Goal: Task Accomplishment & Management: Manage account settings

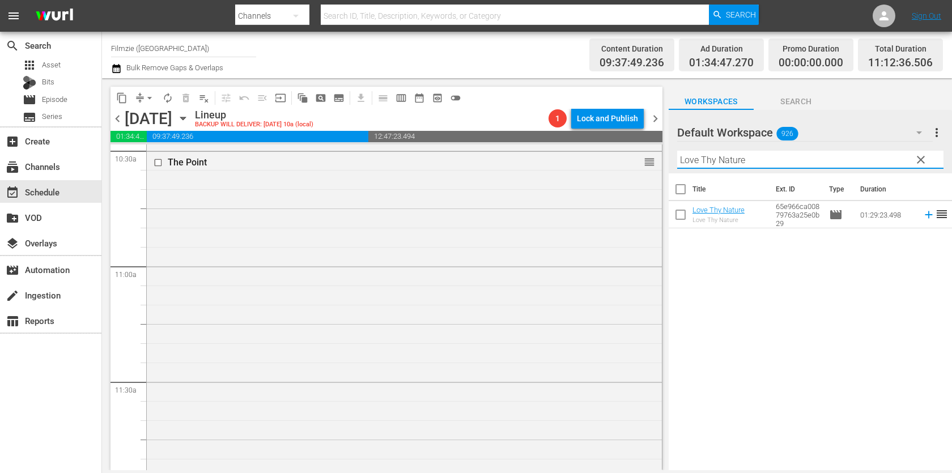
scroll to position [2445, 0]
click at [823, 164] on input "Love Thy Nature" at bounding box center [810, 160] width 266 height 18
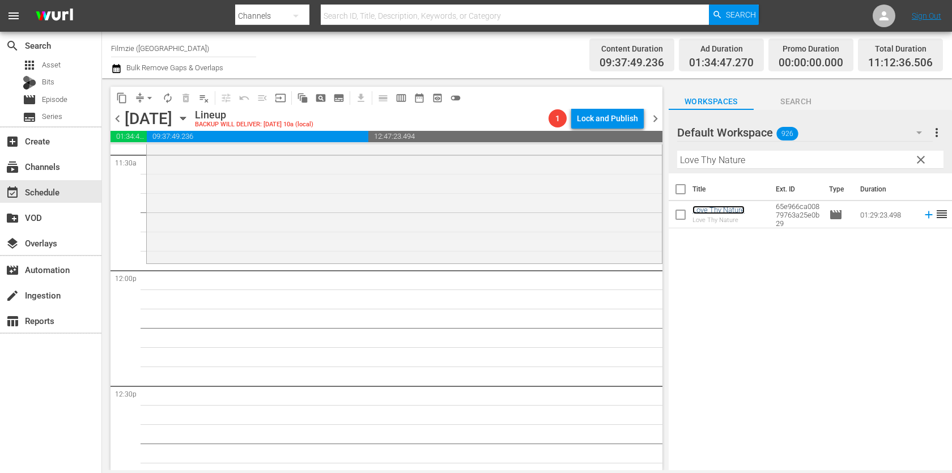
scroll to position [2658, 0]
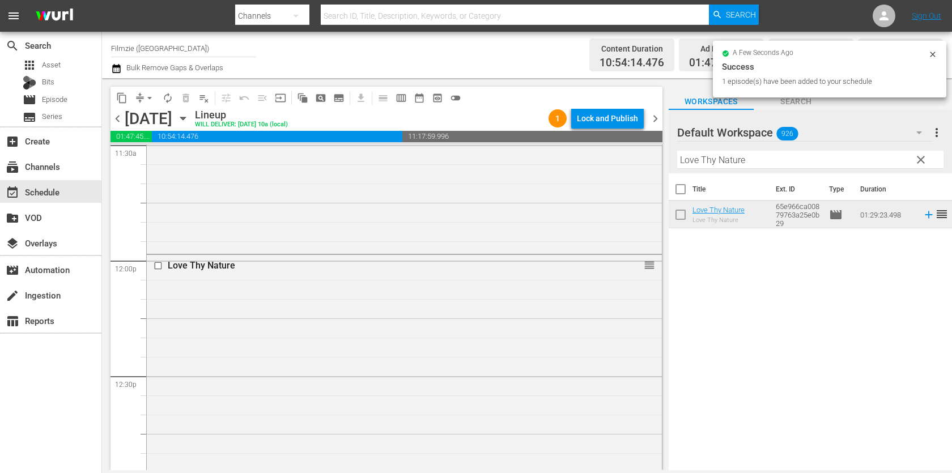
click at [769, 152] on input "Love Thy Nature" at bounding box center [810, 160] width 266 height 18
paste input "Ashens and the Quest for the Gamechild"
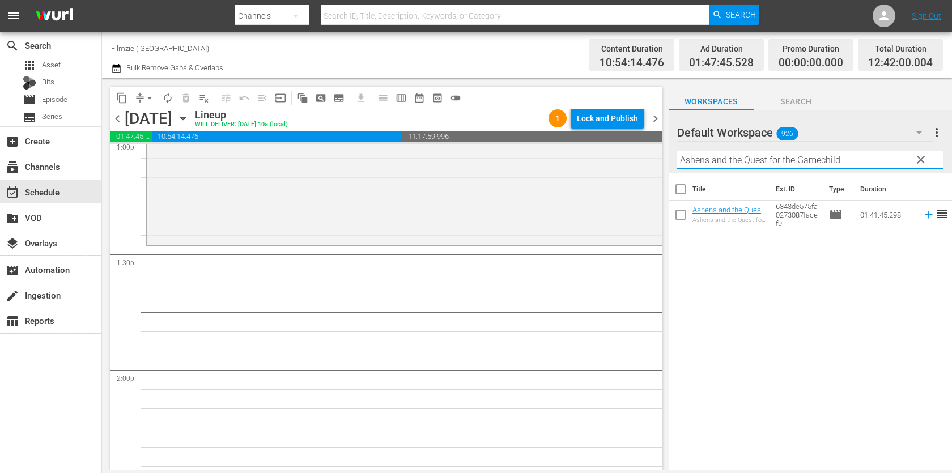
scroll to position [3018, 0]
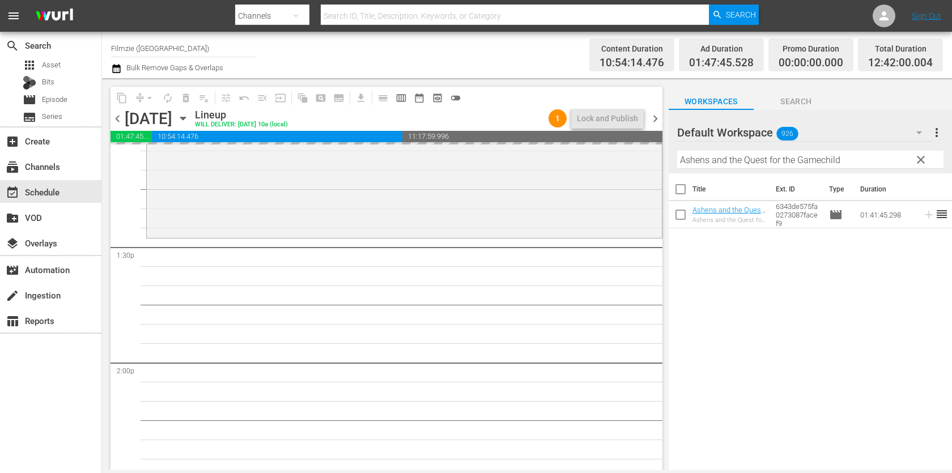
drag, startPoint x: 717, startPoint y: 211, endPoint x: 618, endPoint y: 10, distance: 223.7
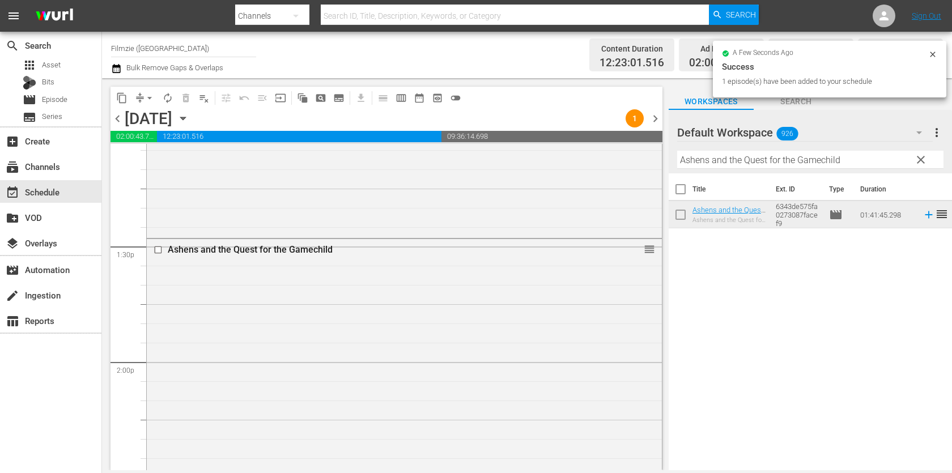
click at [868, 164] on input "Ashens and the Quest for the Gamechild" at bounding box center [810, 160] width 266 height 18
paste input "The Original Charvel Gang"
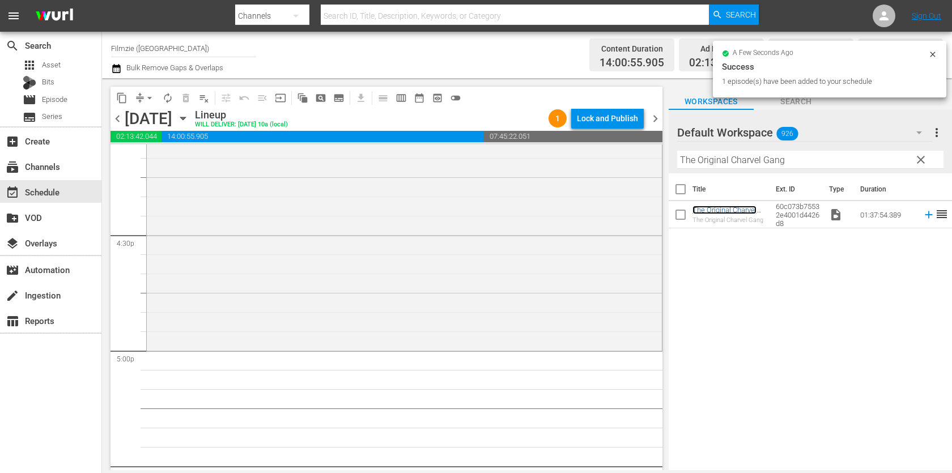
scroll to position [3728, 0]
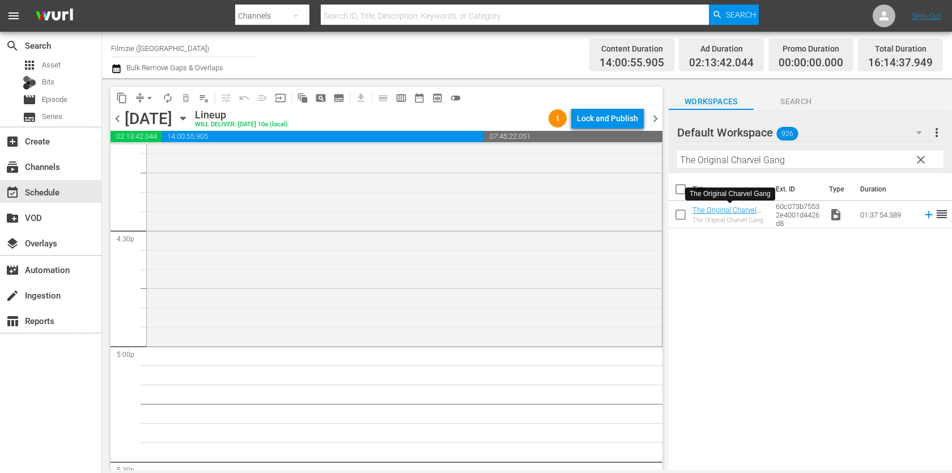
click at [809, 166] on input "The Original Charvel Gang" at bounding box center [810, 160] width 266 height 18
paste input "Summer Rebels"
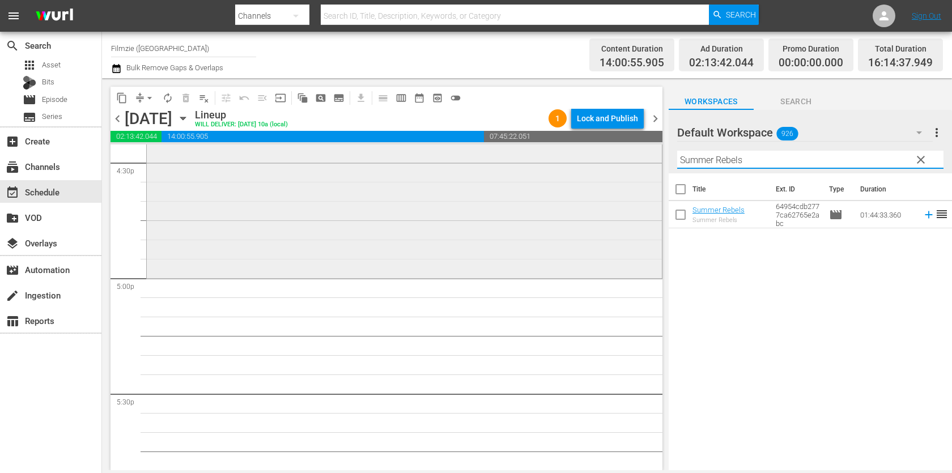
scroll to position [3807, 0]
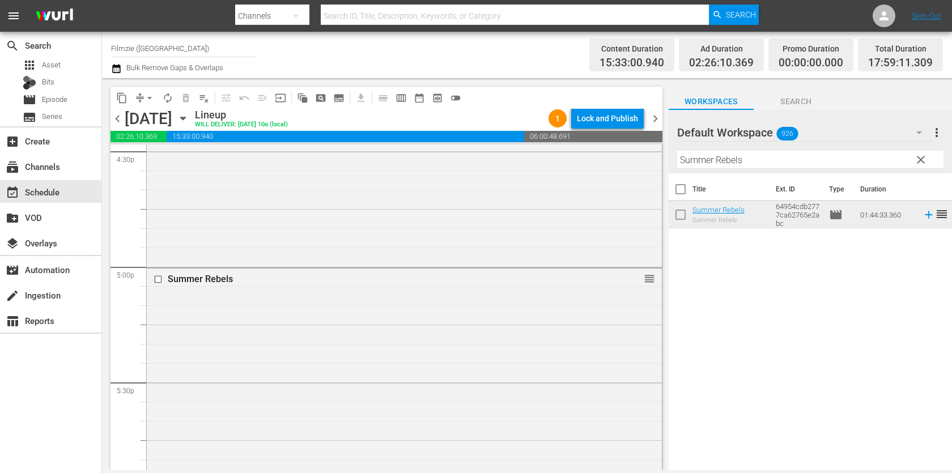
click at [766, 148] on div "Filter by Title Summer Rebels" at bounding box center [810, 159] width 266 height 27
click at [764, 156] on input "Summer Rebels" at bounding box center [810, 160] width 266 height 18
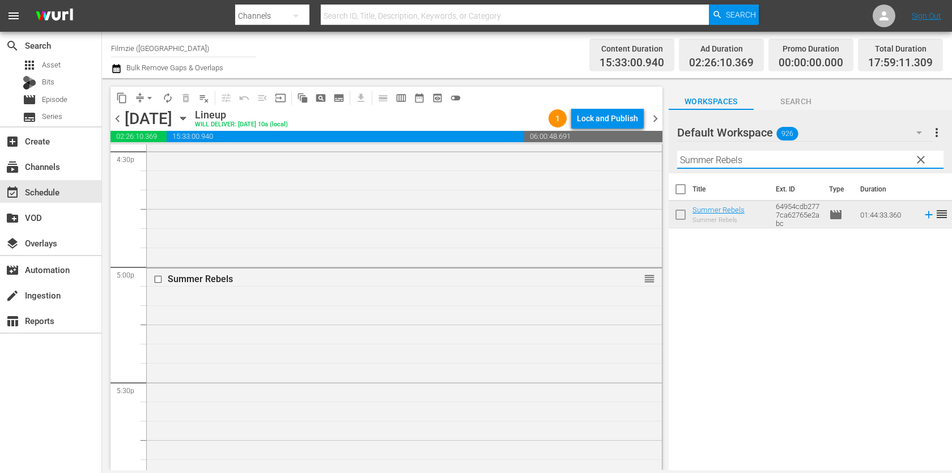
paste input "It Came from Aquarius Record"
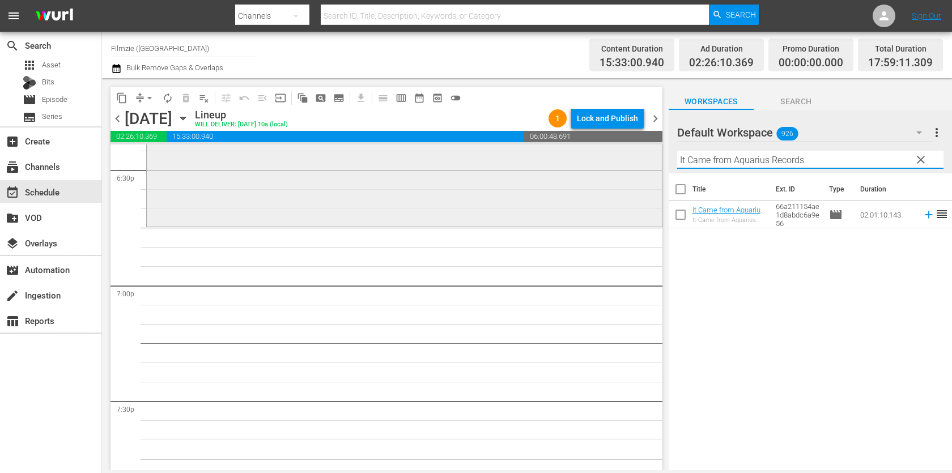
scroll to position [4252, 0]
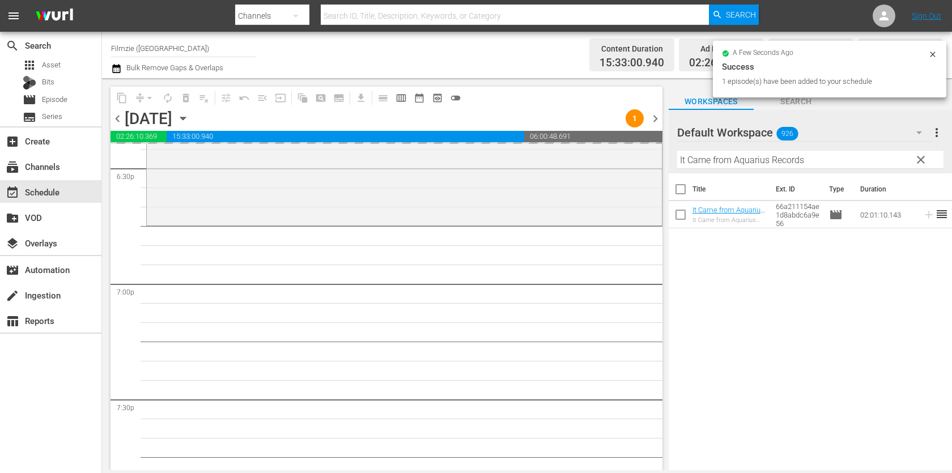
drag, startPoint x: 735, startPoint y: 210, endPoint x: 581, endPoint y: 2, distance: 258.8
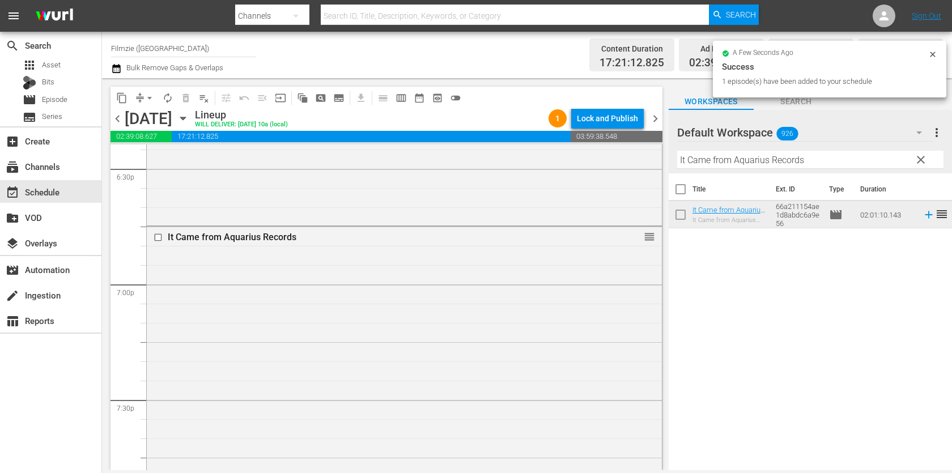
click at [789, 158] on input "It Came from Aquarius Records" at bounding box center [810, 160] width 266 height 18
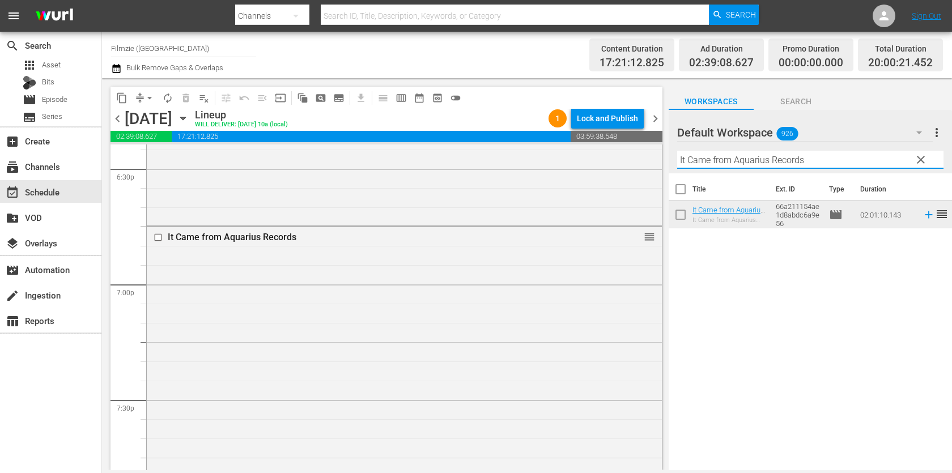
paste input "Enigma (2019)"
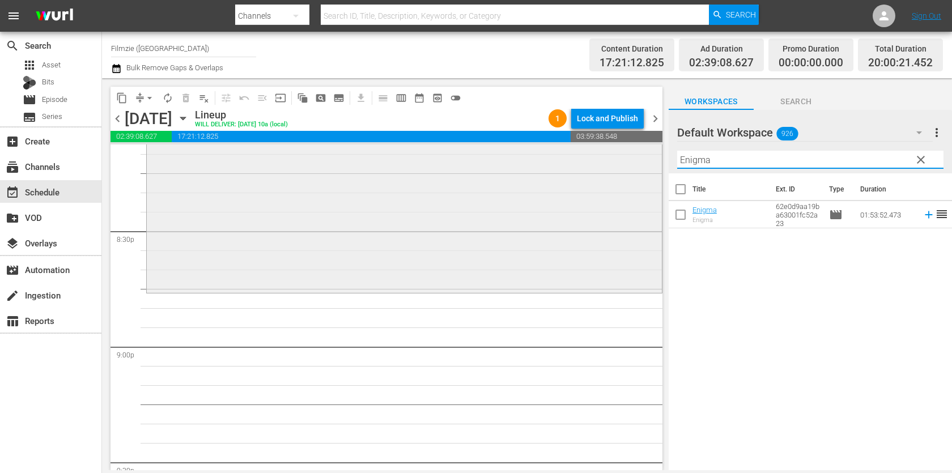
scroll to position [4658, 0]
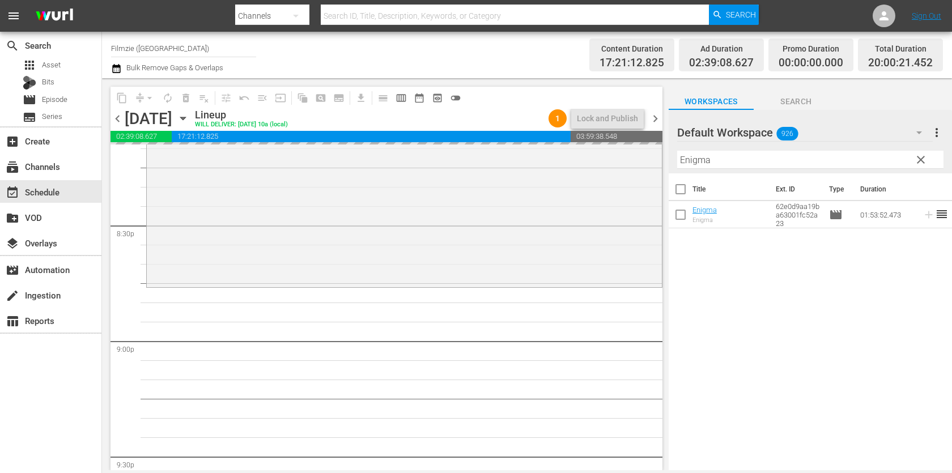
click at [824, 155] on input "Enigma" at bounding box center [810, 160] width 266 height 18
paste input "With Child"
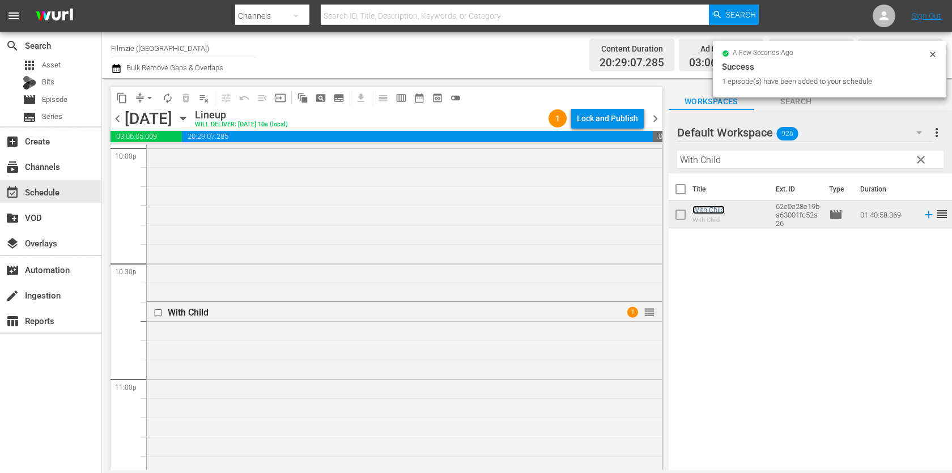
scroll to position [5302, 0]
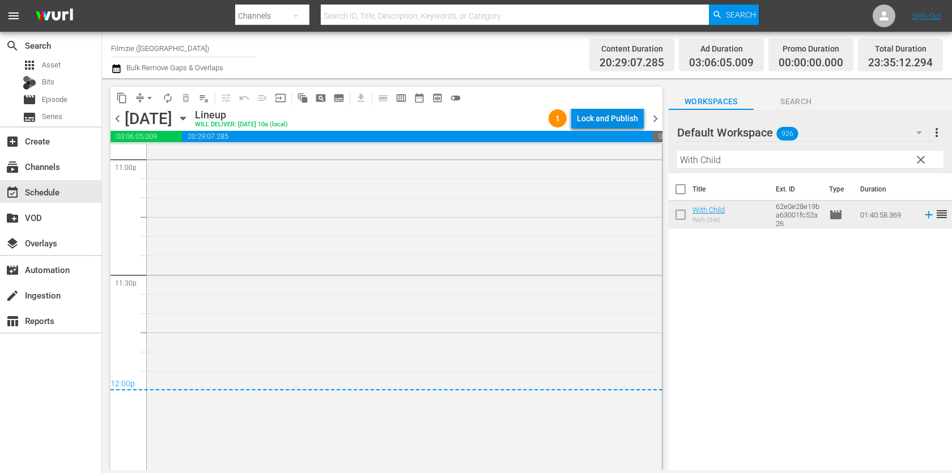
click at [623, 115] on div "Lock and Publish" at bounding box center [607, 118] width 61 height 20
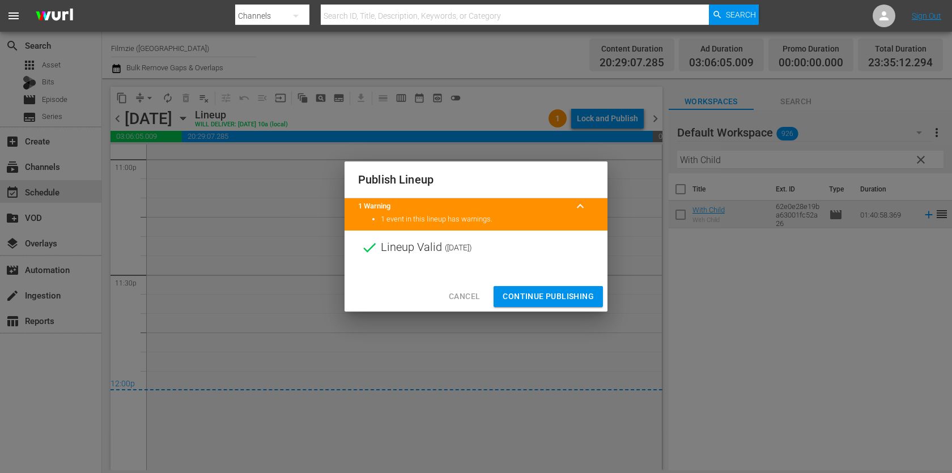
click at [552, 299] on span "Continue Publishing" at bounding box center [548, 297] width 91 height 14
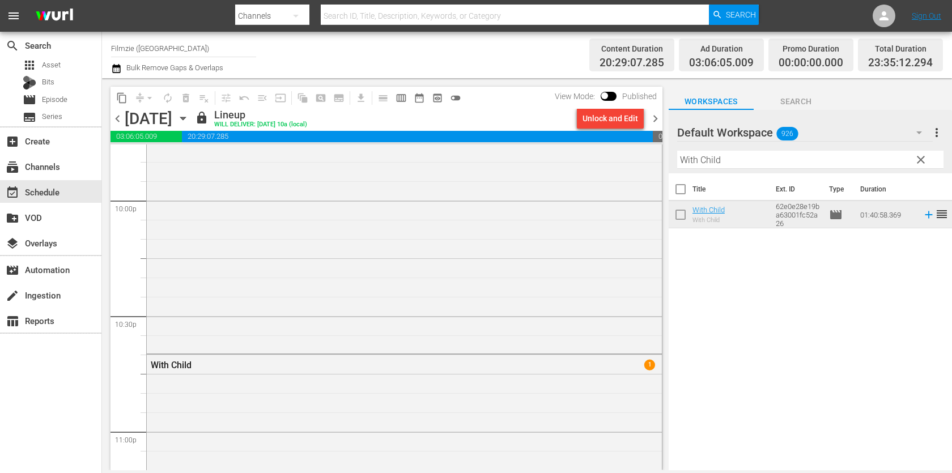
click at [657, 113] on span "chevron_right" at bounding box center [655, 119] width 14 height 14
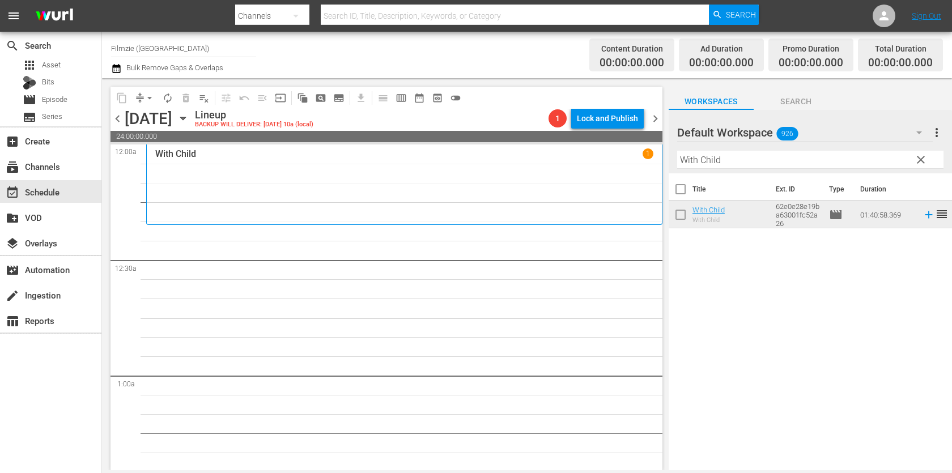
click at [753, 164] on input "With Child" at bounding box center [810, 160] width 266 height 18
paste input "Arras - Scotland's Forgotten Battle"
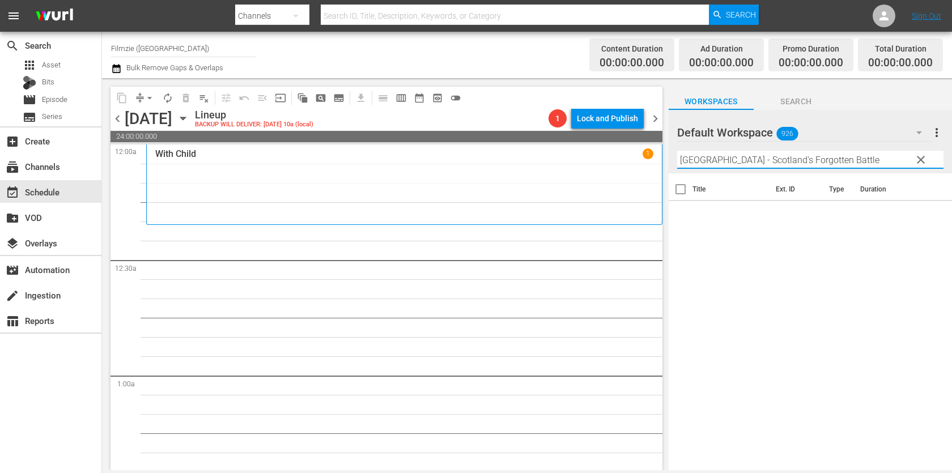
drag, startPoint x: 698, startPoint y: 163, endPoint x: 858, endPoint y: 163, distance: 160.3
click at [858, 163] on input "Arras - Scotland's Forgotten Battle" at bounding box center [810, 160] width 266 height 18
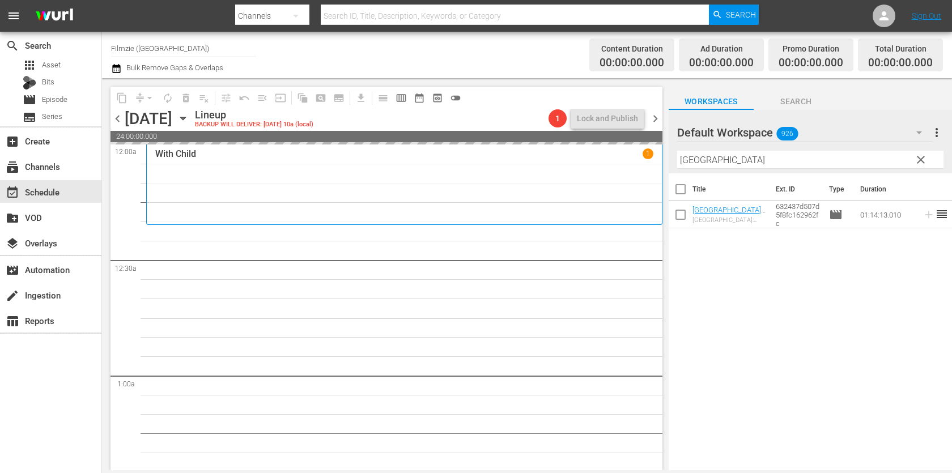
drag, startPoint x: 706, startPoint y: 217, endPoint x: 572, endPoint y: 1, distance: 254.4
click at [777, 160] on input "Arras" at bounding box center [810, 160] width 266 height 18
paste input "lpha Rift"
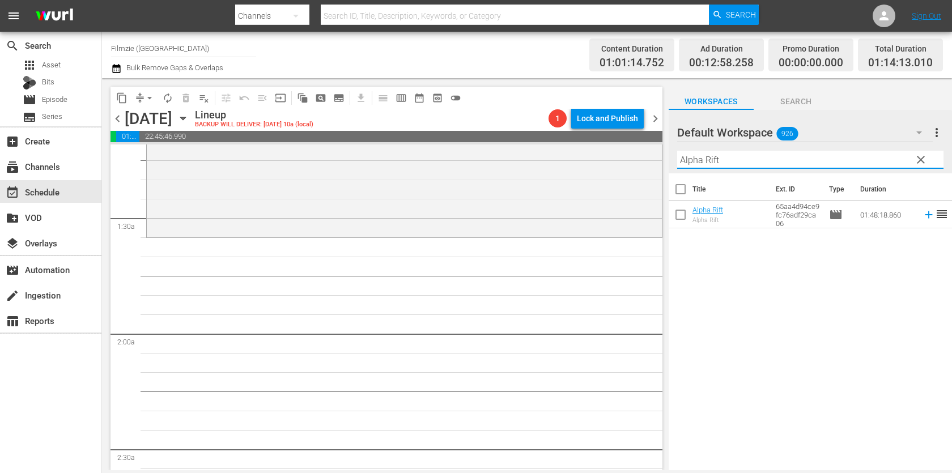
scroll to position [222, 0]
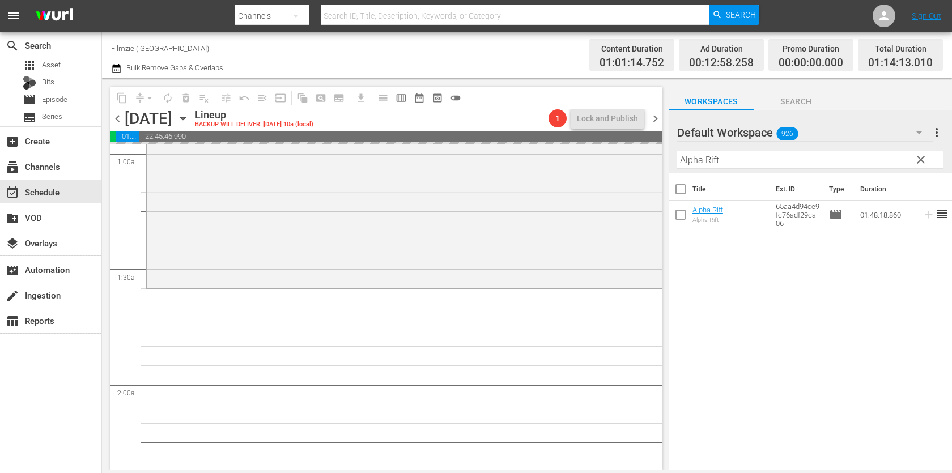
click at [775, 163] on input "Alpha Rift" at bounding box center [810, 160] width 266 height 18
paste input "Remittance"
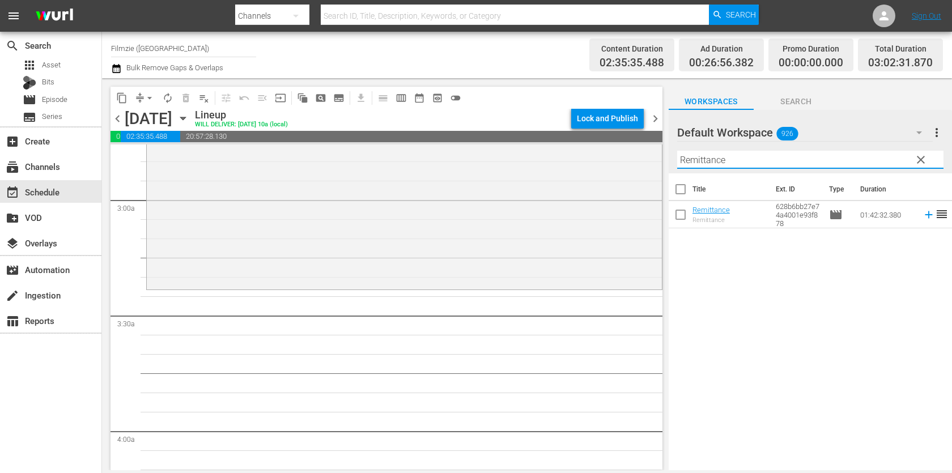
scroll to position [652, 0]
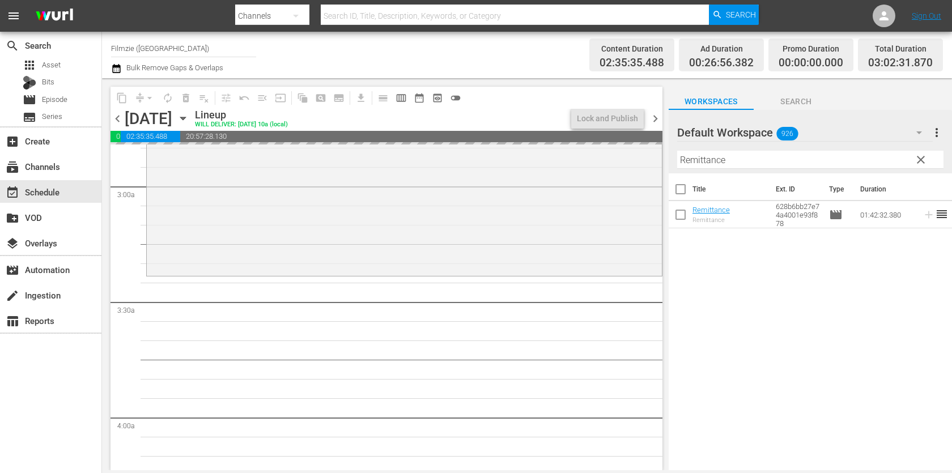
click at [765, 150] on div "Filter by Title Remittance" at bounding box center [810, 159] width 266 height 27
click at [763, 160] on input "Remittance" at bounding box center [810, 160] width 266 height 18
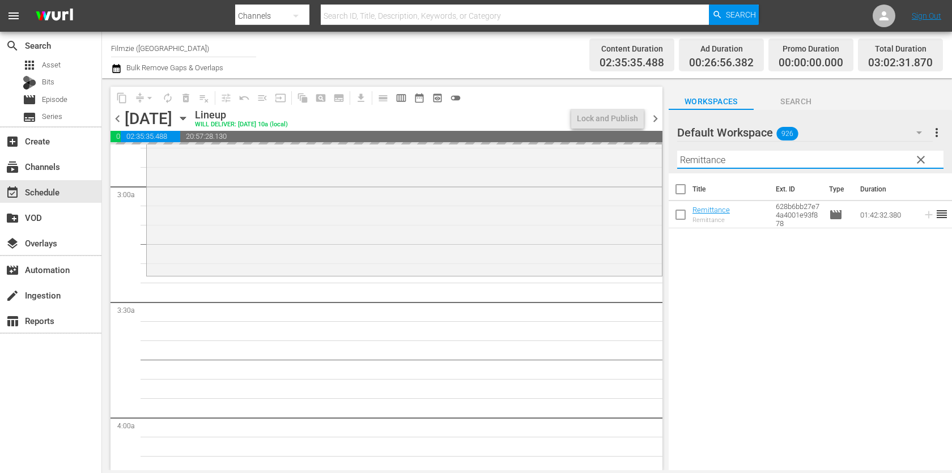
paste input "When Bette Met Ma"
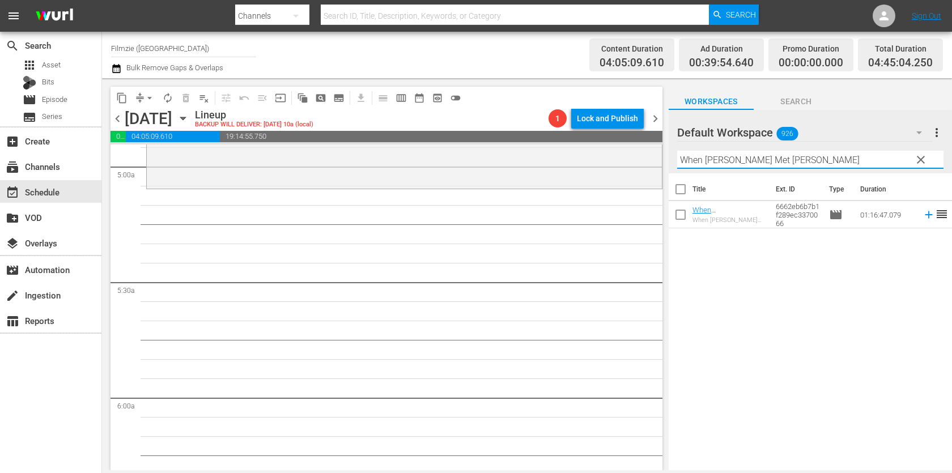
scroll to position [1137, 0]
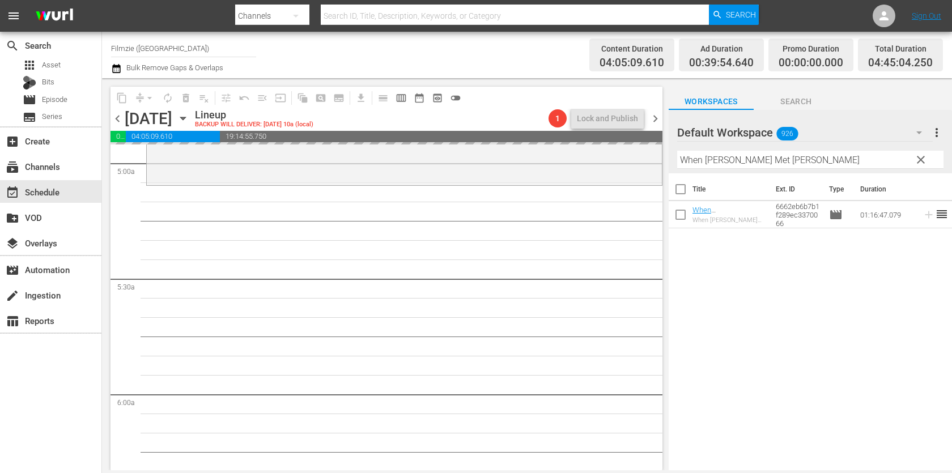
drag, startPoint x: 722, startPoint y: 209, endPoint x: 499, endPoint y: 20, distance: 292.7
click at [735, 164] on input "When [PERSON_NAME] Met [PERSON_NAME]" at bounding box center [810, 160] width 266 height 18
paste input "Summer Snow"
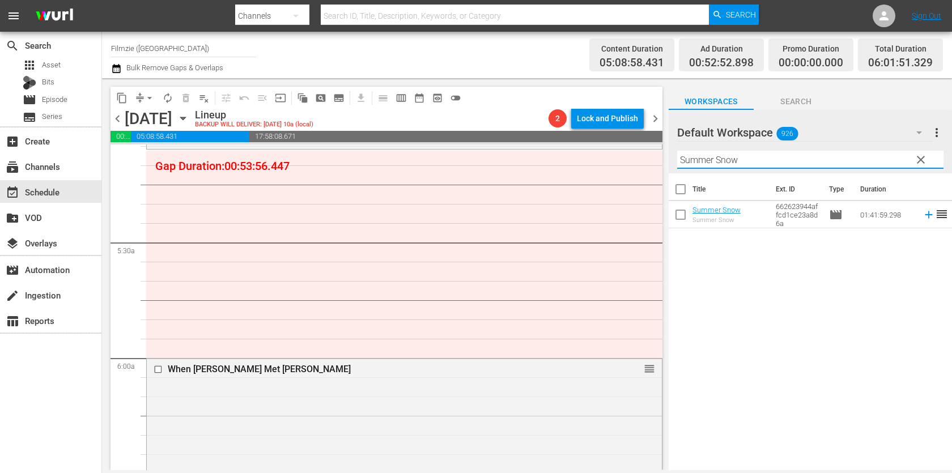
scroll to position [1120, 0]
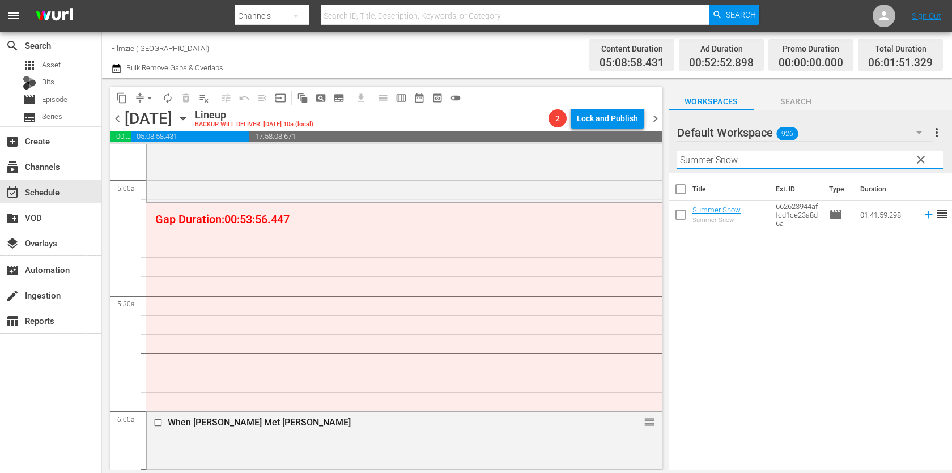
click at [766, 157] on input "Summer Snow" at bounding box center [810, 160] width 266 height 18
paste input "Liquid Gold: From the Mediterranean to the Midwest"
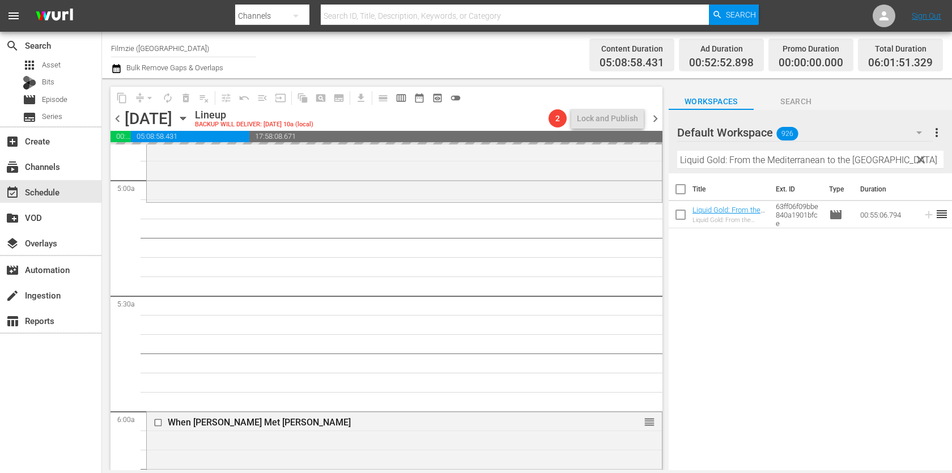
drag, startPoint x: 715, startPoint y: 212, endPoint x: 526, endPoint y: 27, distance: 264.4
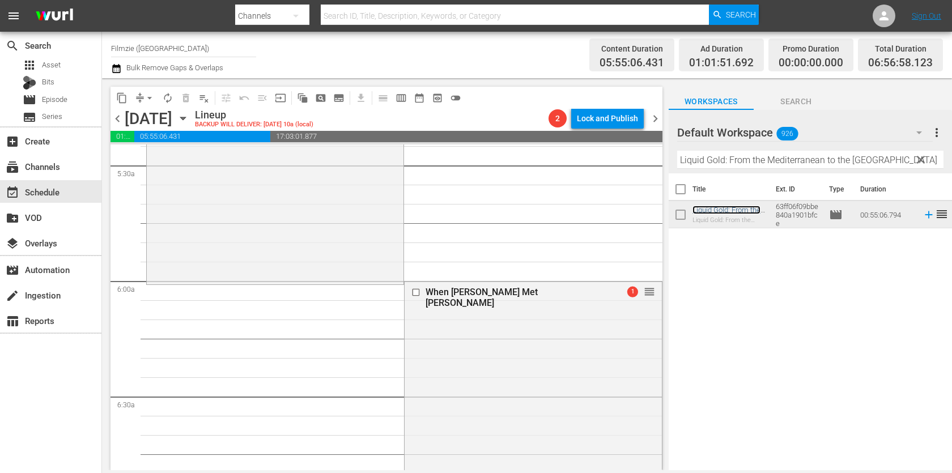
scroll to position [1293, 0]
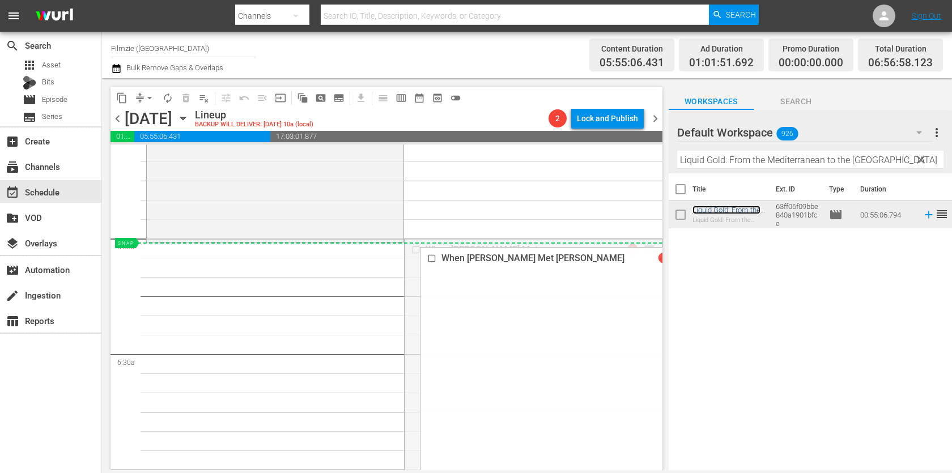
drag, startPoint x: 646, startPoint y: 246, endPoint x: 635, endPoint y: 249, distance: 11.0
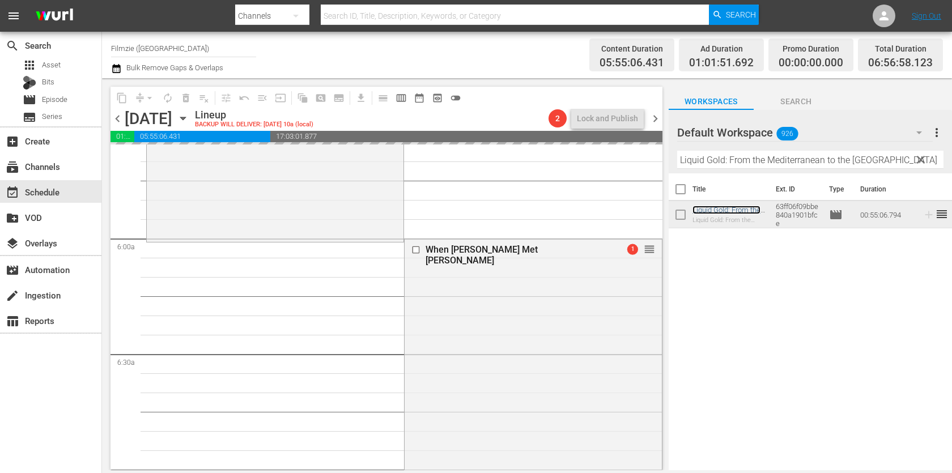
click at [749, 167] on input "Liquid Gold: From the Mediterranean to the Midwest" at bounding box center [810, 160] width 266 height 18
paste input "Summer Snow"
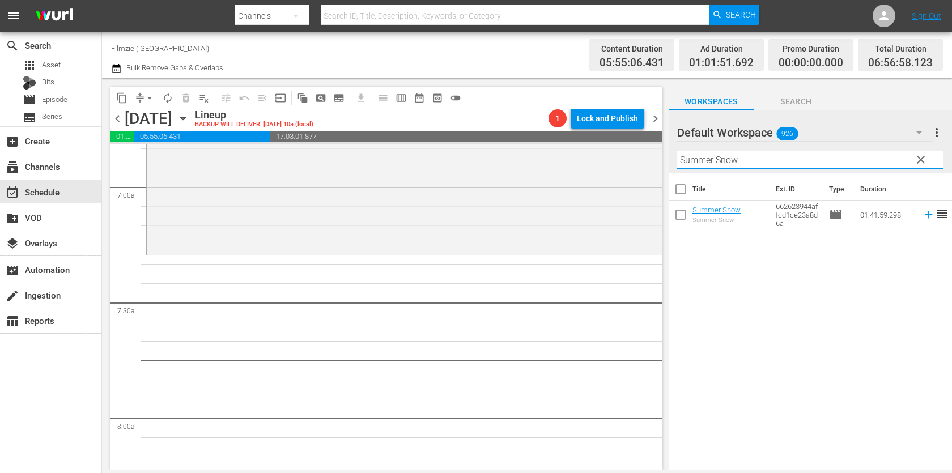
scroll to position [1591, 0]
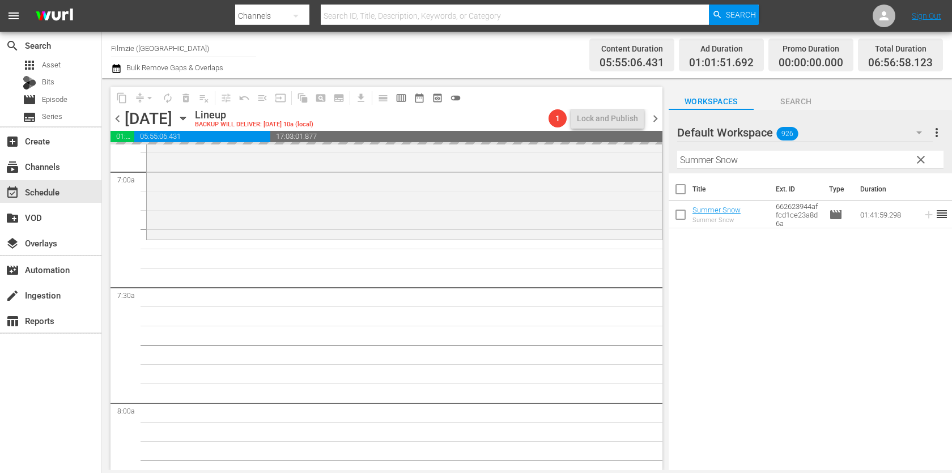
drag, startPoint x: 716, startPoint y: 207, endPoint x: 631, endPoint y: 7, distance: 217.8
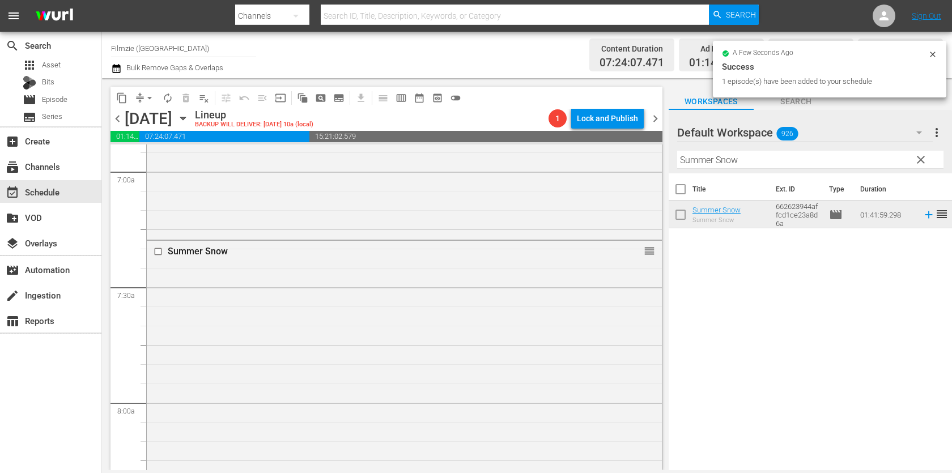
click at [824, 152] on input "Summer Snow" at bounding box center [810, 160] width 266 height 18
paste input "A Star Is Born"
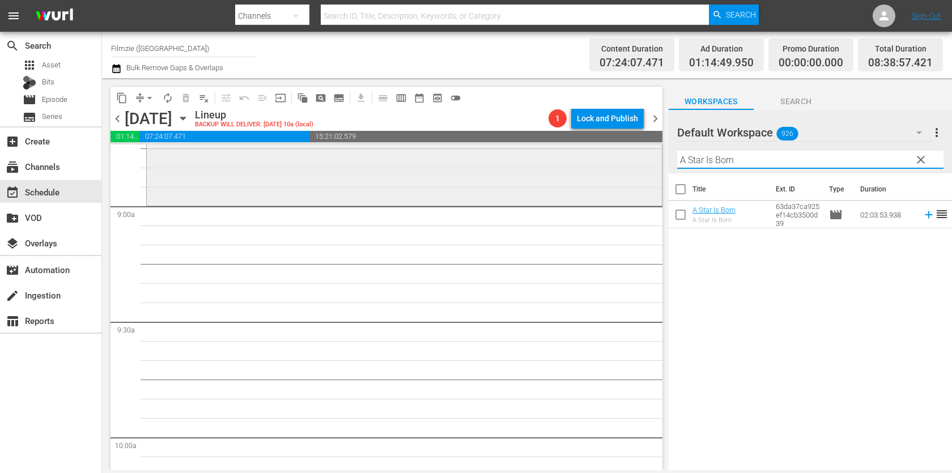
scroll to position [1956, 0]
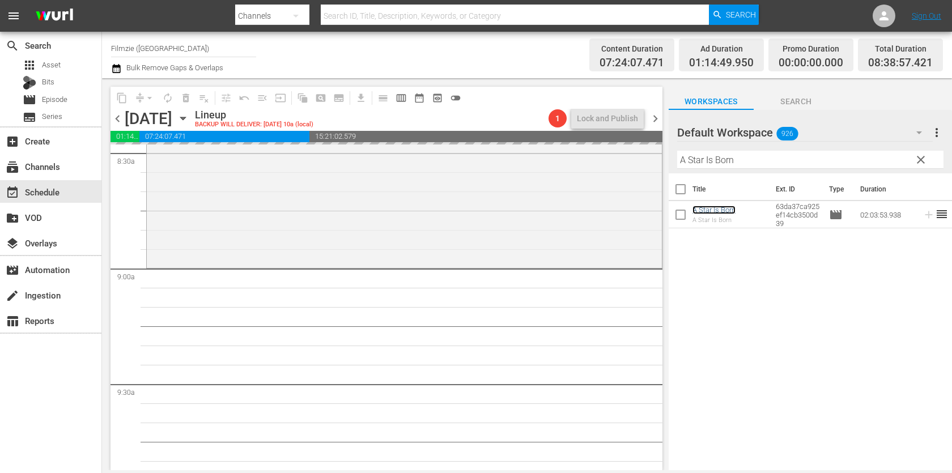
drag, startPoint x: 713, startPoint y: 209, endPoint x: 499, endPoint y: 2, distance: 298.1
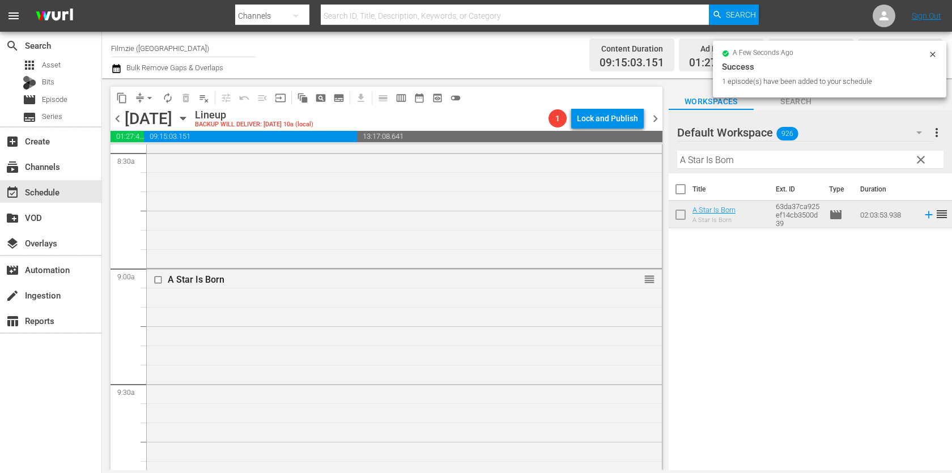
click at [764, 159] on input "A Star Is Born" at bounding box center [810, 160] width 266 height 18
paste input "Walking Through History 2.5"
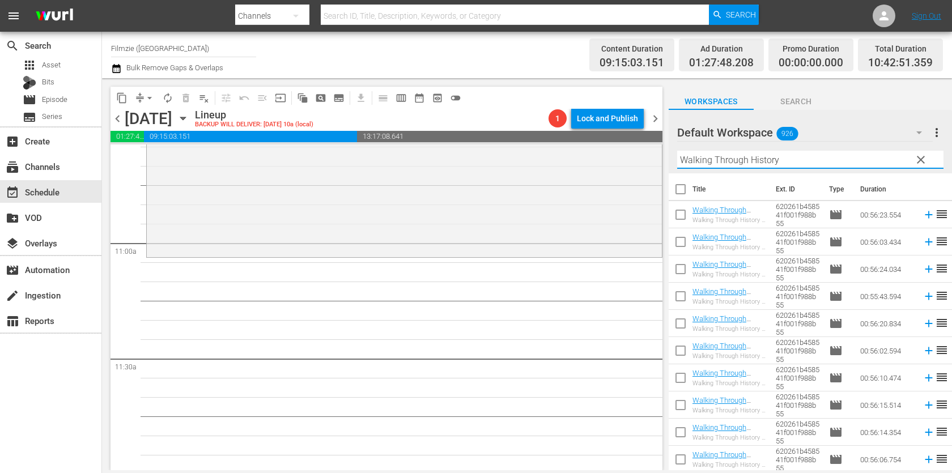
scroll to position [163, 0]
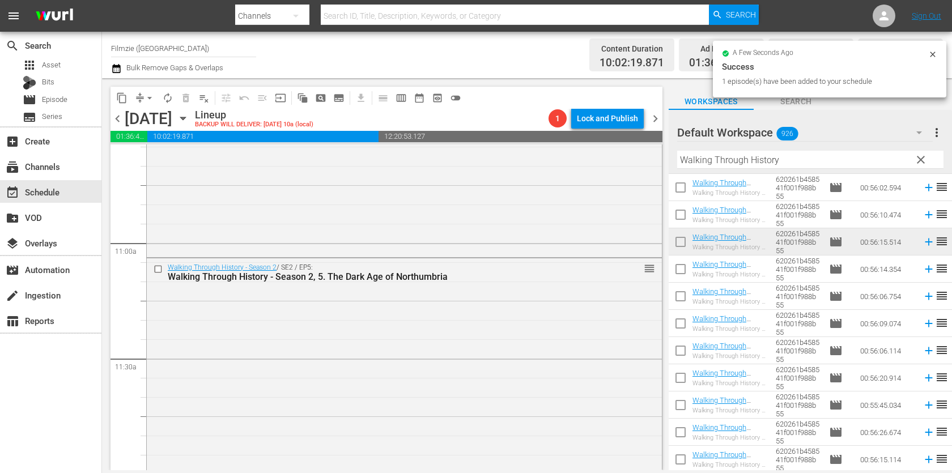
click at [739, 147] on div at bounding box center [718, 133] width 82 height 28
click at [739, 160] on input "Walking Through History" at bounding box center [810, 160] width 266 height 18
paste input "Pretty Outrageous"
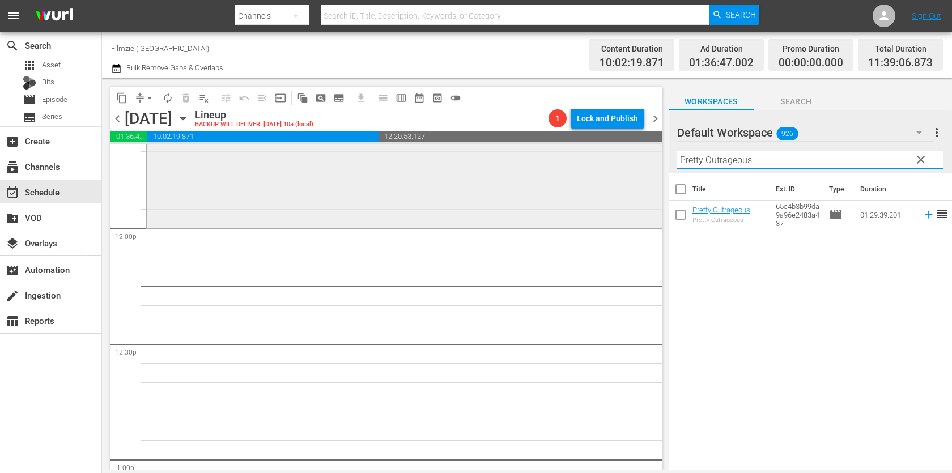
scroll to position [2667, 0]
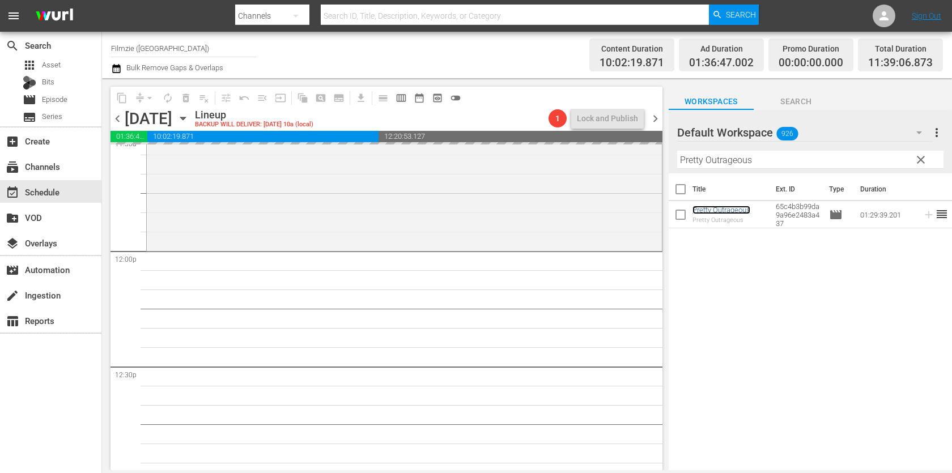
drag, startPoint x: 704, startPoint y: 211, endPoint x: 575, endPoint y: 4, distance: 244.3
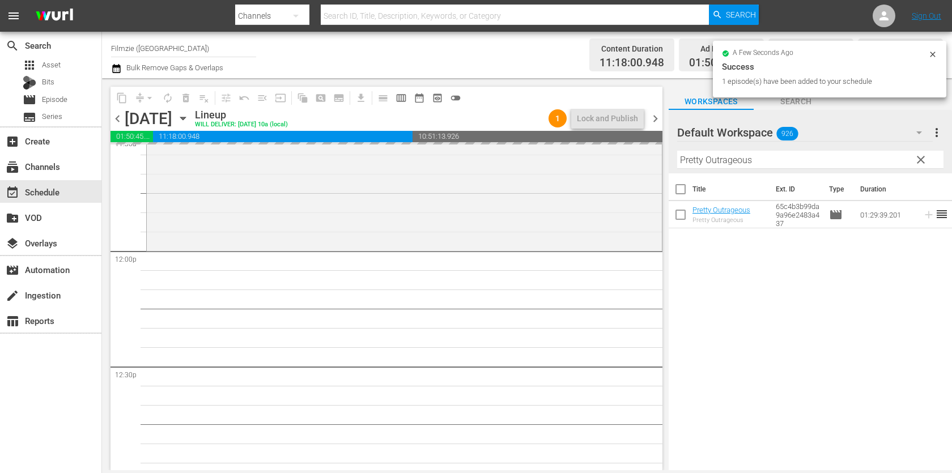
click at [781, 164] on input "Pretty Outrageous" at bounding box center [810, 160] width 266 height 18
paste input "The Way Home"
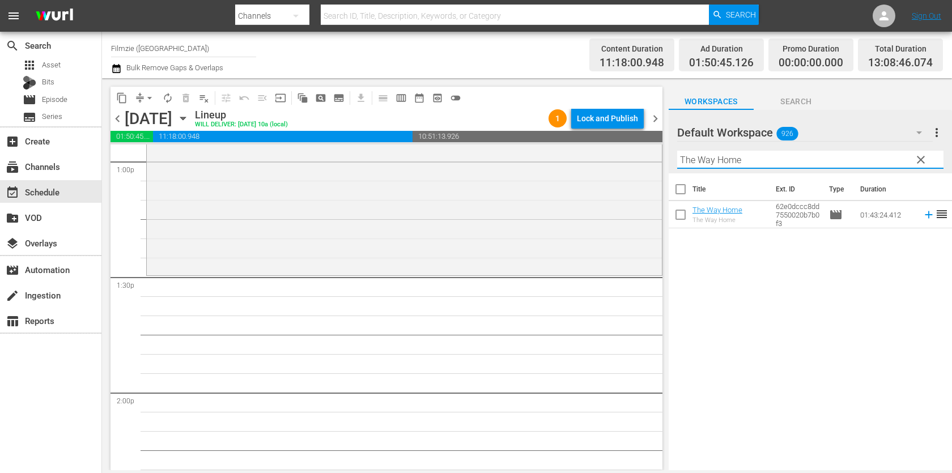
scroll to position [2965, 0]
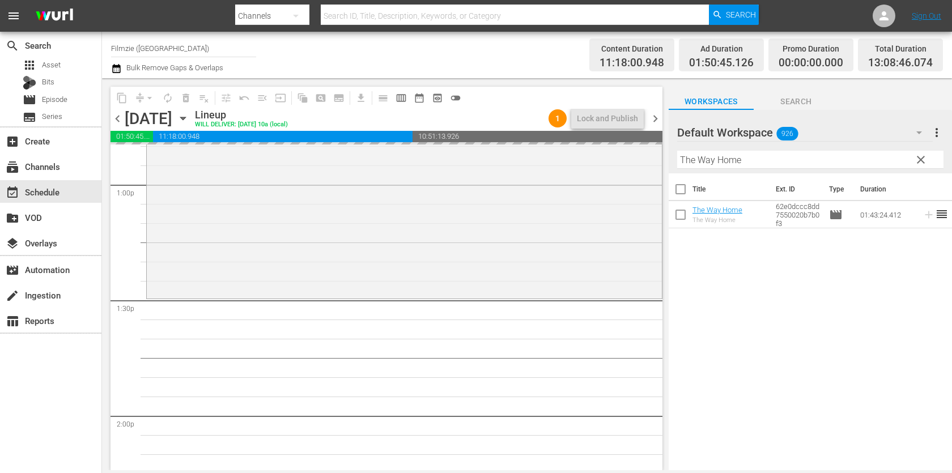
drag, startPoint x: 714, startPoint y: 216, endPoint x: 581, endPoint y: 6, distance: 248.8
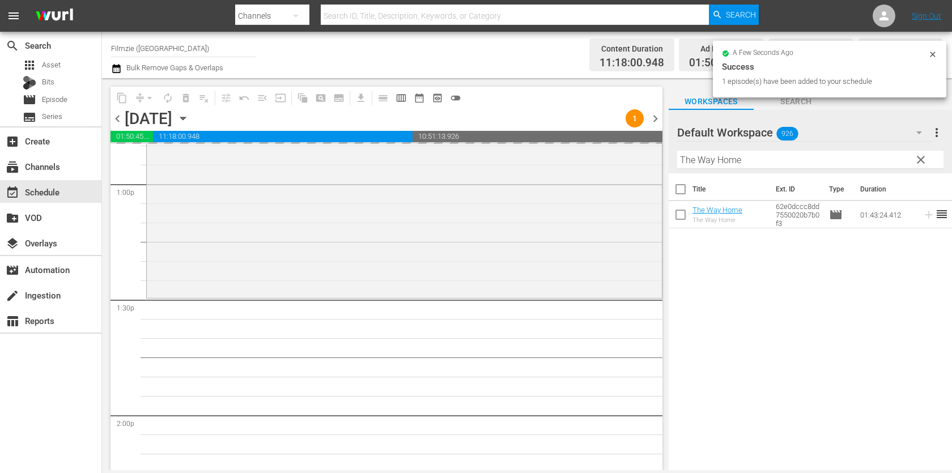
click at [802, 159] on input "The Way Home" at bounding box center [810, 160] width 266 height 18
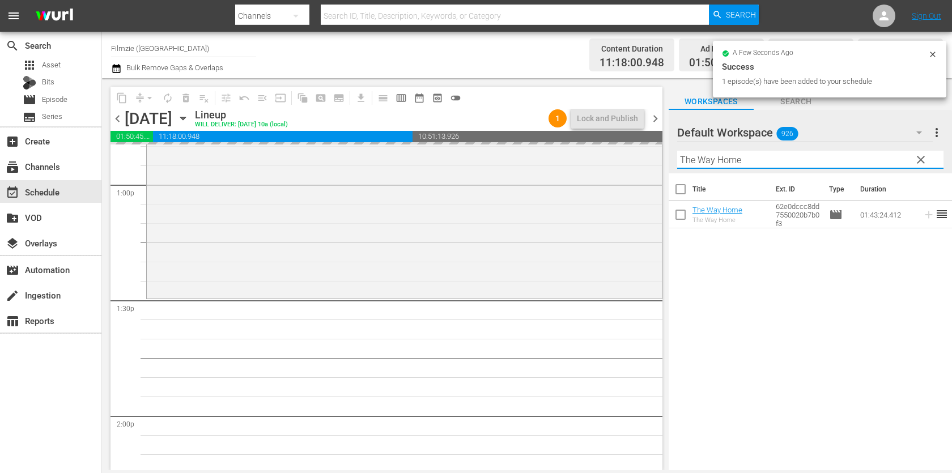
click at [802, 159] on input "The Way Home" at bounding box center [810, 160] width 266 height 18
paste input "A Fanatic Heart: Geldof On Yeats"
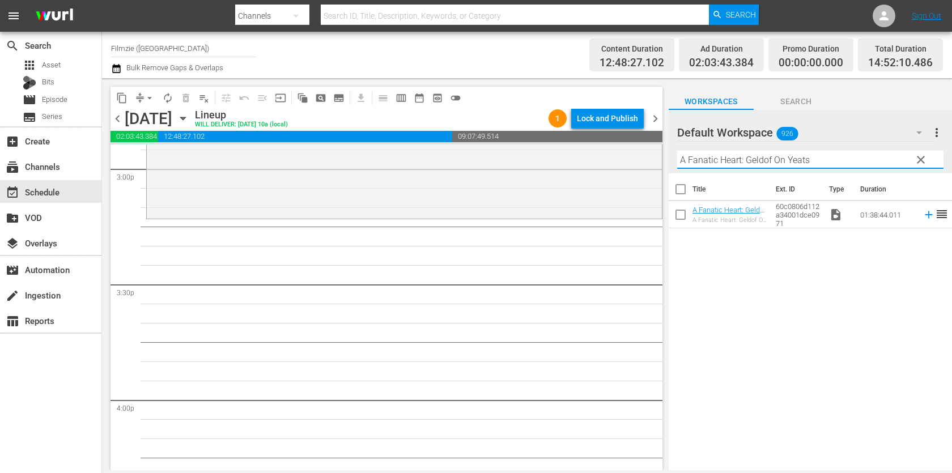
scroll to position [3442, 0]
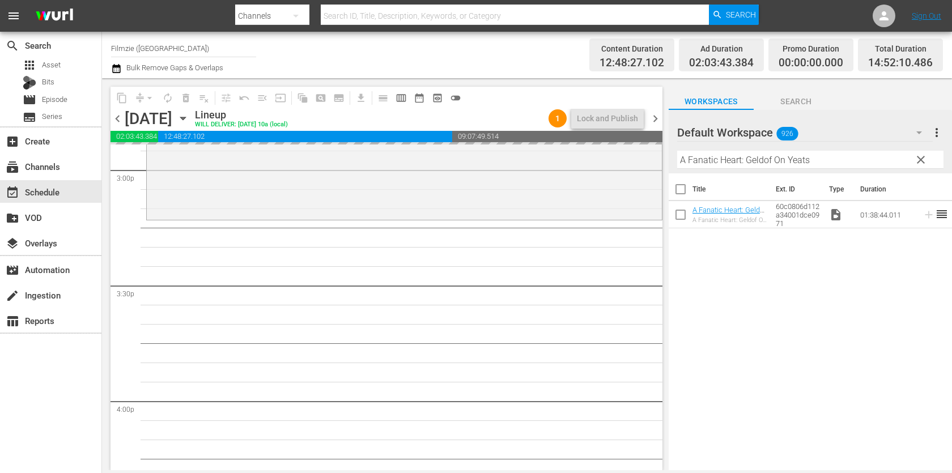
drag, startPoint x: 720, startPoint y: 207, endPoint x: 527, endPoint y: 1, distance: 282.6
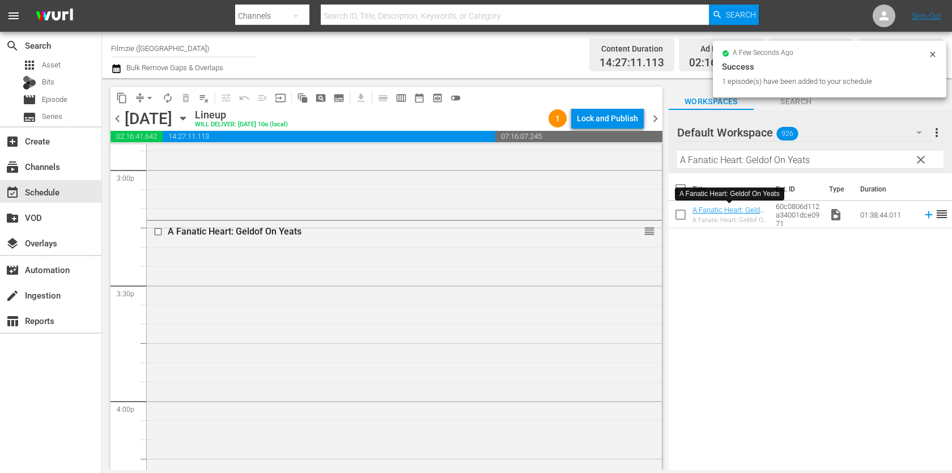
click at [792, 157] on input "A Fanatic Heart: Geldof On Yeats" at bounding box center [810, 160] width 266 height 18
paste input "Heartbreak"
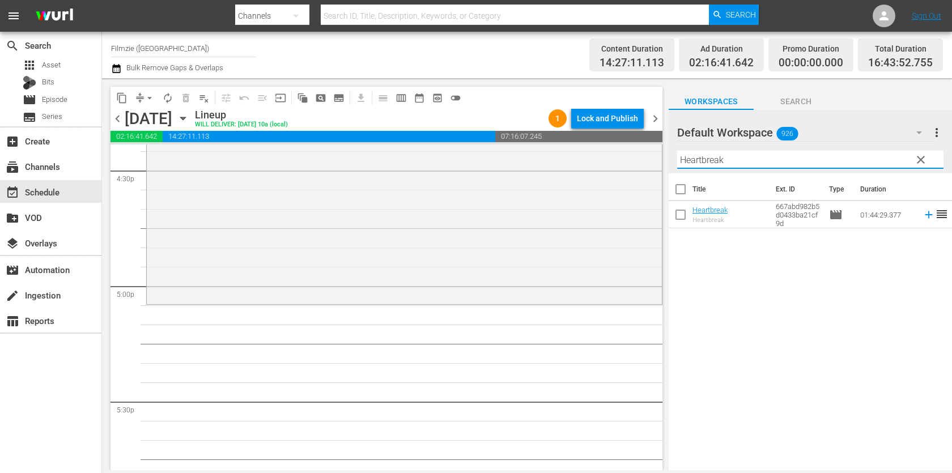
scroll to position [3794, 0]
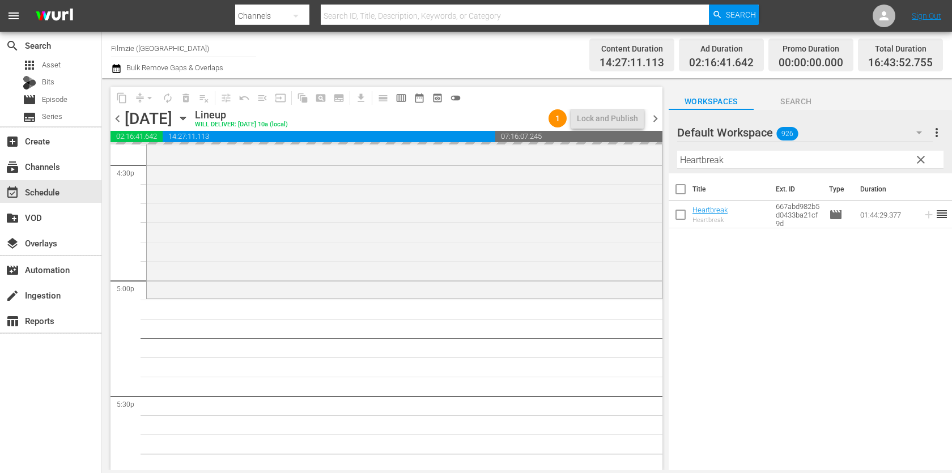
drag, startPoint x: 720, startPoint y: 209, endPoint x: 577, endPoint y: 6, distance: 248.0
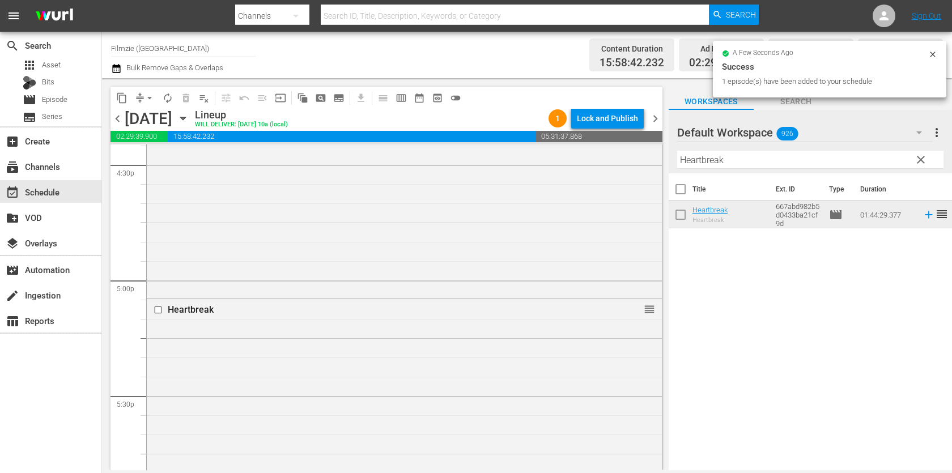
click at [798, 154] on input "Heartbreak" at bounding box center [810, 160] width 266 height 18
paste input "Crownsville Hospital: From Lunacy to Legacy"
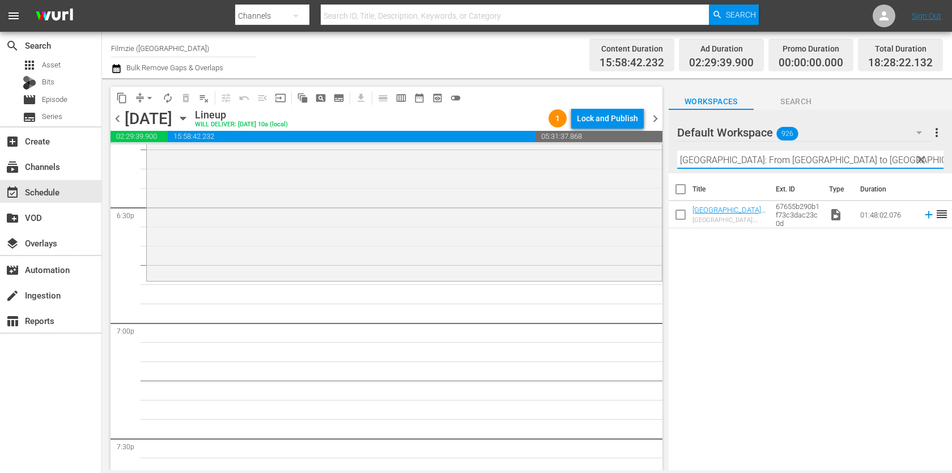
scroll to position [4230, 0]
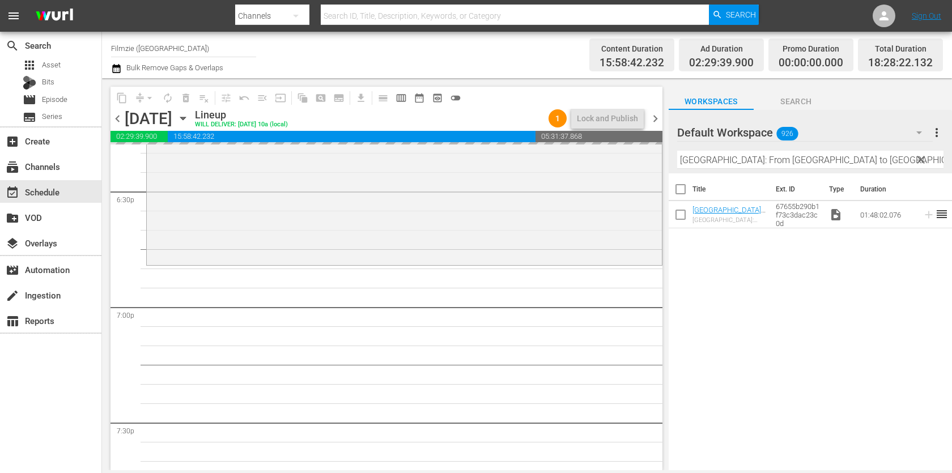
drag, startPoint x: 725, startPoint y: 205, endPoint x: 483, endPoint y: 2, distance: 314.9
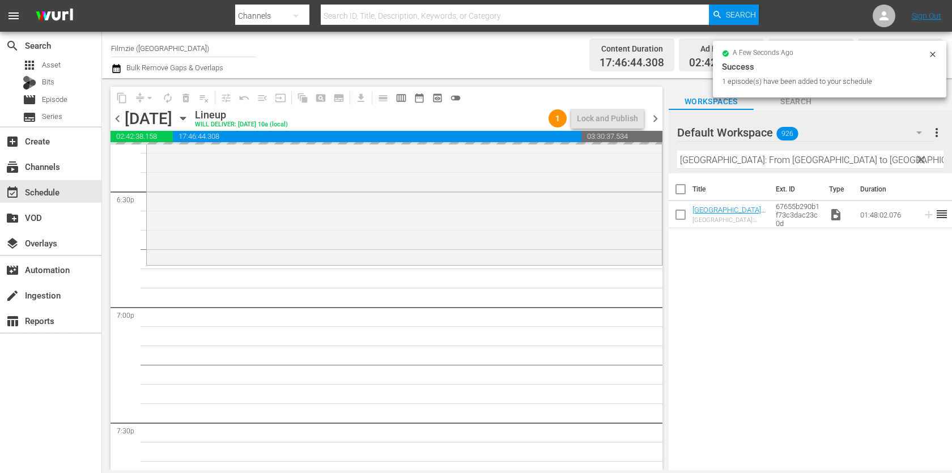
click at [718, 154] on input "Crownsville Hospital: From Lunacy to Legacy" at bounding box center [810, 160] width 266 height 18
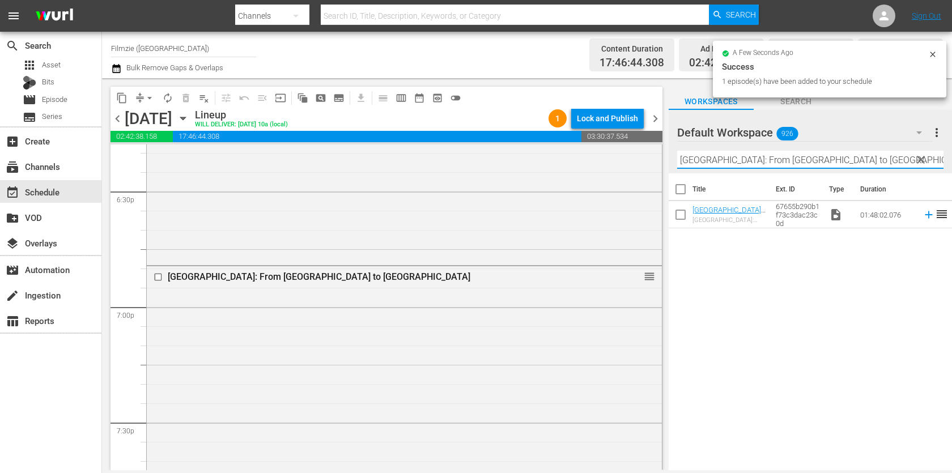
click at [718, 154] on input "Crownsville Hospital: From Lunacy to Legacy" at bounding box center [810, 160] width 266 height 18
paste input "Lost Child"
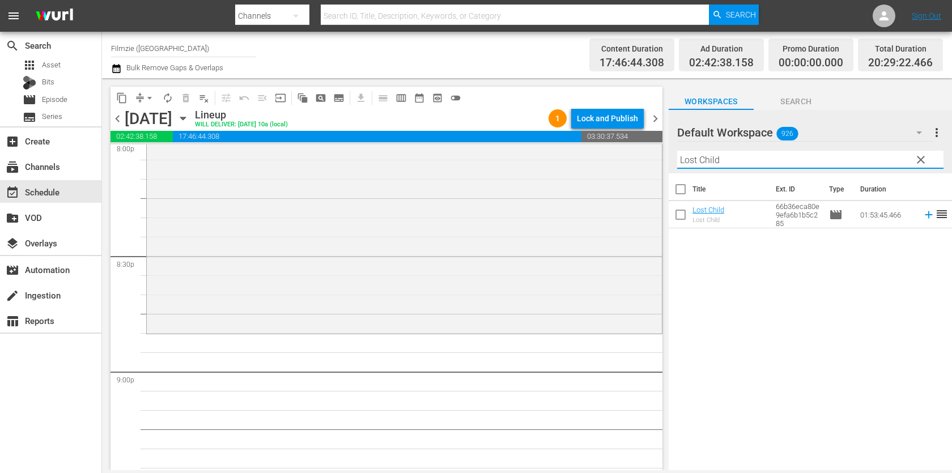
scroll to position [4639, 0]
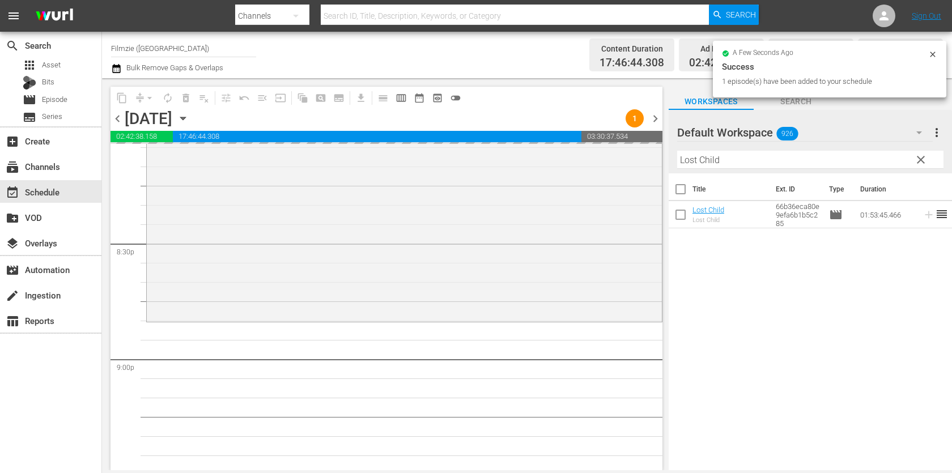
drag, startPoint x: 715, startPoint y: 214, endPoint x: 558, endPoint y: 6, distance: 260.1
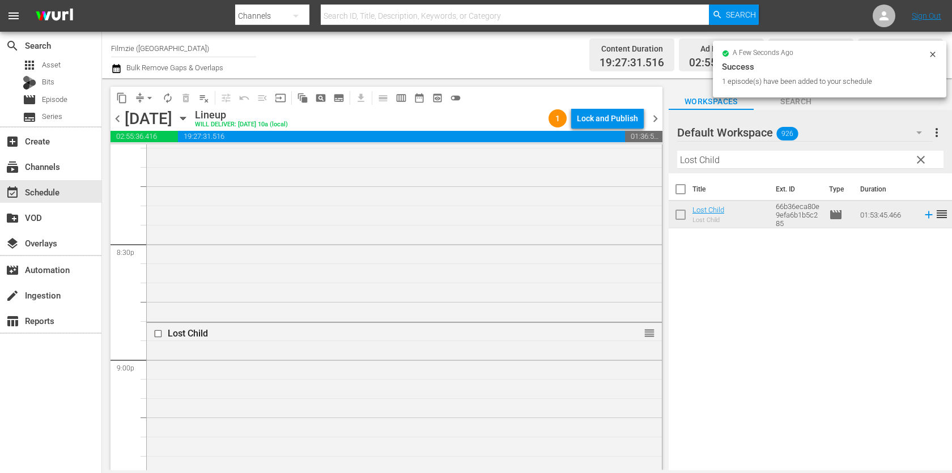
click at [785, 158] on input "Lost Child" at bounding box center [810, 160] width 266 height 18
paste input "Delicious"
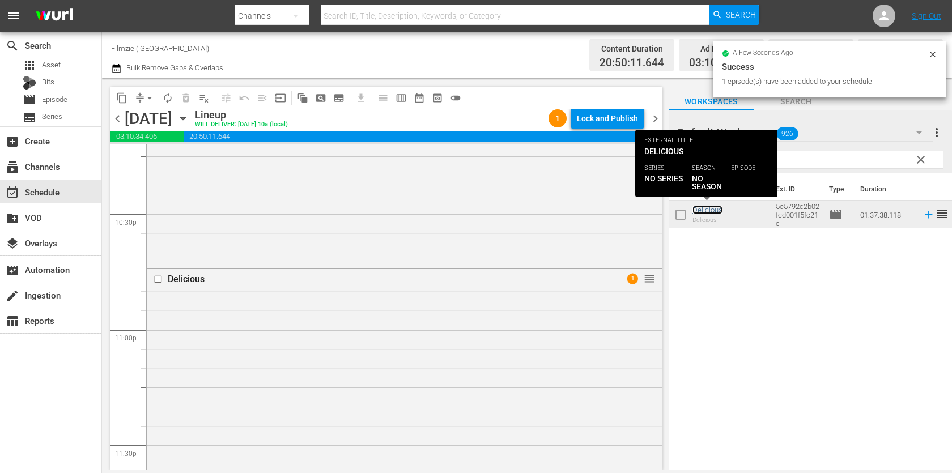
scroll to position [5305, 0]
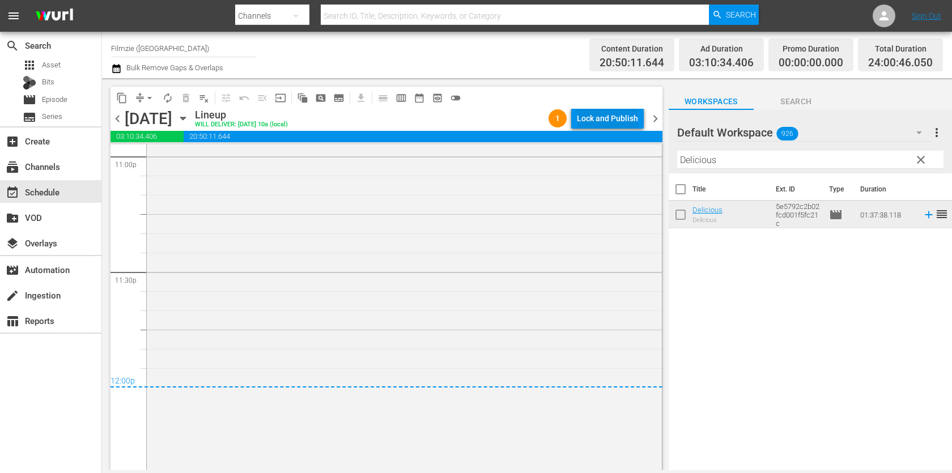
click at [616, 120] on div "Lock and Publish" at bounding box center [607, 118] width 61 height 20
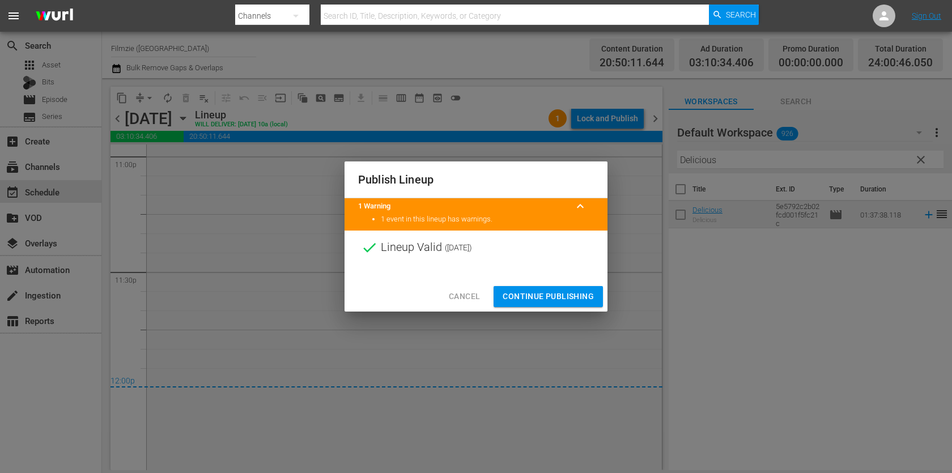
click at [546, 302] on span "Continue Publishing" at bounding box center [548, 297] width 91 height 14
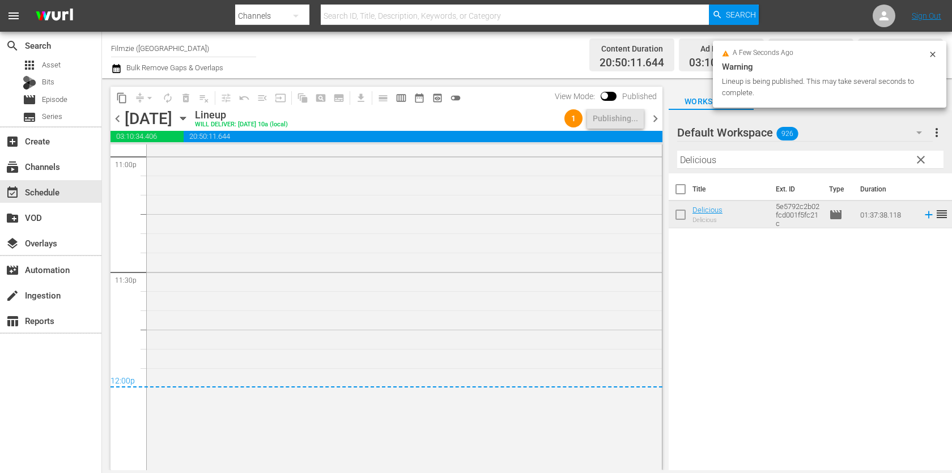
click at [653, 115] on span "chevron_right" at bounding box center [655, 119] width 14 height 14
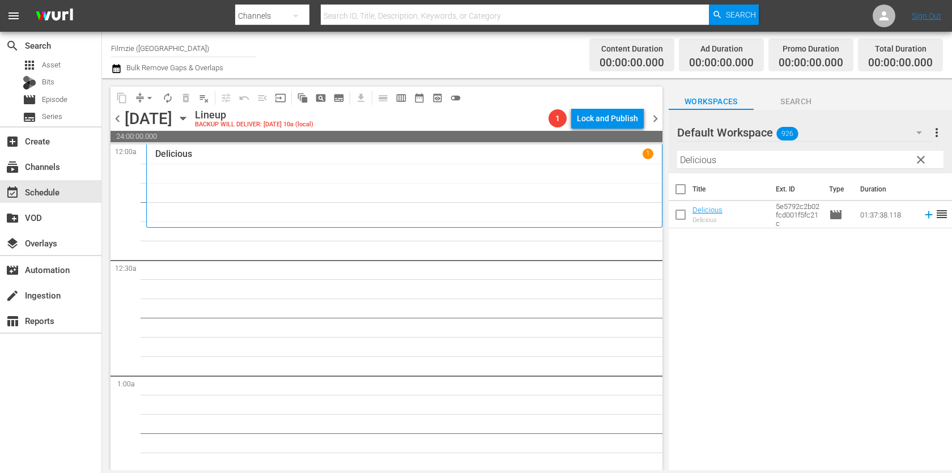
click at [768, 148] on div "Filter by Title Delicious" at bounding box center [810, 159] width 266 height 27
click at [764, 158] on input "Delicious" at bounding box center [810, 160] width 266 height 18
paste input "Sensitive and in Love"
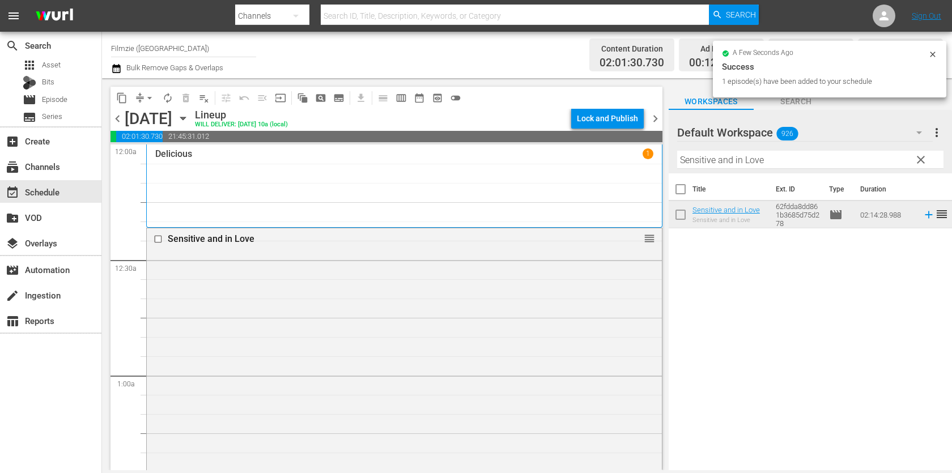
click at [731, 152] on input "Sensitive and in Love" at bounding box center [810, 160] width 266 height 18
paste input "weet Sunshin"
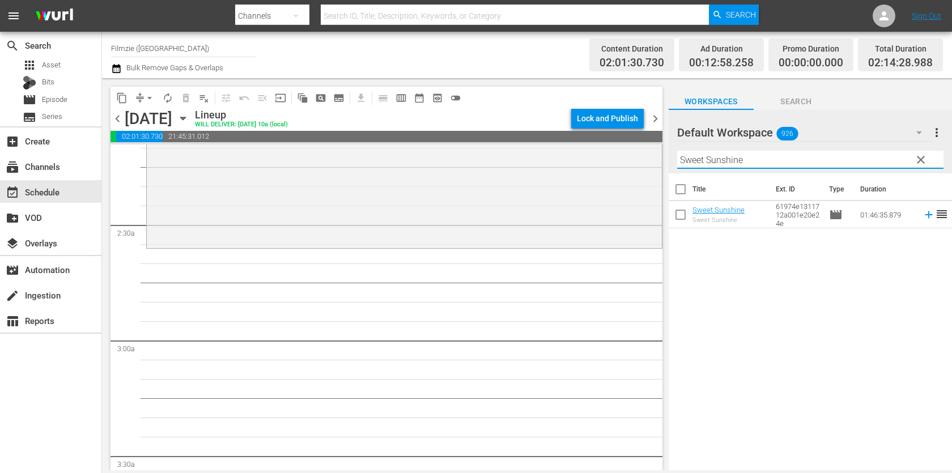
scroll to position [510, 0]
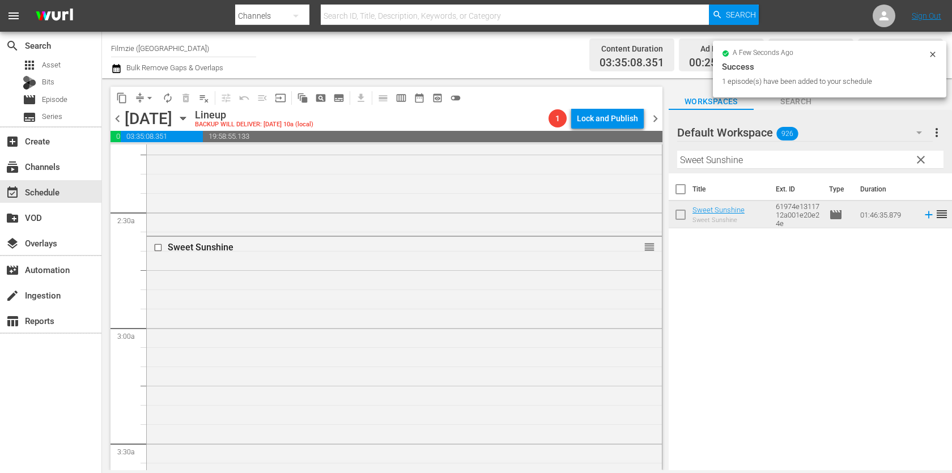
click at [736, 151] on input "Sweet Sunshine" at bounding box center [810, 160] width 266 height 18
paste input "I remember you"
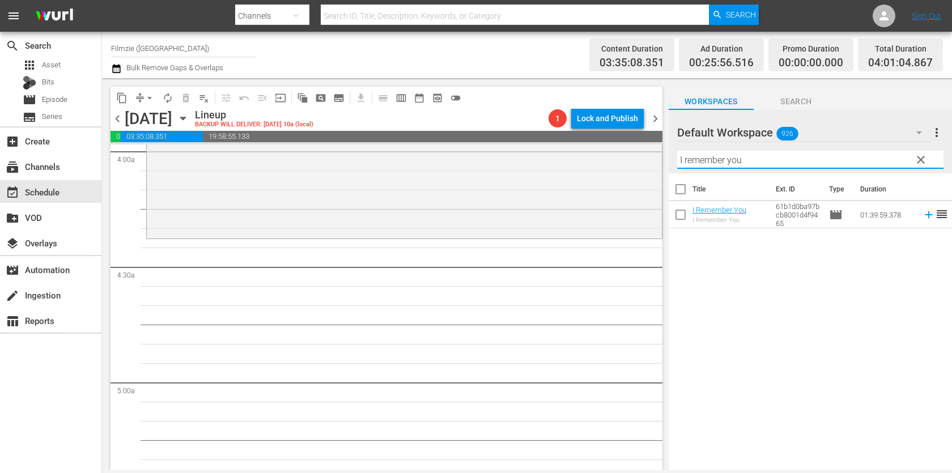
scroll to position [932, 0]
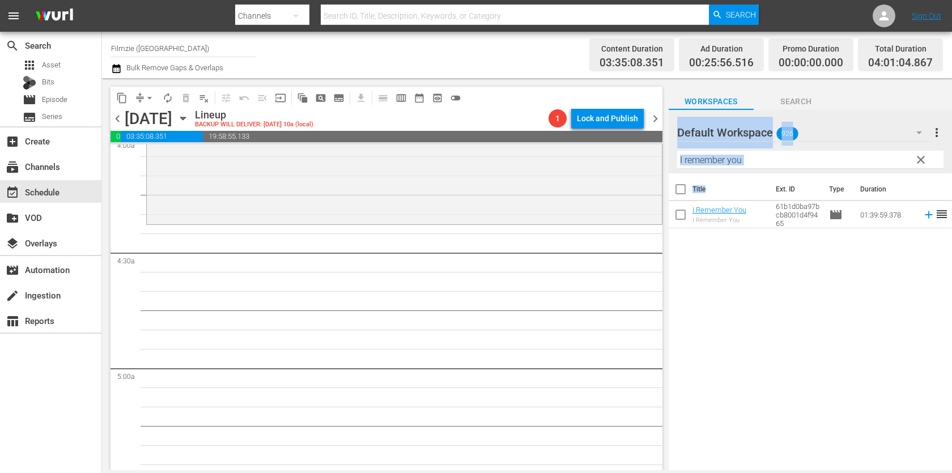
drag, startPoint x: 721, startPoint y: 199, endPoint x: 598, endPoint y: 227, distance: 125.5
click at [598, 227] on div "content_copy compress arrow_drop_down autorenew_outlined delete_forever_outline…" at bounding box center [527, 274] width 850 height 392
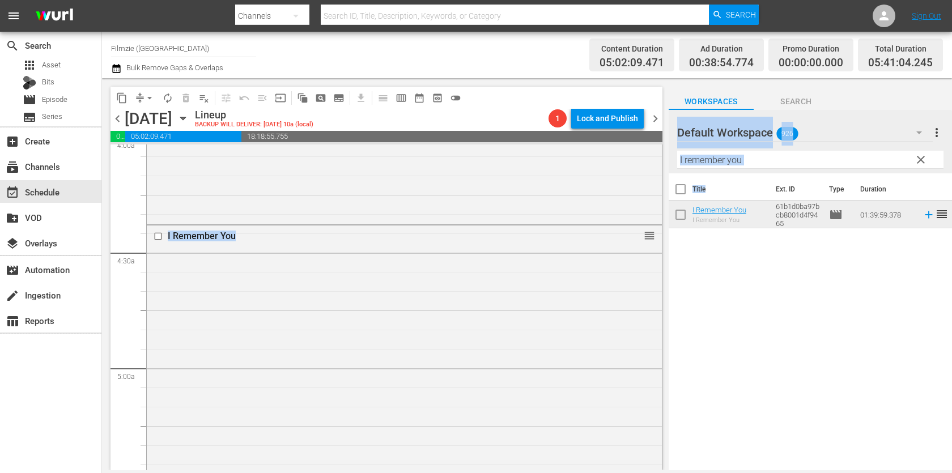
click at [793, 160] on input "I remember you" at bounding box center [810, 160] width 266 height 18
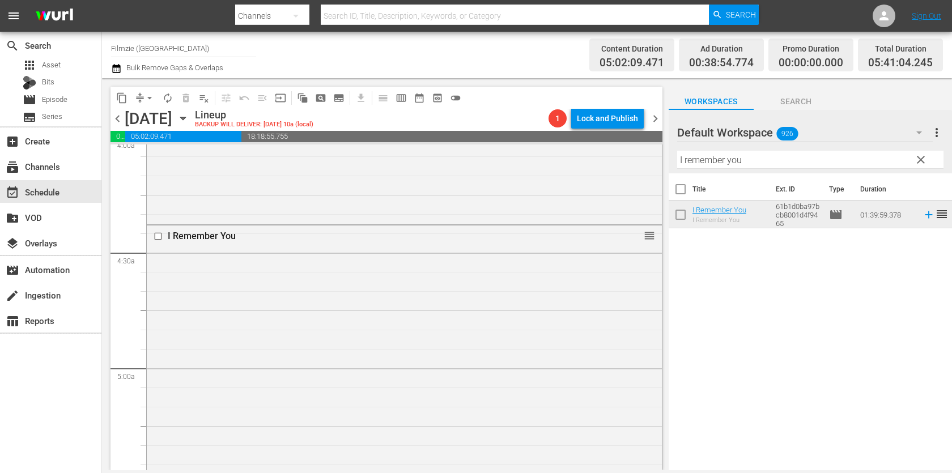
click at [793, 160] on input "I remember you" at bounding box center [810, 160] width 266 height 18
paste input "Ogre"
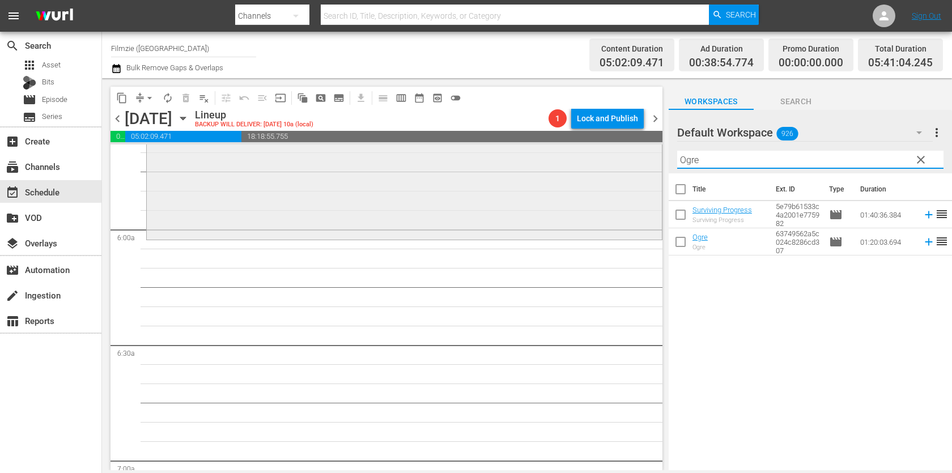
scroll to position [1307, 0]
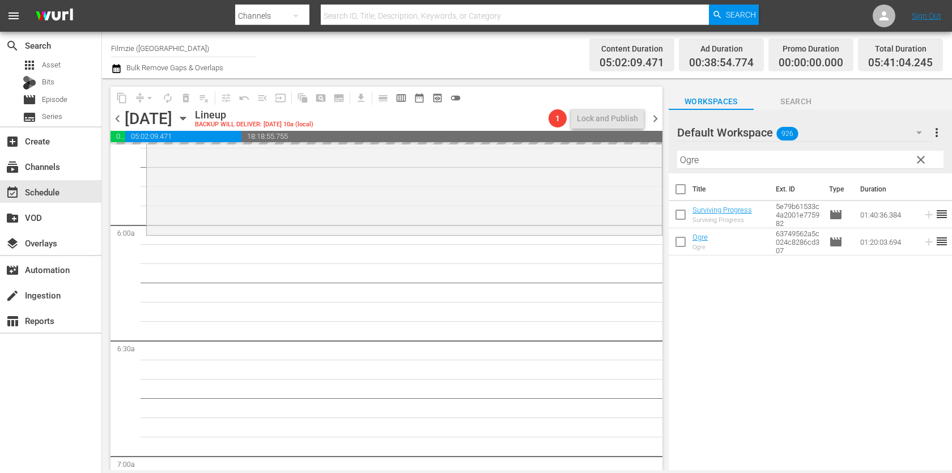
drag, startPoint x: 700, startPoint y: 235, endPoint x: 575, endPoint y: 4, distance: 262.6
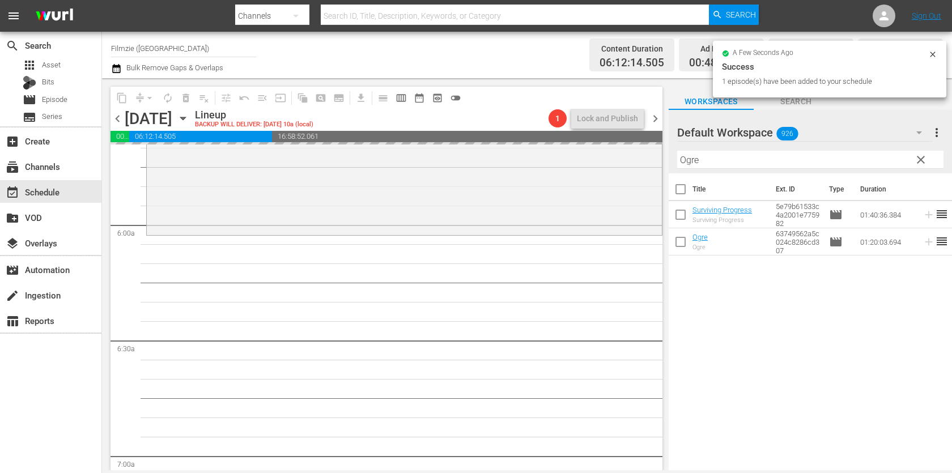
click at [720, 160] on input "Ogre" at bounding box center [810, 160] width 266 height 18
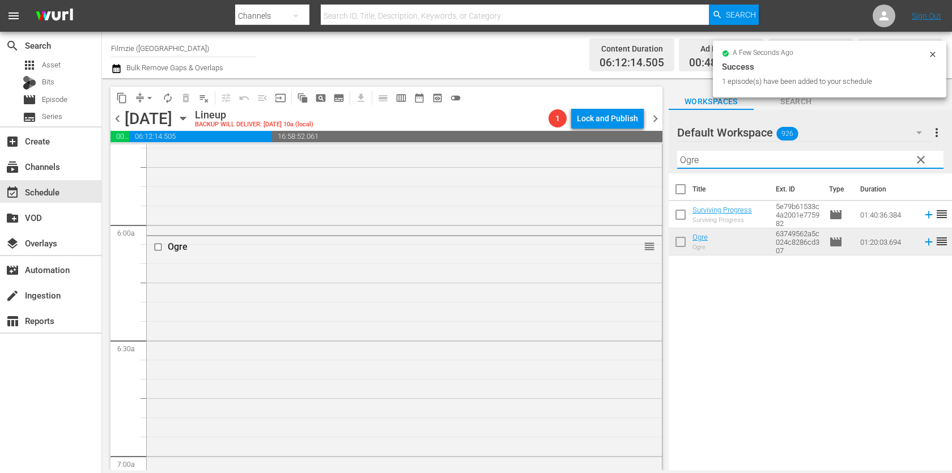
click at [720, 160] on input "Ogre" at bounding box center [810, 160] width 266 height 18
paste input "Aussie & Ted"
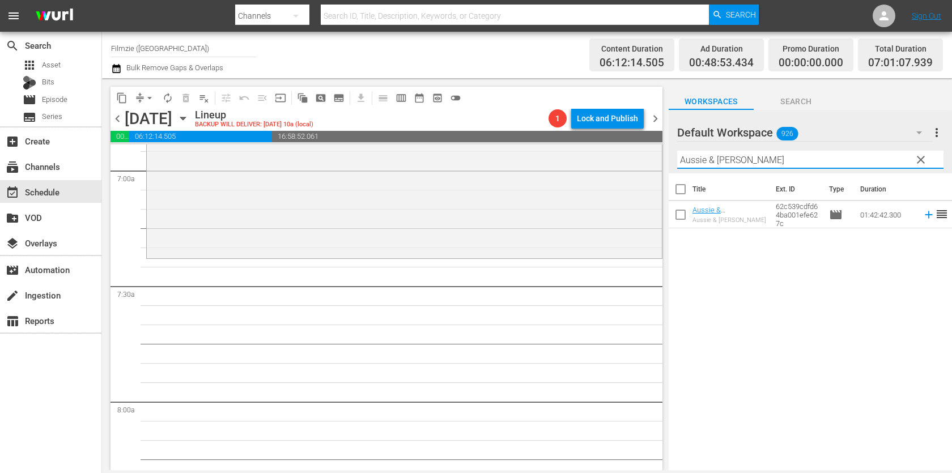
scroll to position [1627, 0]
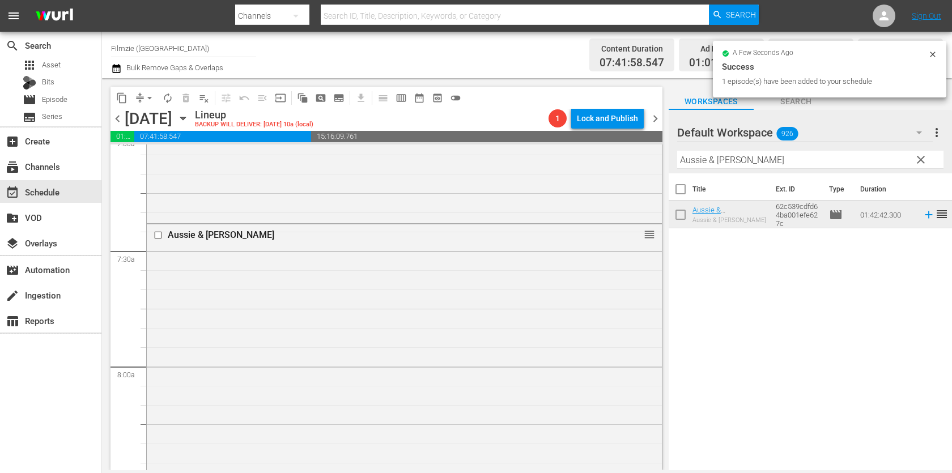
click at [750, 154] on input "Aussie & Ted" at bounding box center [810, 160] width 266 height 18
paste input "The Girl Behind the Door"
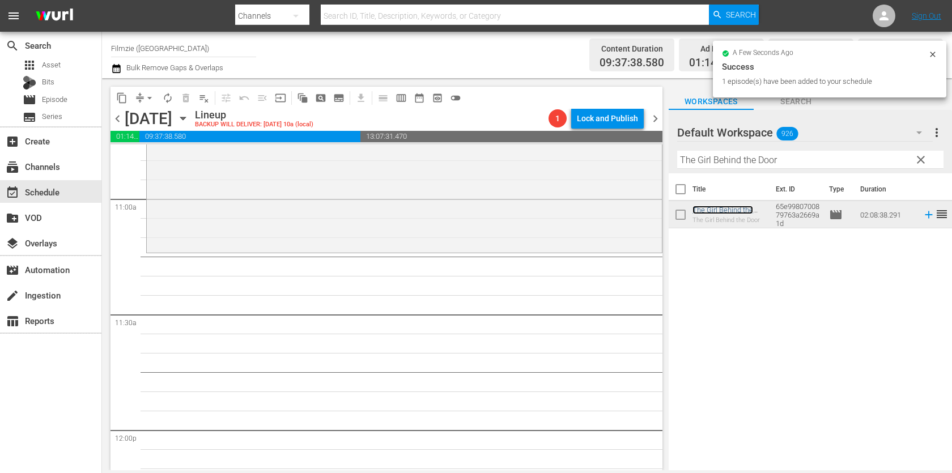
scroll to position [2489, 0]
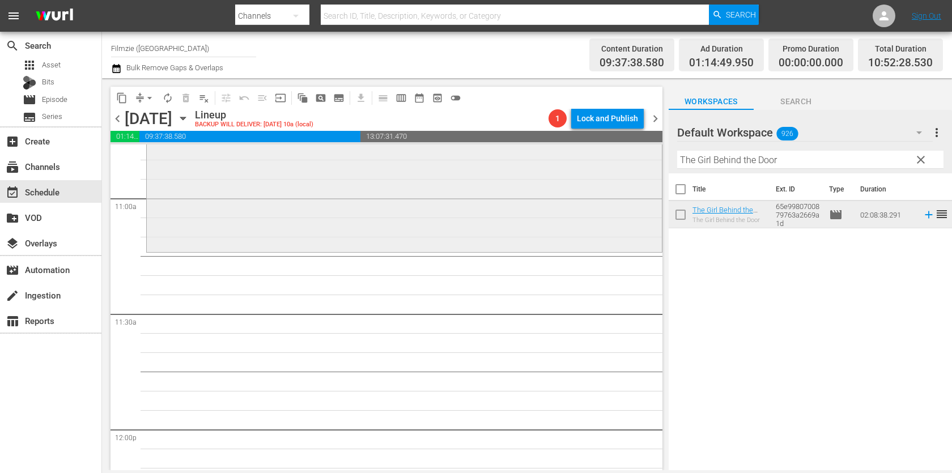
click at [480, 191] on div "The Girl Behind the Door reorder" at bounding box center [404, 4] width 515 height 492
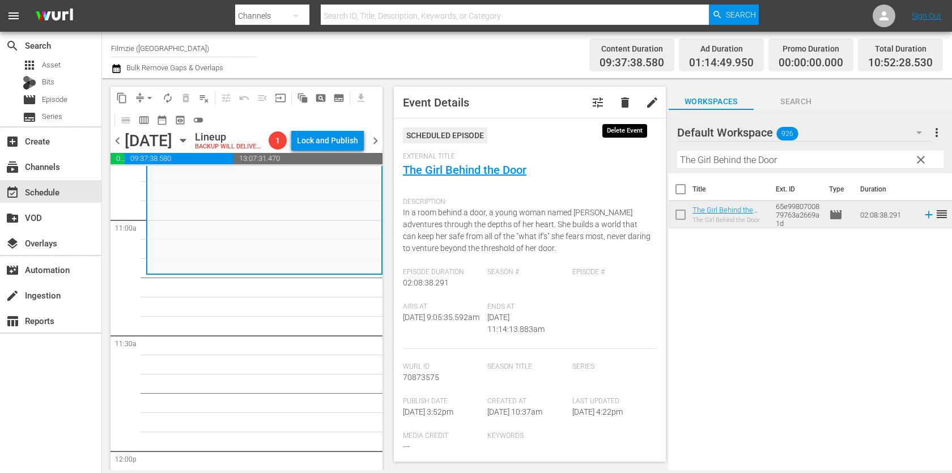
click at [631, 96] on span "delete" at bounding box center [625, 103] width 14 height 14
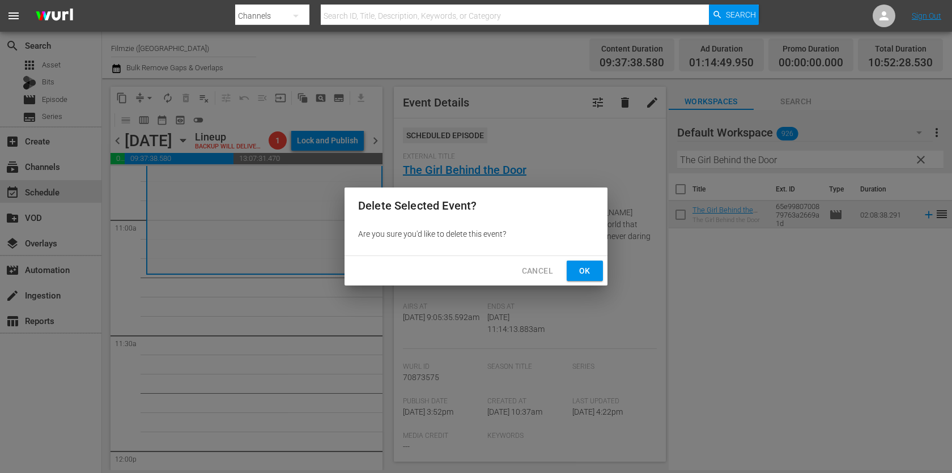
click at [576, 271] on span "Ok" at bounding box center [585, 271] width 18 height 14
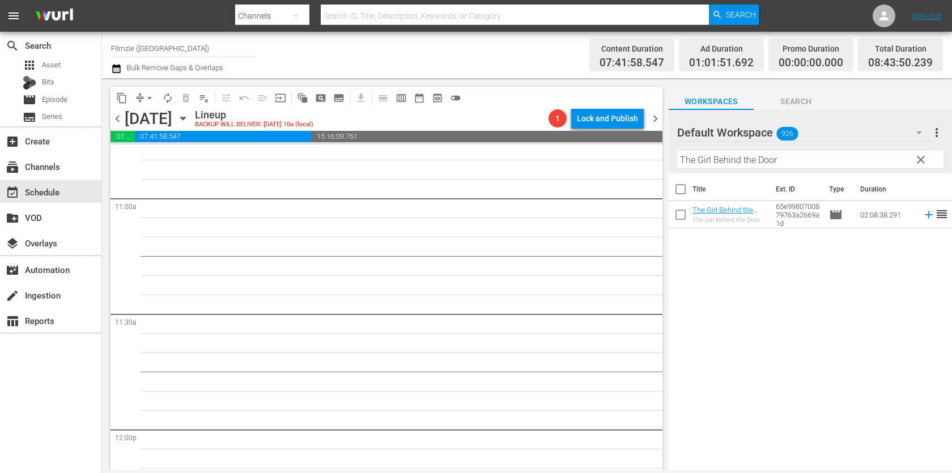
click at [747, 158] on input "The Girl Behind the Door" at bounding box center [810, 160] width 266 height 18
paste input "Walking Through History 2.6"
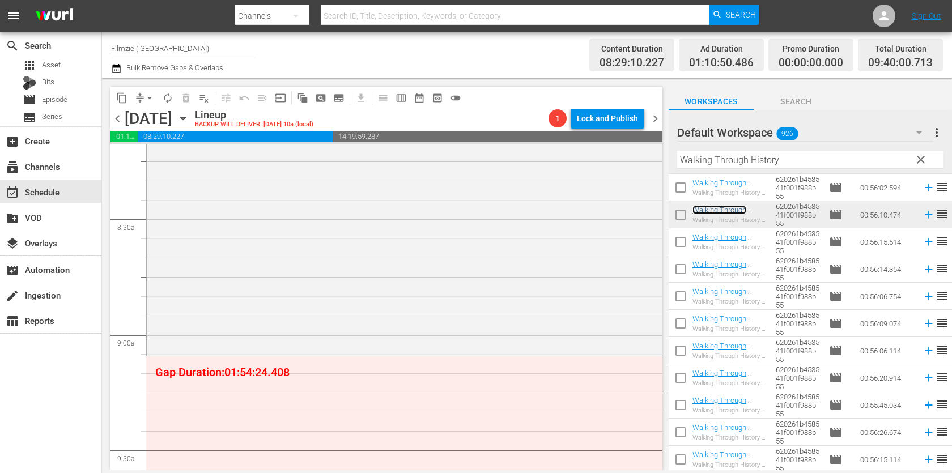
scroll to position [1879, 0]
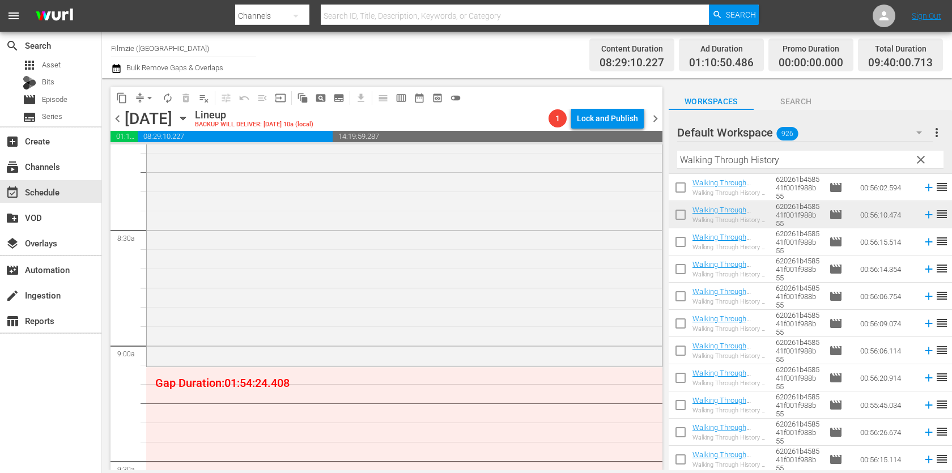
drag, startPoint x: 733, startPoint y: 212, endPoint x: 535, endPoint y: 0, distance: 289.8
click at [755, 161] on input "Walking Through History" at bounding box center [810, 160] width 266 height 18
paste input "Fat Fiction"
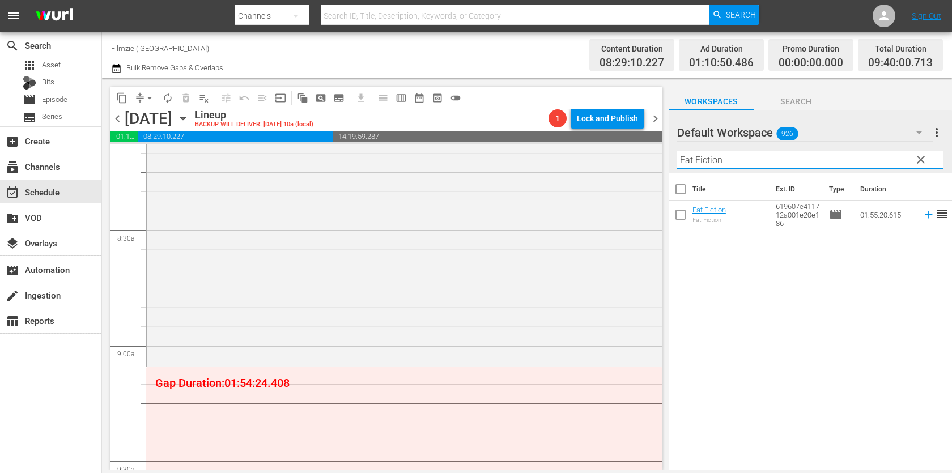
scroll to position [0, 0]
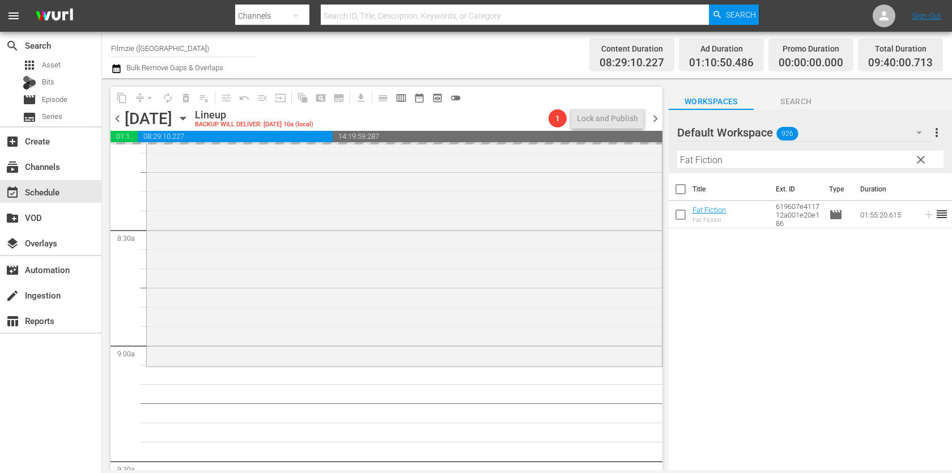
drag, startPoint x: 713, startPoint y: 206, endPoint x: 508, endPoint y: 3, distance: 288.1
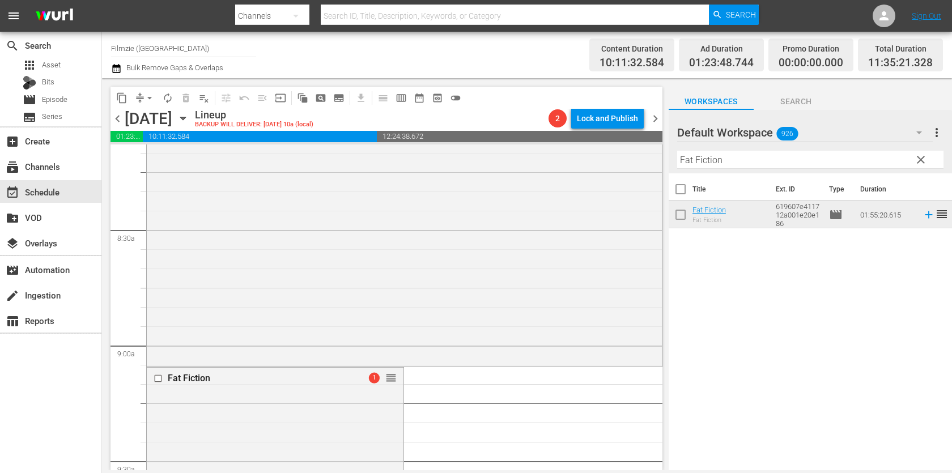
click at [775, 162] on input "Fat Fiction" at bounding box center [810, 160] width 266 height 18
paste input "inding Callaro"
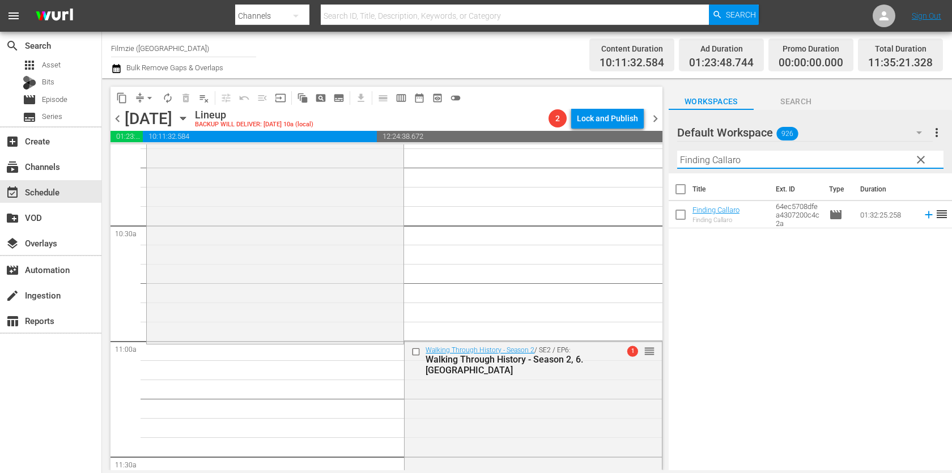
scroll to position [2356, 0]
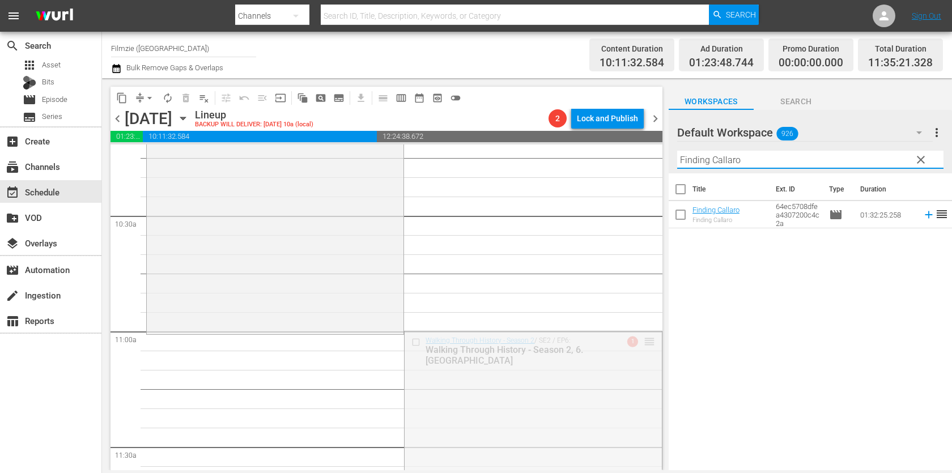
drag, startPoint x: 645, startPoint y: 339, endPoint x: 632, endPoint y: 339, distance: 13.6
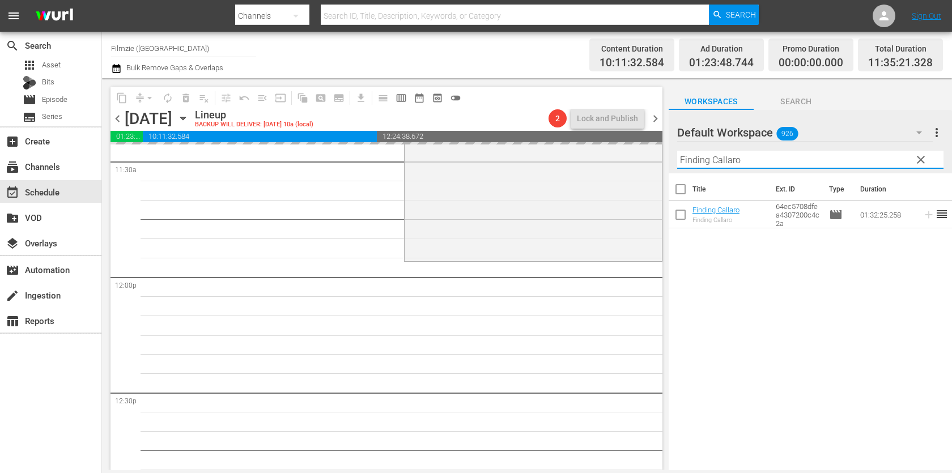
scroll to position [2642, 0]
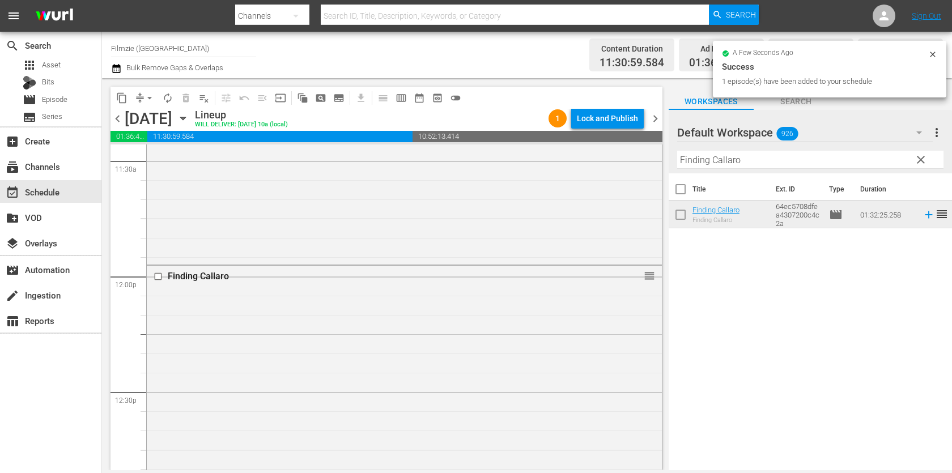
click at [760, 163] on input "Finding Callaro" at bounding box center [810, 160] width 266 height 18
paste input "24 Hours To Kill"
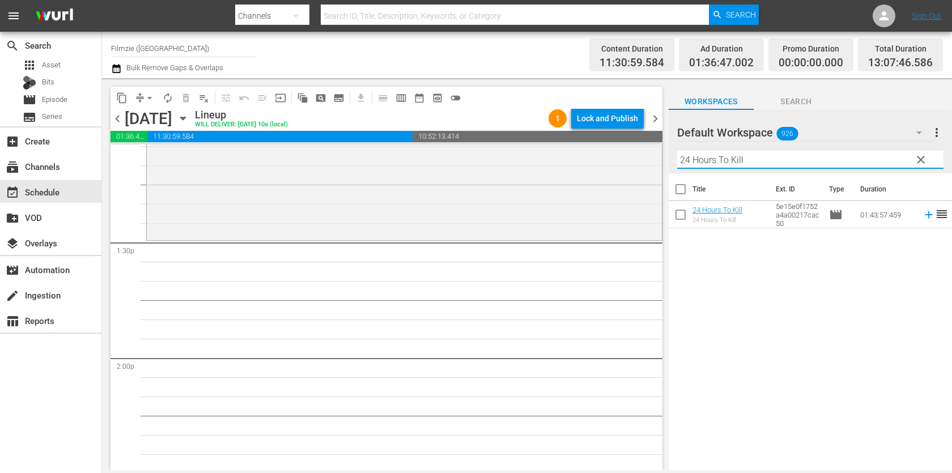
scroll to position [3058, 0]
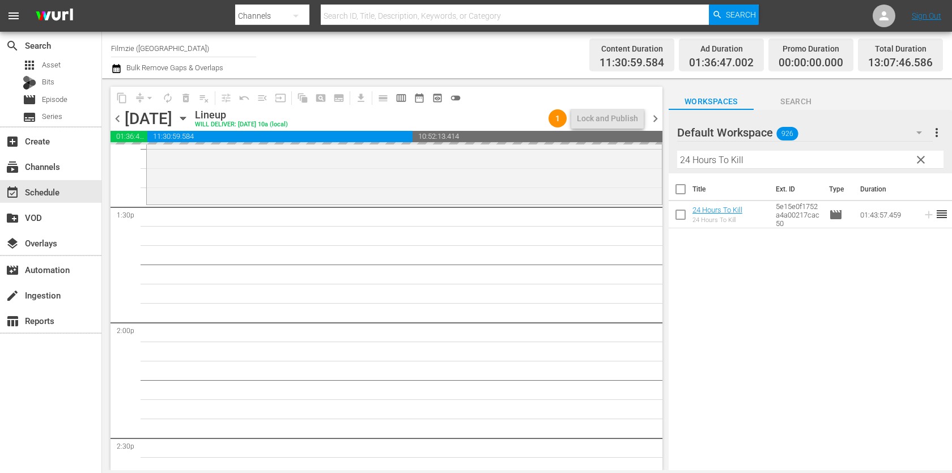
drag, startPoint x: 716, startPoint y: 206, endPoint x: 577, endPoint y: 5, distance: 244.9
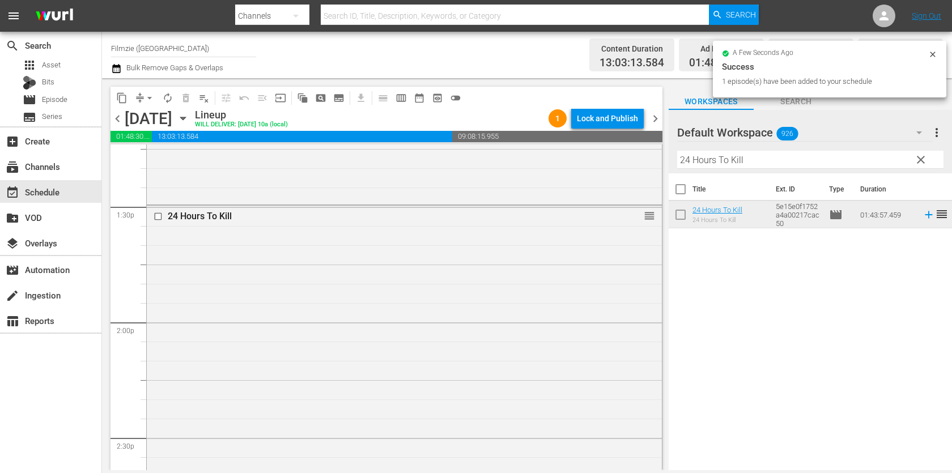
click at [730, 162] on input "24 Hours To Kill" at bounding box center [810, 160] width 266 height 18
paste input "That's Amore"
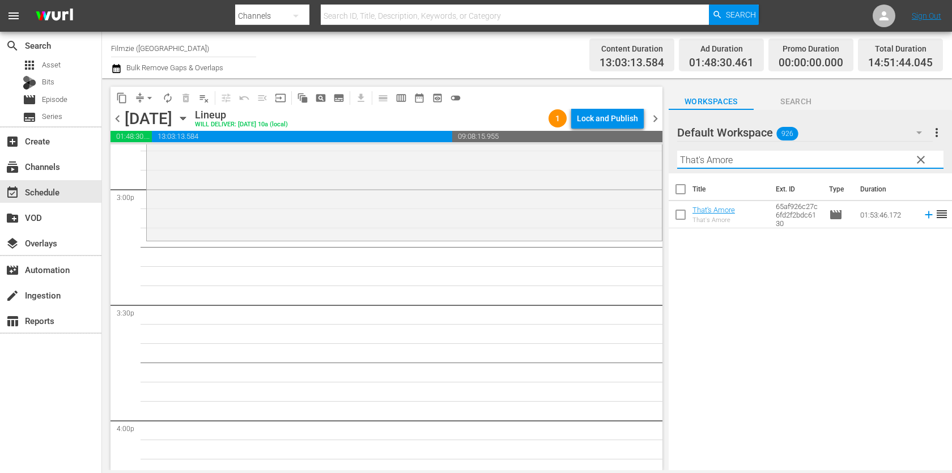
scroll to position [3428, 0]
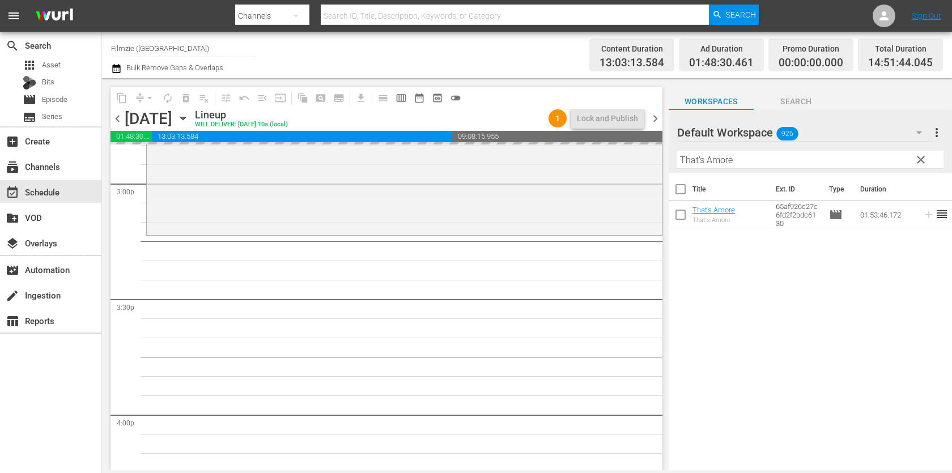
drag, startPoint x: 716, startPoint y: 211, endPoint x: 563, endPoint y: 11, distance: 251.8
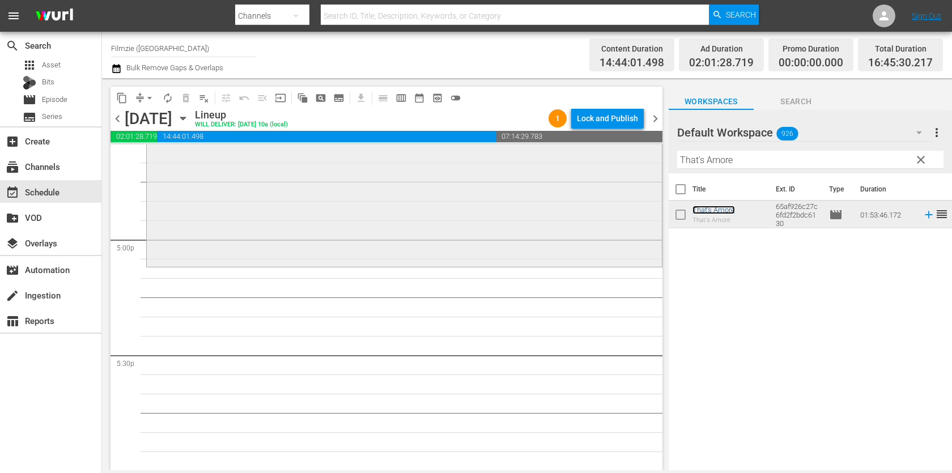
scroll to position [3848, 0]
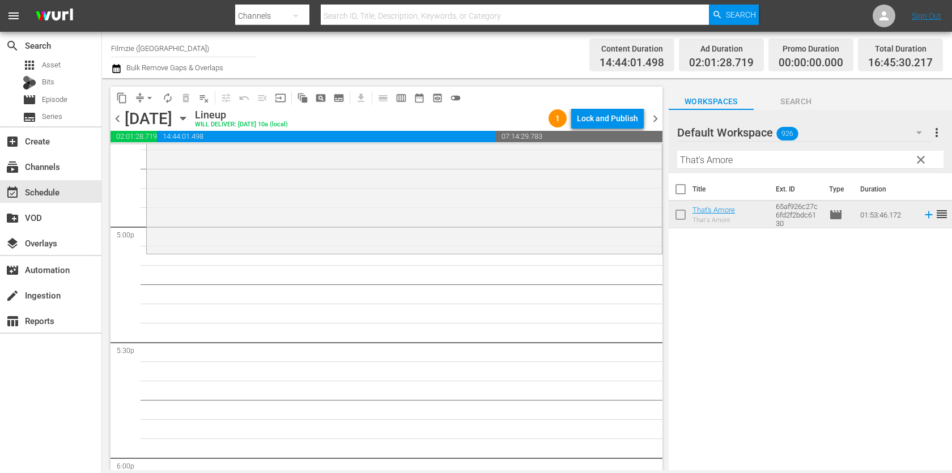
click at [829, 168] on input "That's Amore" at bounding box center [810, 160] width 266 height 18
paste input "Dream Round"
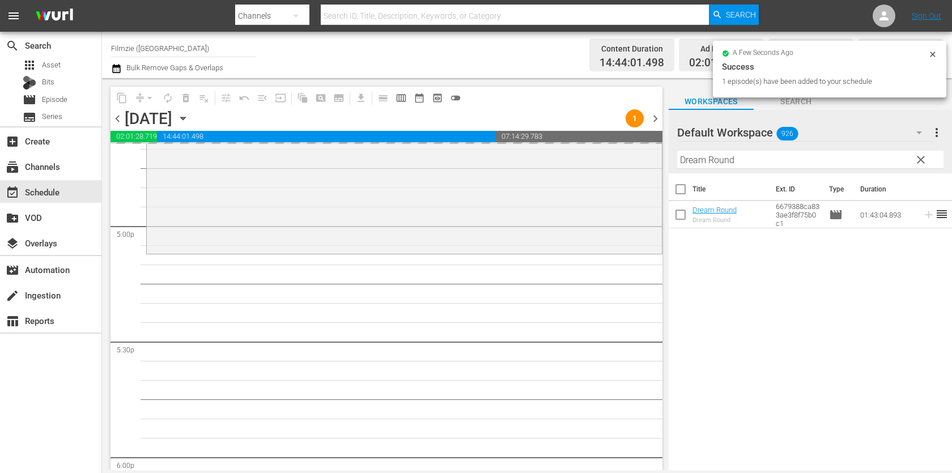
drag, startPoint x: 701, startPoint y: 215, endPoint x: 538, endPoint y: 0, distance: 270.5
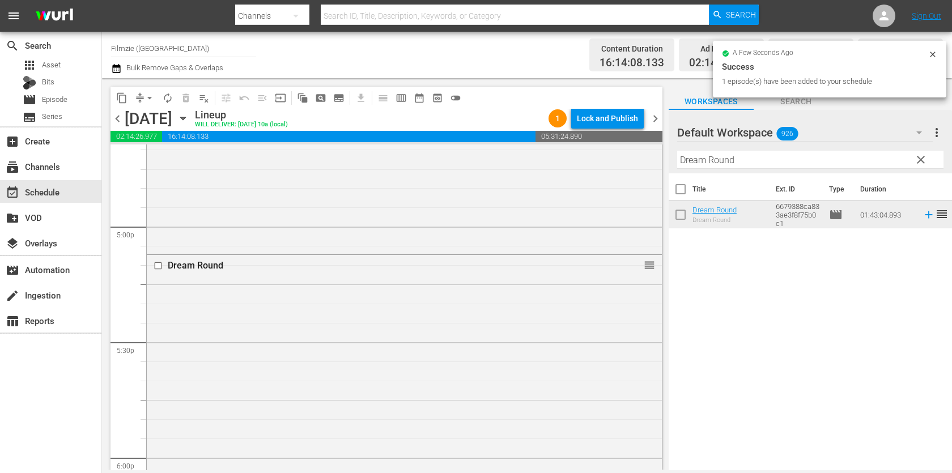
click at [801, 159] on input "Dream Round" at bounding box center [810, 160] width 266 height 18
paste input "An Intervention"
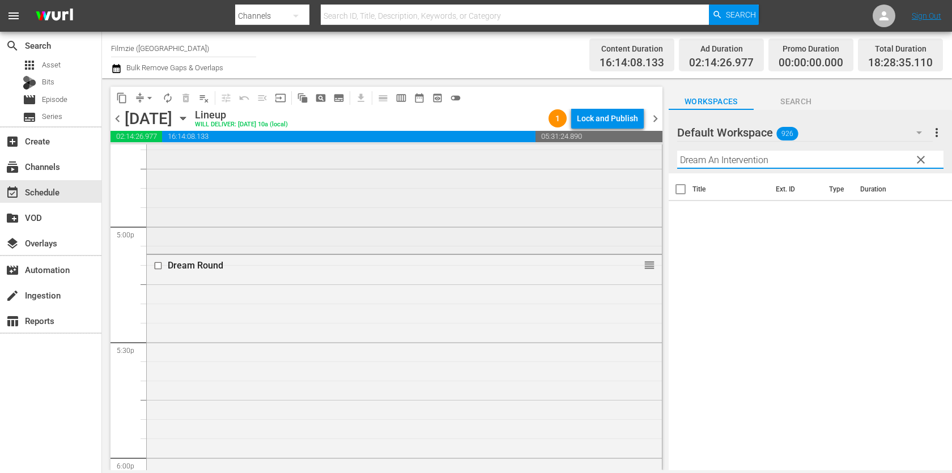
drag, startPoint x: 708, startPoint y: 161, endPoint x: 577, endPoint y: 165, distance: 130.9
click at [577, 165] on div "content_copy compress arrow_drop_down autorenew_outlined delete_forever_outline…" at bounding box center [527, 274] width 850 height 392
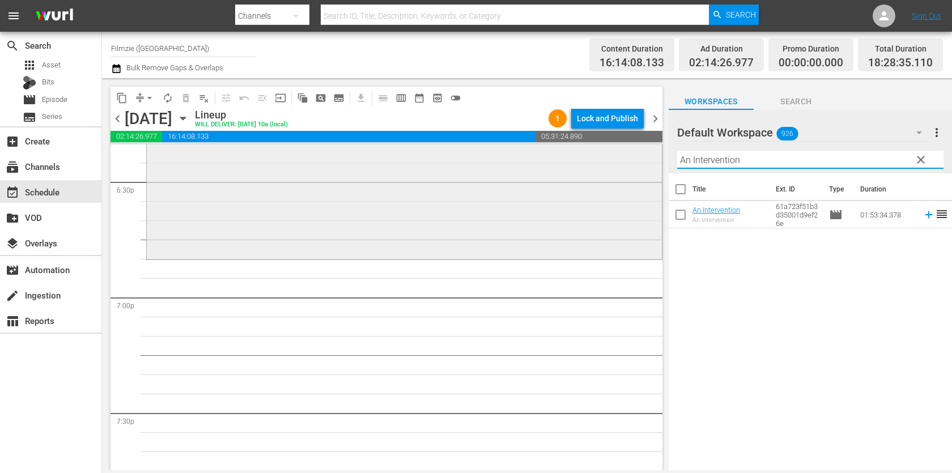
scroll to position [4263, 0]
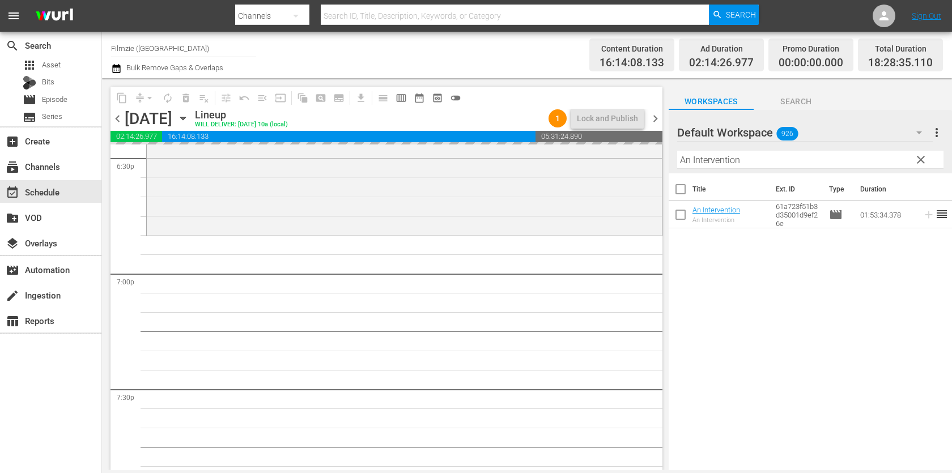
drag, startPoint x: 705, startPoint y: 207, endPoint x: 584, endPoint y: 7, distance: 233.9
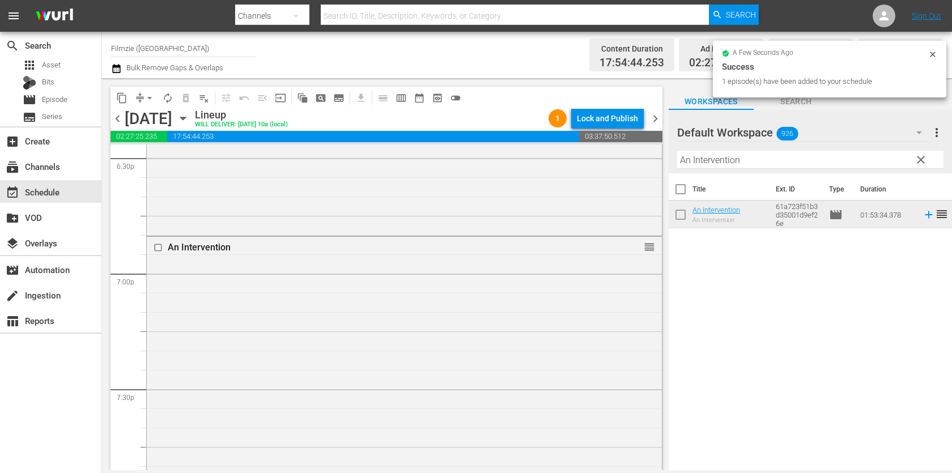
click at [740, 166] on input "An Intervention" at bounding box center [810, 160] width 266 height 18
paste input "Legion Of Honor"
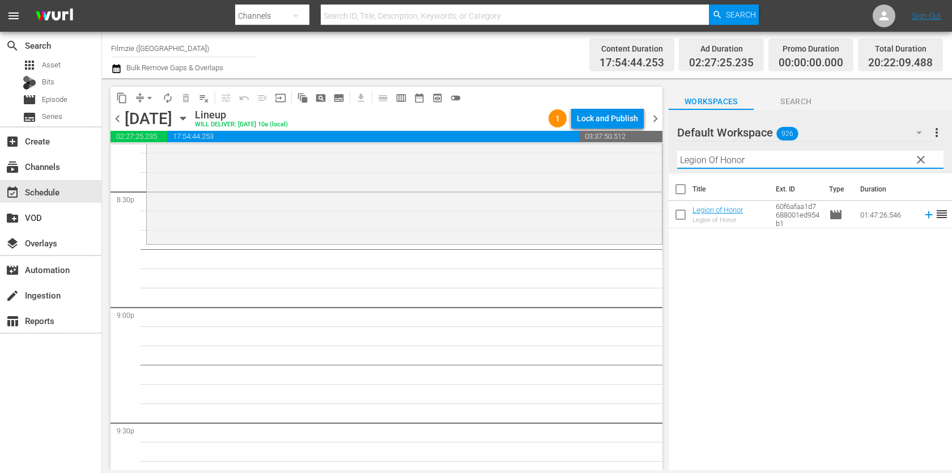
scroll to position [4701, 0]
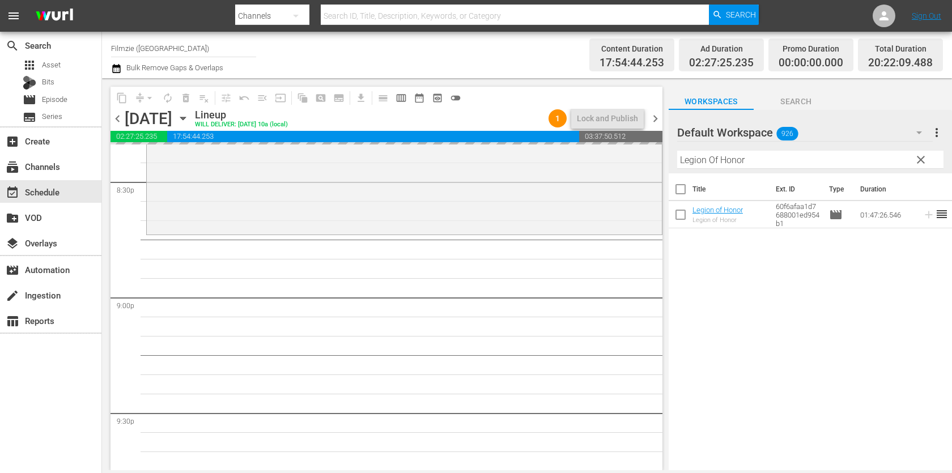
drag, startPoint x: 726, startPoint y: 205, endPoint x: 598, endPoint y: 4, distance: 237.7
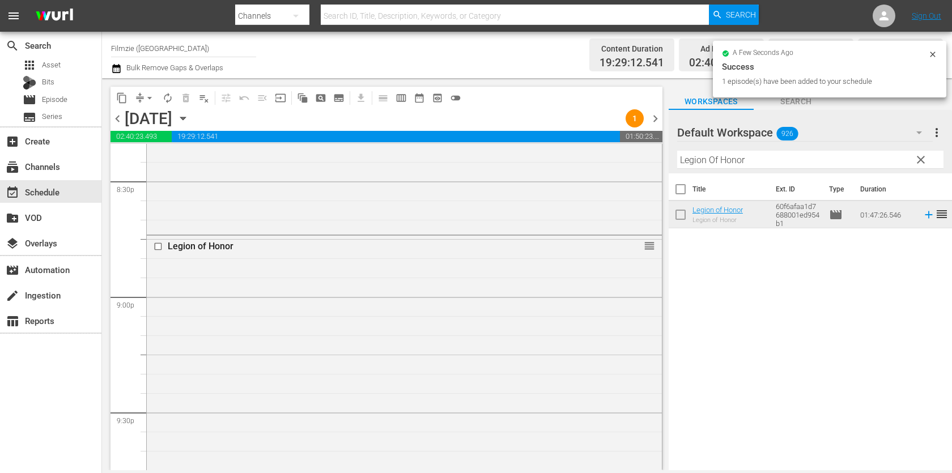
click at [828, 152] on input "Legion Of Honor" at bounding box center [810, 160] width 266 height 18
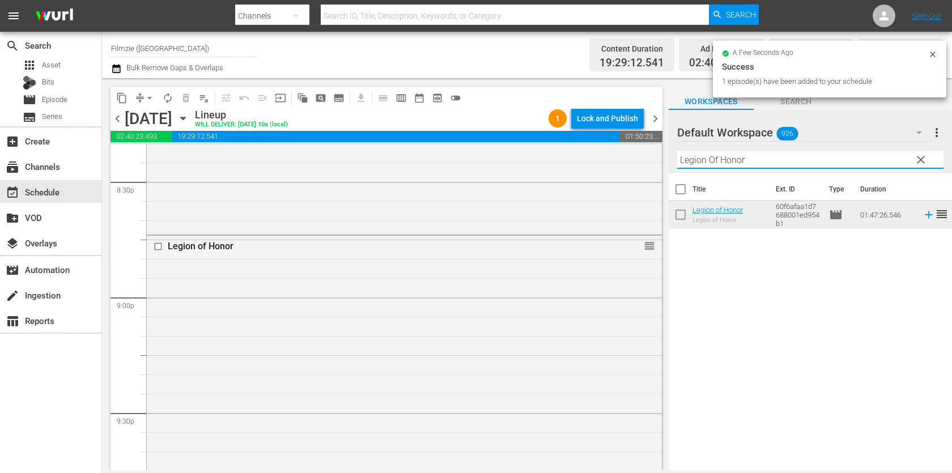
click at [828, 152] on input "Legion Of Honor" at bounding box center [810, 160] width 266 height 18
paste input "Crush the Skull"
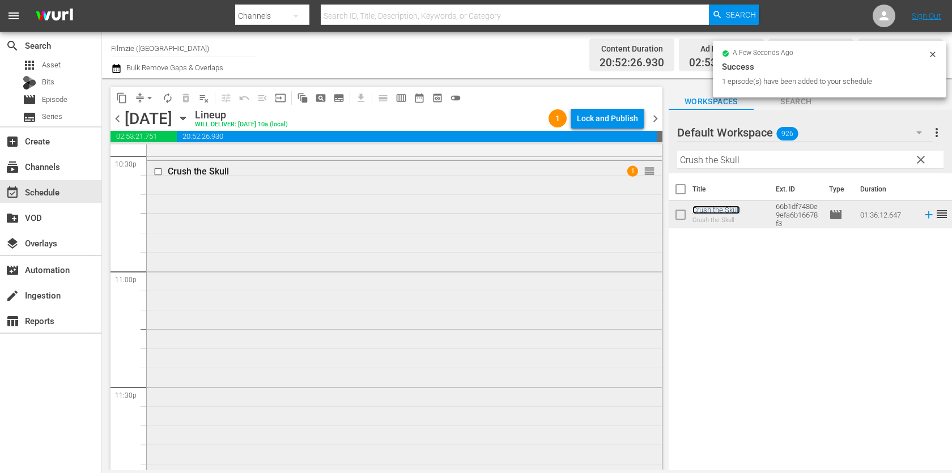
scroll to position [5250, 0]
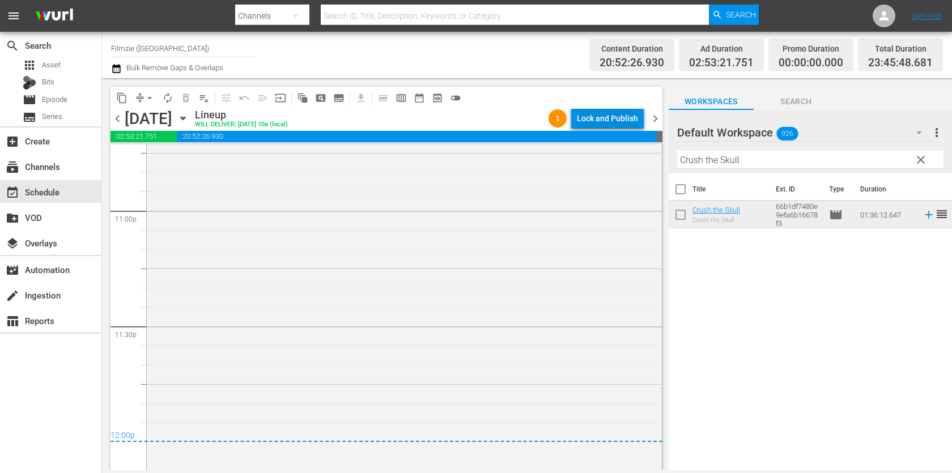
click at [602, 114] on div "Lock and Publish" at bounding box center [607, 118] width 61 height 20
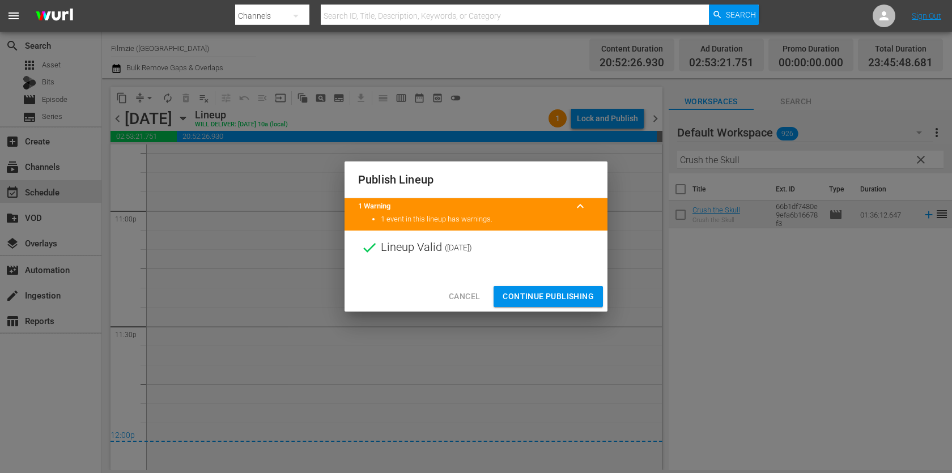
click at [550, 291] on span "Continue Publishing" at bounding box center [548, 297] width 91 height 14
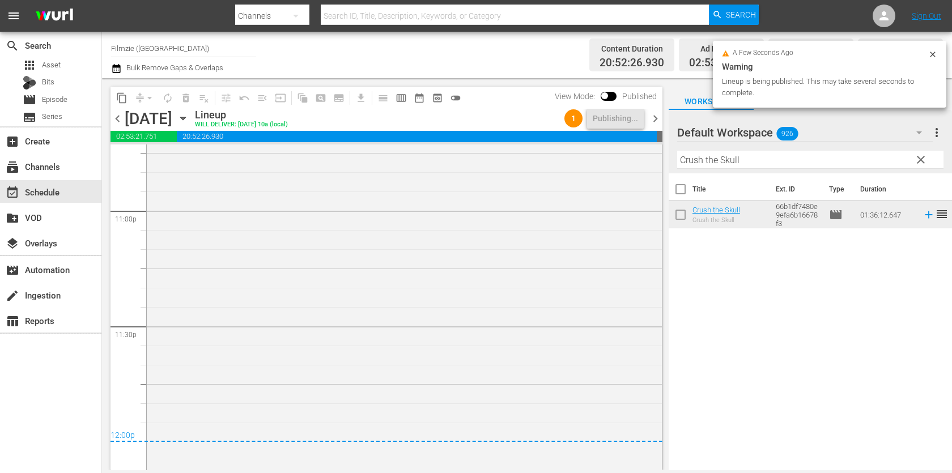
click at [652, 115] on span "chevron_right" at bounding box center [655, 119] width 14 height 14
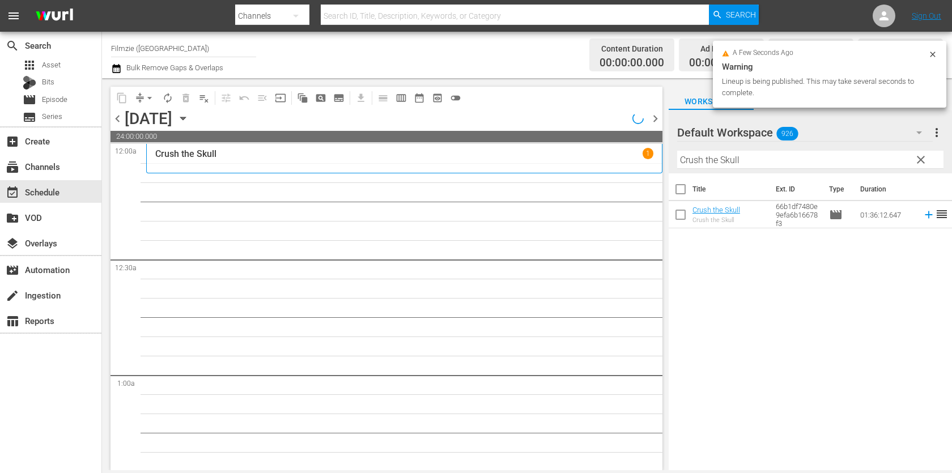
click at [754, 161] on input "Crush the Skull" at bounding box center [810, 160] width 266 height 18
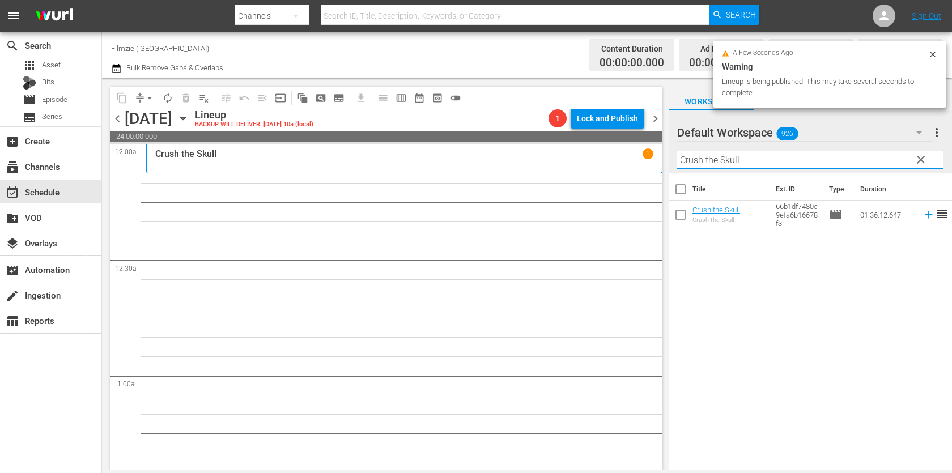
click at [754, 161] on input "Crush the Skull" at bounding box center [810, 160] width 266 height 18
paste input "Dybbuk Box: The Story of Chris Chambers"
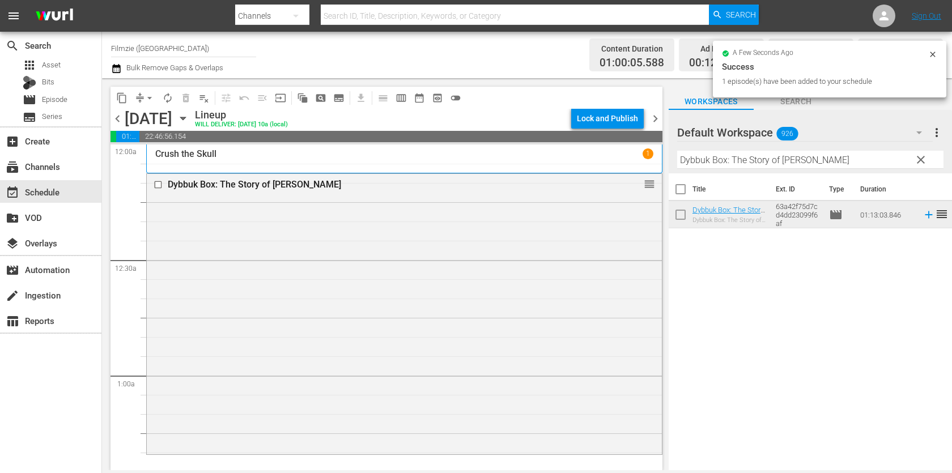
click at [739, 150] on div "Filter by Title Dybbuk Box: The Story of Chris Chambers" at bounding box center [810, 159] width 266 height 27
click at [736, 158] on input "Dybbuk Box: The Story of Chris Chambers" at bounding box center [810, 160] width 266 height 18
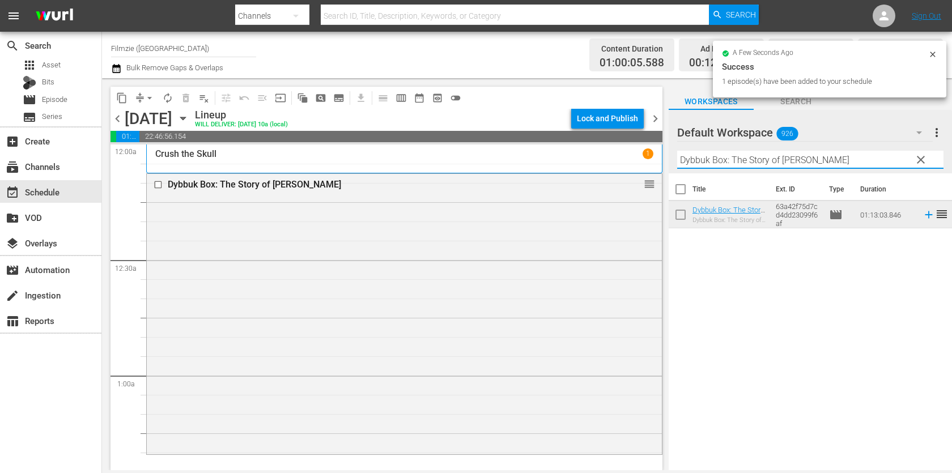
paste input "Fame-Ish"
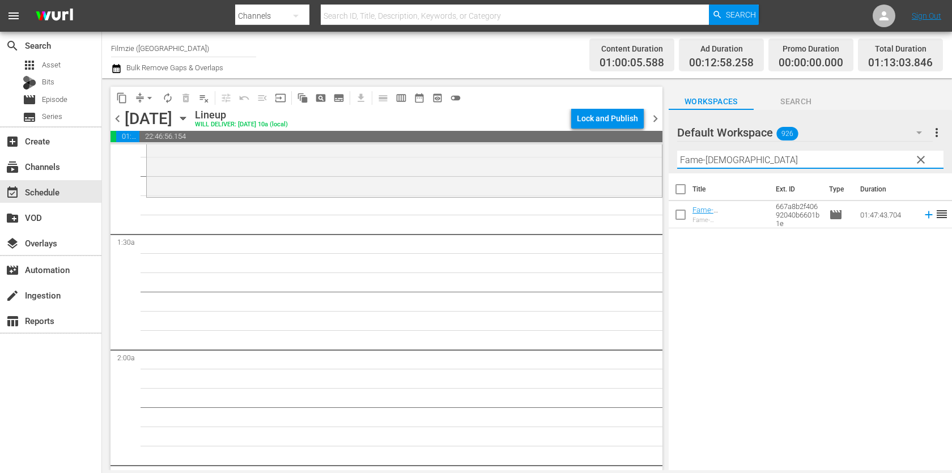
scroll to position [261, 0]
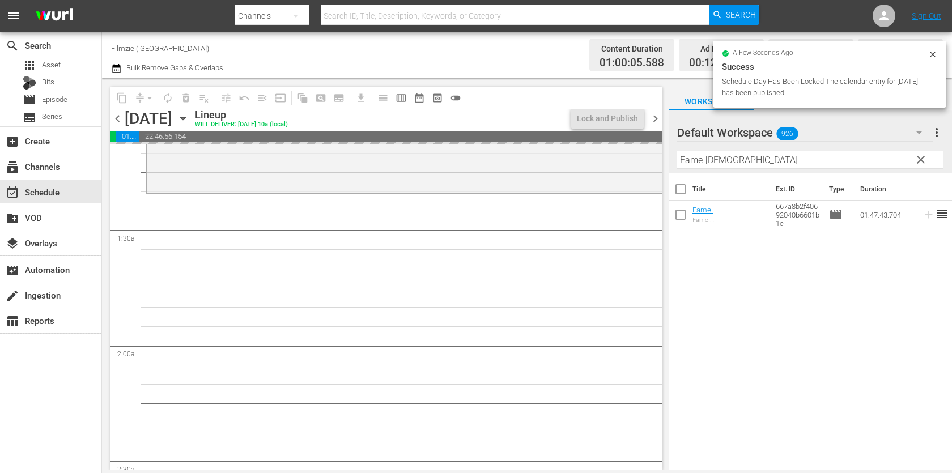
drag, startPoint x: 705, startPoint y: 217, endPoint x: 542, endPoint y: 3, distance: 269.2
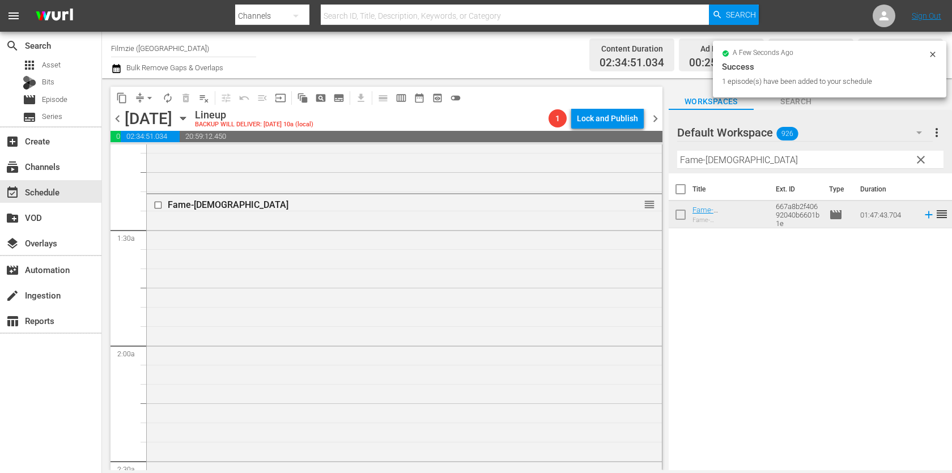
click at [699, 160] on input "Fame-Ish" at bounding box center [810, 160] width 266 height 18
paste input "Einstein's God Model"
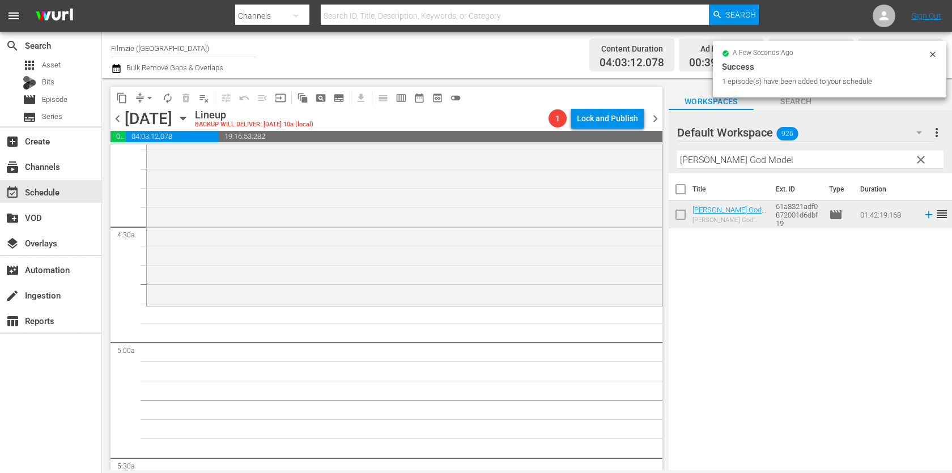
scroll to position [960, 0]
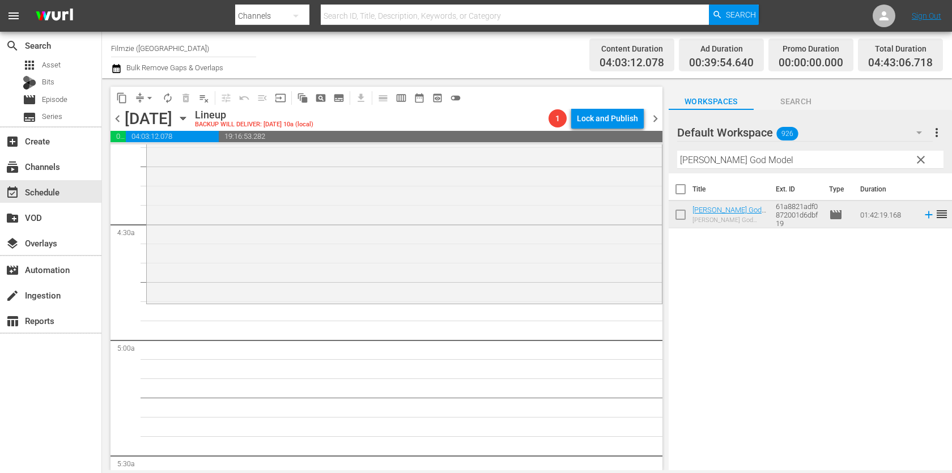
drag, startPoint x: 753, startPoint y: 216, endPoint x: 633, endPoint y: 1, distance: 246.8
click at [713, 162] on input "Einstein's God Model" at bounding box center [810, 160] width 266 height 18
paste input "Black Watch Snipers"
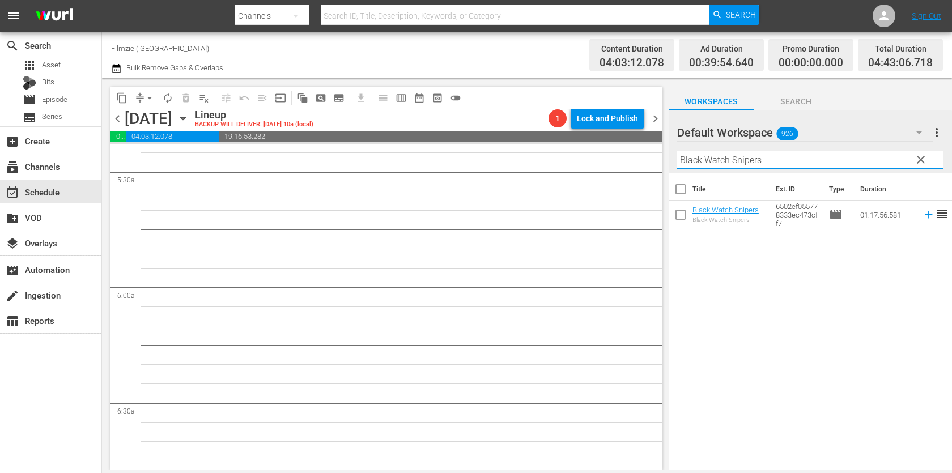
scroll to position [1245, 0]
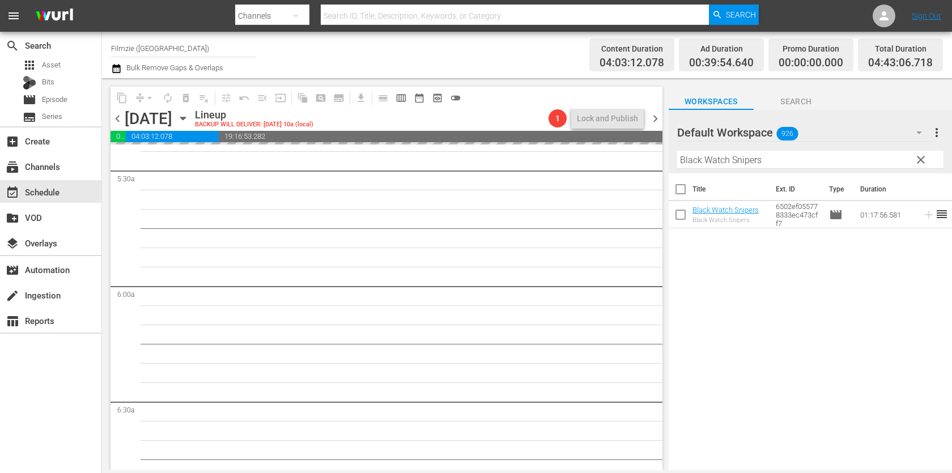
drag, startPoint x: 722, startPoint y: 211, endPoint x: 560, endPoint y: 36, distance: 238.1
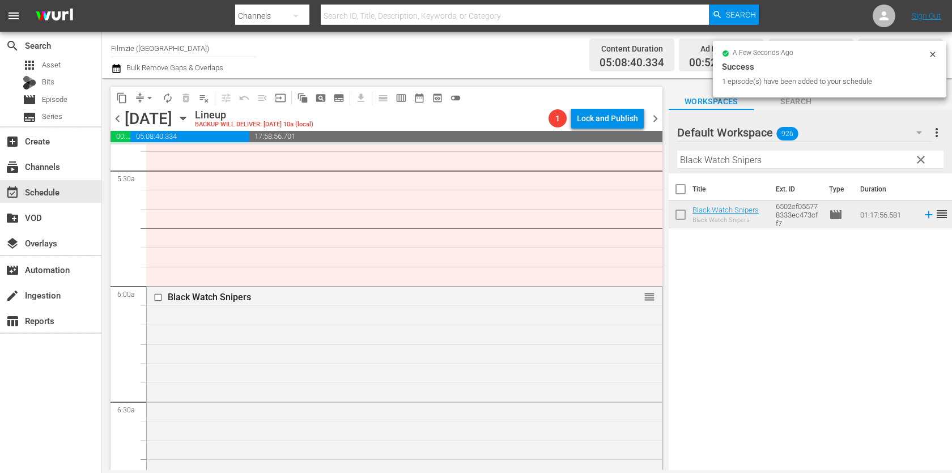
click at [760, 168] on hr at bounding box center [810, 168] width 266 height 1
click at [763, 159] on input "Black Watch Snipers" at bounding box center [810, 160] width 266 height 18
paste input "Adios Amigo"
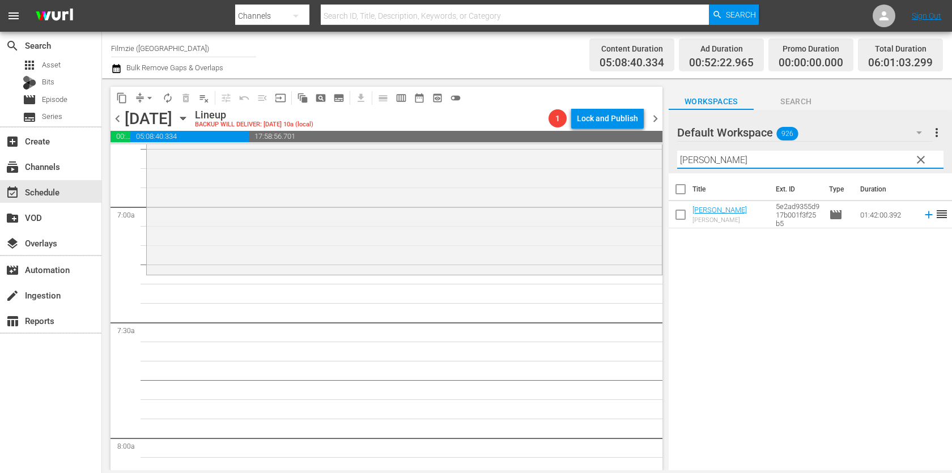
scroll to position [1611, 0]
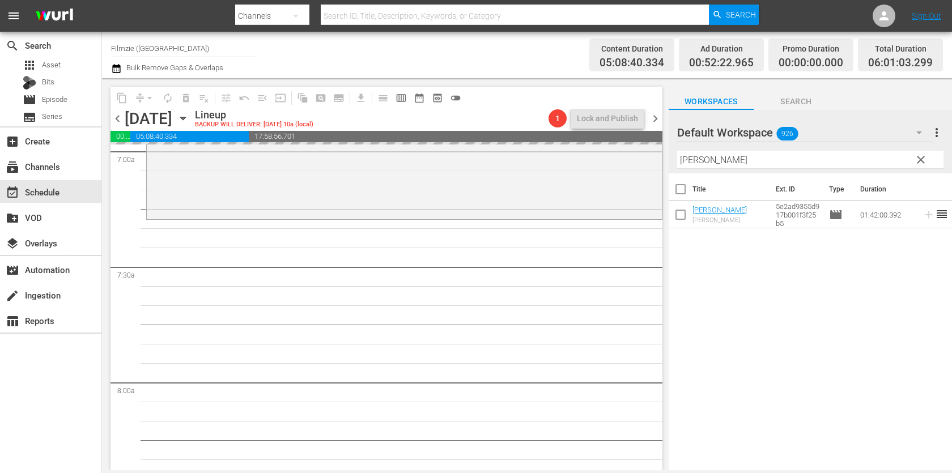
drag, startPoint x: 724, startPoint y: 207, endPoint x: 573, endPoint y: 2, distance: 255.3
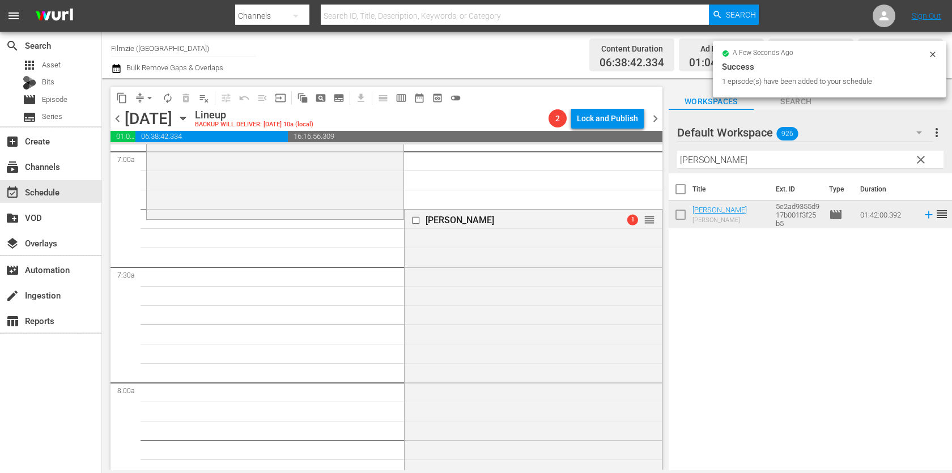
click at [739, 161] on input "Adios Amigo" at bounding box center [810, 160] width 266 height 18
paste input "Stand in the Gap"
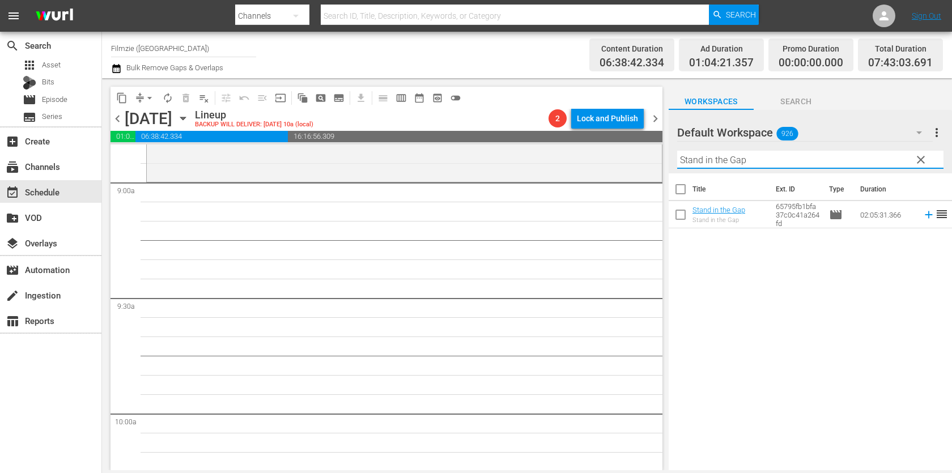
scroll to position [2049, 0]
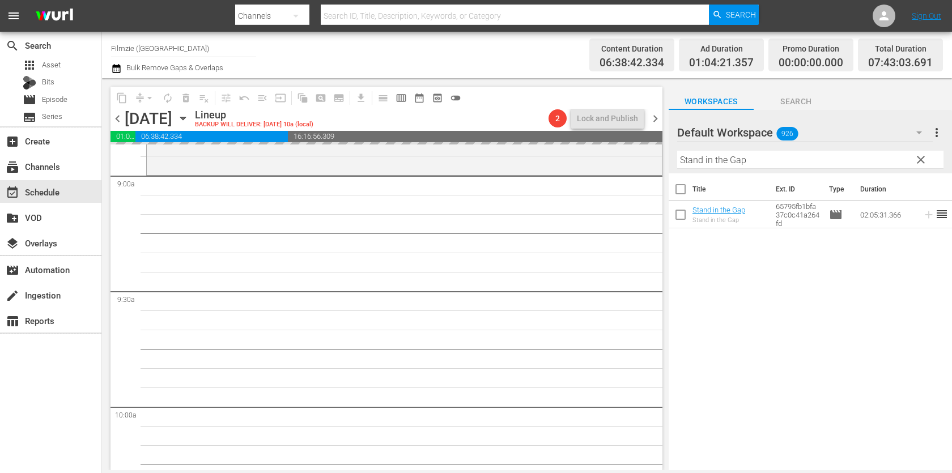
drag, startPoint x: 713, startPoint y: 211, endPoint x: 502, endPoint y: 12, distance: 290.6
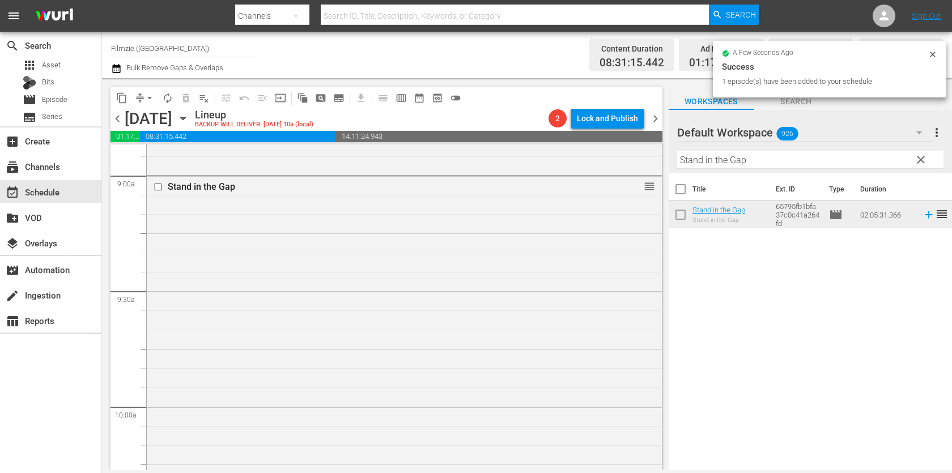
click at [742, 159] on input "Stand in the Gap" at bounding box center [810, 160] width 266 height 18
paste input "Walking Through History 3.1"
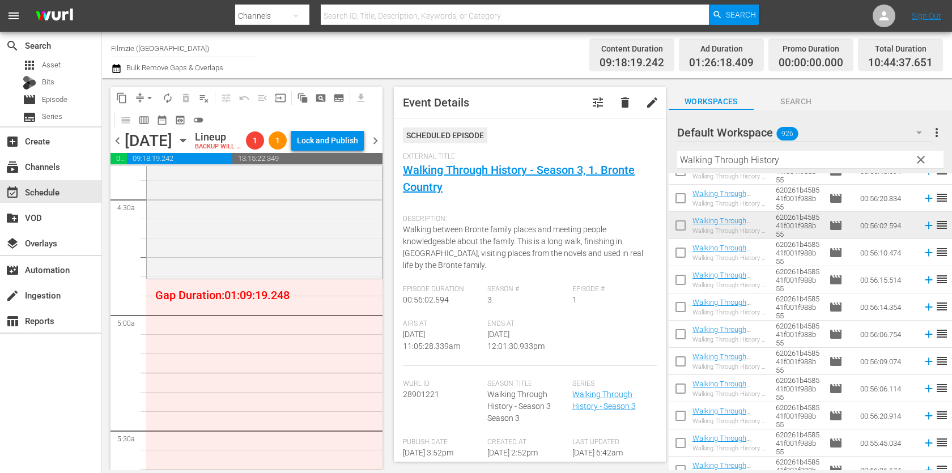
scroll to position [1001, 0]
click at [825, 159] on input "Walking Through History" at bounding box center [810, 160] width 266 height 18
paste input "Firefly: The Tay Fisher S"
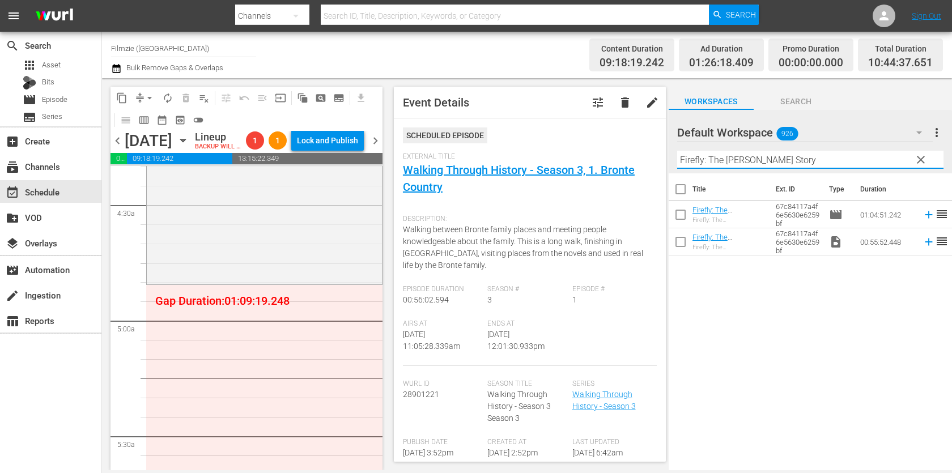
scroll to position [0, 0]
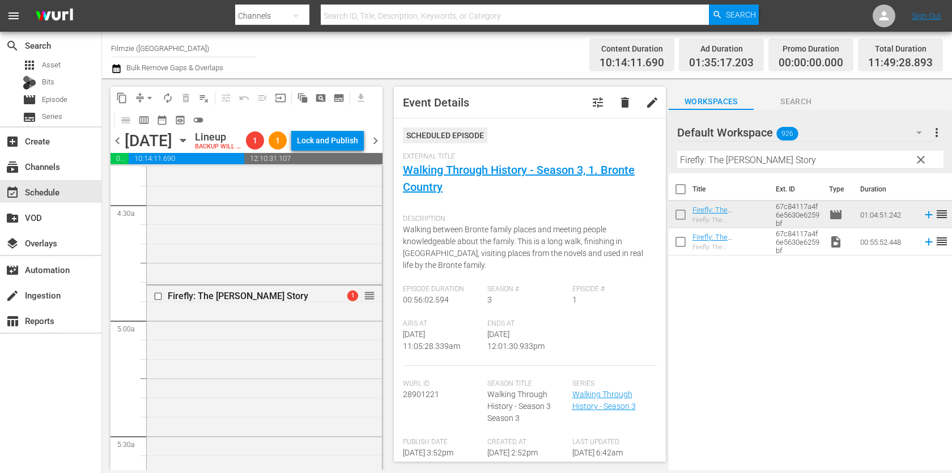
click at [772, 167] on input "Firefly: The Tay Fisher Story" at bounding box center [810, 160] width 266 height 18
paste input "Hot Doug's the Movie"
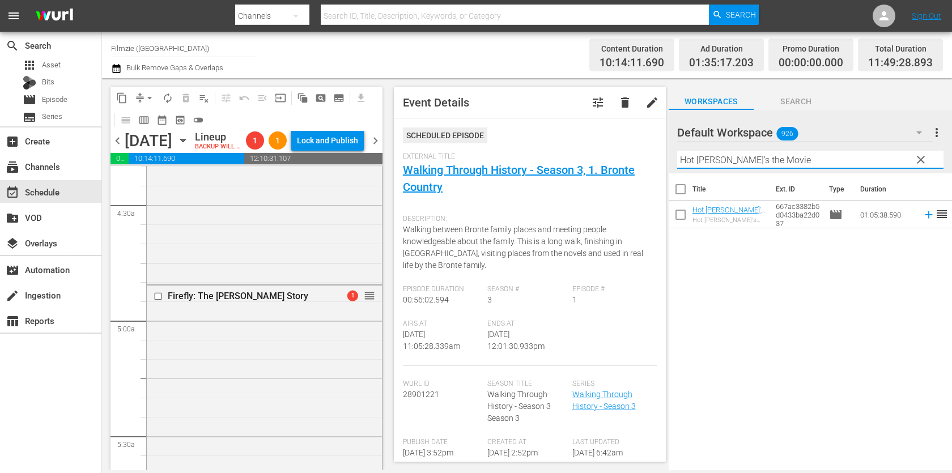
click at [141, 101] on button "arrow_drop_down" at bounding box center [150, 98] width 18 height 18
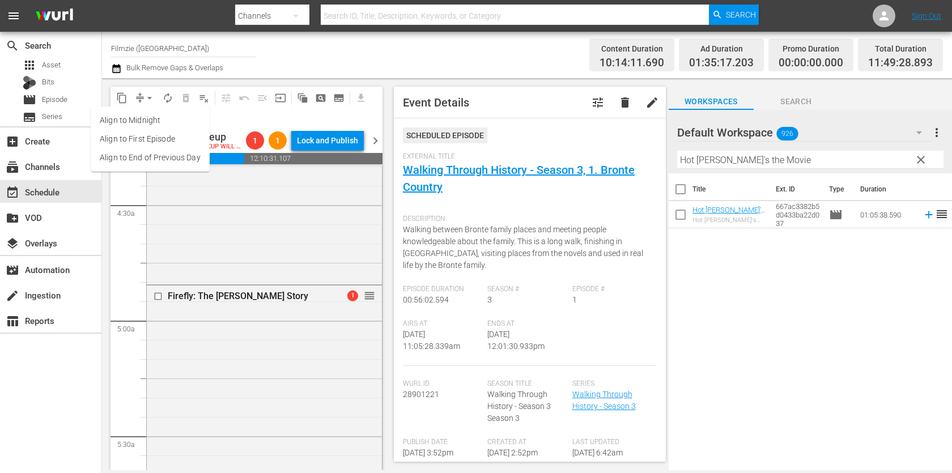
click at [150, 156] on li "Align to End of Previous Day" at bounding box center [150, 157] width 119 height 19
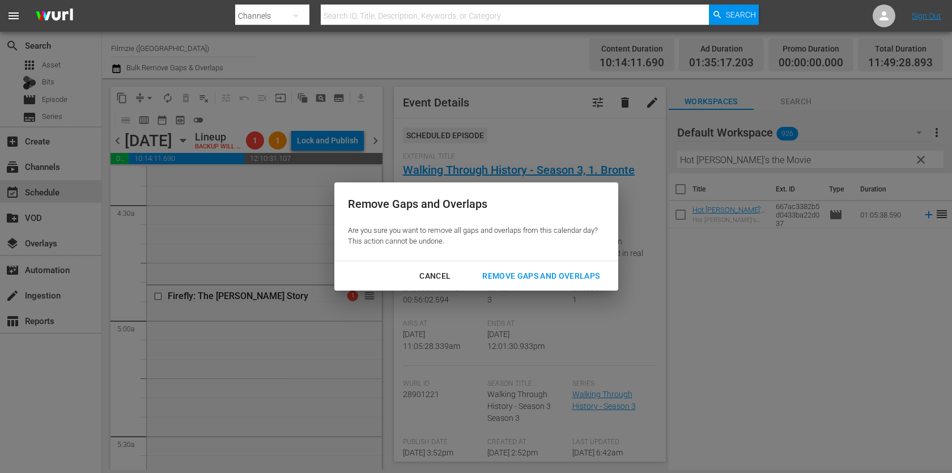
click at [541, 278] on div "Remove Gaps and Overlaps" at bounding box center [540, 276] width 135 height 14
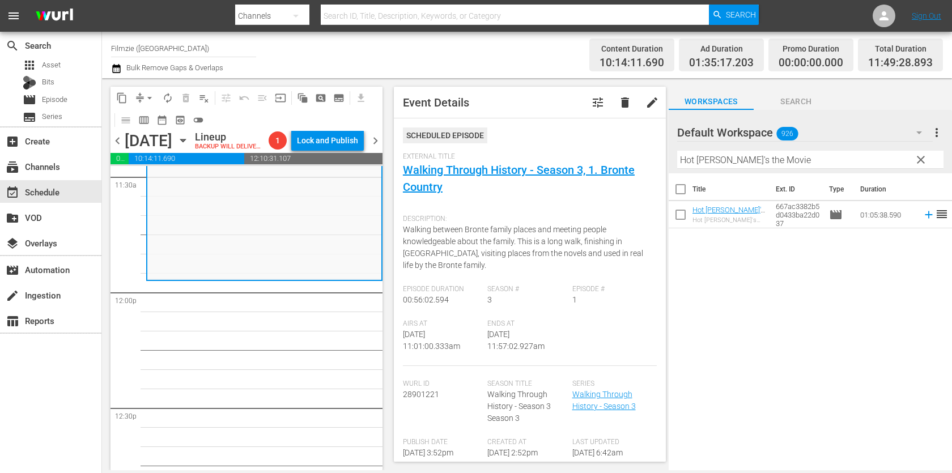
scroll to position [2660, 0]
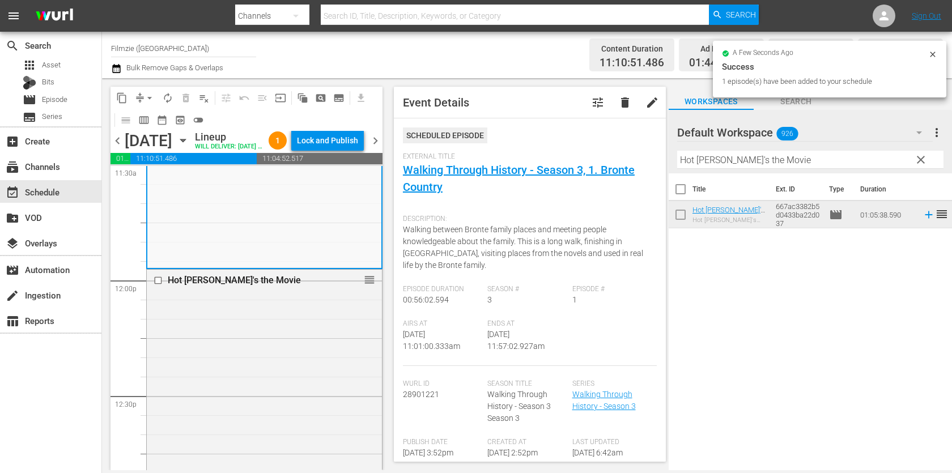
click at [775, 157] on input "Hot Doug's the Movie" at bounding box center [810, 160] width 266 height 18
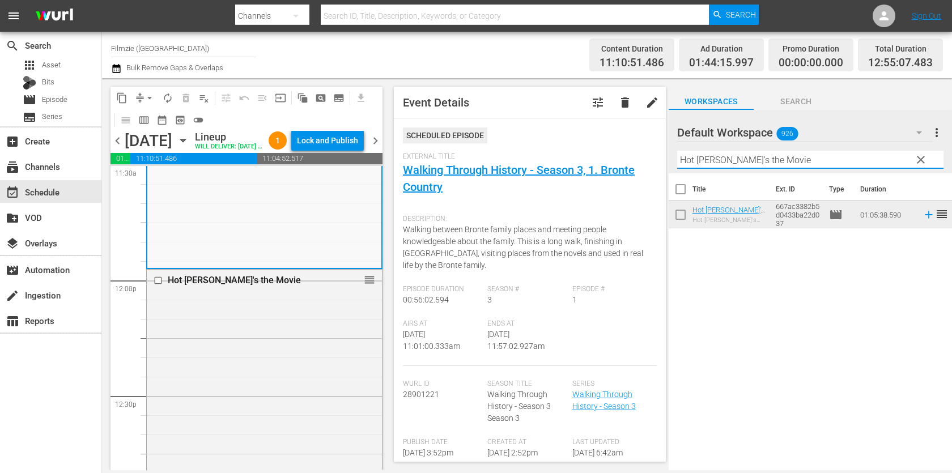
click at [775, 157] on input "Hot Doug's the Movie" at bounding box center [810, 160] width 266 height 18
paste input "The Wine of Summer"
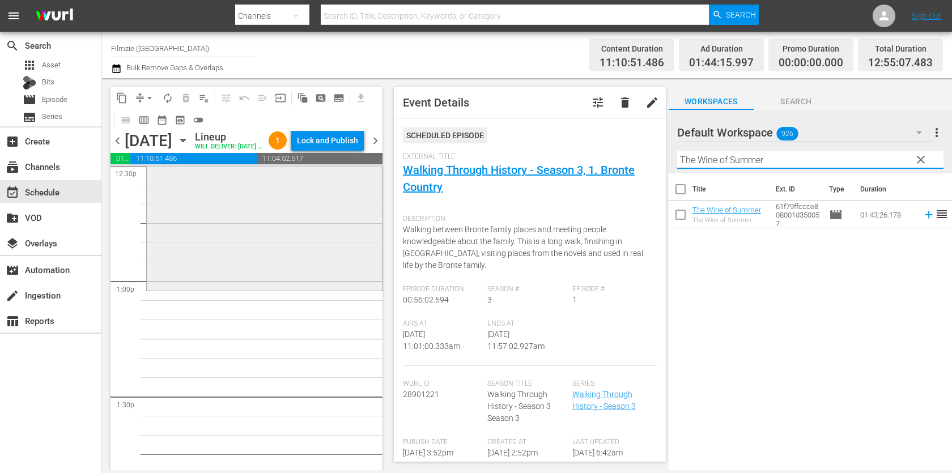
scroll to position [2911, 0]
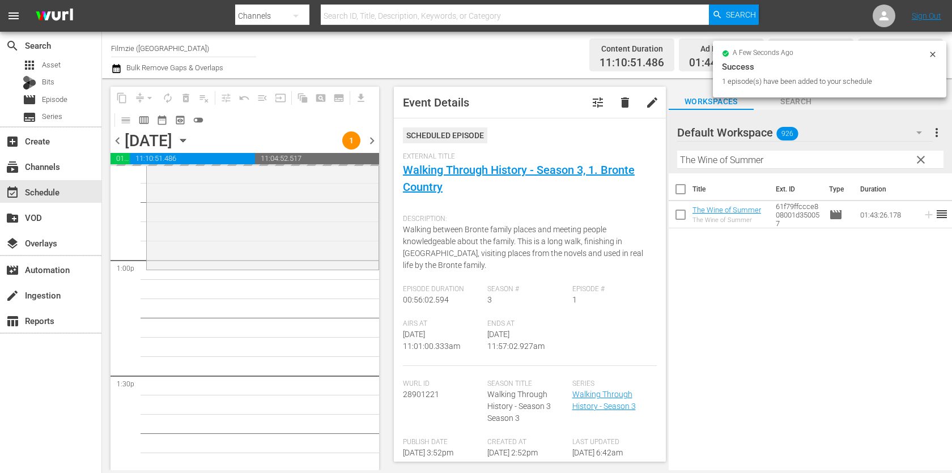
drag, startPoint x: 701, startPoint y: 222, endPoint x: 433, endPoint y: 14, distance: 339.6
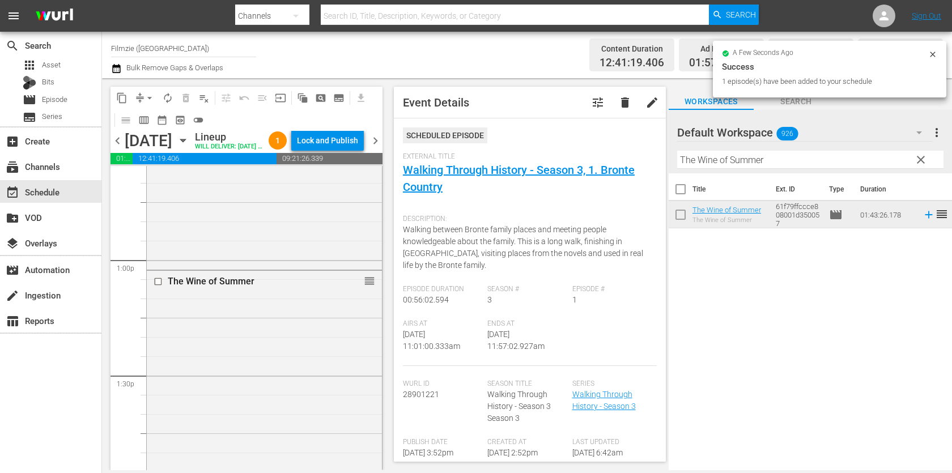
click at [812, 159] on input "The Wine of Summer" at bounding box center [810, 160] width 266 height 18
paste input "Callous"
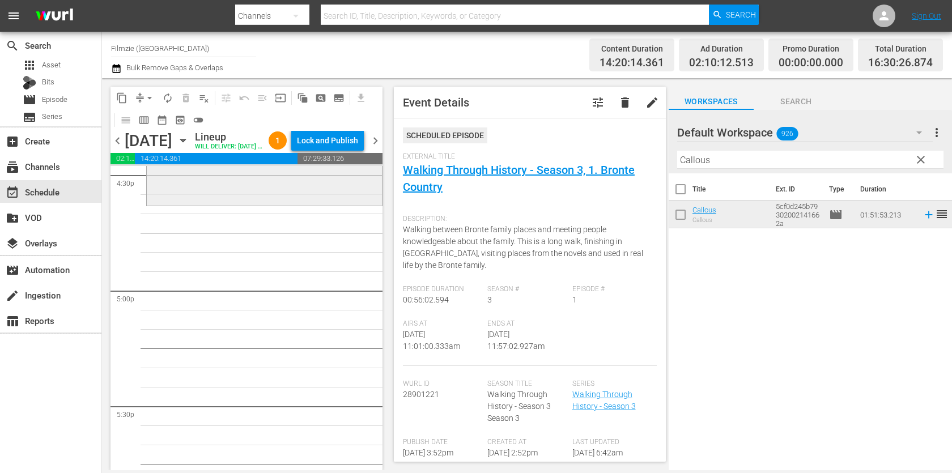
scroll to position [3788, 0]
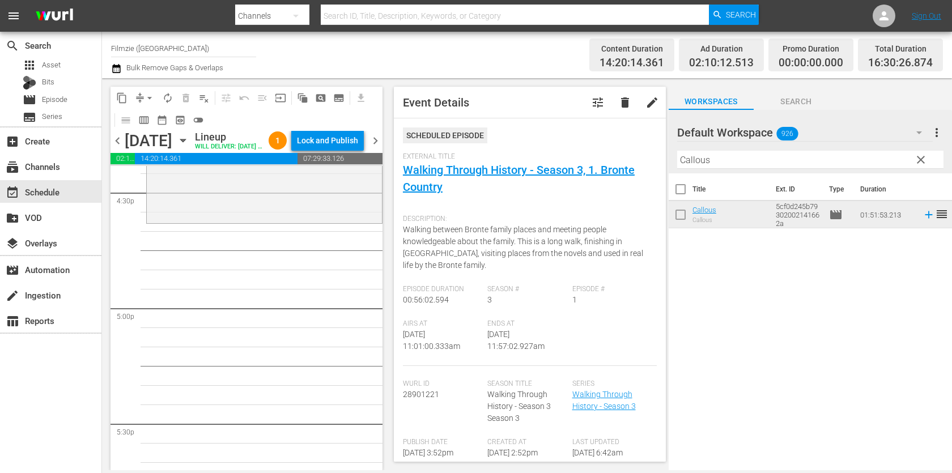
click at [797, 177] on th "Ext. ID" at bounding box center [795, 189] width 53 height 32
click at [803, 164] on input "Callous" at bounding box center [810, 160] width 266 height 18
paste input "Manson"
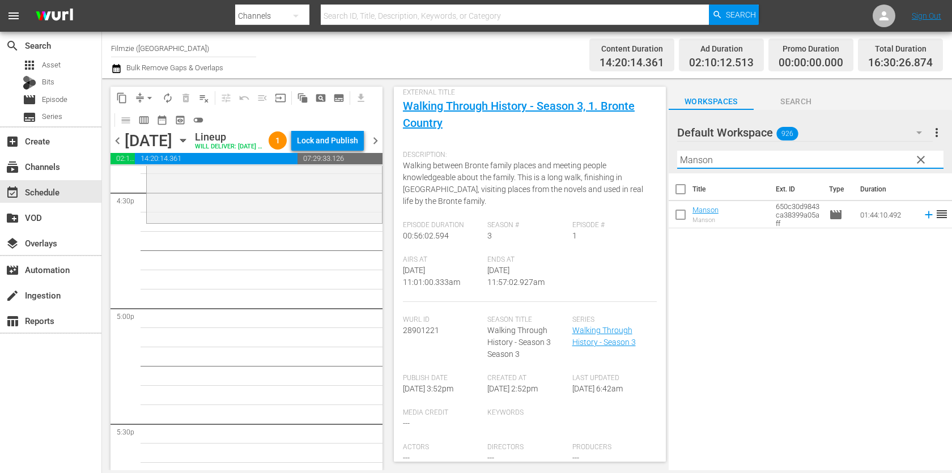
scroll to position [78, 0]
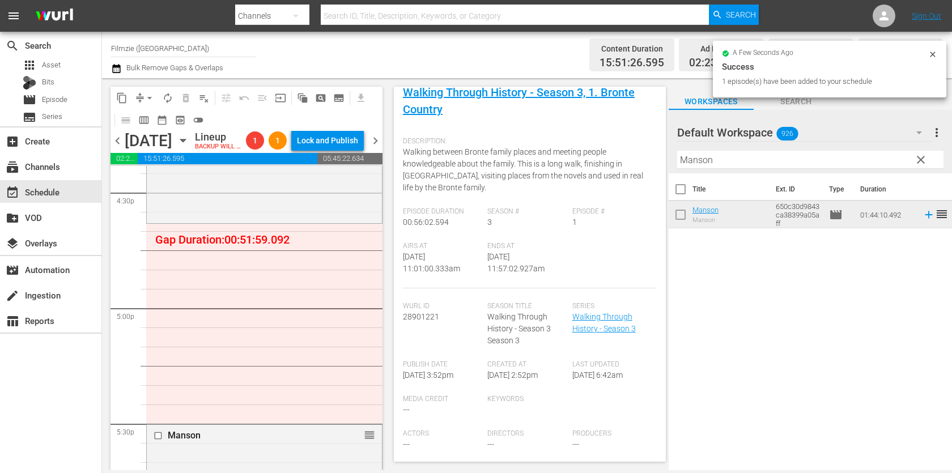
drag, startPoint x: 700, startPoint y: 210, endPoint x: 458, endPoint y: 36, distance: 297.8
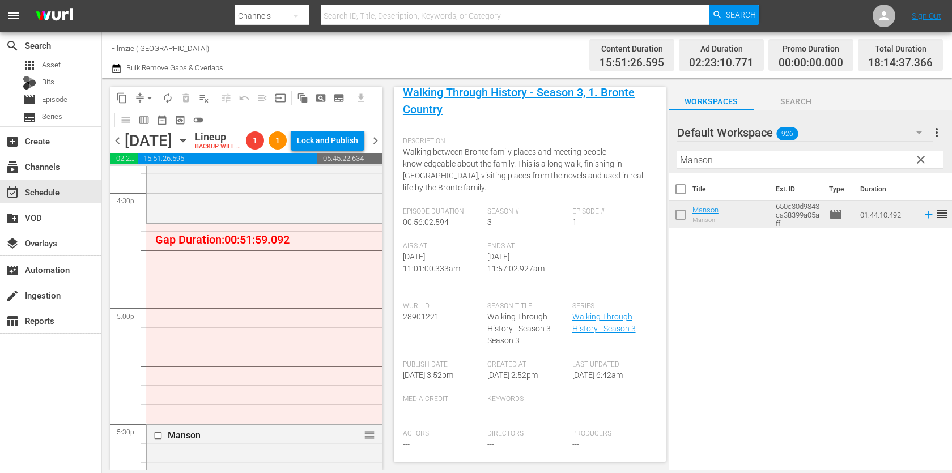
click at [782, 167] on input "Manson" at bounding box center [810, 160] width 266 height 18
paste input "Apple: The Trillion Dollar Betrayal"
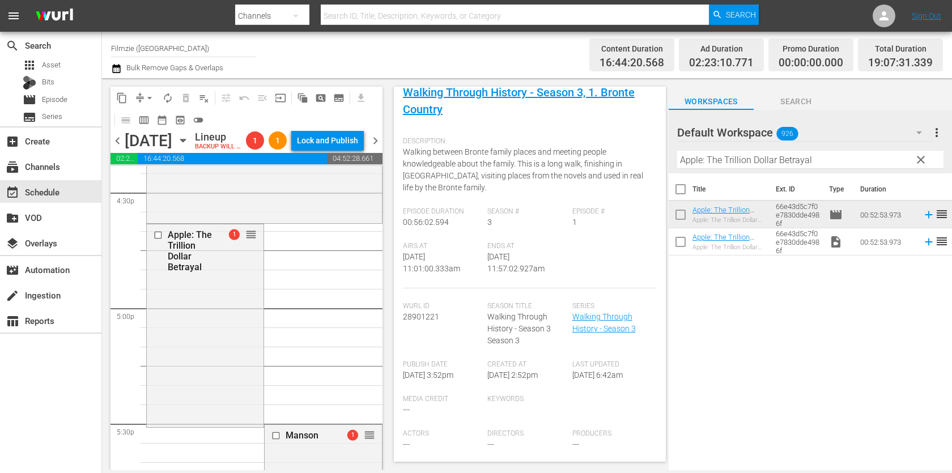
click at [814, 154] on input "Apple: The Trillion Dollar Betrayal" at bounding box center [810, 160] width 266 height 18
paste input "New South Cottage"
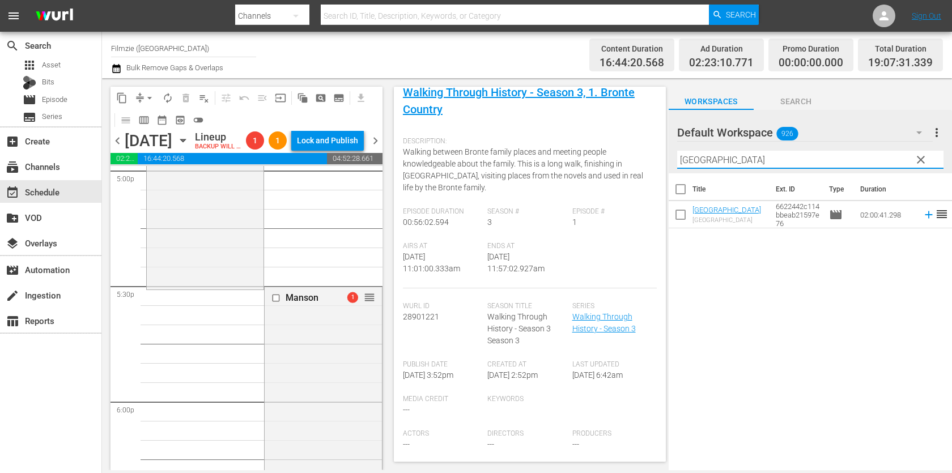
scroll to position [3928, 0]
drag, startPoint x: 371, startPoint y: 309, endPoint x: 358, endPoint y: 311, distance: 13.8
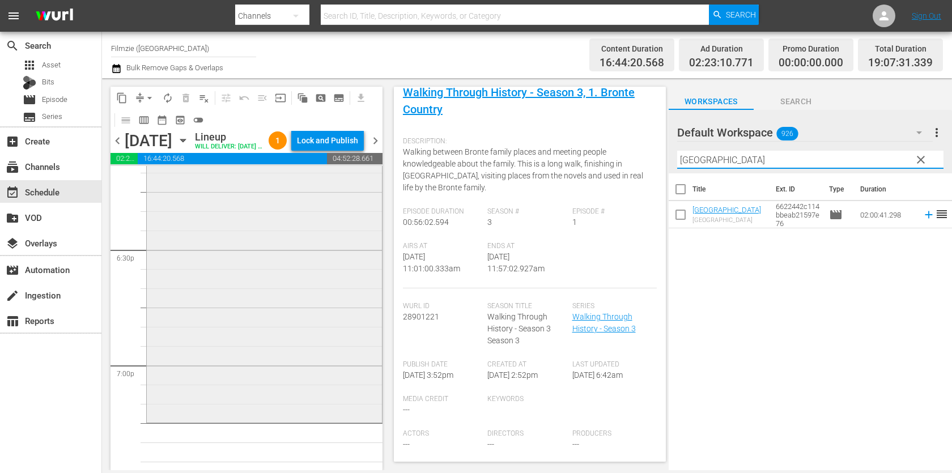
scroll to position [4219, 0]
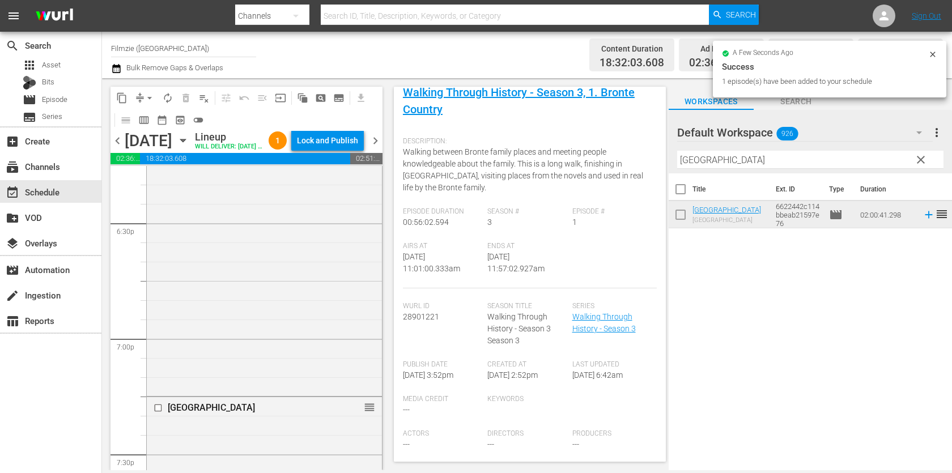
click at [758, 162] on input "New South Cottage" at bounding box center [810, 160] width 266 height 18
paste input "The Deal"
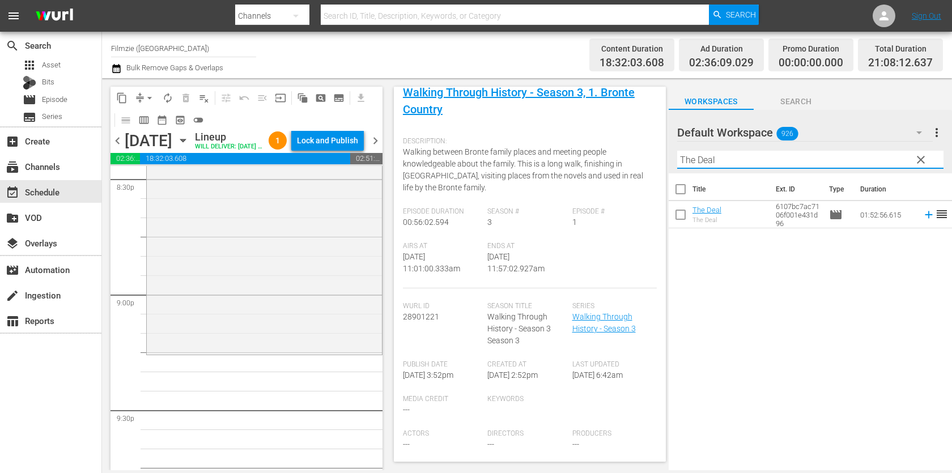
scroll to position [4730, 0]
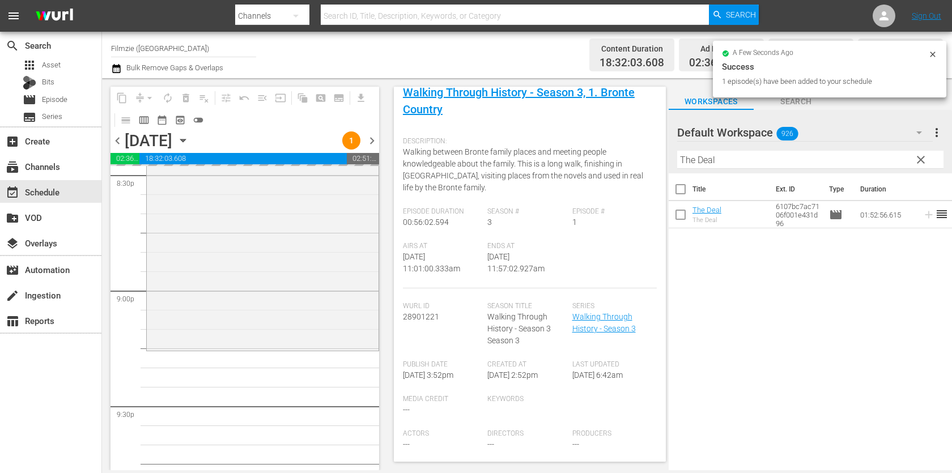
drag, startPoint x: 707, startPoint y: 209, endPoint x: 463, endPoint y: 3, distance: 319.3
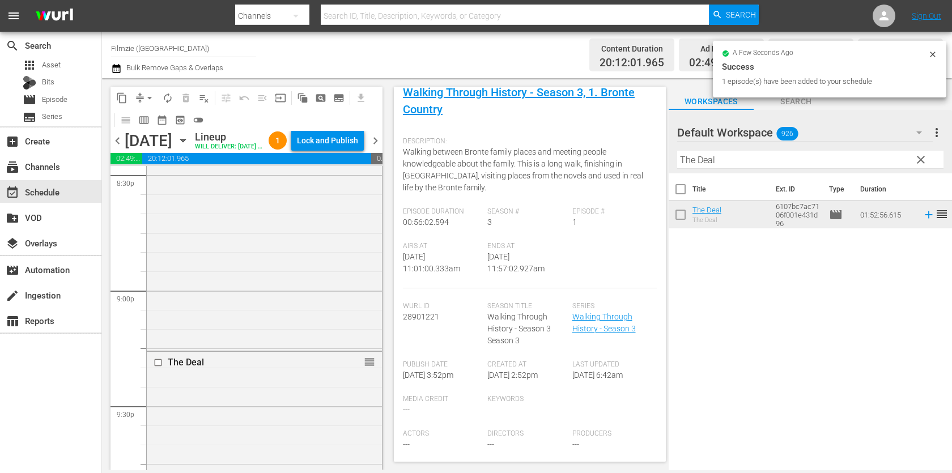
click at [826, 173] on th "Type" at bounding box center [837, 189] width 31 height 32
click at [833, 162] on input "The Deal" at bounding box center [810, 160] width 266 height 18
paste input "Fingers"
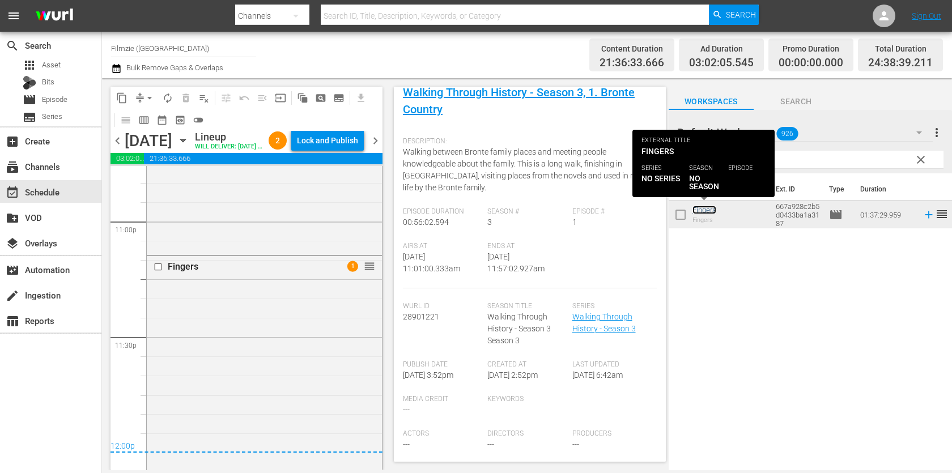
scroll to position [5439, 0]
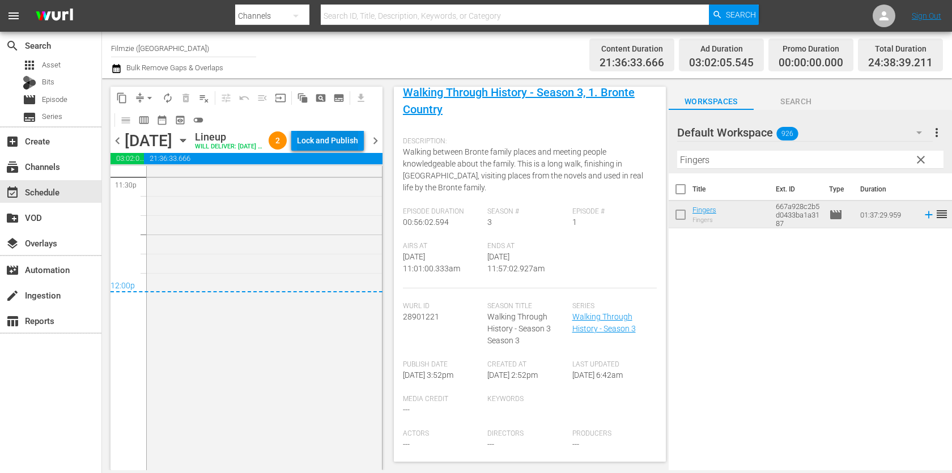
click at [352, 133] on div "Lock and Publish" at bounding box center [327, 140] width 61 height 20
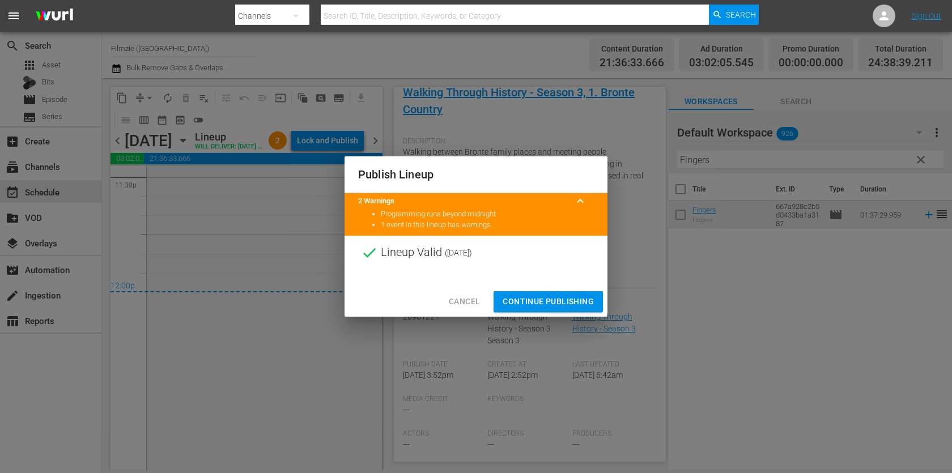
click at [576, 303] on span "Continue Publishing" at bounding box center [548, 302] width 91 height 14
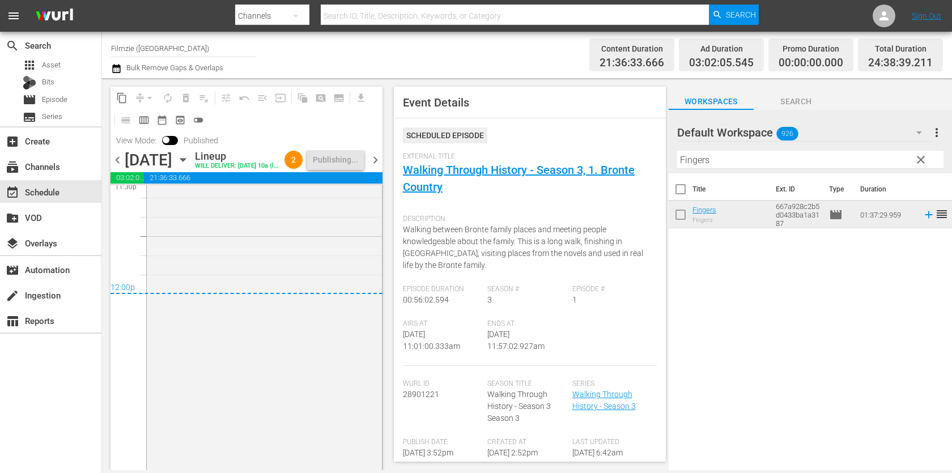
scroll to position [5458, 0]
click at [373, 166] on span "chevron_right" at bounding box center [375, 160] width 14 height 14
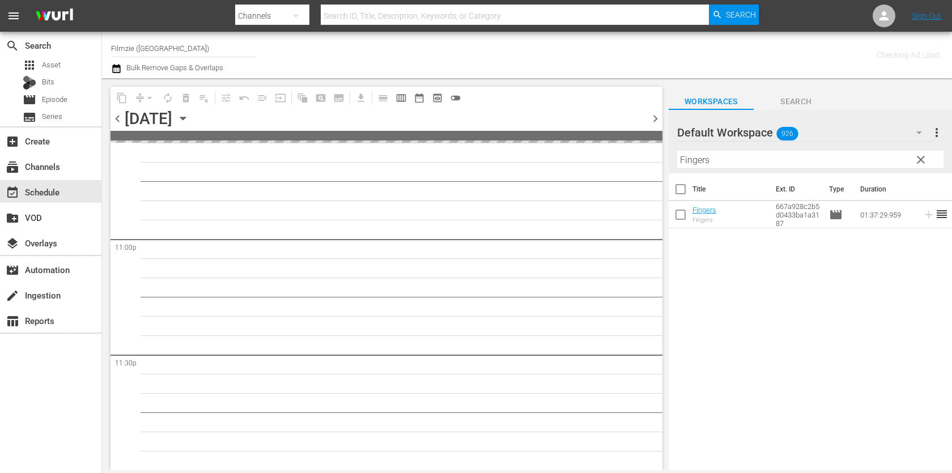
scroll to position [5220, 0]
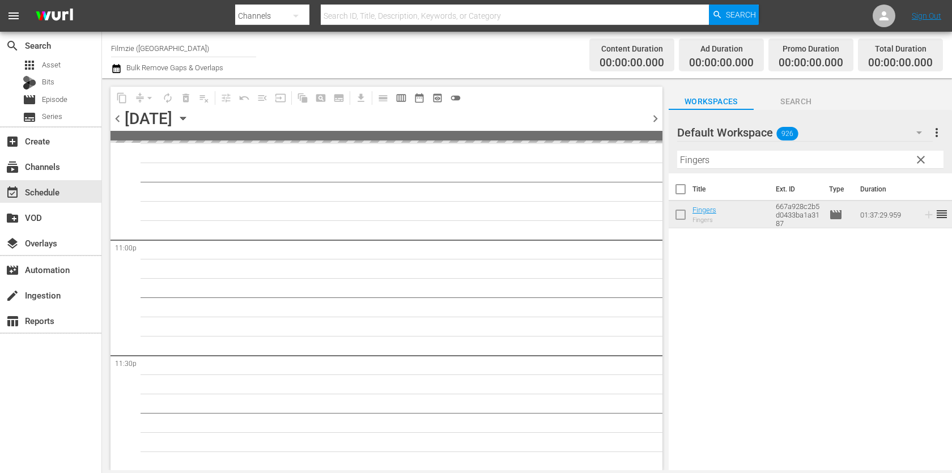
click at [741, 159] on input "Fingers" at bounding box center [810, 160] width 266 height 18
paste input "One by One"
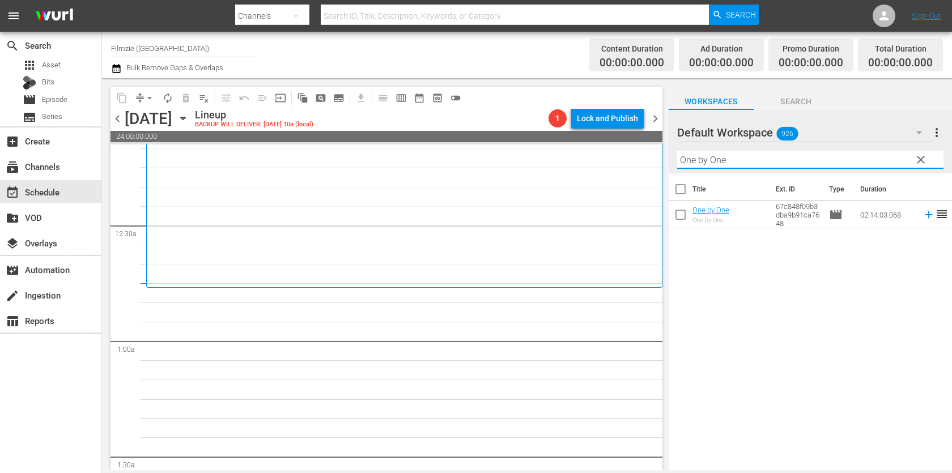
scroll to position [35, 0]
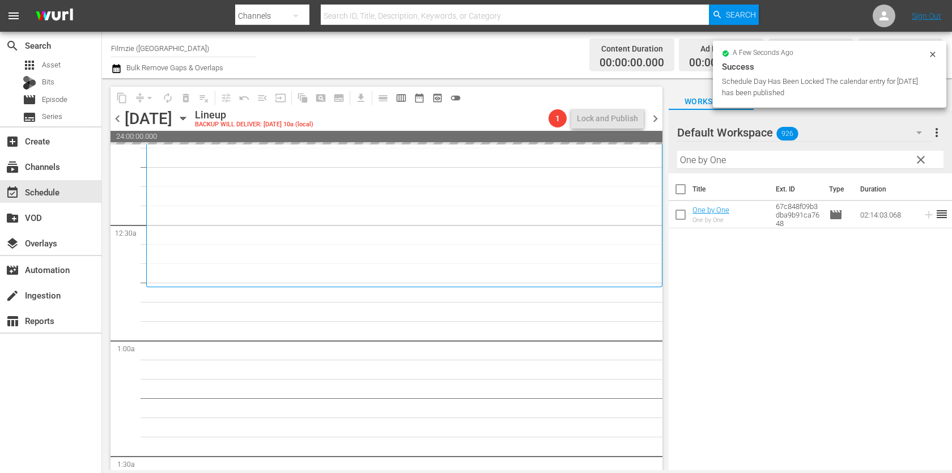
drag, startPoint x: 717, startPoint y: 209, endPoint x: 534, endPoint y: 1, distance: 277.4
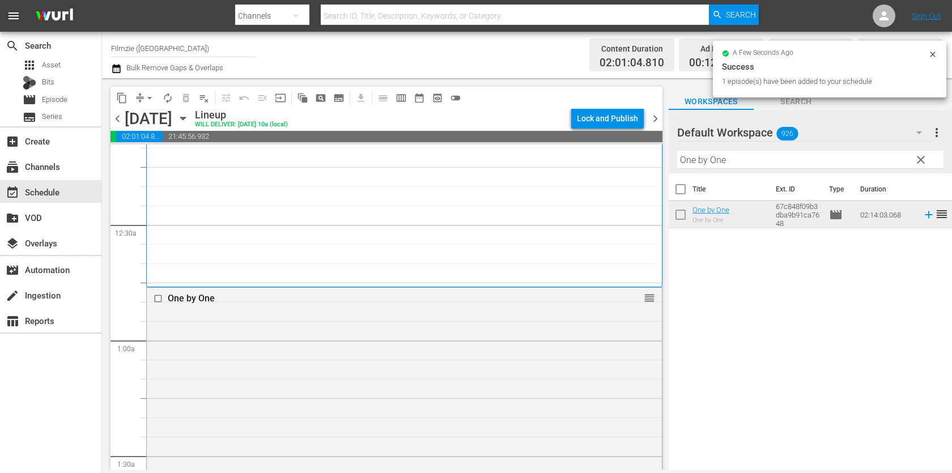
click at [721, 155] on input "One by One" at bounding box center [810, 160] width 266 height 18
paste input "Stag Hunt"
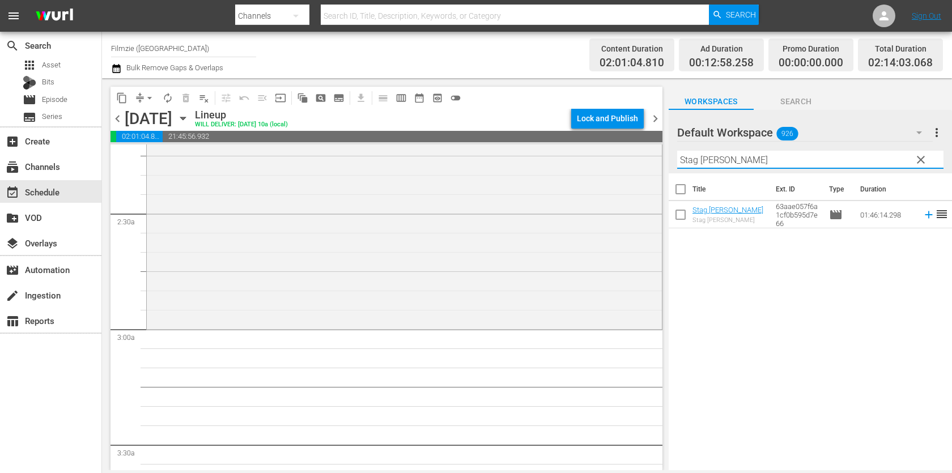
scroll to position [535, 0]
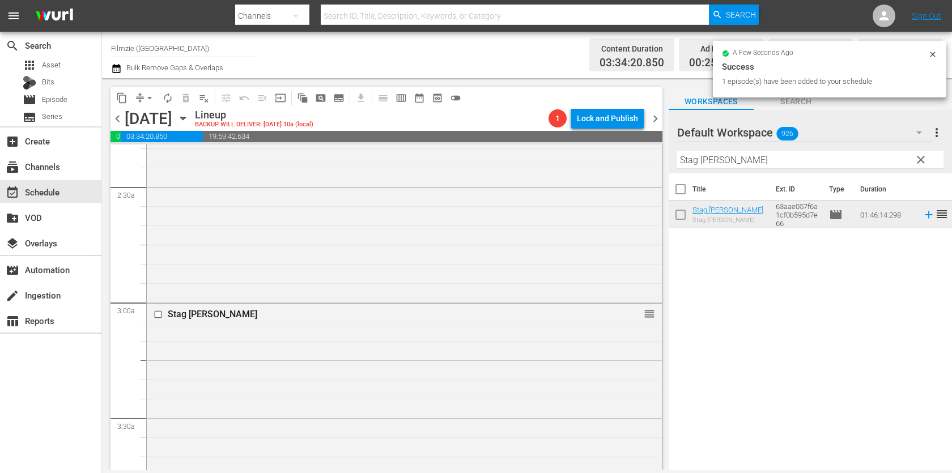
click at [769, 157] on input "Stag Hunt" at bounding box center [810, 160] width 266 height 18
paste input "Gulistan, Land of Roses"
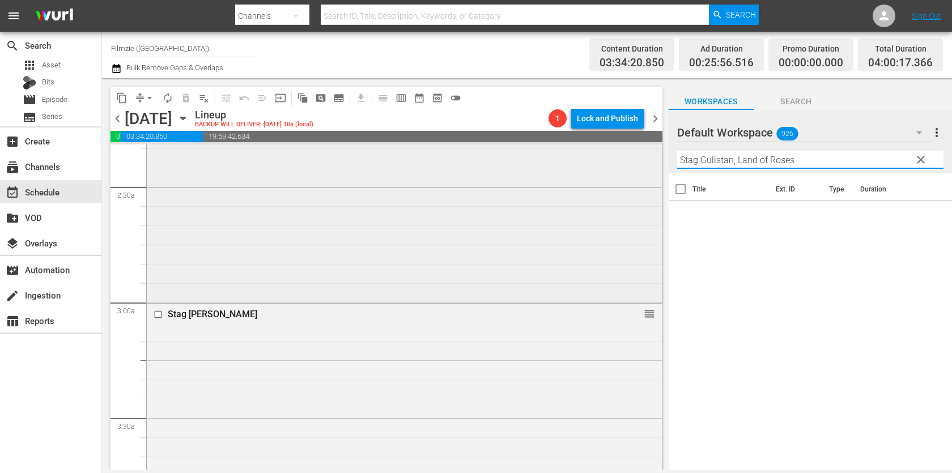
drag, startPoint x: 701, startPoint y: 158, endPoint x: 582, endPoint y: 175, distance: 119.6
click at [582, 175] on div "content_copy compress arrow_drop_down autorenew_outlined delete_forever_outline…" at bounding box center [527, 274] width 850 height 392
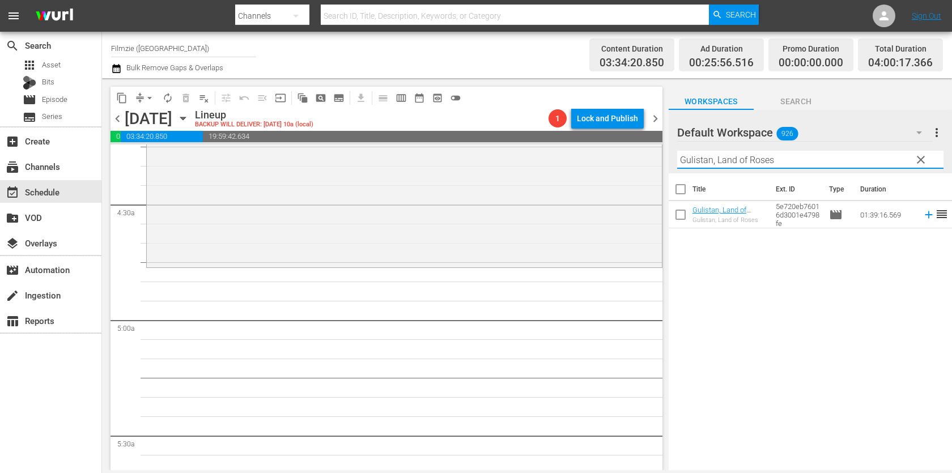
scroll to position [981, 0]
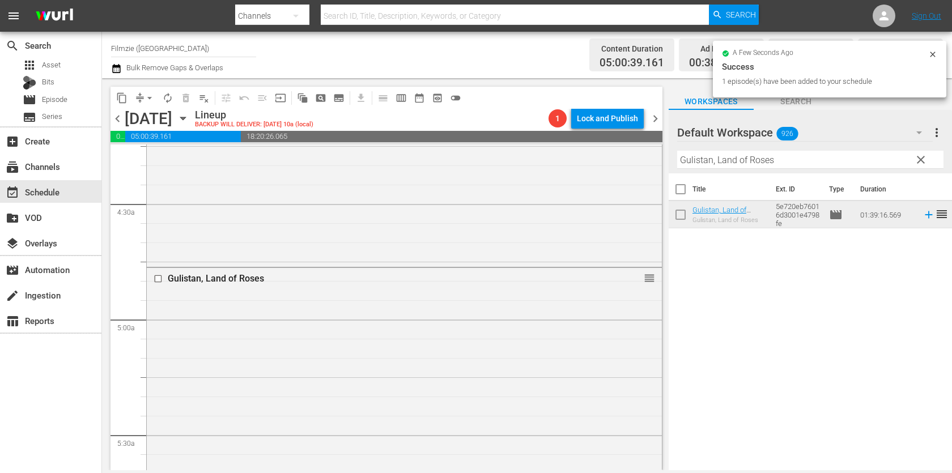
click at [802, 161] on input "Gulistan, Land of Roses" at bounding box center [810, 160] width 266 height 18
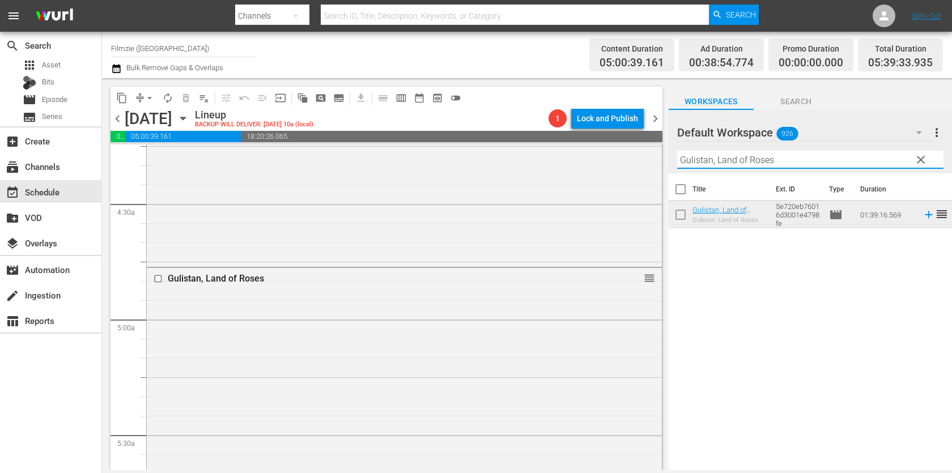
paste input "Beating Super Bug"
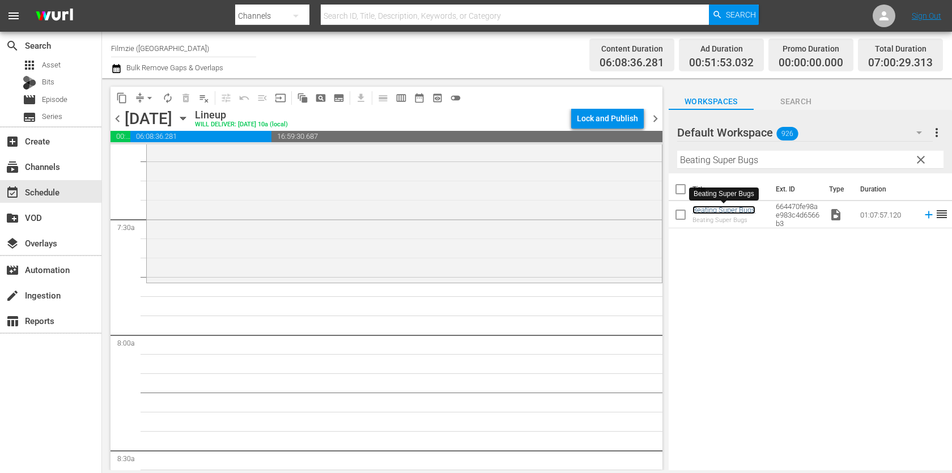
scroll to position [1642, 0]
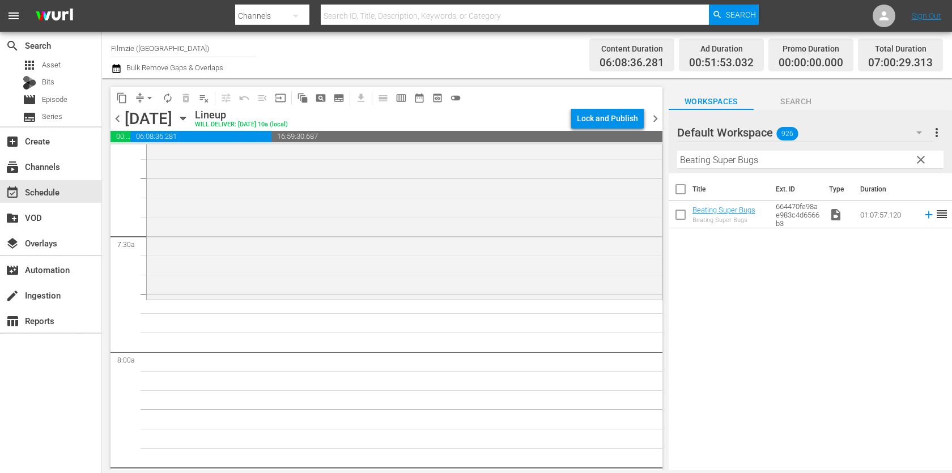
drag, startPoint x: 722, startPoint y: 211, endPoint x: 583, endPoint y: 2, distance: 251.0
click at [799, 172] on div "Filter by Title Beating Super Bugs" at bounding box center [810, 159] width 266 height 27
click at [806, 159] on input "Beating Super Bugs" at bounding box center [810, 160] width 266 height 18
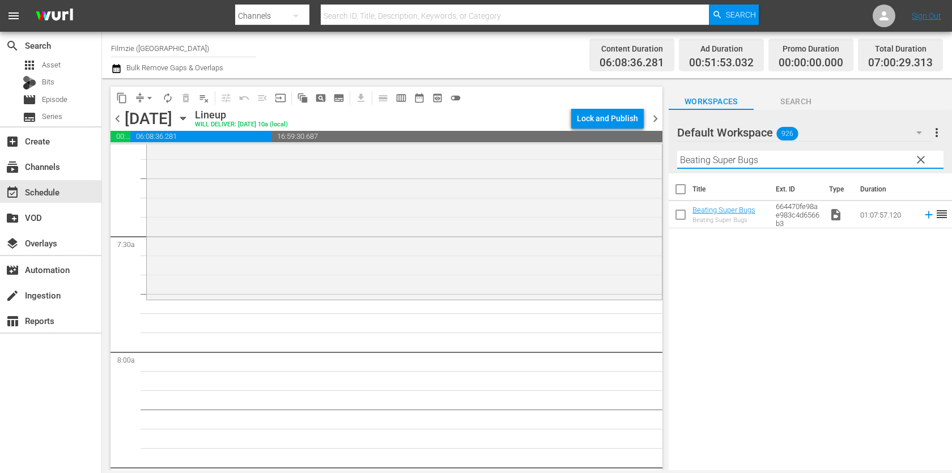
paste input "Changing Channel"
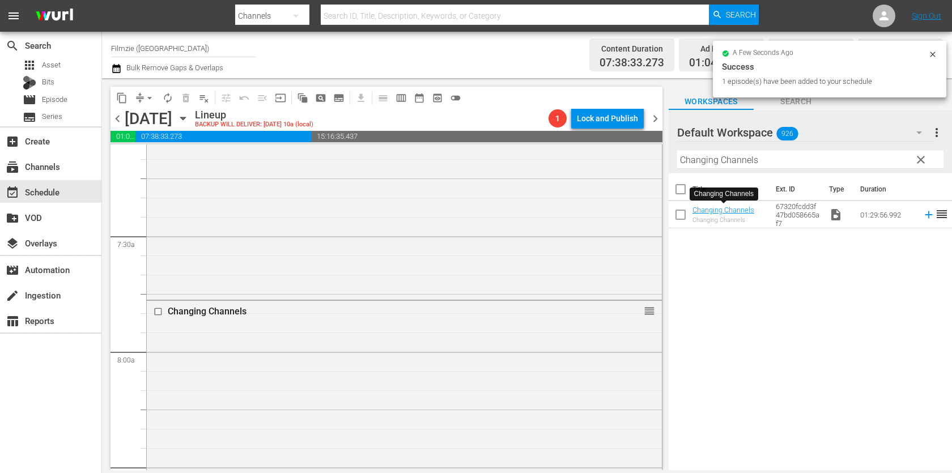
click at [771, 157] on input "Changing Channels" at bounding box center [810, 160] width 266 height 18
paste input "Old Friends: A Dogumentary"
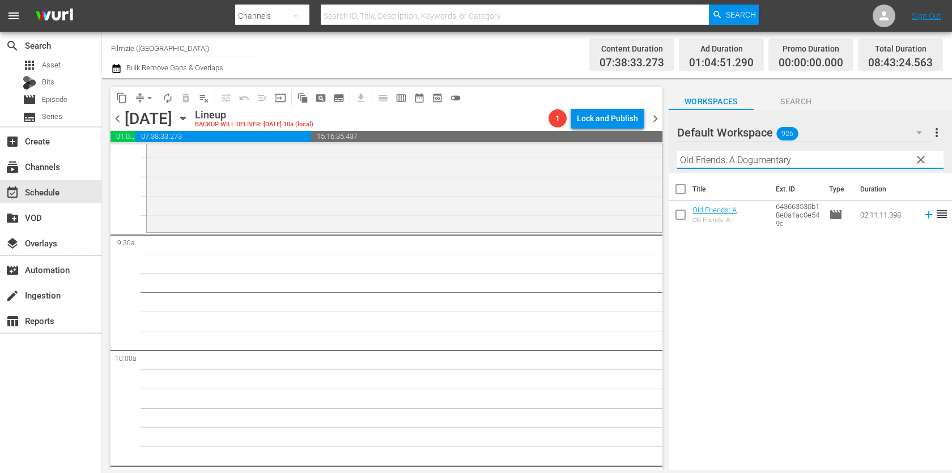
scroll to position [2118, 0]
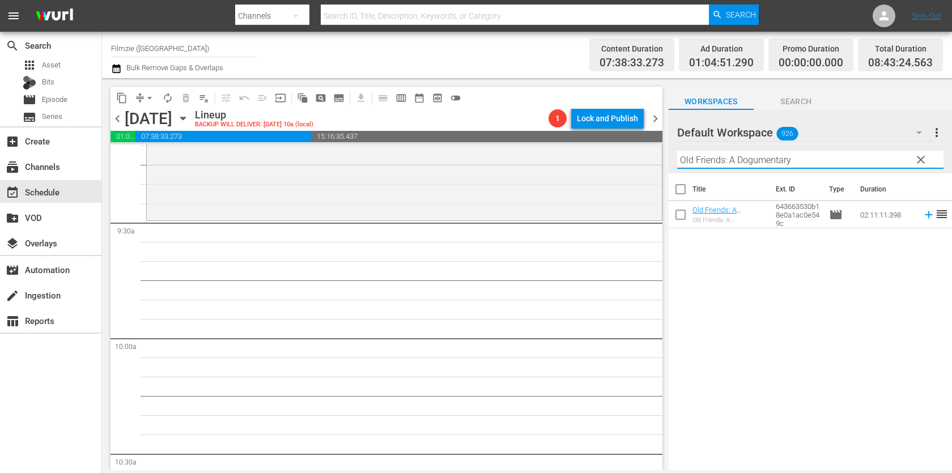
click at [754, 161] on input "Old Friends: A Dogumentary" at bounding box center [810, 160] width 266 height 18
paste input "Walking Through History 3.2"
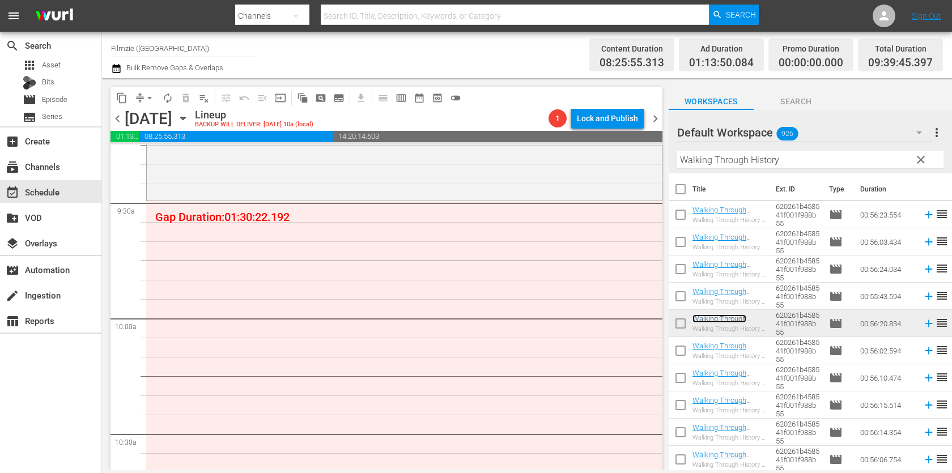
scroll to position [2133, 0]
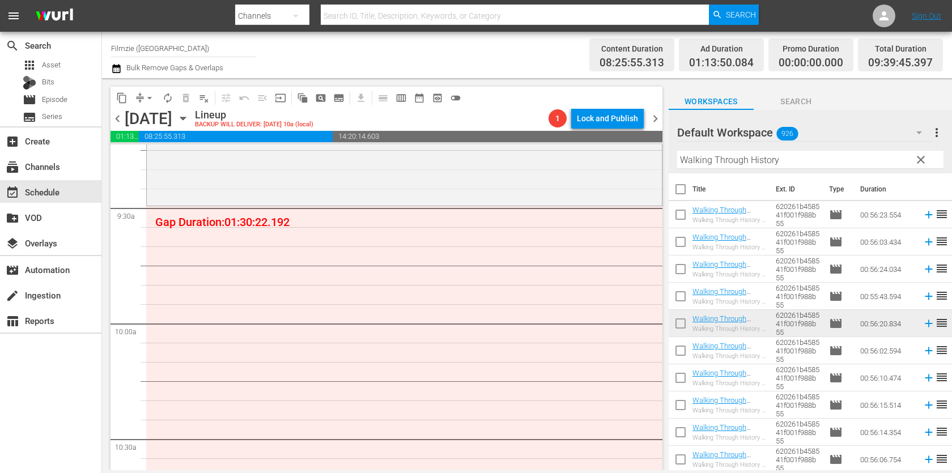
drag, startPoint x: 720, startPoint y: 321, endPoint x: 568, endPoint y: 1, distance: 354.3
click at [713, 159] on input "Walking Through History" at bounding box center [810, 160] width 266 height 18
paste input "Halloween Heroes"
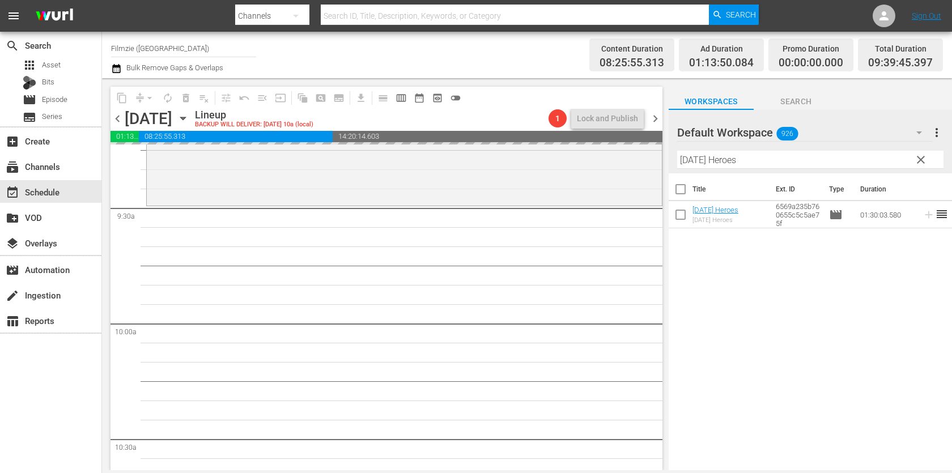
drag, startPoint x: 703, startPoint y: 209, endPoint x: 552, endPoint y: 21, distance: 240.9
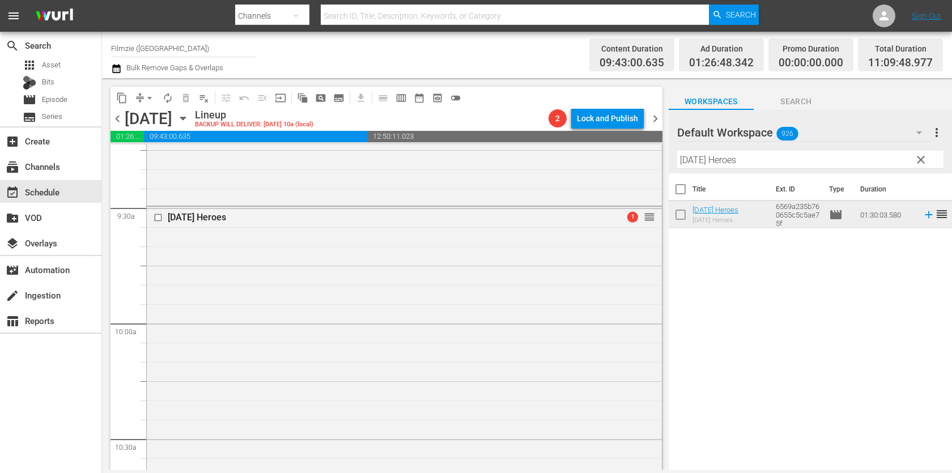
click at [809, 156] on input "Halloween Heroes" at bounding box center [810, 160] width 266 height 18
paste input "The Cowboy Hat Movie"
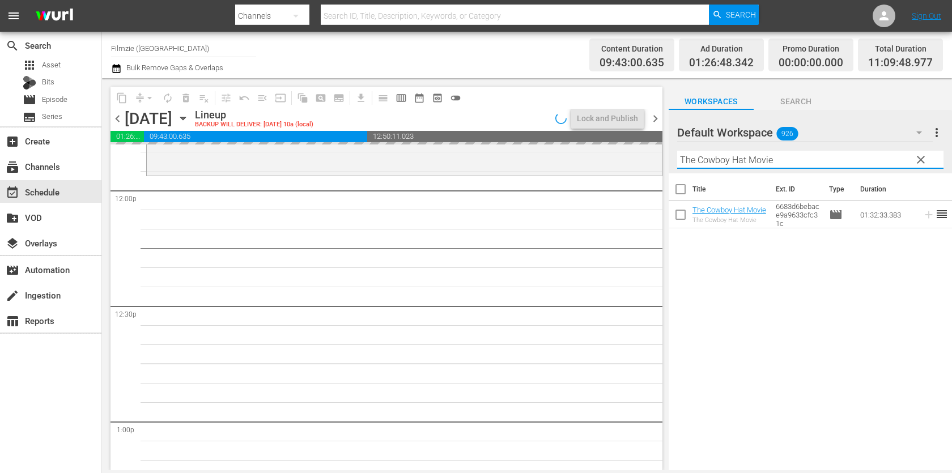
scroll to position [2722, 0]
drag, startPoint x: 730, startPoint y: 207, endPoint x: 500, endPoint y: 8, distance: 304.1
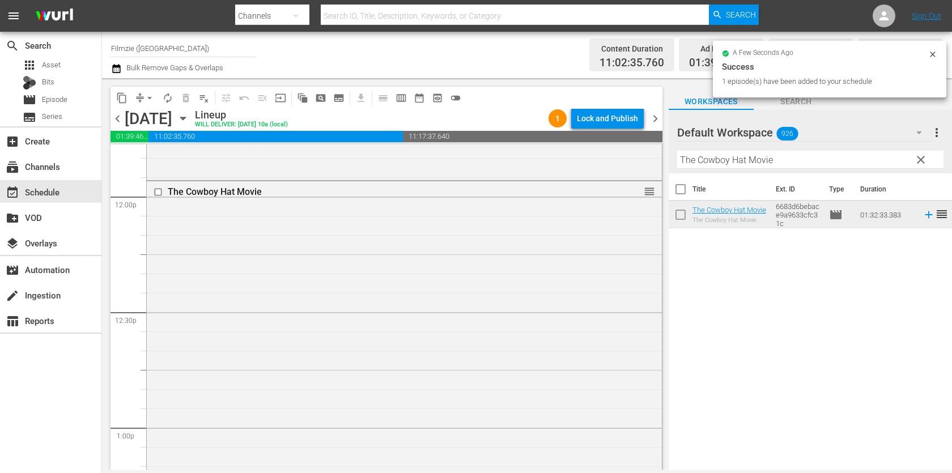
click at [781, 155] on input "The Cowboy Hat Movie" at bounding box center [810, 160] width 266 height 18
paste input "My Perfect Romanc"
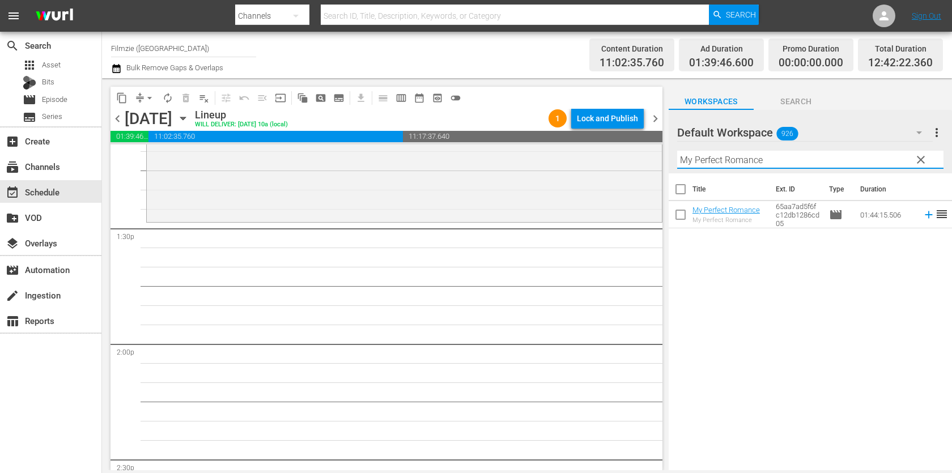
scroll to position [3018, 0]
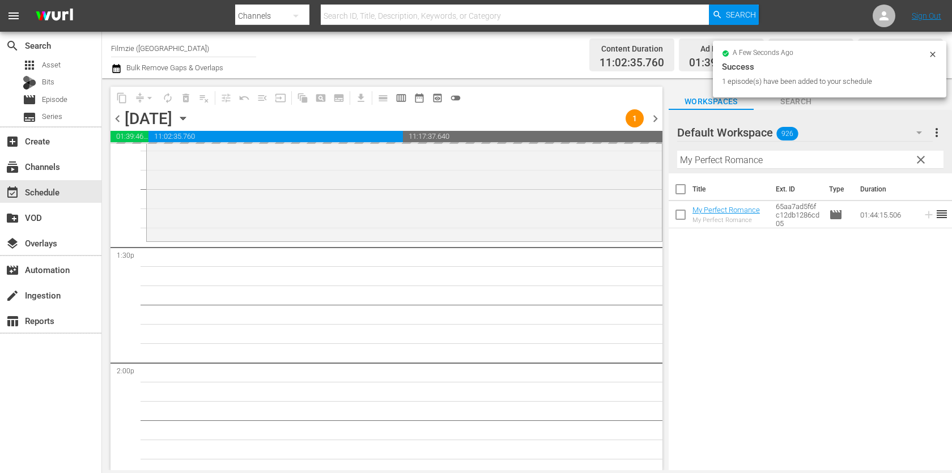
drag, startPoint x: 710, startPoint y: 211, endPoint x: 583, endPoint y: 5, distance: 242.2
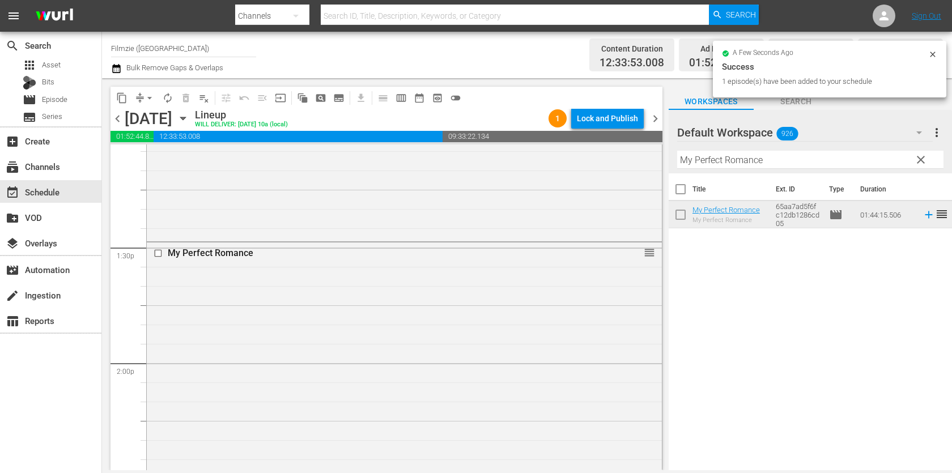
click at [726, 167] on input "My Perfect Romance" at bounding box center [810, 160] width 266 height 18
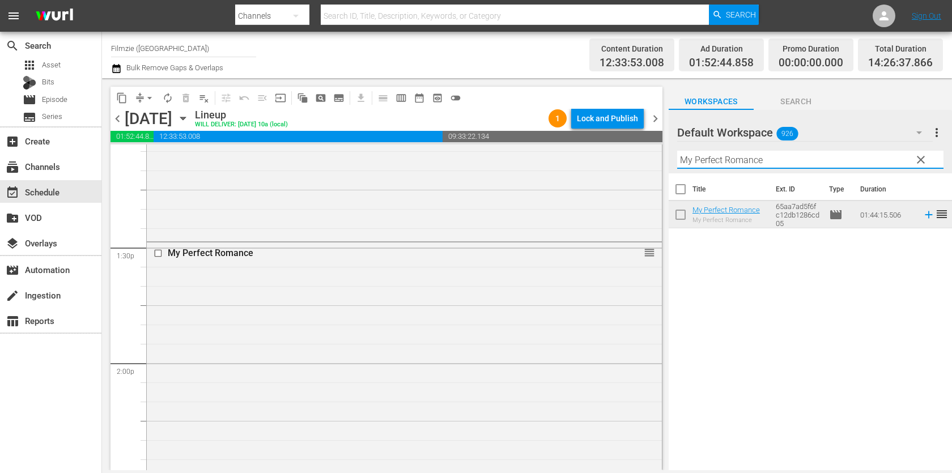
click at [726, 167] on input "My Perfect Romance" at bounding box center [810, 160] width 266 height 18
paste input "Fat Fiction"
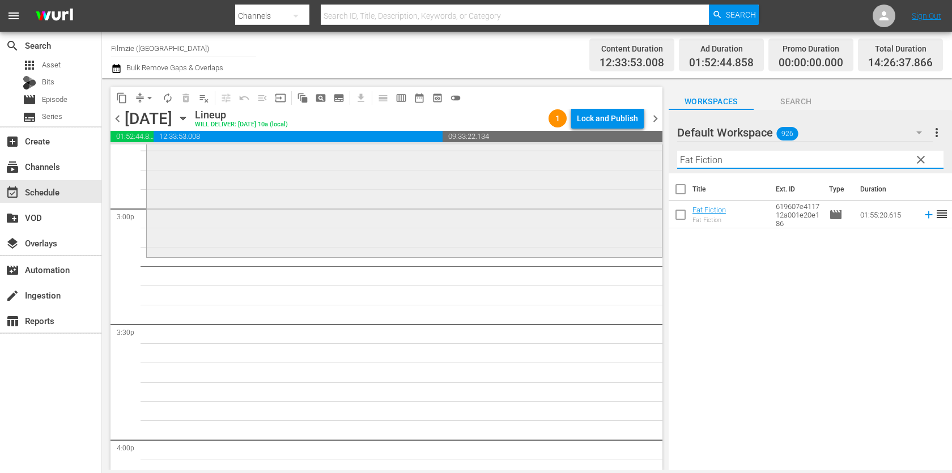
scroll to position [3415, 0]
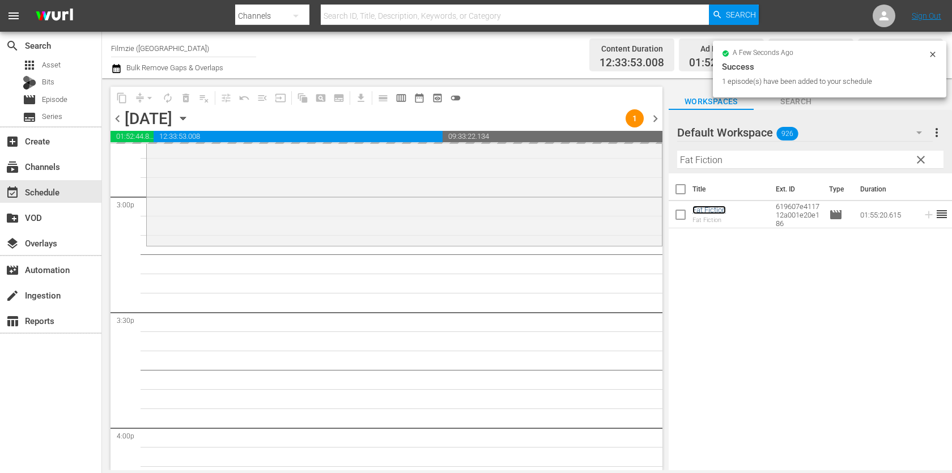
drag, startPoint x: 709, startPoint y: 205, endPoint x: 584, endPoint y: 35, distance: 211.9
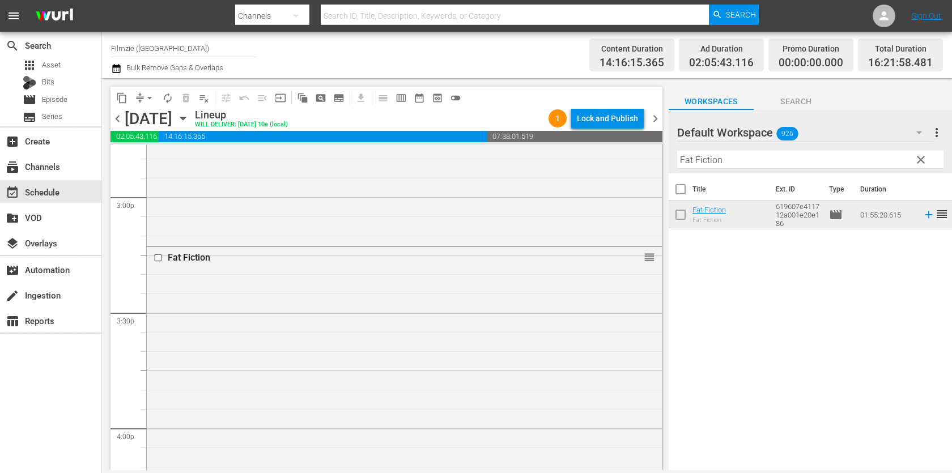
click at [750, 156] on input "Fat Fiction" at bounding box center [810, 160] width 266 height 18
paste input "Await the Daw"
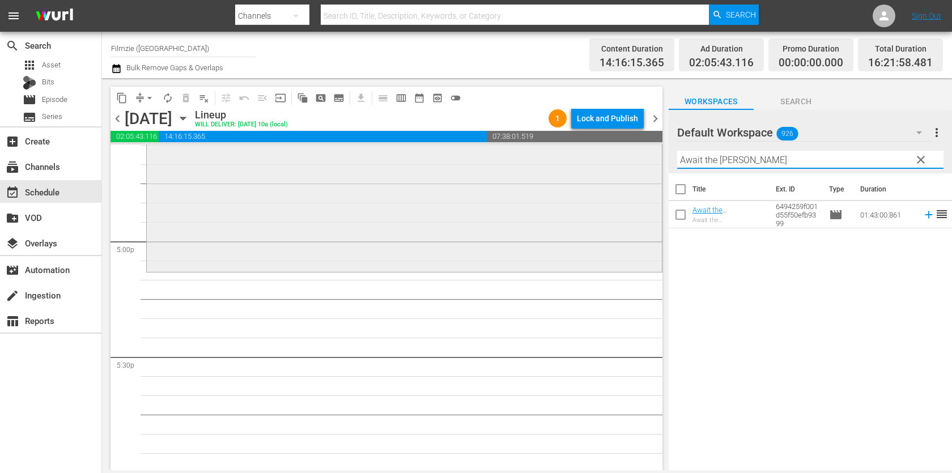
scroll to position [3834, 0]
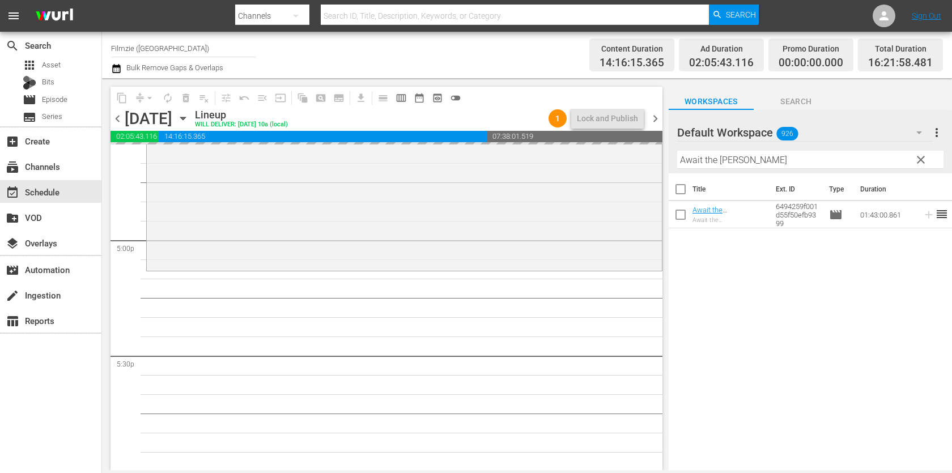
drag, startPoint x: 707, startPoint y: 219, endPoint x: 498, endPoint y: 15, distance: 292.1
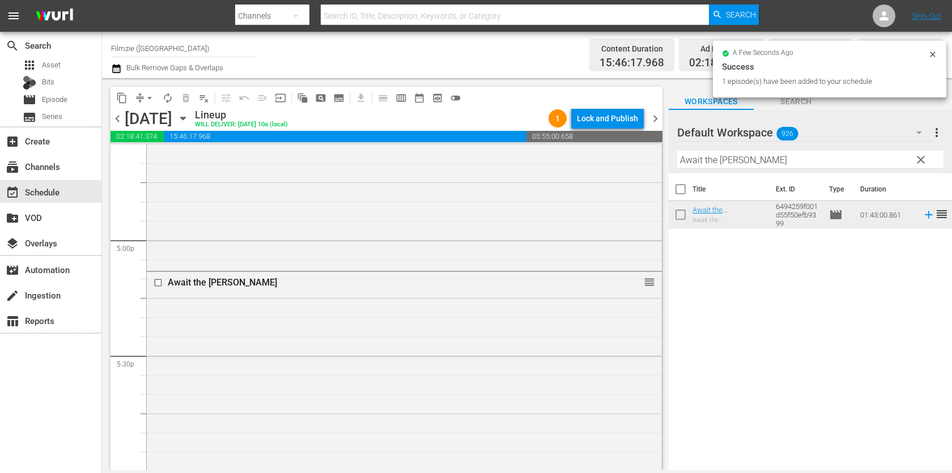
click at [747, 155] on input "Await the Dawn" at bounding box center [810, 160] width 266 height 18
paste input "The King of Arcades"
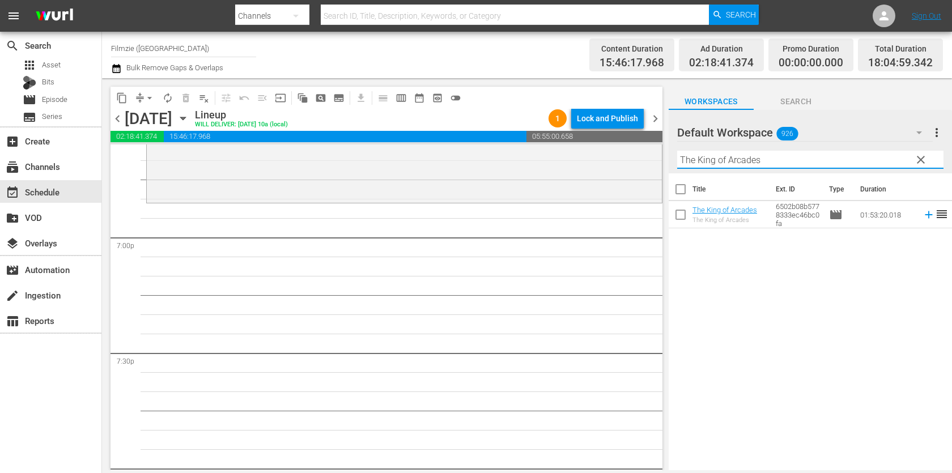
scroll to position [4287, 0]
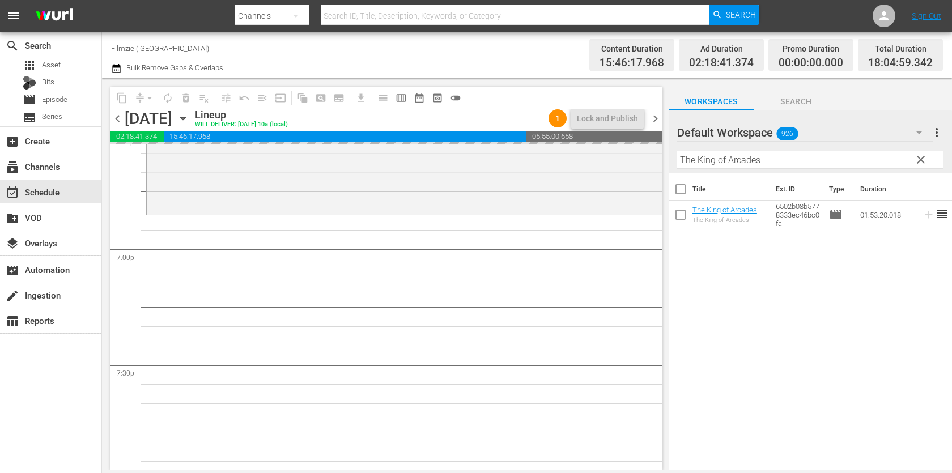
drag, startPoint x: 708, startPoint y: 209, endPoint x: 549, endPoint y: 3, distance: 259.7
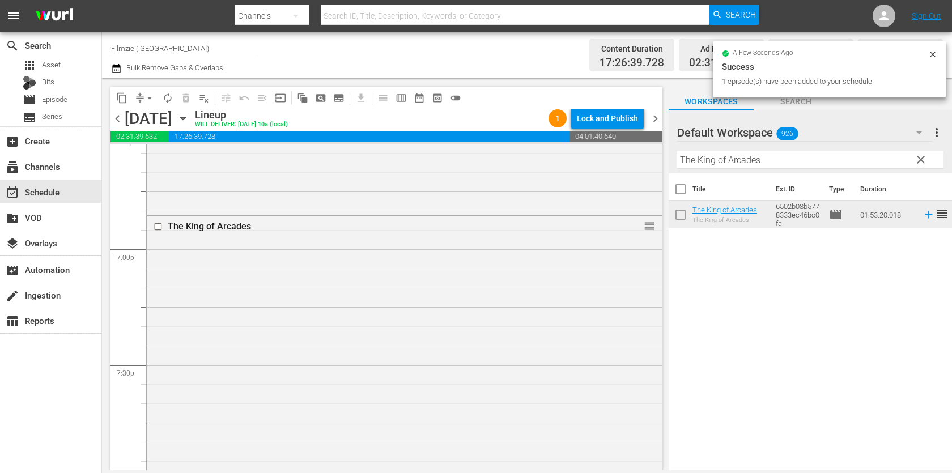
click at [775, 153] on input "The King of Arcades" at bounding box center [810, 160] width 266 height 18
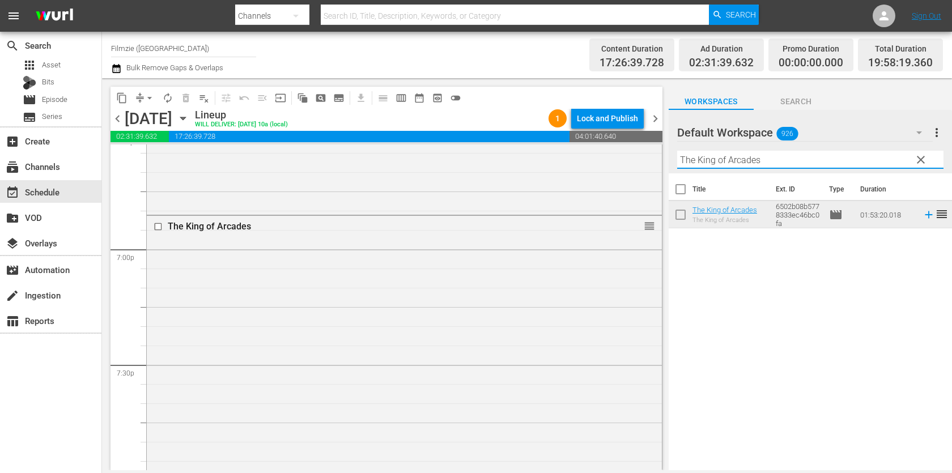
paste input "Chicago Overcoat"
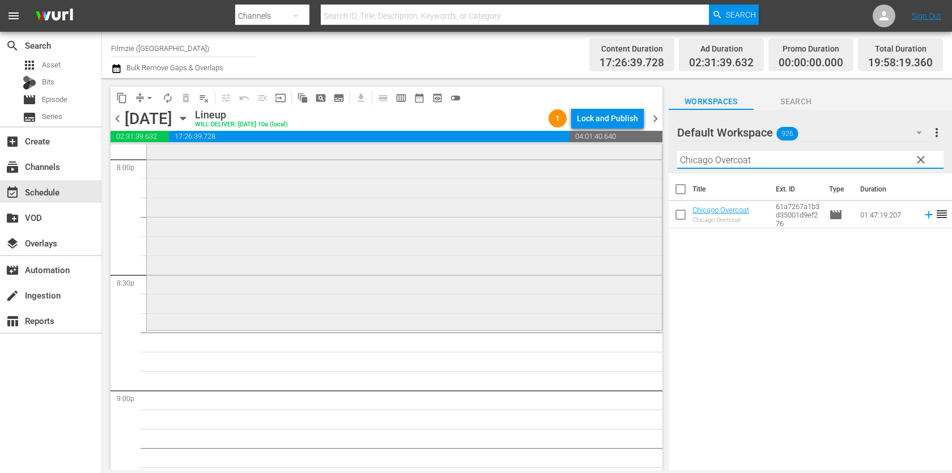
scroll to position [4627, 0]
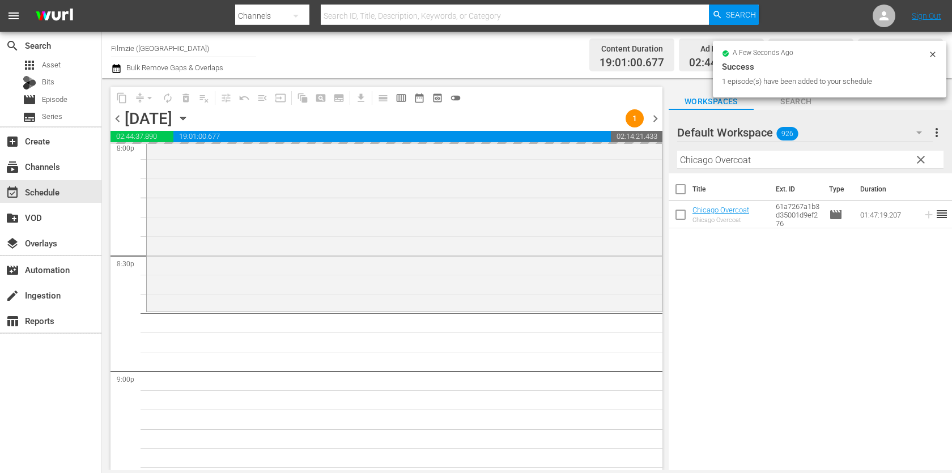
click at [754, 154] on input "Chicago Overcoat" at bounding box center [810, 160] width 266 height 18
paste input "32 Weeks"
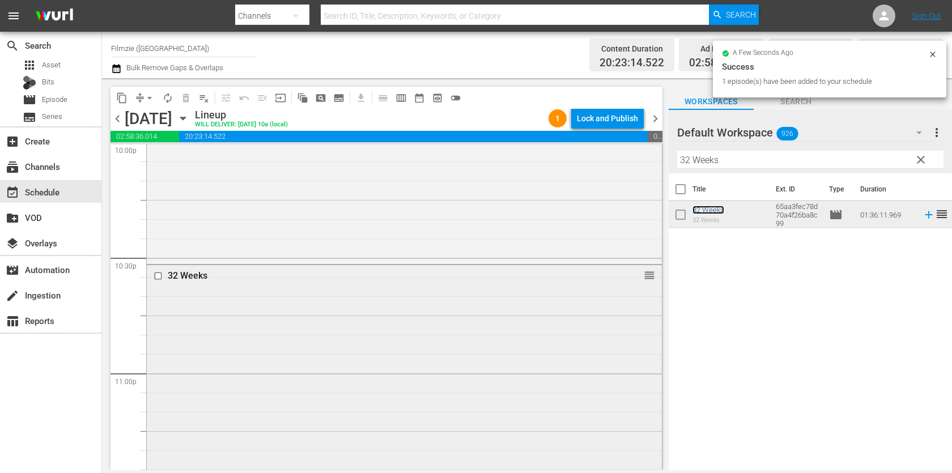
scroll to position [5252, 0]
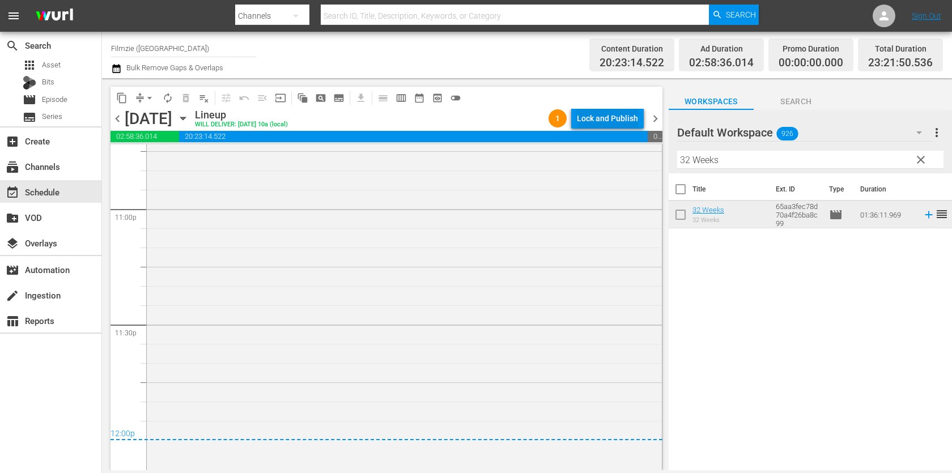
click at [598, 120] on div "Lock and Publish" at bounding box center [607, 118] width 61 height 20
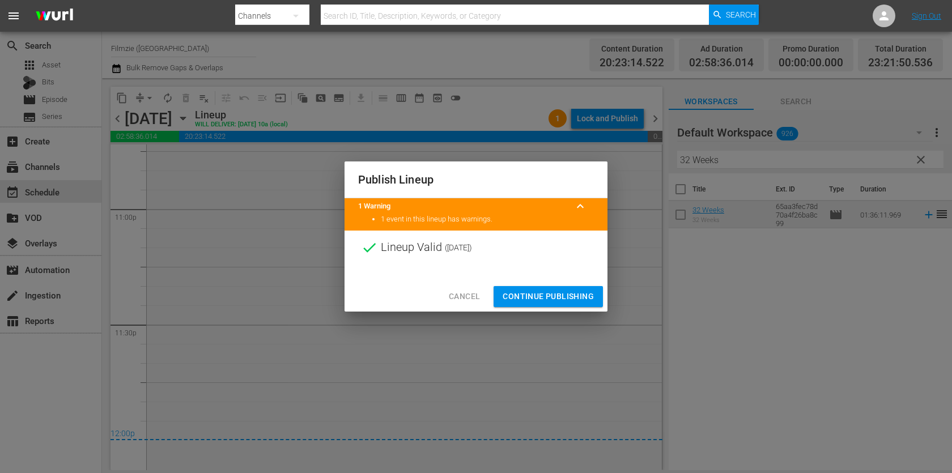
click at [548, 299] on span "Continue Publishing" at bounding box center [548, 297] width 91 height 14
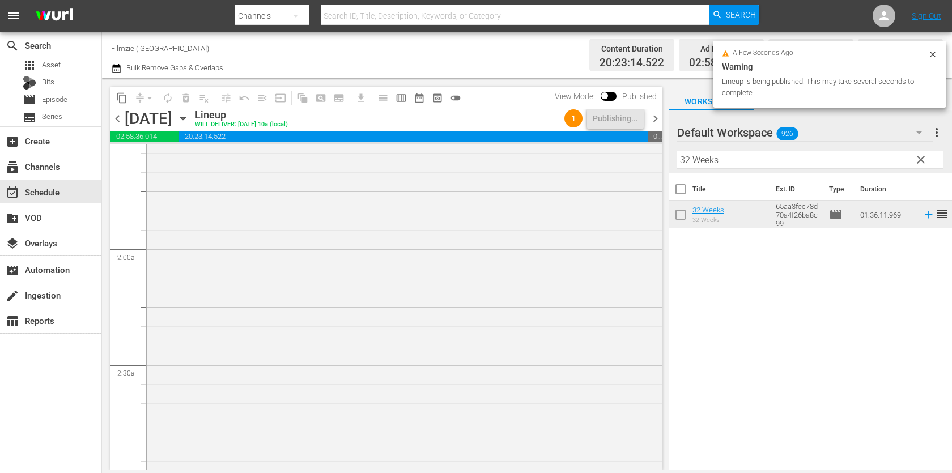
scroll to position [0, 0]
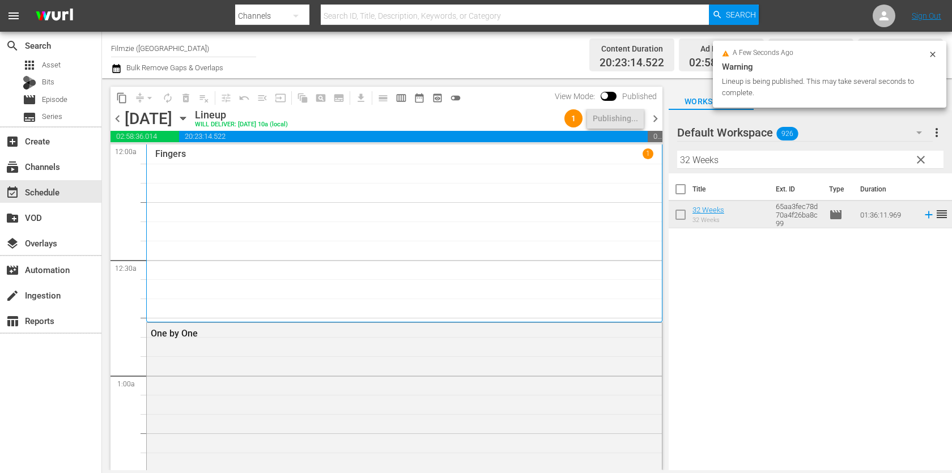
click at [656, 116] on span "chevron_right" at bounding box center [655, 119] width 14 height 14
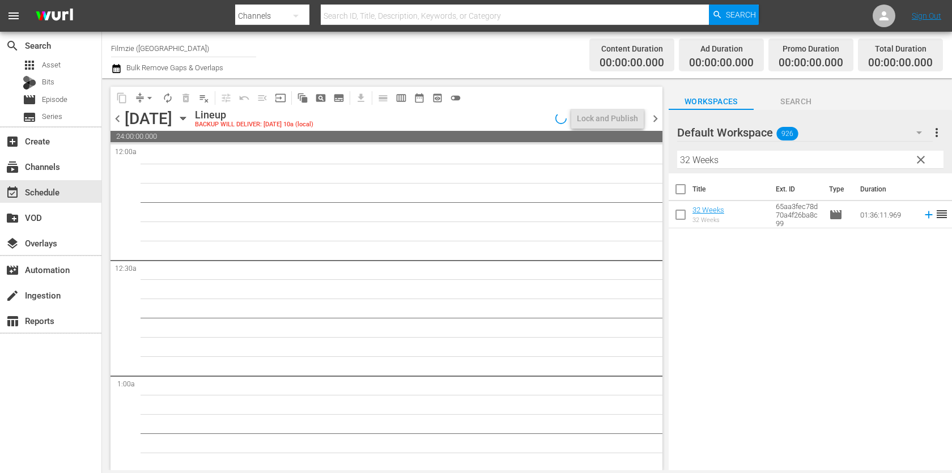
click at [723, 163] on input "32 Weeks" at bounding box center [810, 160] width 266 height 18
paste input "Laughter Has No Color"
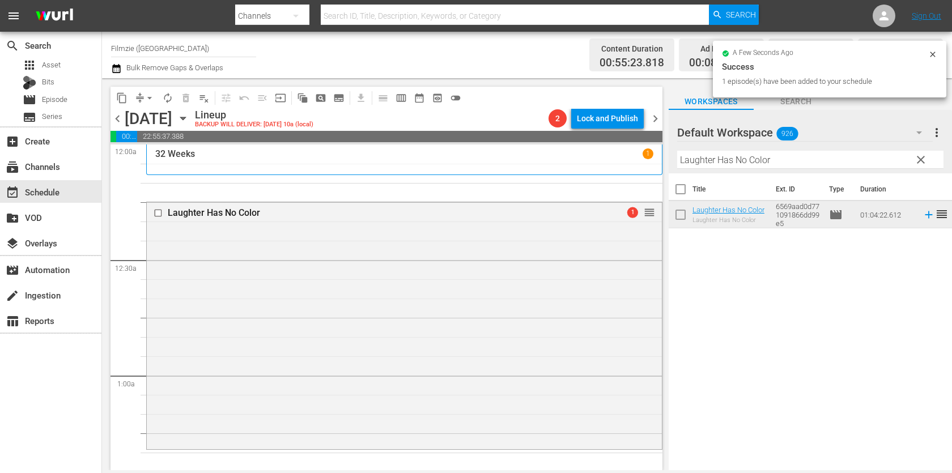
click at [792, 167] on input "Laughter Has No Color" at bounding box center [810, 160] width 266 height 18
paste input "The Cokeville Miracle"
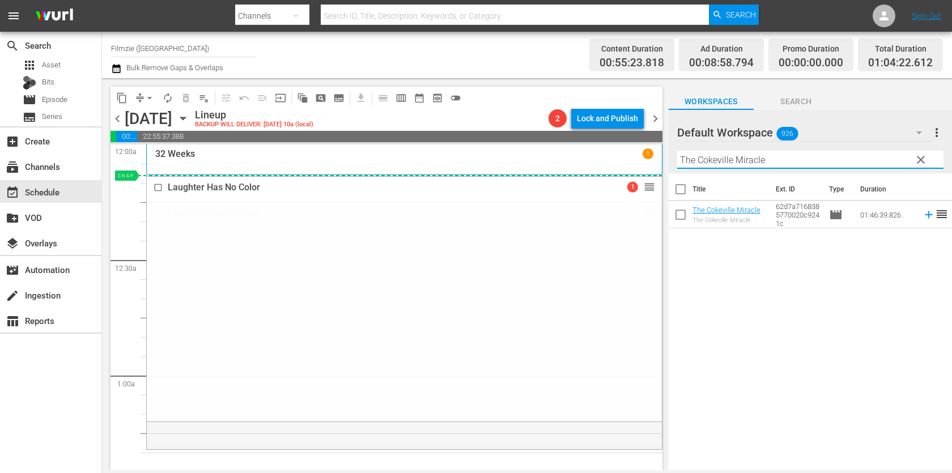
drag, startPoint x: 650, startPoint y: 214, endPoint x: 648, endPoint y: 179, distance: 34.6
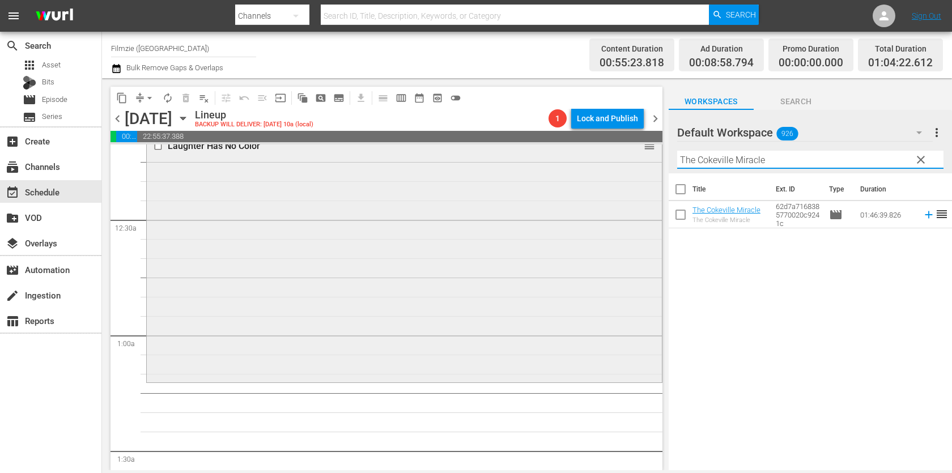
scroll to position [44, 0]
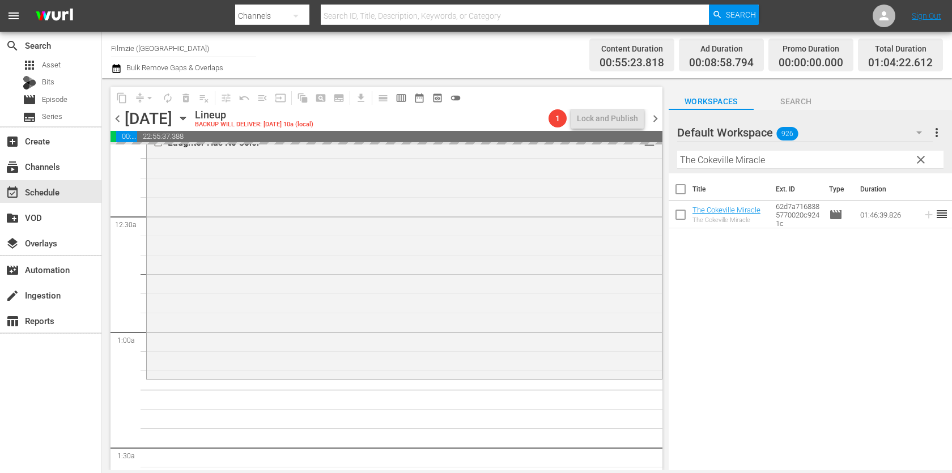
drag, startPoint x: 712, startPoint y: 213, endPoint x: 542, endPoint y: 20, distance: 256.5
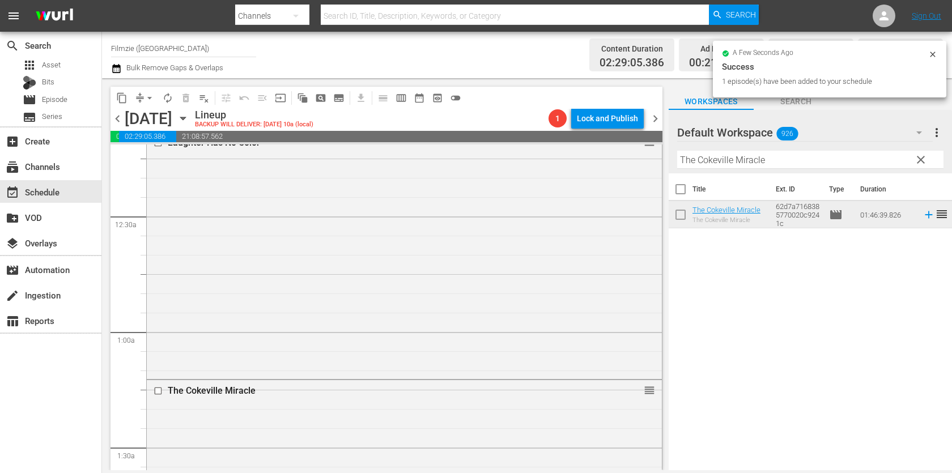
click at [793, 149] on div "Filter by Title The Cokeville Miracle" at bounding box center [810, 159] width 266 height 27
click at [788, 161] on input "The Cokeville Miracle" at bounding box center [810, 160] width 266 height 18
paste input "Raising Flagg"
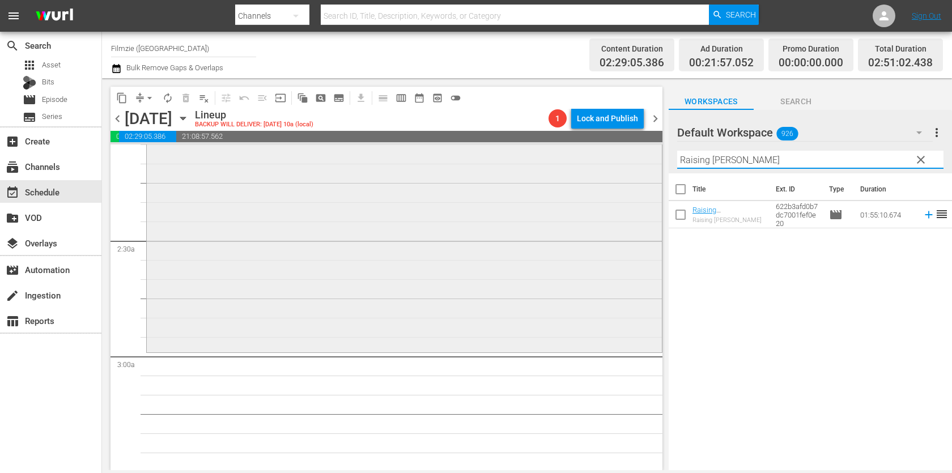
scroll to position [533, 0]
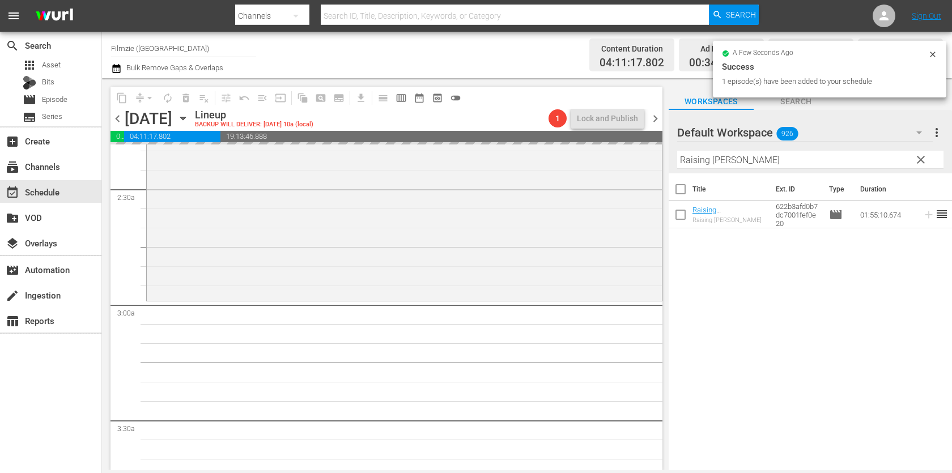
drag, startPoint x: 716, startPoint y: 207, endPoint x: 547, endPoint y: 2, distance: 266.0
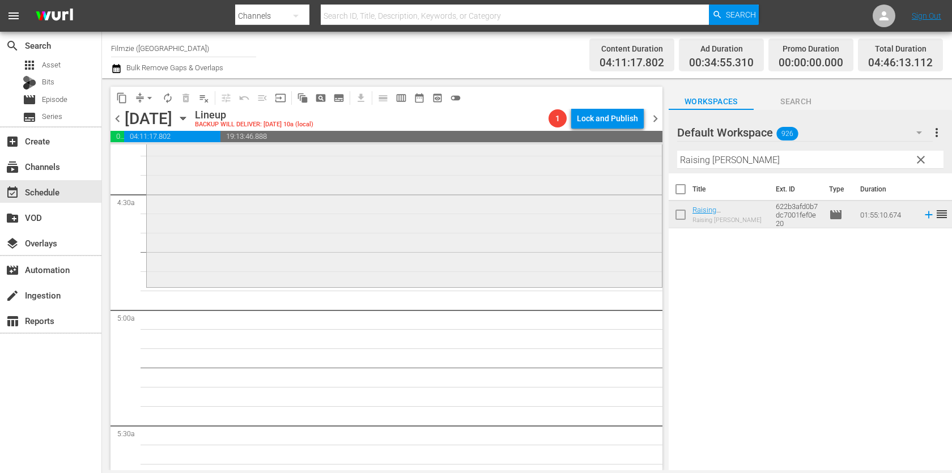
scroll to position [992, 0]
click at [793, 158] on input "Raising Flagg" at bounding box center [810, 160] width 266 height 18
paste input "Where Cars Don't Dare"
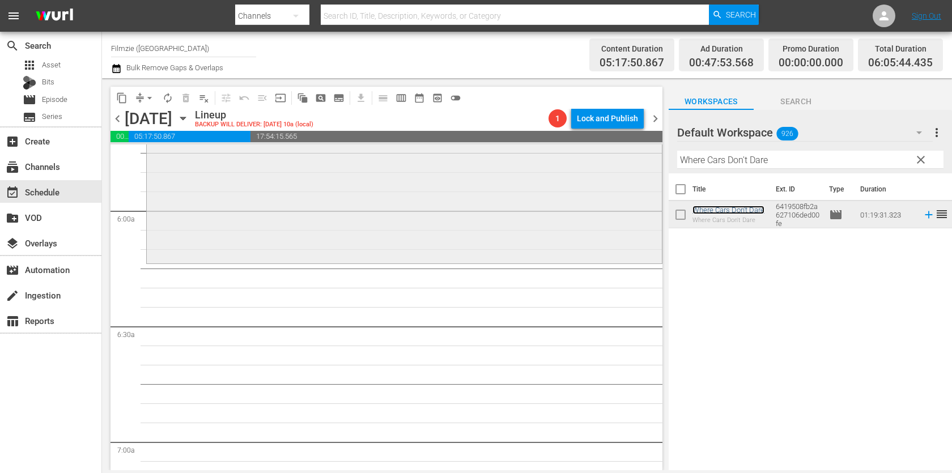
scroll to position [1339, 0]
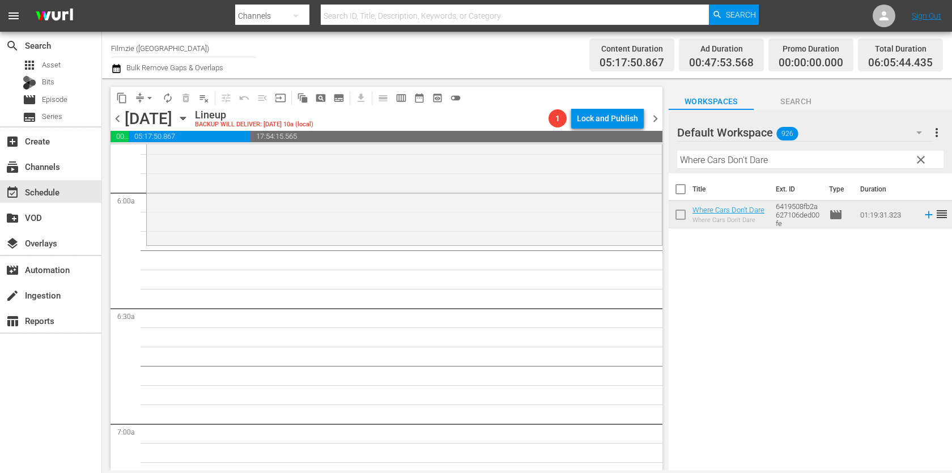
drag, startPoint x: 722, startPoint y: 208, endPoint x: 486, endPoint y: 11, distance: 306.9
click at [716, 167] on input "Where Cars Don't Dare" at bounding box center [810, 160] width 266 height 18
paste input "A Child of the King"
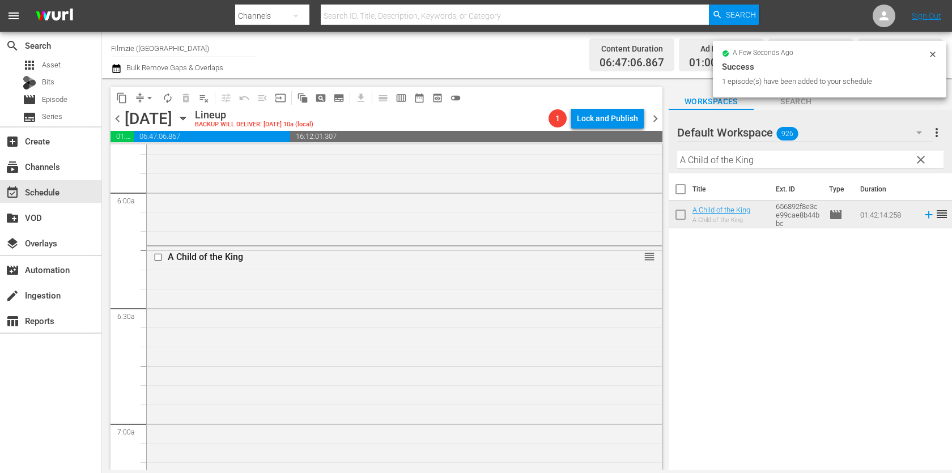
click at [726, 159] on input "A Child of the King" at bounding box center [810, 160] width 266 height 18
paste input "Mr. Earth"
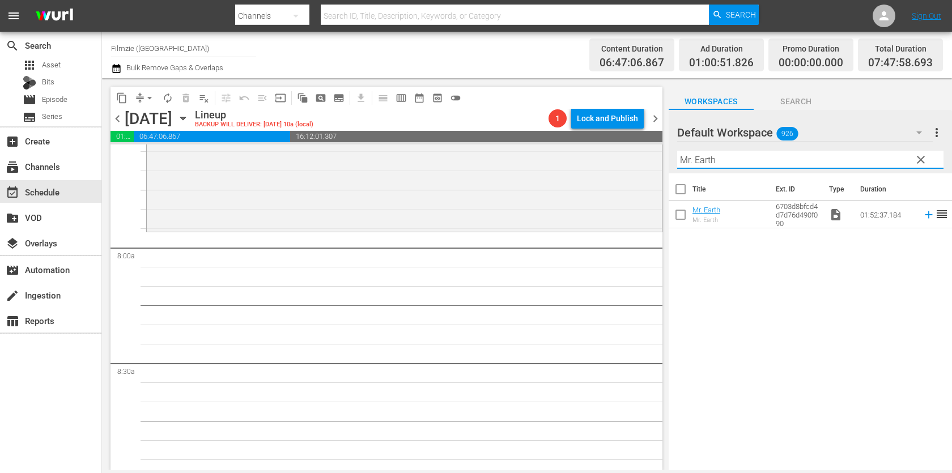
scroll to position [1752, 0]
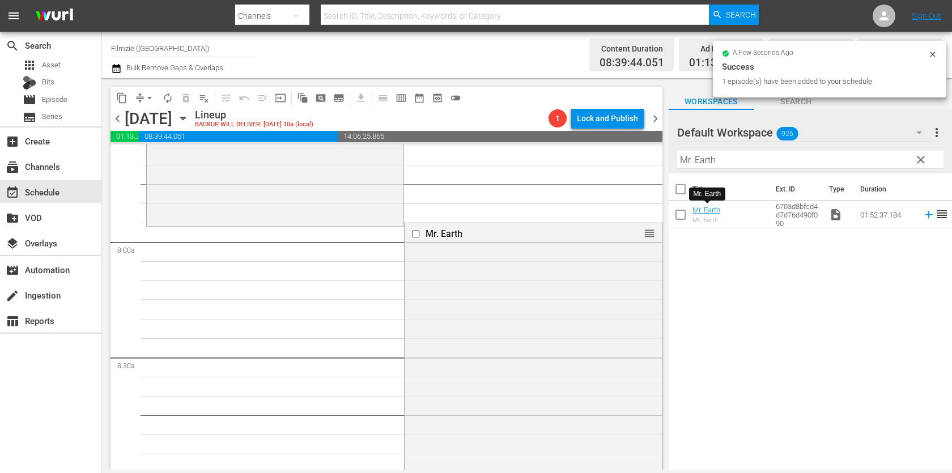
click at [809, 156] on input "Mr. Earth" at bounding box center [810, 160] width 266 height 18
paste input "Halloween Heroes"
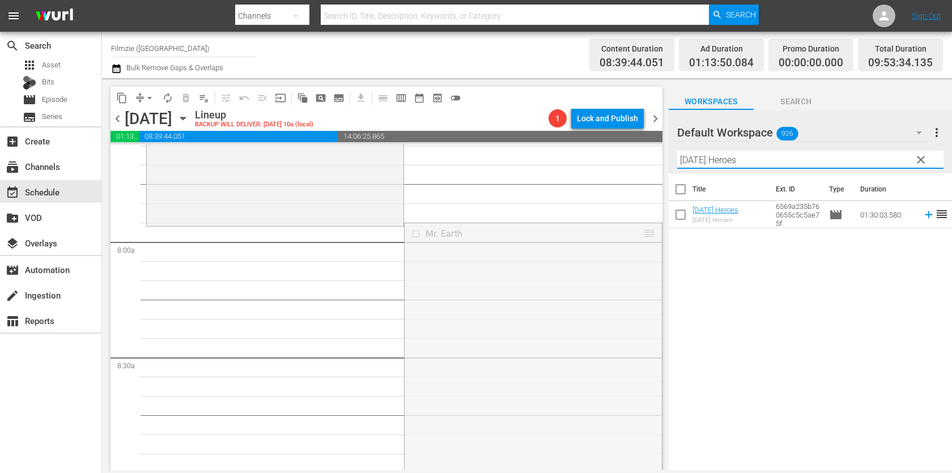
drag, startPoint x: 649, startPoint y: 233, endPoint x: 612, endPoint y: 240, distance: 36.9
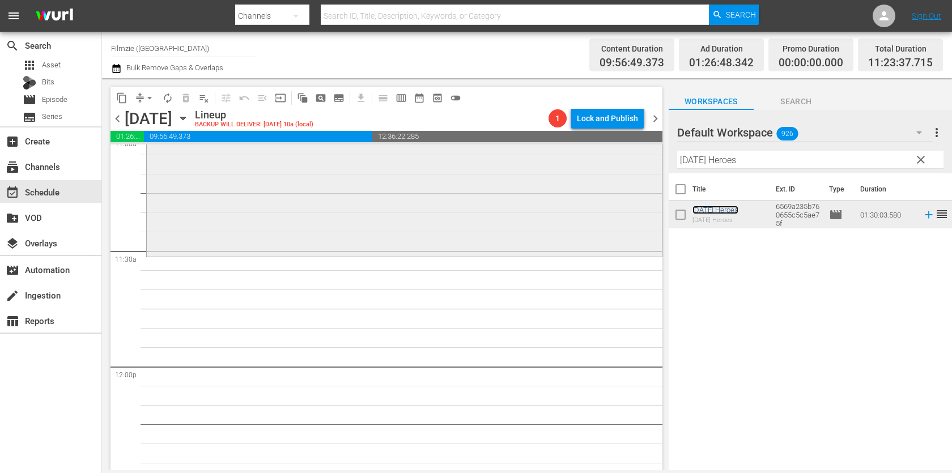
scroll to position [2547, 0]
click at [739, 164] on input "Halloween Heroes" at bounding box center [810, 160] width 266 height 18
paste input "No Time for Quiet"
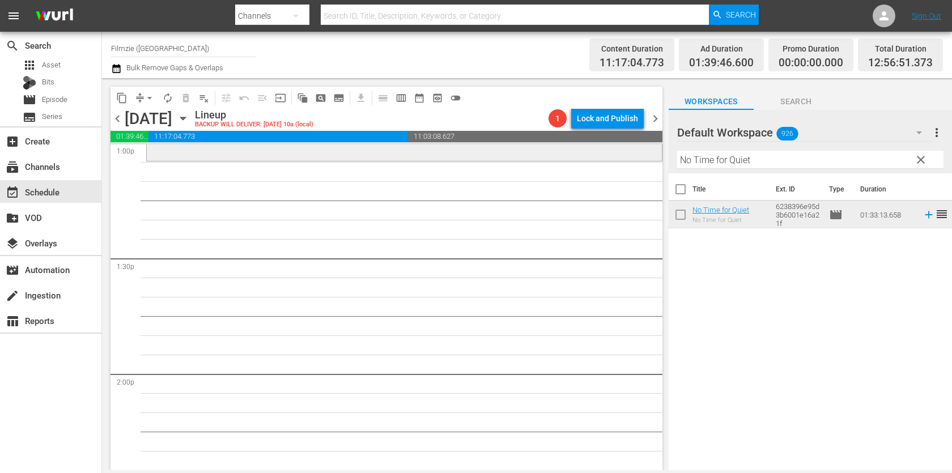
scroll to position [2894, 0]
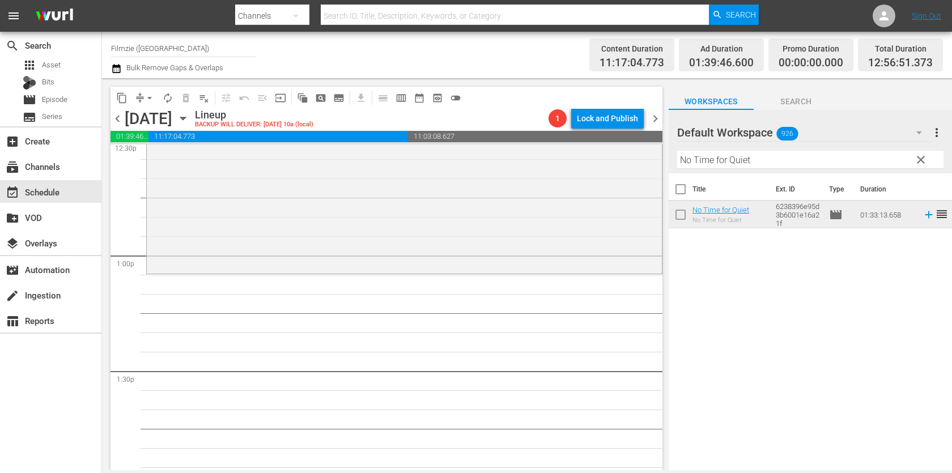
click at [747, 152] on input "No Time for Quiet" at bounding box center [810, 160] width 266 height 18
paste input "Time Out in Thailand"
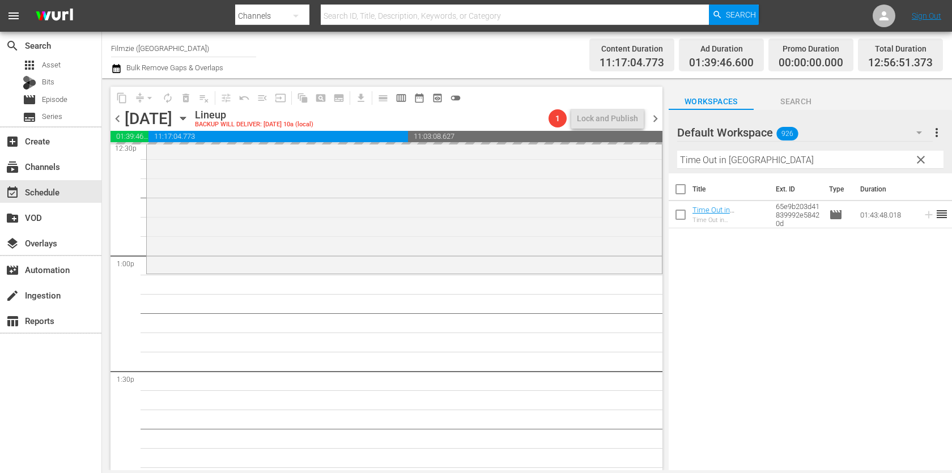
drag, startPoint x: 705, startPoint y: 211, endPoint x: 560, endPoint y: 8, distance: 248.9
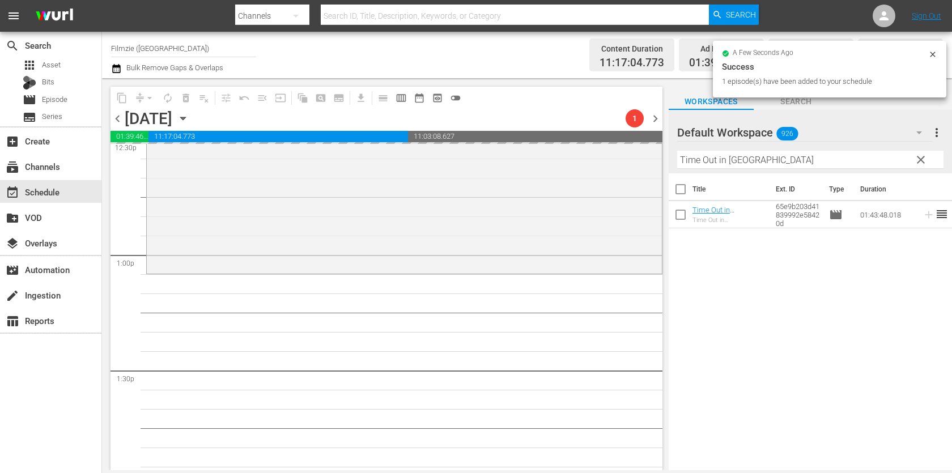
click at [770, 162] on input "Time Out in Thailand" at bounding box center [810, 160] width 266 height 18
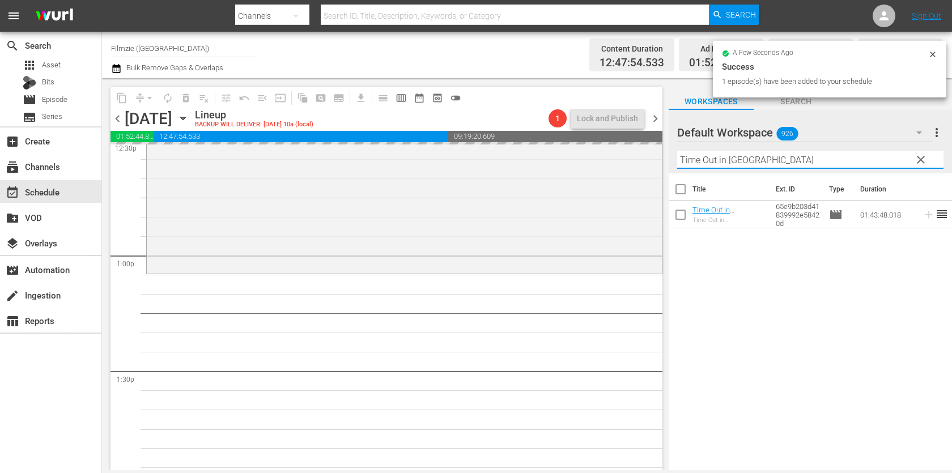
click at [770, 162] on input "Time Out in Thailand" at bounding box center [810, 160] width 266 height 18
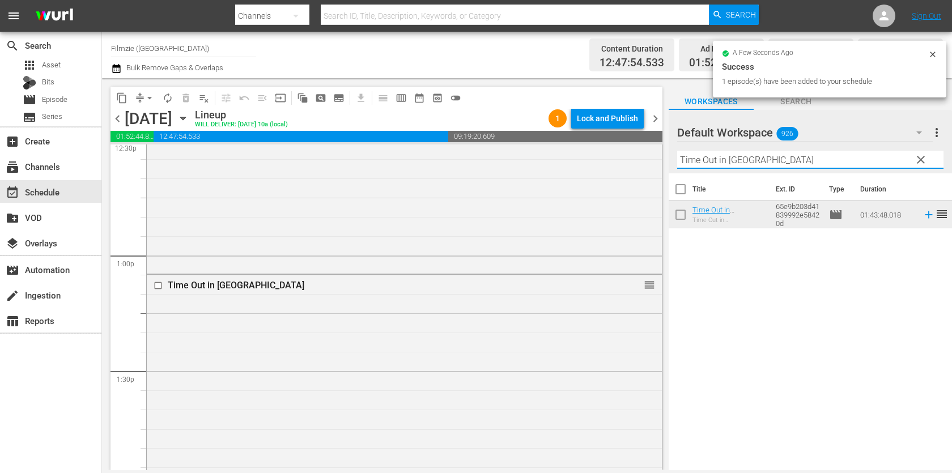
paste input "Atragon"
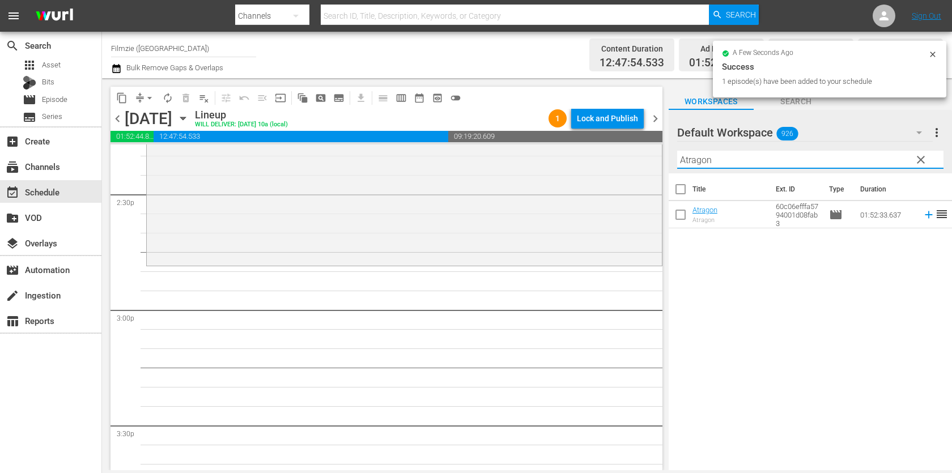
scroll to position [3312, 0]
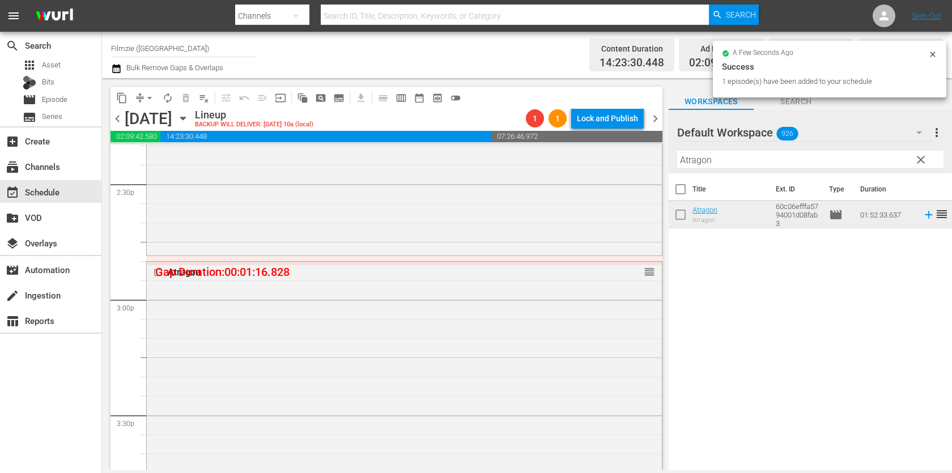
click at [780, 155] on input "Atragon" at bounding box center [810, 160] width 266 height 18
paste input "Life Love Dogs"
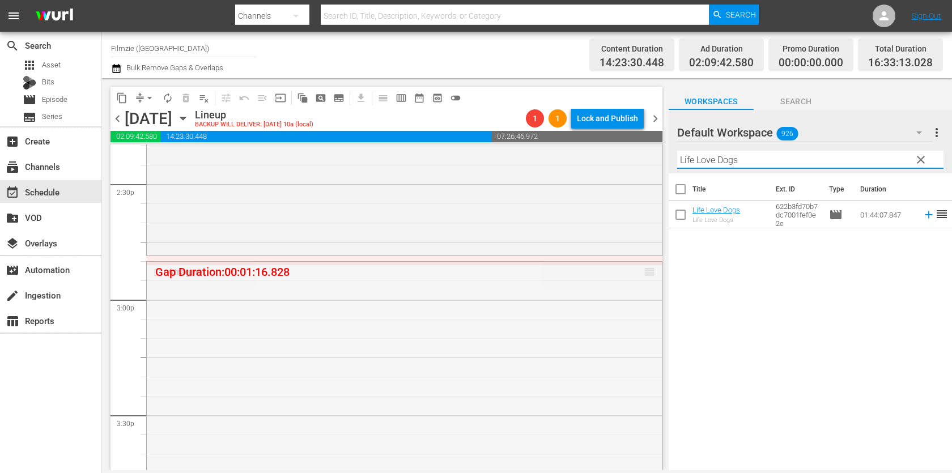
drag, startPoint x: 649, startPoint y: 268, endPoint x: 650, endPoint y: 257, distance: 11.4
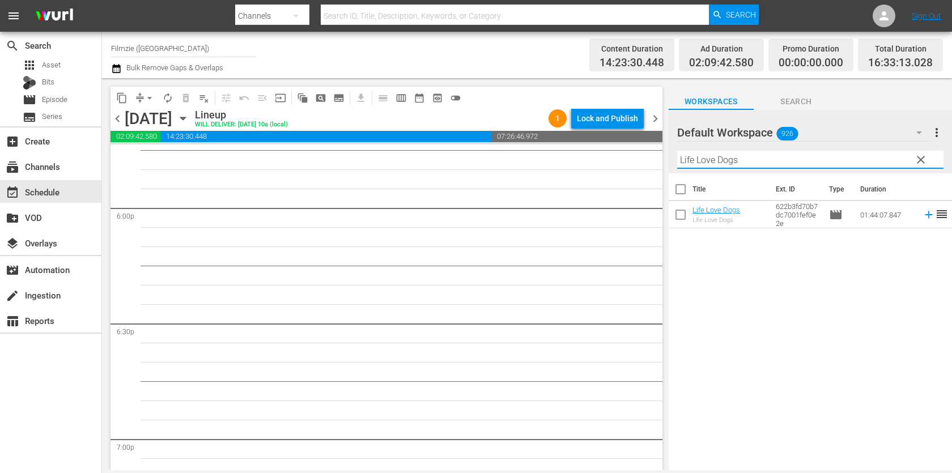
scroll to position [4086, 0]
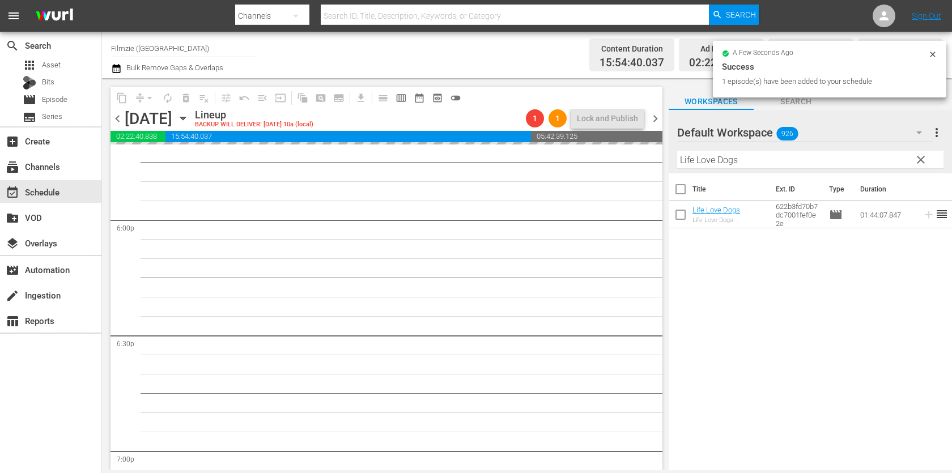
click at [741, 160] on input "Life Love Dogs" at bounding box center [810, 160] width 266 height 18
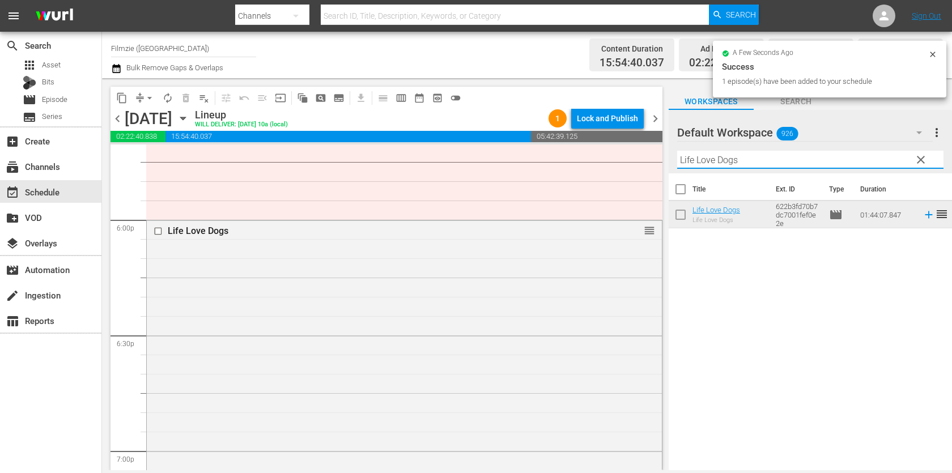
click at [741, 160] on input "Life Love Dogs" at bounding box center [810, 160] width 266 height 18
paste input "Death and Back 2"
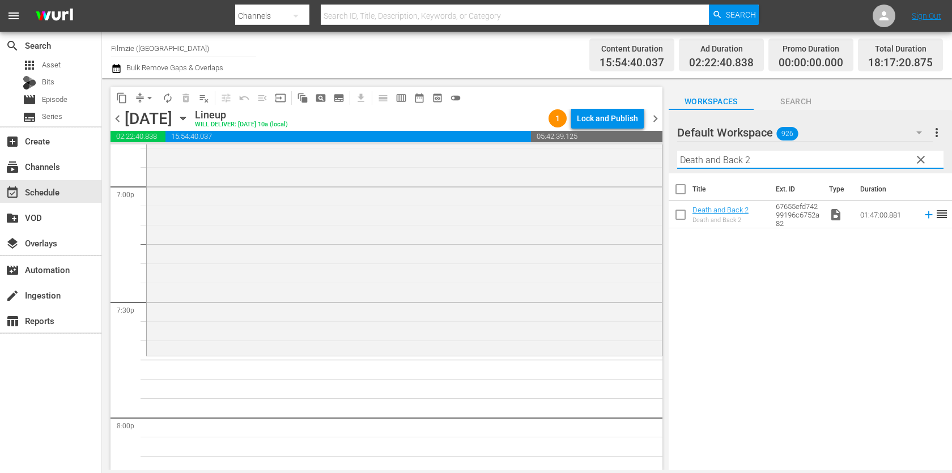
scroll to position [4360, 0]
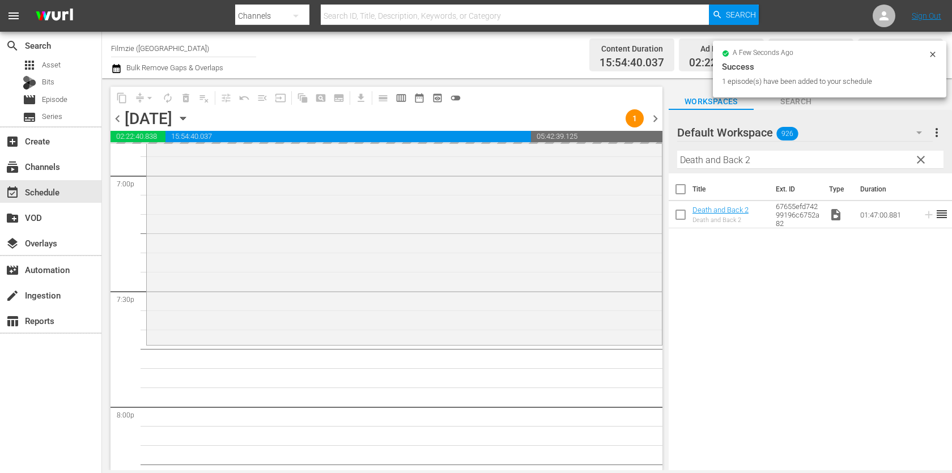
drag, startPoint x: 705, startPoint y: 210, endPoint x: 510, endPoint y: 25, distance: 267.7
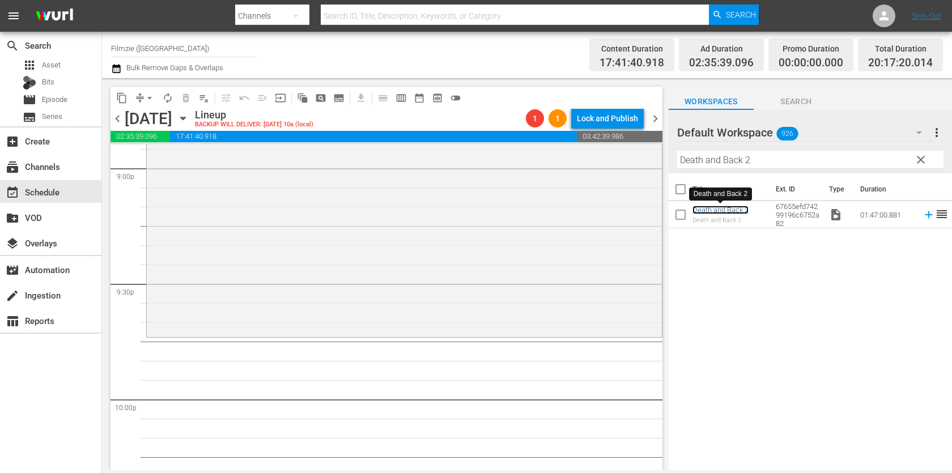
scroll to position [4833, 0]
click at [793, 143] on span "926" at bounding box center [787, 134] width 22 height 24
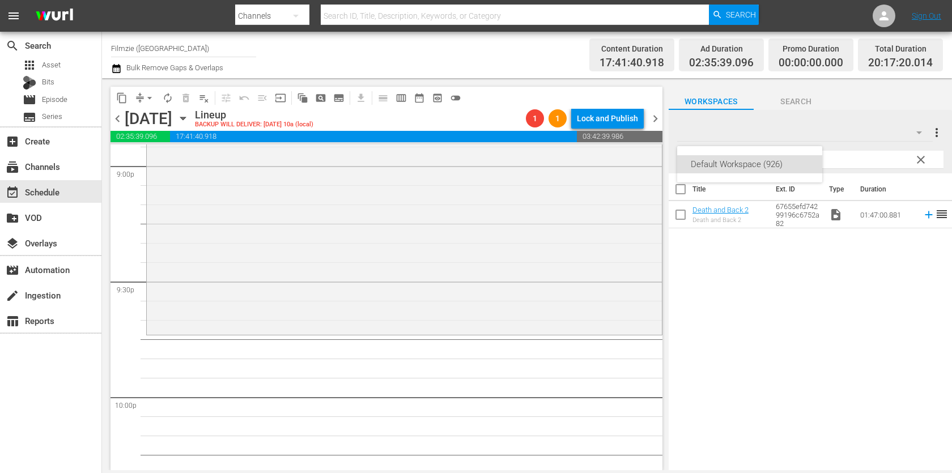
click at [849, 156] on div "Default Workspace (926)" at bounding box center [476, 236] width 952 height 473
click at [842, 163] on input "Death and Back 2" at bounding box center [810, 160] width 266 height 18
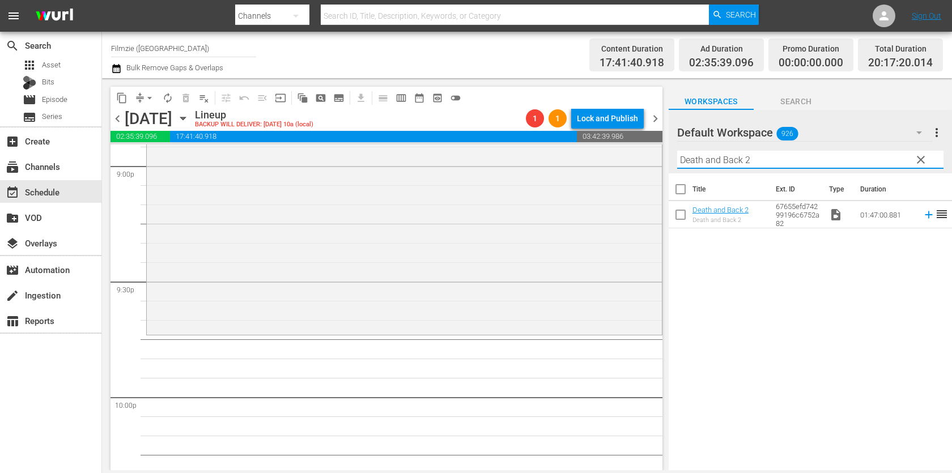
click at [842, 163] on input "Death and Back 2" at bounding box center [810, 160] width 266 height 18
paste input "Klimt"
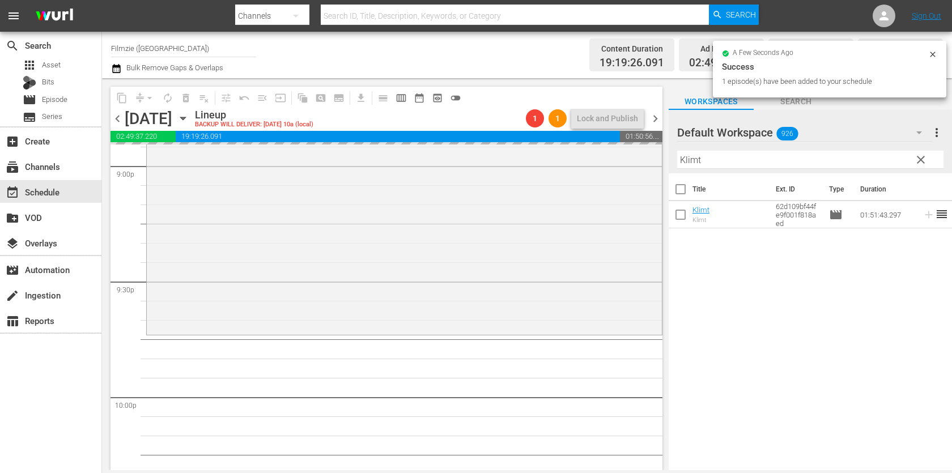
click at [744, 155] on input "Klimt" at bounding box center [810, 160] width 266 height 18
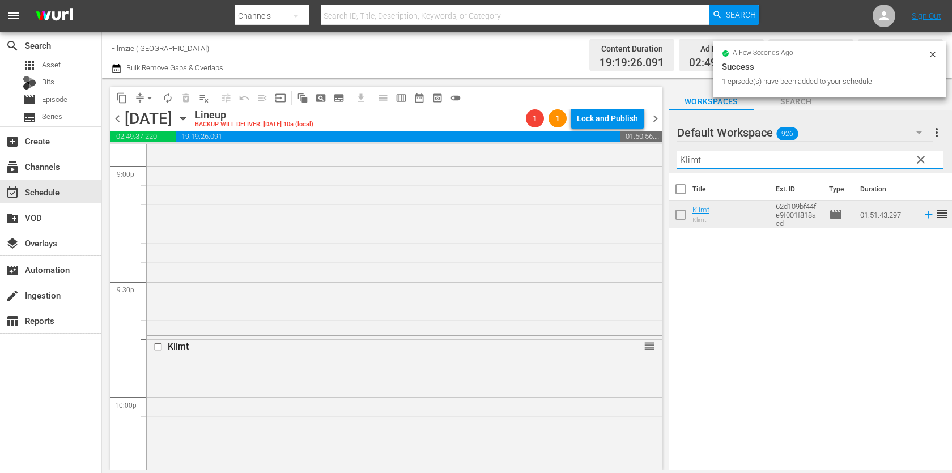
click at [744, 155] on input "Klimt" at bounding box center [810, 160] width 266 height 18
paste input "Oblivious"
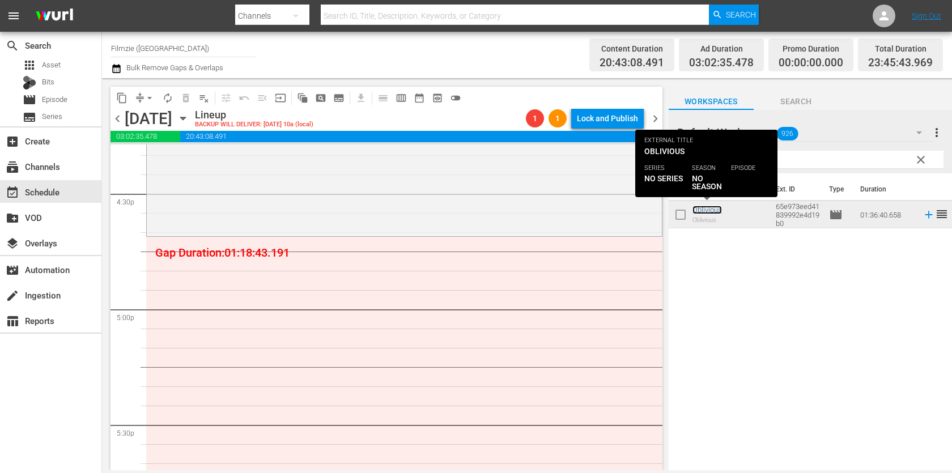
scroll to position [3754, 0]
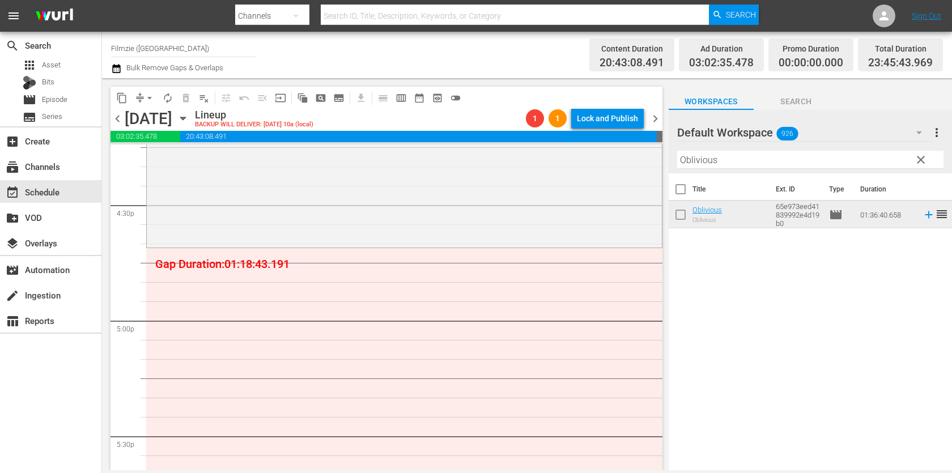
click at [737, 167] on input "Oblivious" at bounding box center [810, 160] width 266 height 18
paste input "Clay's Feast: A Comedy Food Special"
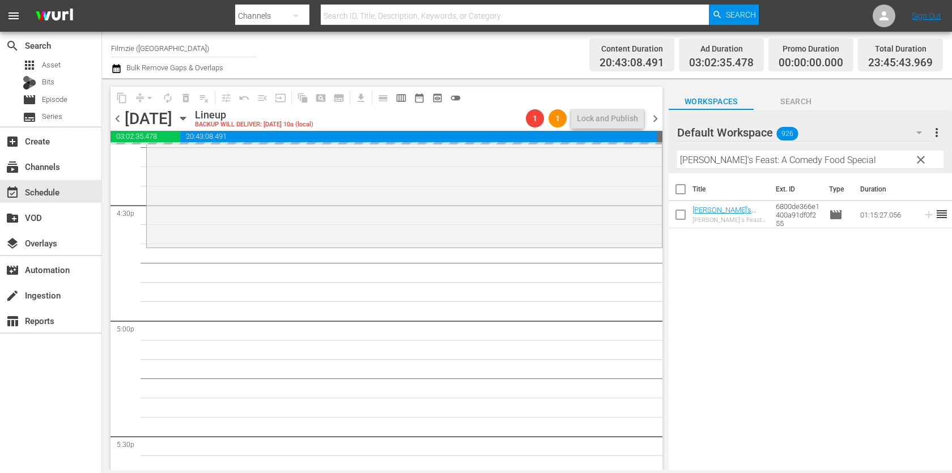
drag, startPoint x: 721, startPoint y: 206, endPoint x: 523, endPoint y: 18, distance: 272.9
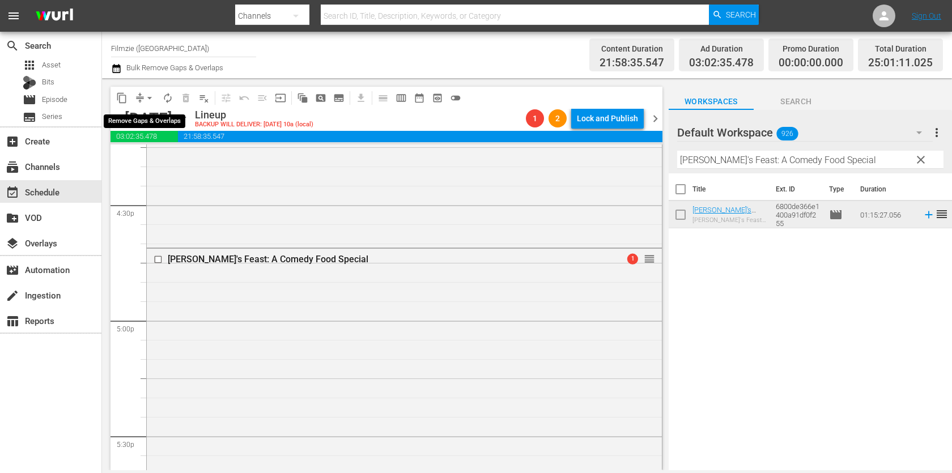
click at [151, 100] on span "arrow_drop_down" at bounding box center [149, 97] width 11 height 11
click at [154, 159] on li "Align to End of Previous Day" at bounding box center [150, 157] width 119 height 19
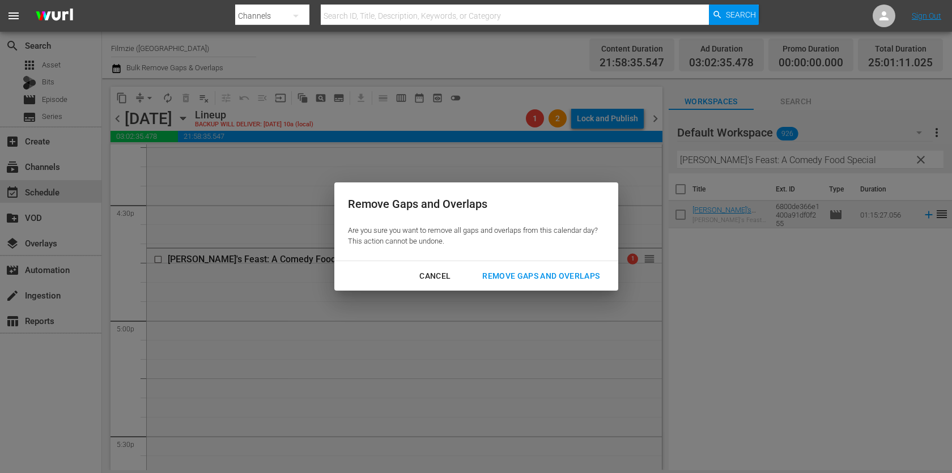
click at [509, 277] on div "Remove Gaps and Overlaps" at bounding box center [540, 276] width 135 height 14
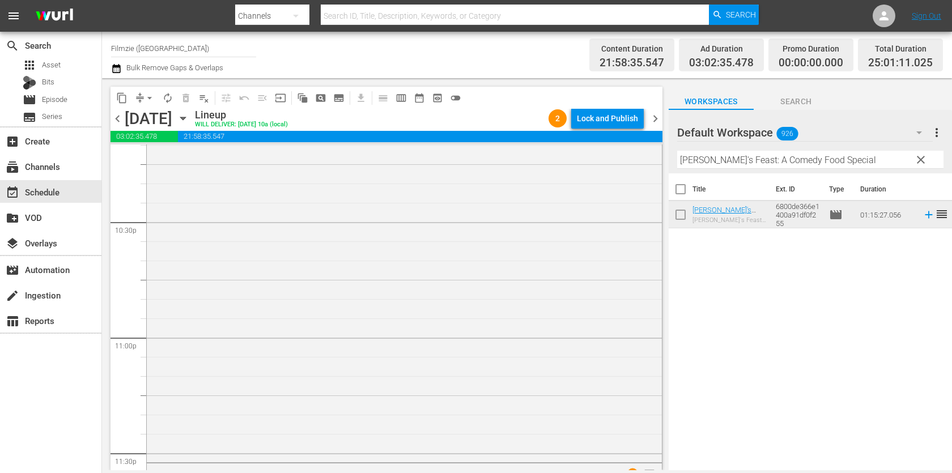
scroll to position [5488, 0]
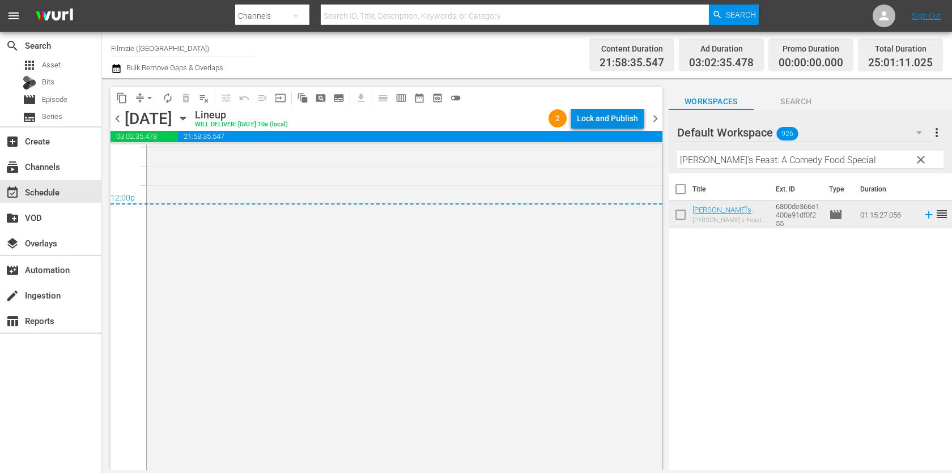
click at [628, 119] on div "Lock and Publish" at bounding box center [607, 118] width 61 height 20
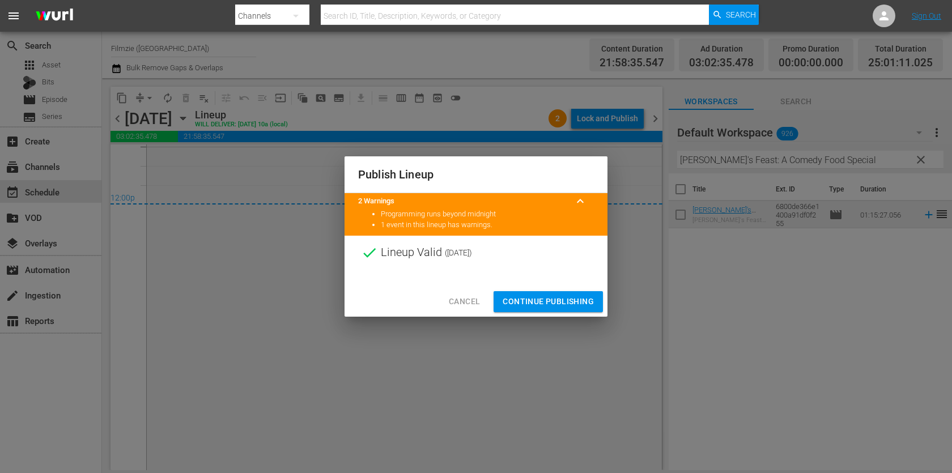
click at [565, 303] on span "Continue Publishing" at bounding box center [548, 302] width 91 height 14
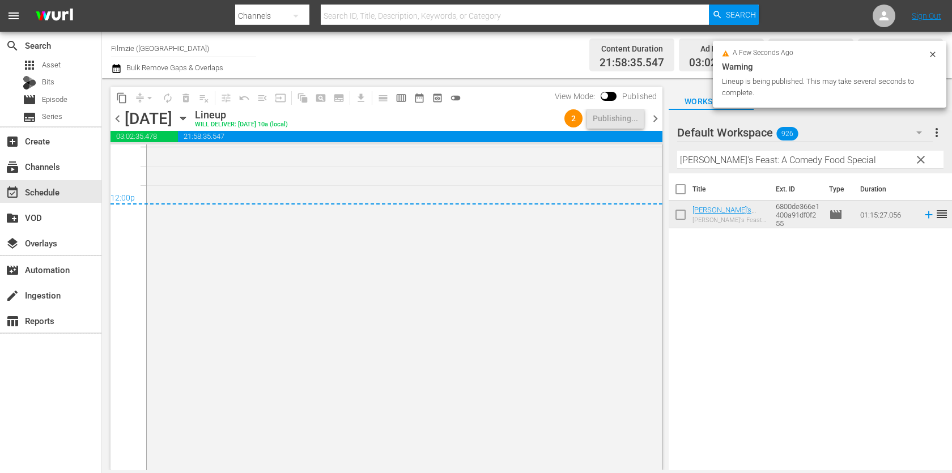
click at [657, 120] on span "chevron_right" at bounding box center [655, 119] width 14 height 14
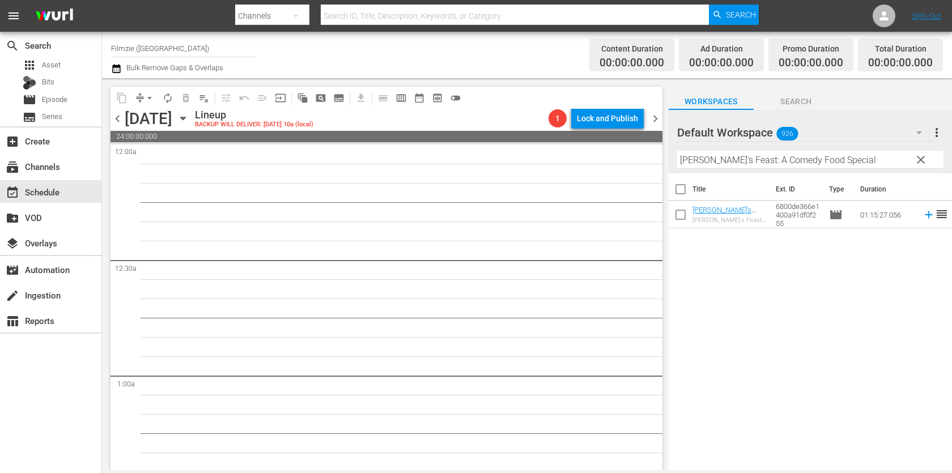
click at [765, 161] on input "Clay's Feast: A Comedy Food Special" at bounding box center [810, 160] width 266 height 18
paste input "Druid Peak"
drag, startPoint x: 699, startPoint y: 212, endPoint x: 611, endPoint y: 5, distance: 225.9
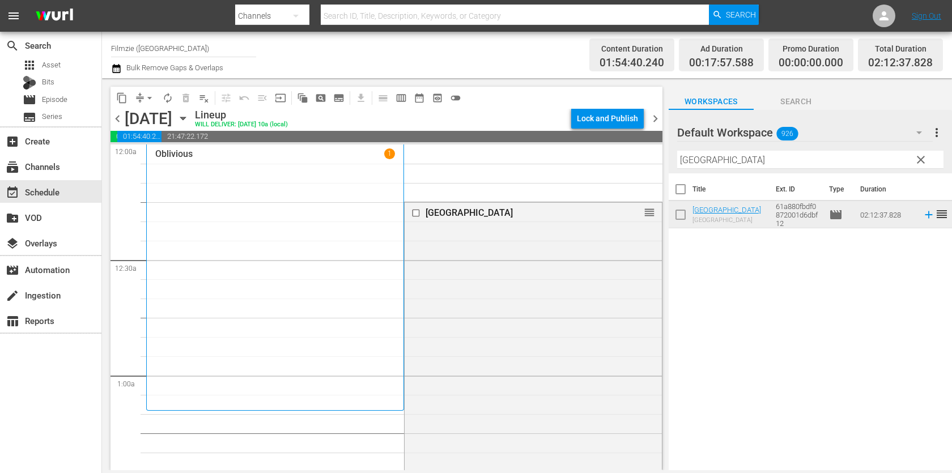
click at [743, 157] on input "Druid Peak" at bounding box center [810, 160] width 266 height 18
paste input "A Father's Fight"
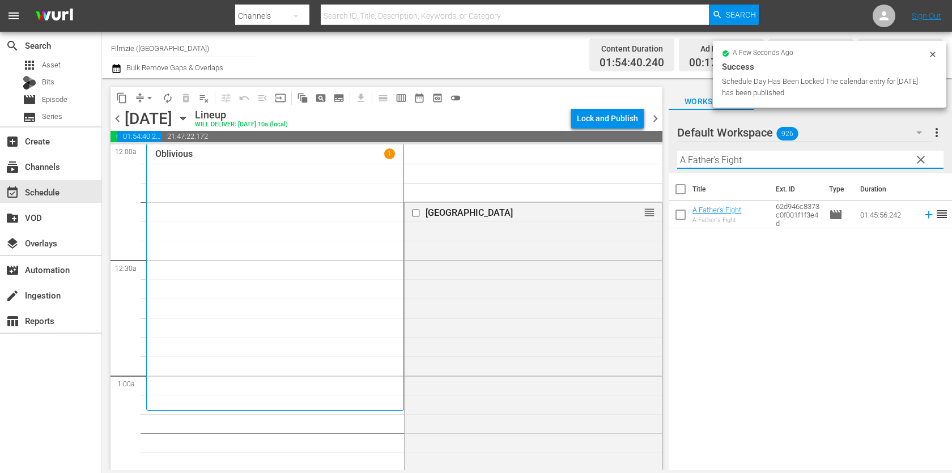
drag, startPoint x: 648, startPoint y: 214, endPoint x: 499, endPoint y: 424, distance: 258.1
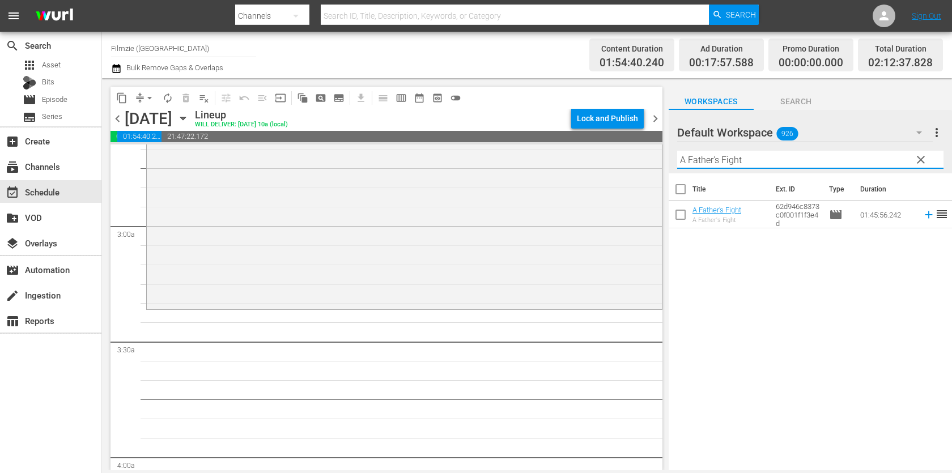
scroll to position [639, 0]
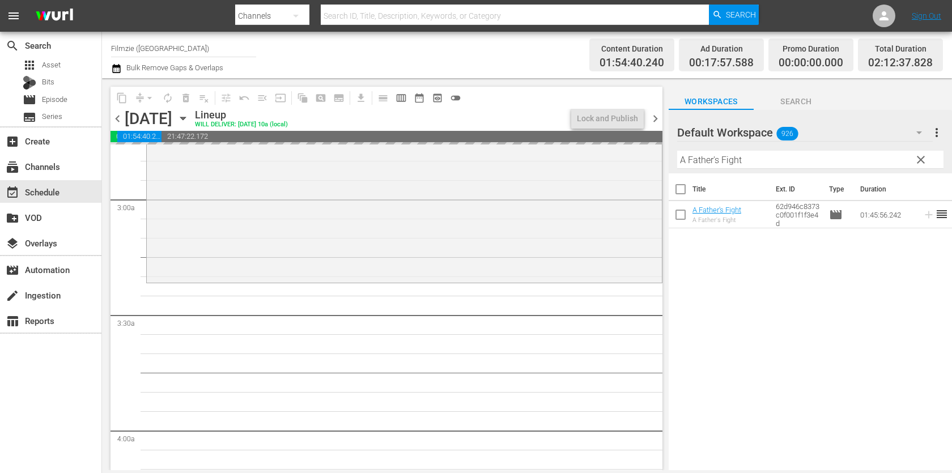
drag, startPoint x: 721, startPoint y: 208, endPoint x: 577, endPoint y: 22, distance: 235.0
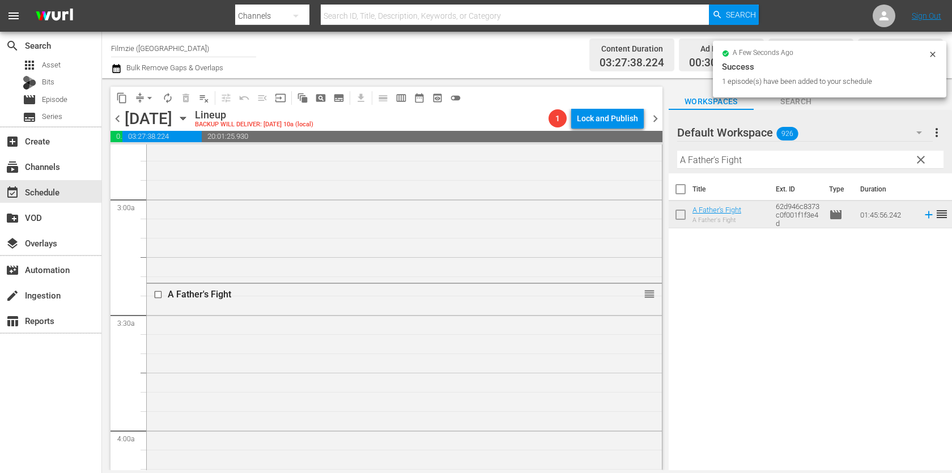
click at [747, 156] on input "A Father's Fight" at bounding box center [810, 160] width 266 height 18
paste input "Blue Moon"
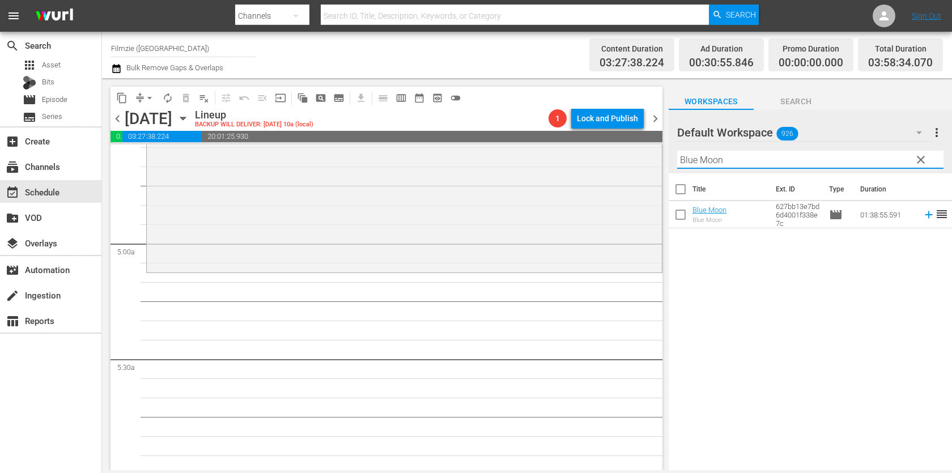
scroll to position [1061, 0]
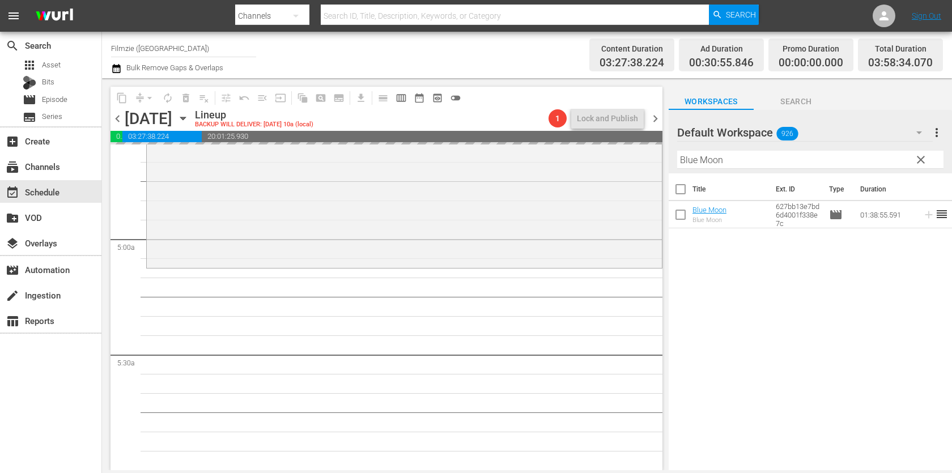
drag, startPoint x: 714, startPoint y: 205, endPoint x: 521, endPoint y: 5, distance: 278.5
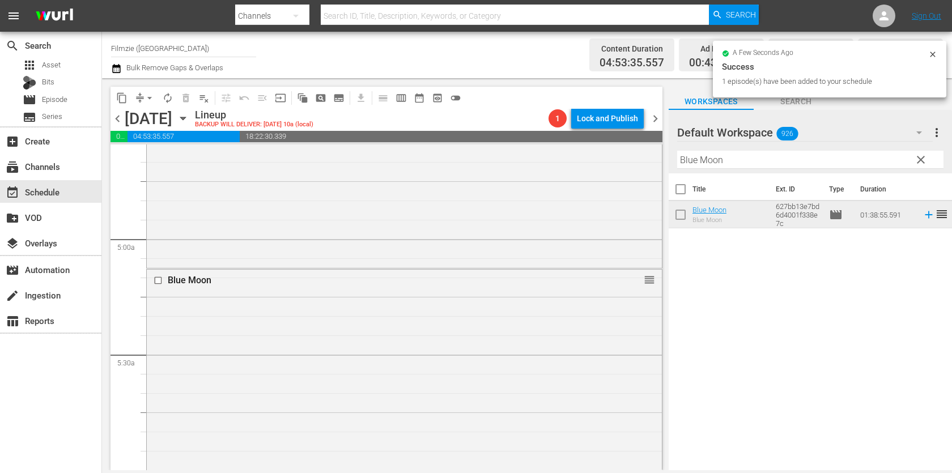
click at [779, 169] on div "Filter by Title Blue Moon" at bounding box center [810, 159] width 266 height 27
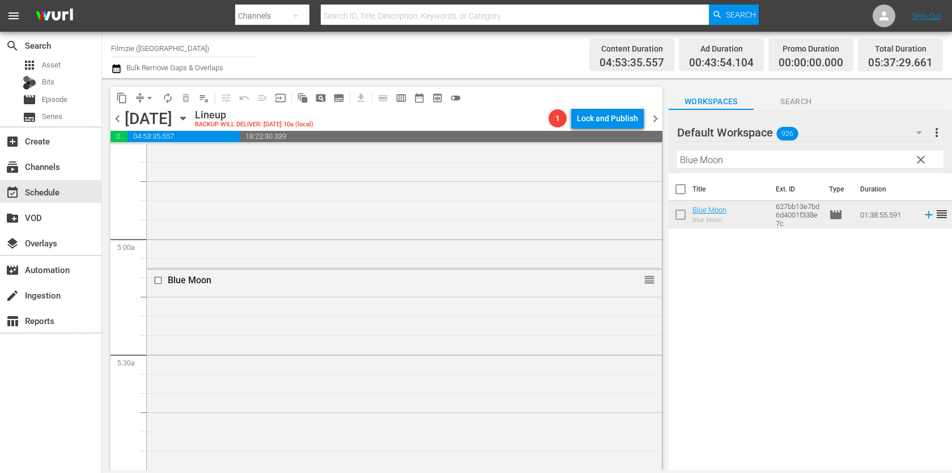
click at [781, 164] on input "Blue Moon" at bounding box center [810, 160] width 266 height 18
paste input "The Whisker Seeker"
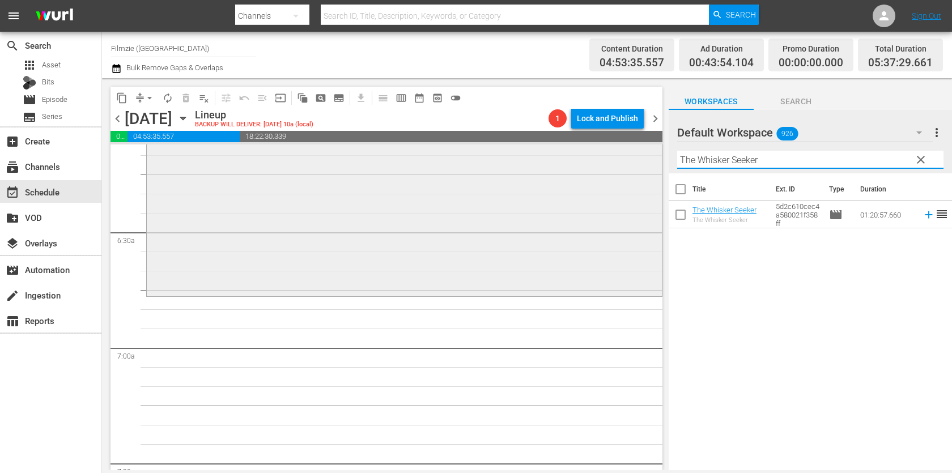
scroll to position [1424, 0]
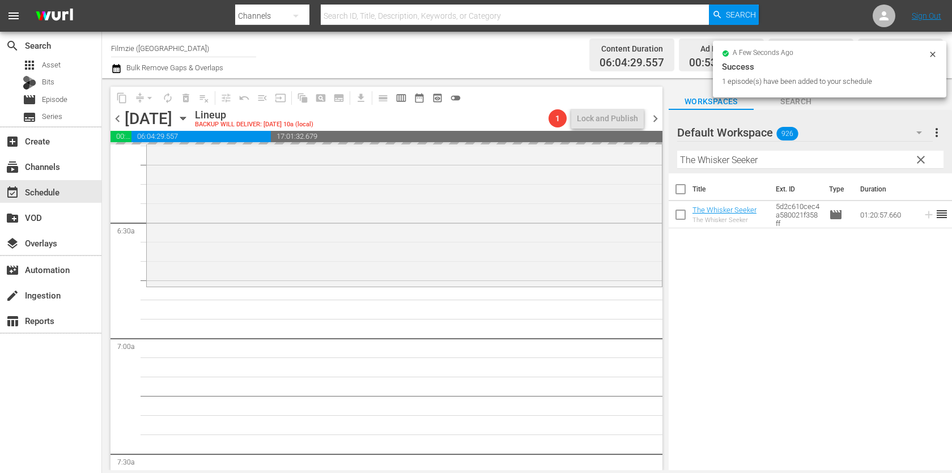
click at [806, 144] on div "Default Workspace 926" at bounding box center [805, 133] width 256 height 32
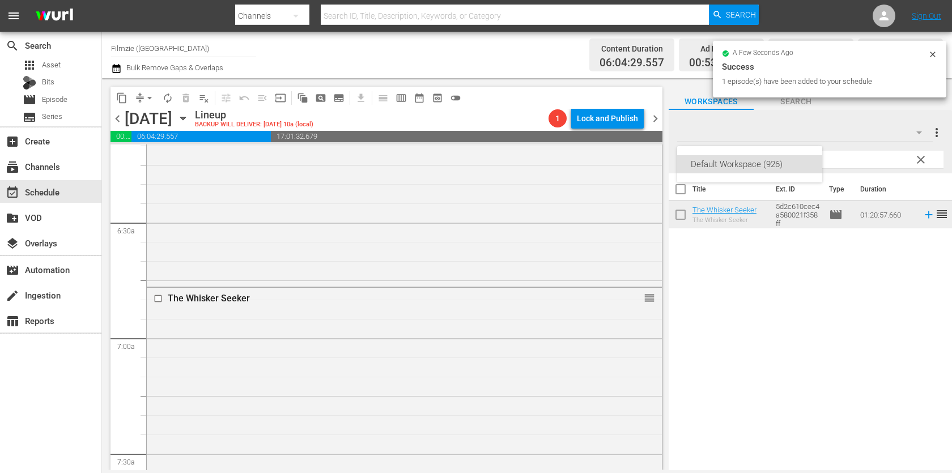
click at [852, 160] on div "Default Workspace (926)" at bounding box center [476, 236] width 952 height 473
click at [852, 160] on input "The Whisker Seeker" at bounding box center [810, 160] width 266 height 18
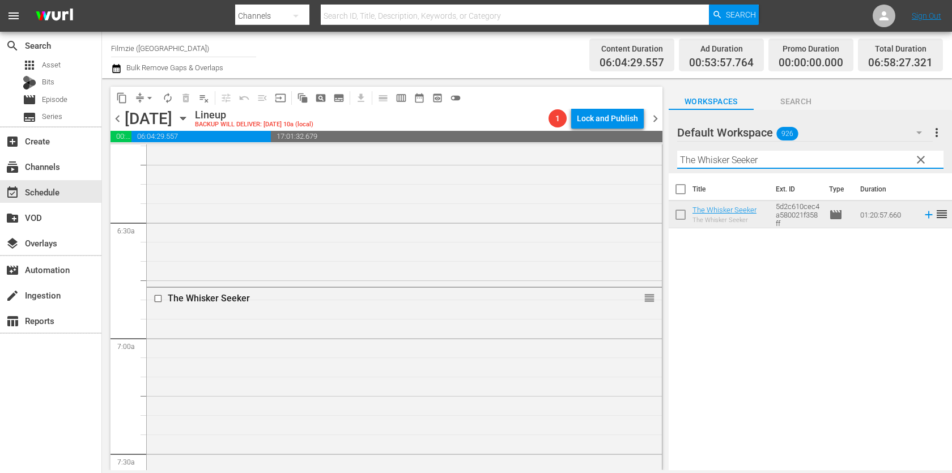
click at [852, 160] on input "The Whisker Seeker" at bounding box center [810, 160] width 266 height 18
paste input "Storytell"
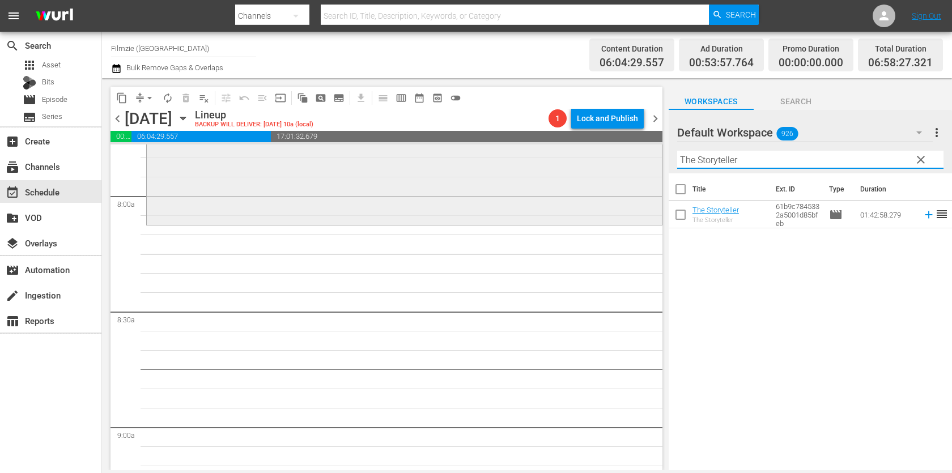
scroll to position [1798, 0]
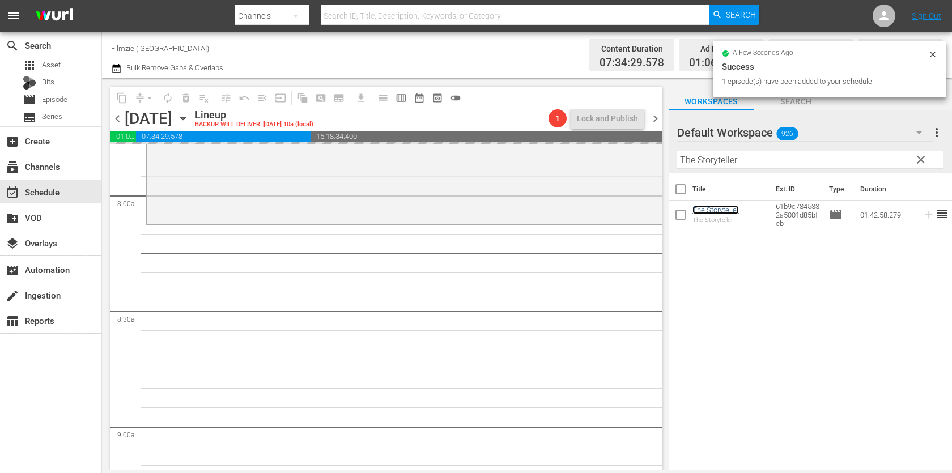
click at [810, 155] on input "The Storyteller" at bounding box center [810, 160] width 266 height 18
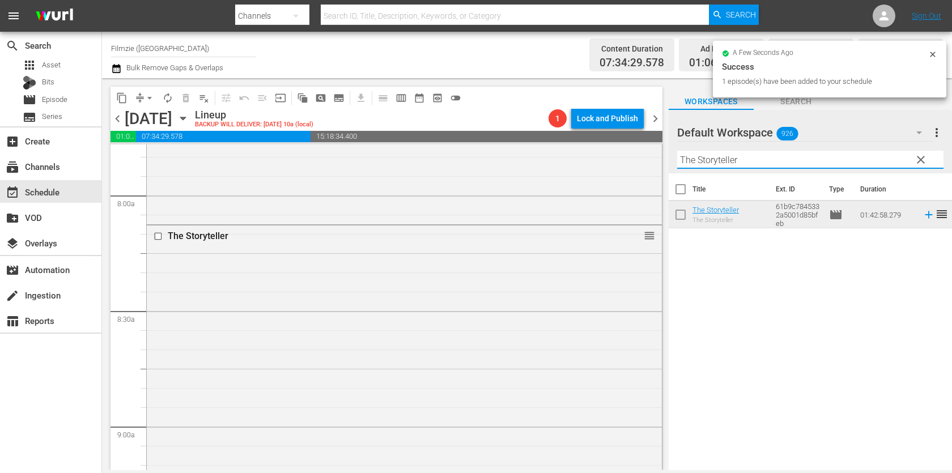
click at [810, 155] on input "The Storyteller" at bounding box center [810, 160] width 266 height 18
paste input "Zohar Secret"
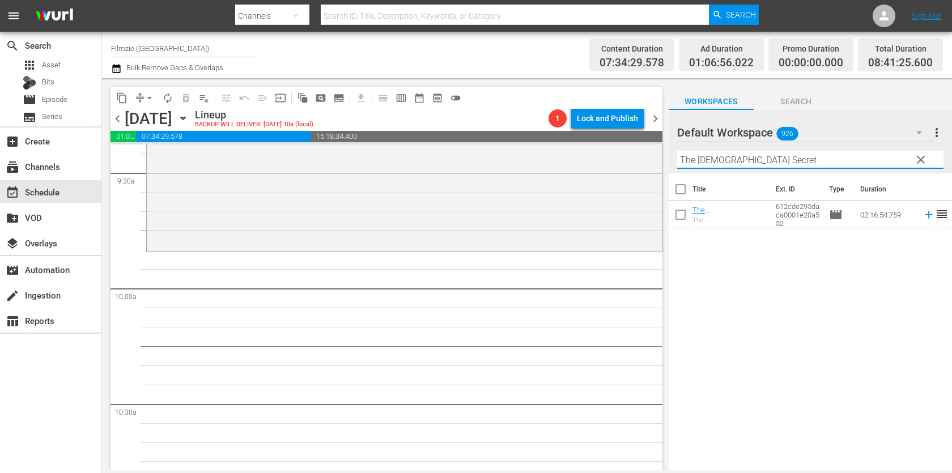
scroll to position [2190, 0]
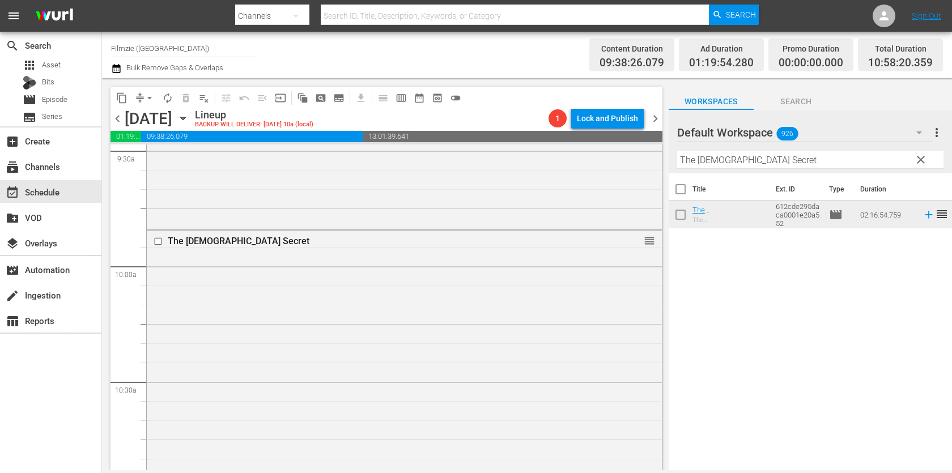
click at [811, 158] on input "The Zohar Secret" at bounding box center [810, 160] width 266 height 18
paste input "NOBODY WAVED GOOD-BYE"
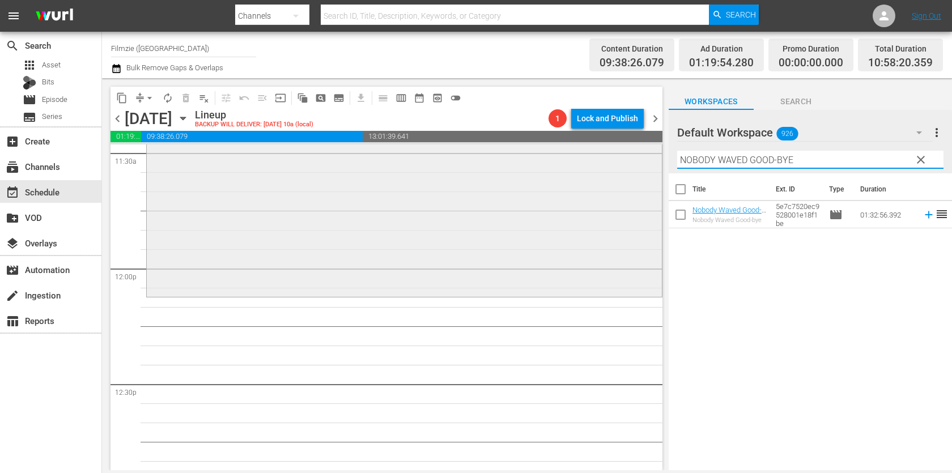
scroll to position [2667, 0]
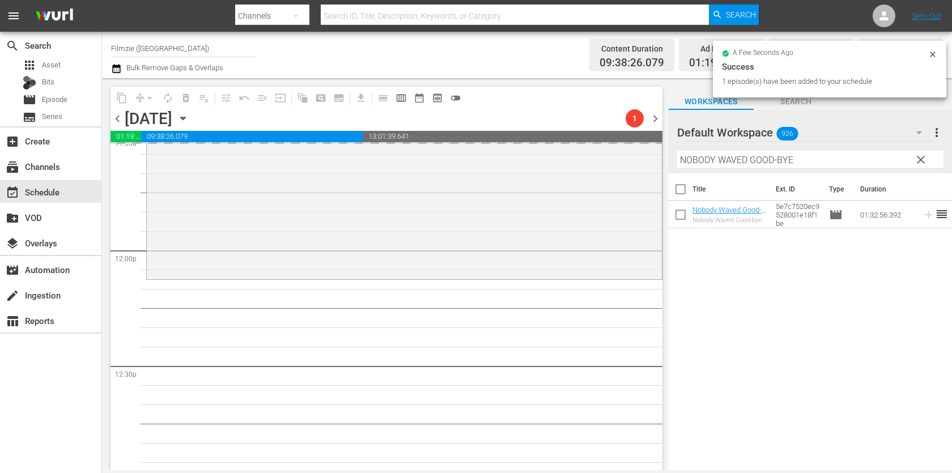
click at [872, 157] on input "NOBODY WAVED GOOD-BYE" at bounding box center [810, 160] width 266 height 18
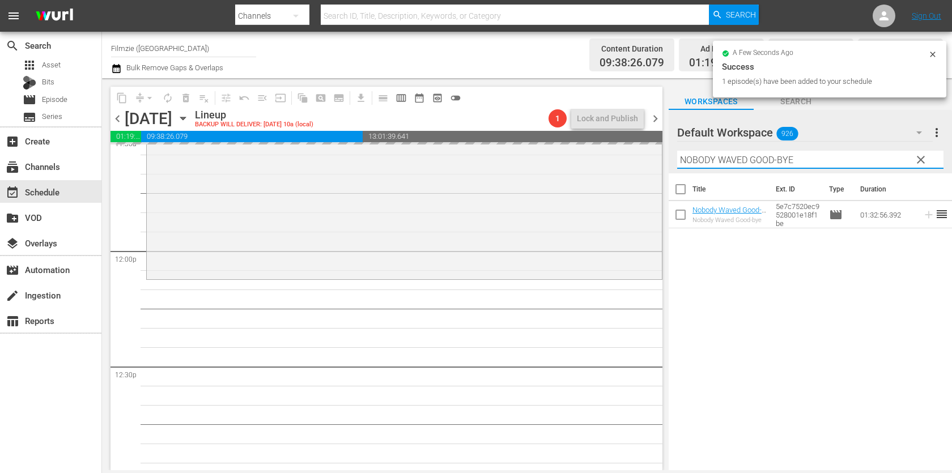
click at [872, 157] on input "NOBODY WAVED GOOD-BYE" at bounding box center [810, 160] width 266 height 18
paste input "If Something Happens"
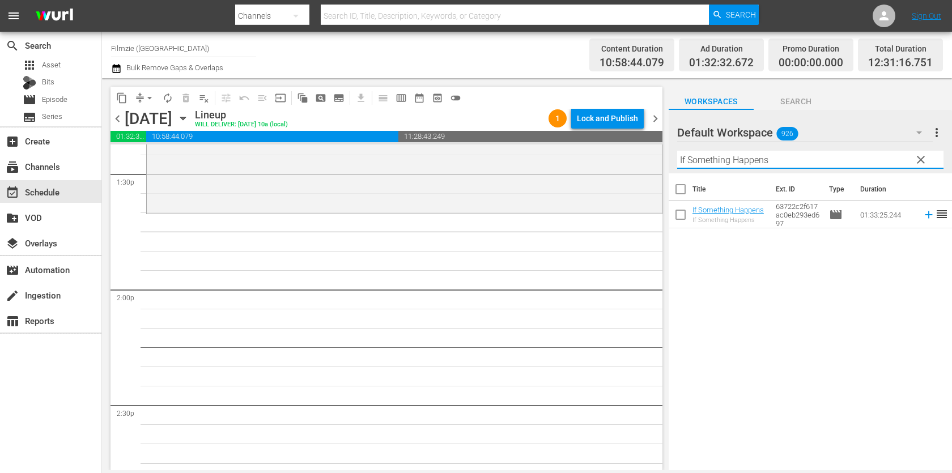
scroll to position [3075, 0]
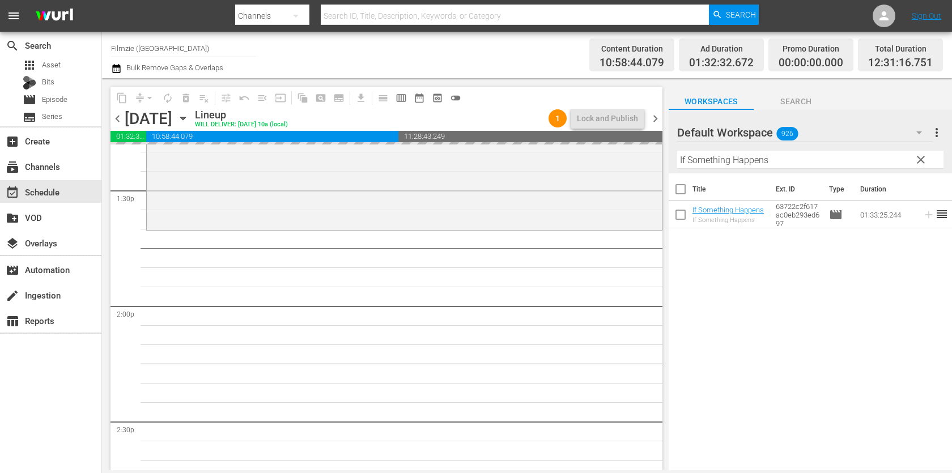
drag, startPoint x: 718, startPoint y: 210, endPoint x: 550, endPoint y: 25, distance: 249.9
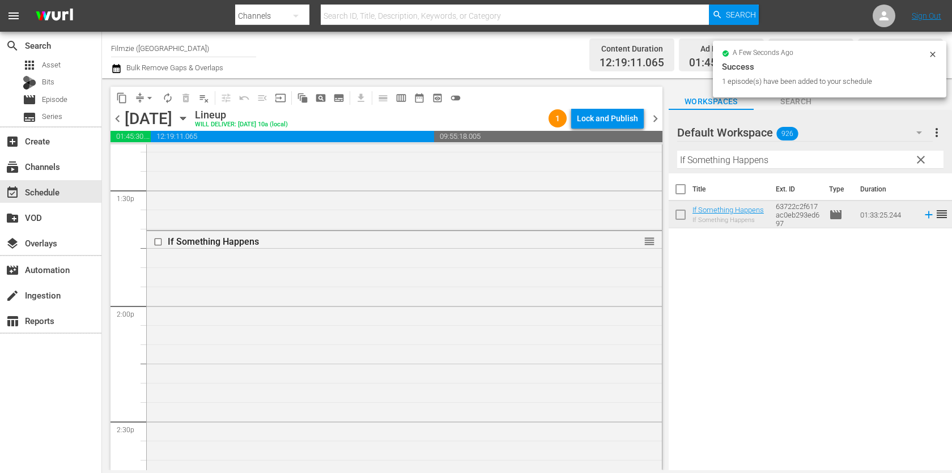
click at [832, 151] on input "If Something Happens" at bounding box center [810, 160] width 266 height 18
paste input "Luna: Spirit of the Whale"
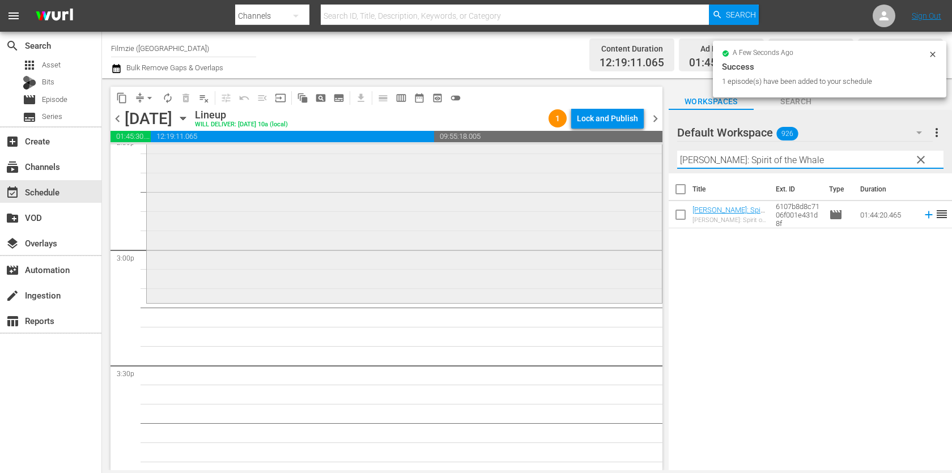
scroll to position [3426, 0]
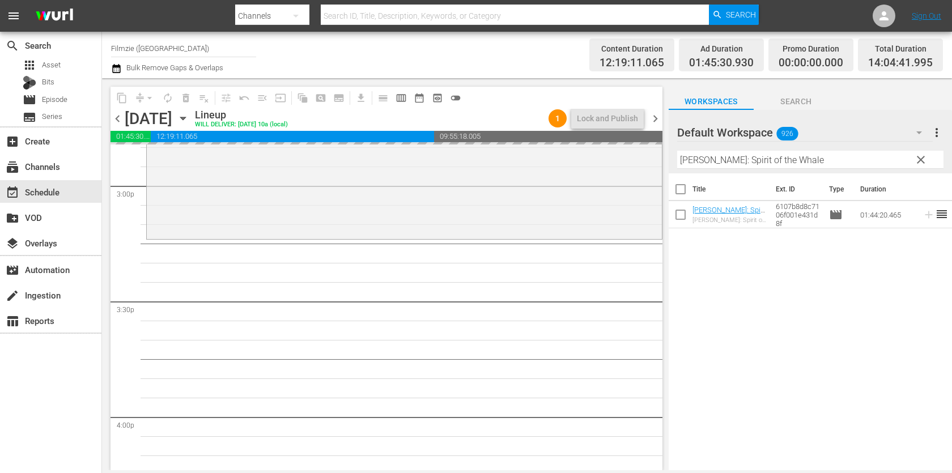
drag, startPoint x: 725, startPoint y: 215, endPoint x: 530, endPoint y: 6, distance: 285.8
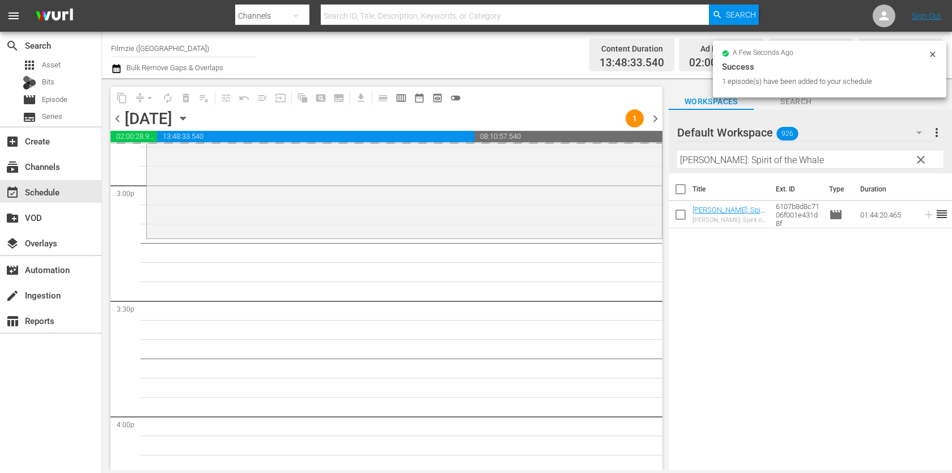
click at [854, 148] on div "Filter by Title Luna: Spirit of the Whale" at bounding box center [810, 159] width 266 height 27
click at [848, 169] on div "Filter by Title Luna: Spirit of the Whale" at bounding box center [810, 159] width 266 height 27
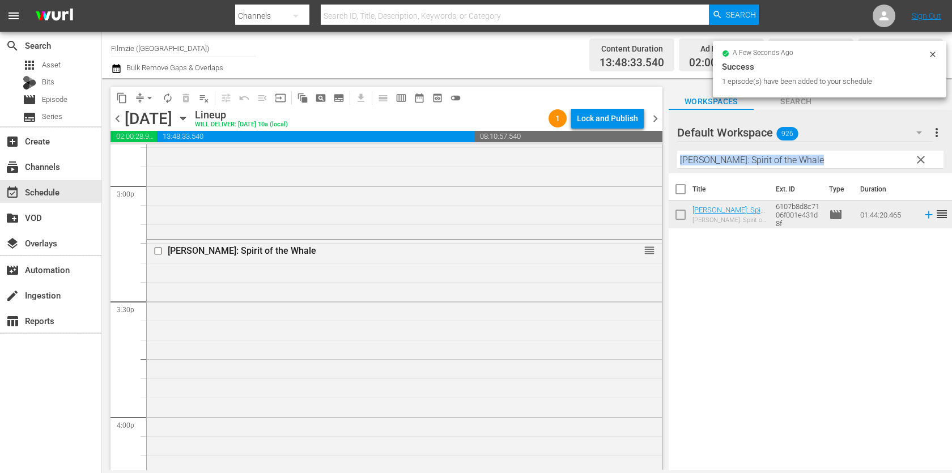
click at [849, 160] on input "Luna: Spirit of the Whale" at bounding box center [810, 160] width 266 height 18
paste input "Back to Eden"
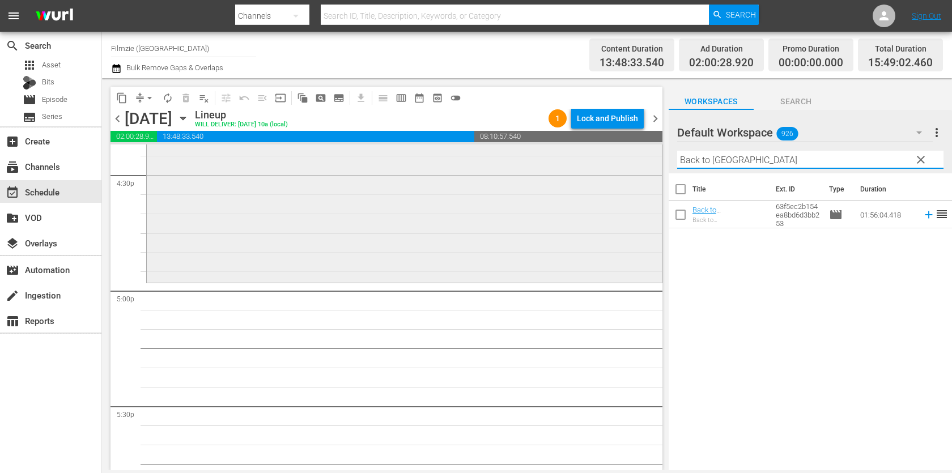
scroll to position [3798, 0]
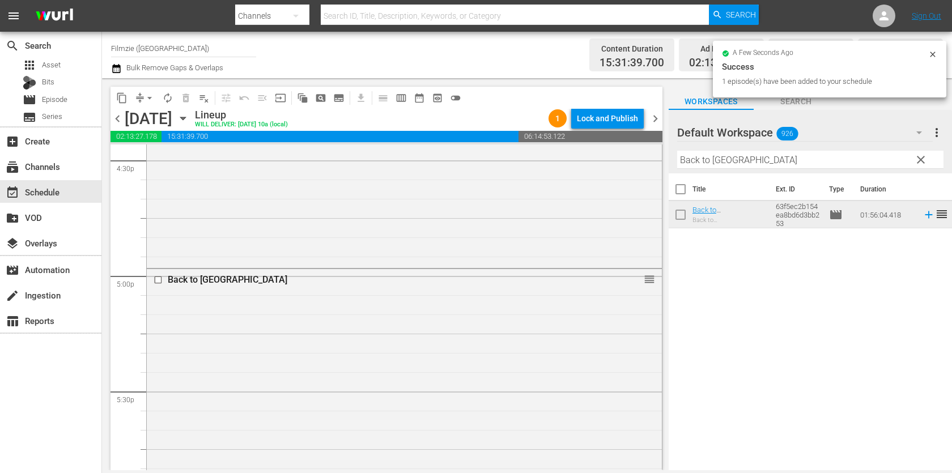
click at [811, 158] on input "Back to Eden" at bounding box center [810, 160] width 266 height 18
paste input "List"
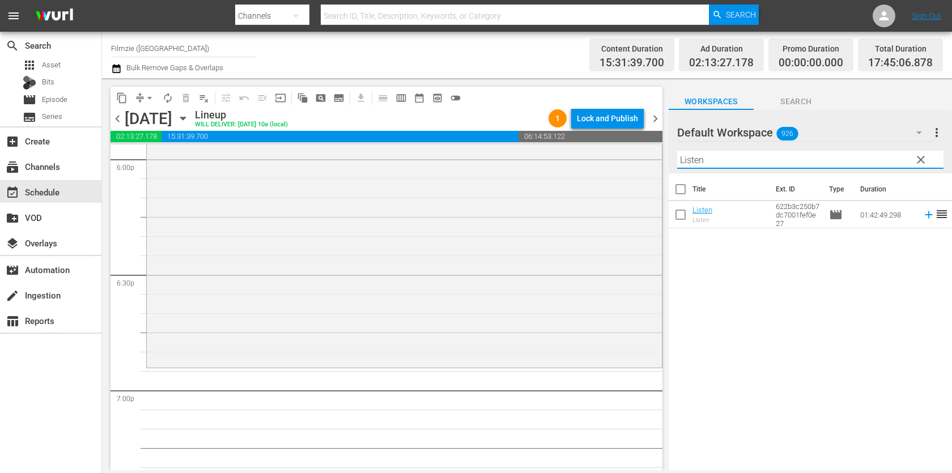
scroll to position [4173, 0]
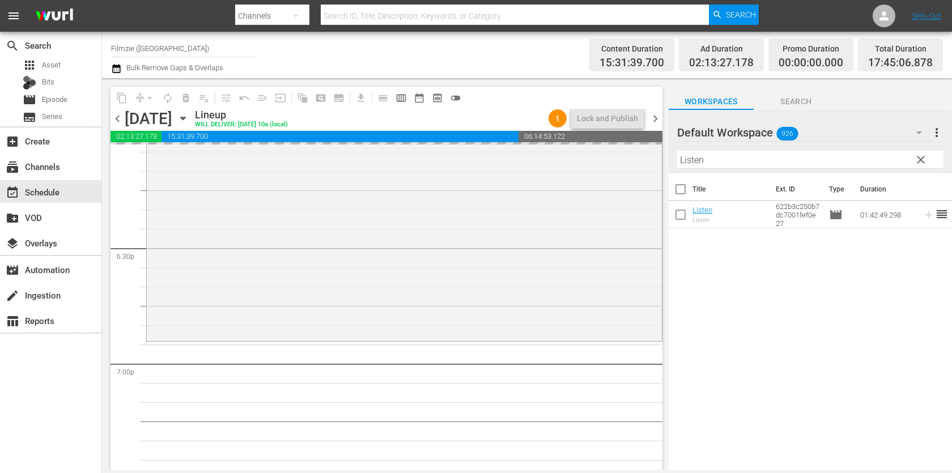
drag, startPoint x: 708, startPoint y: 211, endPoint x: 542, endPoint y: 0, distance: 268.6
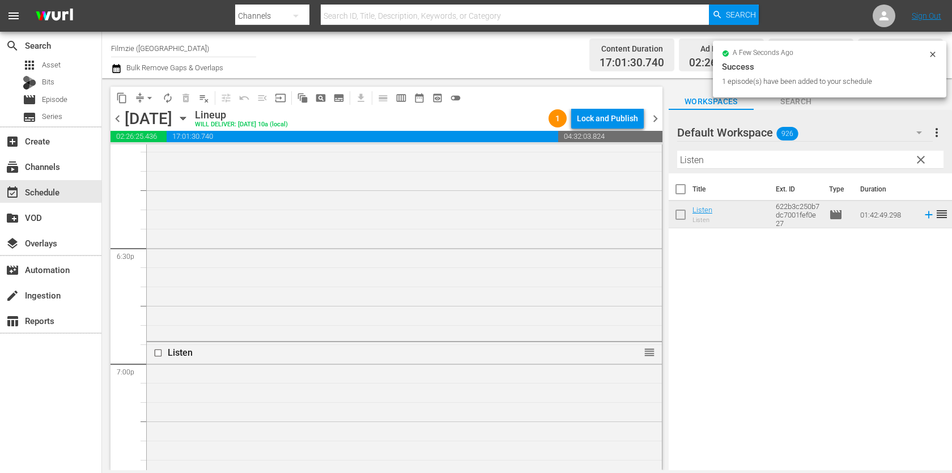
click at [865, 159] on input "Listen" at bounding box center [810, 160] width 266 height 18
paste input "Target List"
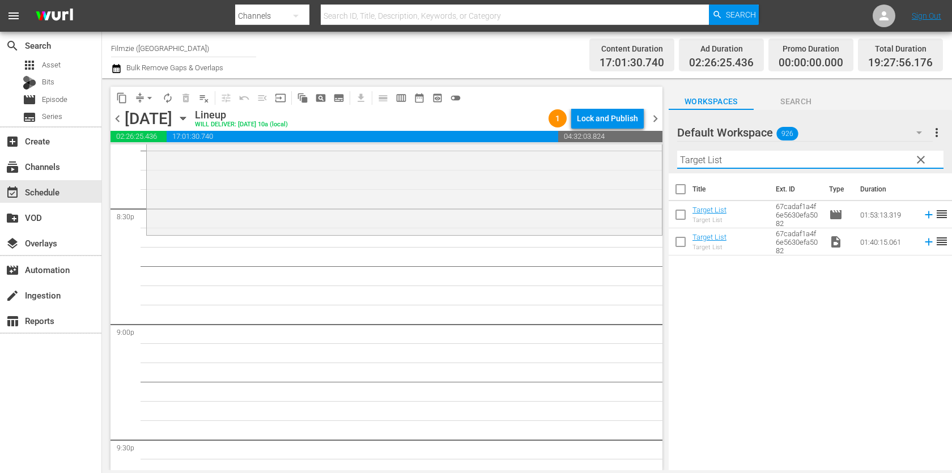
scroll to position [4689, 0]
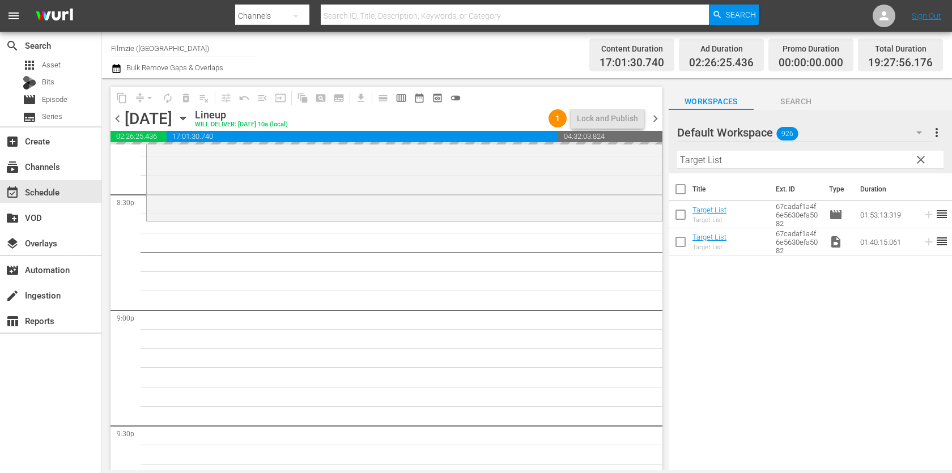
drag, startPoint x: 717, startPoint y: 209, endPoint x: 558, endPoint y: 4, distance: 259.2
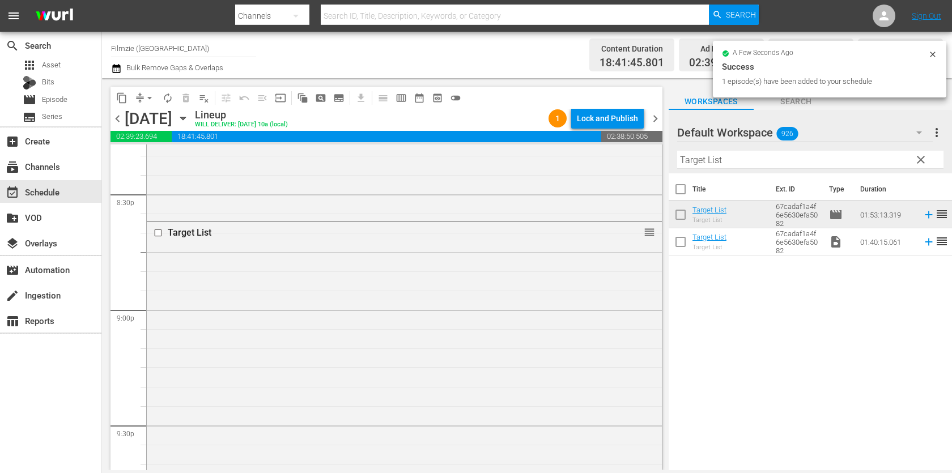
click at [775, 155] on input "Target List" at bounding box center [810, 160] width 266 height 18
paste input "Watching the Detectives"
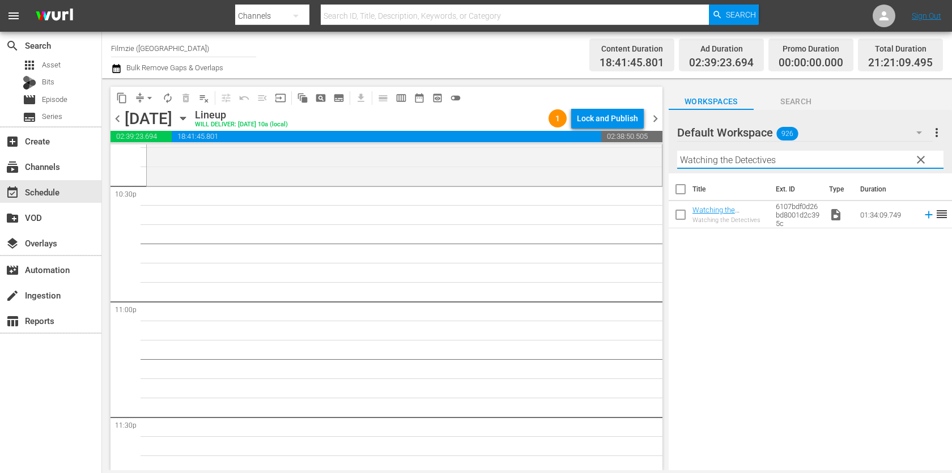
scroll to position [5159, 0]
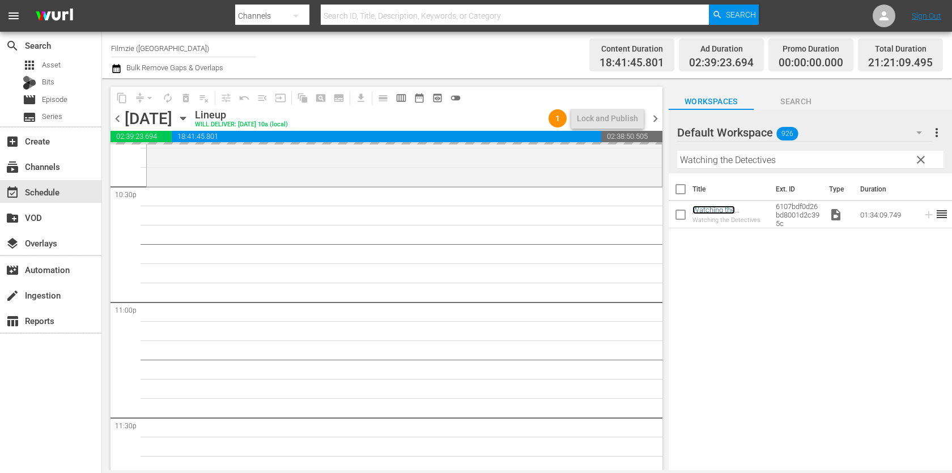
drag, startPoint x: 708, startPoint y: 211, endPoint x: 542, endPoint y: 3, distance: 266.4
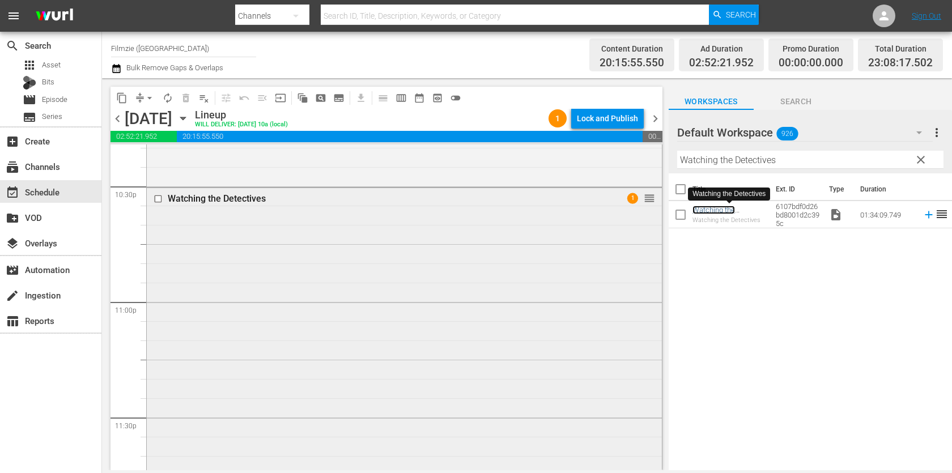
scroll to position [5289, 0]
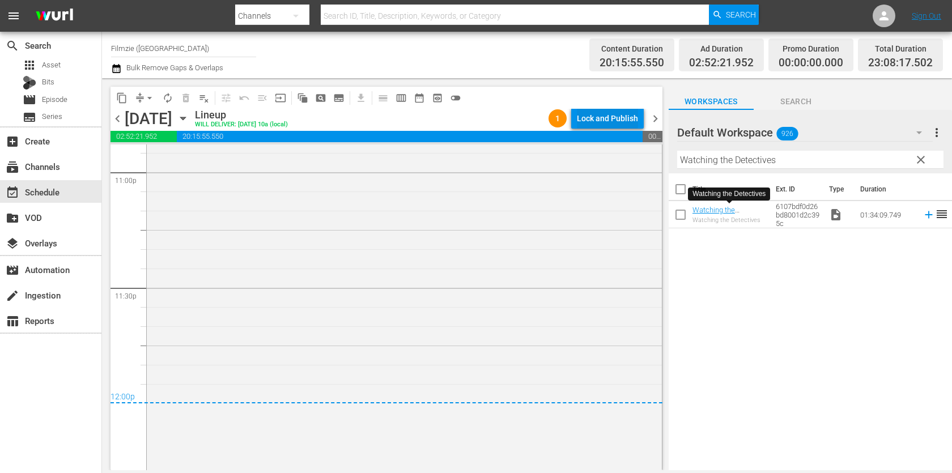
click at [606, 117] on div "Lock and Publish" at bounding box center [607, 118] width 61 height 20
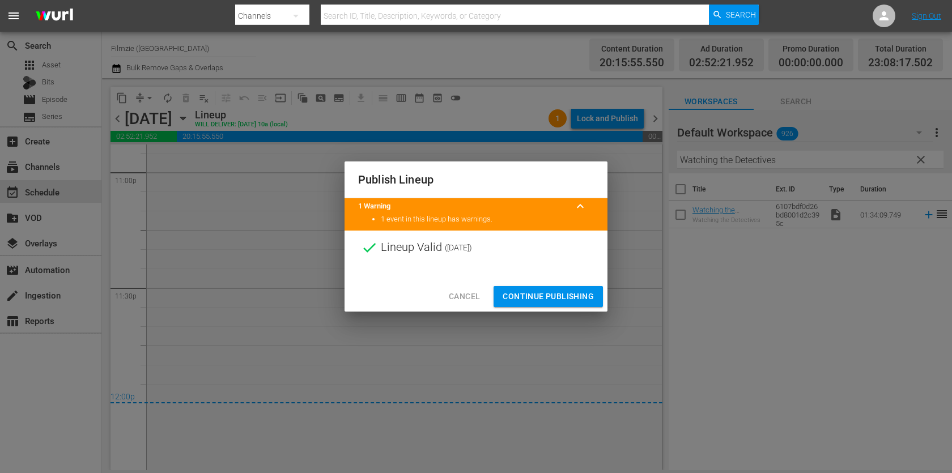
click at [556, 288] on button "Continue Publishing" at bounding box center [547, 296] width 109 height 21
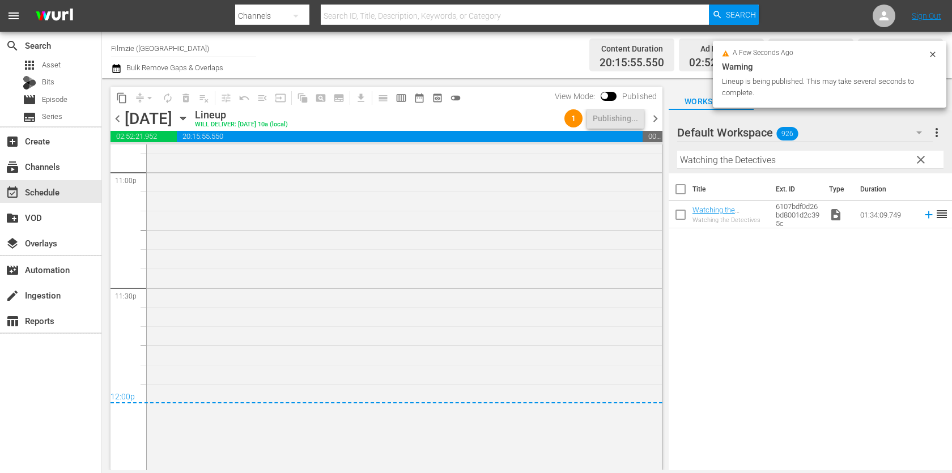
click at [652, 114] on span "chevron_right" at bounding box center [655, 119] width 14 height 14
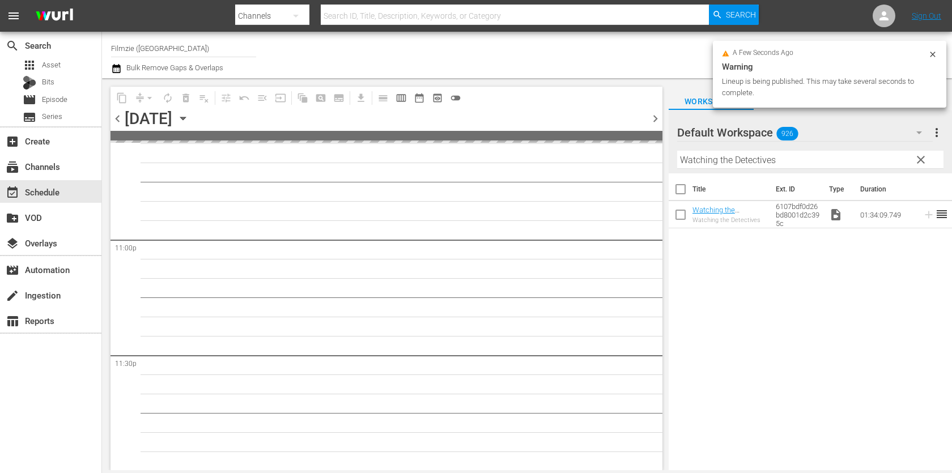
click at [708, 168] on hr at bounding box center [810, 168] width 266 height 1
click at [717, 158] on input "Watching the Detectives" at bounding box center [810, 160] width 266 height 18
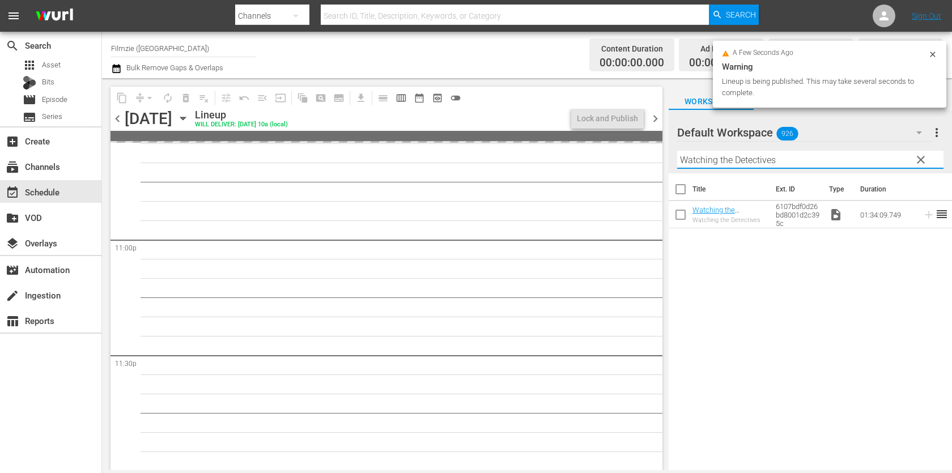
click at [717, 158] on input "Watching the Detectives" at bounding box center [810, 160] width 266 height 18
paste input "A Prayer For the Damned"
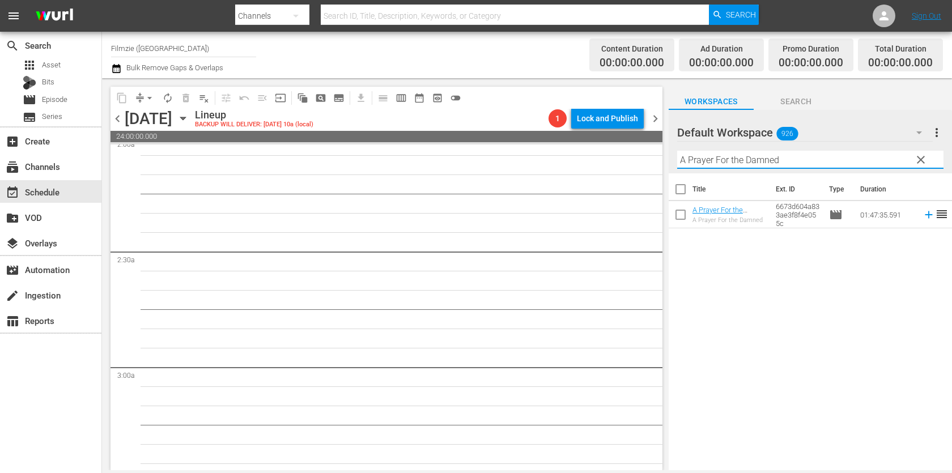
scroll to position [0, 0]
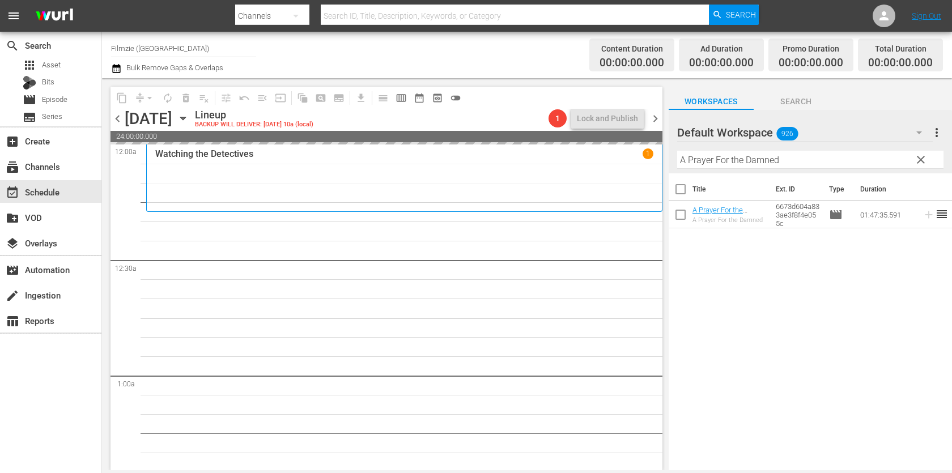
drag, startPoint x: 700, startPoint y: 214, endPoint x: 639, endPoint y: 10, distance: 213.3
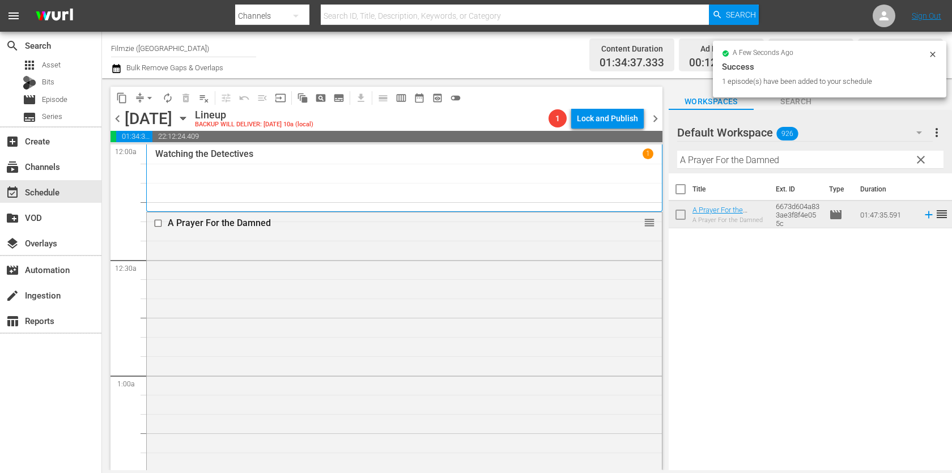
click at [817, 161] on input "A Prayer For the Damned" at bounding box center [810, 160] width 266 height 18
paste input "New England SKA Summit"
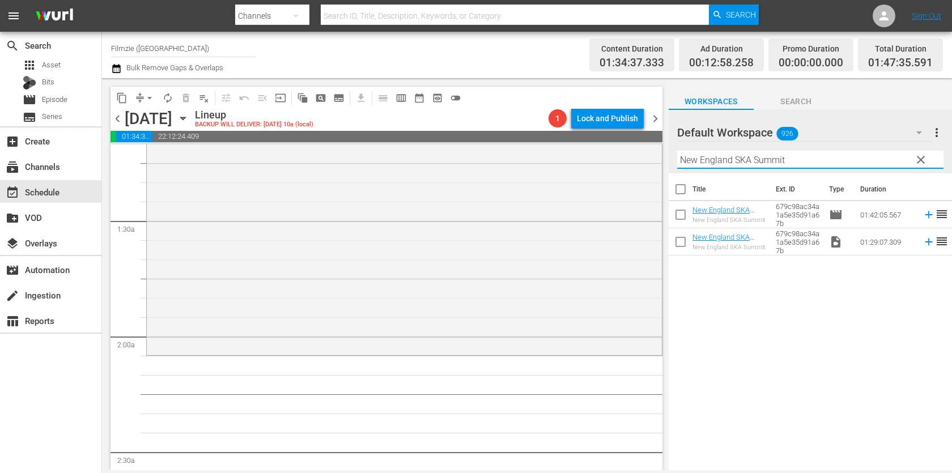
scroll to position [282, 0]
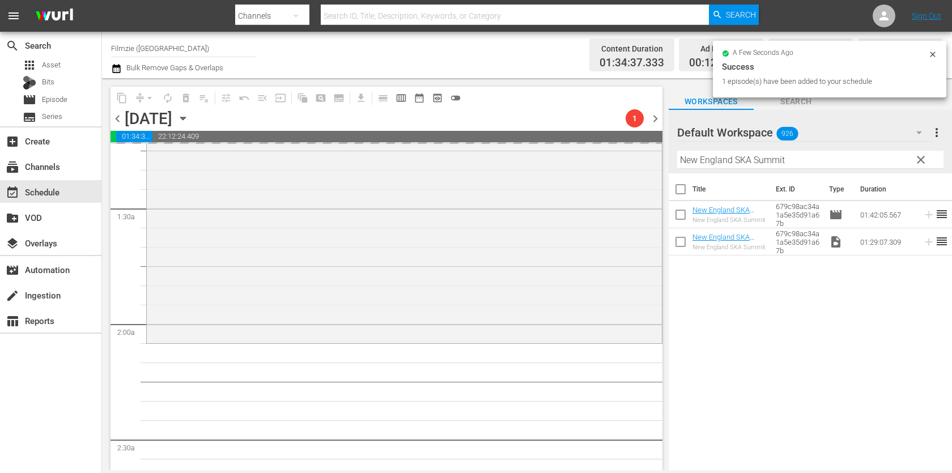
click at [845, 152] on input "New England SKA Summit" at bounding box center [810, 160] width 266 height 18
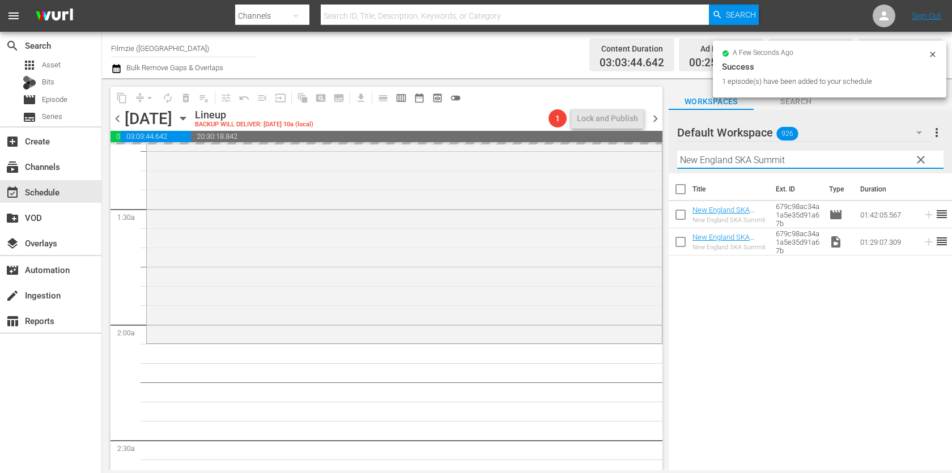
click at [845, 152] on input "New England SKA Summit" at bounding box center [810, 160] width 266 height 18
paste input "Stay"
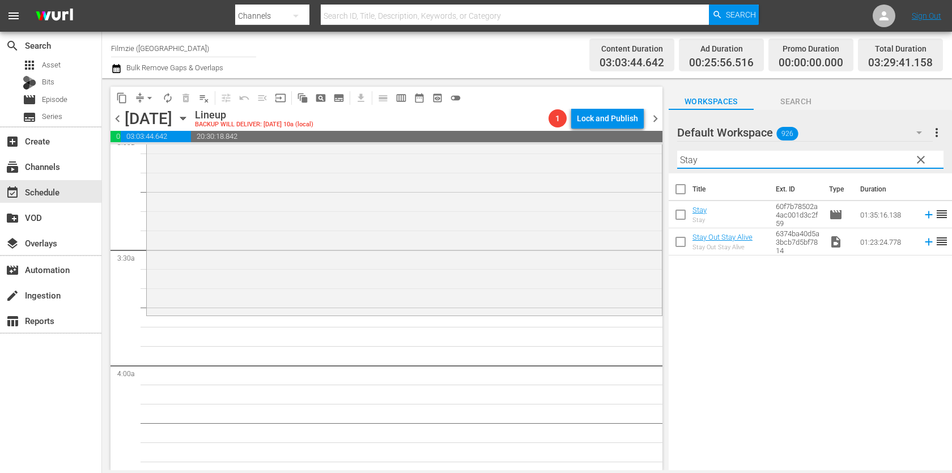
scroll to position [705, 0]
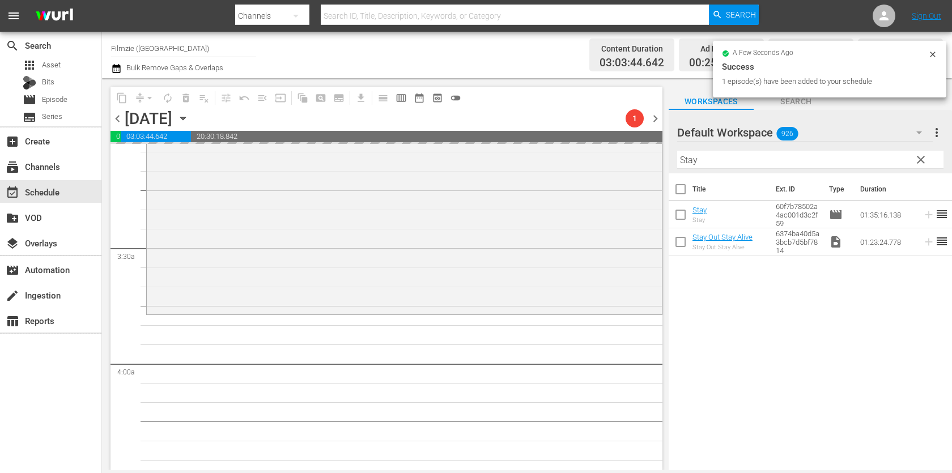
drag, startPoint x: 697, startPoint y: 209, endPoint x: 552, endPoint y: 36, distance: 225.2
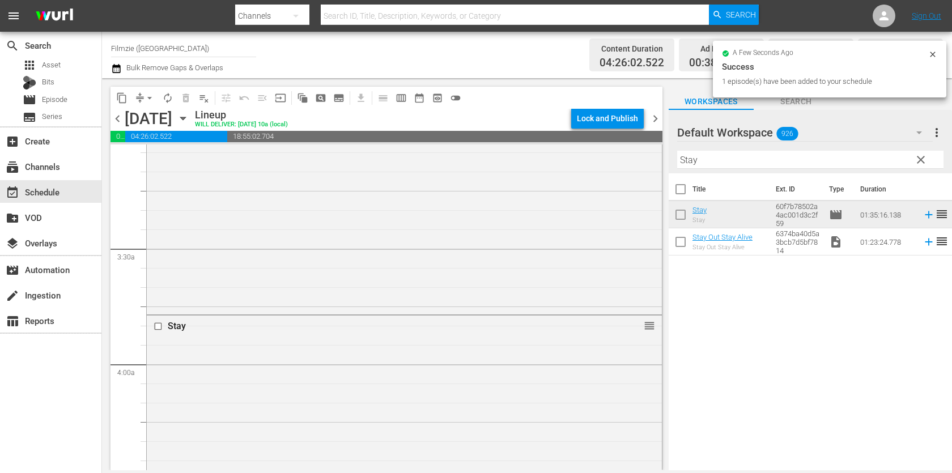
click at [788, 169] on div "Filter by Title Stay" at bounding box center [810, 159] width 266 height 27
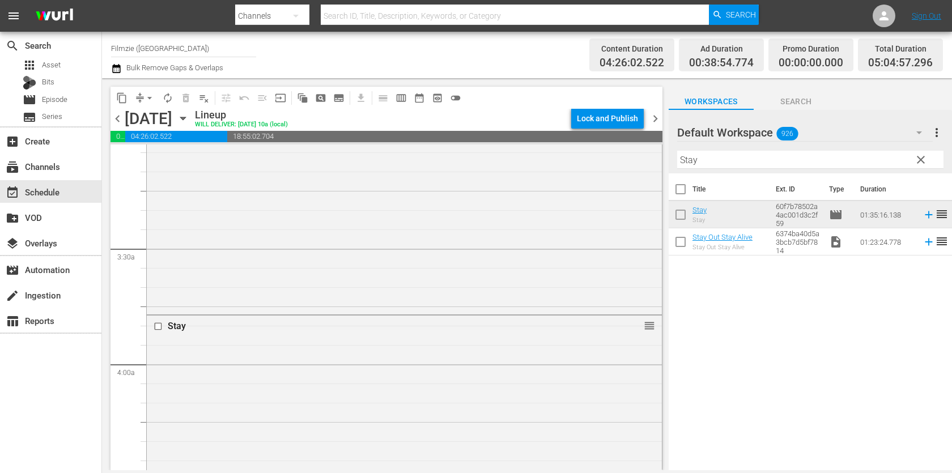
click at [788, 169] on div "Filter by Title Stay" at bounding box center [810, 159] width 266 height 27
click at [797, 156] on input "Stay" at bounding box center [810, 160] width 266 height 18
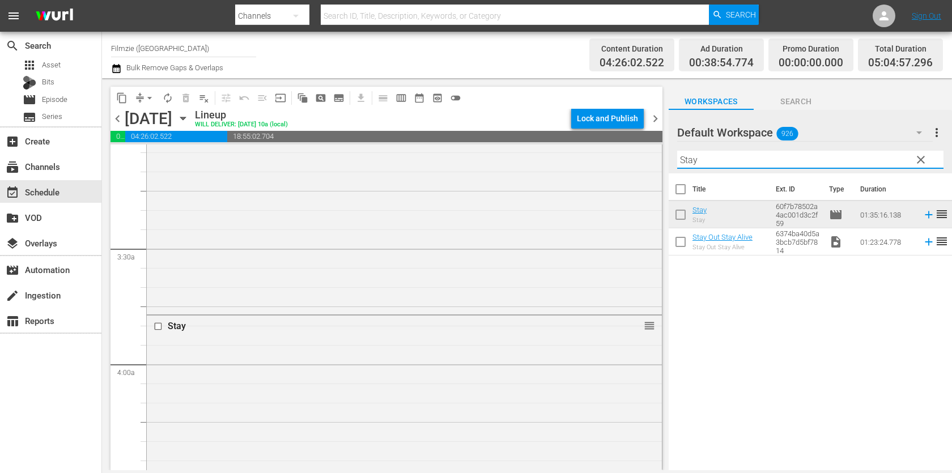
paste input "Invasion Of The Star Creatures"
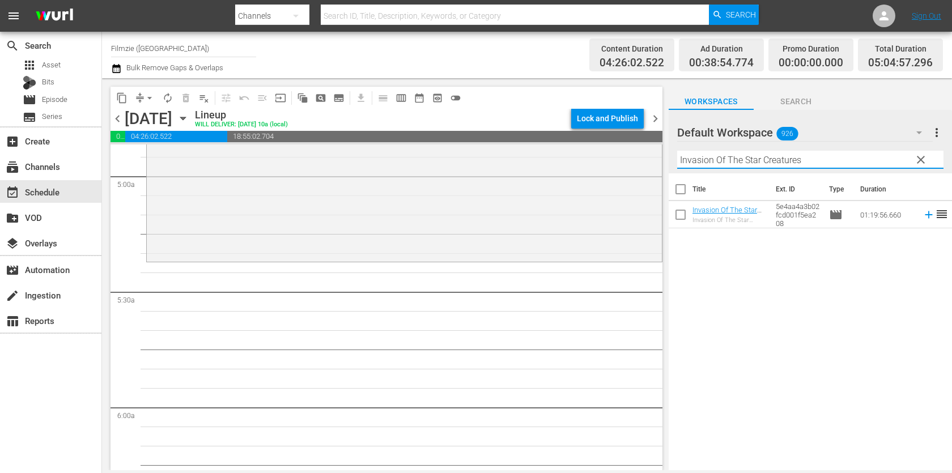
scroll to position [1126, 0]
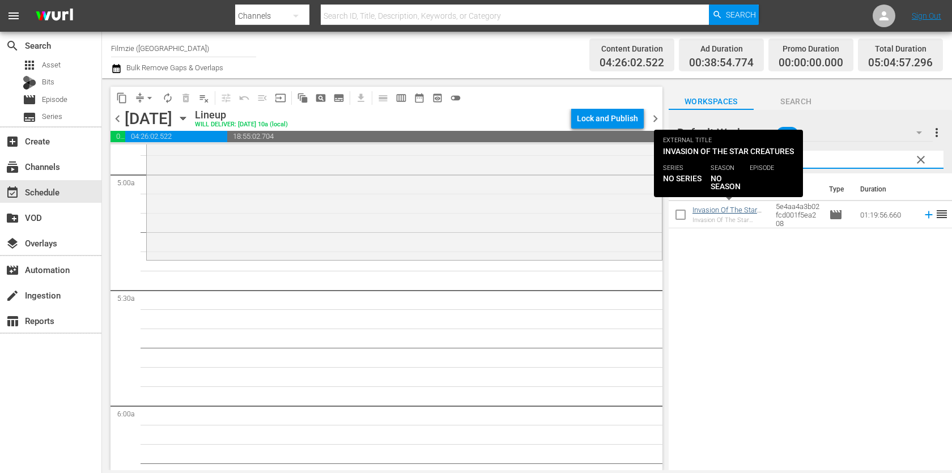
type input "Invasion Of The Star Creatures"
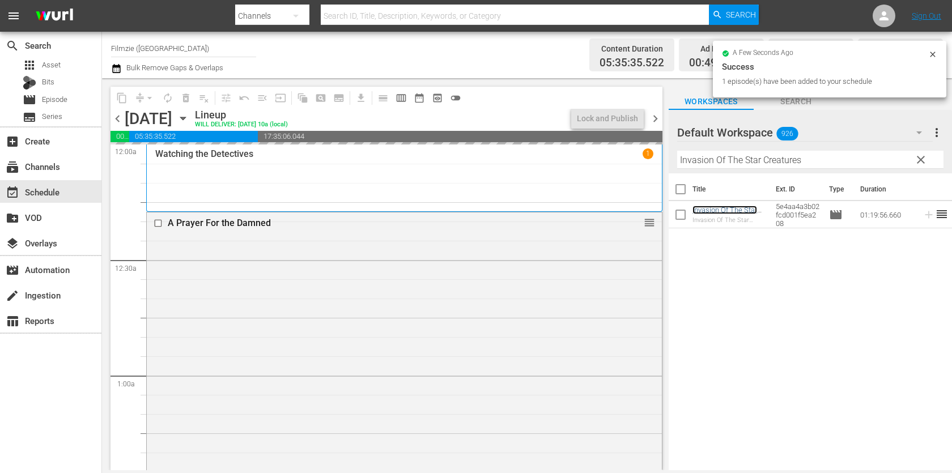
scroll to position [1126, 0]
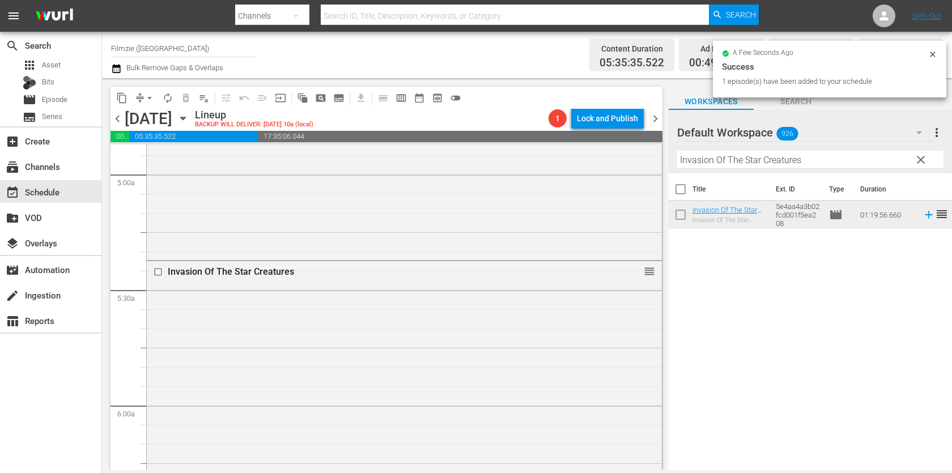
click at [854, 156] on input "Invasion Of The Star Creatures" at bounding box center [810, 160] width 266 height 18
paste input "Babe's and Ricky's Inn"
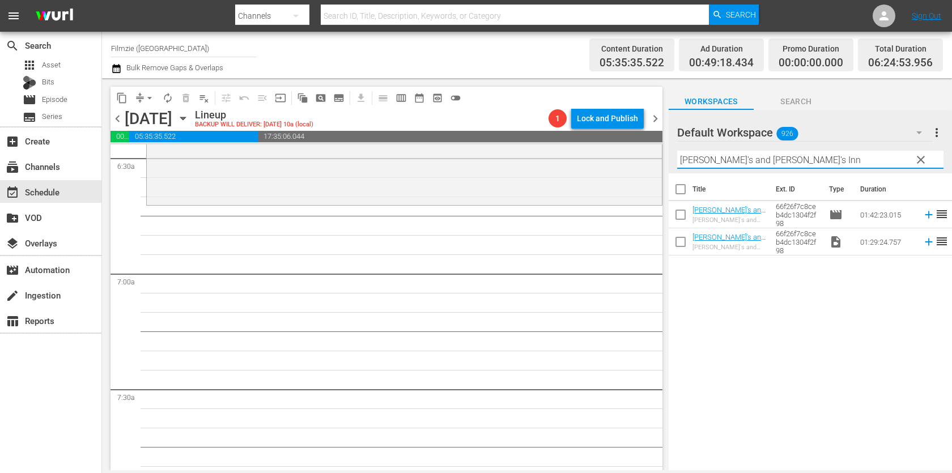
scroll to position [1491, 0]
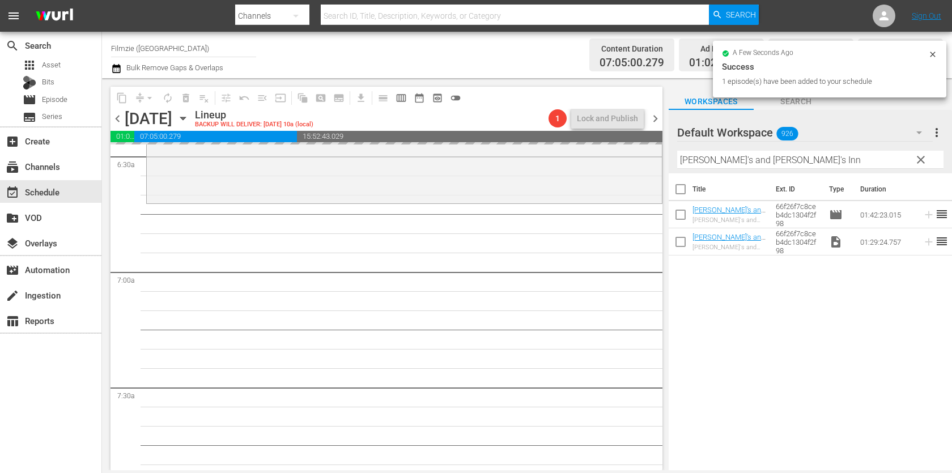
click at [760, 162] on input "Babe's and Ricky's Inn" at bounding box center [810, 160] width 266 height 18
paste input "Cyrano de Bergerac"
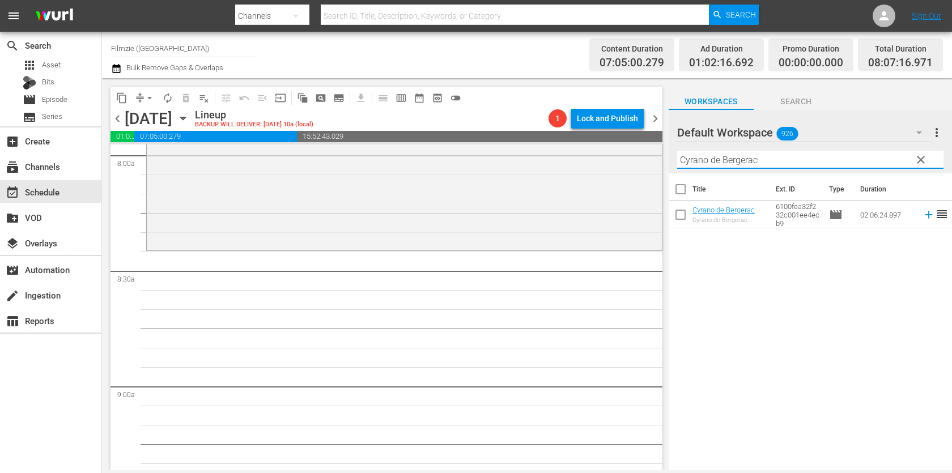
scroll to position [1839, 0]
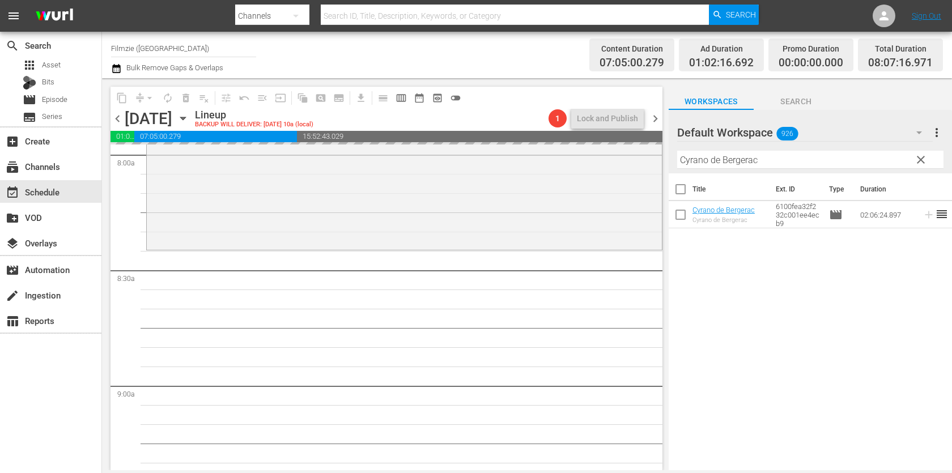
drag, startPoint x: 707, startPoint y: 221, endPoint x: 534, endPoint y: 3, distance: 278.3
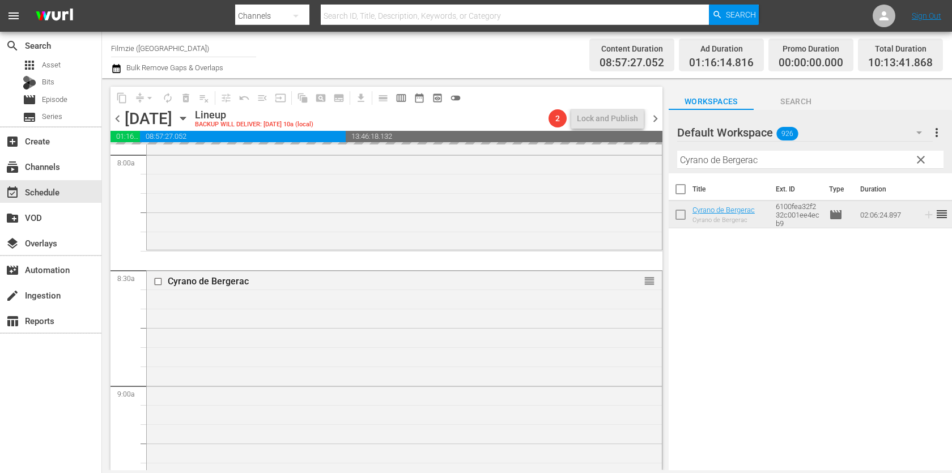
click at [763, 160] on input "Cyrano de Bergerac" at bounding box center [810, 160] width 266 height 18
paste input "Decanted.: A Winemaker's Journey"
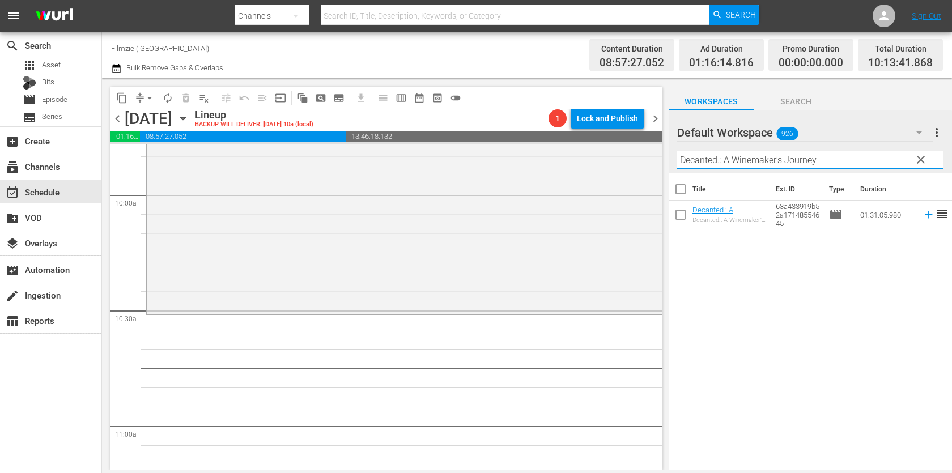
scroll to position [2274, 0]
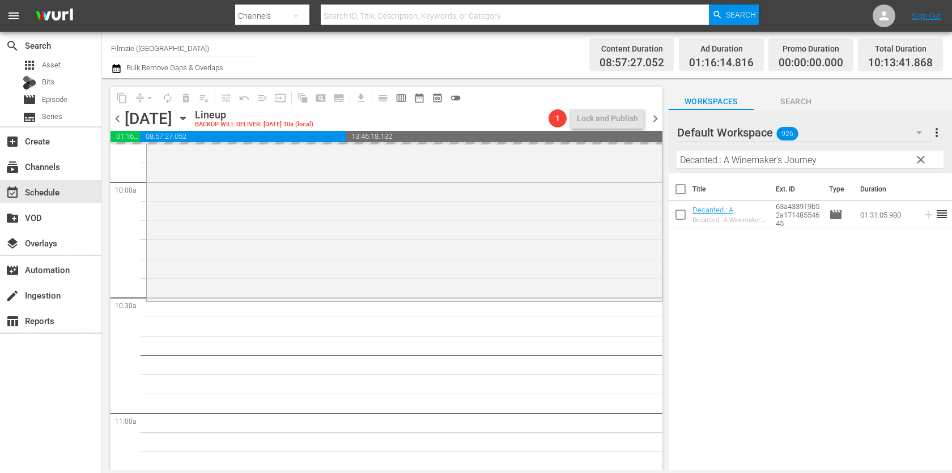
drag, startPoint x: 714, startPoint y: 211, endPoint x: 542, endPoint y: 6, distance: 267.4
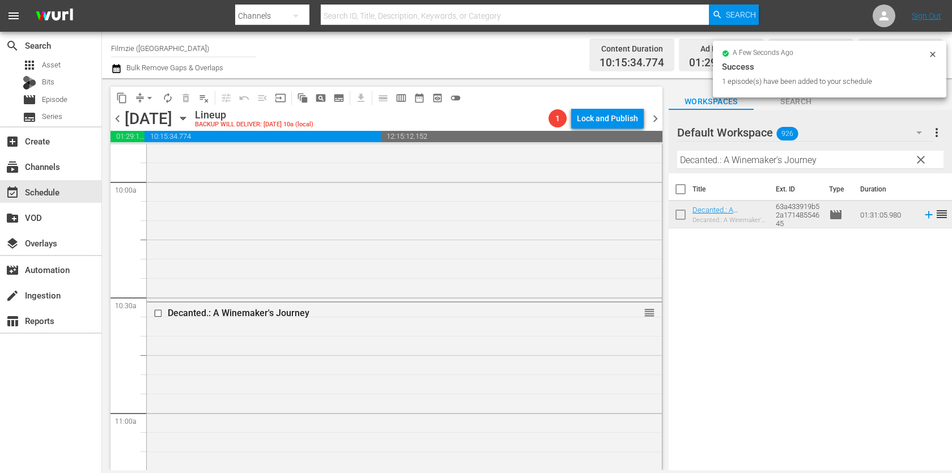
click at [788, 148] on div "Filter by Title Decanted.: A Winemaker's Journey" at bounding box center [810, 159] width 266 height 27
click at [784, 164] on input "Decanted.: A Winemaker's Journey" at bounding box center [810, 160] width 266 height 18
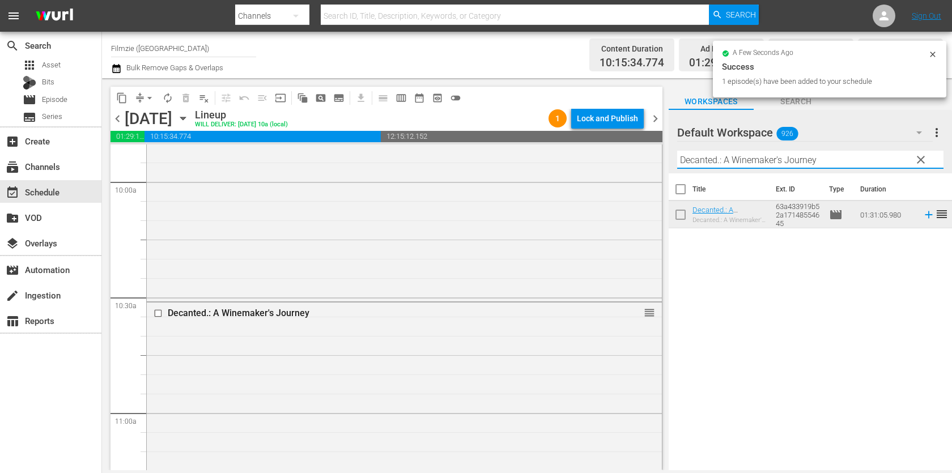
paste input "Shotgun"
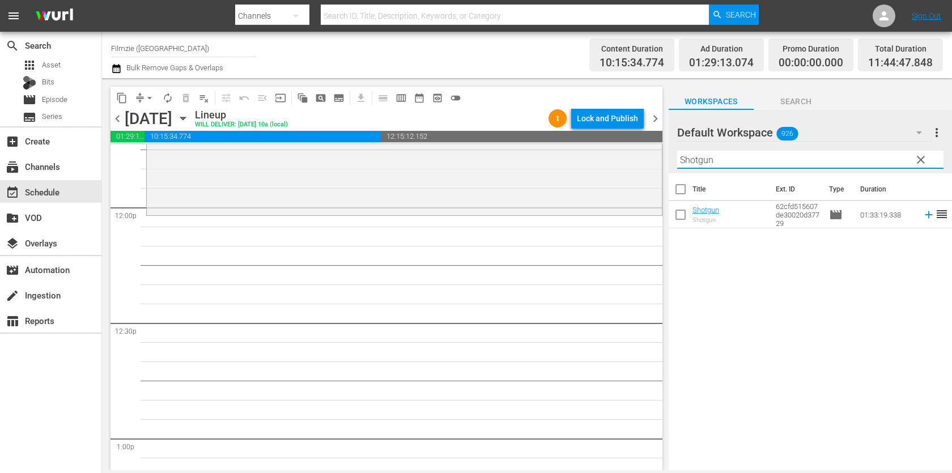
scroll to position [2724, 0]
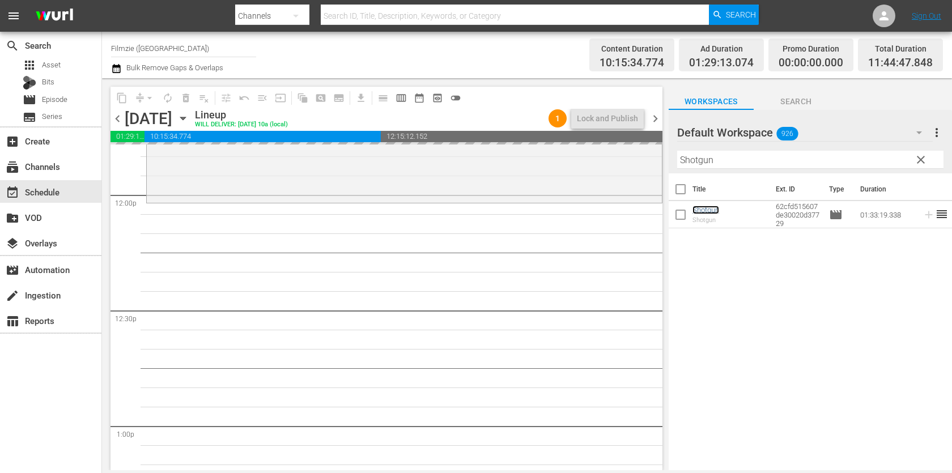
drag, startPoint x: 707, startPoint y: 207, endPoint x: 574, endPoint y: 20, distance: 229.2
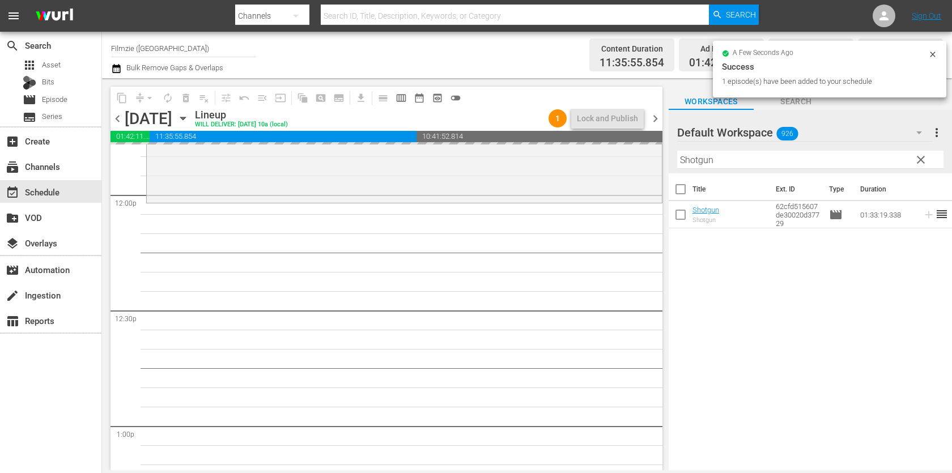
click at [805, 156] on input "Shotgun" at bounding box center [810, 160] width 266 height 18
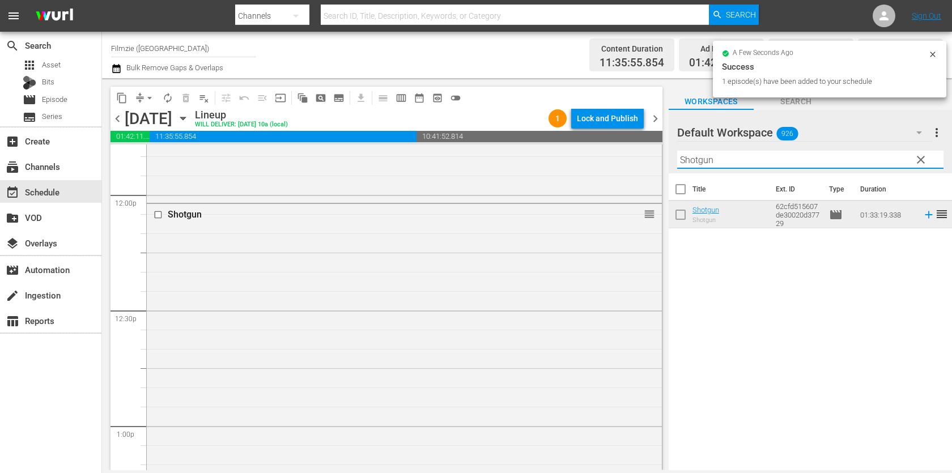
click at [805, 156] on input "Shotgun" at bounding box center [810, 160] width 266 height 18
paste input "Hail Mary!"
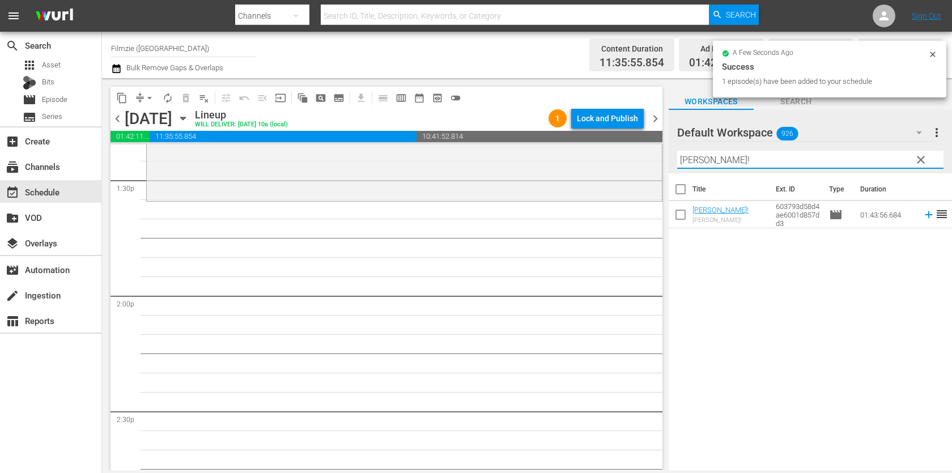
scroll to position [3086, 0]
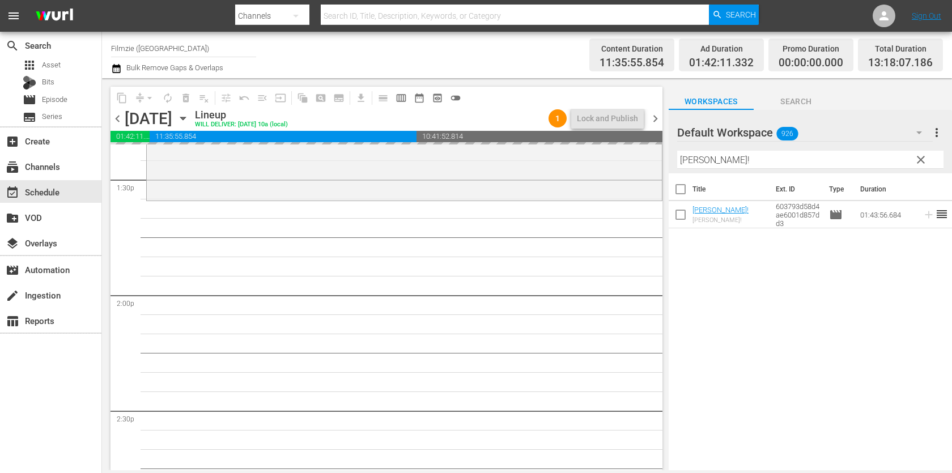
drag, startPoint x: 711, startPoint y: 210, endPoint x: 539, endPoint y: 5, distance: 267.5
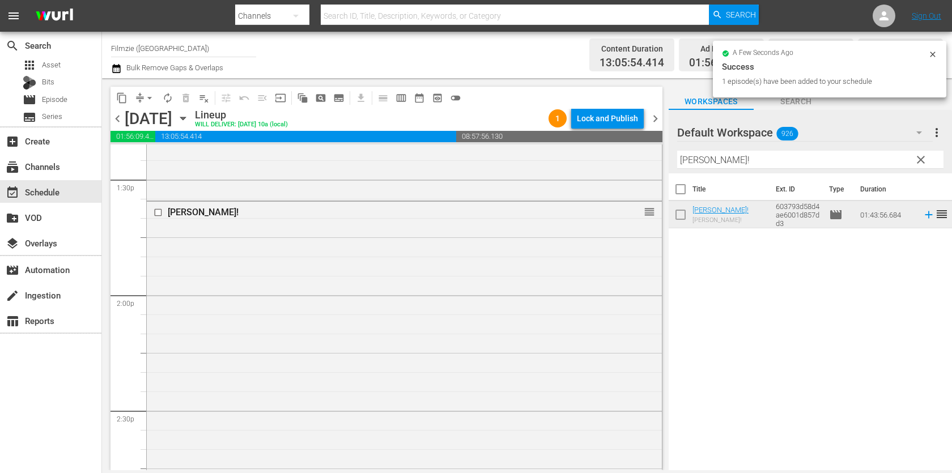
click at [767, 163] on input "Hail Mary!" at bounding box center [810, 160] width 266 height 18
paste input "Raven"
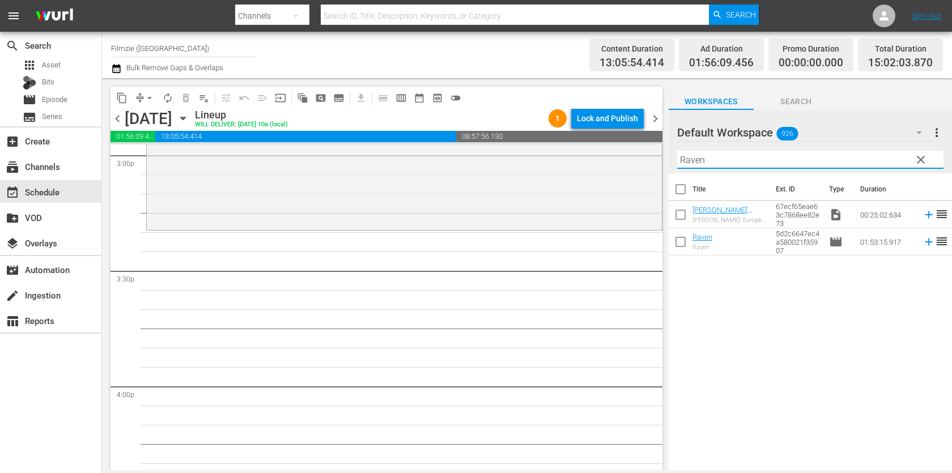
scroll to position [3459, 0]
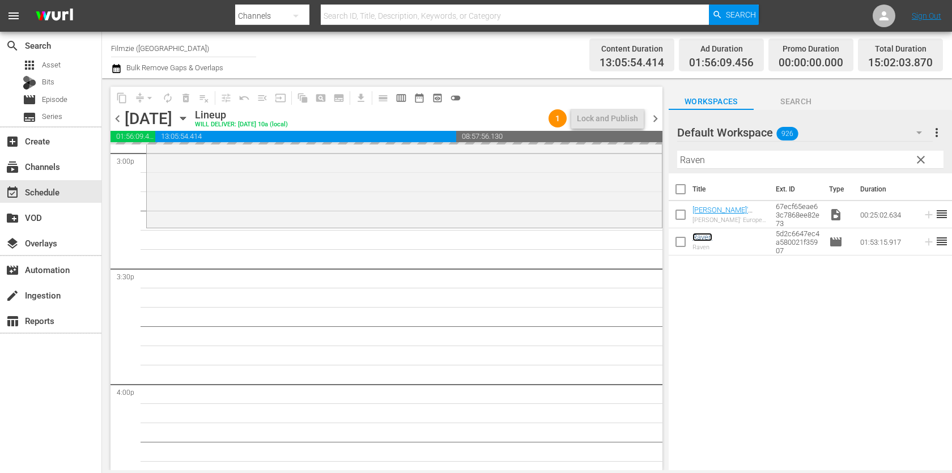
drag, startPoint x: 703, startPoint y: 234, endPoint x: 522, endPoint y: 10, distance: 287.7
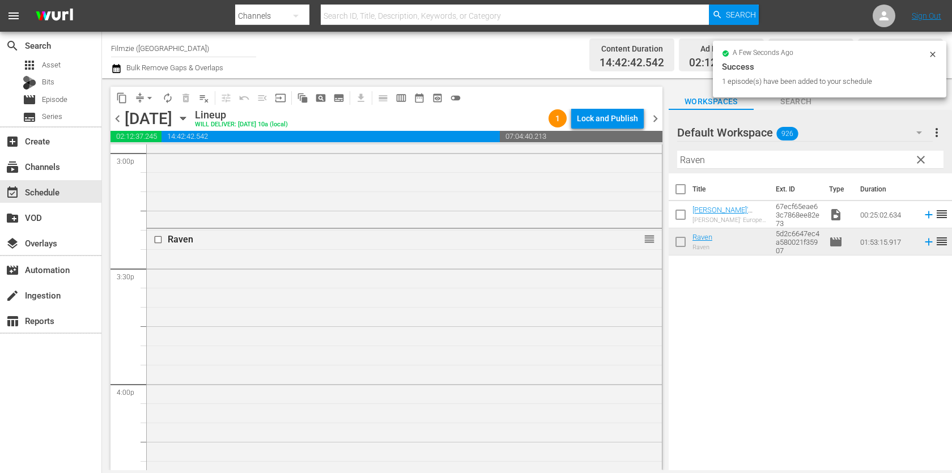
click at [755, 159] on input "Raven" at bounding box center [810, 160] width 266 height 18
paste input "Two Days"
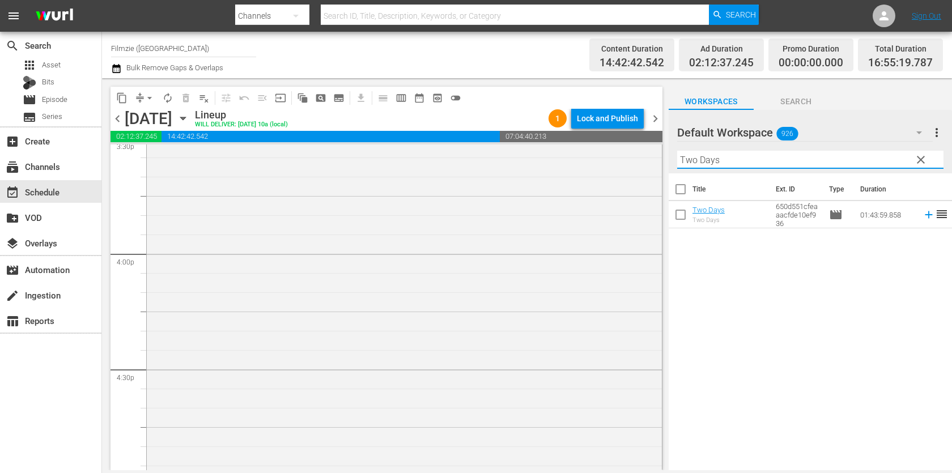
scroll to position [3769, 0]
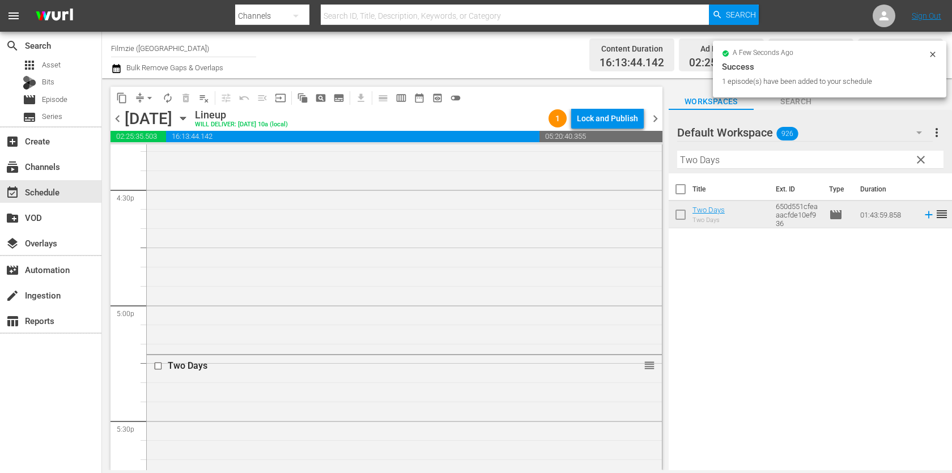
click at [789, 160] on input "Two Days" at bounding box center [810, 160] width 266 height 18
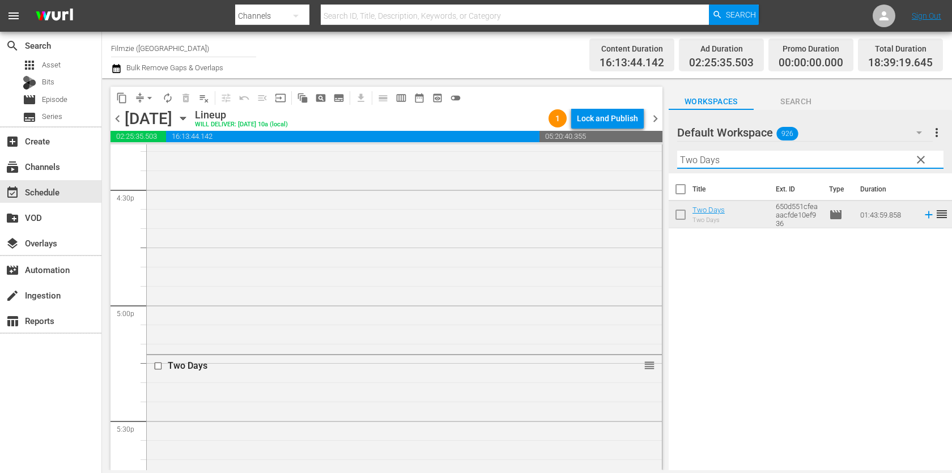
click at [789, 160] on input "Two Days" at bounding box center [810, 160] width 266 height 18
paste input "Comfort"
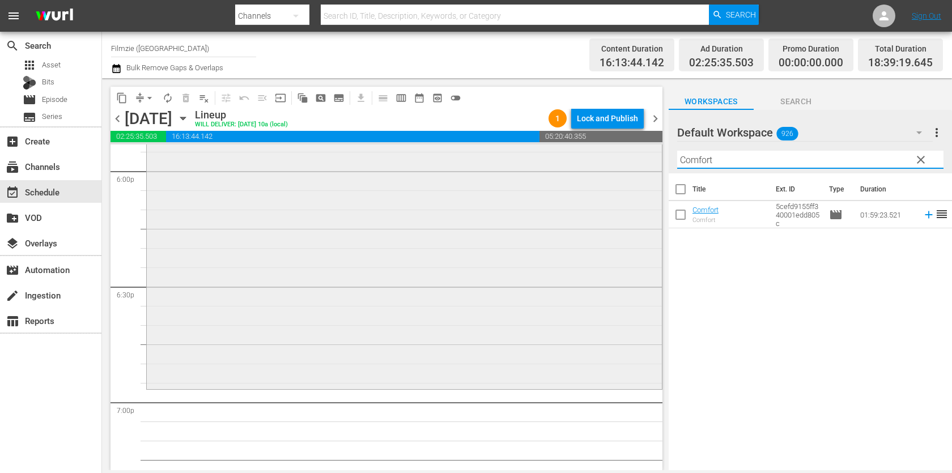
scroll to position [4155, 0]
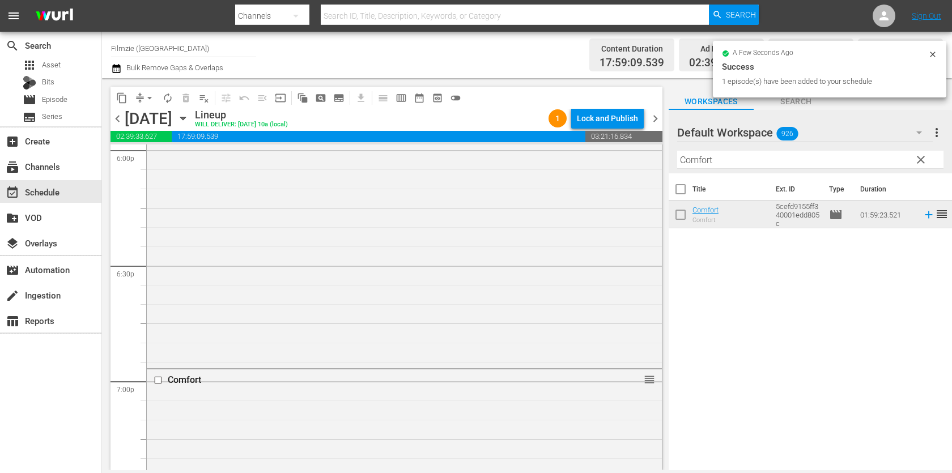
click at [752, 154] on input "Comfort" at bounding box center [810, 160] width 266 height 18
paste input "Eddie."
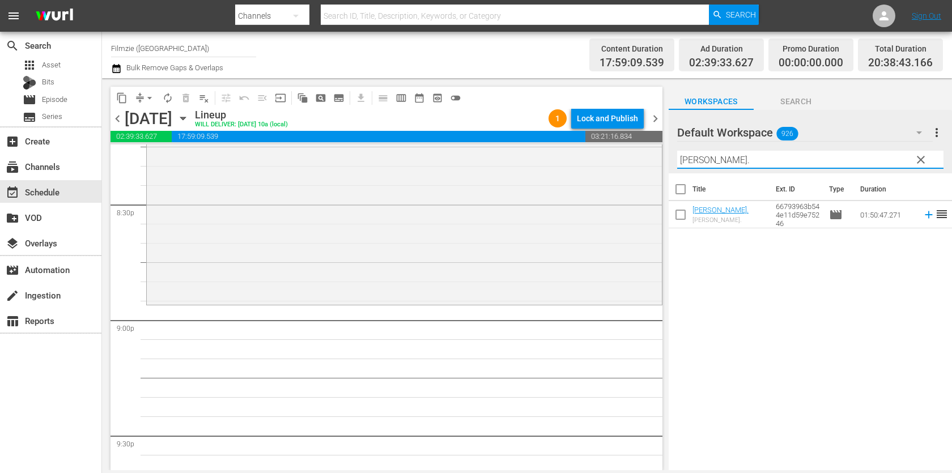
scroll to position [4695, 0]
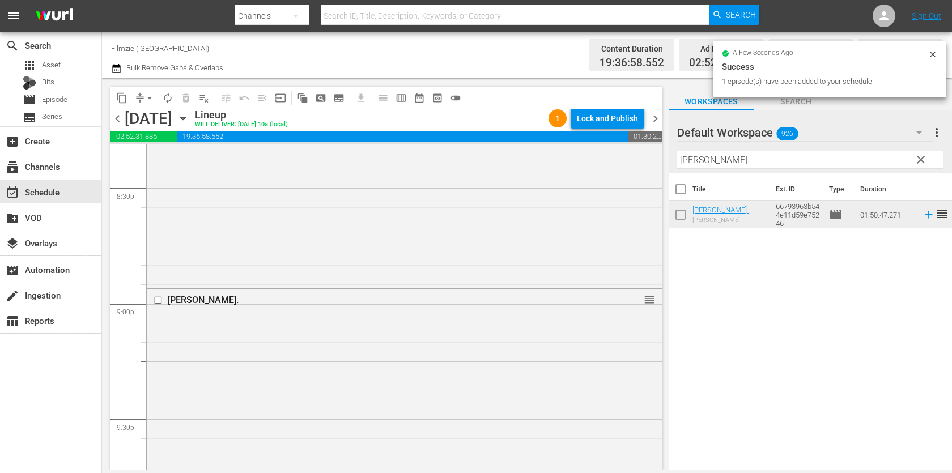
click at [790, 152] on input "Eddie." at bounding box center [810, 160] width 266 height 18
paste input "Fade to Black"
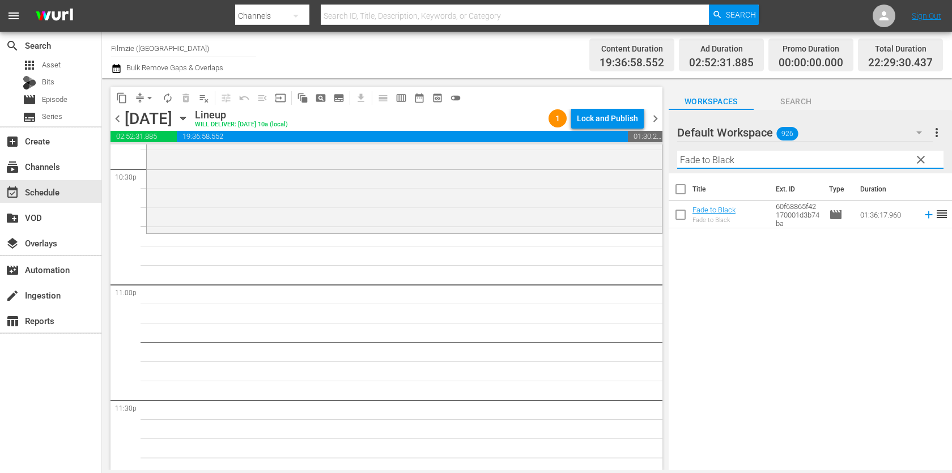
scroll to position [5176, 0]
type input "Fade to Black"
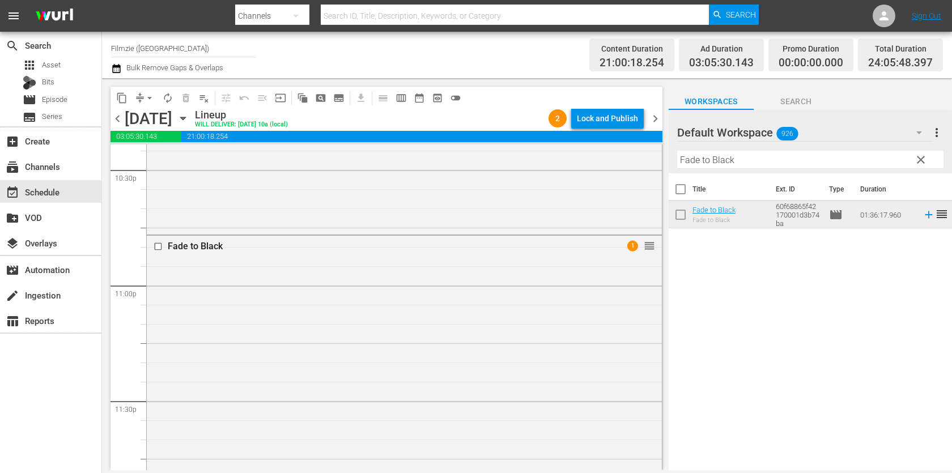
drag, startPoint x: 724, startPoint y: 215, endPoint x: 919, endPoint y: 8, distance: 284.6
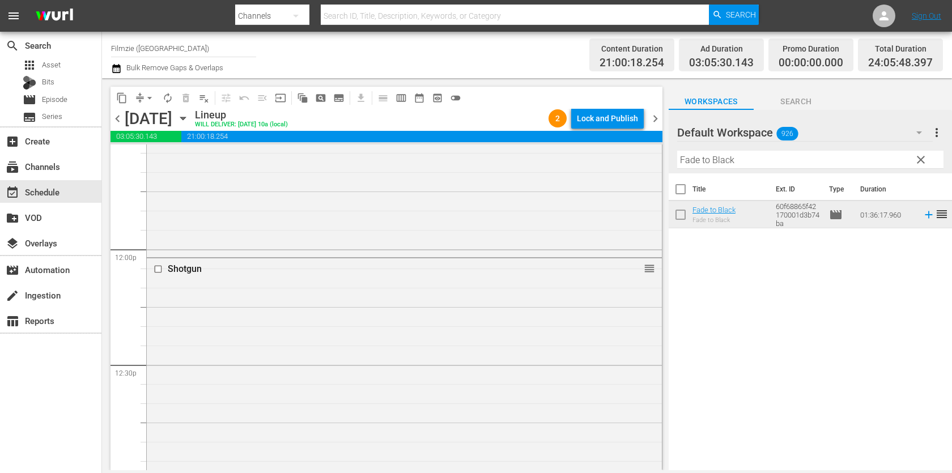
scroll to position [2947, 0]
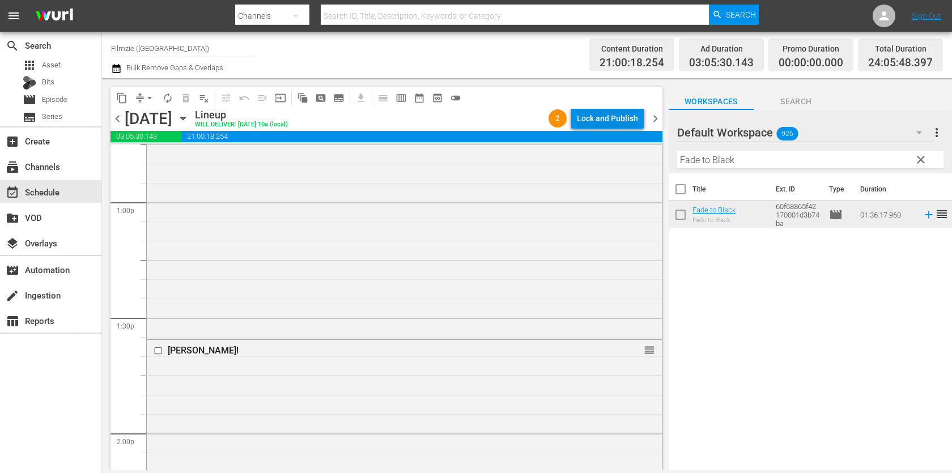
click at [614, 116] on div "Lock and Publish" at bounding box center [607, 118] width 61 height 20
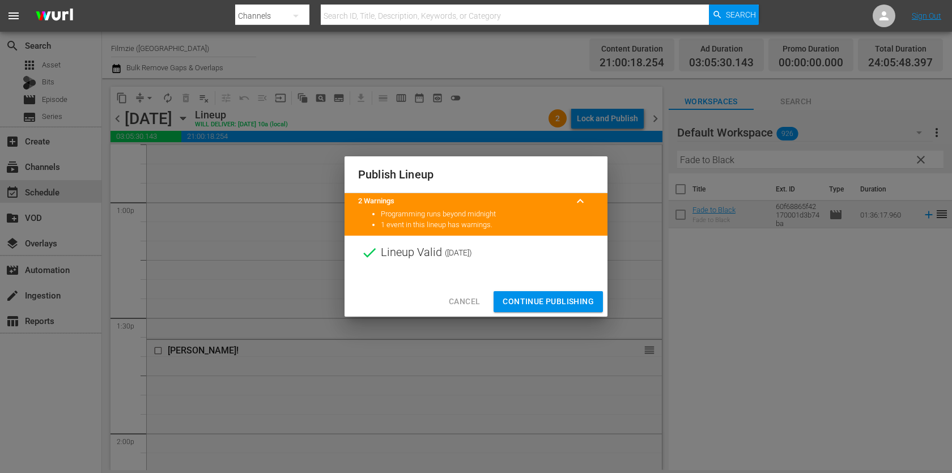
click at [581, 309] on button "Continue Publishing" at bounding box center [547, 301] width 109 height 21
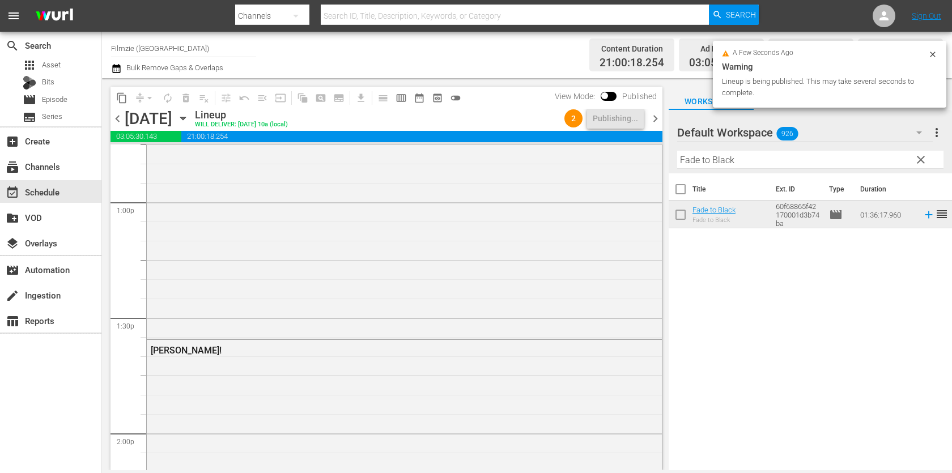
click at [658, 121] on span "chevron_right" at bounding box center [655, 119] width 14 height 14
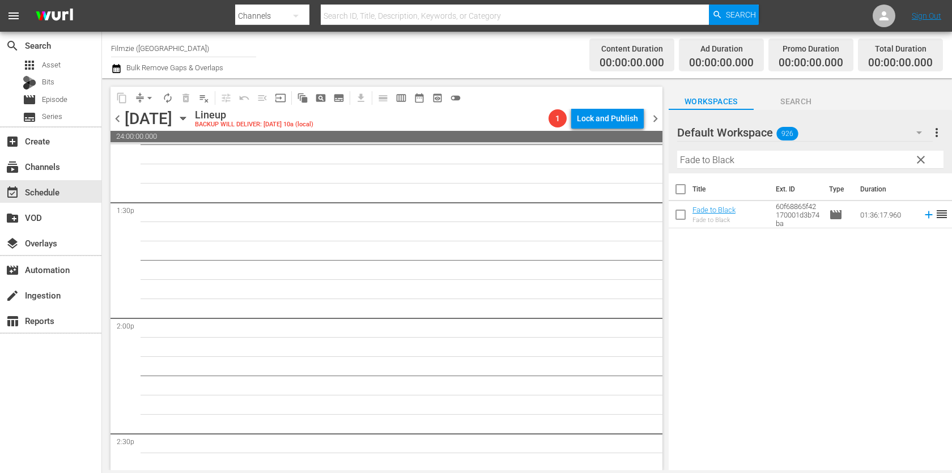
scroll to position [3044, 0]
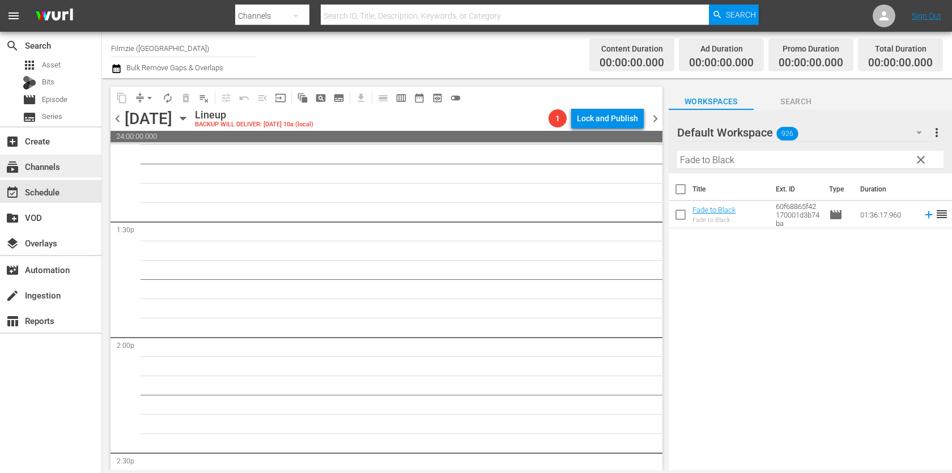
click at [61, 162] on div "subscriptions Channels" at bounding box center [31, 165] width 63 height 10
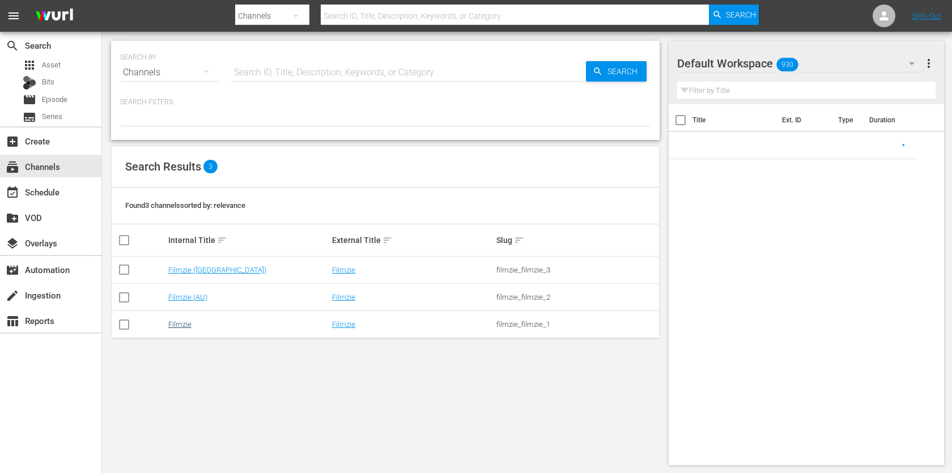
click at [186, 323] on link "Filmzie" at bounding box center [179, 324] width 23 height 8
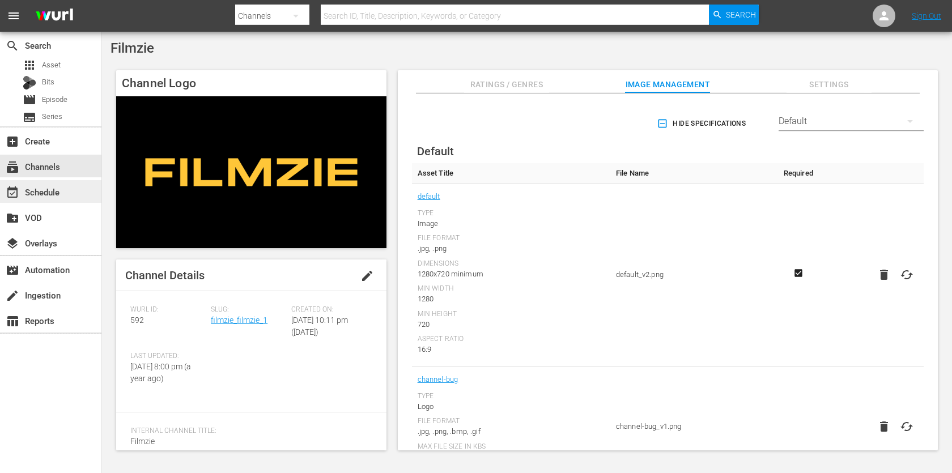
click at [39, 193] on div "event_available Schedule" at bounding box center [31, 190] width 63 height 10
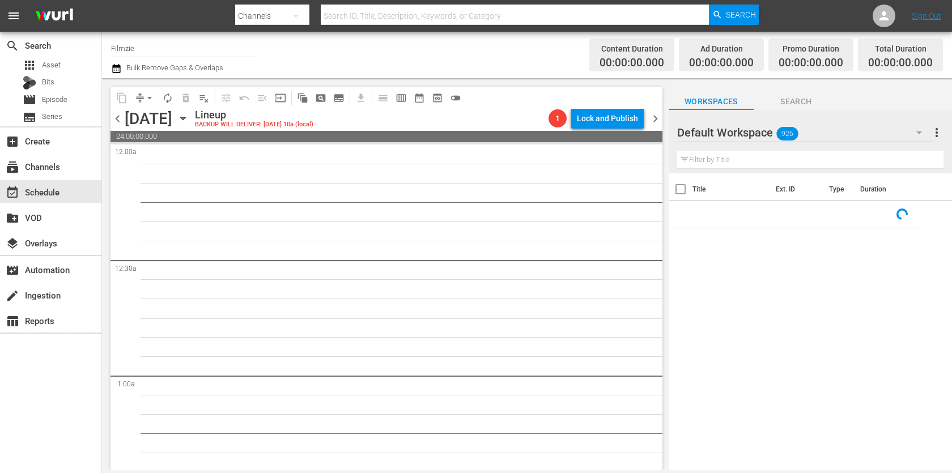
click at [114, 71] on icon "button" at bounding box center [116, 68] width 8 height 9
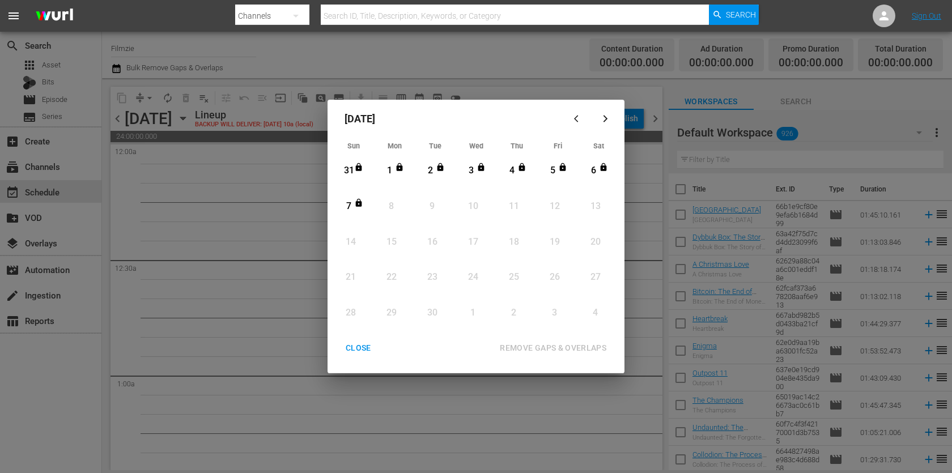
click at [365, 348] on div "CLOSE" at bounding box center [359, 348] width 44 height 14
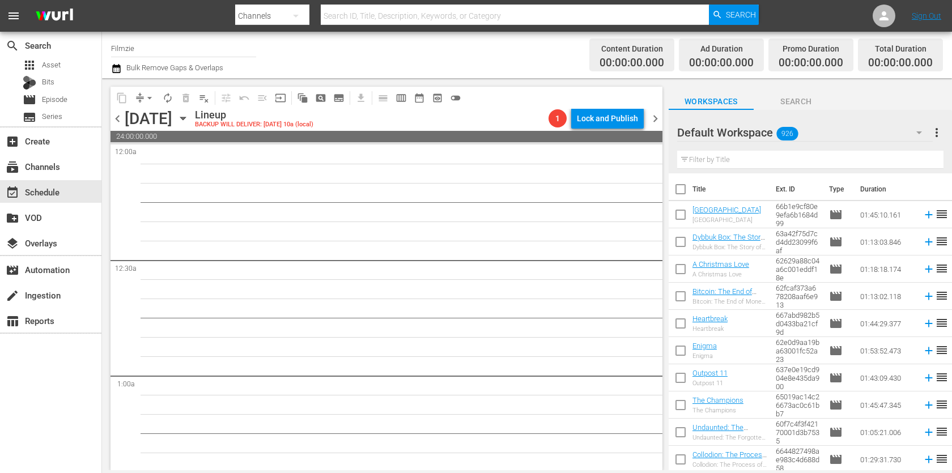
click at [189, 120] on icon "button" at bounding box center [183, 118] width 12 height 12
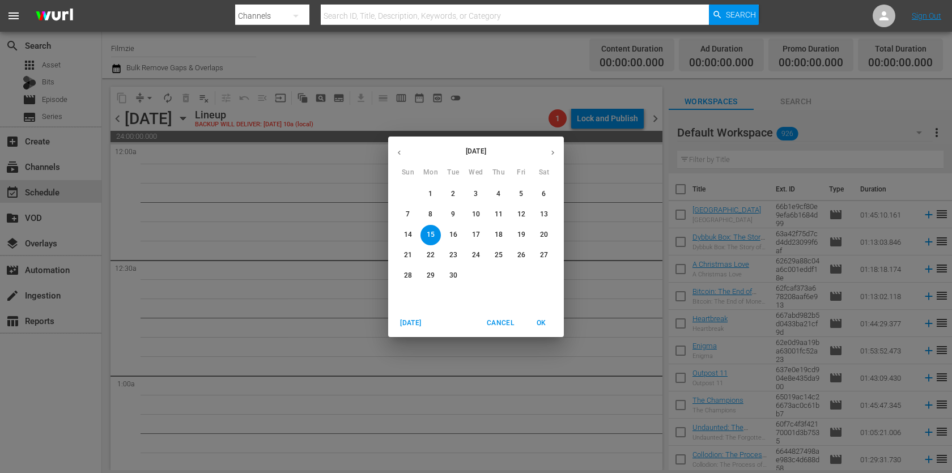
click at [431, 218] on p "8" at bounding box center [430, 215] width 4 height 10
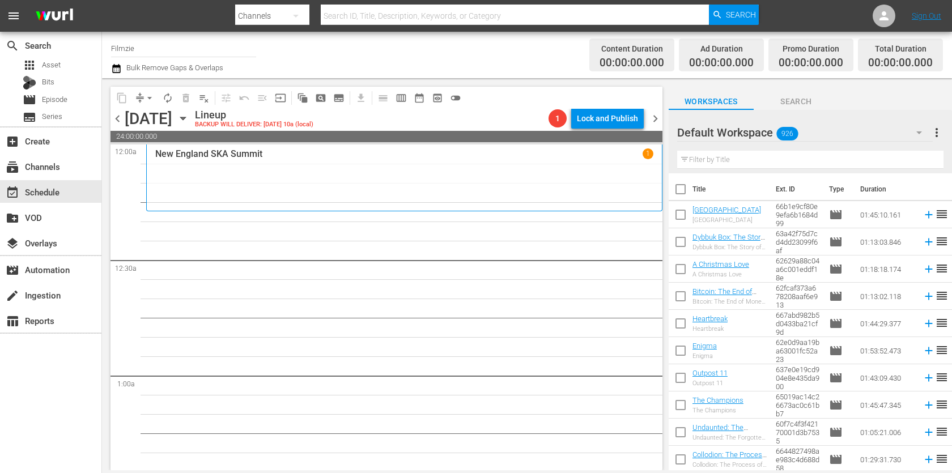
click at [770, 161] on input "text" at bounding box center [810, 160] width 266 height 18
paste input "Time Apart"
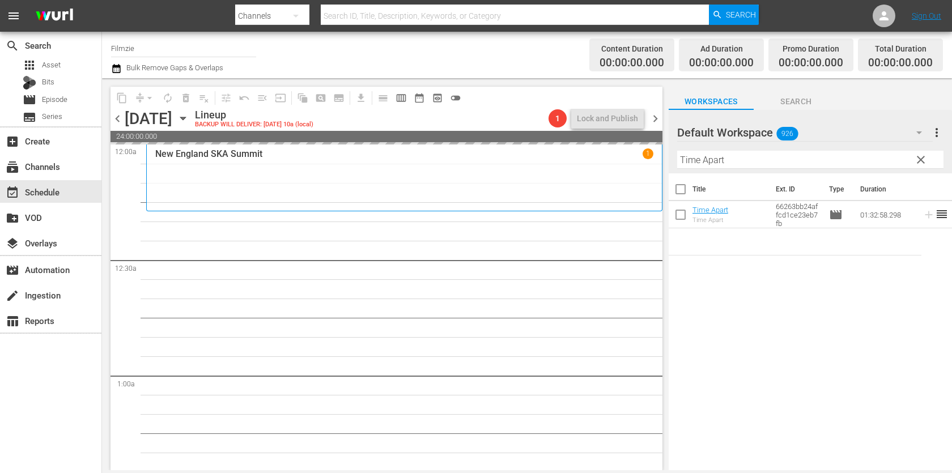
drag, startPoint x: 712, startPoint y: 207, endPoint x: 539, endPoint y: 1, distance: 268.7
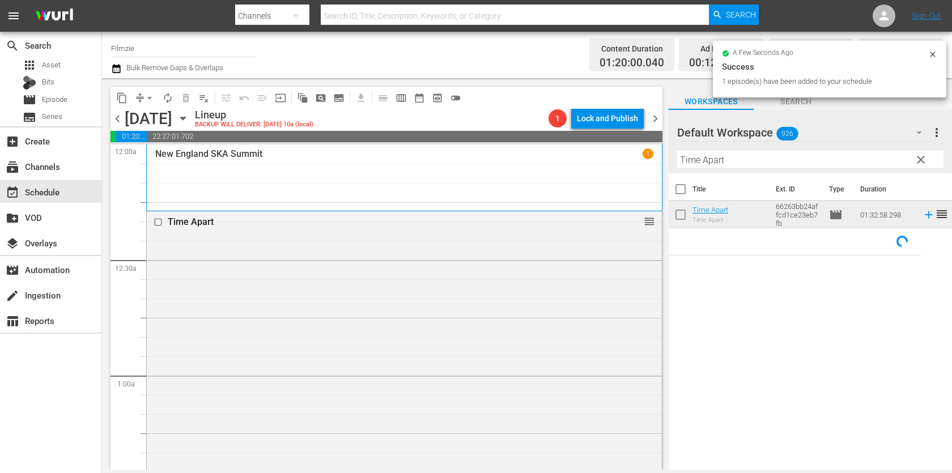
click at [768, 157] on input "Time Apart" at bounding box center [810, 160] width 266 height 18
paste input "Algorithm: Bliss"
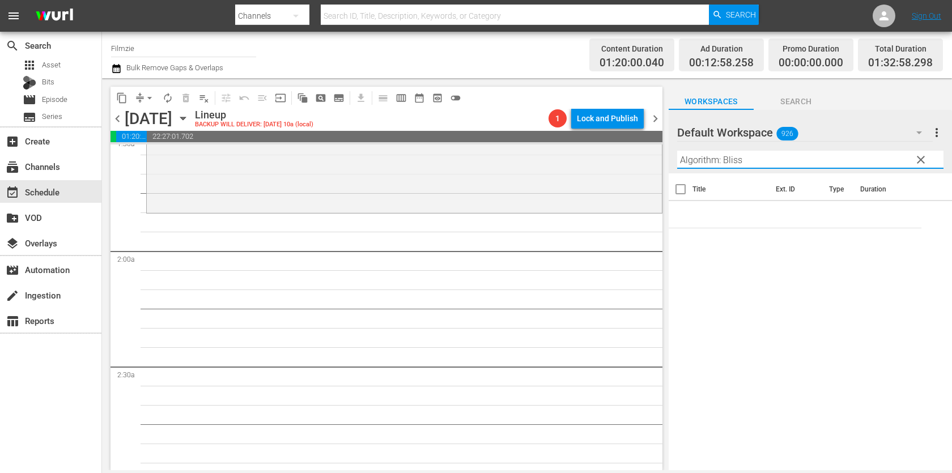
scroll to position [330, 0]
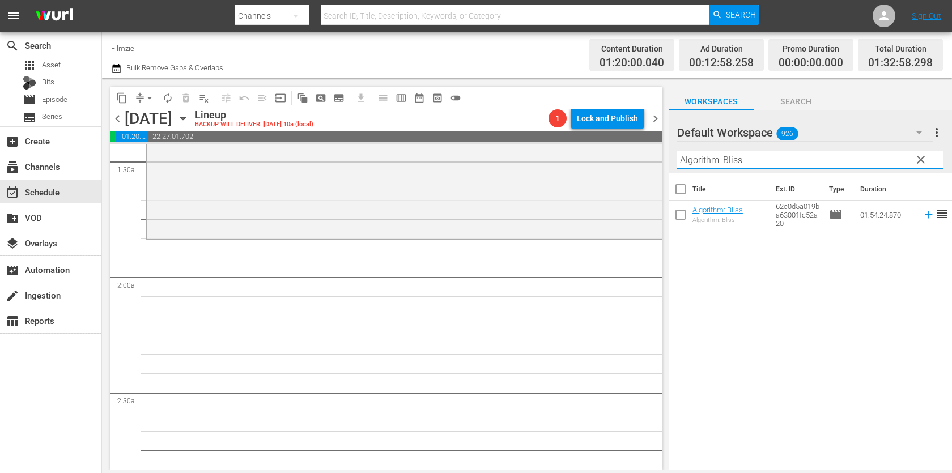
drag, startPoint x: 720, startPoint y: 162, endPoint x: 775, endPoint y: 162, distance: 55.0
click at [775, 162] on input "Algorithm: Bliss" at bounding box center [810, 160] width 266 height 18
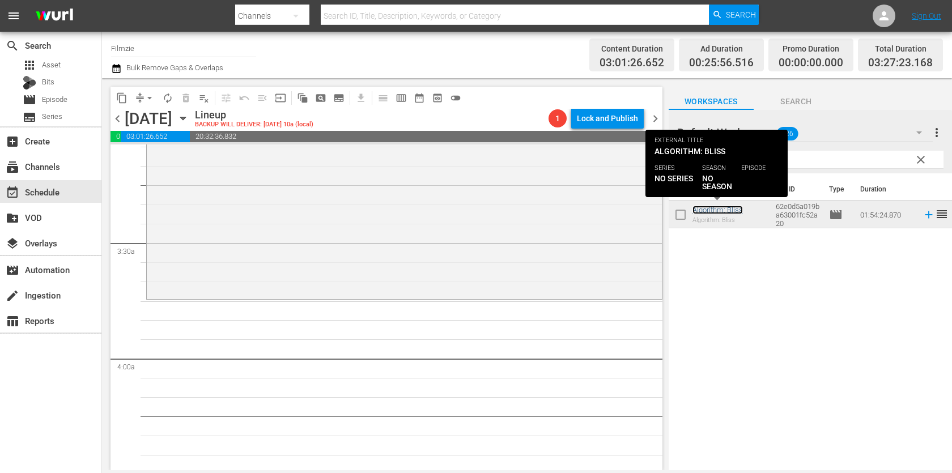
scroll to position [722, 0]
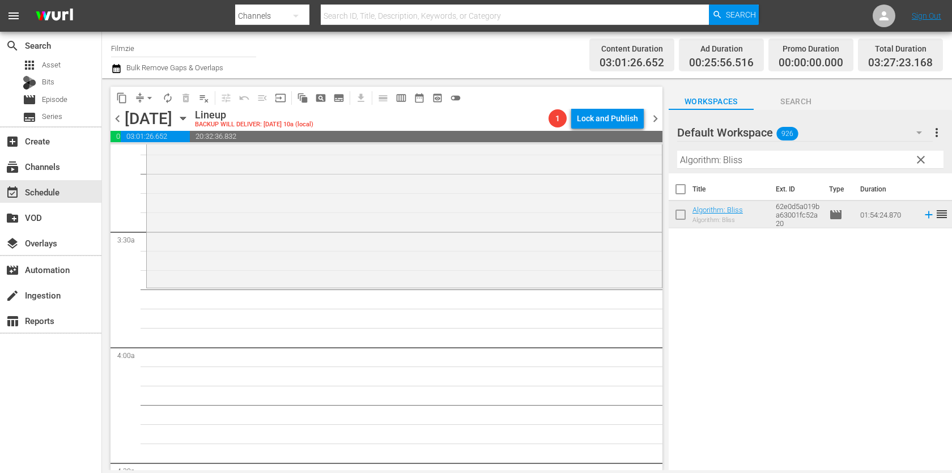
drag, startPoint x: 730, startPoint y: 209, endPoint x: 526, endPoint y: 10, distance: 285.3
click at [781, 168] on input "Algorithm: Bliss" at bounding box center [810, 160] width 266 height 18
click at [810, 168] on hr at bounding box center [810, 168] width 0 height 1
click at [781, 168] on div "Filter by Title Algorithm: Bliss" at bounding box center [810, 159] width 266 height 27
paste input "Two Day"
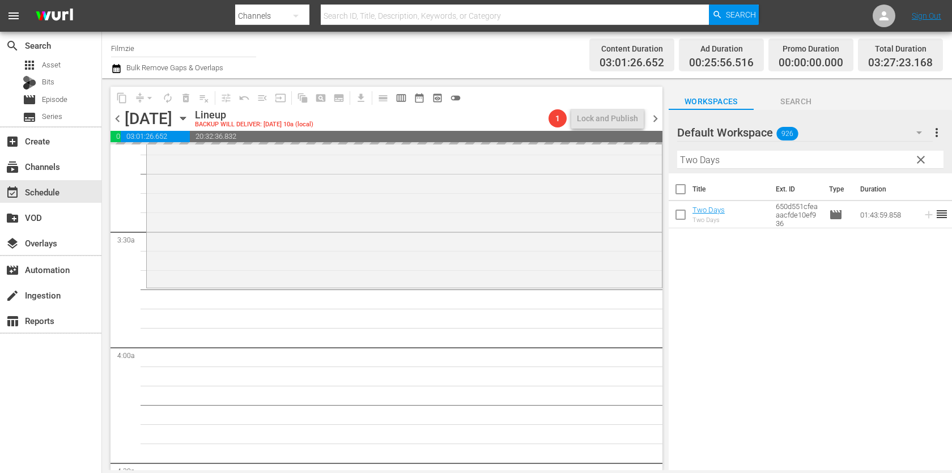
drag, startPoint x: 717, startPoint y: 209, endPoint x: 598, endPoint y: 32, distance: 213.6
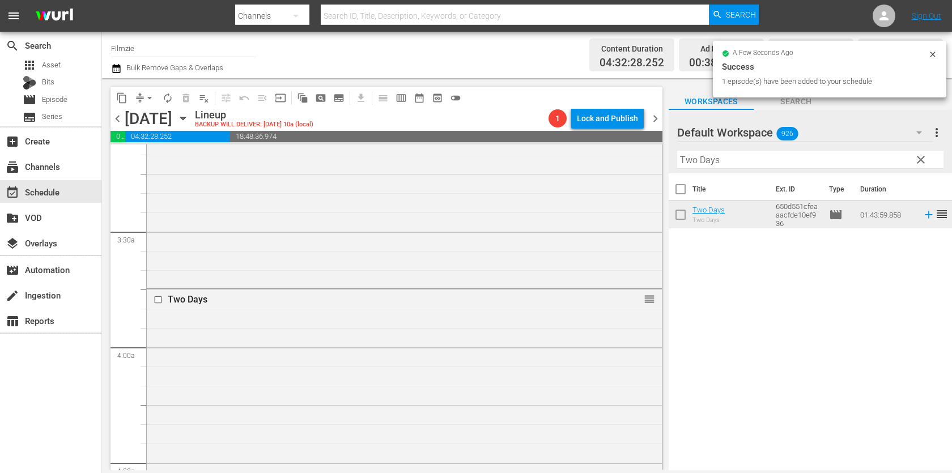
click at [776, 167] on input "Two Days" at bounding box center [810, 160] width 266 height 18
paste input "he Girl Behind the Door"
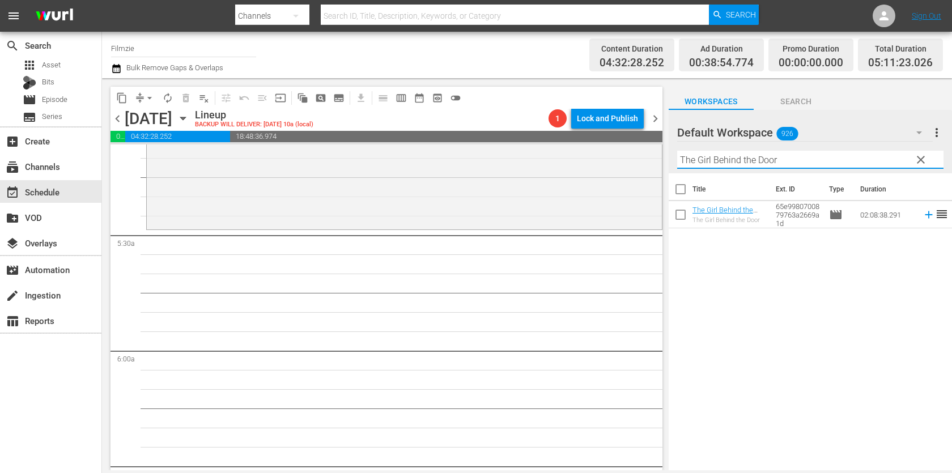
scroll to position [1193, 0]
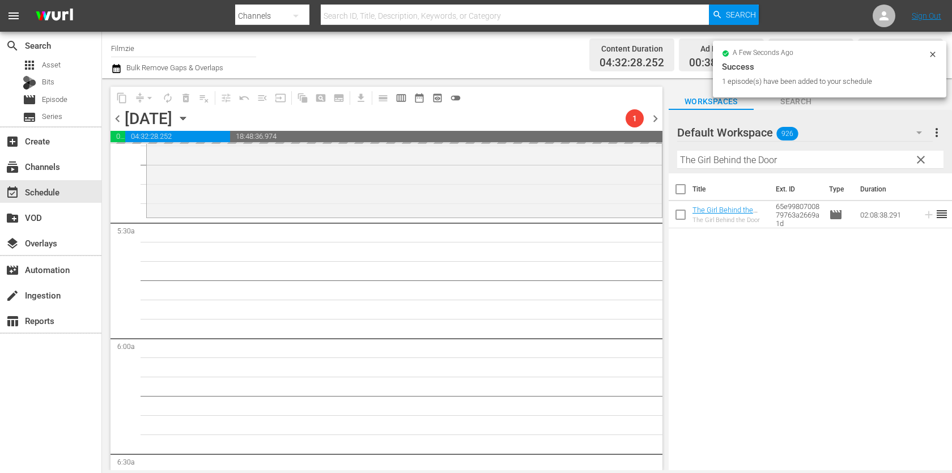
drag, startPoint x: 732, startPoint y: 207, endPoint x: 585, endPoint y: 0, distance: 253.9
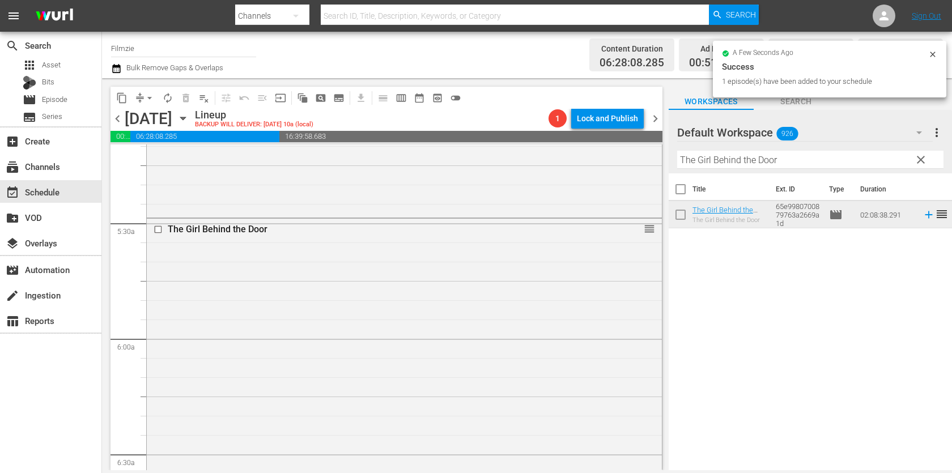
click at [816, 168] on hr at bounding box center [810, 168] width 266 height 1
click at [822, 158] on input "The Girl Behind the Door" at bounding box center [810, 160] width 266 height 18
paste input "24 Hours To Kill"
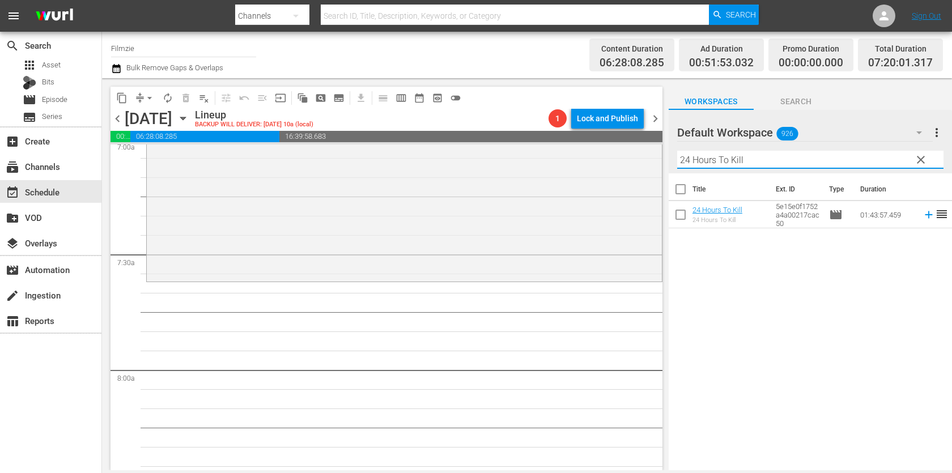
scroll to position [1633, 0]
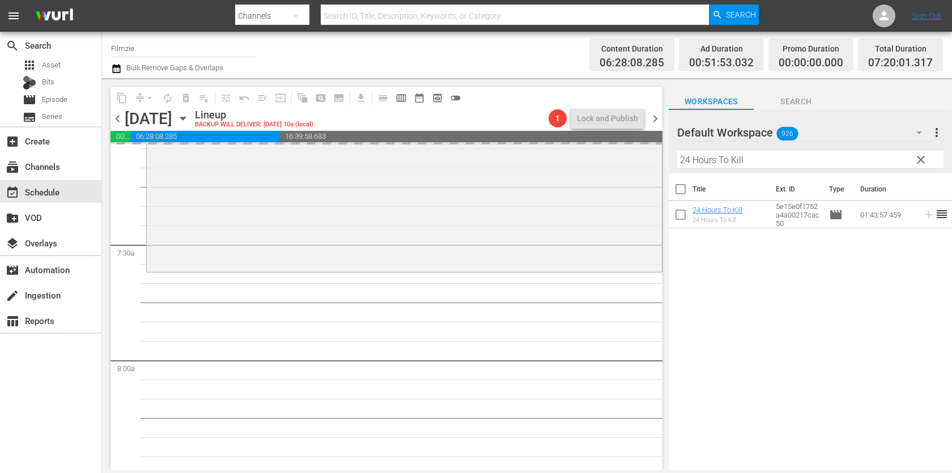
drag, startPoint x: 707, startPoint y: 215, endPoint x: 631, endPoint y: 10, distance: 219.2
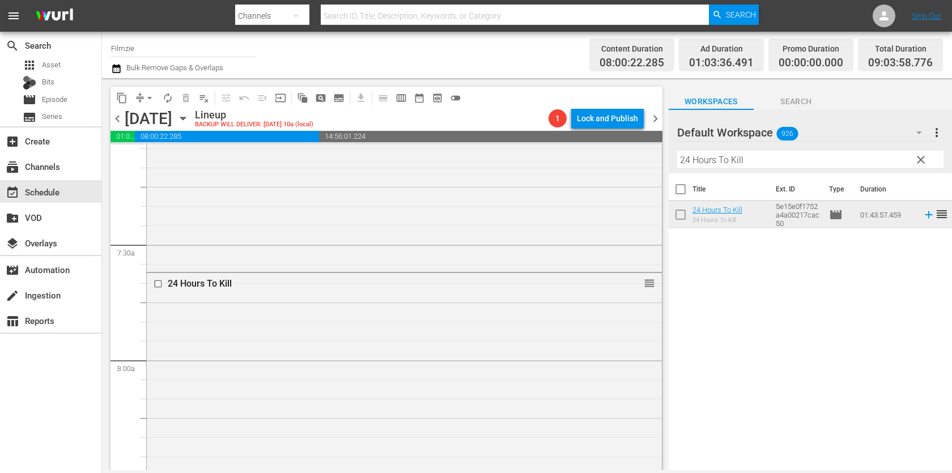
click at [789, 160] on input "24 Hours To Kill" at bounding box center [810, 160] width 266 height 18
paste input "The Story of Art in America 2.1"
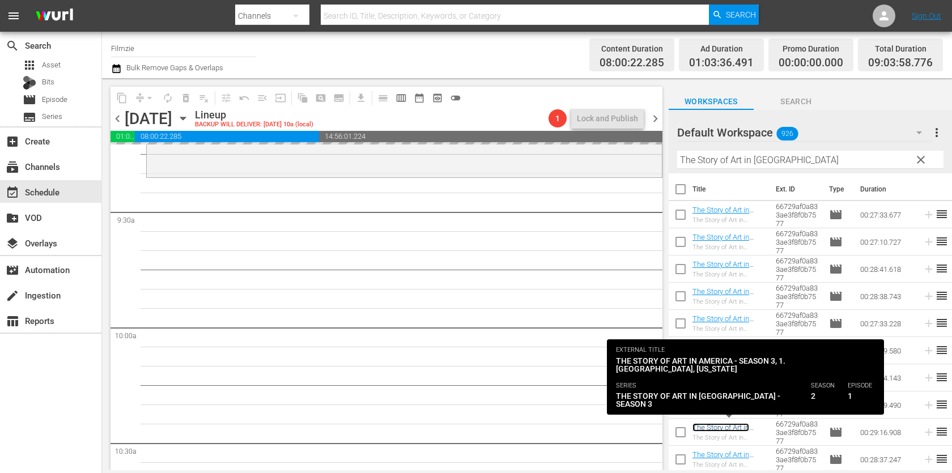
scroll to position [2127, 0]
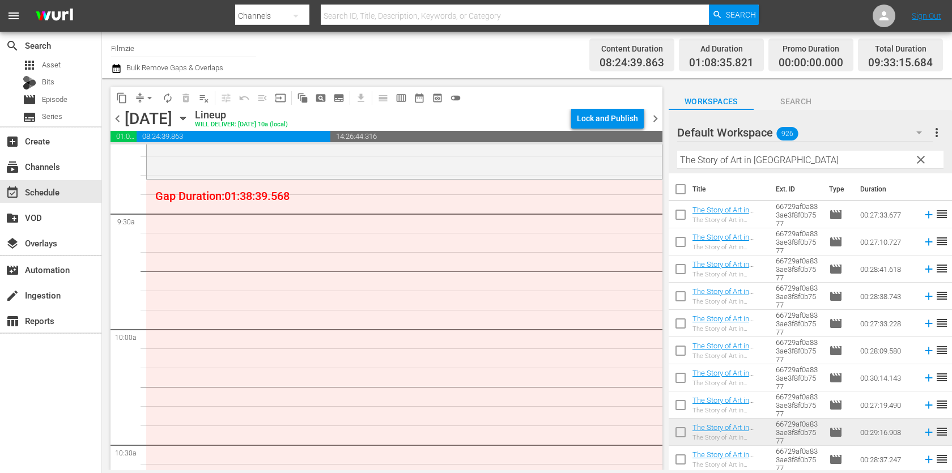
click at [776, 160] on input "The Story of Art in America" at bounding box center [810, 160] width 266 height 18
paste input "Letter Writer"
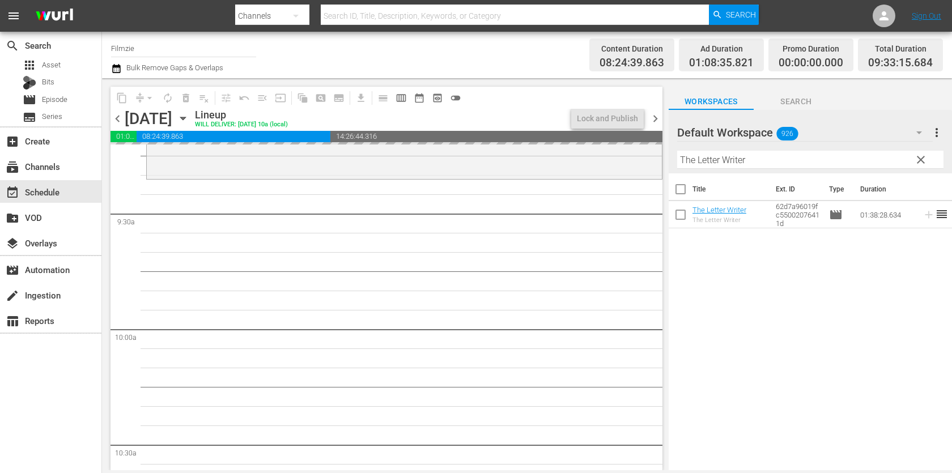
drag, startPoint x: 729, startPoint y: 209, endPoint x: 595, endPoint y: 5, distance: 244.1
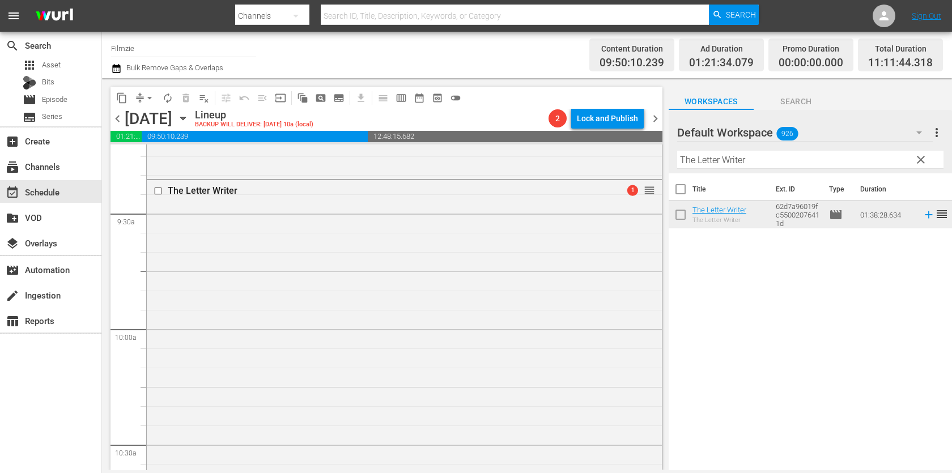
click at [759, 156] on input "The Letter Writer" at bounding box center [810, 160] width 266 height 18
paste input "Finding Callaro"
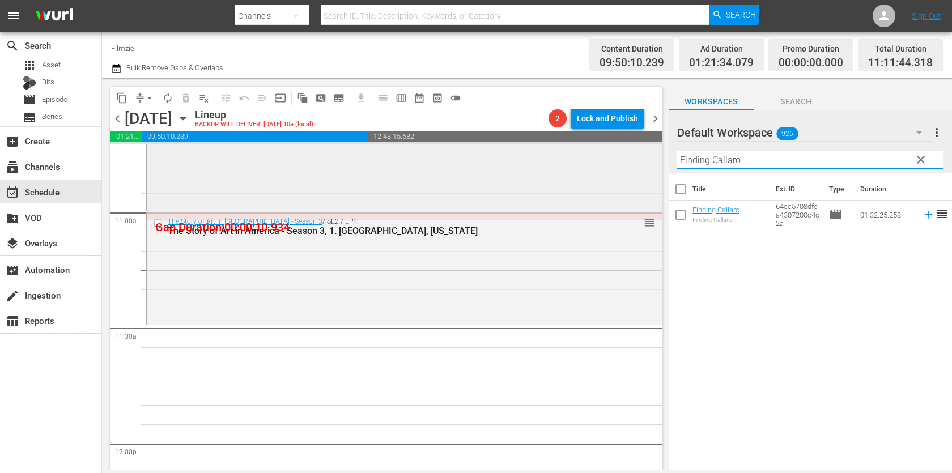
scroll to position [2466, 0]
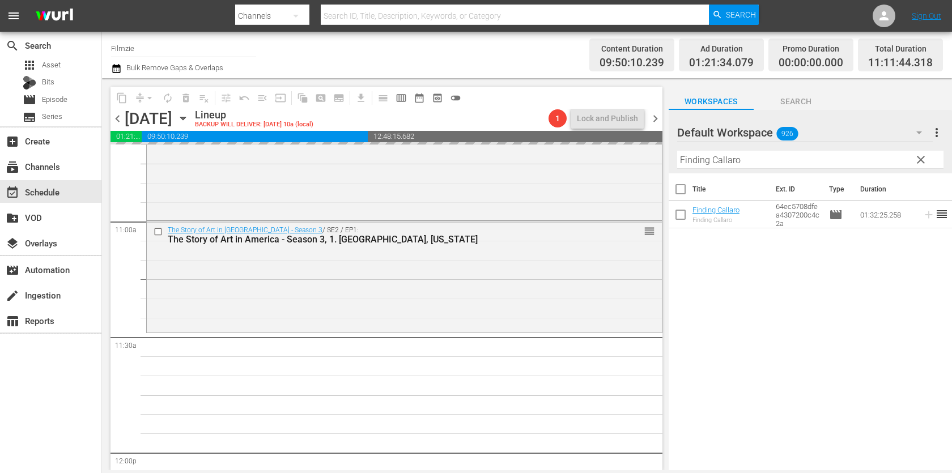
drag, startPoint x: 742, startPoint y: 209, endPoint x: 524, endPoint y: 14, distance: 291.7
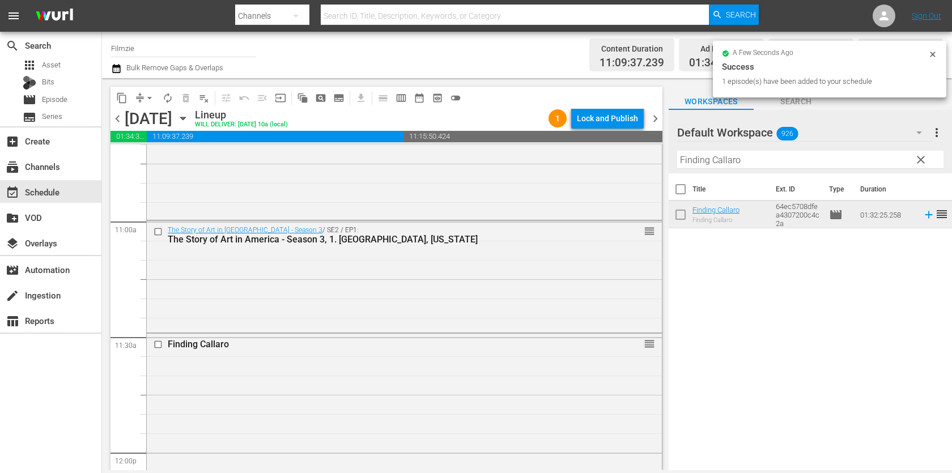
click at [773, 166] on input "Finding Callaro" at bounding box center [810, 160] width 266 height 18
paste input "Ogre"
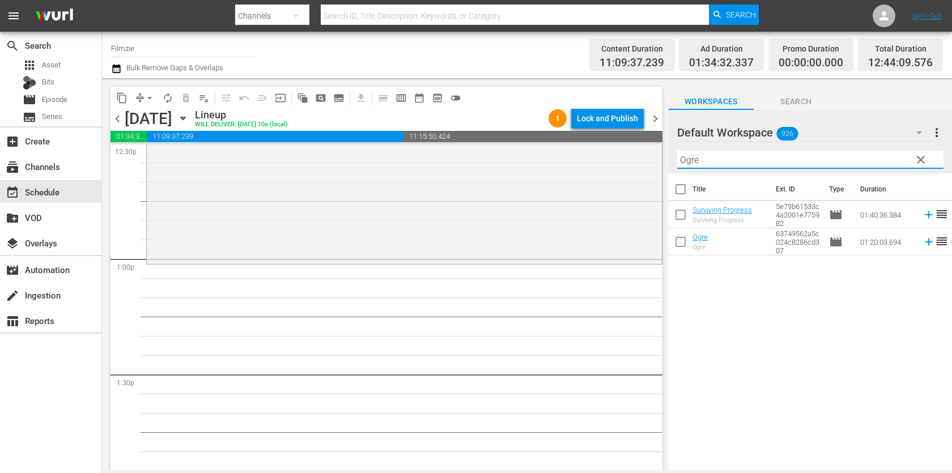
scroll to position [2908, 0]
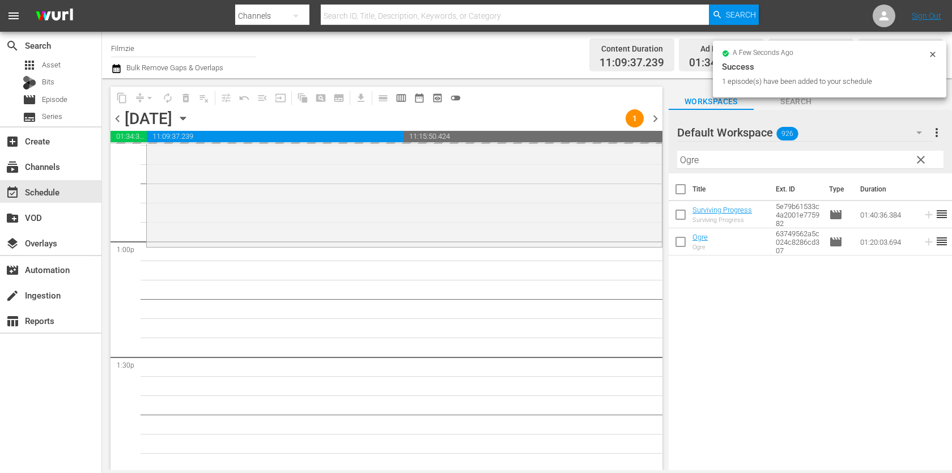
drag, startPoint x: 701, startPoint y: 235, endPoint x: 581, endPoint y: 0, distance: 263.8
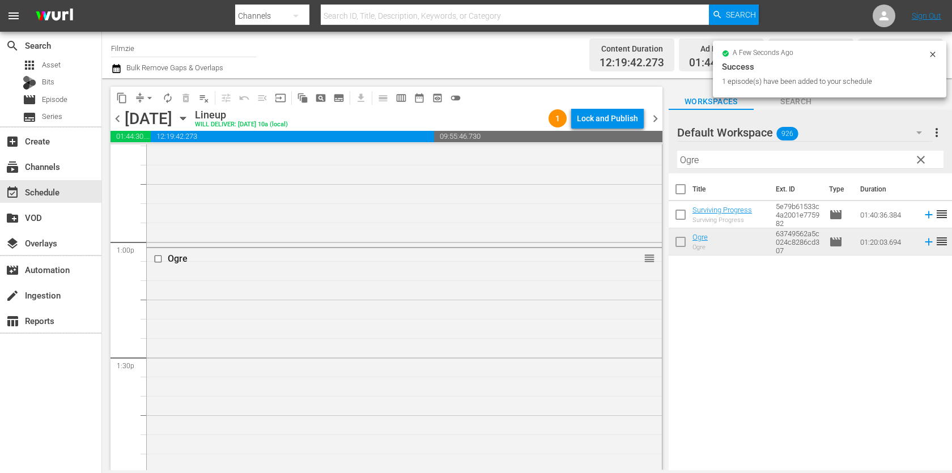
click at [761, 155] on input "Ogre" at bounding box center [810, 160] width 266 height 18
paste input "Lonestar: Stevie Ray Vaughan"
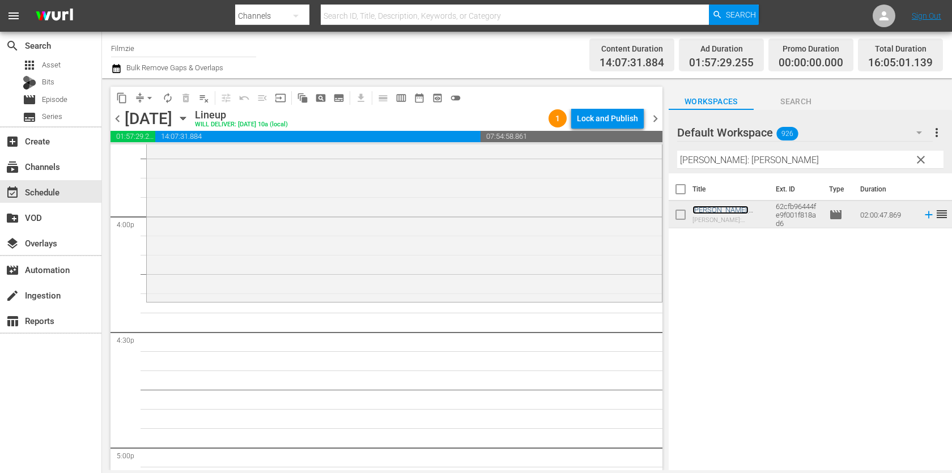
scroll to position [3635, 0]
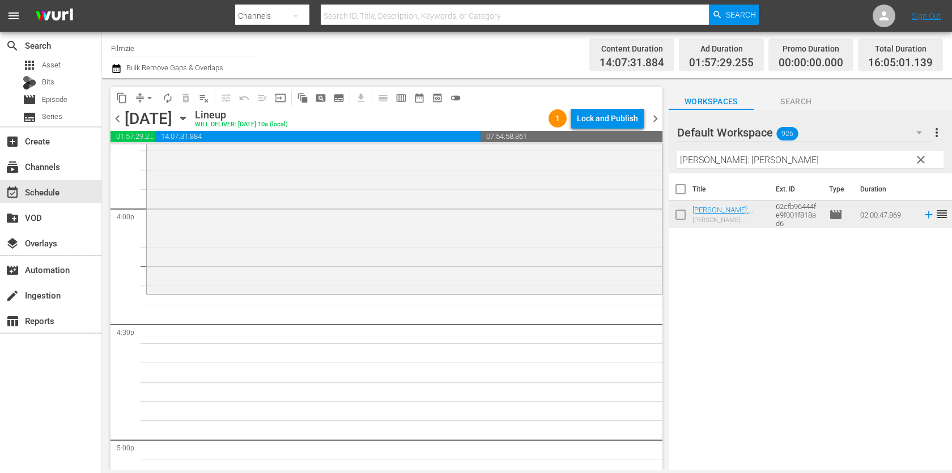
drag, startPoint x: 717, startPoint y: 212, endPoint x: 559, endPoint y: 1, distance: 263.9
click at [746, 155] on input "Lonestar: Stevie Ray Vaughan" at bounding box center [810, 160] width 266 height 18
paste input "Summer '82: When Zappa Came to Sicily"
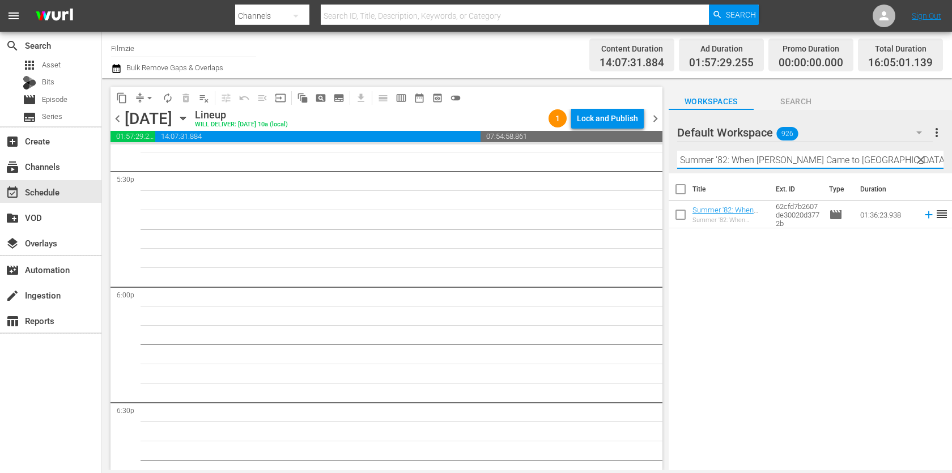
scroll to position [4023, 0]
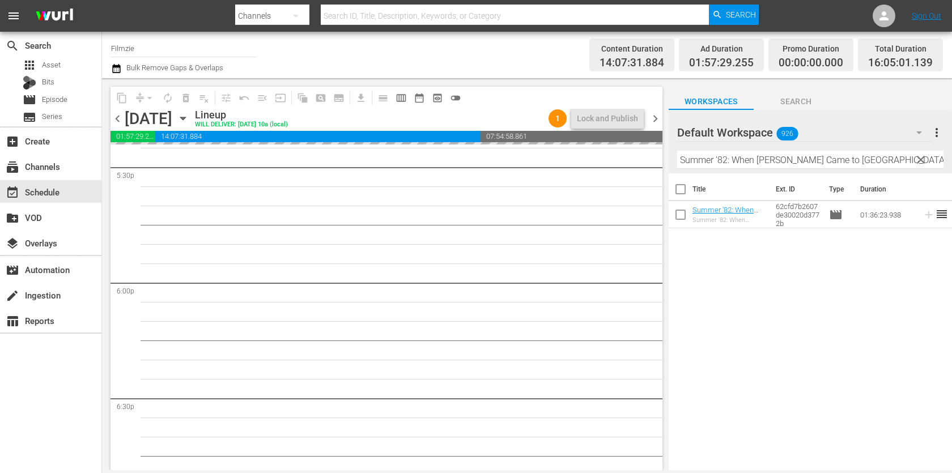
drag, startPoint x: 714, startPoint y: 211, endPoint x: 555, endPoint y: 4, distance: 261.4
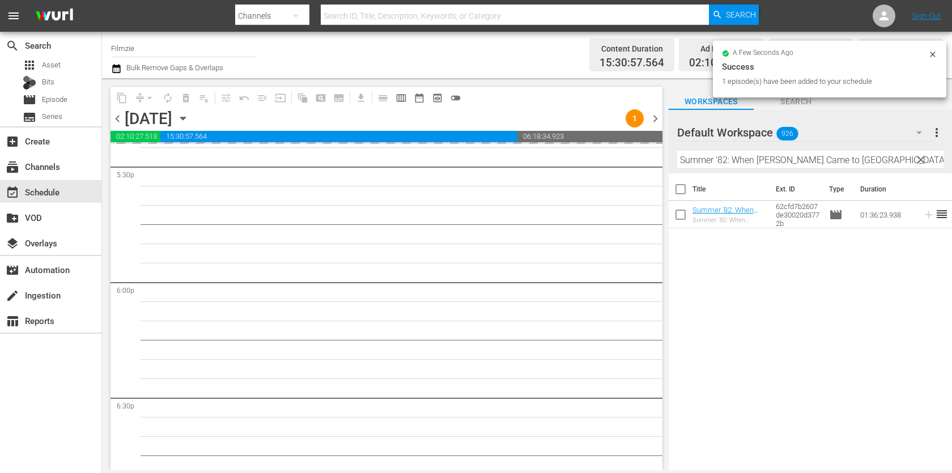
click at [739, 161] on input "Summer '82: When Zappa Came to Sicily" at bounding box center [810, 160] width 266 height 18
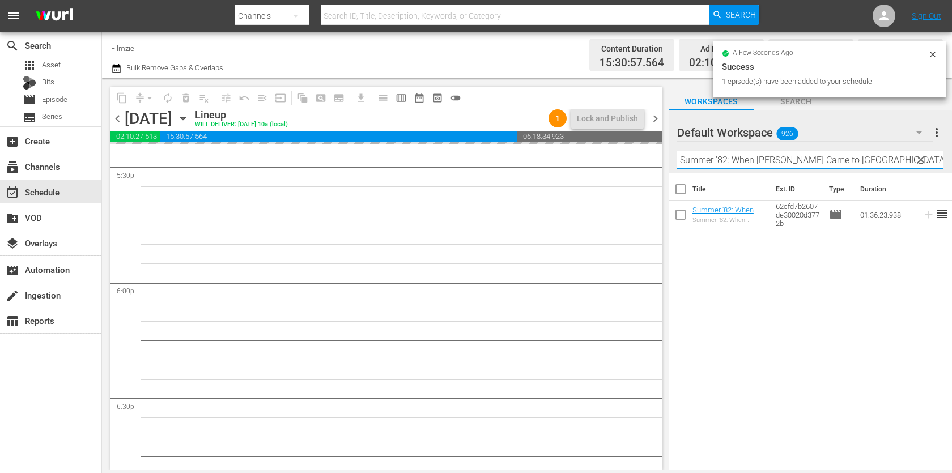
click at [739, 161] on input "Summer '82: When Zappa Came to Sicily" at bounding box center [810, 160] width 266 height 18
paste input "The Unearthing"
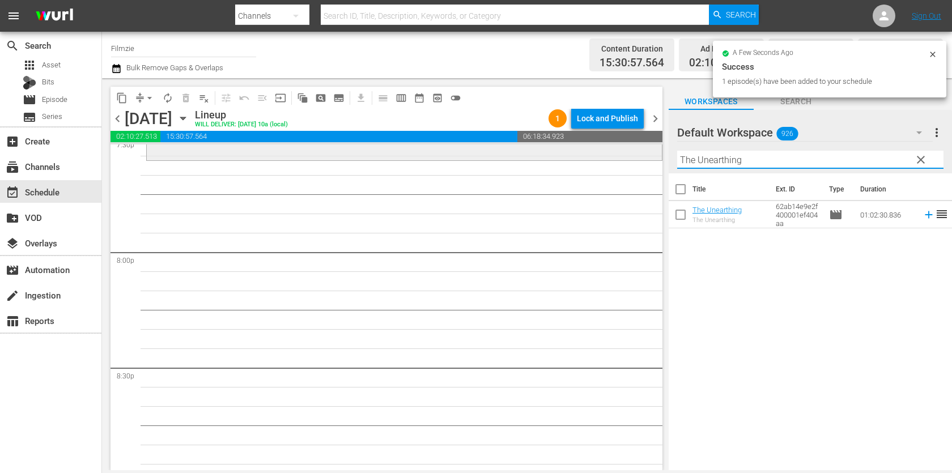
scroll to position [4500, 0]
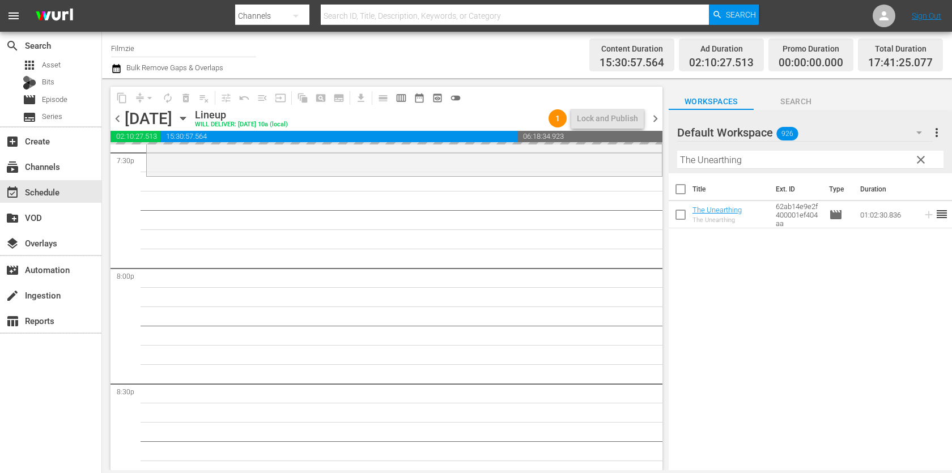
drag, startPoint x: 712, startPoint y: 217, endPoint x: 601, endPoint y: 17, distance: 228.5
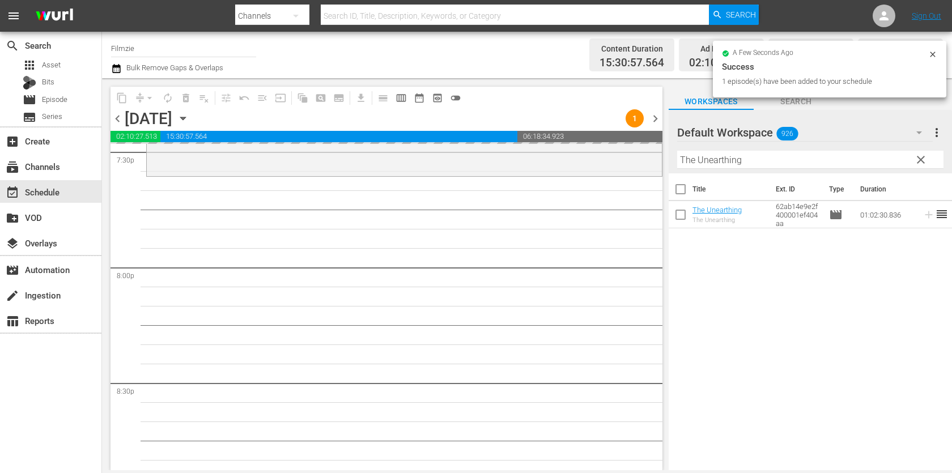
click at [729, 165] on input "The Unearthing" at bounding box center [810, 160] width 266 height 18
paste input "Druid Peak"
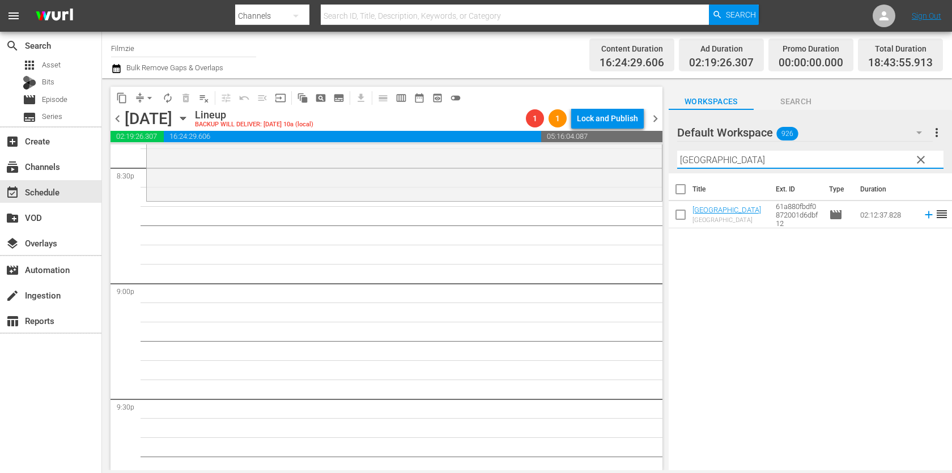
scroll to position [4703, 0]
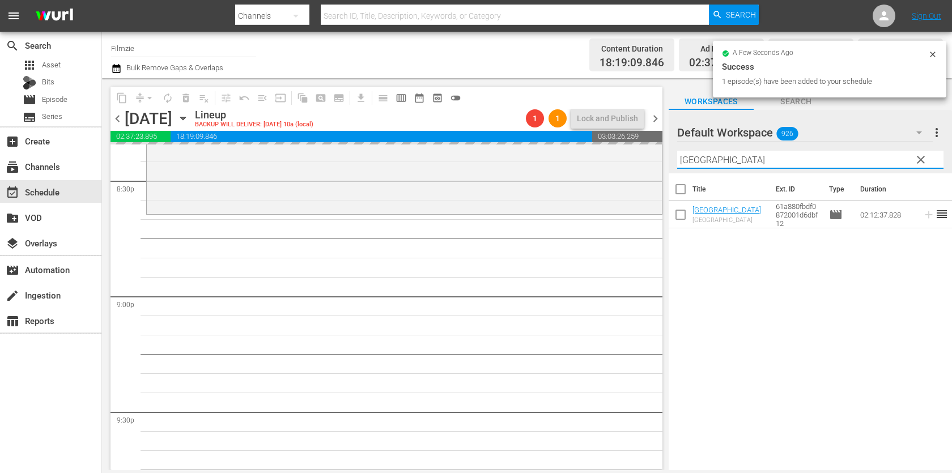
click at [717, 156] on input "Druid Peak" at bounding box center [810, 160] width 266 height 18
paste input "The Bridgewater Triangle"
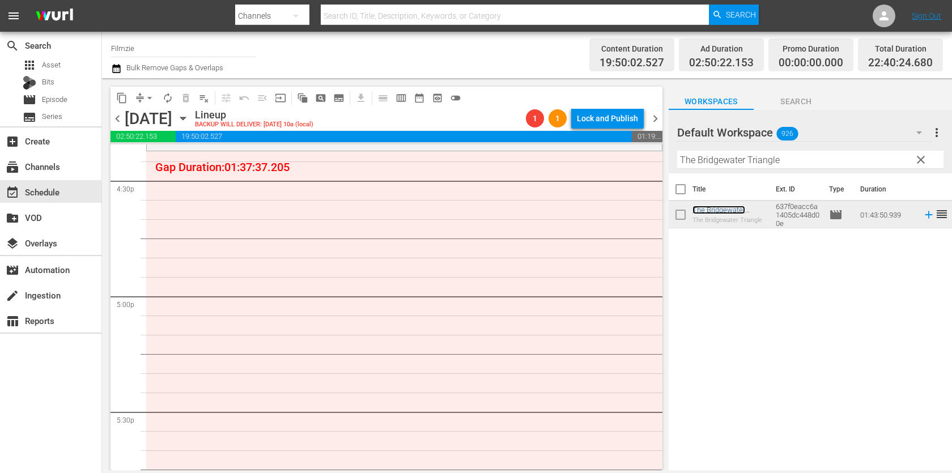
scroll to position [3755, 0]
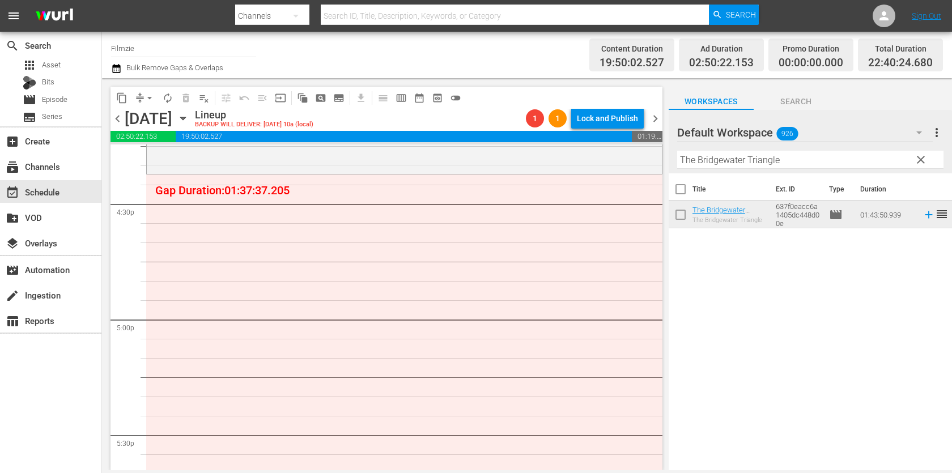
click at [725, 154] on input "The Bridgewater Triangle" at bounding box center [810, 160] width 266 height 18
paste input "Living The Change: Inspiring Stories For a Sustainable Futur"
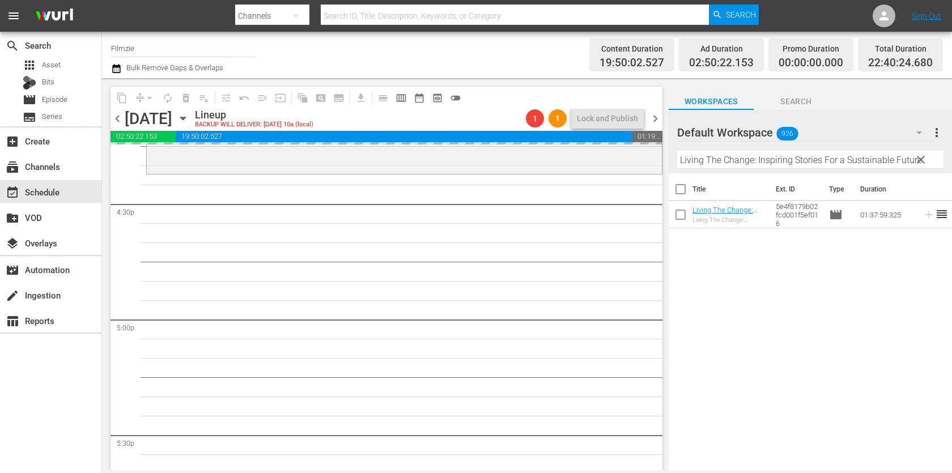
drag, startPoint x: 712, startPoint y: 207, endPoint x: 584, endPoint y: 2, distance: 241.6
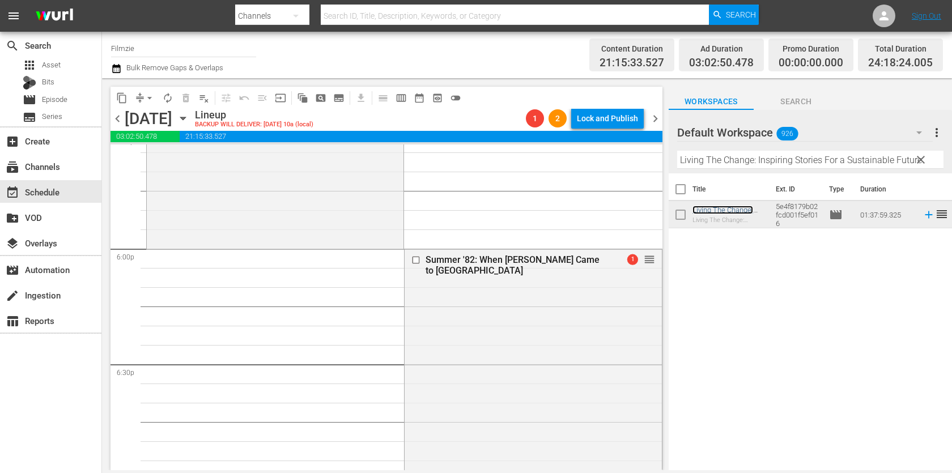
scroll to position [4003, 0]
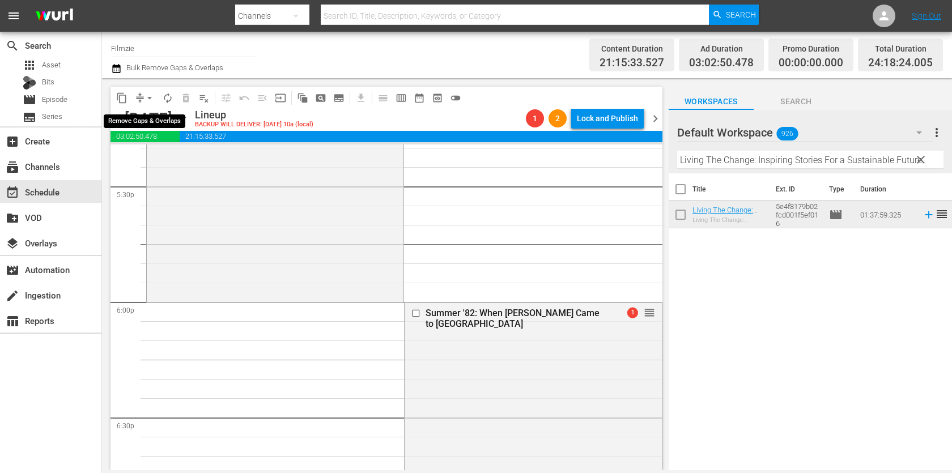
click at [145, 97] on span "arrow_drop_down" at bounding box center [149, 97] width 11 height 11
click at [167, 160] on li "Align to End of Previous Day" at bounding box center [150, 157] width 119 height 19
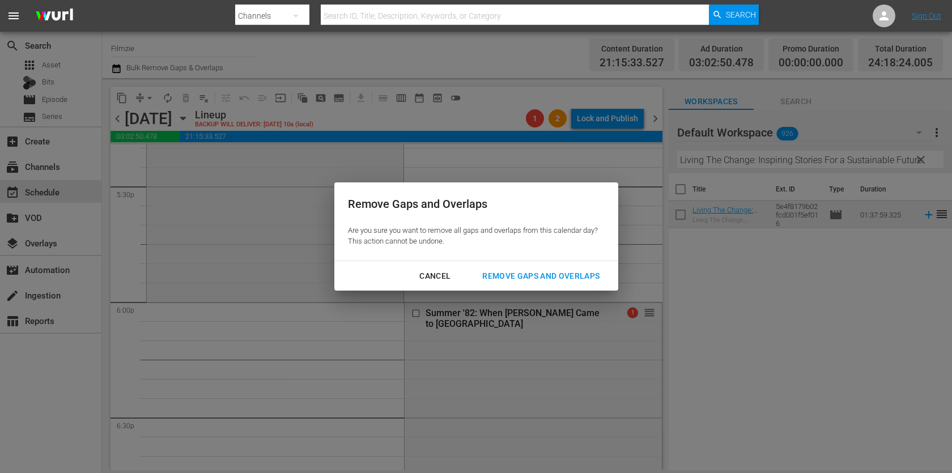
click at [564, 276] on div "Remove Gaps and Overlaps" at bounding box center [540, 276] width 135 height 14
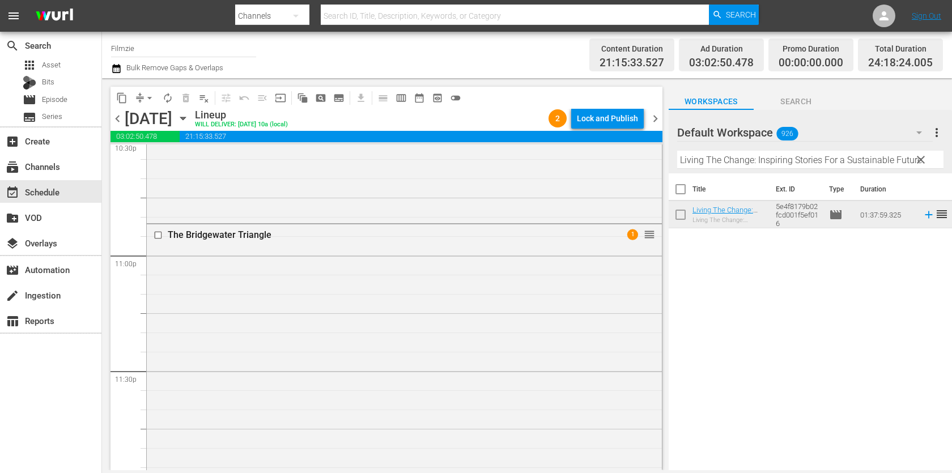
scroll to position [5359, 0]
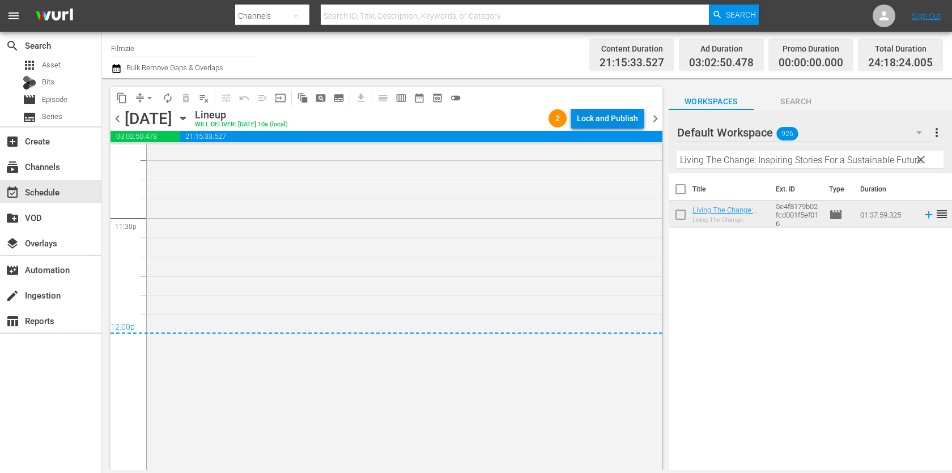
click at [606, 120] on div "Lock and Publish" at bounding box center [607, 118] width 61 height 20
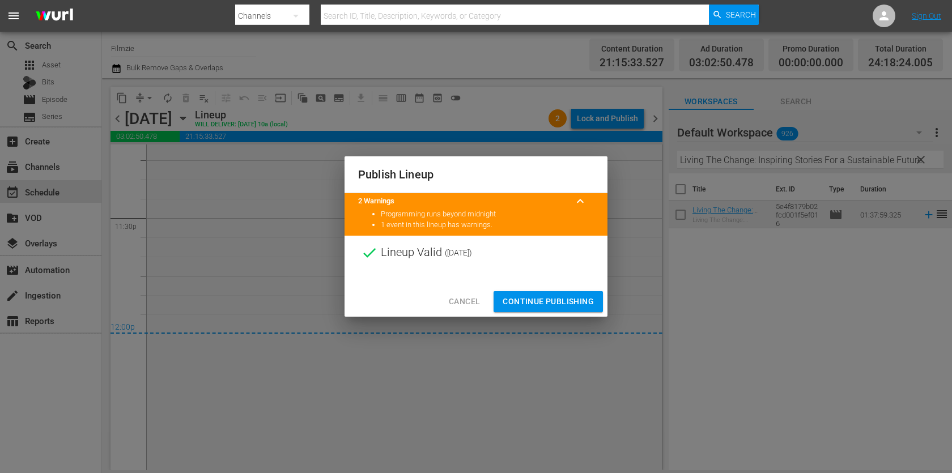
click at [565, 294] on button "Continue Publishing" at bounding box center [547, 301] width 109 height 21
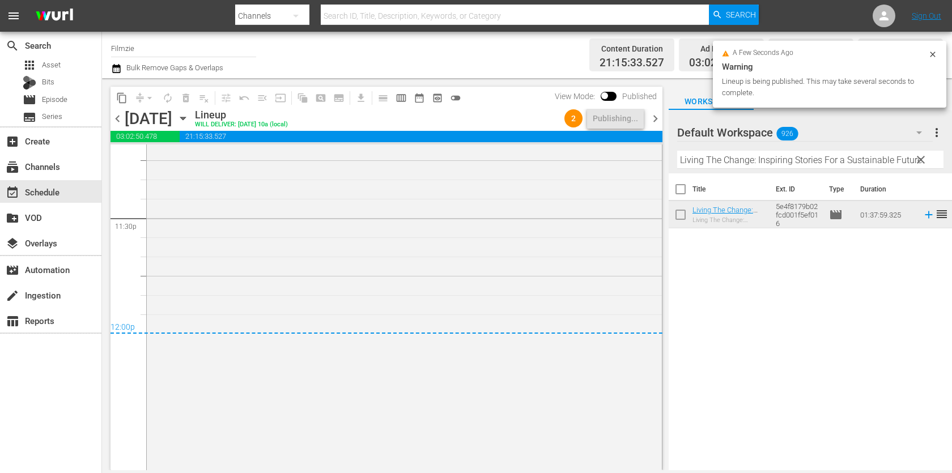
click at [656, 114] on span "chevron_right" at bounding box center [655, 119] width 14 height 14
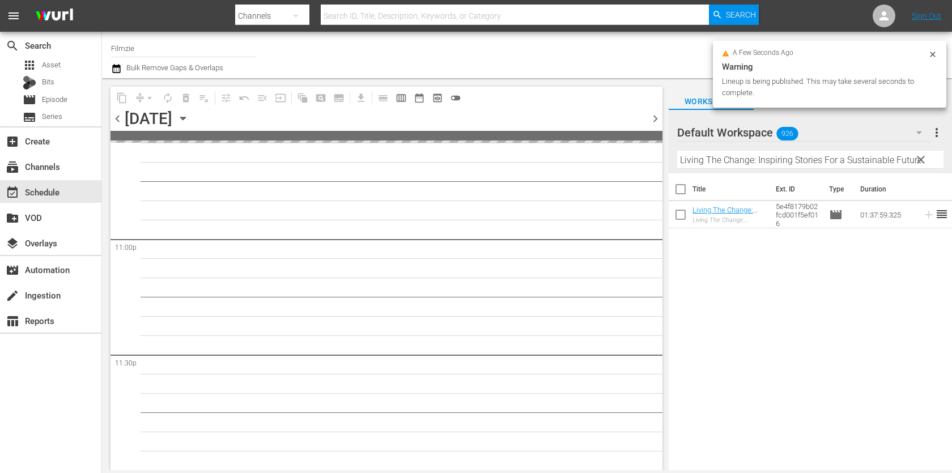
scroll to position [5220, 0]
click at [734, 155] on input "Living The Change: Inspiring Stories For a Sustainable Future" at bounding box center [810, 160] width 266 height 18
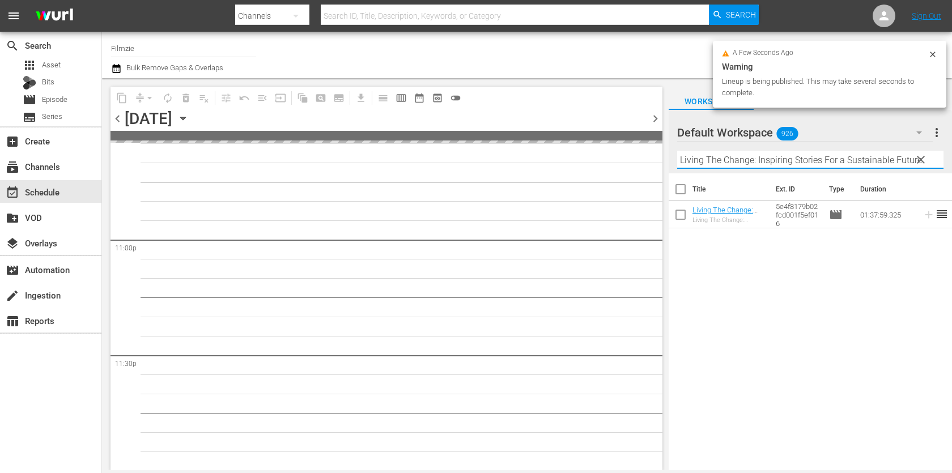
paste input "Senn"
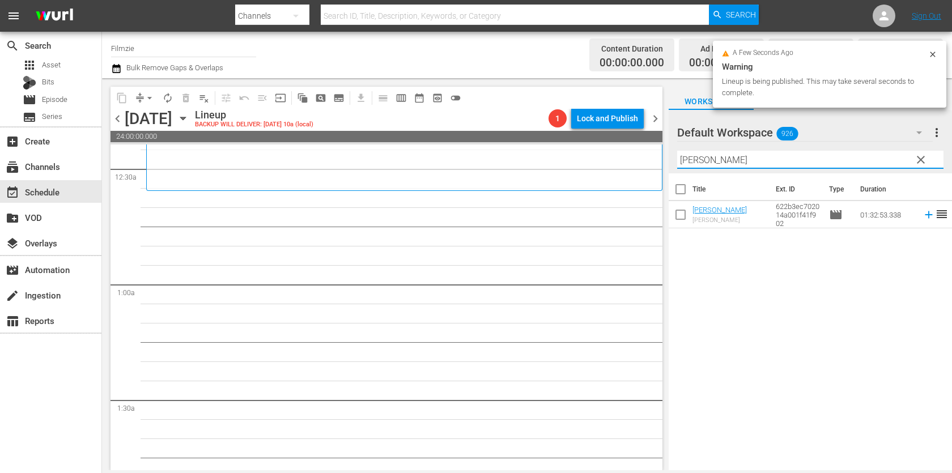
scroll to position [0, 0]
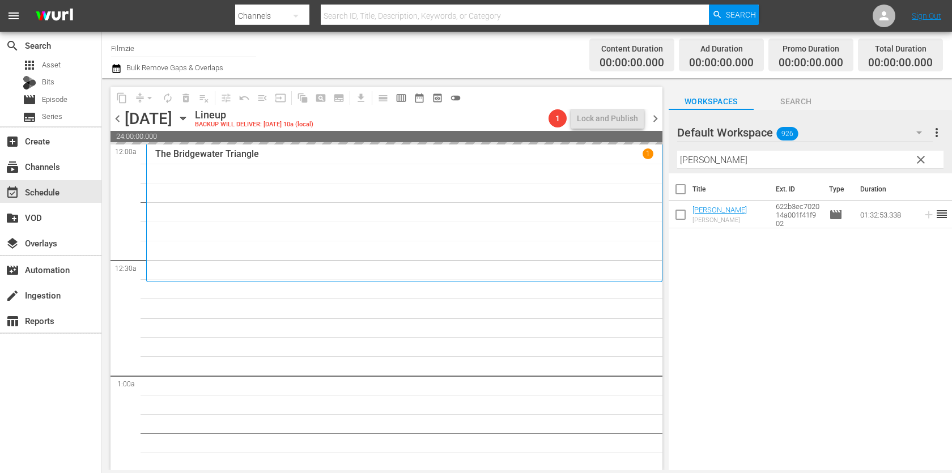
drag, startPoint x: 701, startPoint y: 207, endPoint x: 556, endPoint y: 11, distance: 243.9
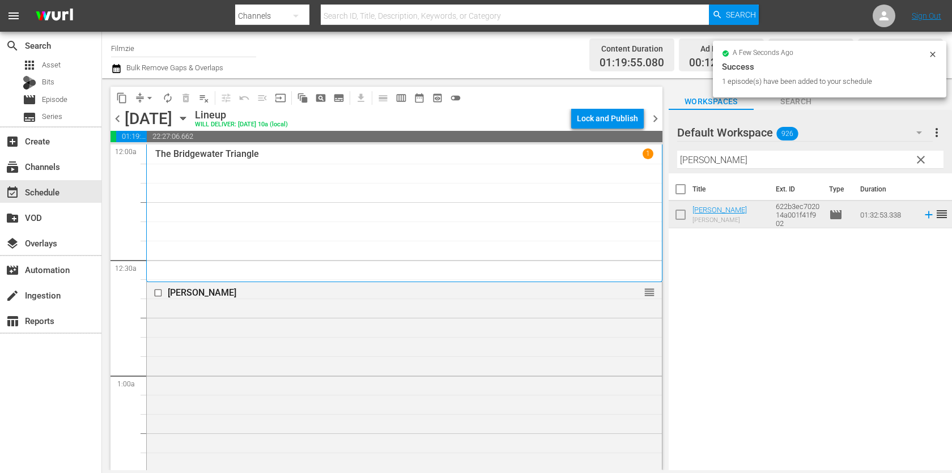
click at [761, 158] on input "Senn" at bounding box center [810, 160] width 266 height 18
paste input "A Prayer For the Damned"
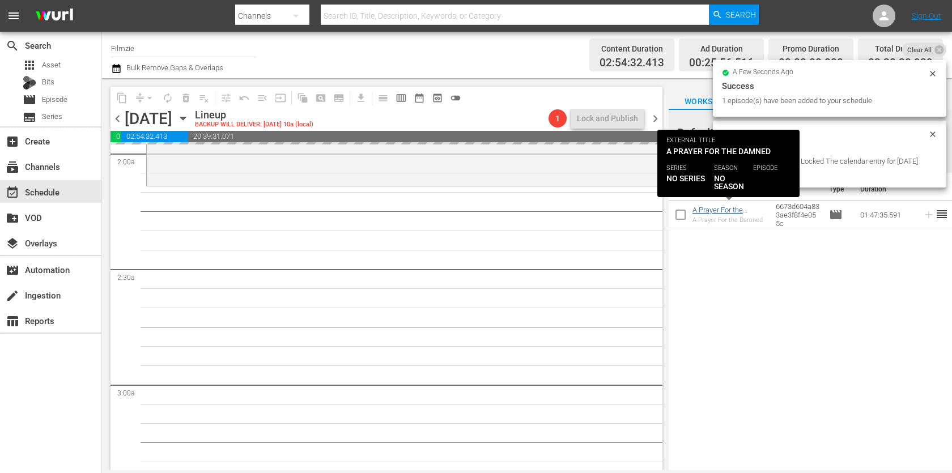
scroll to position [523, 0]
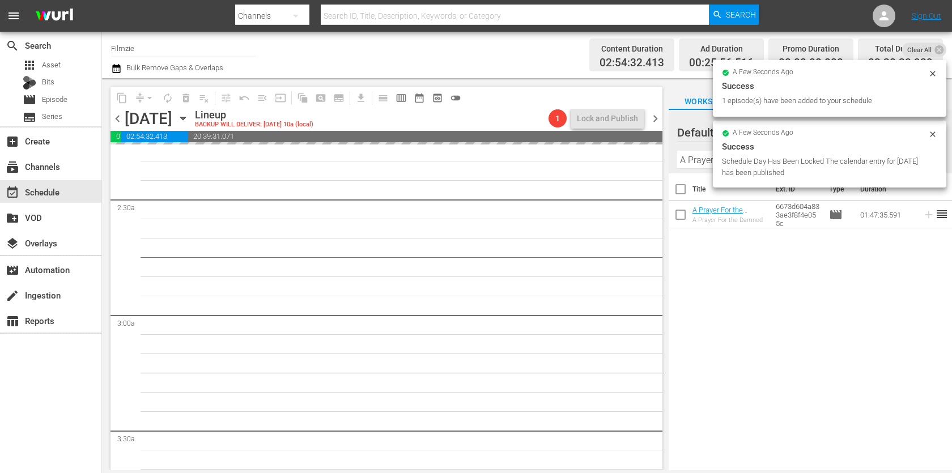
drag, startPoint x: 731, startPoint y: 202, endPoint x: 570, endPoint y: 18, distance: 244.9
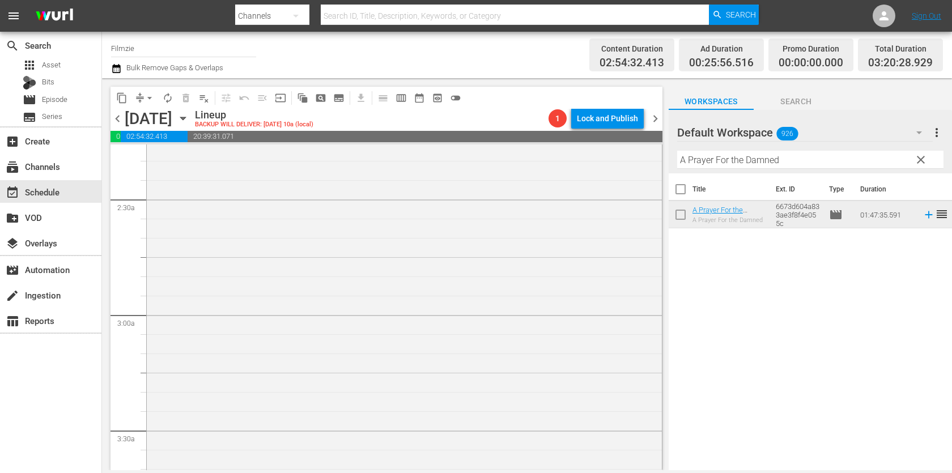
click at [760, 164] on input "A Prayer For the Damned" at bounding box center [810, 160] width 266 height 18
paste input "Capturing Reality: The Art of Documentary"
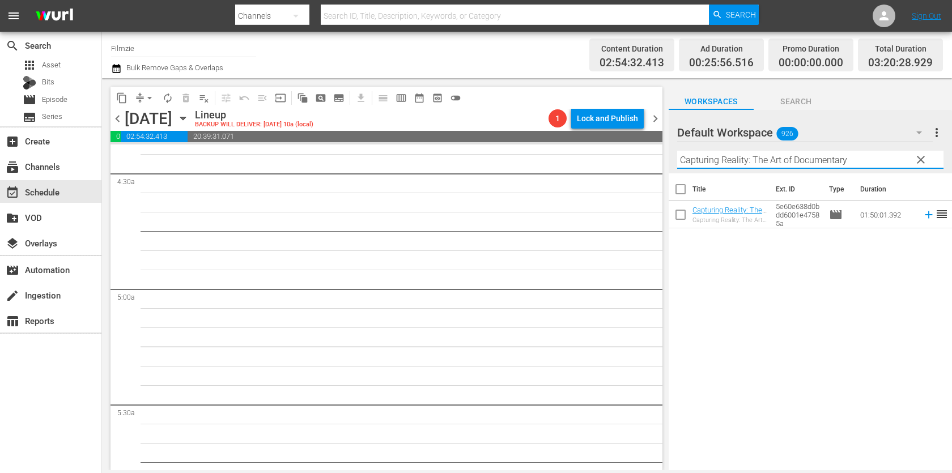
scroll to position [1005, 0]
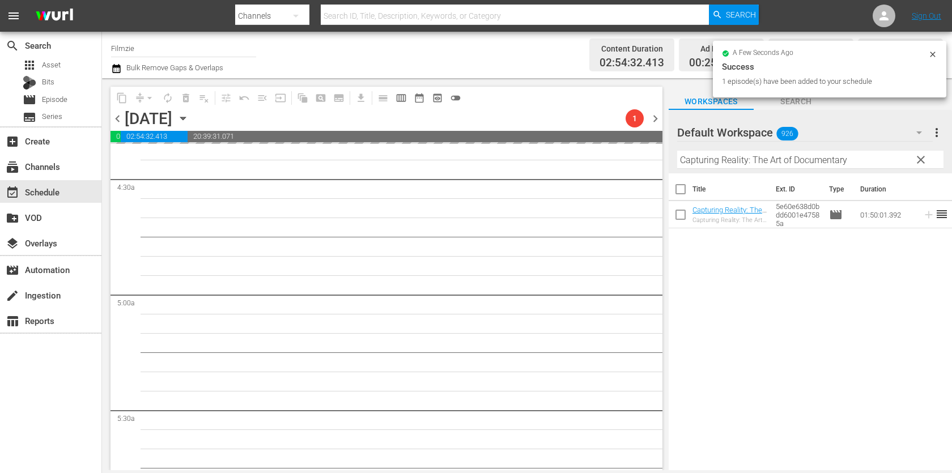
drag, startPoint x: 696, startPoint y: 209, endPoint x: 550, endPoint y: 2, distance: 253.1
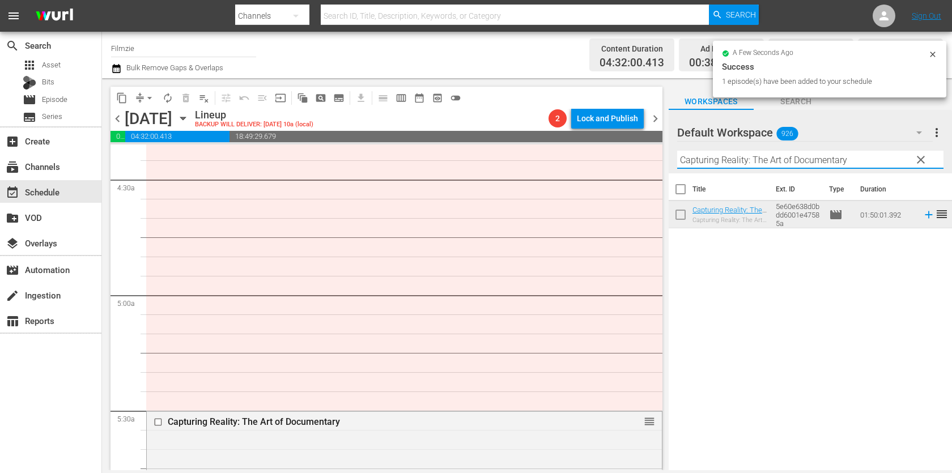
click at [735, 159] on input "Capturing Reality: The Art of Documentary" at bounding box center [810, 160] width 266 height 18
paste input "ry of the Wild"
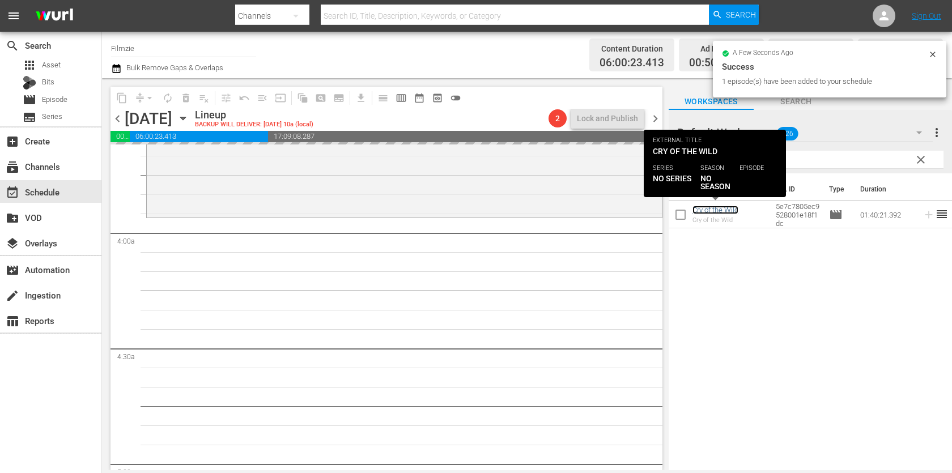
scroll to position [837, 0]
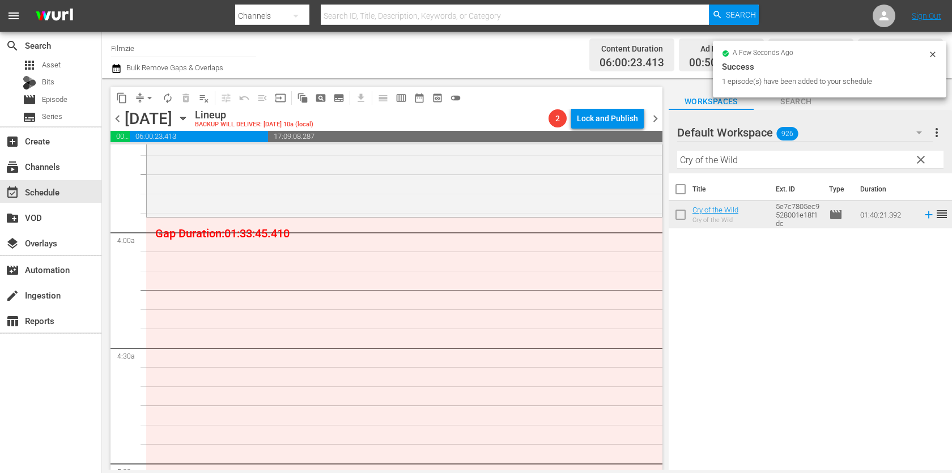
drag, startPoint x: 719, startPoint y: 212, endPoint x: 703, endPoint y: 5, distance: 208.0
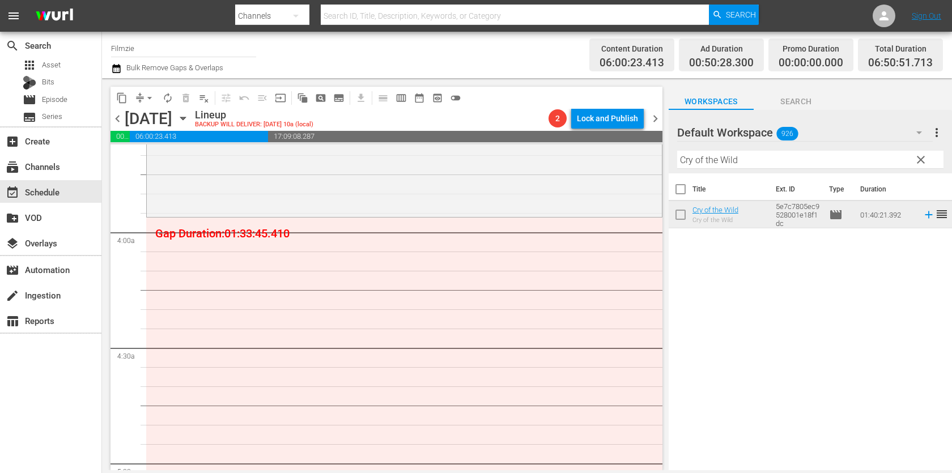
click at [714, 152] on input "Cry of the Wild" at bounding box center [810, 160] width 266 height 18
paste input "Time of Her Life"
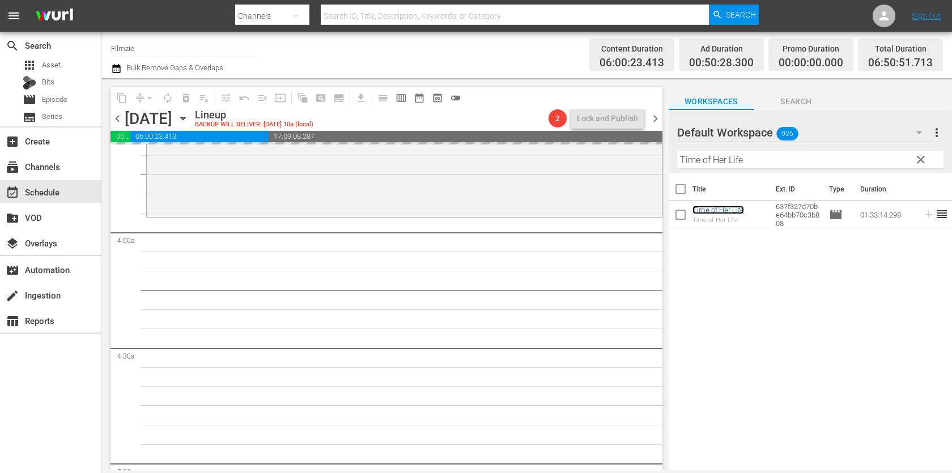
drag, startPoint x: 707, startPoint y: 206, endPoint x: 593, endPoint y: 8, distance: 227.9
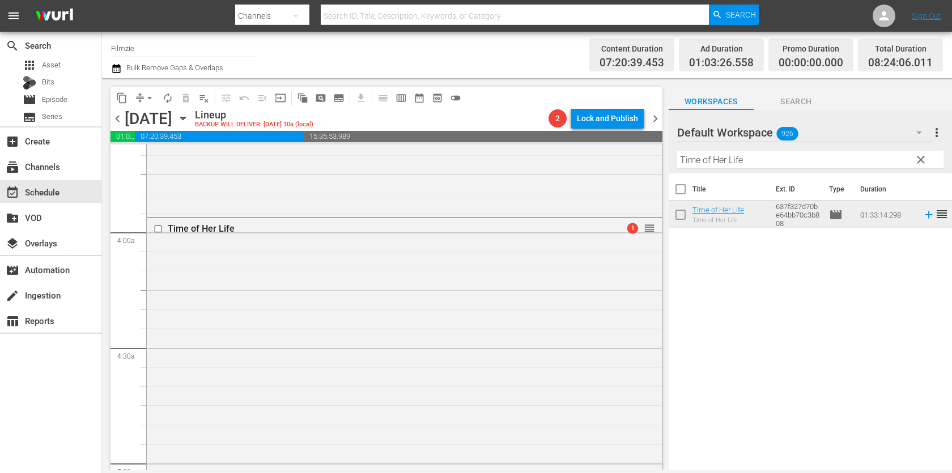
click at [822, 164] on input "Time of Her Life" at bounding box center [810, 160] width 266 height 18
paste input "he Story of Art in America 2.2"
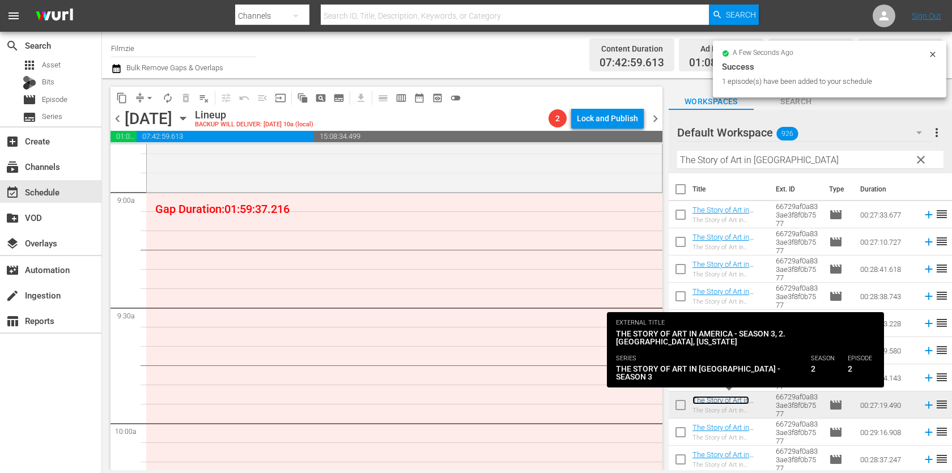
scroll to position [2031, 0]
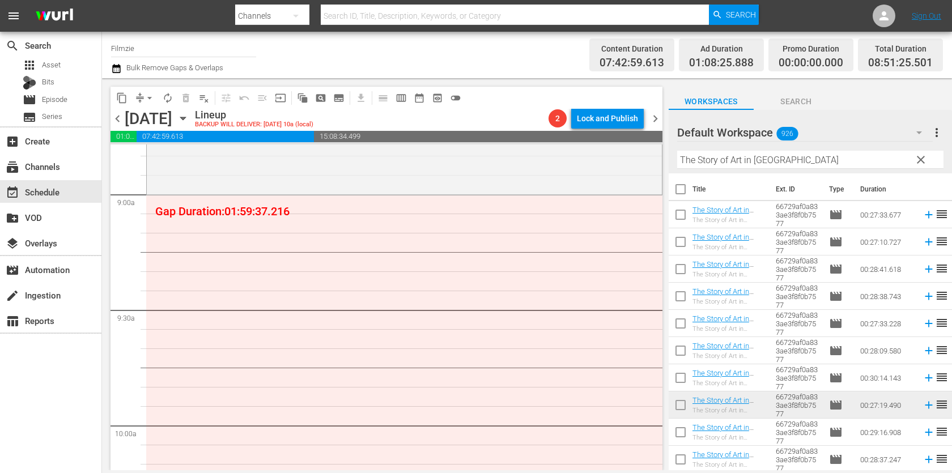
click at [818, 151] on input "The Story of Art in America" at bounding box center [810, 160] width 266 height 18
paste input "Rocks at Whiskey Trench"
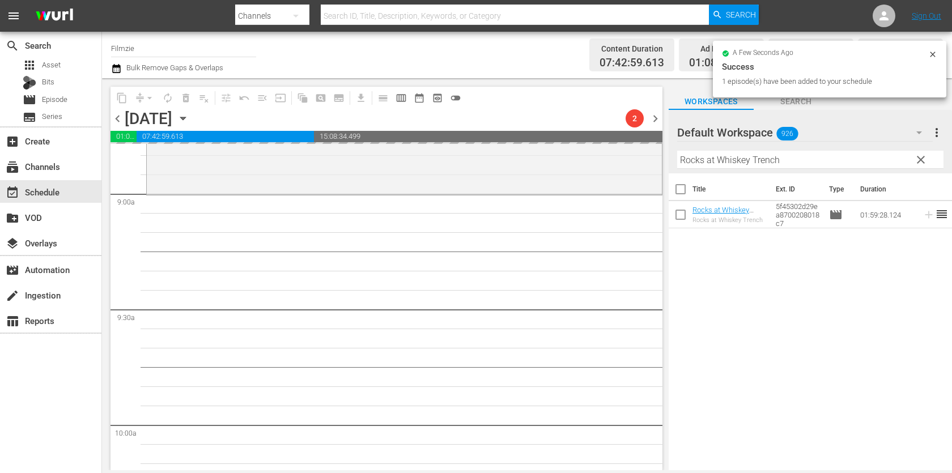
drag, startPoint x: 727, startPoint y: 210, endPoint x: 619, endPoint y: 2, distance: 234.1
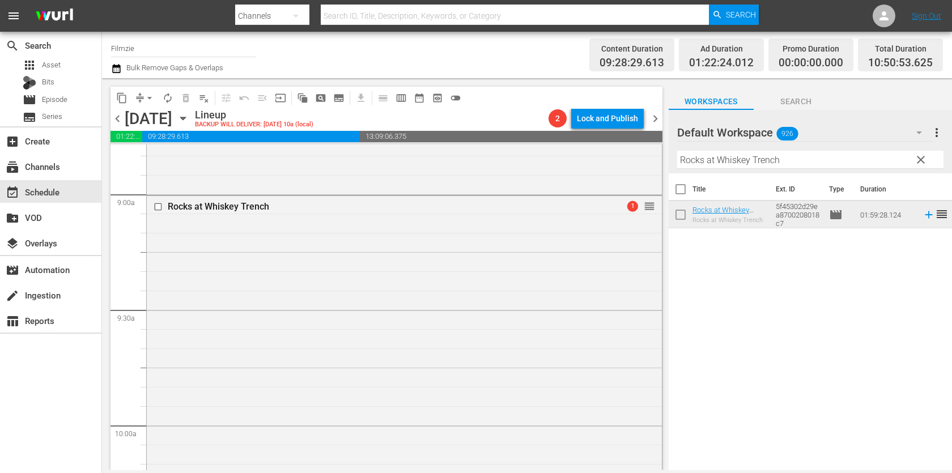
click at [778, 168] on input "Rocks at Whiskey Trench" at bounding box center [810, 160] width 266 height 18
click at [778, 168] on hr at bounding box center [810, 168] width 266 height 1
click at [778, 168] on input "Rocks at Whiskey Trench" at bounding box center [810, 160] width 266 height 18
paste input "Queen Mimi"
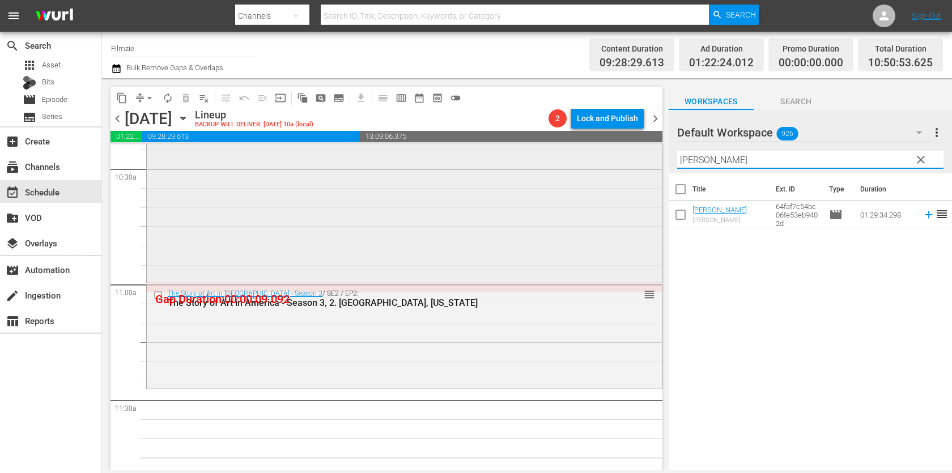
scroll to position [2405, 0]
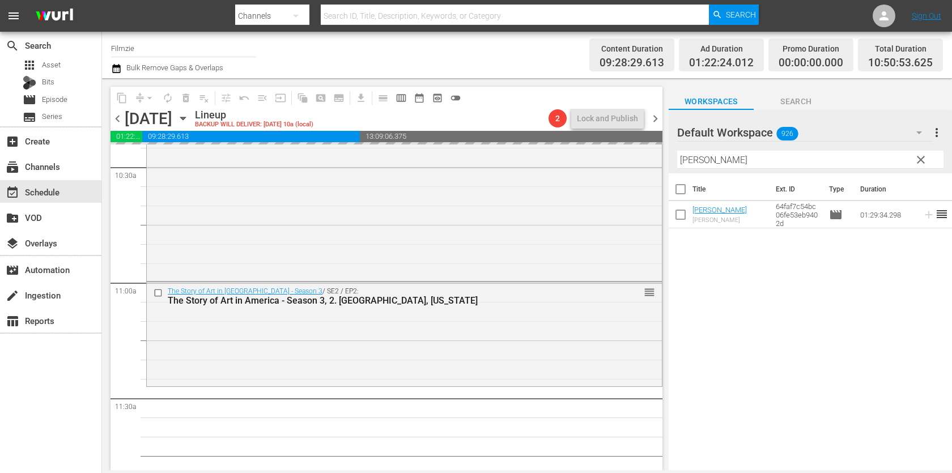
drag, startPoint x: 718, startPoint y: 207, endPoint x: 545, endPoint y: 19, distance: 255.4
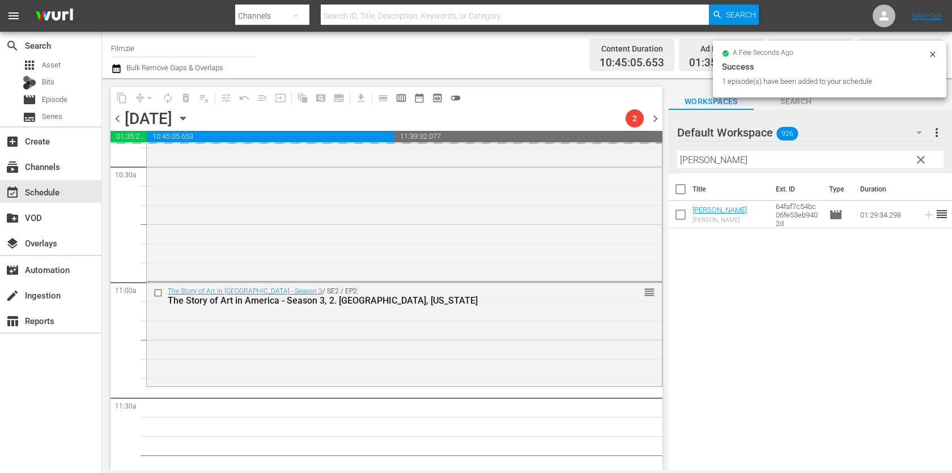
click at [772, 156] on input "Queen Mimi" at bounding box center [810, 160] width 266 height 18
paste input "Clay's Feast: A Comedy Food Special"
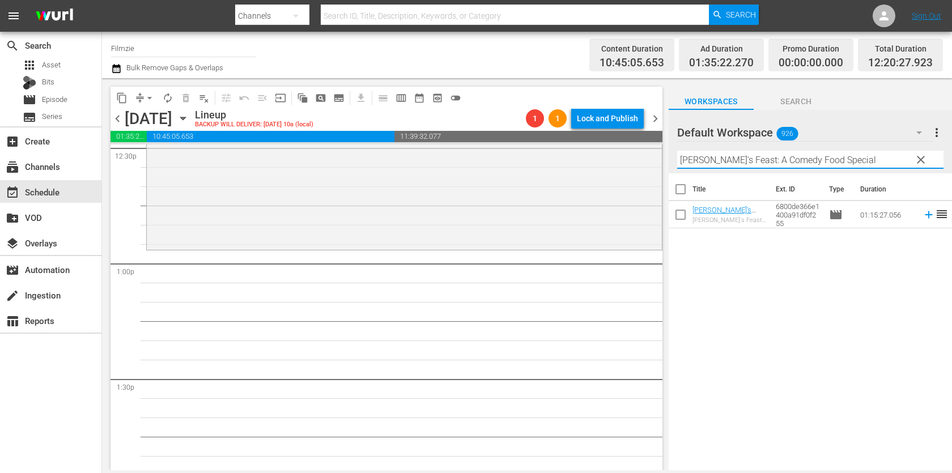
scroll to position [2917, 0]
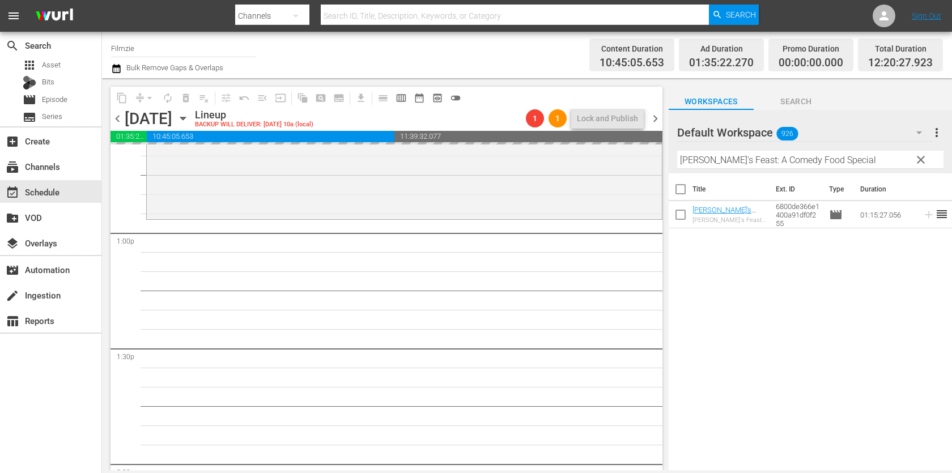
drag, startPoint x: 733, startPoint y: 212, endPoint x: 595, endPoint y: 10, distance: 244.2
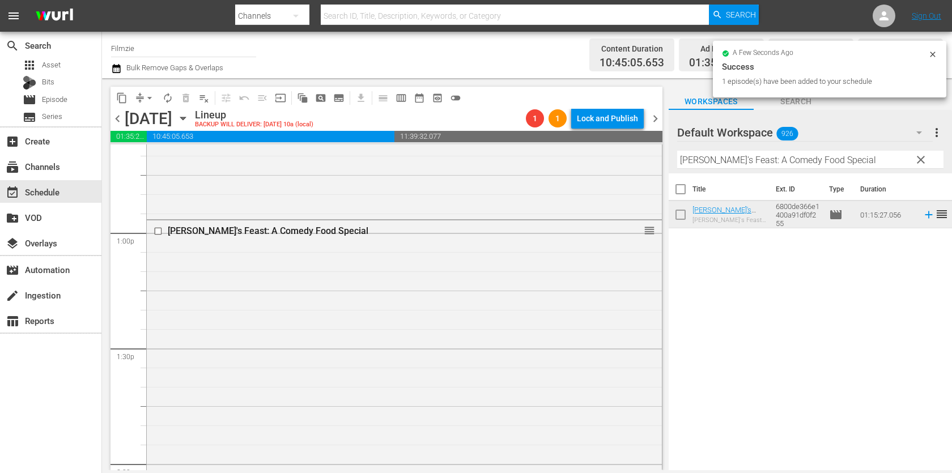
click at [728, 156] on input "Clay's Feast: A Comedy Food Special" at bounding box center [810, 160] width 266 height 18
paste input "The Last Descent"
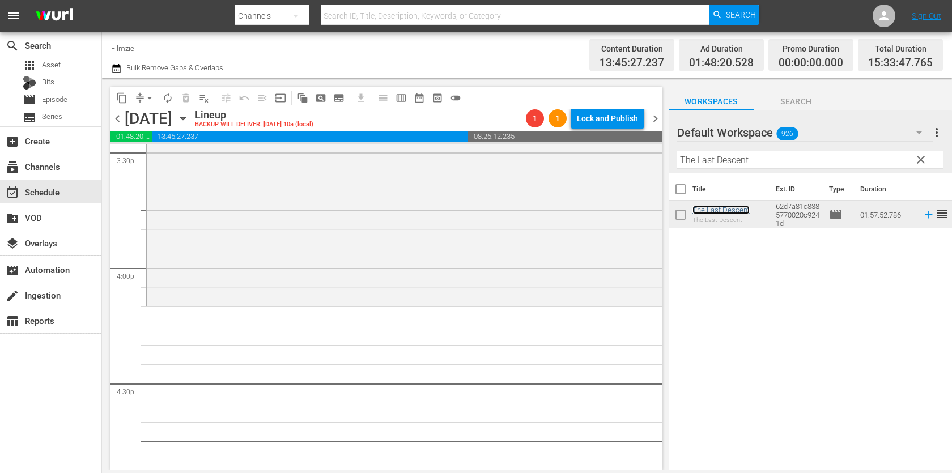
scroll to position [3543, 0]
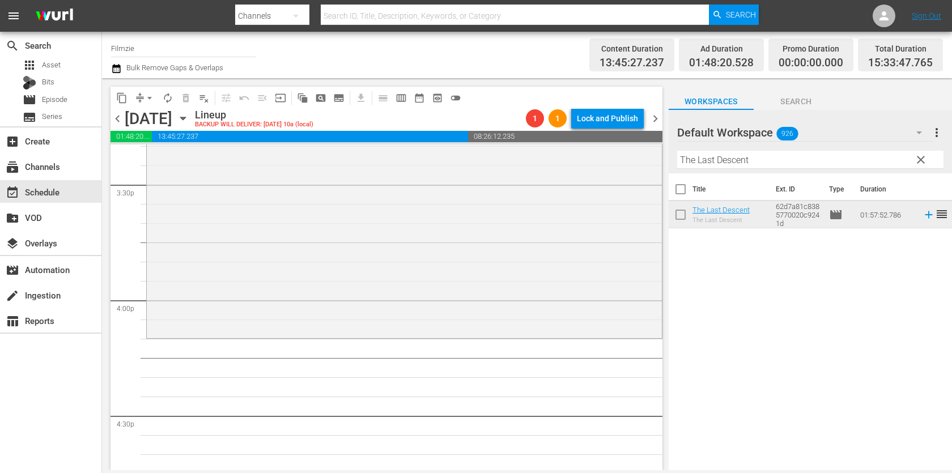
click at [701, 155] on input "The Last Descent" at bounding box center [810, 160] width 266 height 18
paste input "Stand in the Gap"
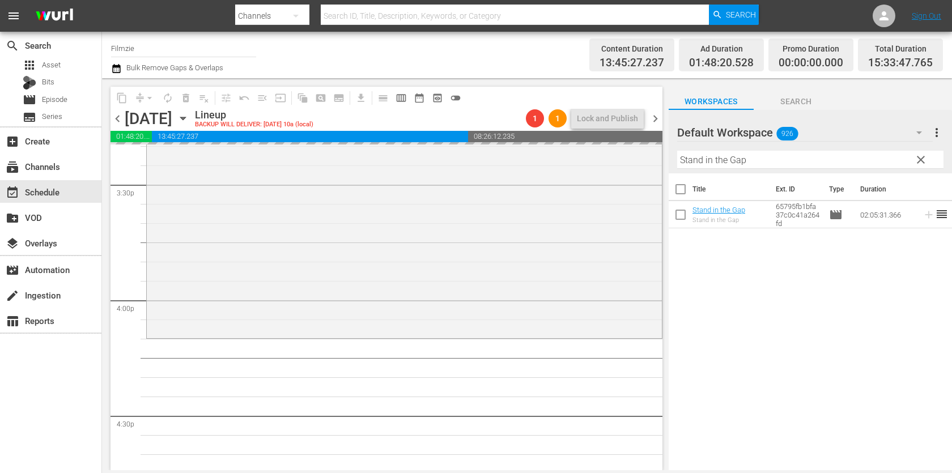
drag, startPoint x: 725, startPoint y: 207, endPoint x: 617, endPoint y: 11, distance: 224.1
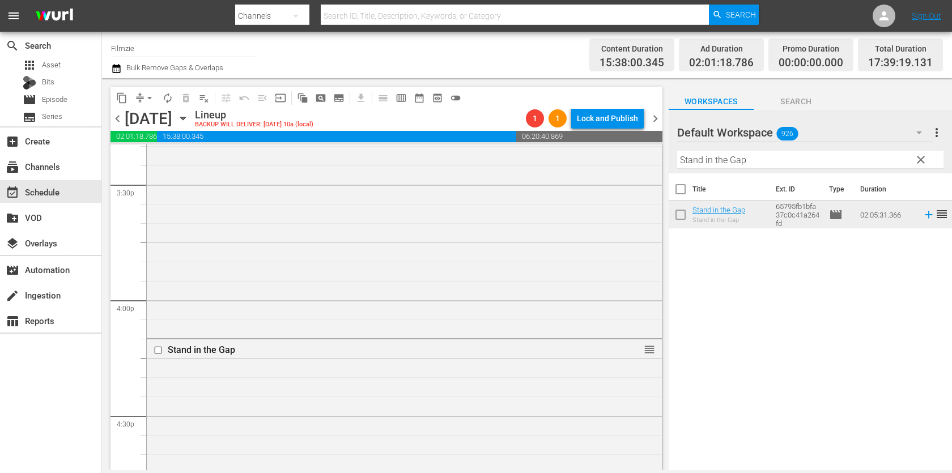
click at [761, 159] on input "Stand in the Gap" at bounding box center [810, 160] width 266 height 18
paste input "Getting Grace"
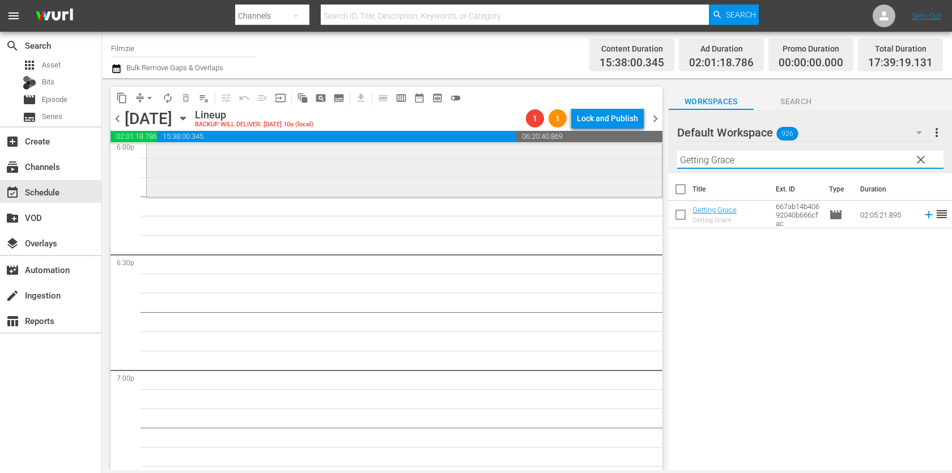
scroll to position [4176, 0]
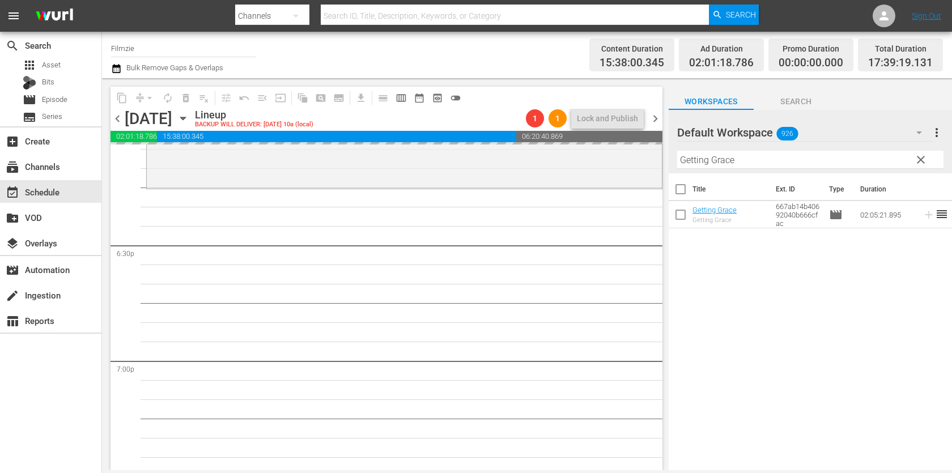
drag, startPoint x: 712, startPoint y: 210, endPoint x: 595, endPoint y: 8, distance: 233.8
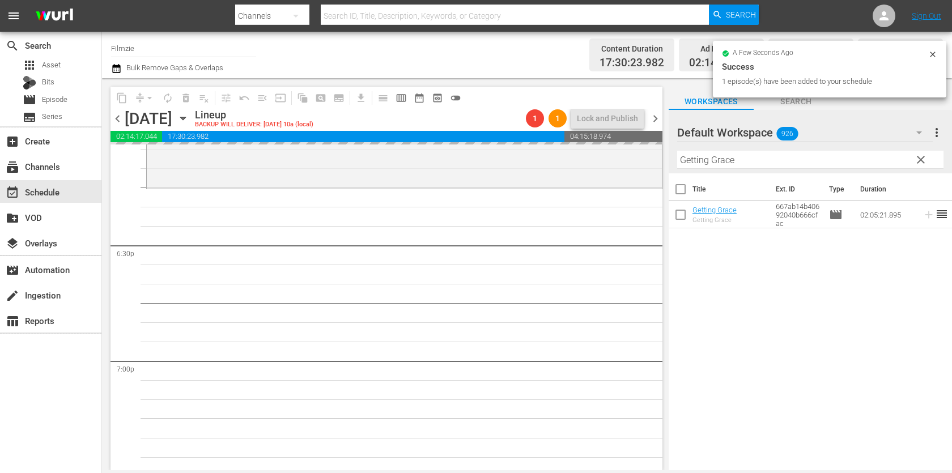
click at [748, 156] on input "Getting Grace" at bounding box center [810, 160] width 266 height 18
paste input "Dearest Jan"
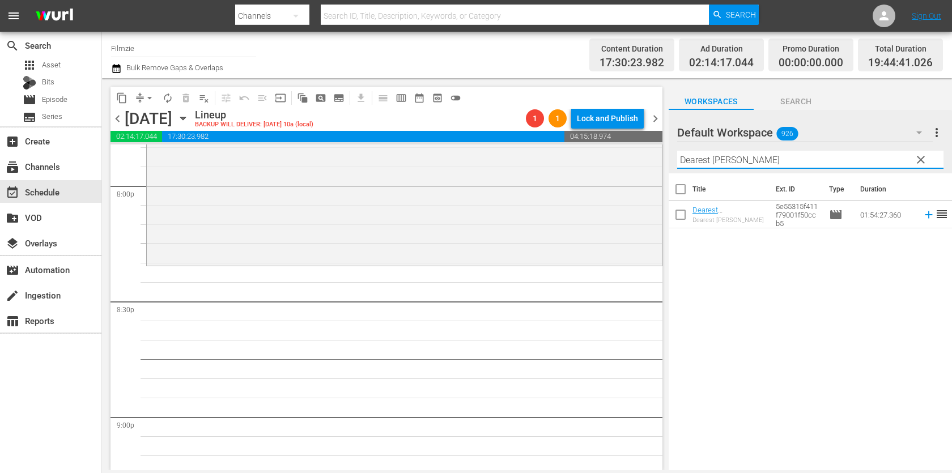
scroll to position [4641, 0]
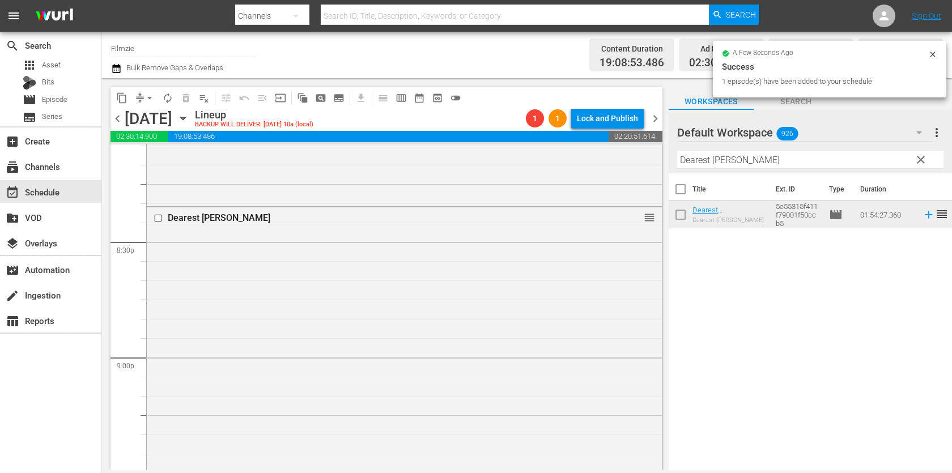
click at [784, 154] on input "Dearest Jane" at bounding box center [810, 160] width 266 height 18
paste input "Not On This Night"
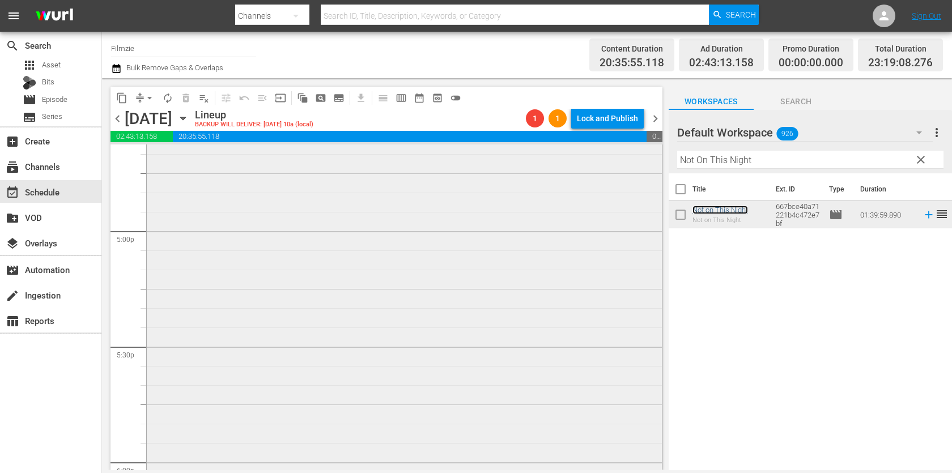
scroll to position [4145, 0]
click at [730, 143] on div at bounding box center [718, 133] width 82 height 28
click at [729, 155] on input "Not On This Night" at bounding box center [810, 160] width 266 height 18
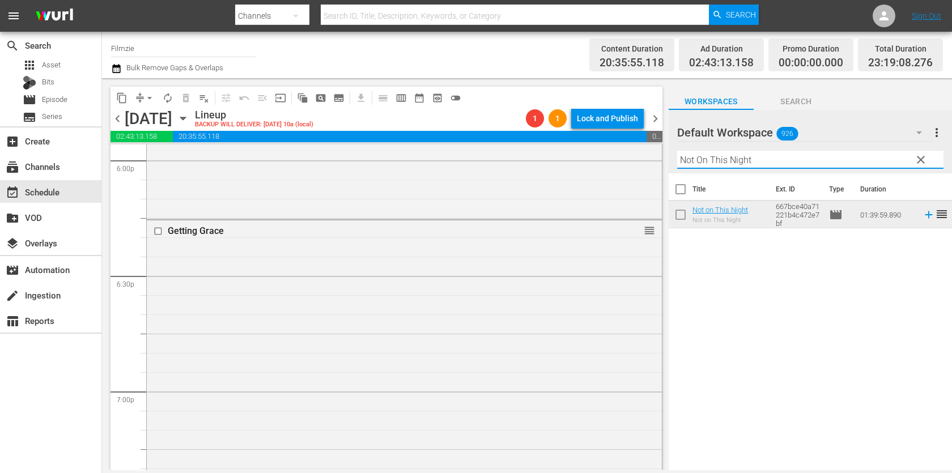
click at [729, 155] on input "Not On This Night" at bounding box center [810, 160] width 266 height 18
paste input "The White Maze"
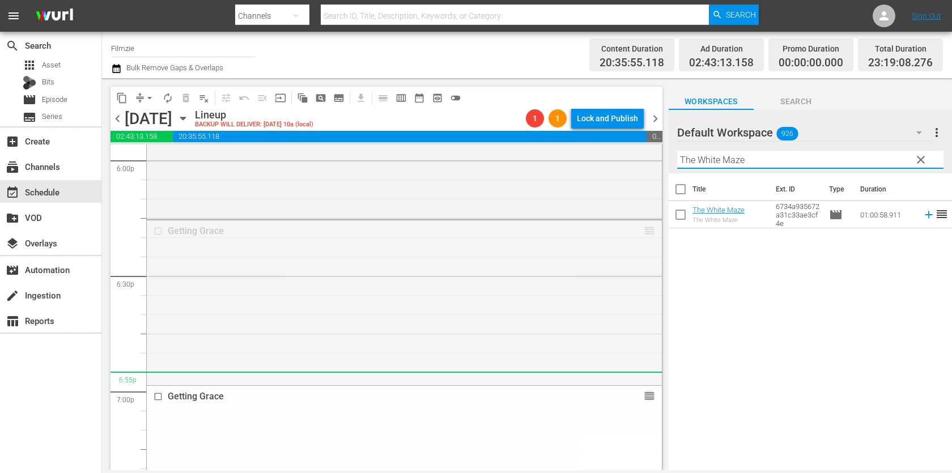
drag, startPoint x: 649, startPoint y: 233, endPoint x: 654, endPoint y: 432, distance: 198.9
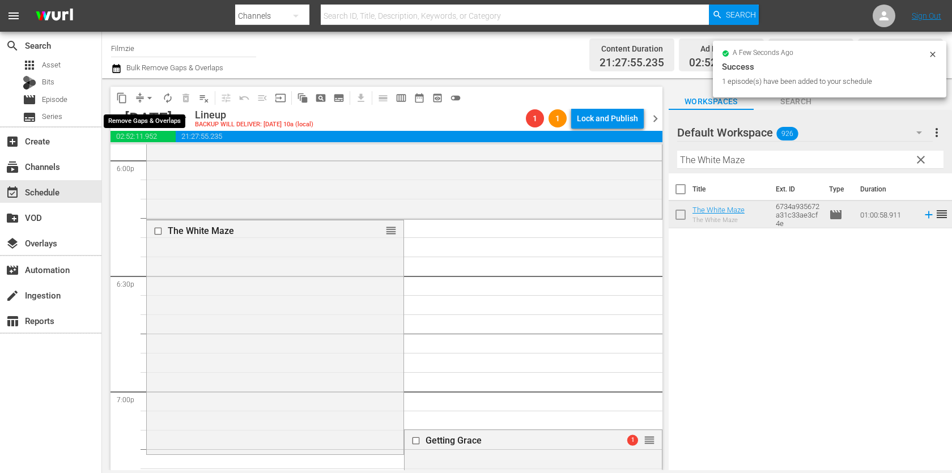
click at [143, 100] on button "arrow_drop_down" at bounding box center [150, 98] width 18 height 18
click at [173, 159] on li "Align to End of Previous Day" at bounding box center [150, 157] width 119 height 19
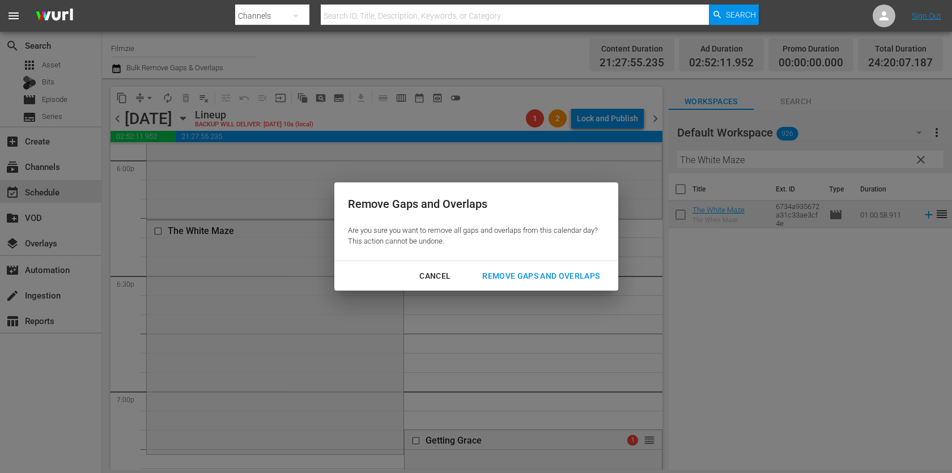
click at [578, 267] on button "Remove Gaps and Overlaps" at bounding box center [541, 276] width 144 height 21
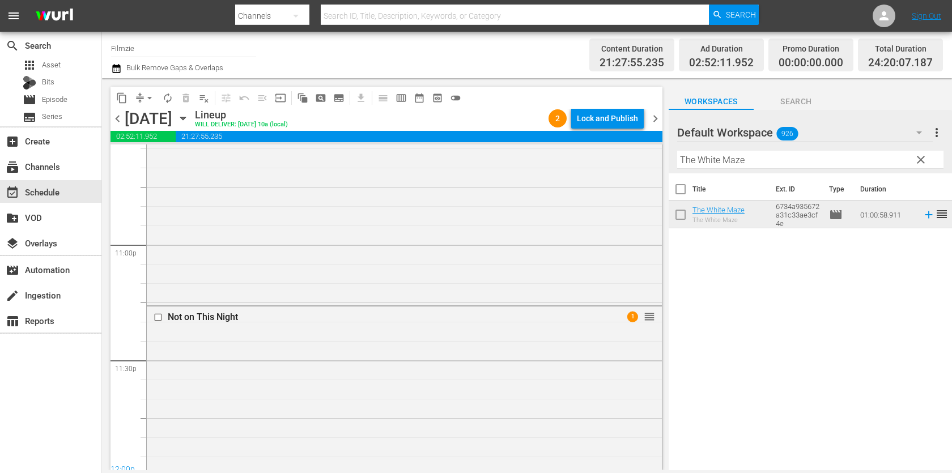
scroll to position [5436, 0]
click at [606, 118] on div "Lock and Publish" at bounding box center [607, 118] width 61 height 20
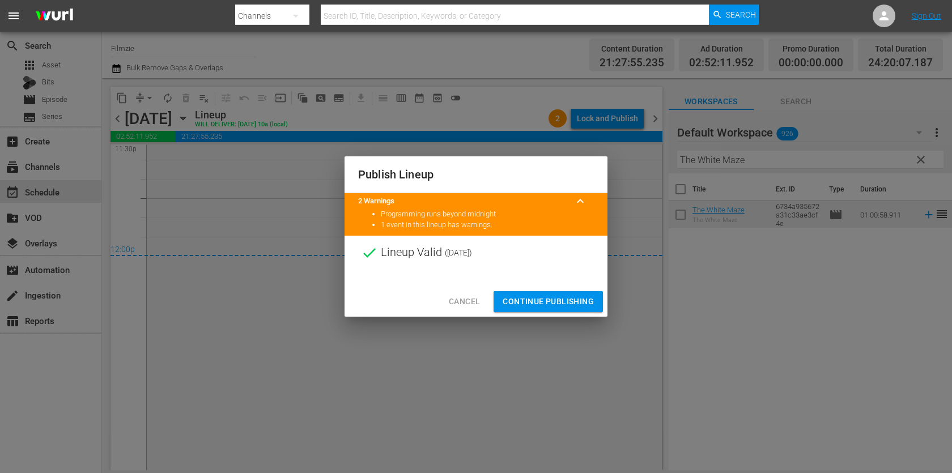
click at [542, 299] on span "Continue Publishing" at bounding box center [548, 302] width 91 height 14
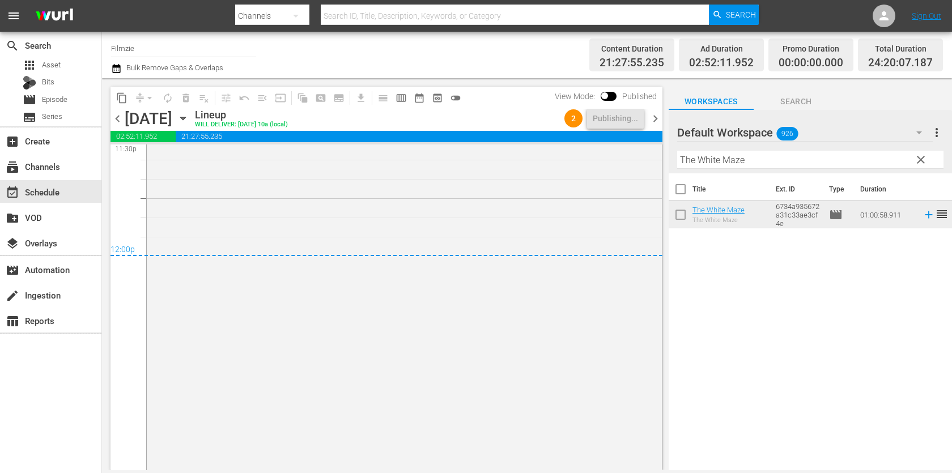
click at [654, 117] on span "chevron_right" at bounding box center [655, 119] width 14 height 14
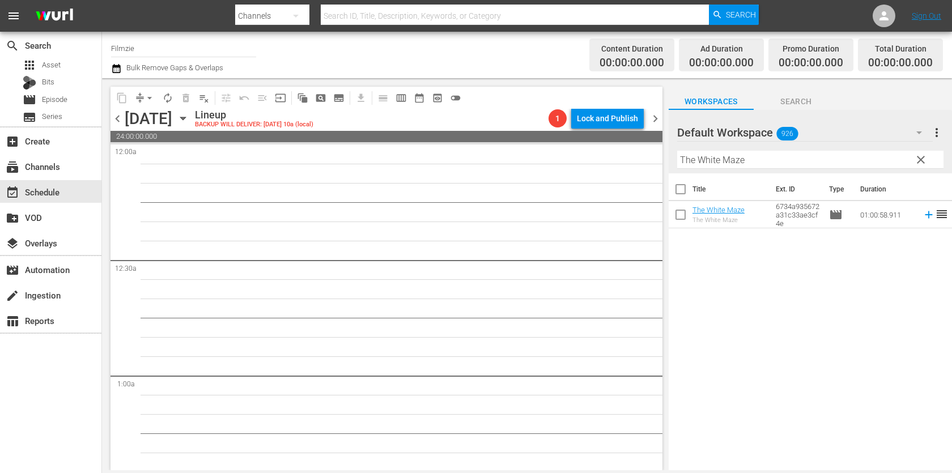
click at [749, 154] on input "The White Maze" at bounding box center [810, 160] width 266 height 18
paste input "I Am the White Tiger"
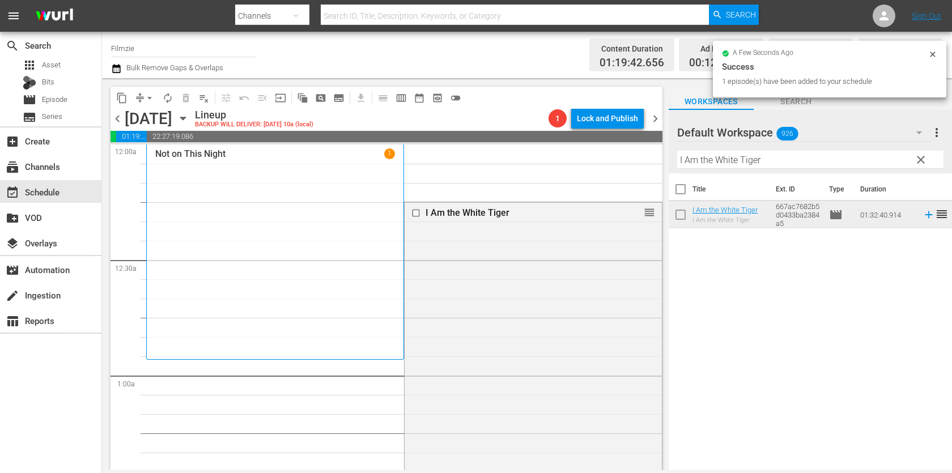
click at [709, 156] on input "I Am the White Tiger" at bounding box center [810, 160] width 266 height 18
paste input "The Battery"
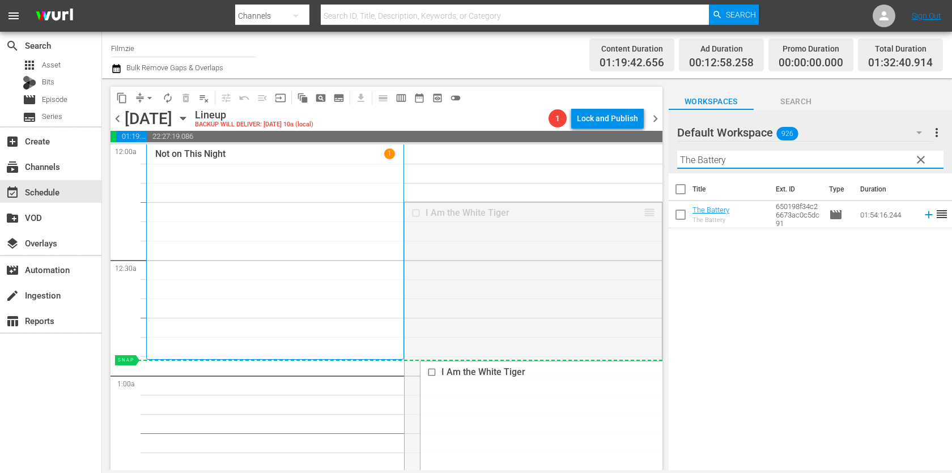
drag, startPoint x: 652, startPoint y: 208, endPoint x: 576, endPoint y: 370, distance: 178.9
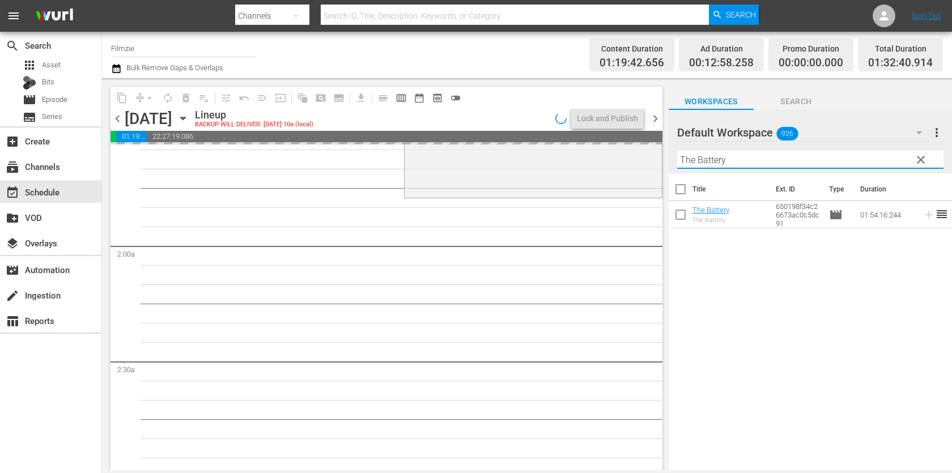
scroll to position [360, 0]
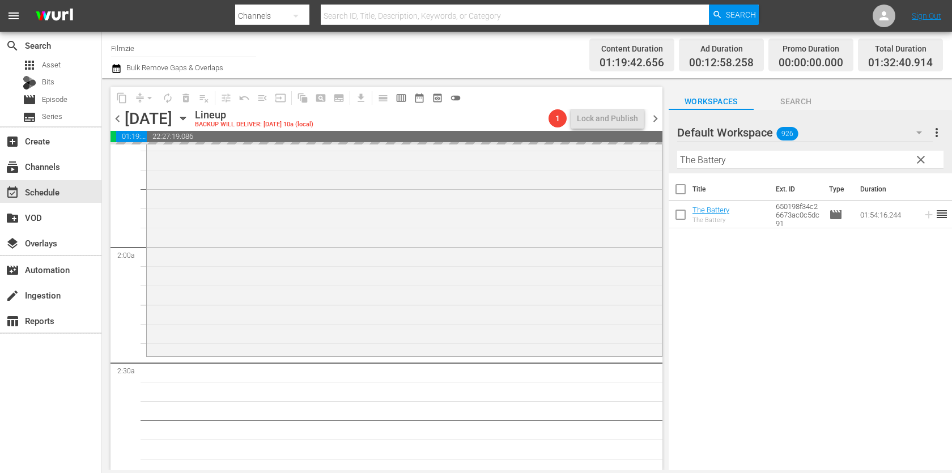
drag, startPoint x: 724, startPoint y: 211, endPoint x: 595, endPoint y: 10, distance: 239.0
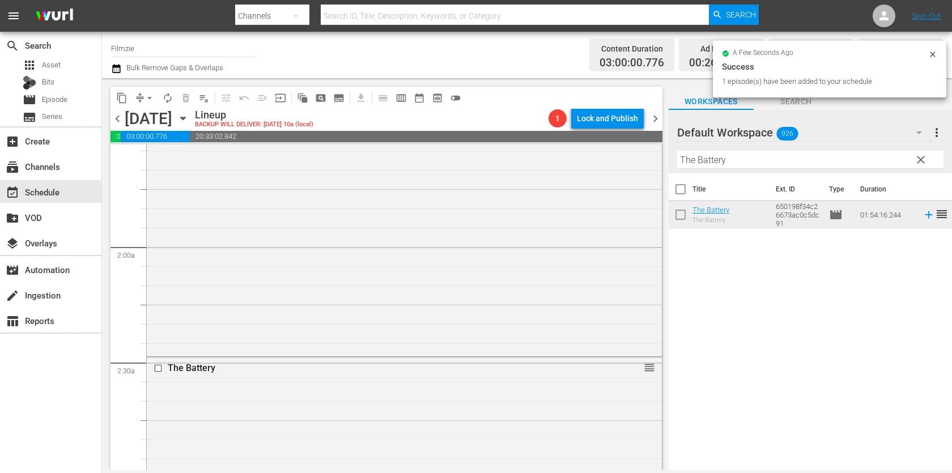
click at [780, 160] on input "The Battery" at bounding box center [810, 160] width 266 height 18
paste input "Cyrano de Bergerac"
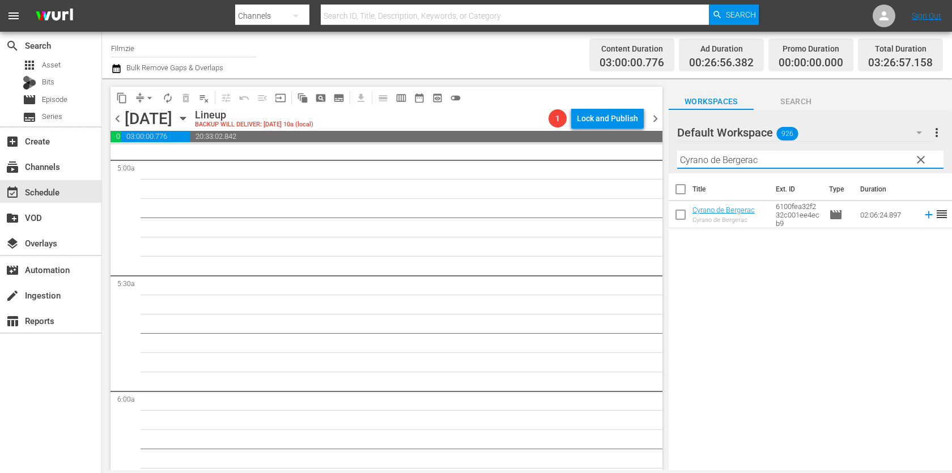
scroll to position [1141, 0]
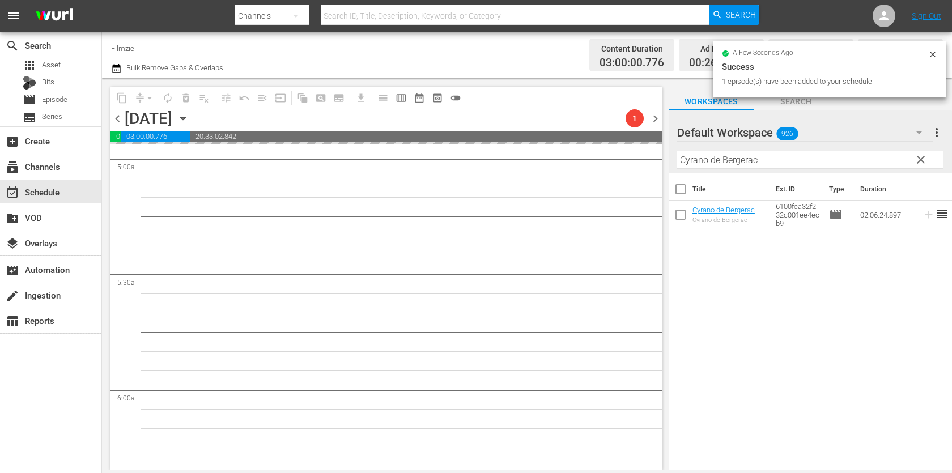
click at [737, 154] on input "Cyrano de Bergerac" at bounding box center [810, 160] width 266 height 18
paste input "Time Out in Thailand"
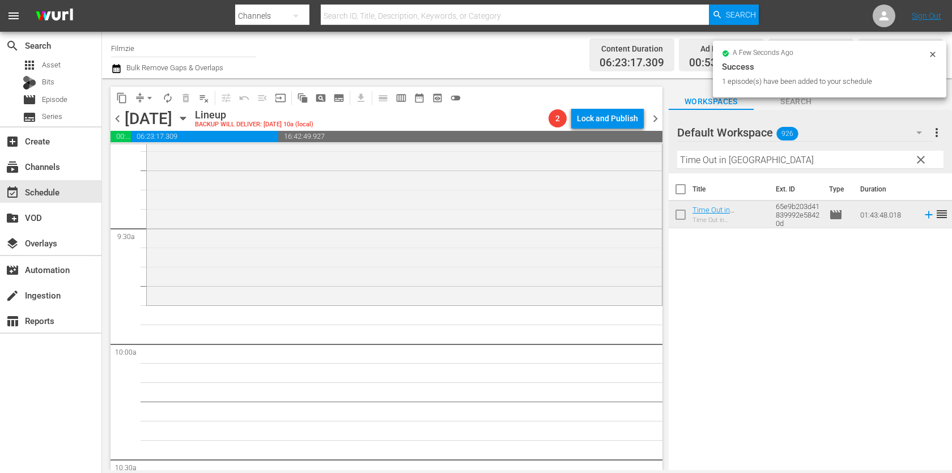
scroll to position [2114, 0]
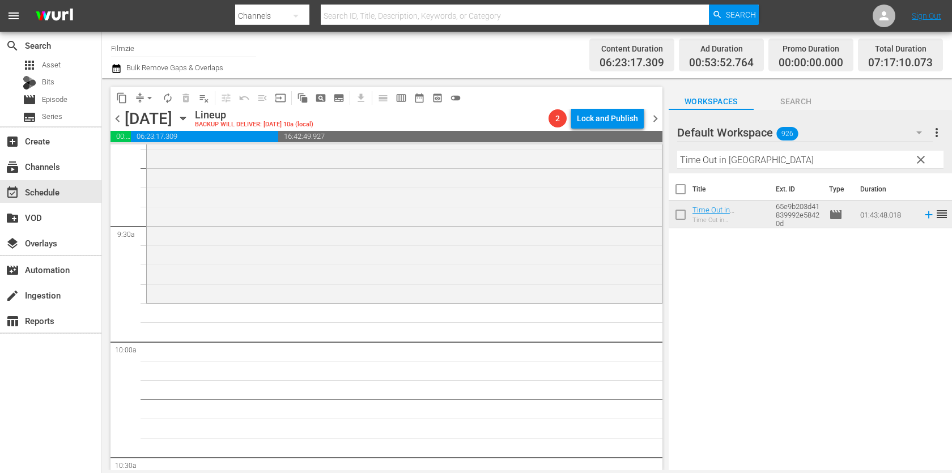
click at [760, 167] on input "Time Out in Thailand" at bounding box center [810, 160] width 266 height 18
paste input "he Story of Art in America 2.3"
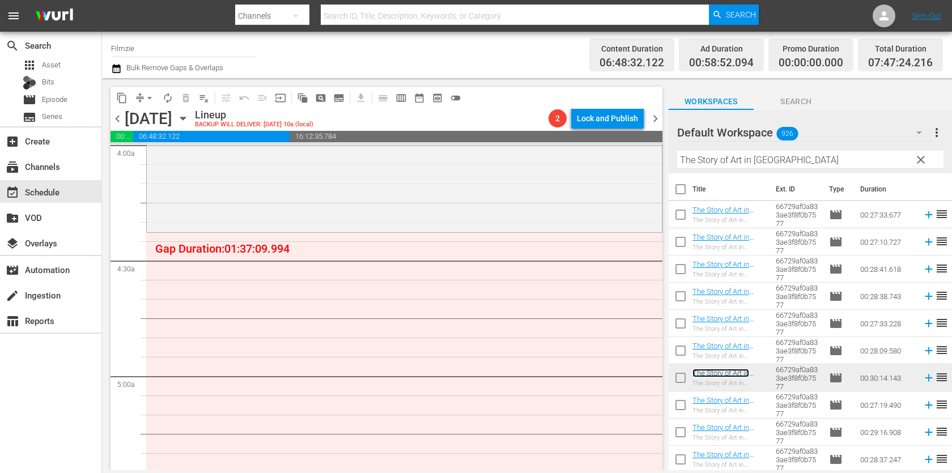
scroll to position [938, 0]
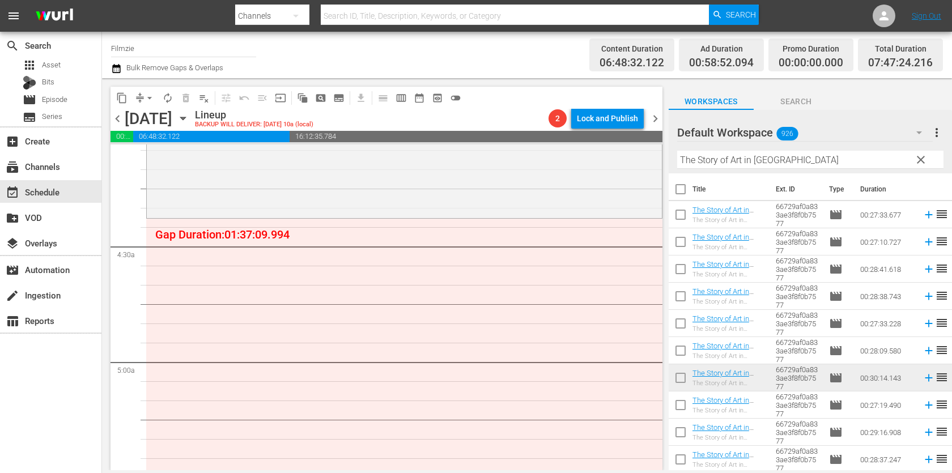
click at [767, 159] on input "The Story of Art in America" at bounding box center [810, 160] width 266 height 18
paste input "With Love from Suffolk"
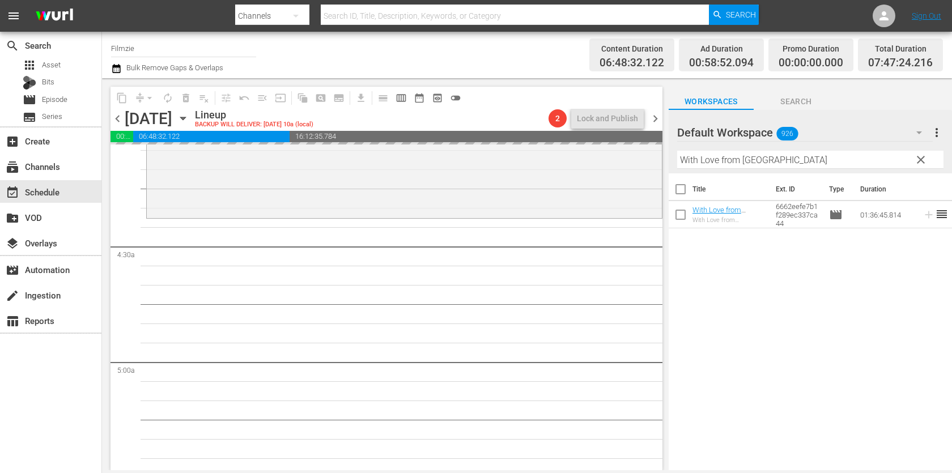
drag, startPoint x: 728, startPoint y: 208, endPoint x: 599, endPoint y: 1, distance: 244.0
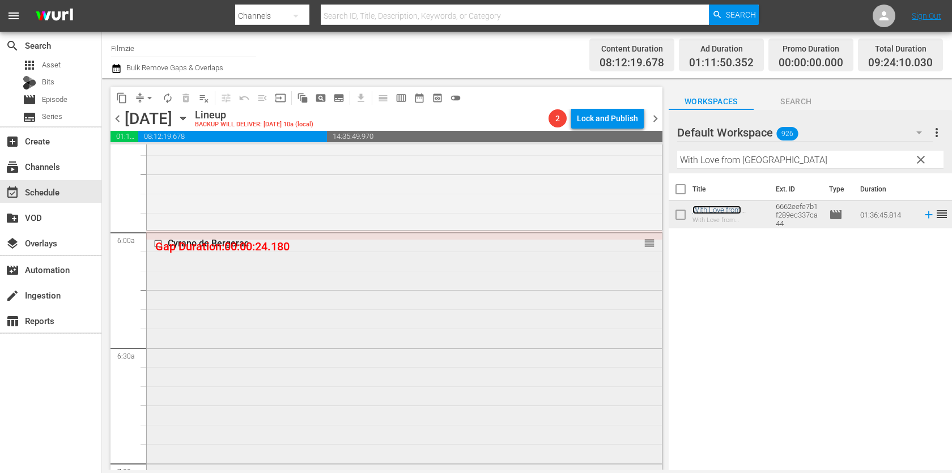
scroll to position [1310, 0]
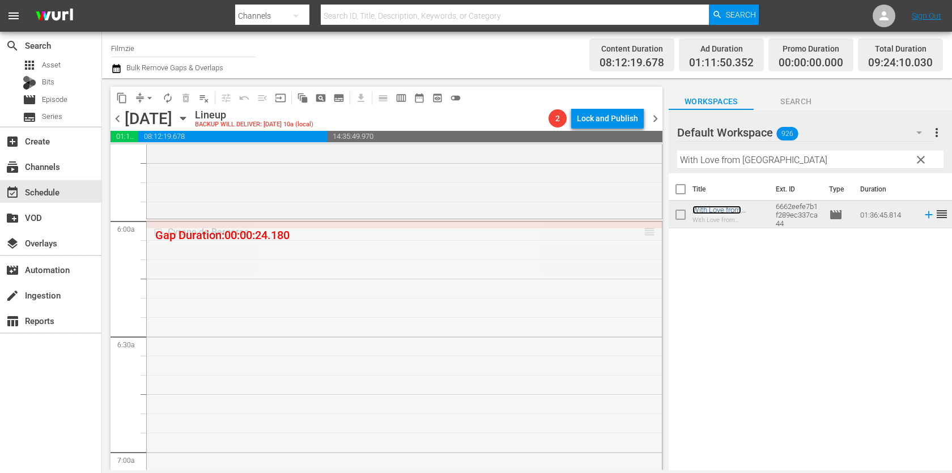
drag, startPoint x: 647, startPoint y: 235, endPoint x: 647, endPoint y: 221, distance: 14.2
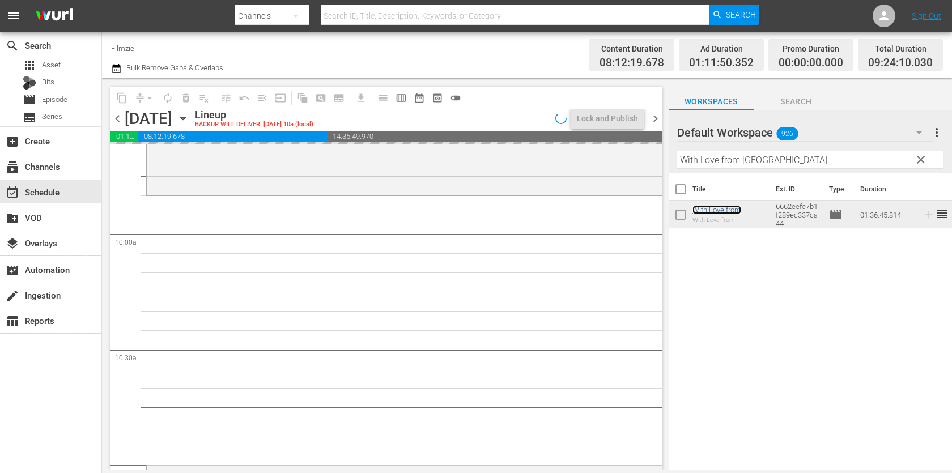
scroll to position [2233, 0]
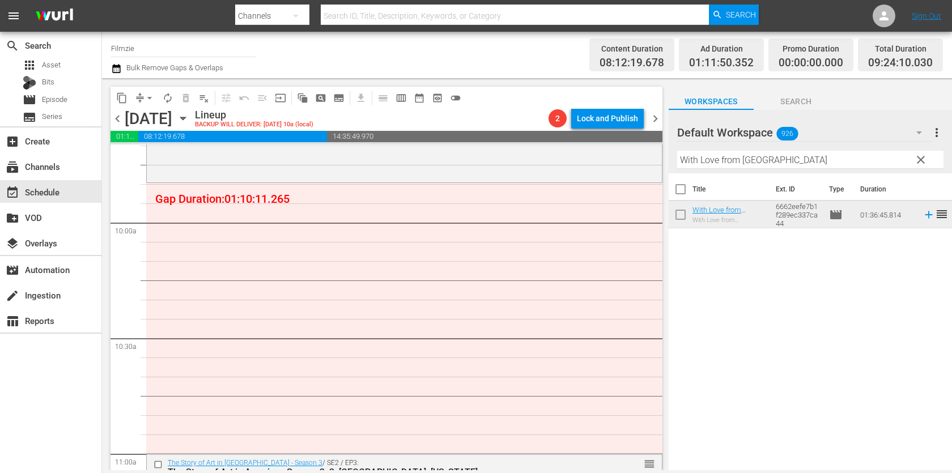
click at [771, 157] on input "With Love from Suffolk" at bounding box center [810, 160] width 266 height 18
paste input "Horse Heroes"
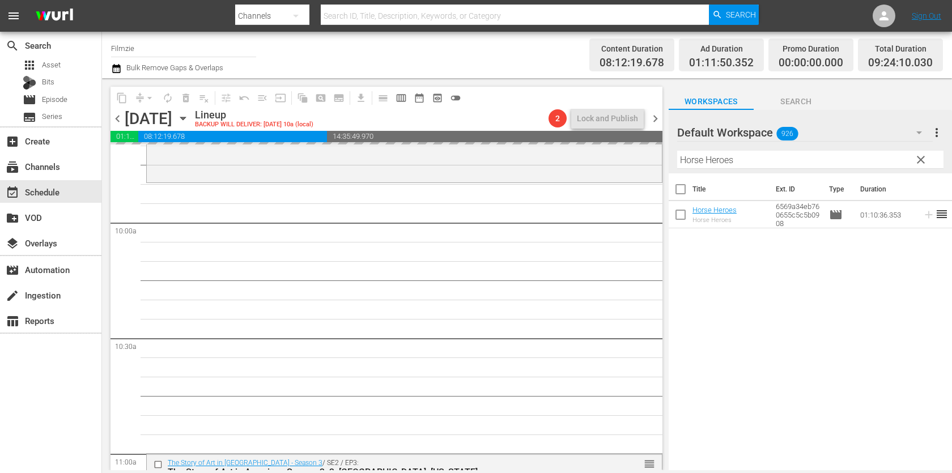
drag, startPoint x: 727, startPoint y: 215, endPoint x: 621, endPoint y: 24, distance: 218.4
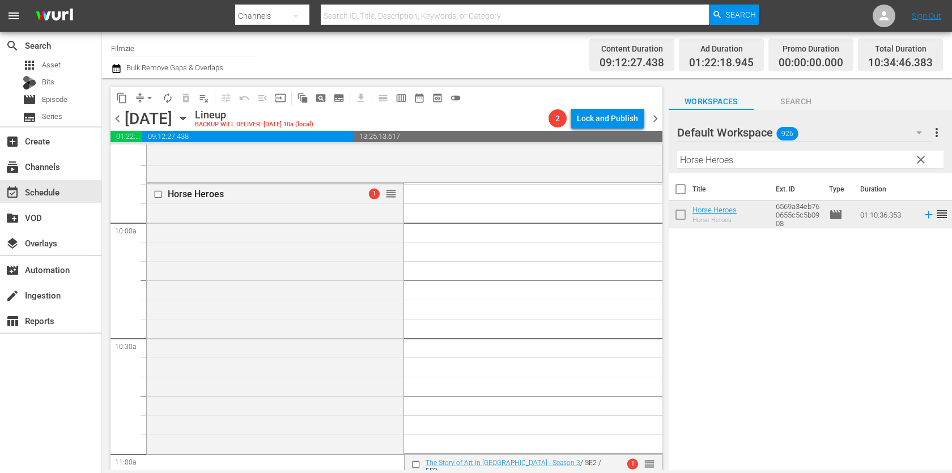
click at [760, 166] on input "Horse Heroes" at bounding box center [810, 160] width 266 height 18
paste input "Decanted.: A Winemaker's Journey"
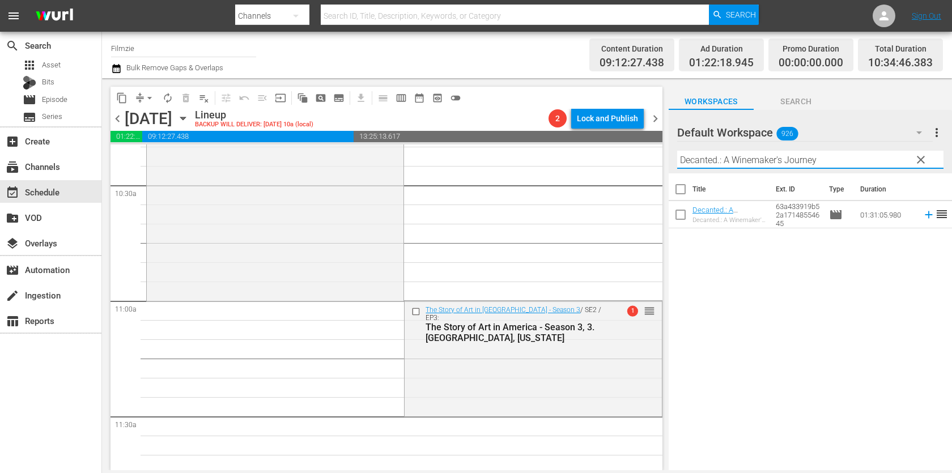
scroll to position [2389, 0]
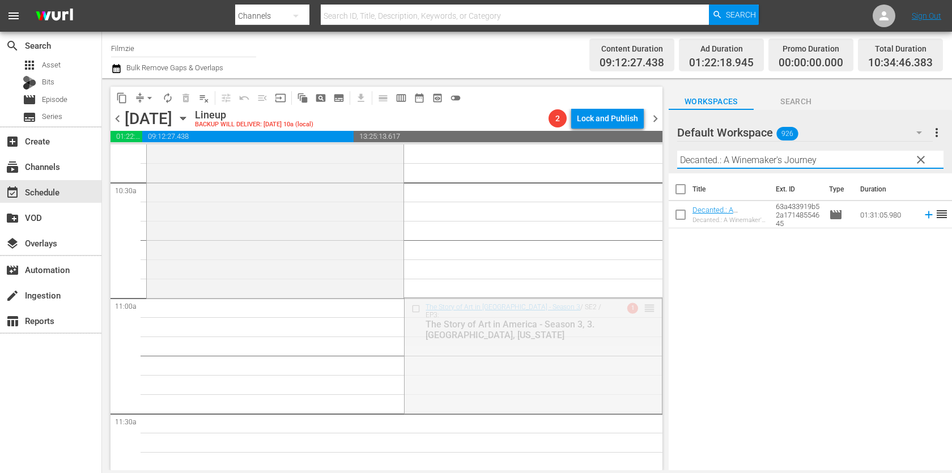
drag, startPoint x: 650, startPoint y: 304, endPoint x: 633, endPoint y: 304, distance: 17.6
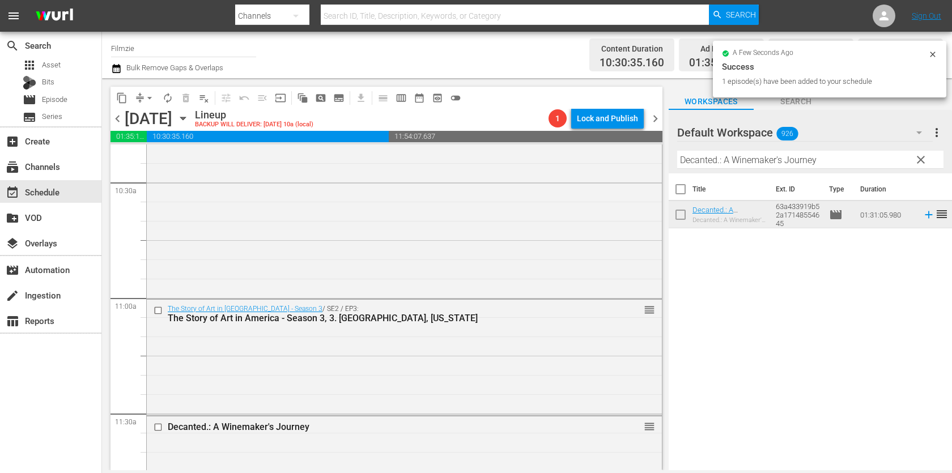
click at [722, 155] on input "Decanted.: A Winemaker's Journey" at bounding box center [810, 160] width 266 height 18
paste input "Invasion Of The Star Creatures"
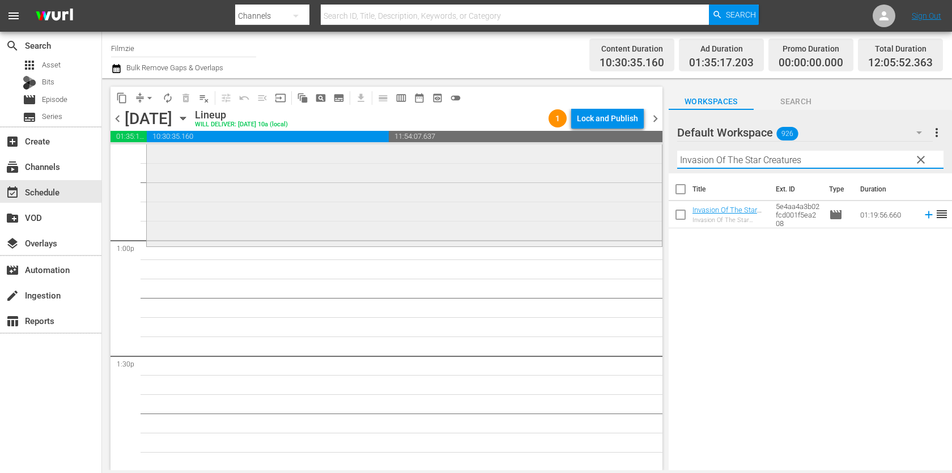
scroll to position [2914, 0]
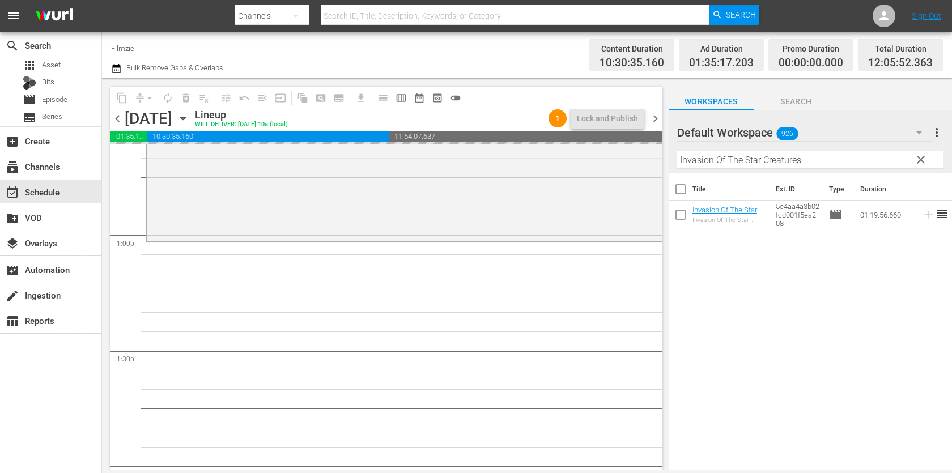
drag, startPoint x: 726, startPoint y: 212, endPoint x: 615, endPoint y: 11, distance: 230.3
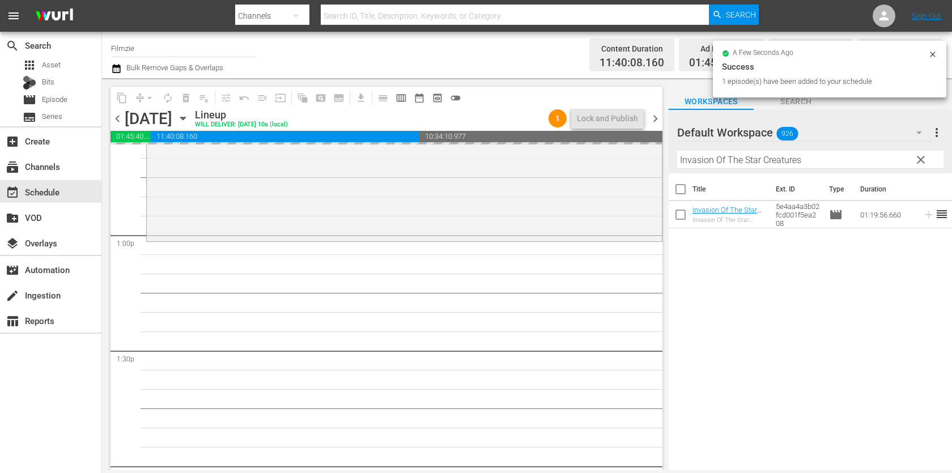
click at [716, 161] on input "Invasion Of The Star Creatures" at bounding box center [810, 160] width 266 height 18
paste input "Rocks at Whiskey Trench"
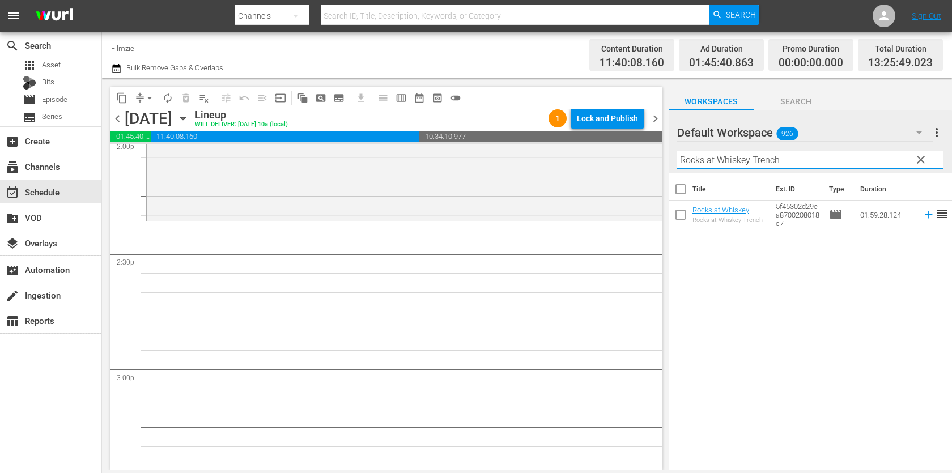
scroll to position [3230, 0]
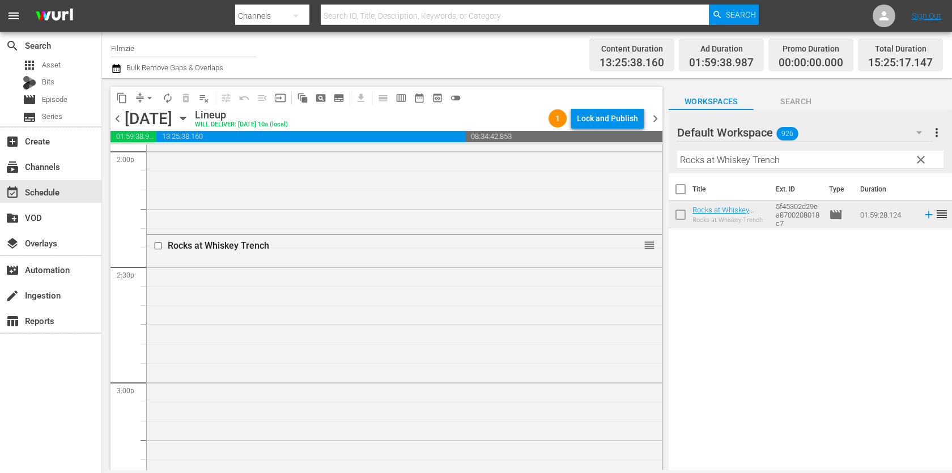
click at [776, 152] on input "Rocks at Whiskey Trench" at bounding box center [810, 160] width 266 height 18
paste input "Time of Her Life"
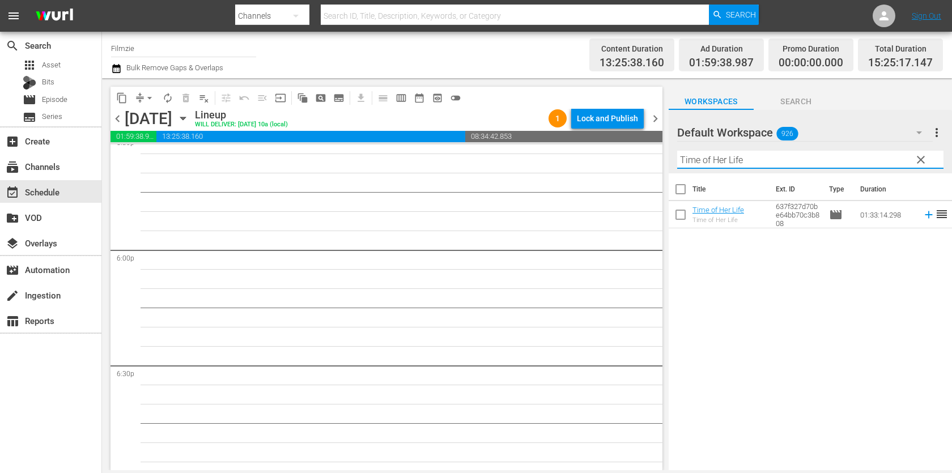
scroll to position [4065, 0]
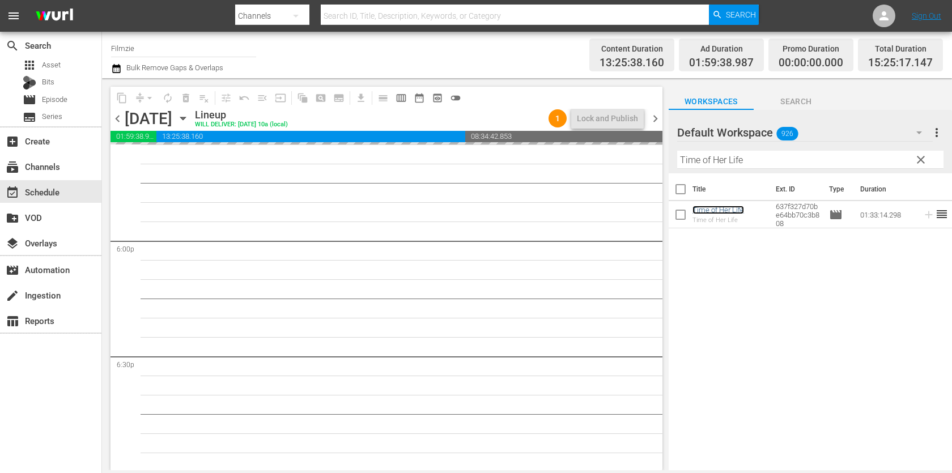
drag, startPoint x: 723, startPoint y: 206, endPoint x: 626, endPoint y: 2, distance: 225.5
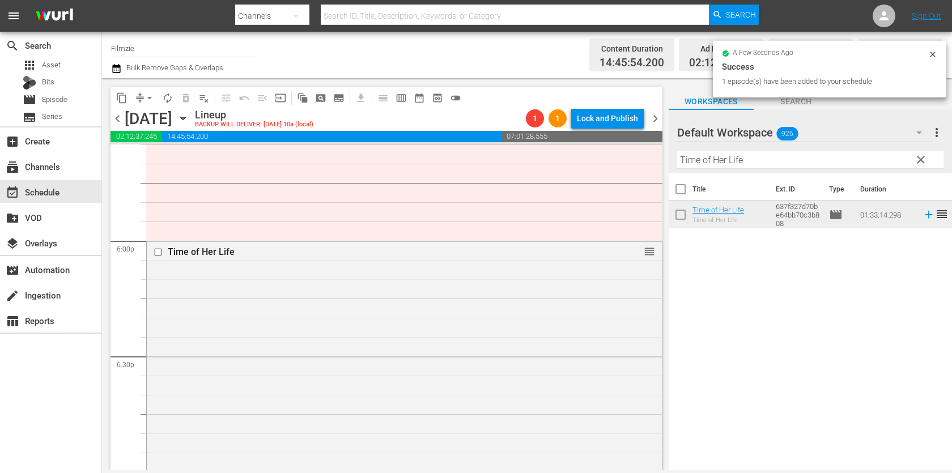
click at [758, 156] on input "Time of Her Life" at bounding box center [810, 160] width 266 height 18
paste input "om Cruise: Lights, Camera, Action"
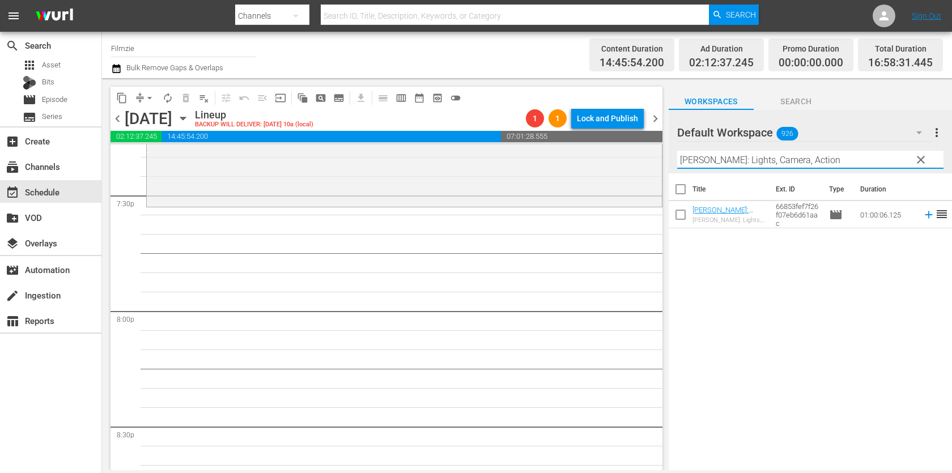
scroll to position [4451, 0]
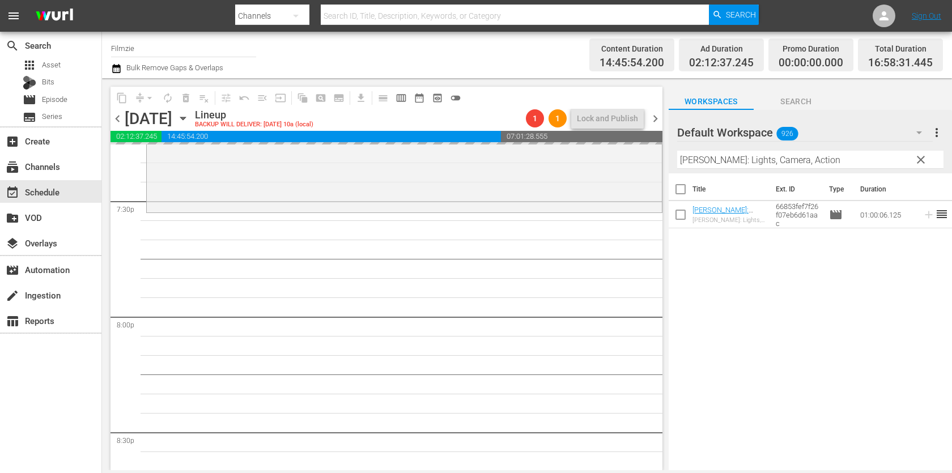
drag, startPoint x: 731, startPoint y: 210, endPoint x: 634, endPoint y: 2, distance: 229.6
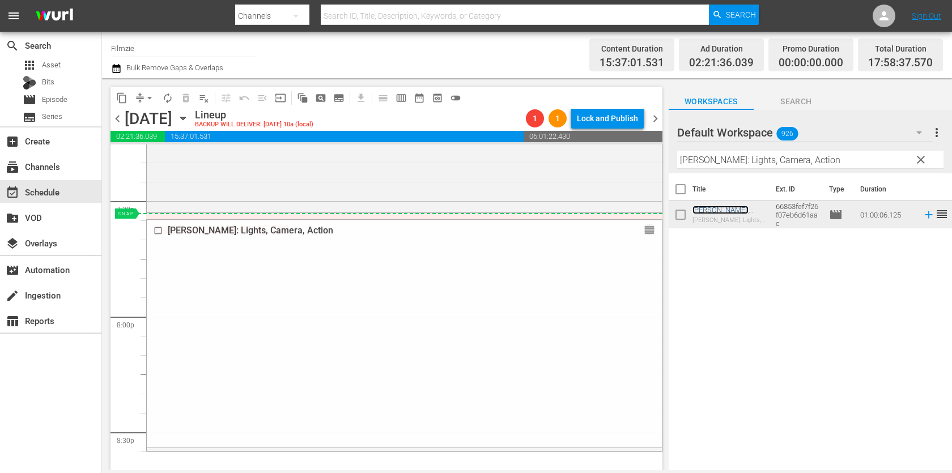
drag, startPoint x: 649, startPoint y: 227, endPoint x: 649, endPoint y: 215, distance: 11.9
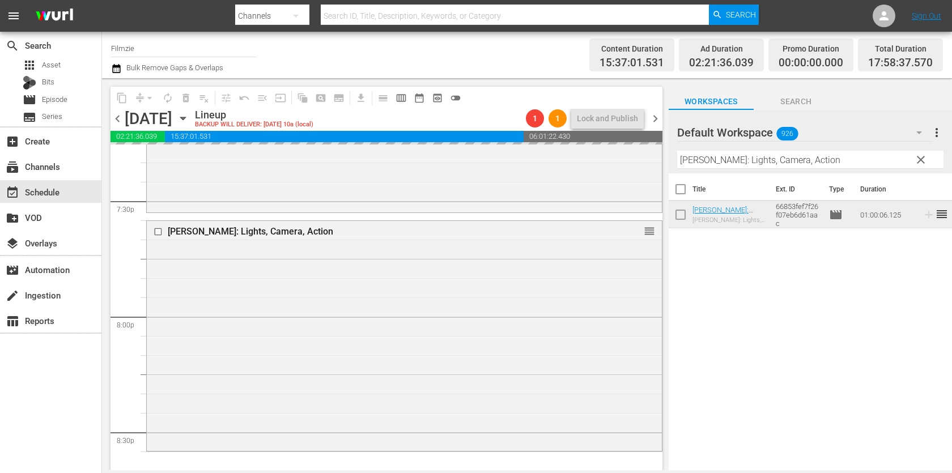
click at [751, 156] on input "Tom Cruise: Lights, Camera, Action" at bounding box center [810, 160] width 266 height 18
paste input "Animator"
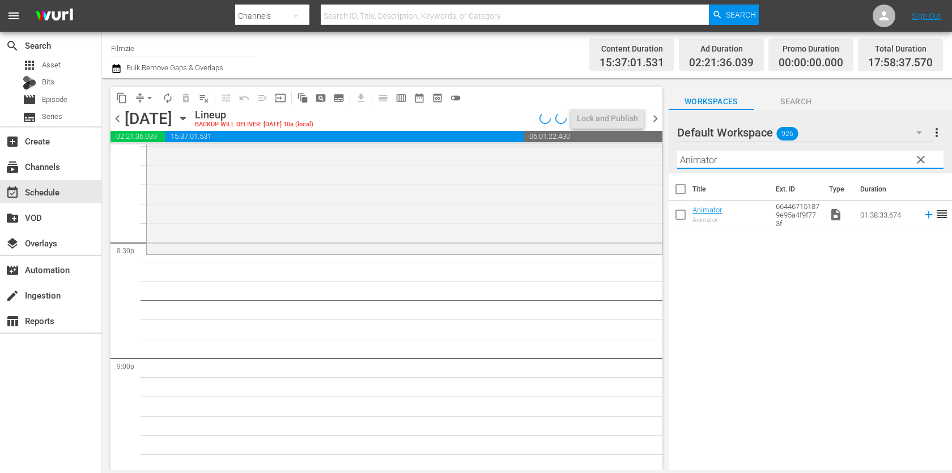
scroll to position [4667, 0]
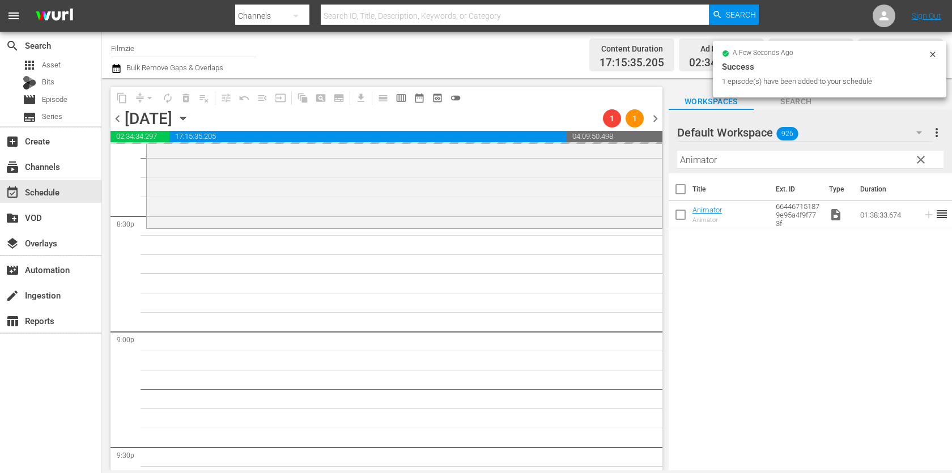
click at [765, 155] on input "Animator" at bounding box center [810, 160] width 266 height 18
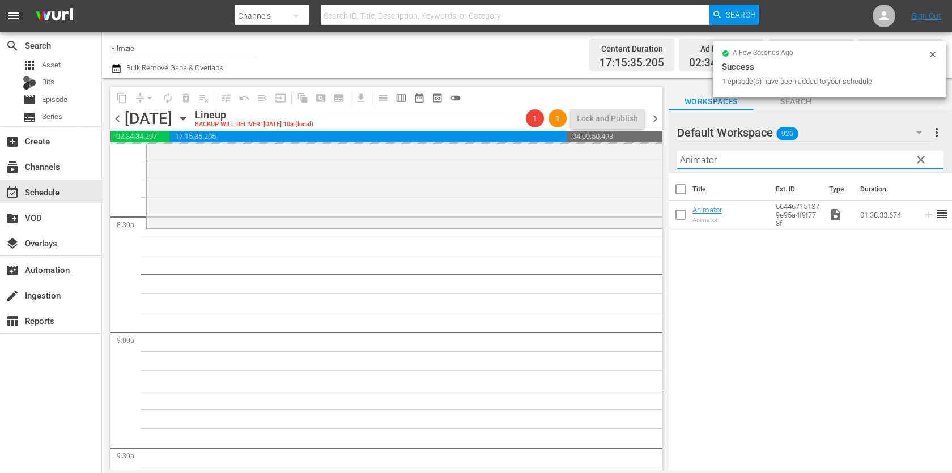
click at [765, 155] on input "Animator" at bounding box center [810, 160] width 266 height 18
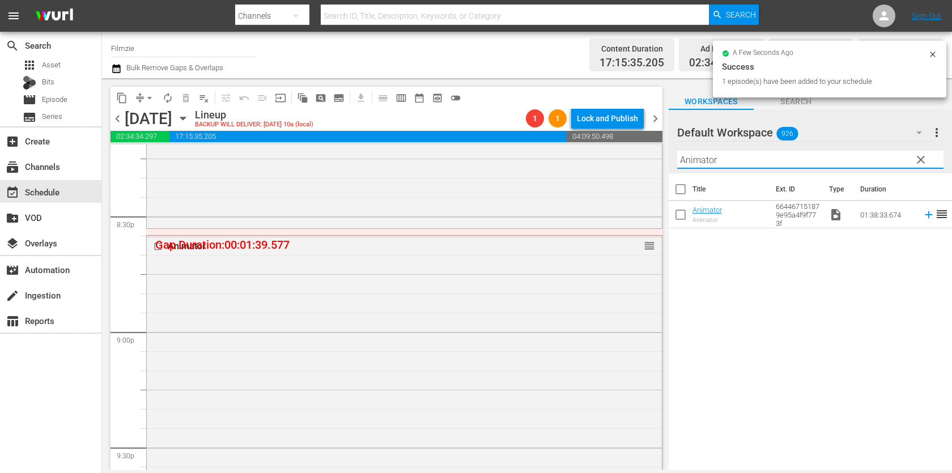
paste input "No Turning Back"
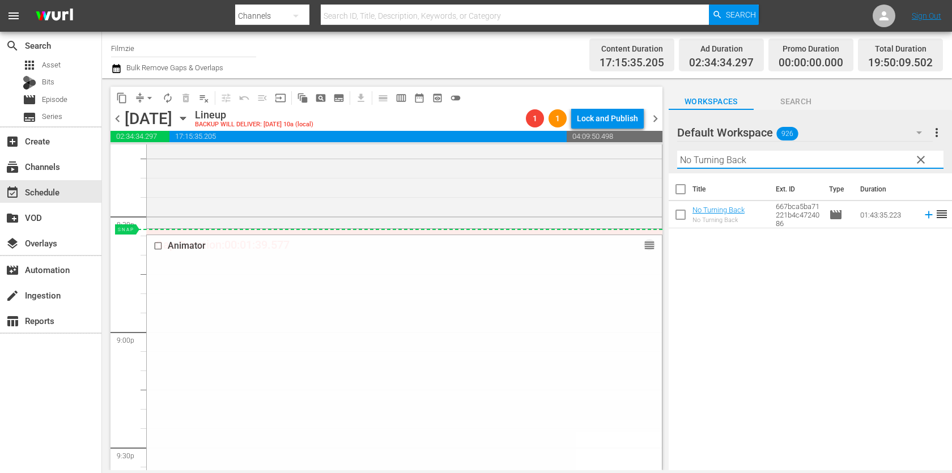
drag, startPoint x: 646, startPoint y: 245, endPoint x: 646, endPoint y: 232, distance: 12.5
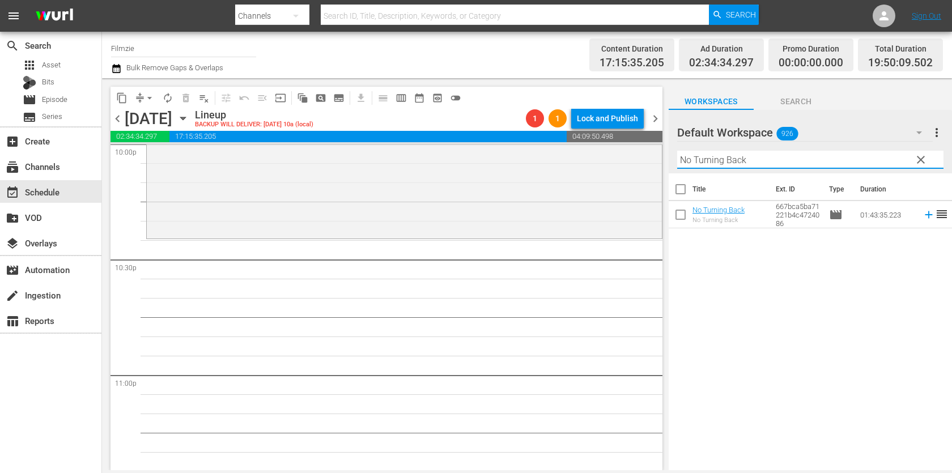
scroll to position [5095, 0]
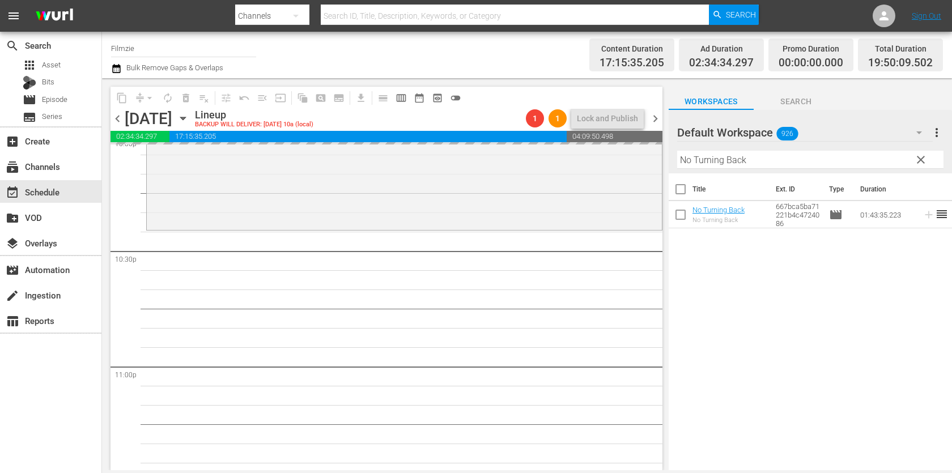
drag, startPoint x: 727, startPoint y: 212, endPoint x: 607, endPoint y: 11, distance: 234.6
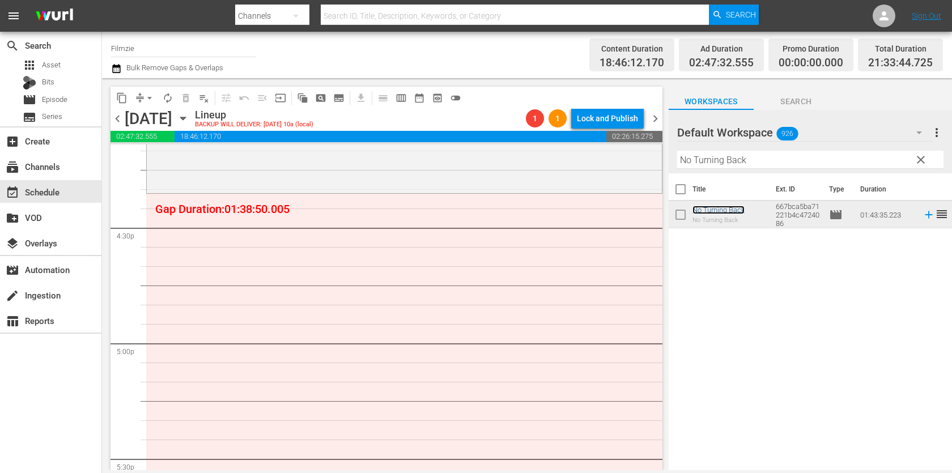
scroll to position [3724, 0]
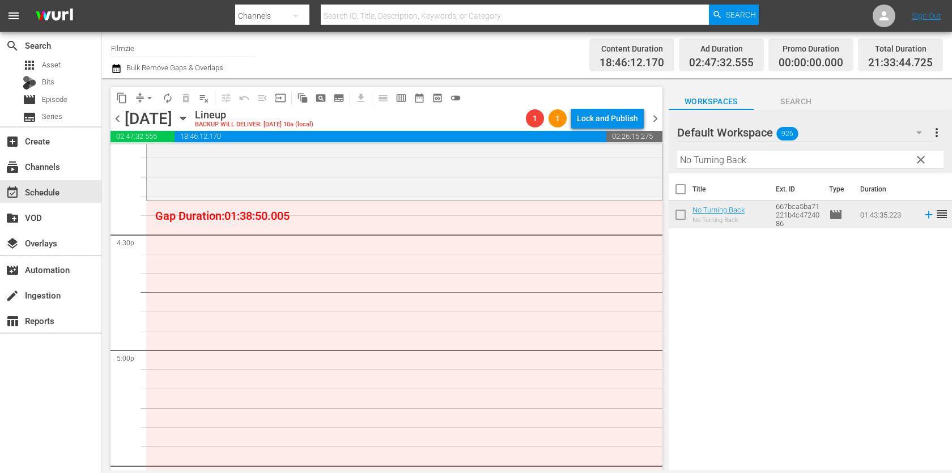
click at [794, 158] on input "No Turning Back" at bounding box center [810, 160] width 266 height 18
paste input "...As If They Were Angels"
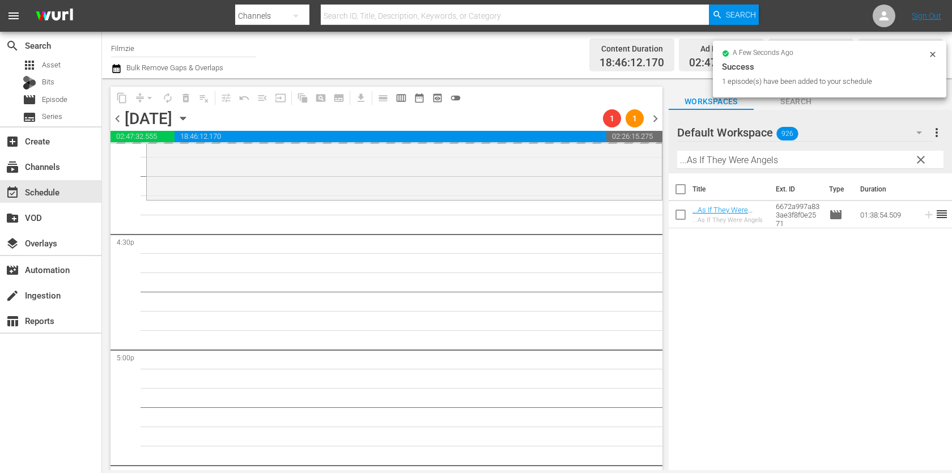
drag, startPoint x: 730, startPoint y: 212, endPoint x: 608, endPoint y: 4, distance: 241.0
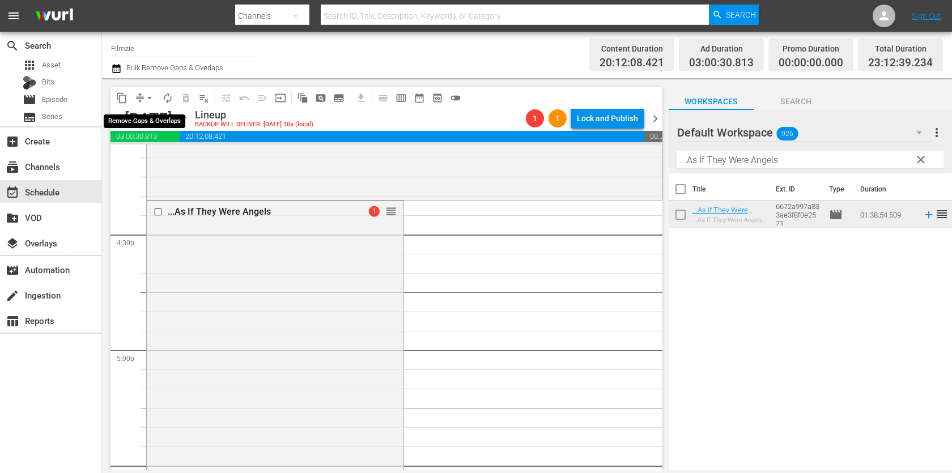
click at [146, 99] on span "arrow_drop_down" at bounding box center [149, 97] width 11 height 11
click at [165, 164] on li "Align to End of Previous Day" at bounding box center [150, 157] width 119 height 19
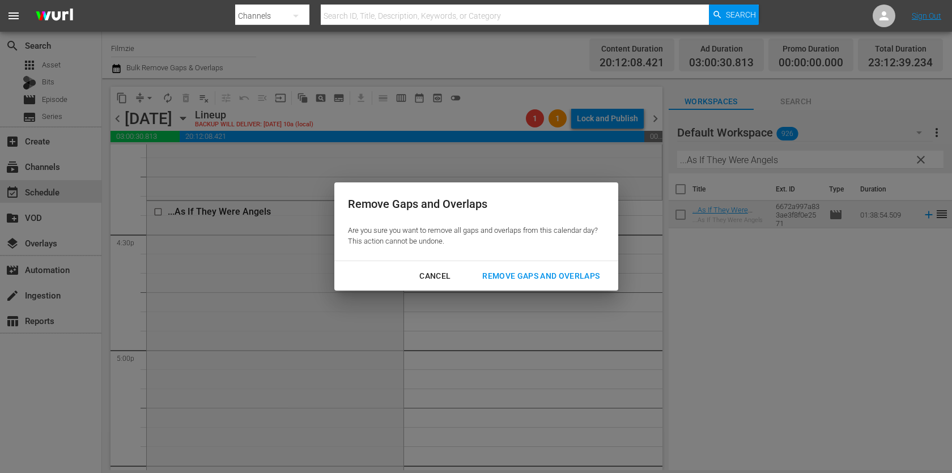
click at [559, 271] on div "Remove Gaps and Overlaps" at bounding box center [540, 276] width 135 height 14
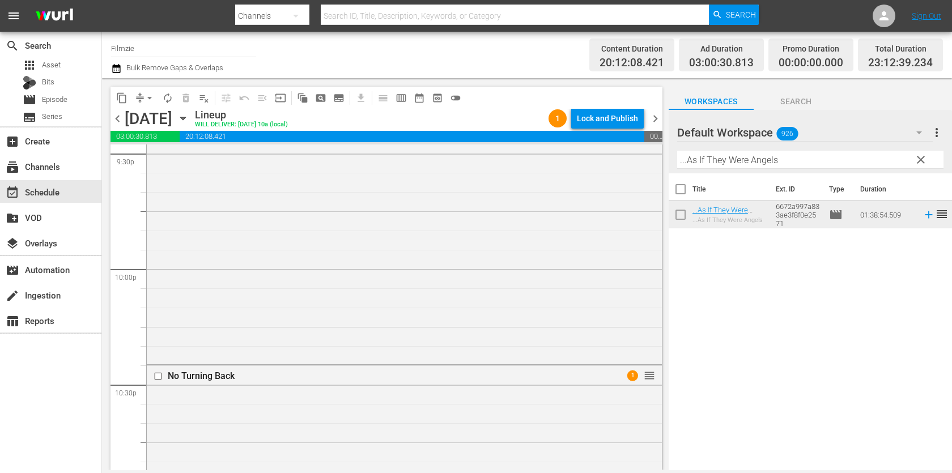
scroll to position [5254, 0]
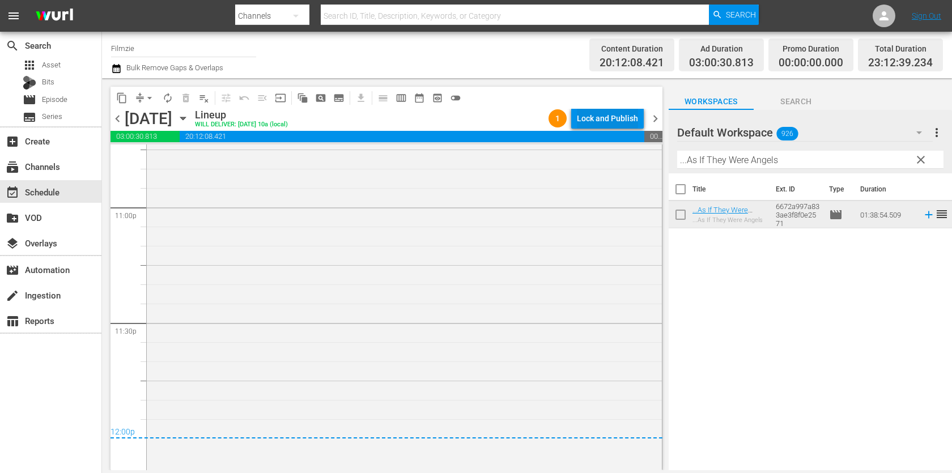
click at [618, 118] on div "Lock and Publish" at bounding box center [607, 118] width 61 height 20
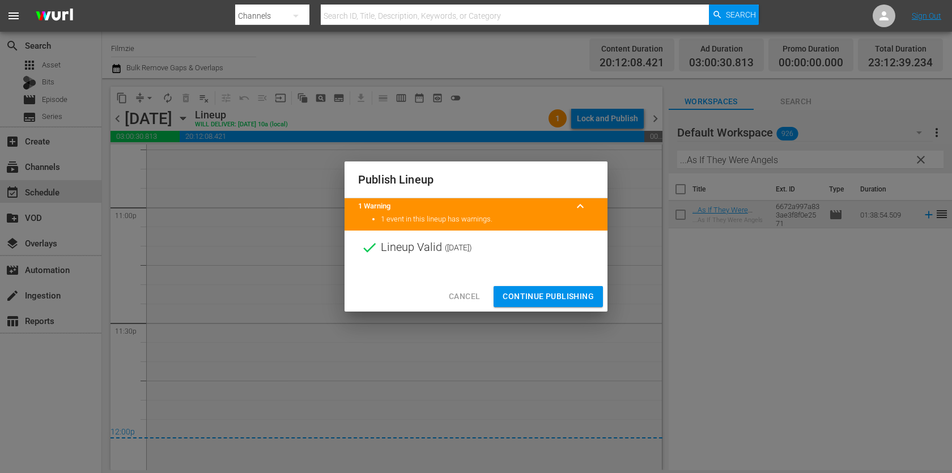
click at [546, 297] on span "Continue Publishing" at bounding box center [548, 297] width 91 height 14
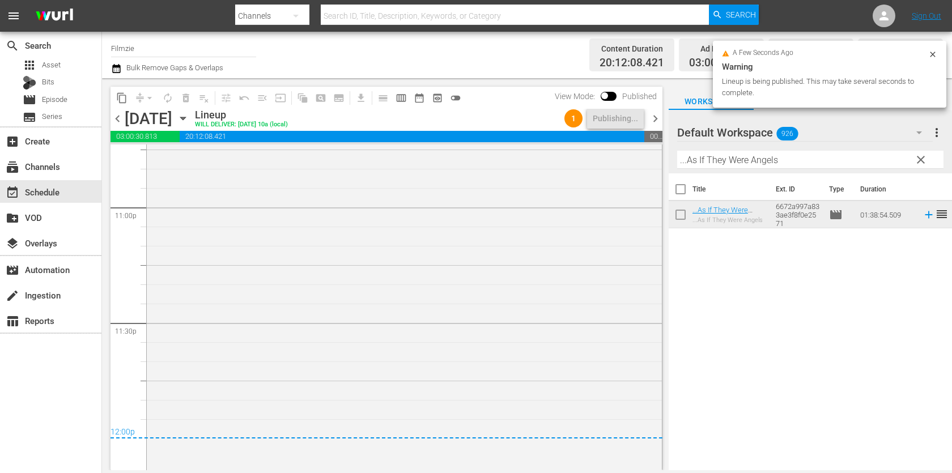
click at [657, 116] on span "chevron_right" at bounding box center [655, 119] width 14 height 14
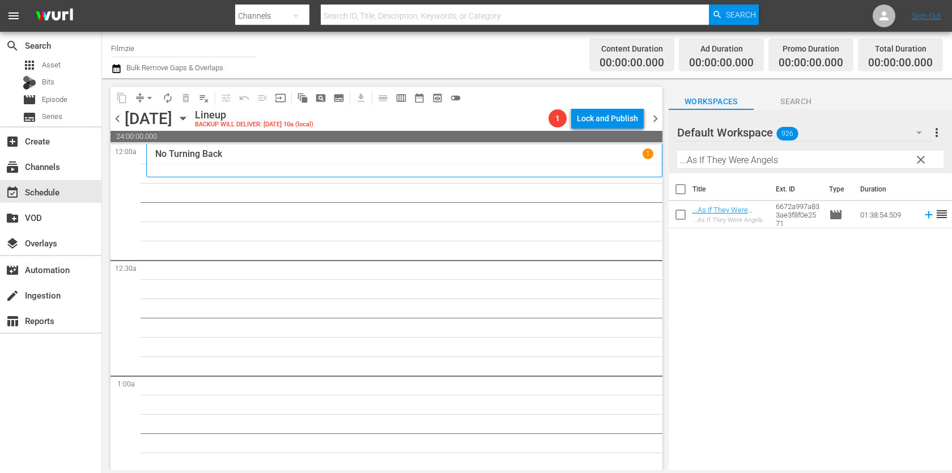
click at [789, 159] on input "...As If They Were Angels" at bounding box center [810, 160] width 266 height 18
paste input "Grant Morrison: Talking With God"
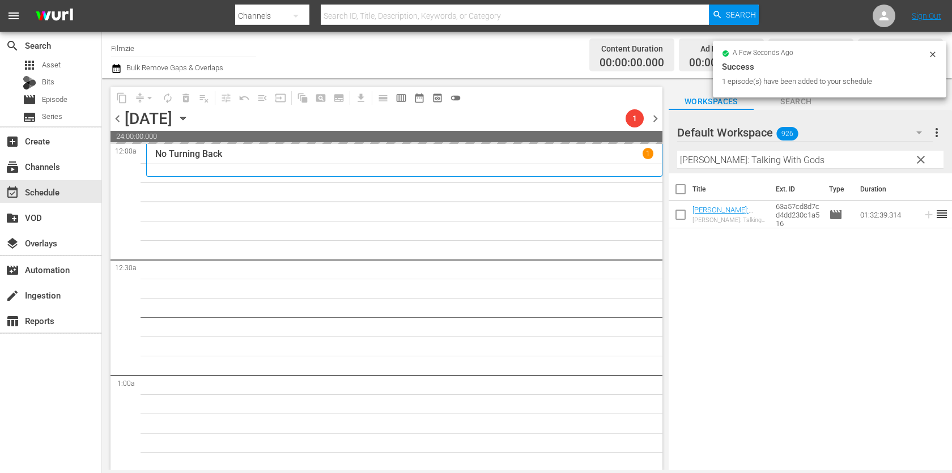
drag, startPoint x: 737, startPoint y: 209, endPoint x: 656, endPoint y: 3, distance: 221.3
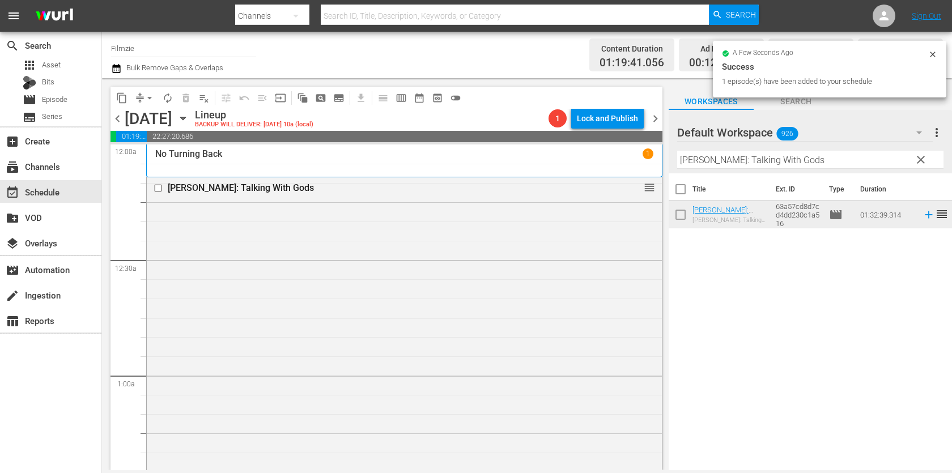
click at [765, 162] on input "Grant Morrison: Talking With Gods" at bounding box center [810, 160] width 266 height 18
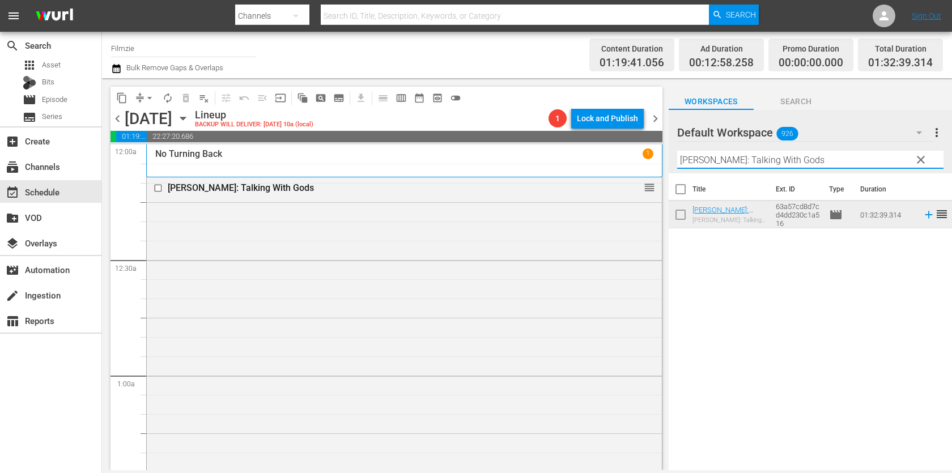
click at [765, 162] on input "Grant Morrison: Talking With Gods" at bounding box center [810, 160] width 266 height 18
paste input "My Name Is Emily"
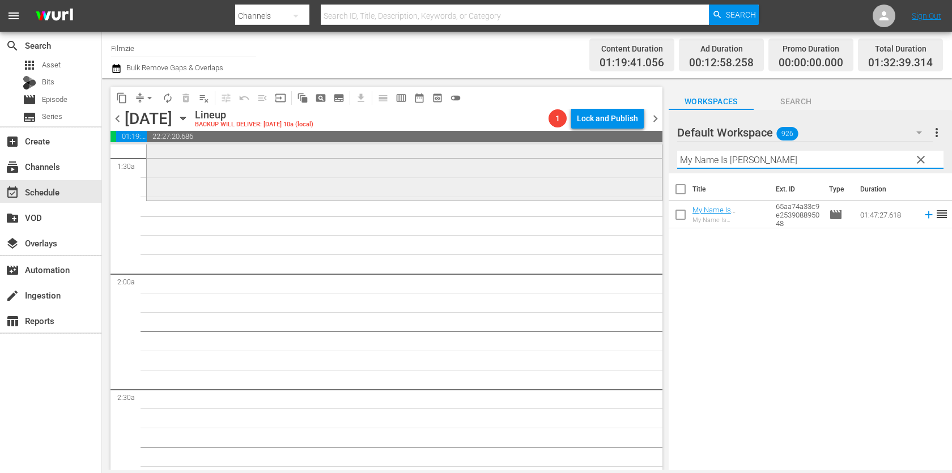
scroll to position [339, 0]
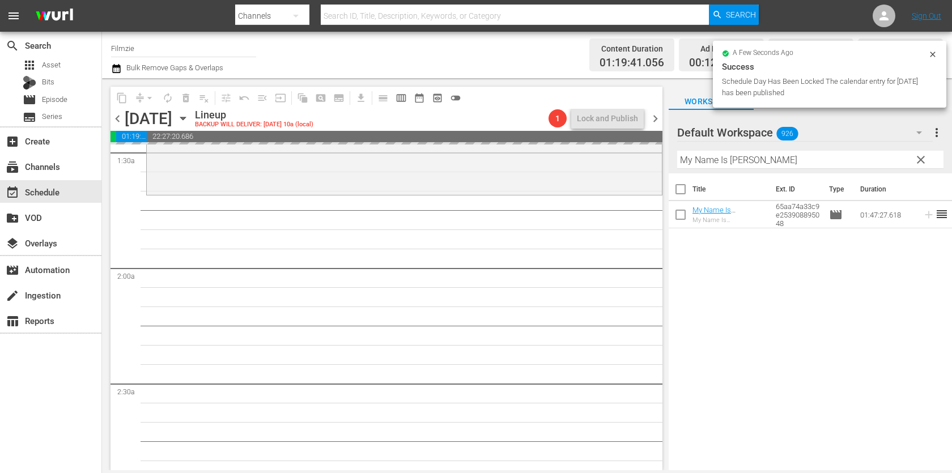
drag, startPoint x: 737, startPoint y: 211, endPoint x: 584, endPoint y: 3, distance: 258.9
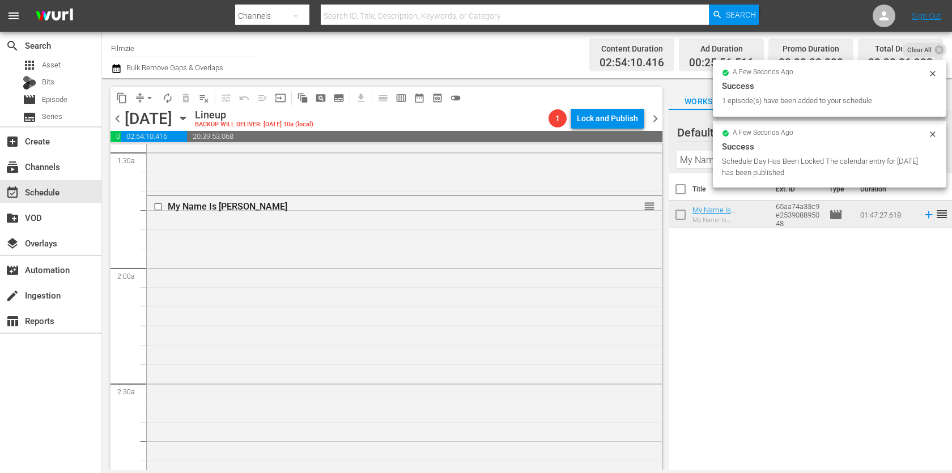
click at [712, 159] on input "My Name Is Emily" at bounding box center [810, 160] width 266 height 18
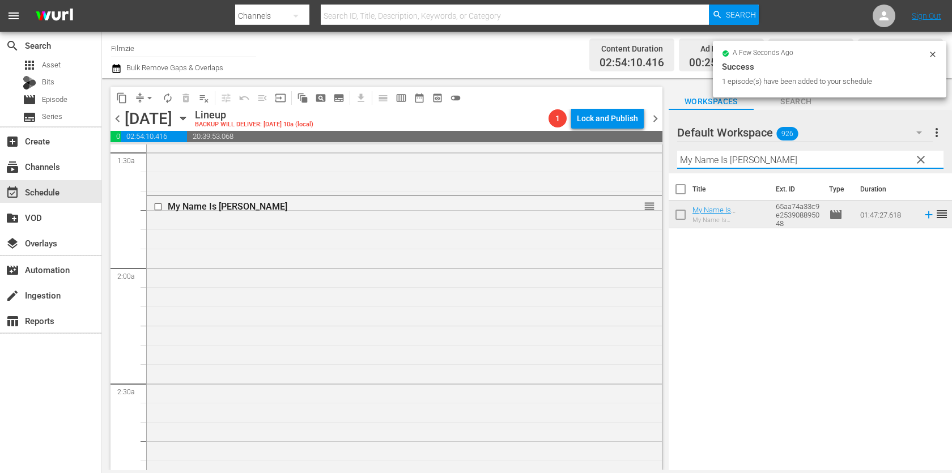
click at [712, 159] on input "My Name Is Emily" at bounding box center [810, 160] width 266 height 18
paste input "THE FRUIT HUNTERS"
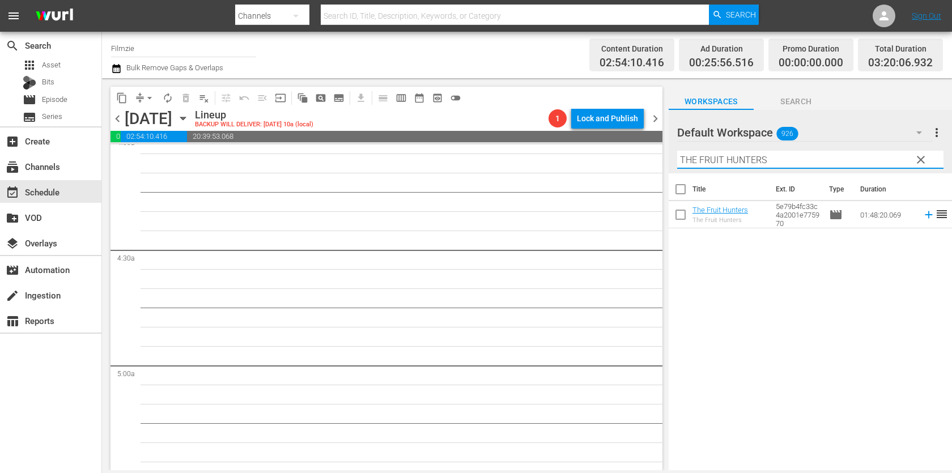
scroll to position [1030, 0]
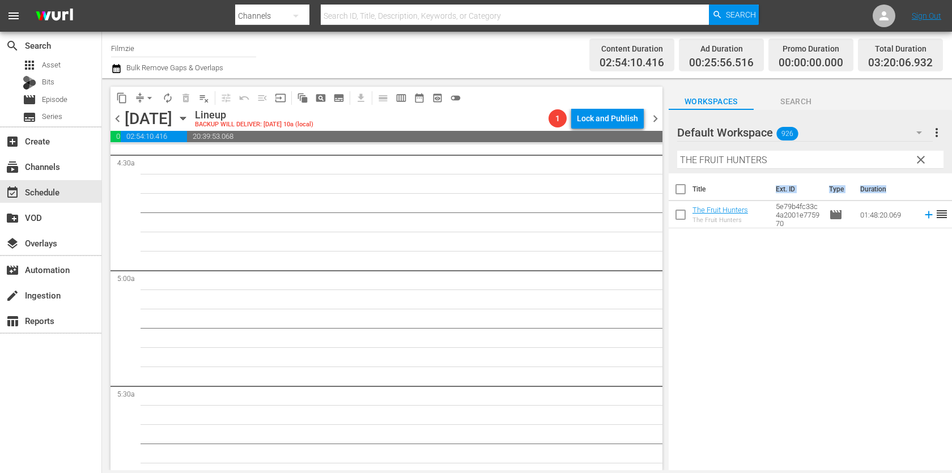
click at [734, 201] on div "Title Ext. ID Type Duration The Fruit Hunters The Fruit Hunters 5e79b4fc33c4a20…" at bounding box center [810, 200] width 283 height 55
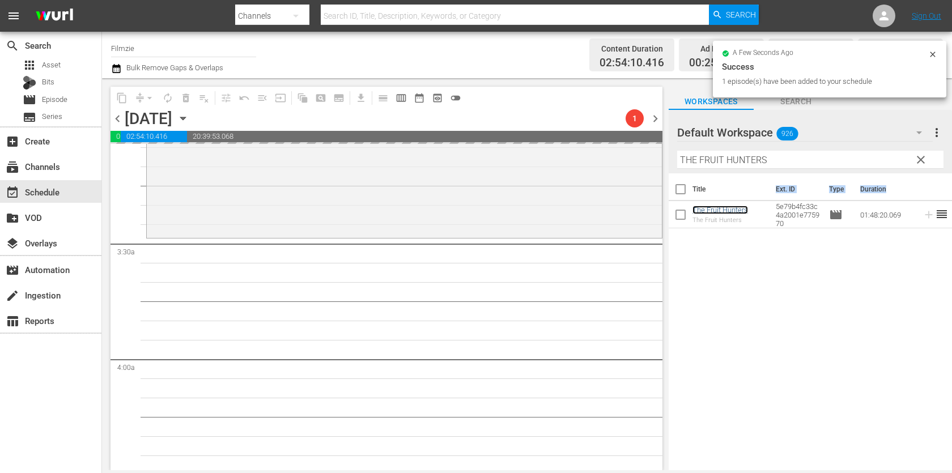
scroll to position [711, 0]
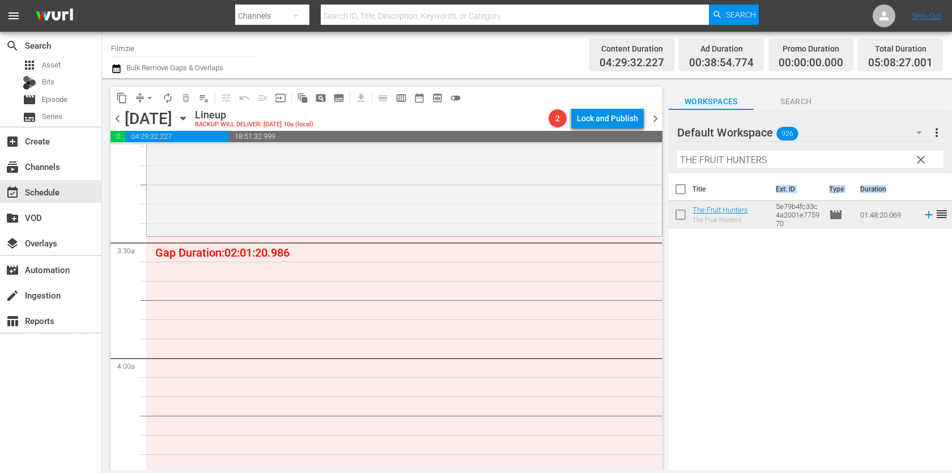
click at [779, 157] on input "THE FRUIT HUNTERS" at bounding box center [810, 160] width 266 height 18
paste input "It Came from Aquarius Records"
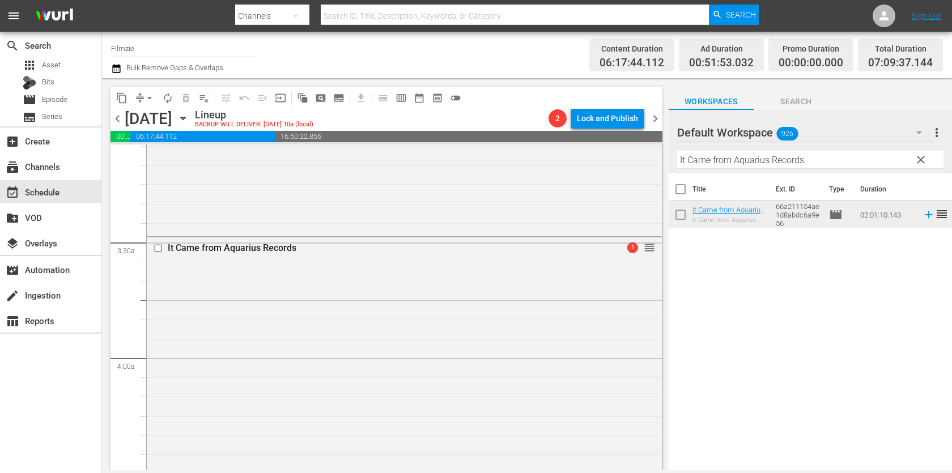
click at [768, 152] on input "It Came from Aquarius Records" at bounding box center [810, 160] width 266 height 18
paste input "By God´s Grace"
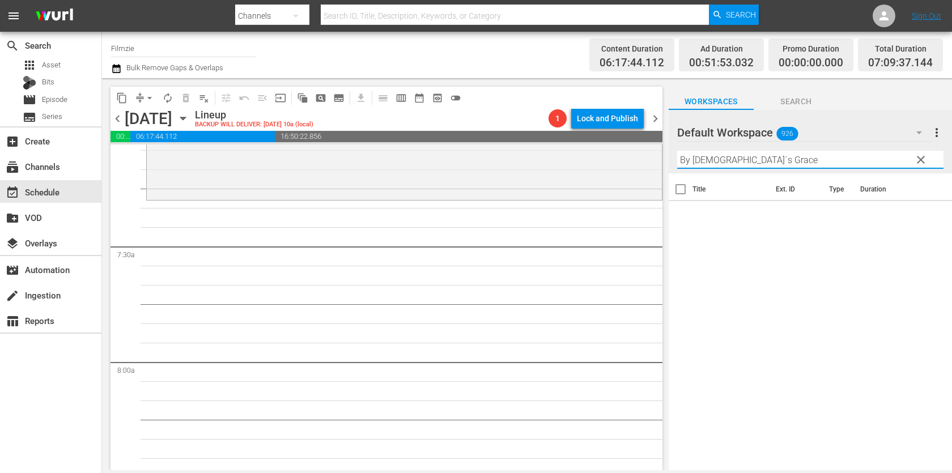
scroll to position [1644, 0]
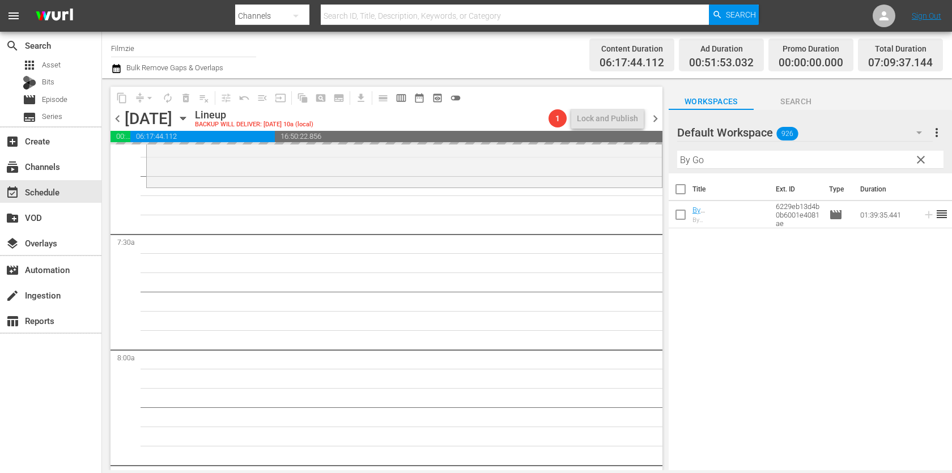
drag, startPoint x: 716, startPoint y: 214, endPoint x: 619, endPoint y: 19, distance: 217.1
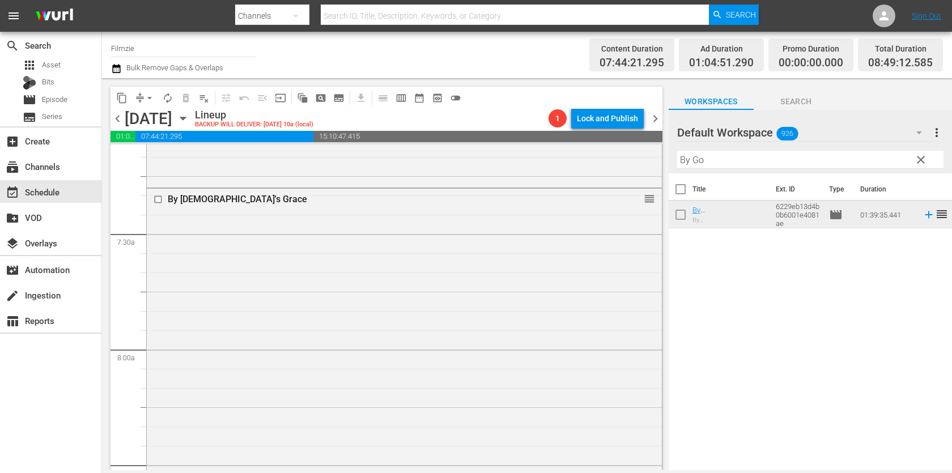
click at [738, 163] on input "By Go" at bounding box center [810, 160] width 266 height 18
paste input "The Story of Art in America 2.4"
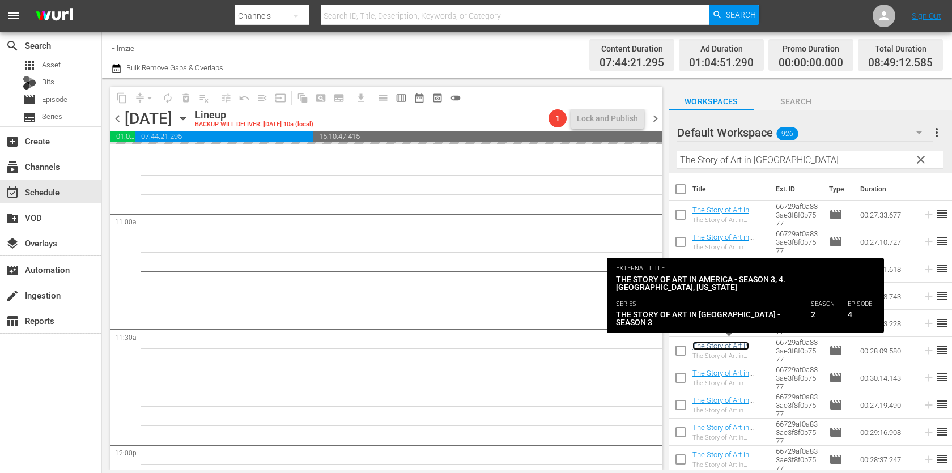
scroll to position [2465, 0]
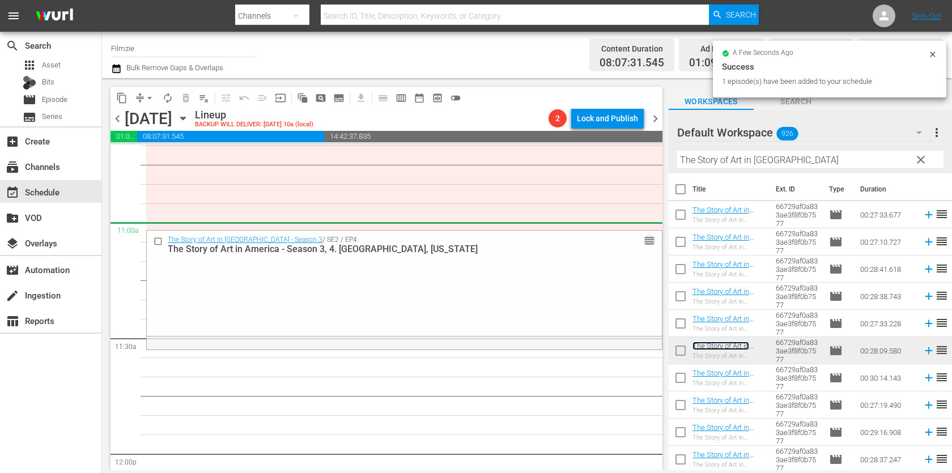
drag, startPoint x: 651, startPoint y: 254, endPoint x: 651, endPoint y: 231, distance: 22.7
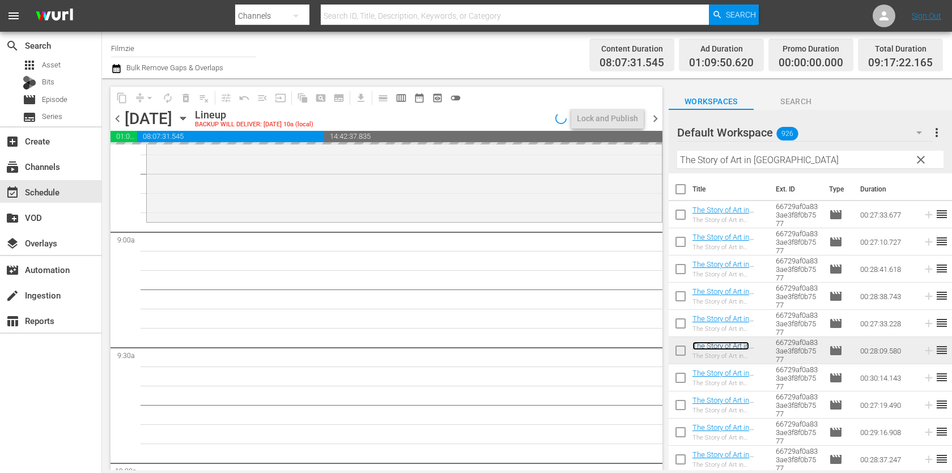
scroll to position [1997, 0]
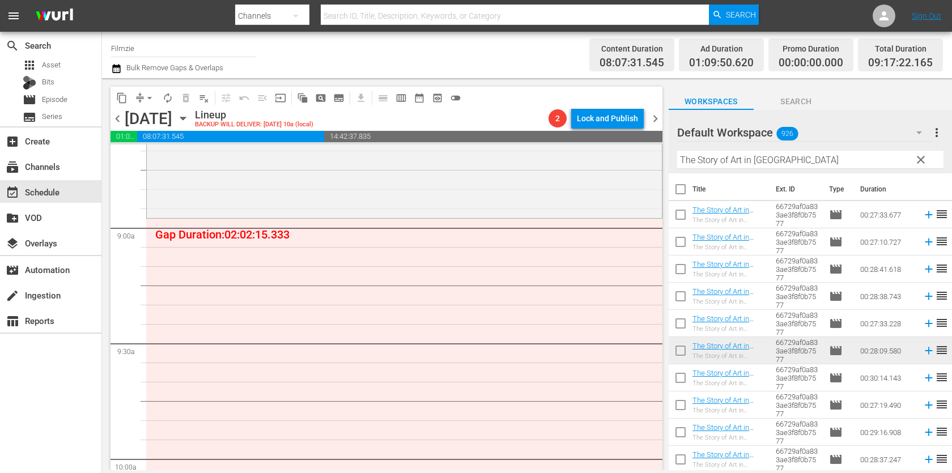
click at [782, 152] on input "The Story of Art in America" at bounding box center [810, 160] width 266 height 18
paste input "e At"
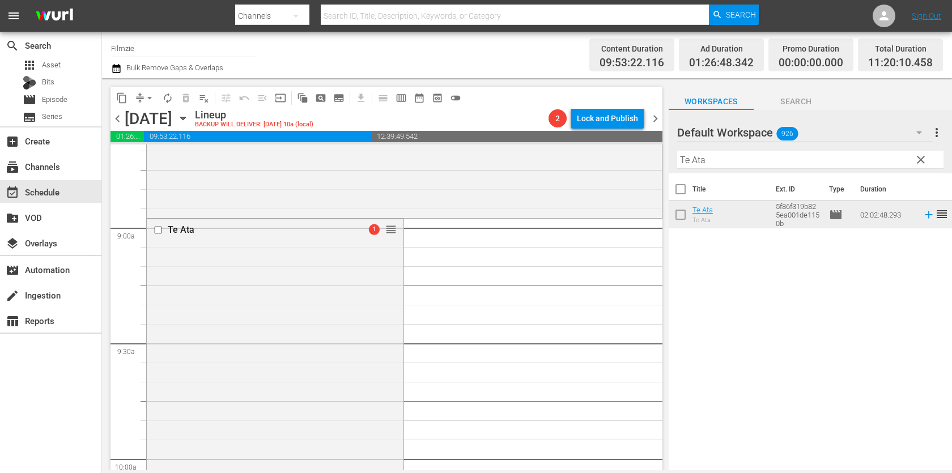
click at [843, 161] on input "Te Ata" at bounding box center [810, 160] width 266 height 18
paste input "Love Thy Nature"
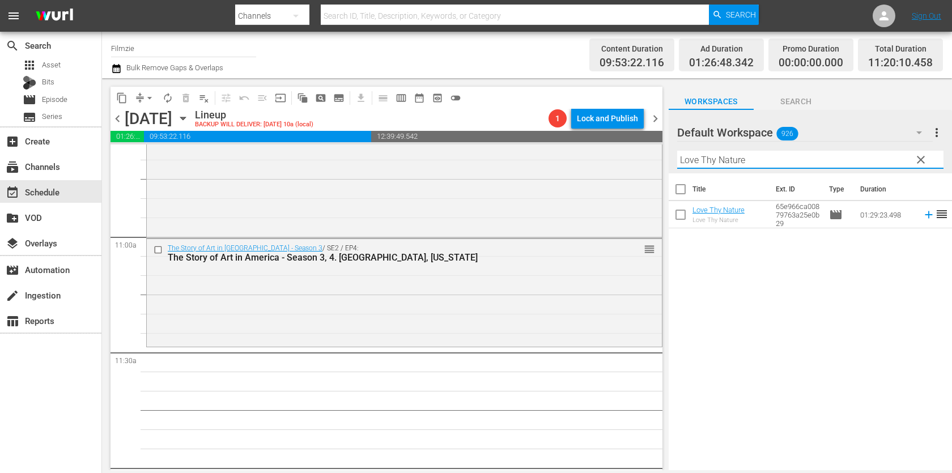
scroll to position [2460, 0]
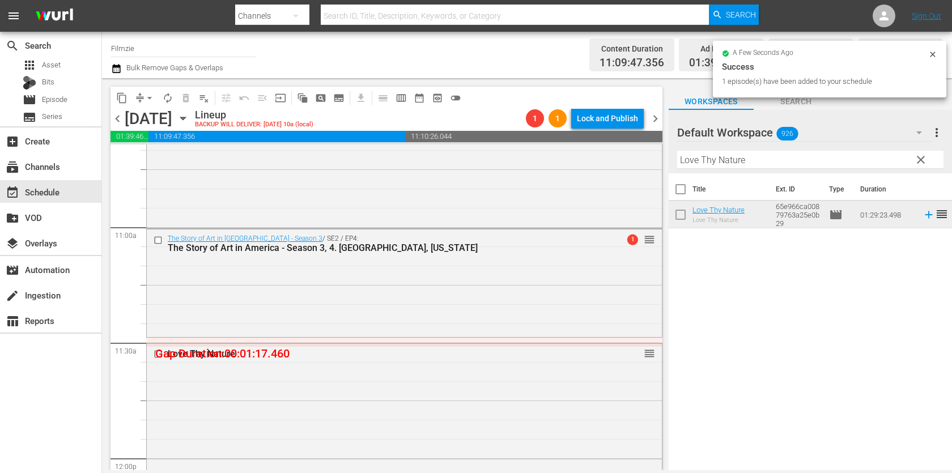
click at [760, 159] on input "Love Thy Nature" at bounding box center [810, 160] width 266 height 18
paste input "Me, My Dog, and I"
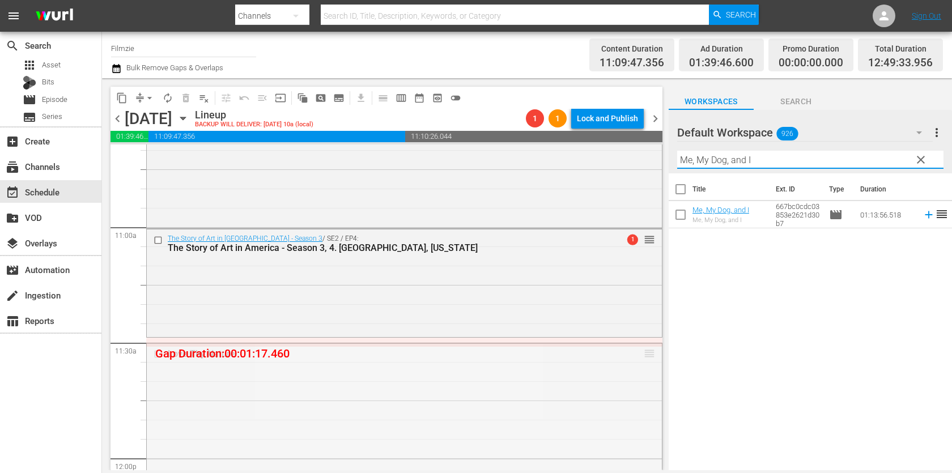
drag, startPoint x: 645, startPoint y: 358, endPoint x: 645, endPoint y: 344, distance: 13.0
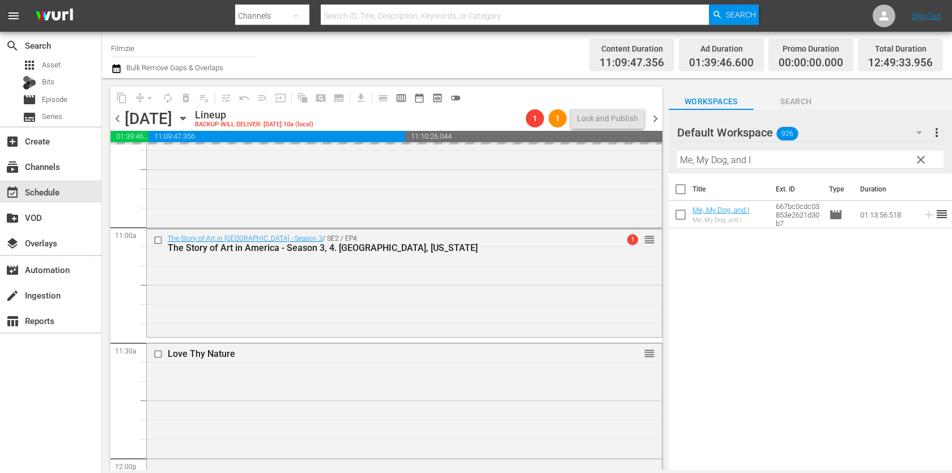
click at [645, 344] on div "Love Thy Nature reorder" at bounding box center [404, 354] width 515 height 22
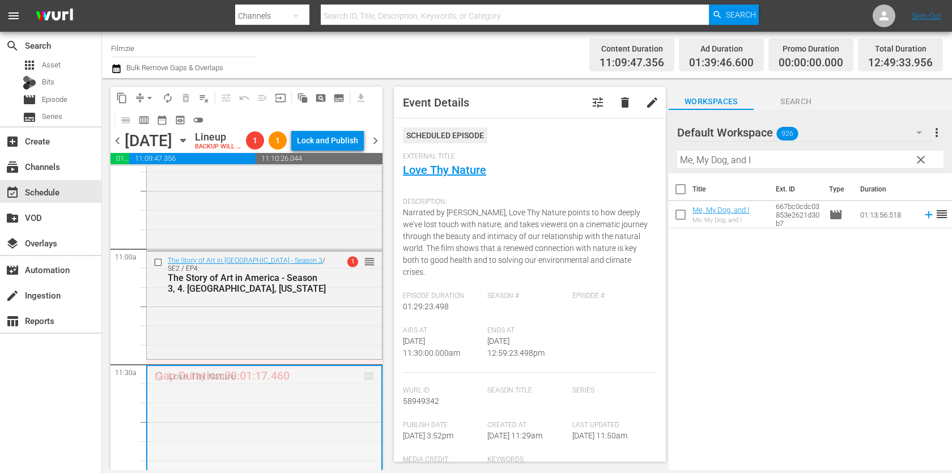
drag, startPoint x: 372, startPoint y: 393, endPoint x: 372, endPoint y: 380, distance: 13.6
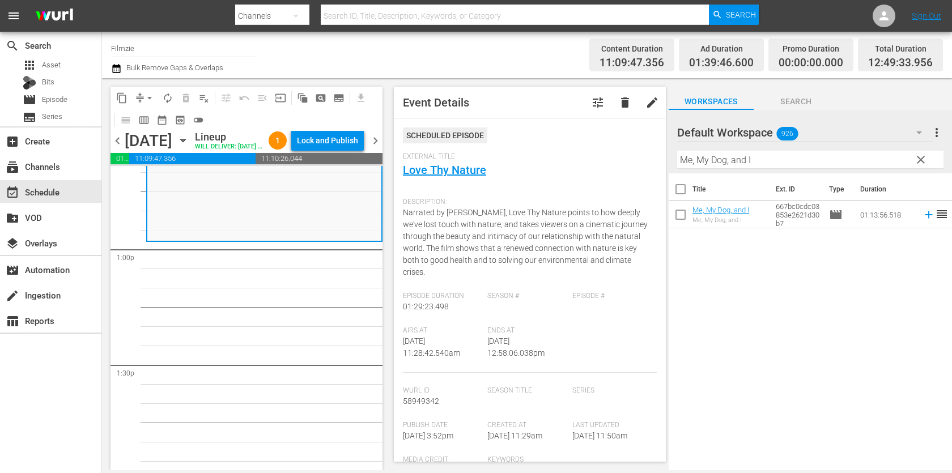
scroll to position [2927, 0]
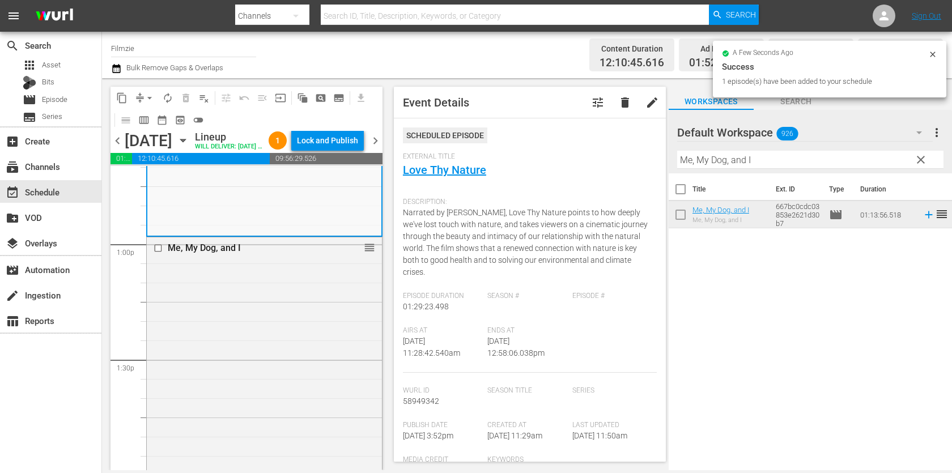
click at [752, 150] on div "Filter by Title Me, My Dog, and I" at bounding box center [810, 159] width 266 height 27
click at [750, 156] on input "Me, My Dog, and I" at bounding box center [810, 160] width 266 height 18
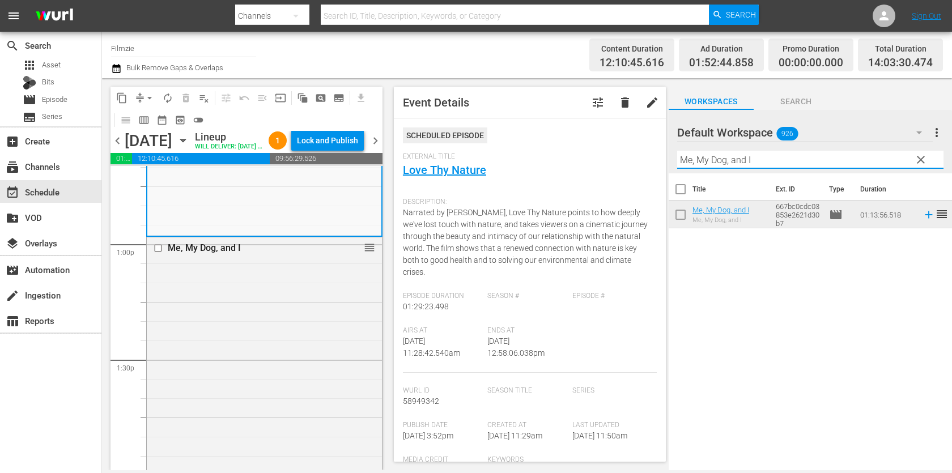
click at [750, 156] on input "Me, My Dog, and I" at bounding box center [810, 160] width 266 height 18
paste input "Zoetrope"
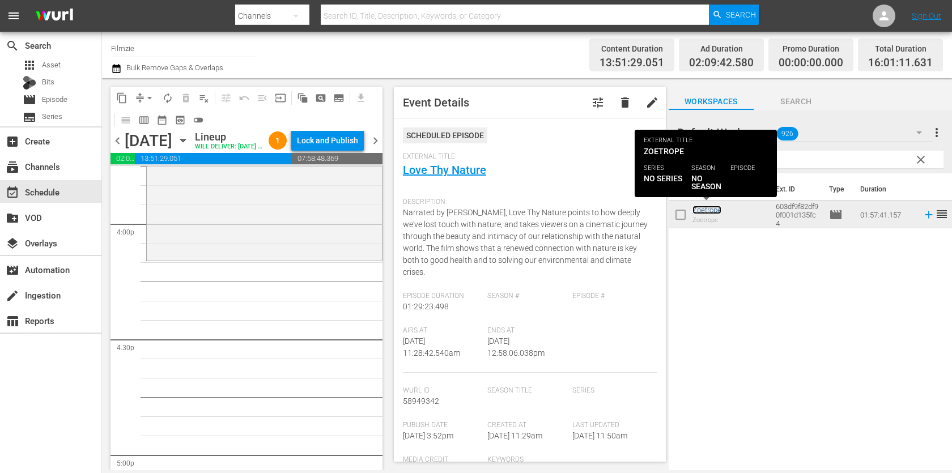
scroll to position [3648, 0]
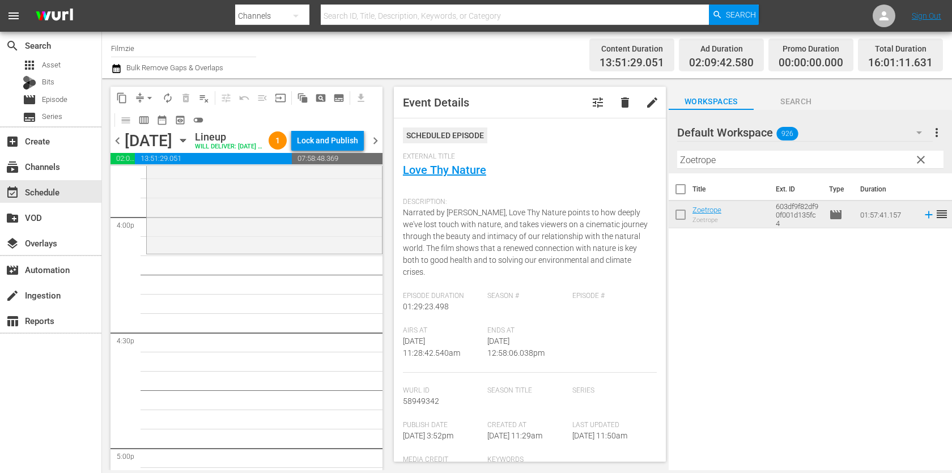
drag, startPoint x: 705, startPoint y: 211, endPoint x: 487, endPoint y: 7, distance: 298.2
click at [741, 153] on input "Zoetrope" at bounding box center [810, 160] width 266 height 18
paste input "A Star Is Born"
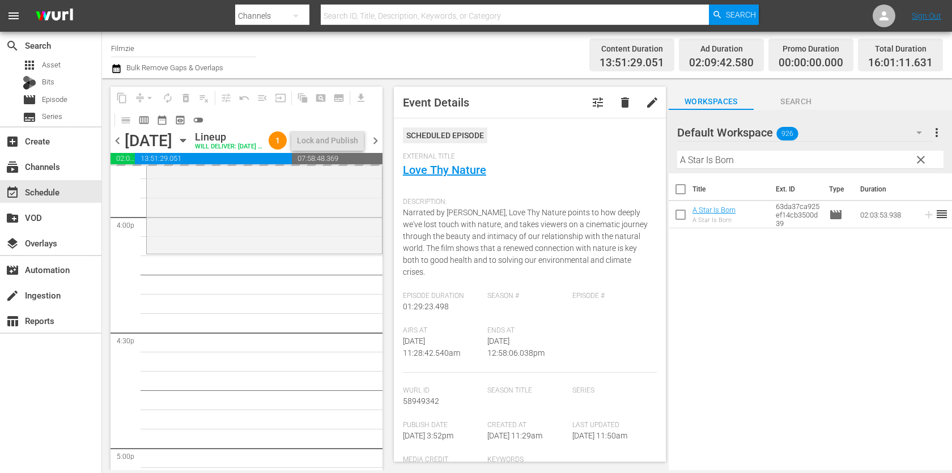
drag, startPoint x: 696, startPoint y: 216, endPoint x: 469, endPoint y: 12, distance: 305.3
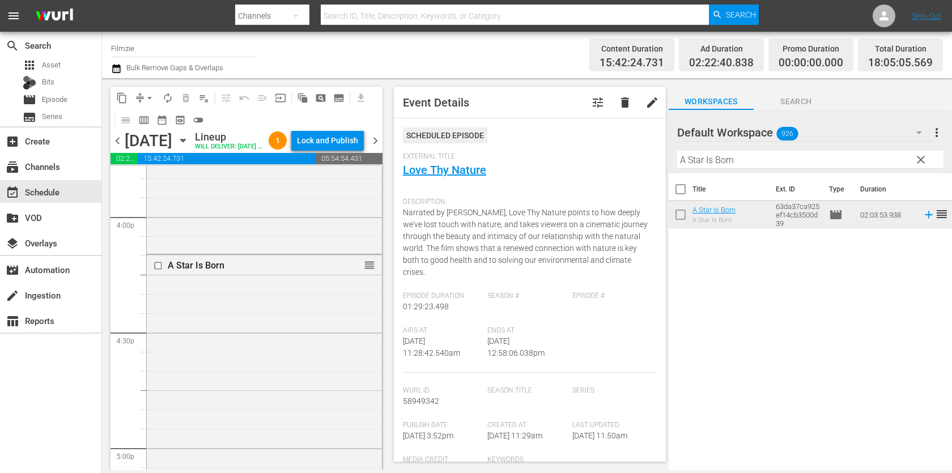
click at [759, 164] on input "A Star Is Born" at bounding box center [810, 160] width 266 height 18
paste input "First Signal"
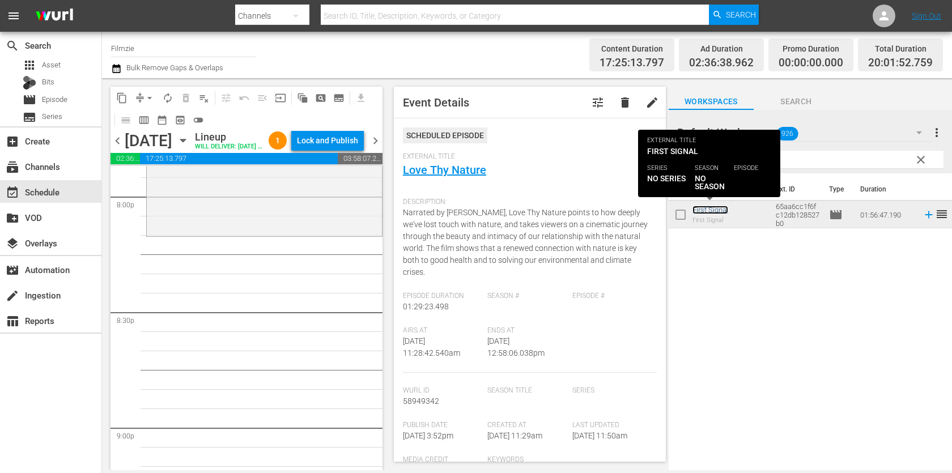
scroll to position [4598, 0]
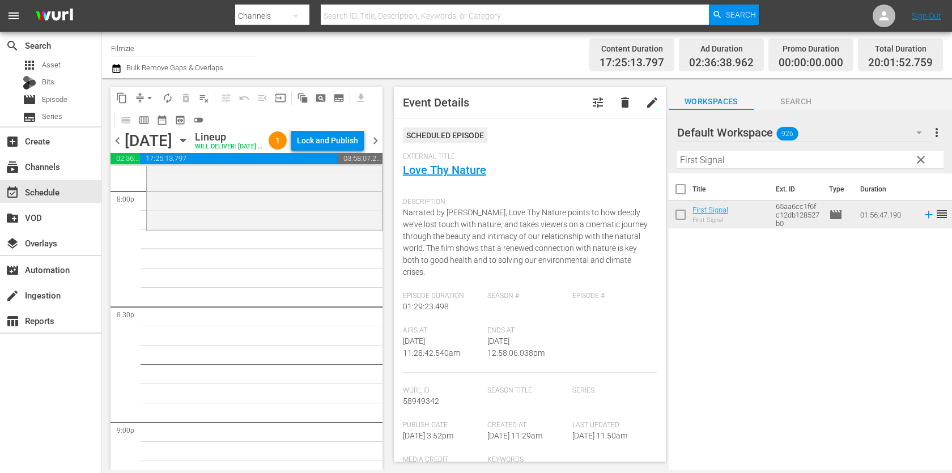
click at [760, 168] on input "First Signal" at bounding box center [810, 160] width 266 height 18
click at [810, 168] on hr at bounding box center [810, 168] width 0 height 1
click at [760, 168] on input "First Signal" at bounding box center [810, 160] width 266 height 18
paste input "Christina Aguilera: Pop Diva"
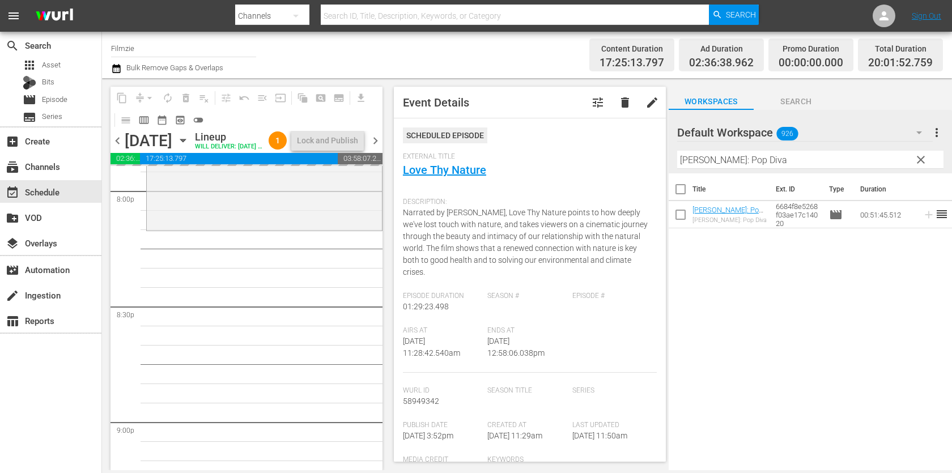
drag, startPoint x: 717, startPoint y: 215, endPoint x: 516, endPoint y: 19, distance: 281.7
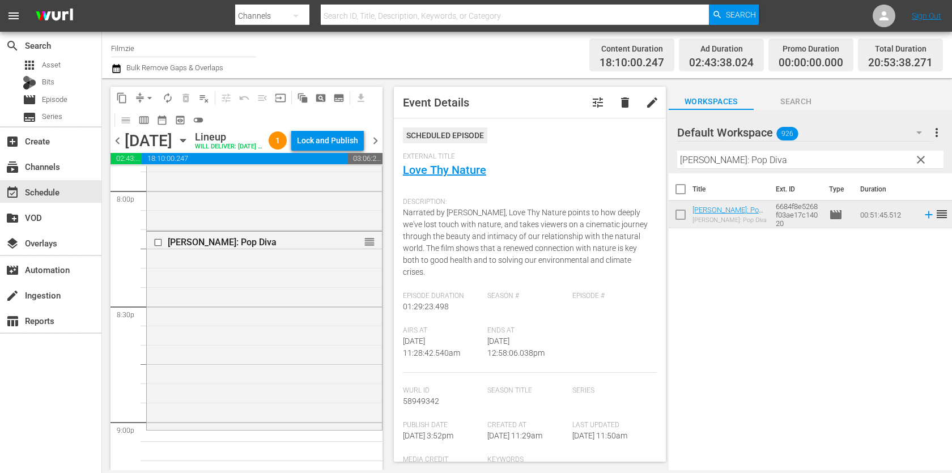
click at [811, 160] on input "Christina Aguilera: Pop Diva" at bounding box center [810, 160] width 266 height 18
paste input "Trouble Is My Business"
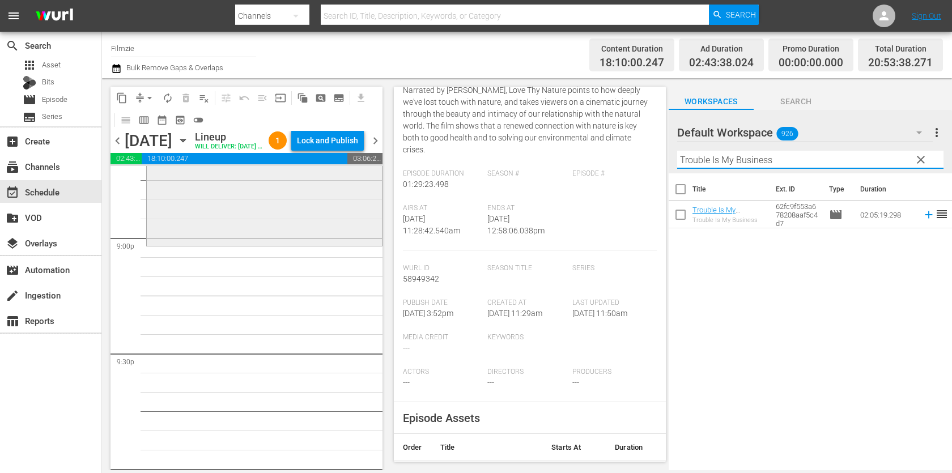
scroll to position [4785, 0]
drag, startPoint x: 697, startPoint y: 209, endPoint x: 459, endPoint y: 8, distance: 311.2
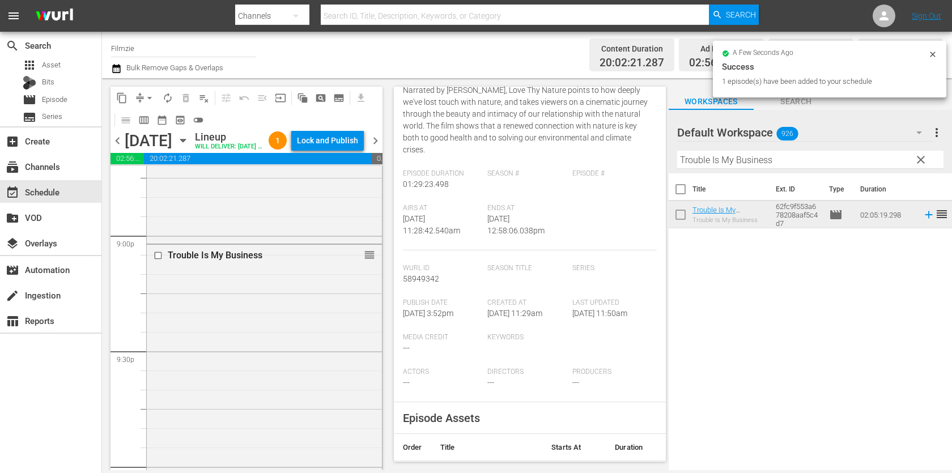
click at [815, 152] on input "Trouble Is My Business" at bounding box center [810, 160] width 266 height 18
paste input "Gulistan, Land of Rose"
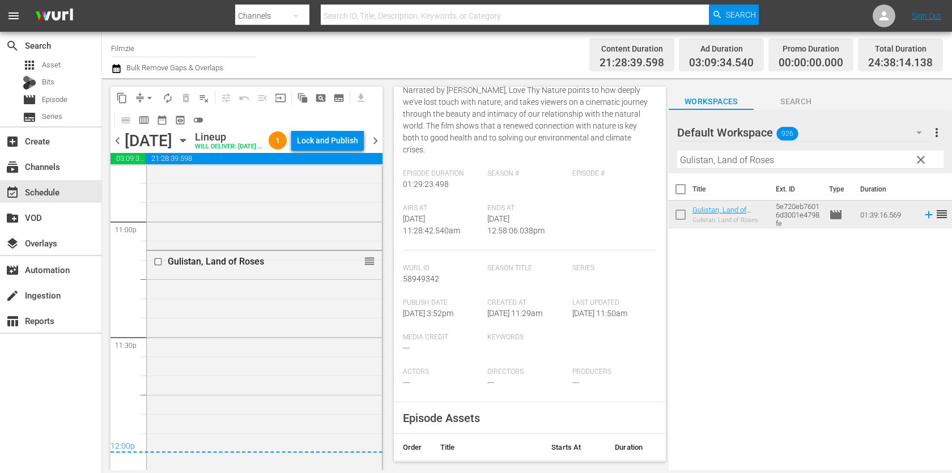
scroll to position [5441, 0]
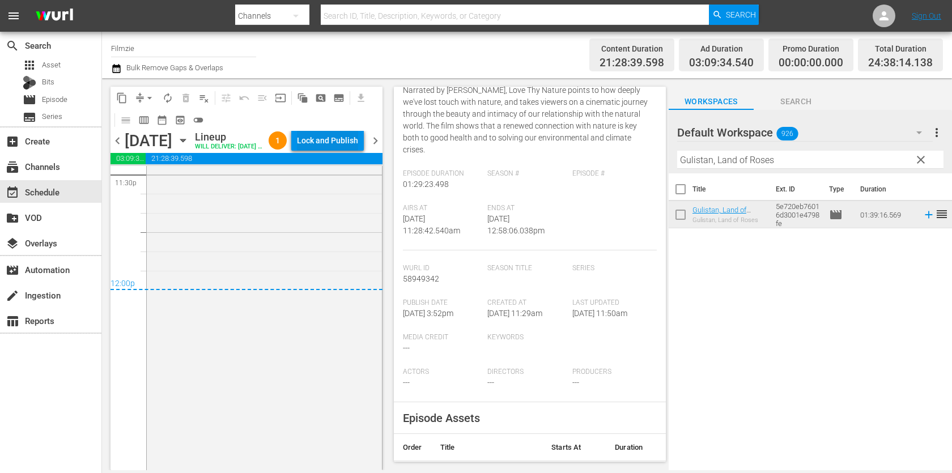
click at [342, 135] on div "Lock and Publish" at bounding box center [327, 140] width 61 height 20
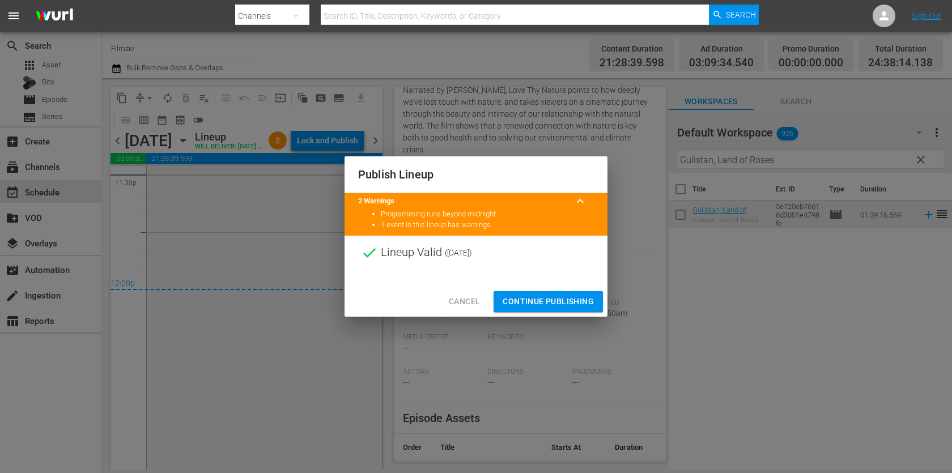
click at [564, 293] on button "Continue Publishing" at bounding box center [547, 301] width 109 height 21
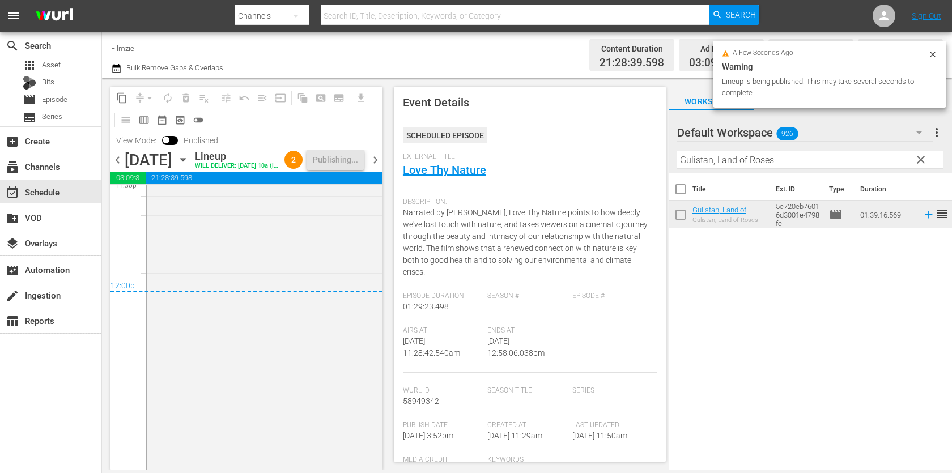
click at [375, 167] on span "chevron_right" at bounding box center [375, 160] width 14 height 14
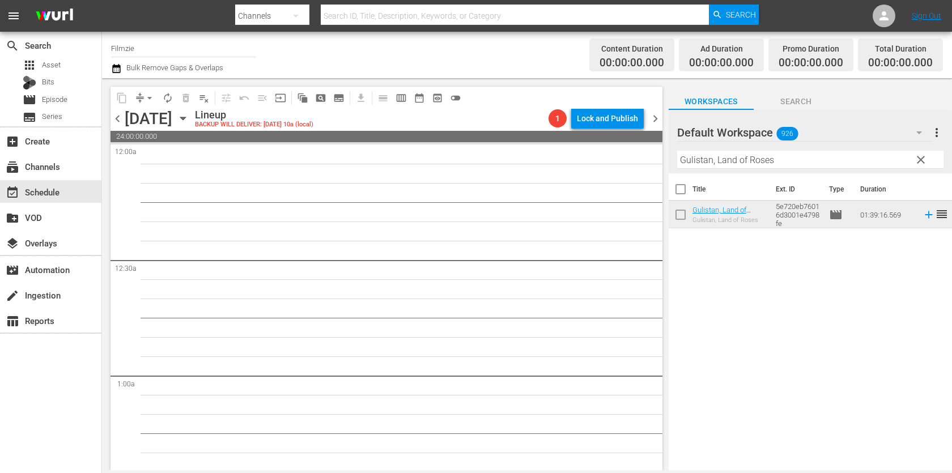
click at [818, 151] on input "Gulistan, Land of Roses" at bounding box center [810, 160] width 266 height 18
paste input "Half Empty/Half Full"
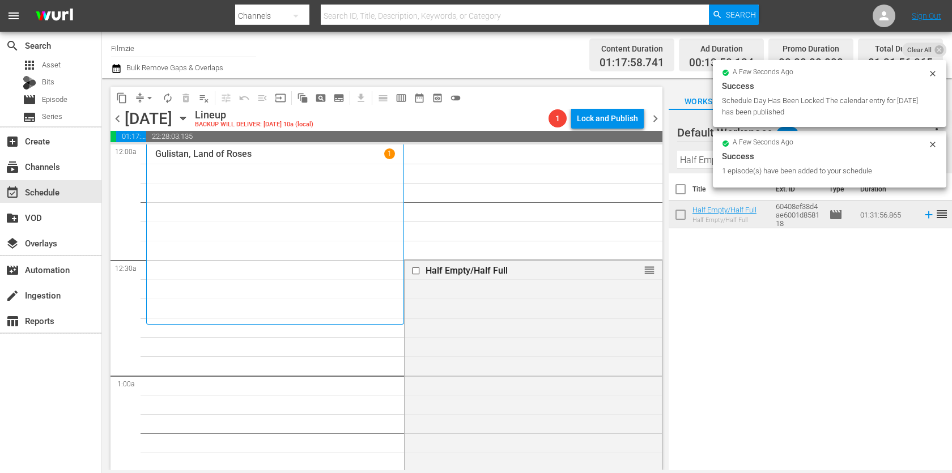
click at [693, 163] on input "Half Empty/Half Full" at bounding box center [810, 160] width 266 height 18
paste input "Enigma (2019)"
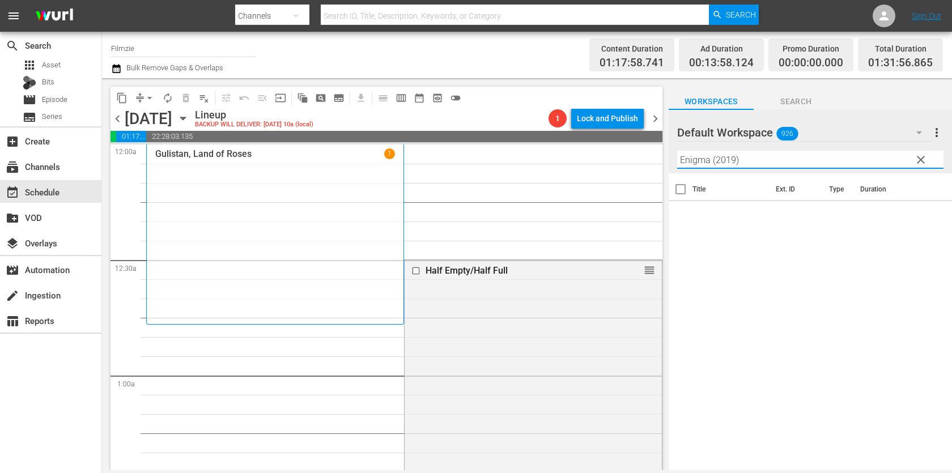
drag, startPoint x: 710, startPoint y: 163, endPoint x: 830, endPoint y: 163, distance: 119.5
click at [830, 163] on input "Enigma (2019)" at bounding box center [810, 160] width 266 height 18
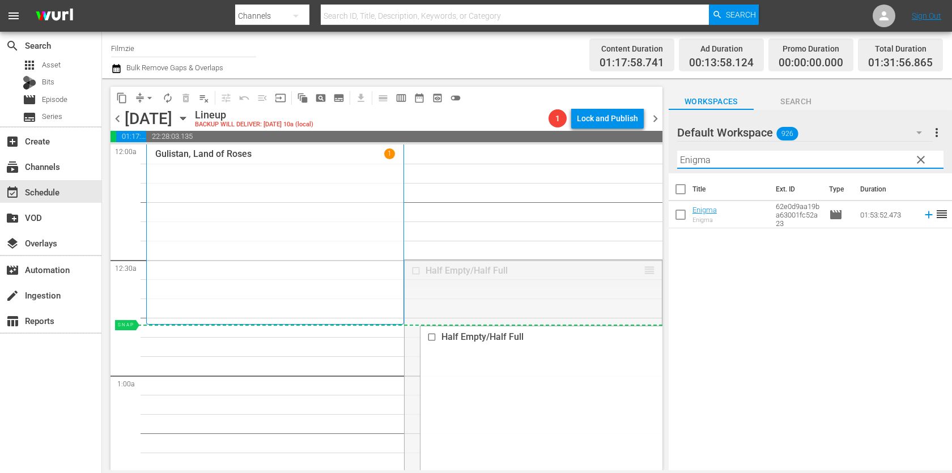
drag, startPoint x: 648, startPoint y: 272, endPoint x: 520, endPoint y: 329, distance: 140.3
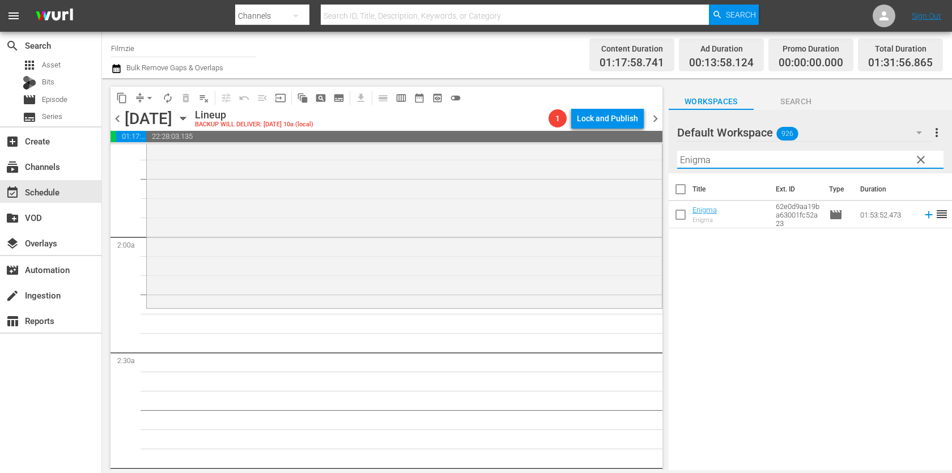
scroll to position [368, 0]
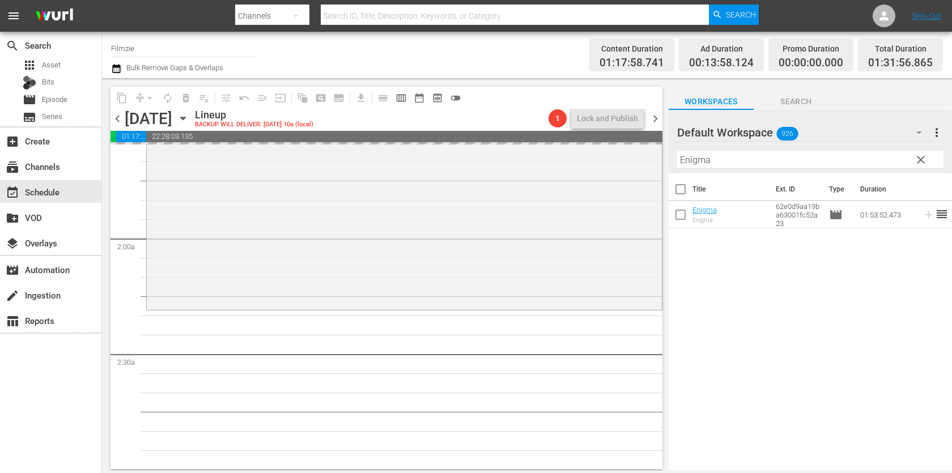
drag, startPoint x: 707, startPoint y: 208, endPoint x: 570, endPoint y: 6, distance: 244.0
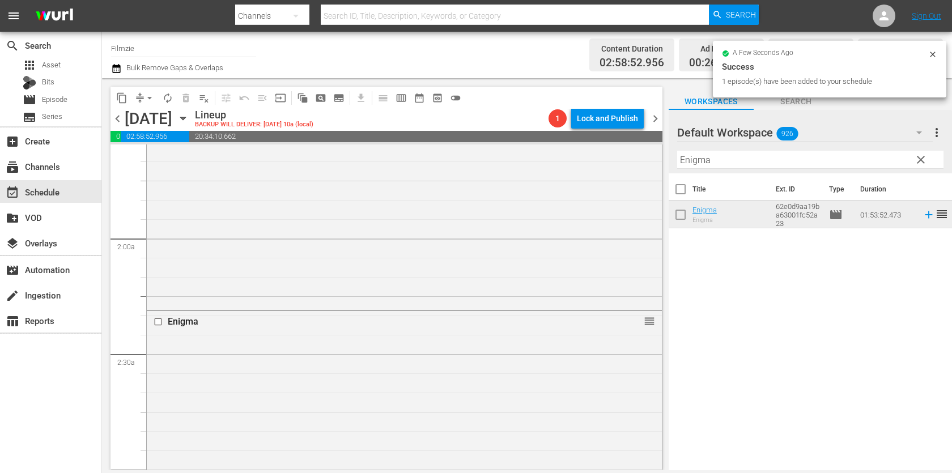
click at [768, 155] on input "Enigma" at bounding box center [810, 160] width 266 height 18
paste input "Mr. Earth"
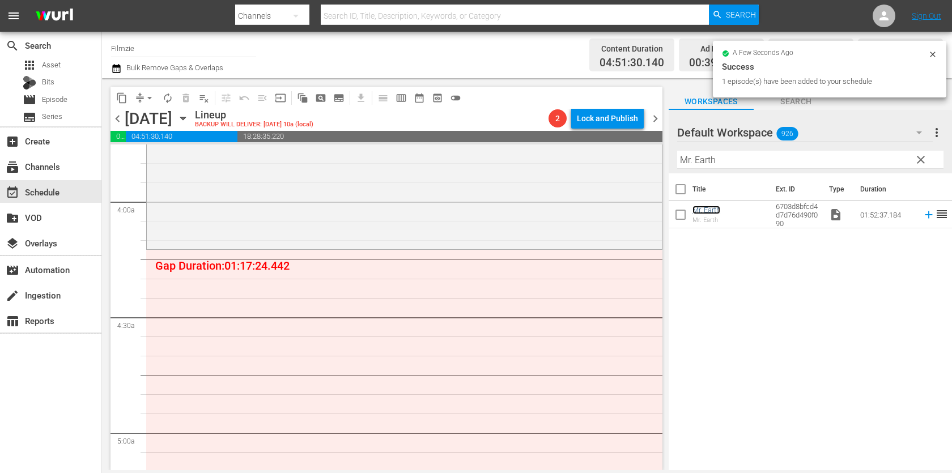
scroll to position [758, 0]
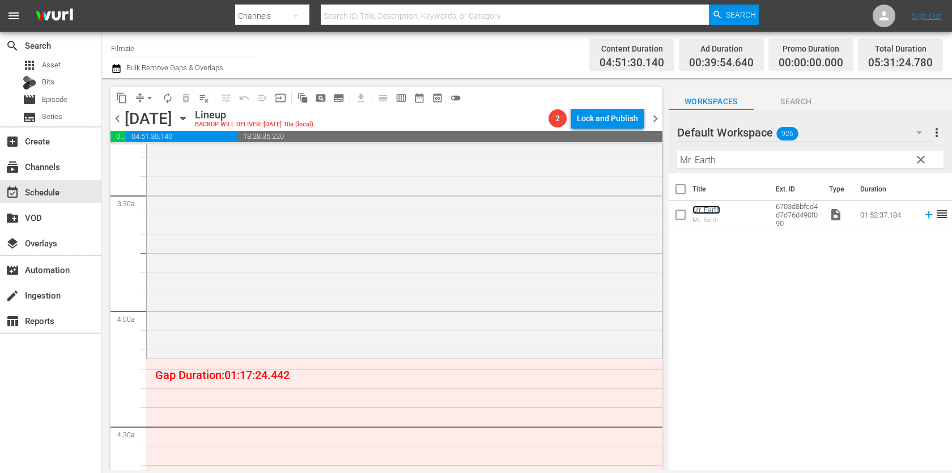
drag, startPoint x: 716, startPoint y: 212, endPoint x: 734, endPoint y: 1, distance: 212.6
click at [742, 157] on input "Mr. Earth" at bounding box center [810, 160] width 266 height 18
paste input "Sunday Mornings"
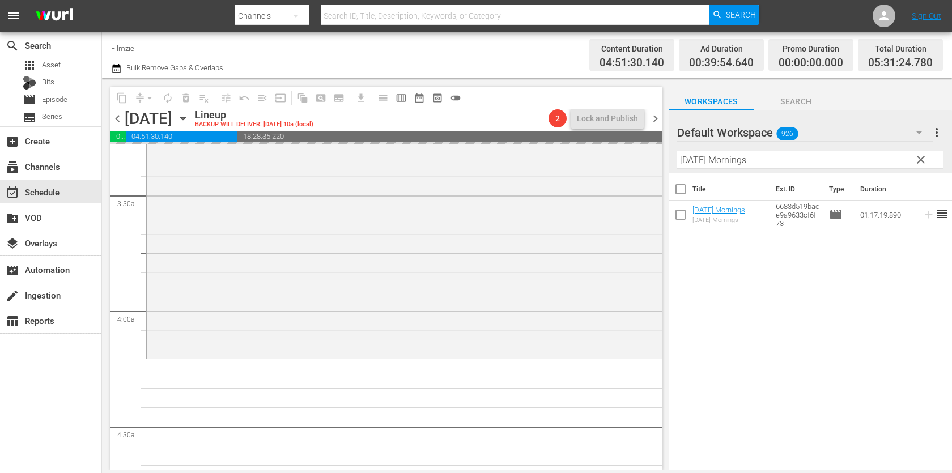
drag, startPoint x: 714, startPoint y: 209, endPoint x: 584, endPoint y: 7, distance: 240.6
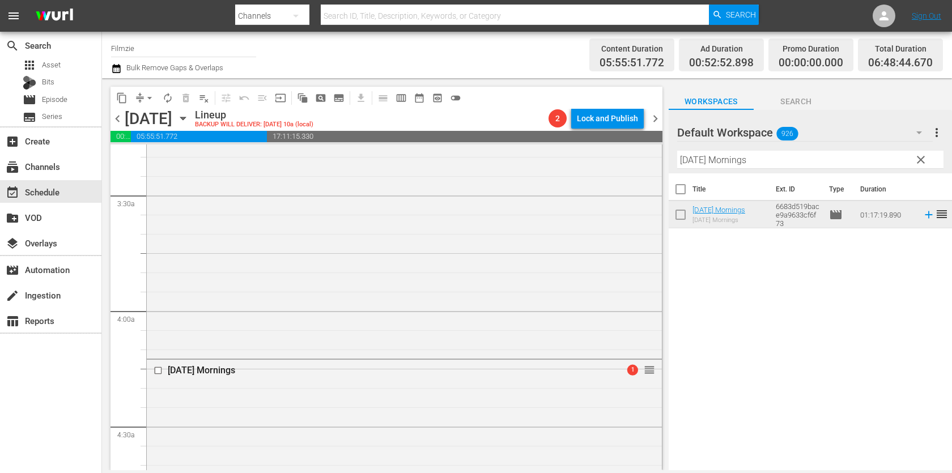
click at [804, 148] on div "Filter by Title Sunday Mornings" at bounding box center [810, 159] width 266 height 27
click at [801, 156] on input "Sunday Mornings" at bounding box center [810, 160] width 266 height 18
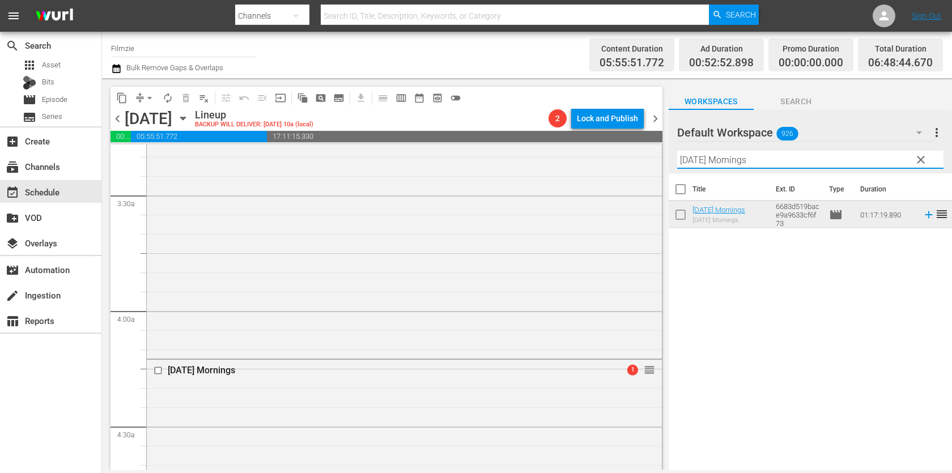
paste input "The Wine of Summer"
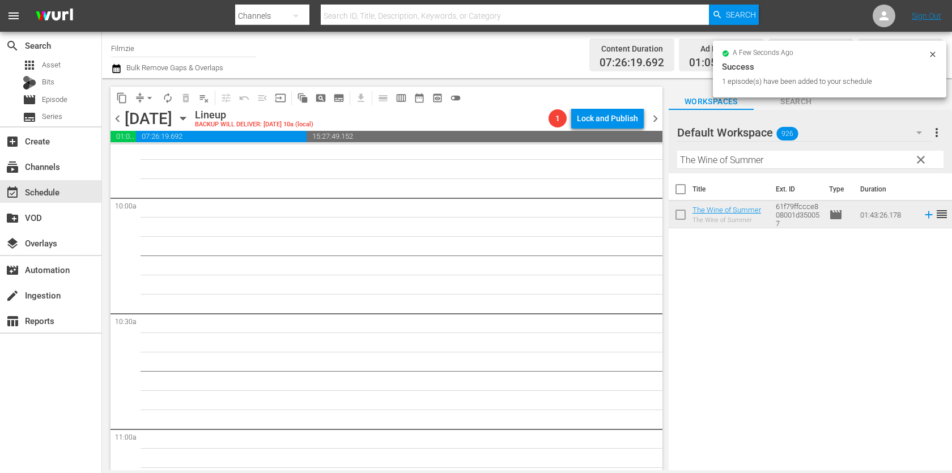
scroll to position [2270, 0]
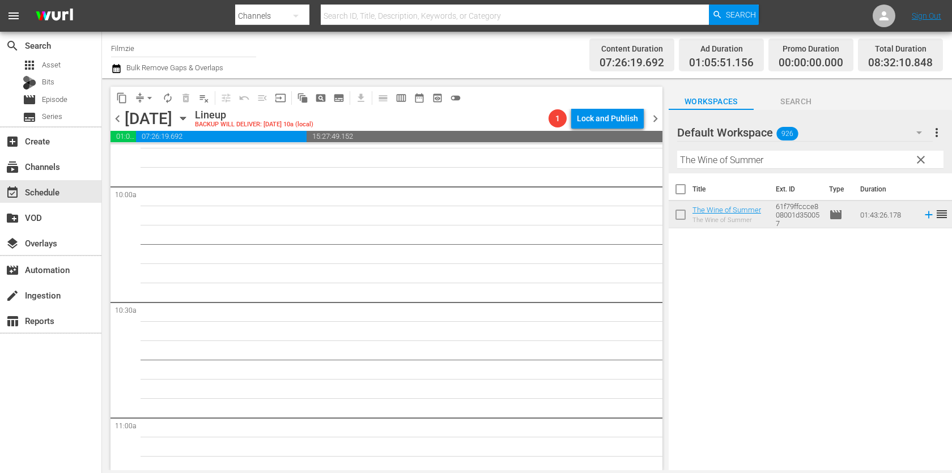
click at [793, 165] on input "The Wine of Summer" at bounding box center [810, 160] width 266 height 18
paste input "Story of Art in America 2.5"
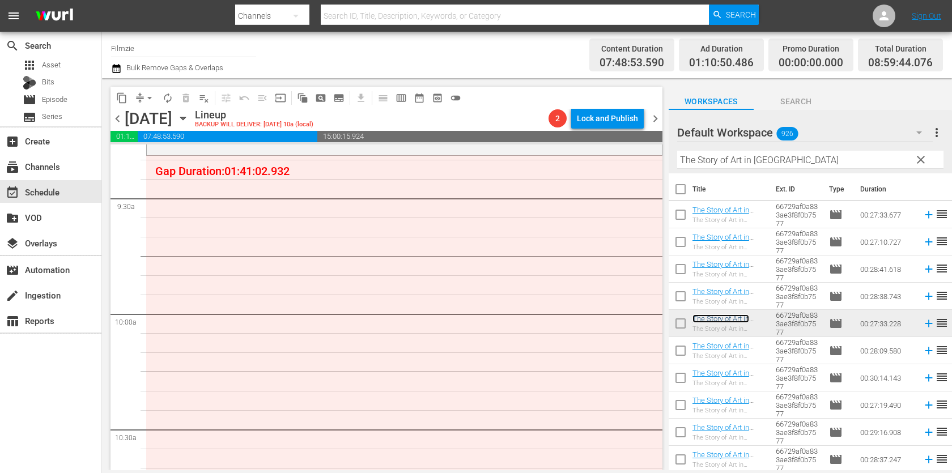
scroll to position [2131, 0]
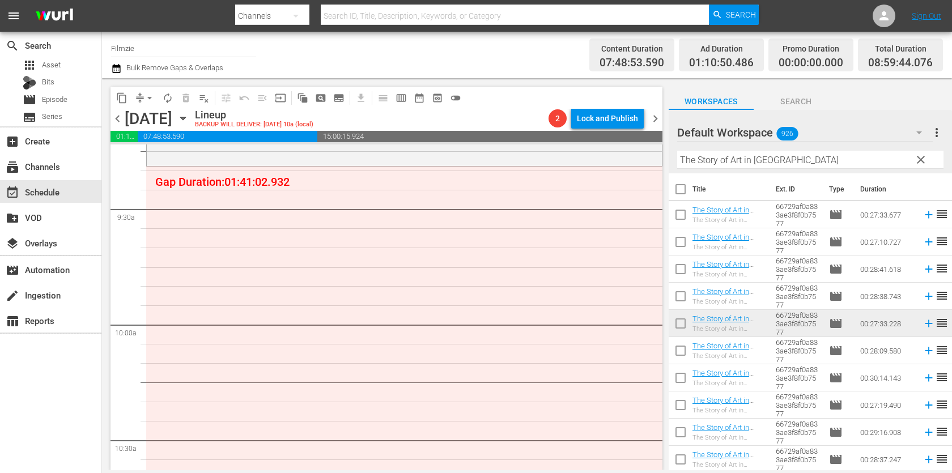
drag, startPoint x: 705, startPoint y: 318, endPoint x: 621, endPoint y: 5, distance: 324.5
click at [827, 159] on input "The Story of Art in America" at bounding box center [810, 160] width 266 height 18
paste input "A Promise to Astrid"
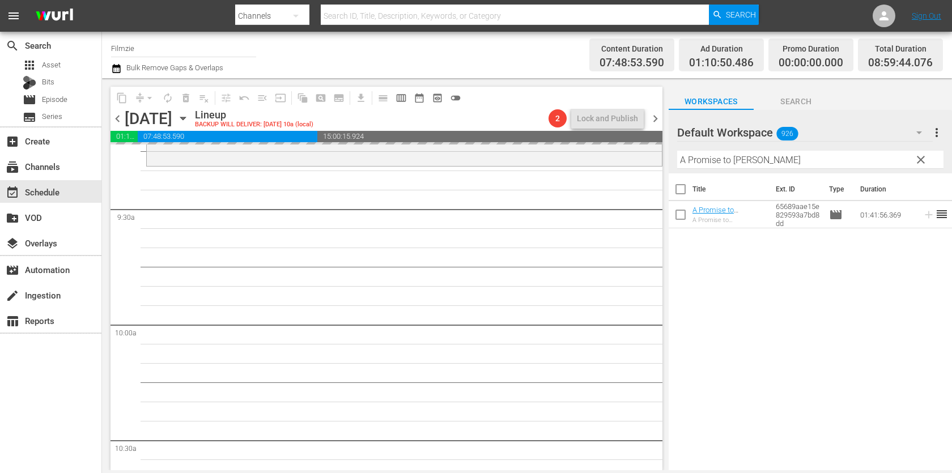
drag, startPoint x: 735, startPoint y: 212, endPoint x: 611, endPoint y: 0, distance: 245.3
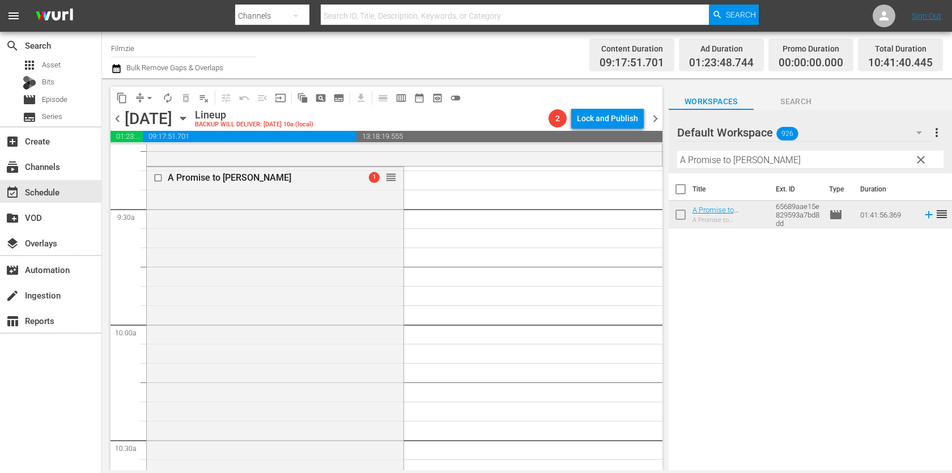
click at [804, 153] on input "A Promise to Astrid" at bounding box center [810, 160] width 266 height 18
paste input "Halloween Heroes"
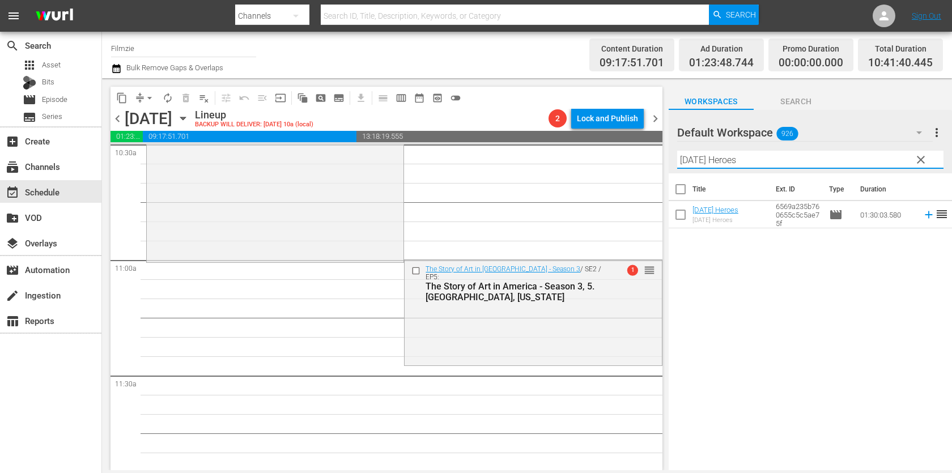
scroll to position [2428, 0]
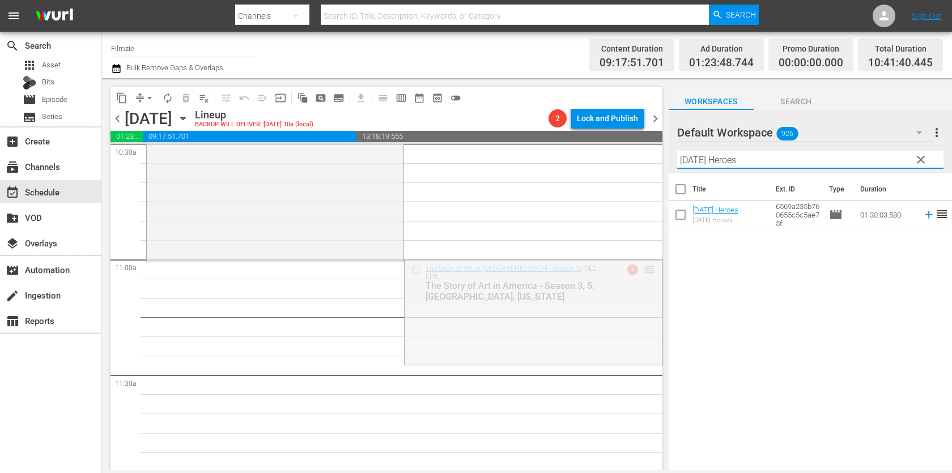
drag, startPoint x: 652, startPoint y: 267, endPoint x: 634, endPoint y: 267, distance: 17.6
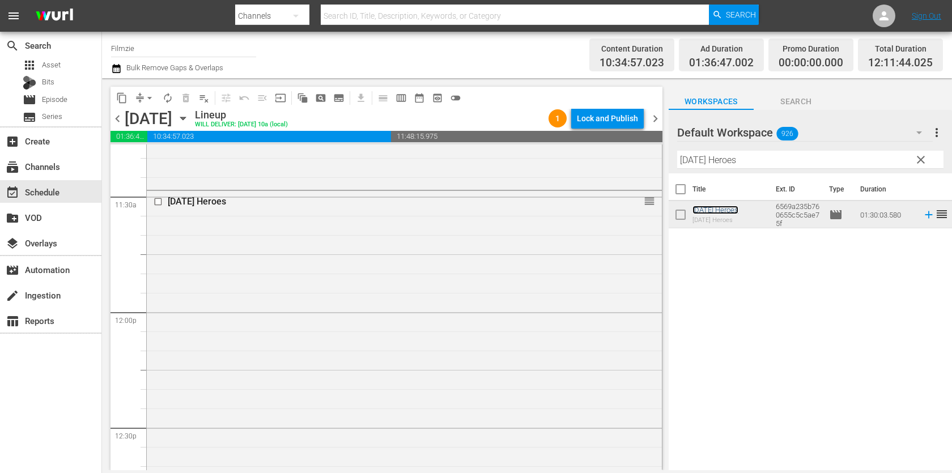
scroll to position [2595, 0]
drag, startPoint x: 727, startPoint y: 206, endPoint x: 564, endPoint y: 7, distance: 256.8
click at [774, 154] on input "Halloween Heroes" at bounding box center [810, 160] width 266 height 18
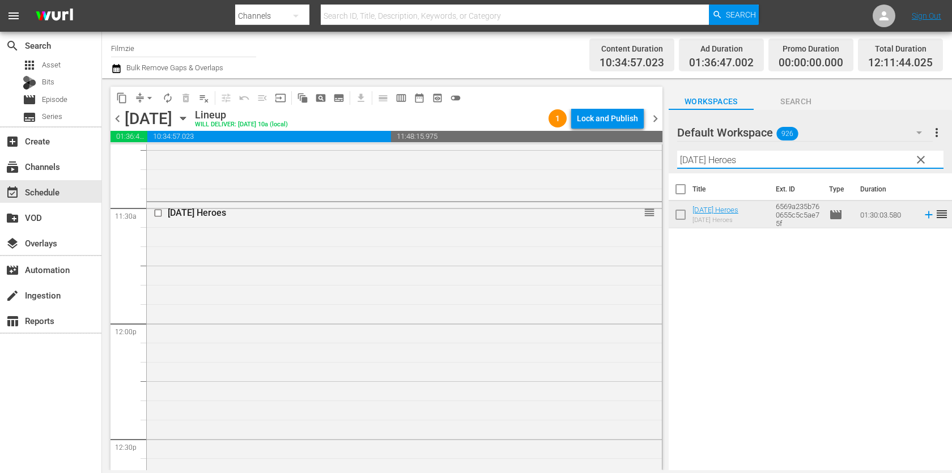
click at [774, 154] on input "Halloween Heroes" at bounding box center [810, 160] width 266 height 18
paste input "Where Cars Don't Dare"
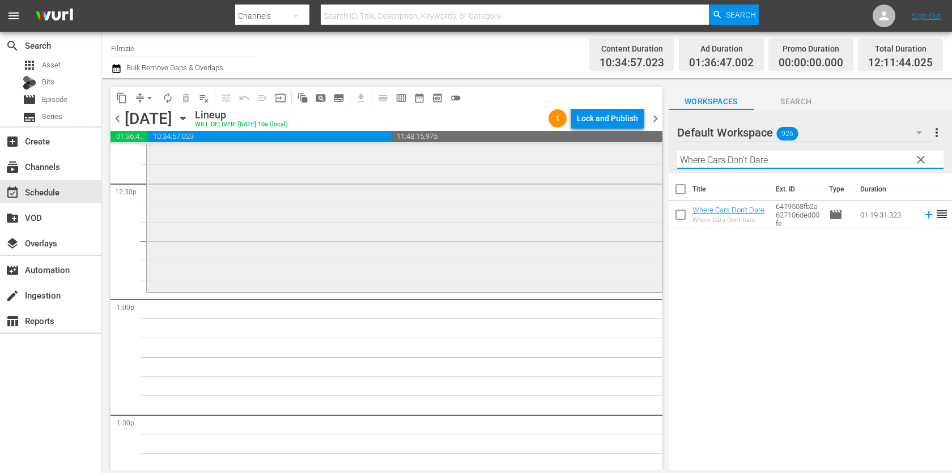
scroll to position [2892, 0]
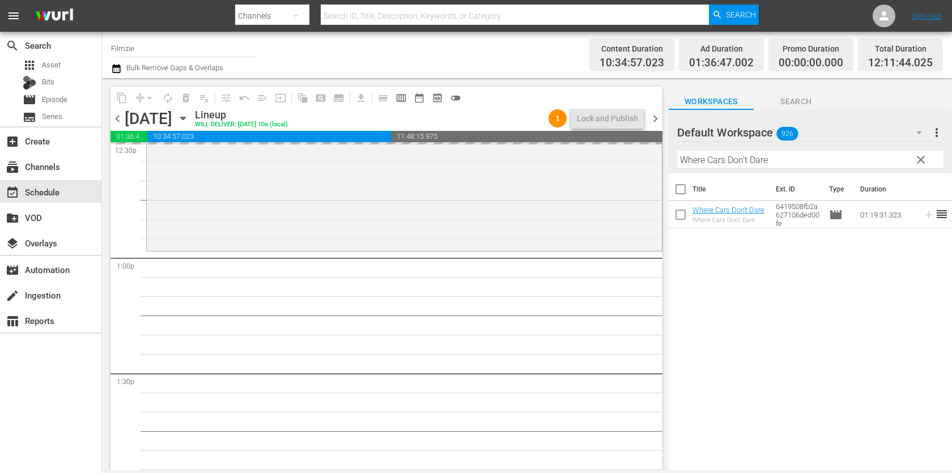
drag, startPoint x: 705, startPoint y: 220, endPoint x: 584, endPoint y: 14, distance: 239.4
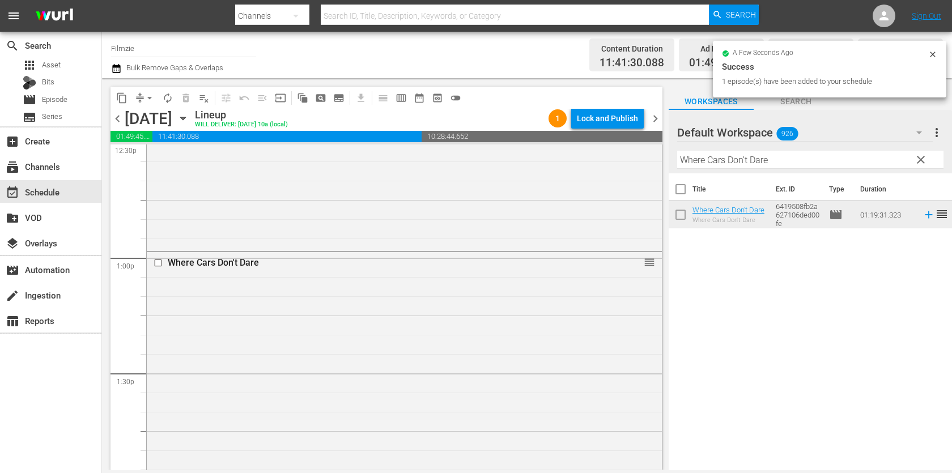
click at [741, 154] on input "Where Cars Don't Dare" at bounding box center [810, 160] width 266 height 18
paste input "THE DEVIL AT YOUR HEELS"
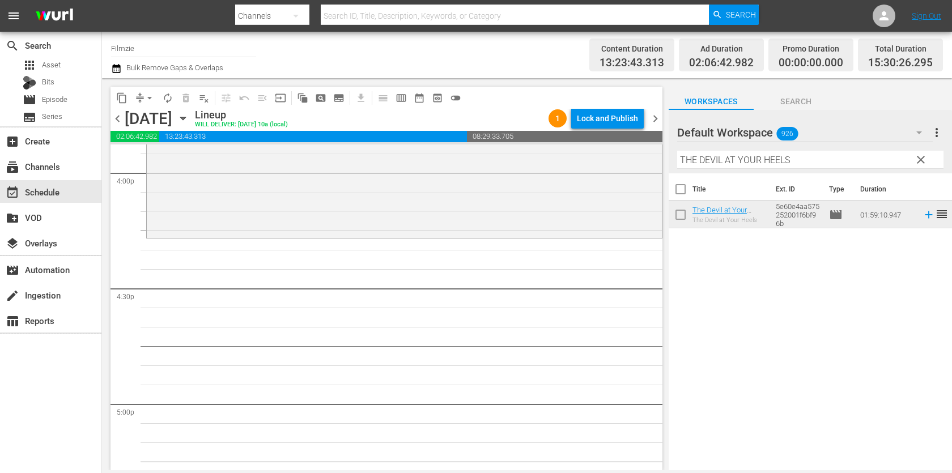
scroll to position [3675, 0]
drag, startPoint x: 728, startPoint y: 214, endPoint x: 645, endPoint y: 12, distance: 218.7
click at [787, 147] on div "Filter by Title THE DEVIL AT YOUR HEELS" at bounding box center [810, 159] width 266 height 27
click at [784, 159] on input "THE DEVIL AT YOUR HEELS" at bounding box center [810, 160] width 266 height 18
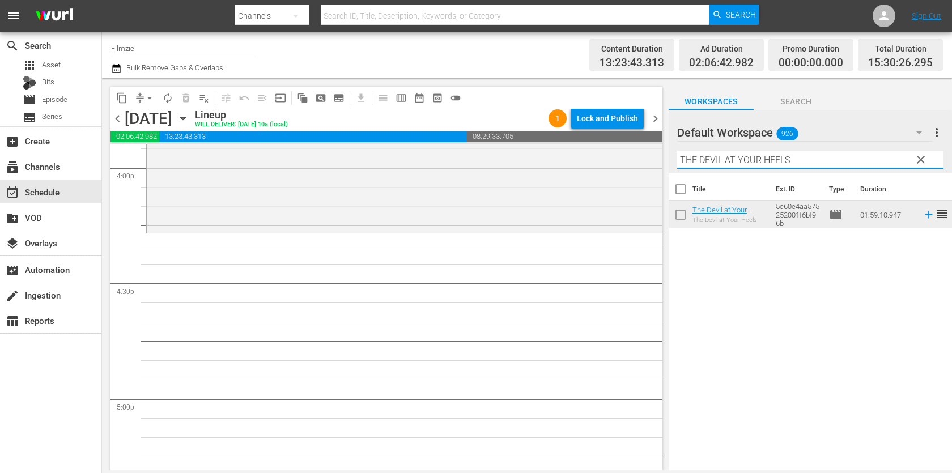
click at [784, 159] on input "THE DEVIL AT YOUR HEELS" at bounding box center [810, 160] width 266 height 18
paste input "Kumu Hina"
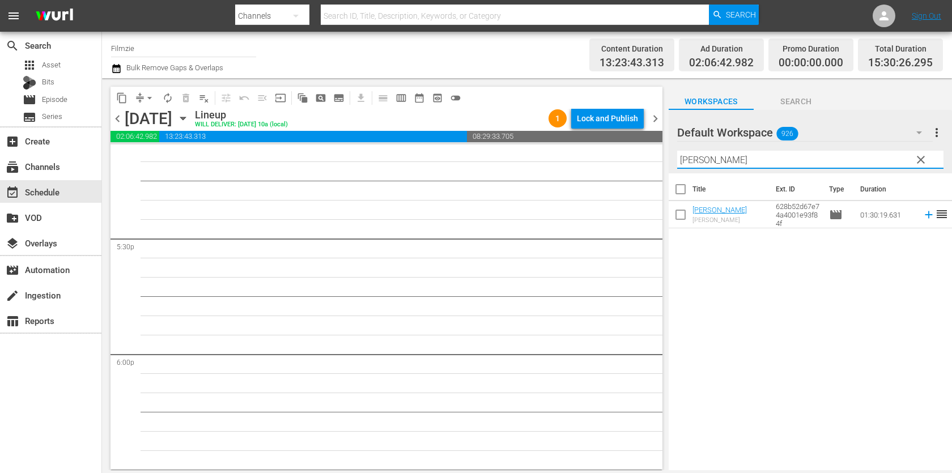
scroll to position [3956, 0]
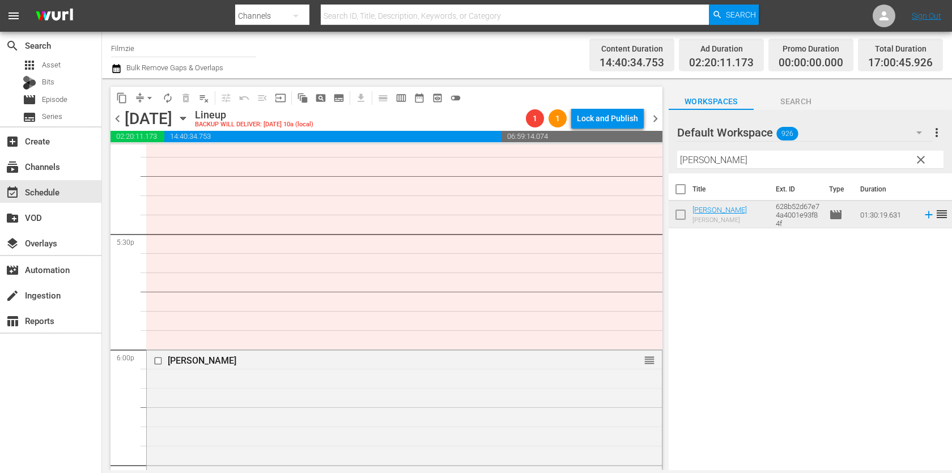
click at [742, 156] on input "Kumu Hina" at bounding box center [810, 160] width 266 height 18
paste input "Ancient Egyptian Family Feud"
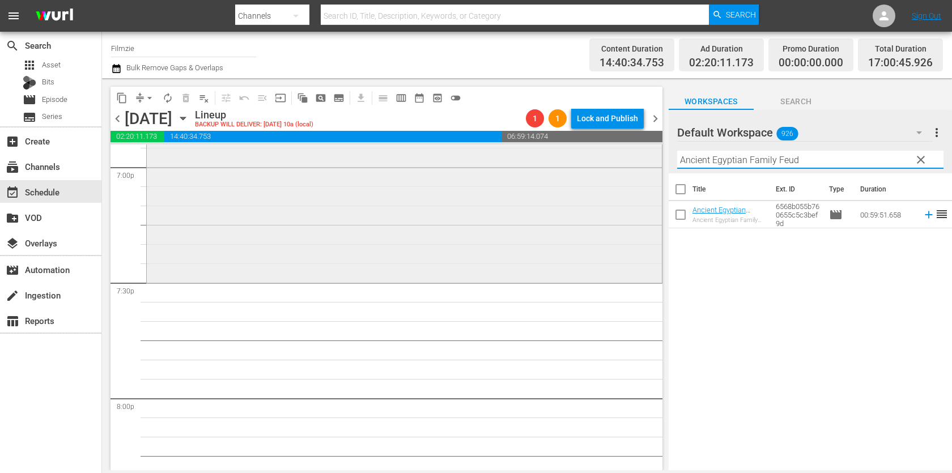
scroll to position [4405, 0]
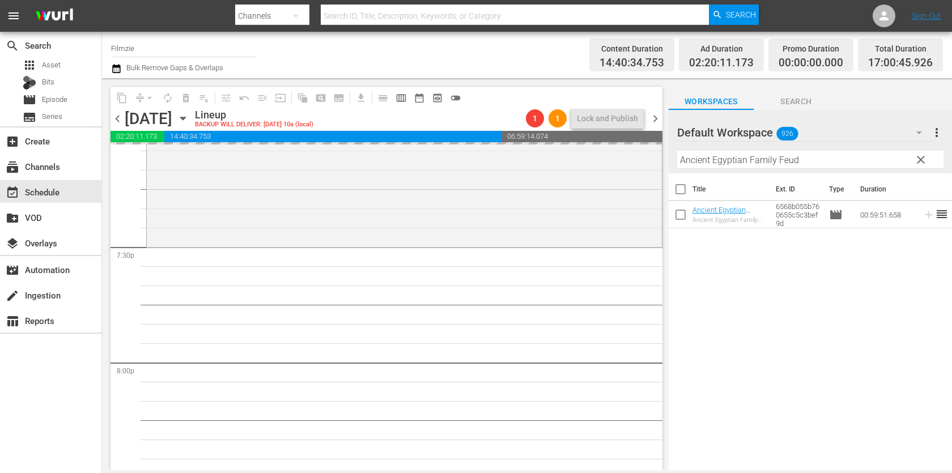
drag, startPoint x: 733, startPoint y: 211, endPoint x: 660, endPoint y: 1, distance: 222.0
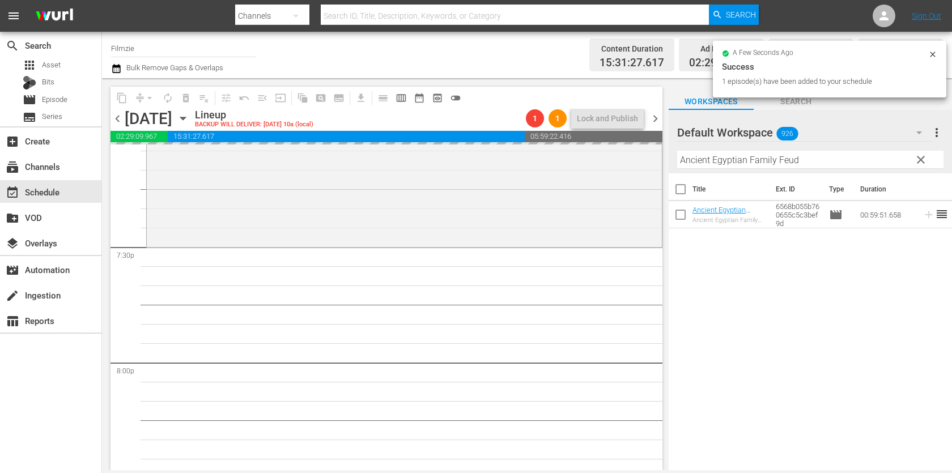
click at [707, 161] on input "Ancient Egyptian Family Feud" at bounding box center [810, 160] width 266 height 18
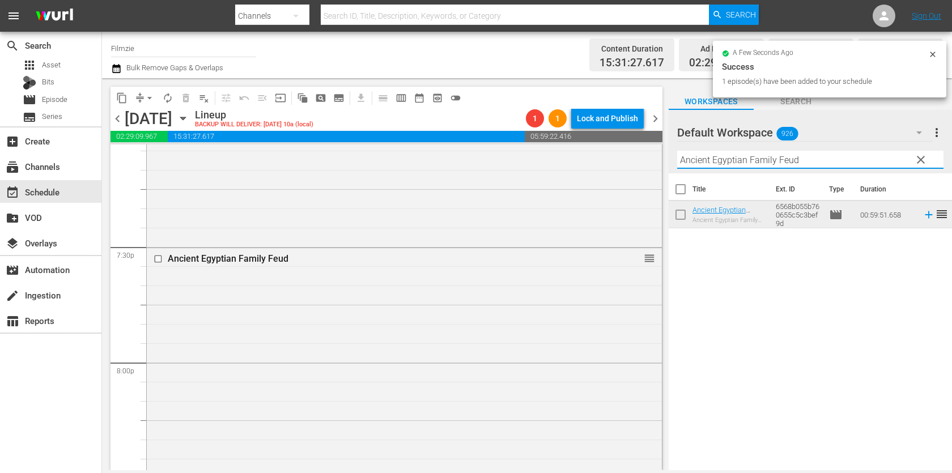
click at [707, 161] on input "Ancient Egyptian Family Feud" at bounding box center [810, 160] width 266 height 18
paste input "Intervention"
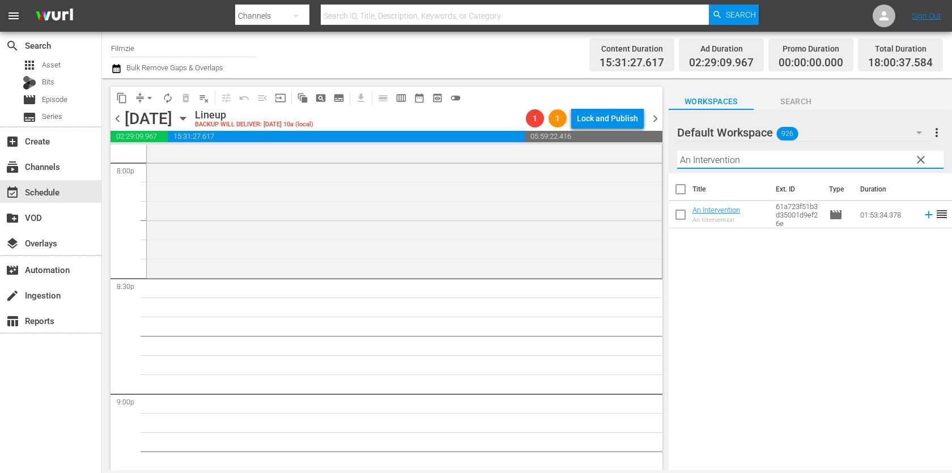
scroll to position [4601, 0]
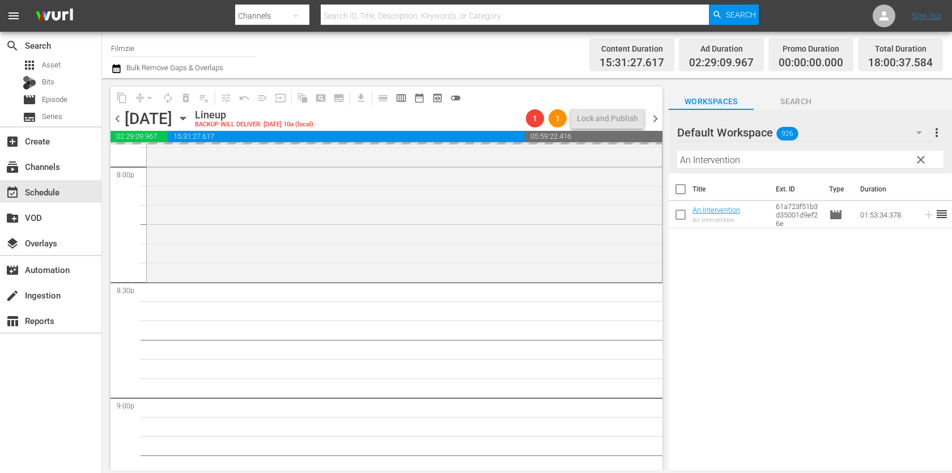
drag, startPoint x: 697, startPoint y: 209, endPoint x: 551, endPoint y: 2, distance: 253.6
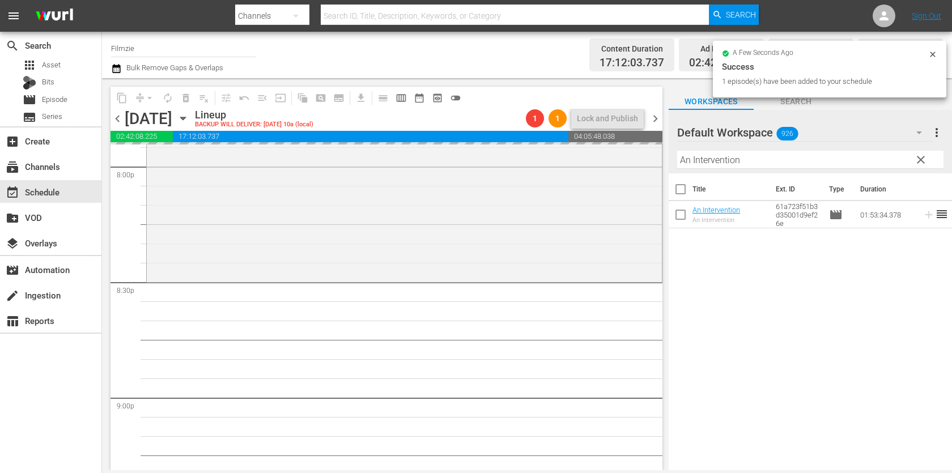
click at [758, 158] on input "An Intervention" at bounding box center [810, 160] width 266 height 18
paste input "Snow Beast"
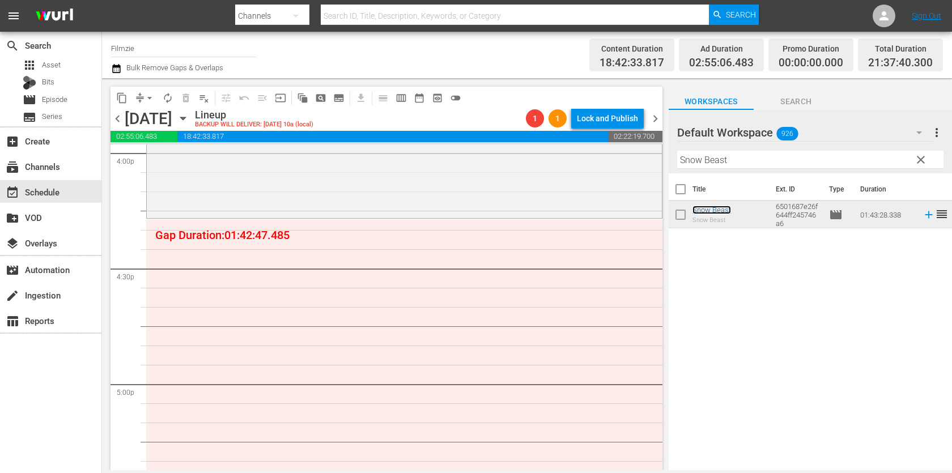
scroll to position [3673, 0]
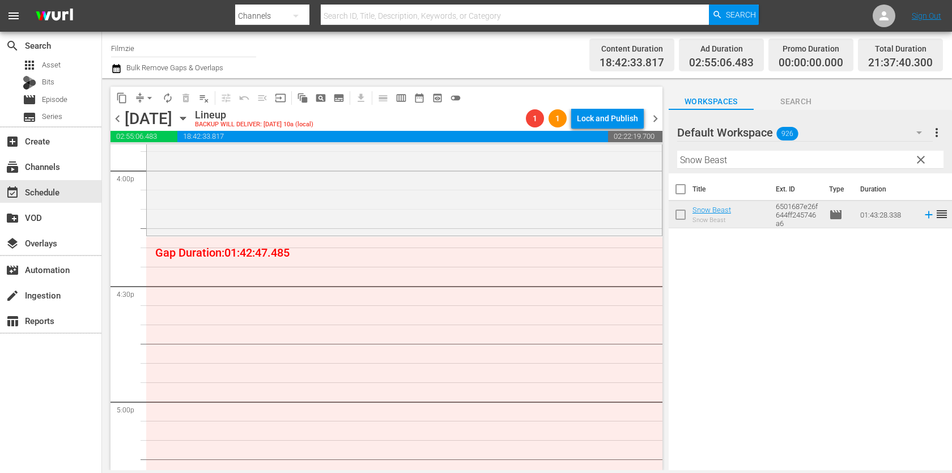
drag, startPoint x: 721, startPoint y: 210, endPoint x: 697, endPoint y: 9, distance: 202.5
click at [784, 155] on input "Snow Beast" at bounding box center [810, 160] width 266 height 18
paste input "Adios Amigo"
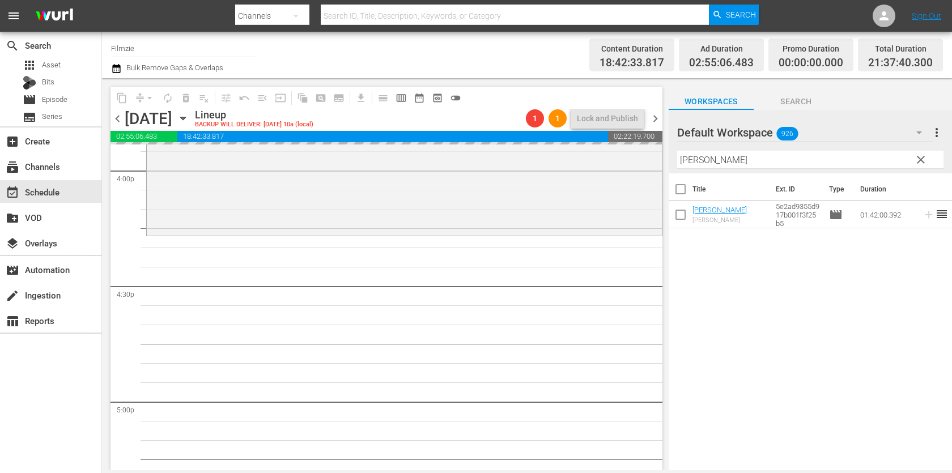
drag, startPoint x: 714, startPoint y: 205, endPoint x: 619, endPoint y: 19, distance: 209.1
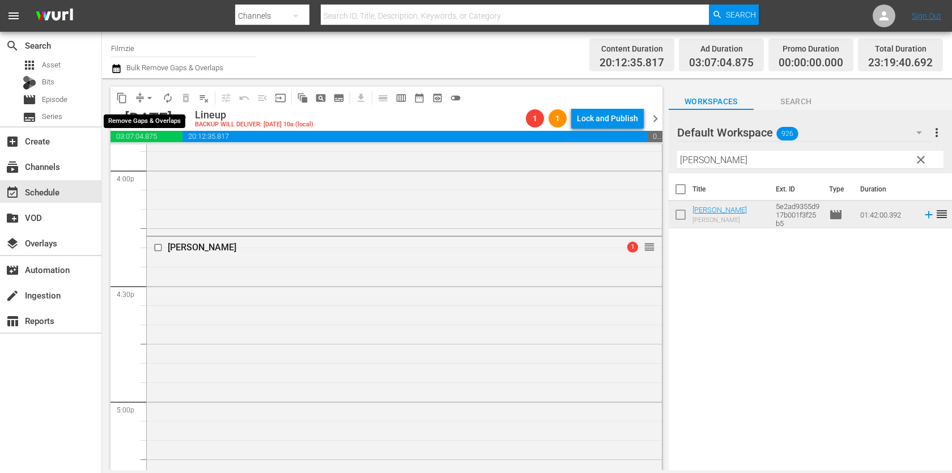
click at [155, 98] on span "arrow_drop_down" at bounding box center [149, 97] width 11 height 11
click at [159, 154] on li "Align to End of Previous Day" at bounding box center [150, 157] width 119 height 19
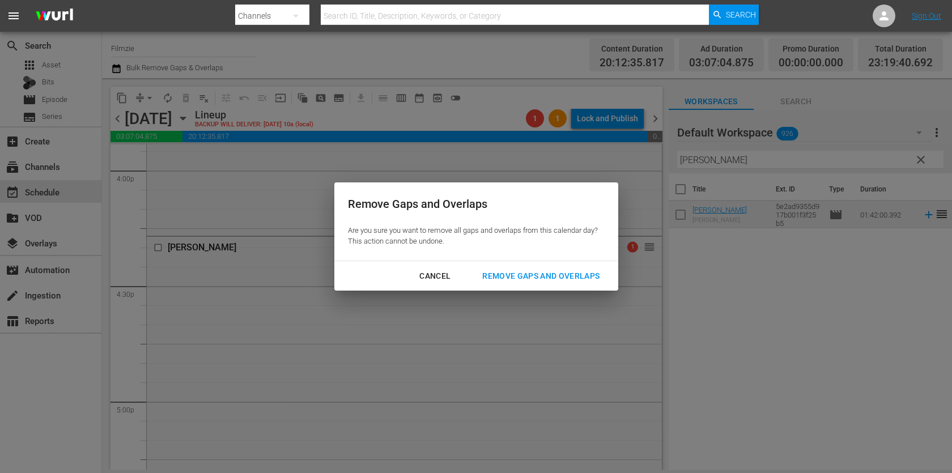
click at [586, 277] on div "Remove Gaps and Overlaps" at bounding box center [540, 276] width 135 height 14
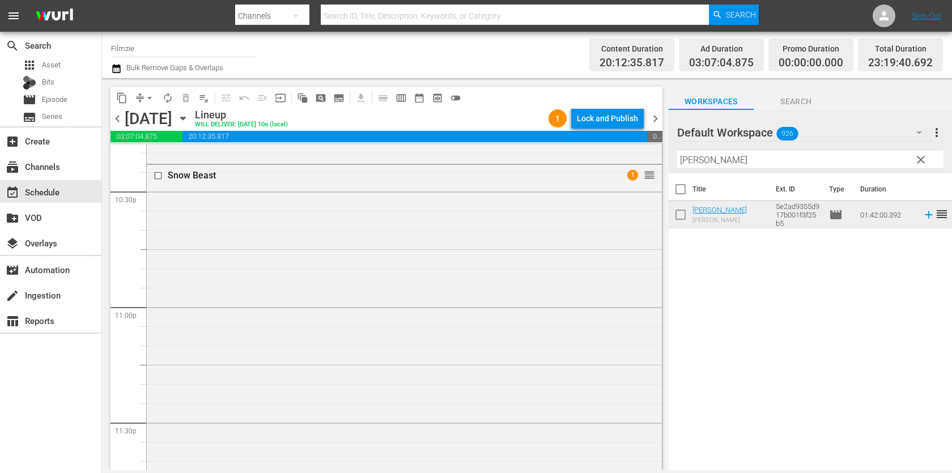
scroll to position [5247, 0]
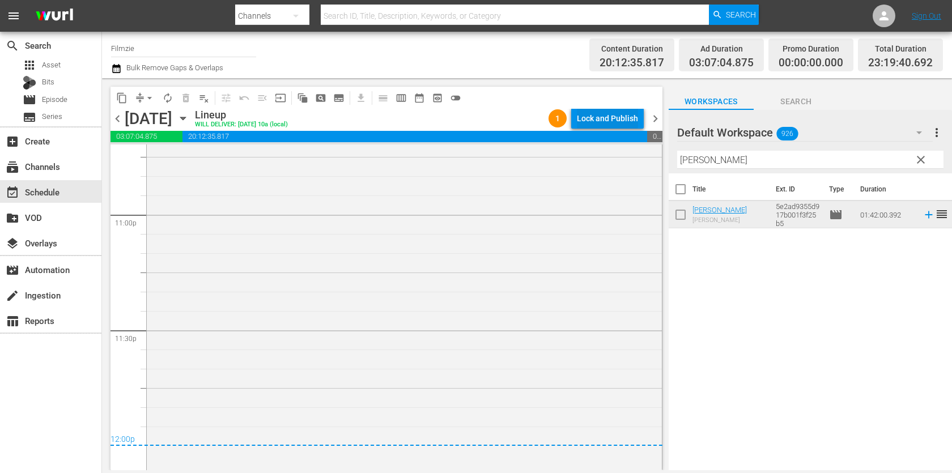
click at [618, 109] on div "Lock and Publish" at bounding box center [607, 118] width 61 height 20
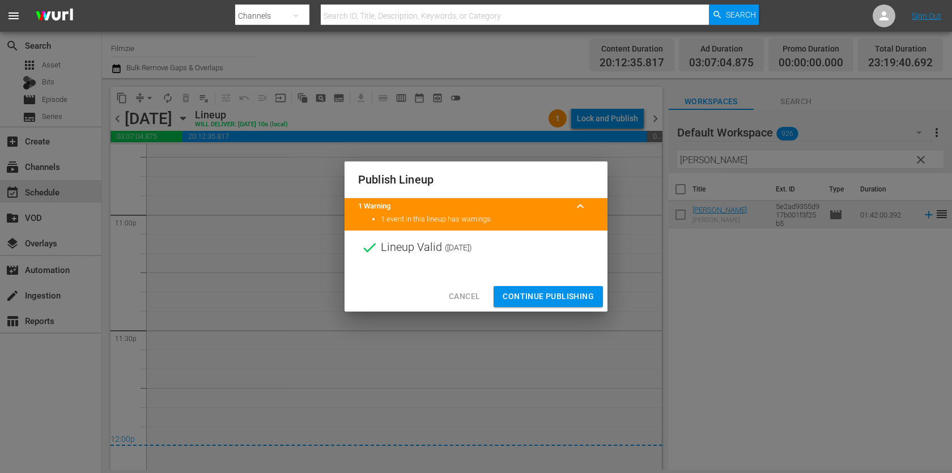
click at [541, 293] on span "Continue Publishing" at bounding box center [548, 297] width 91 height 14
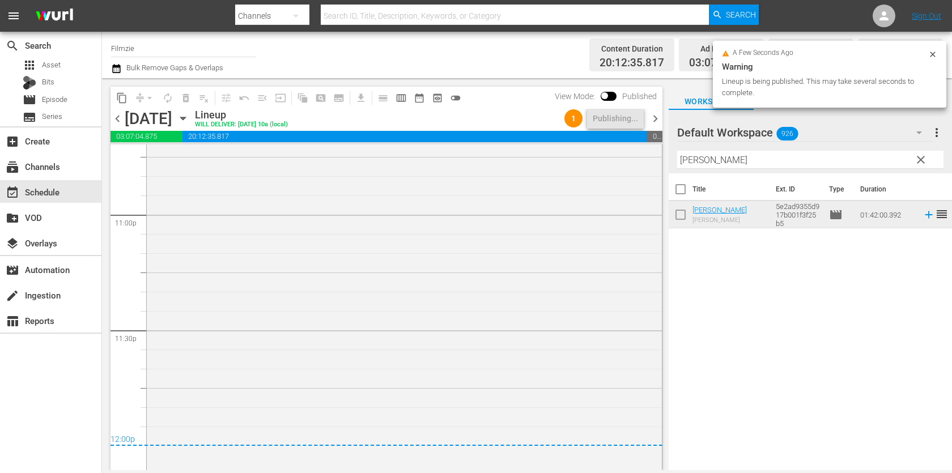
click at [654, 123] on span "chevron_right" at bounding box center [655, 119] width 14 height 14
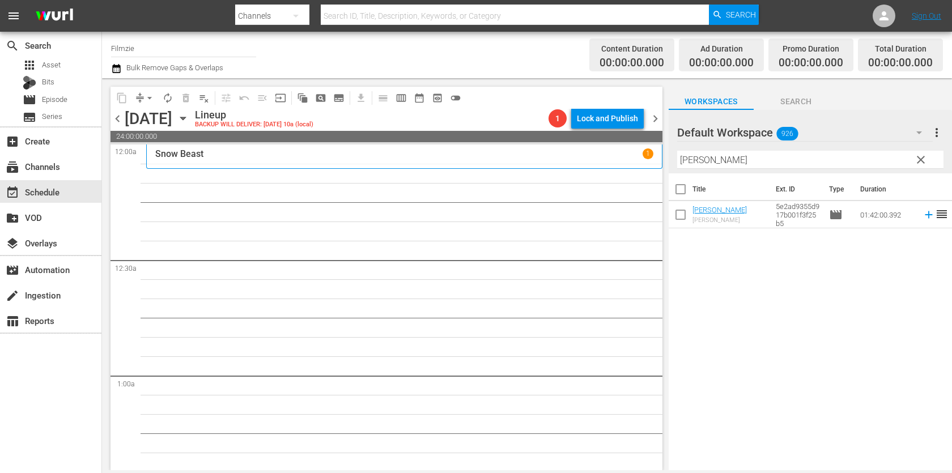
click at [755, 175] on th "Title" at bounding box center [730, 189] width 76 height 32
click at [771, 158] on input "Adios Amigo" at bounding box center [810, 160] width 266 height 18
paste input "The Giant Killer"
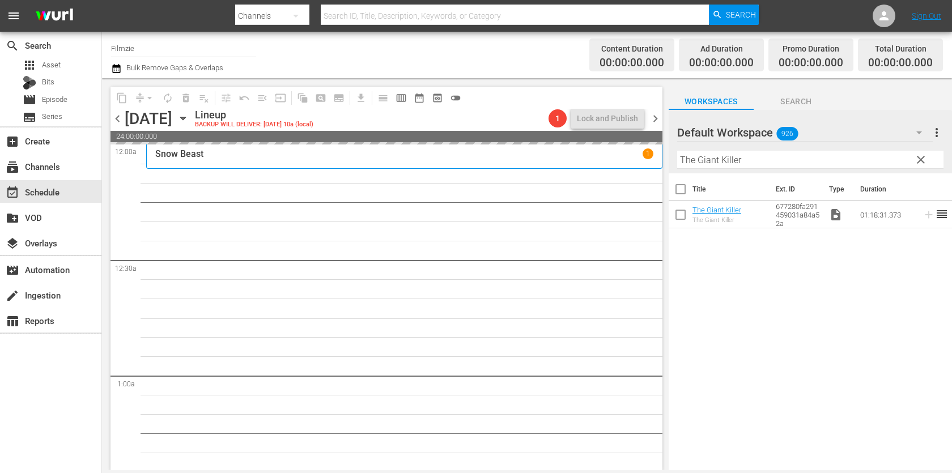
drag, startPoint x: 726, startPoint y: 209, endPoint x: 601, endPoint y: 15, distance: 231.5
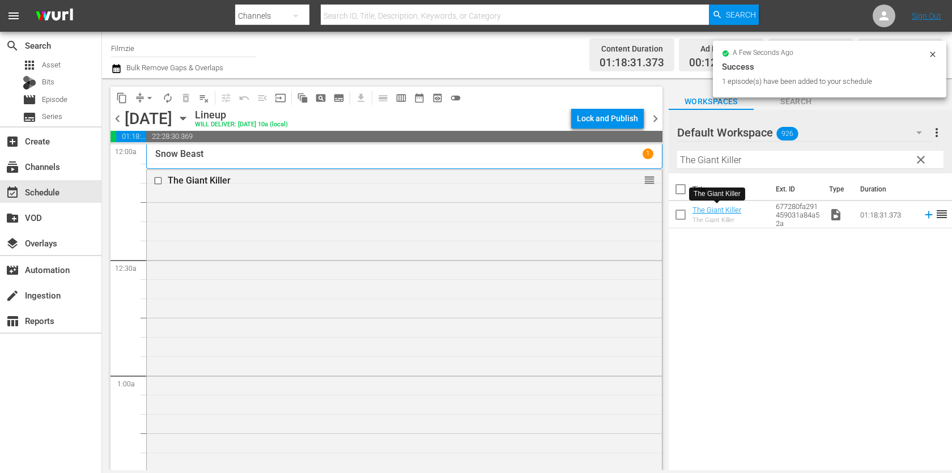
click at [731, 151] on input "The Giant Killer" at bounding box center [810, 160] width 266 height 18
paste input "Legion Of Hono"
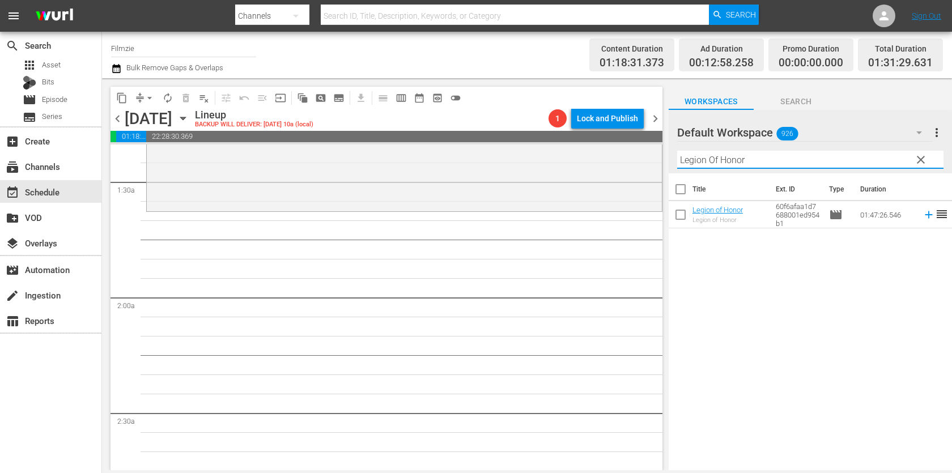
scroll to position [300, 0]
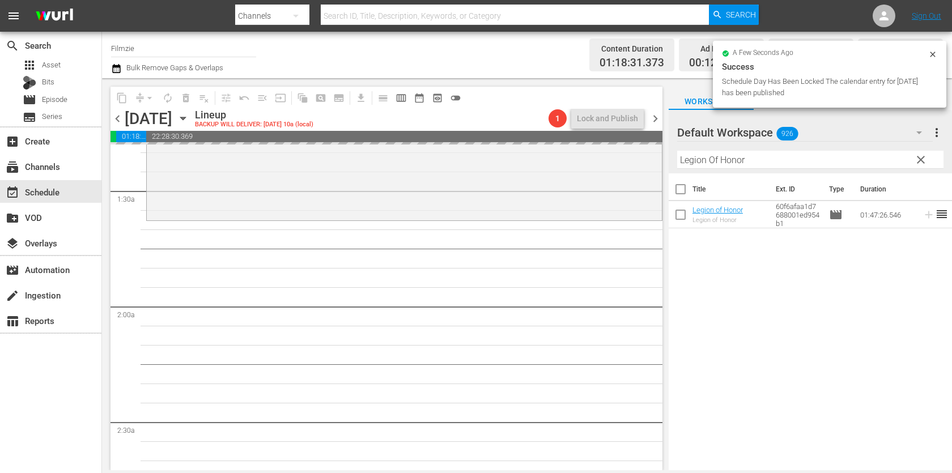
drag, startPoint x: 703, startPoint y: 218, endPoint x: 731, endPoint y: 3, distance: 217.2
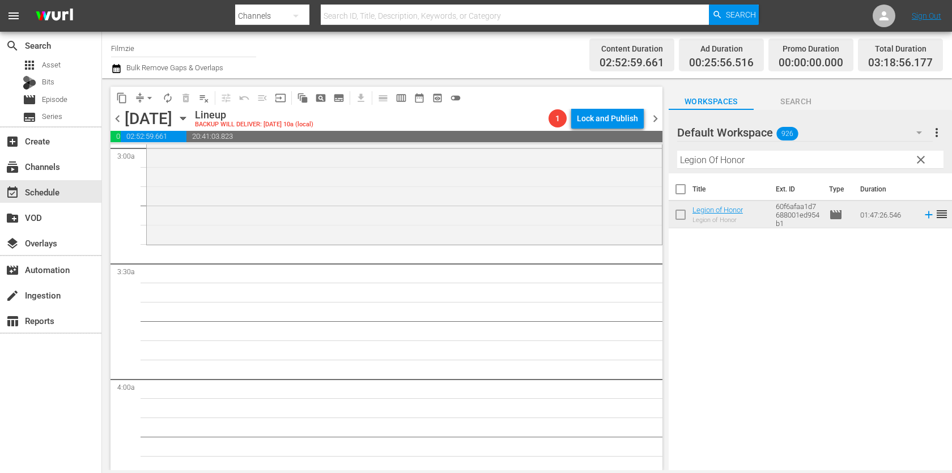
scroll to position [656, 0]
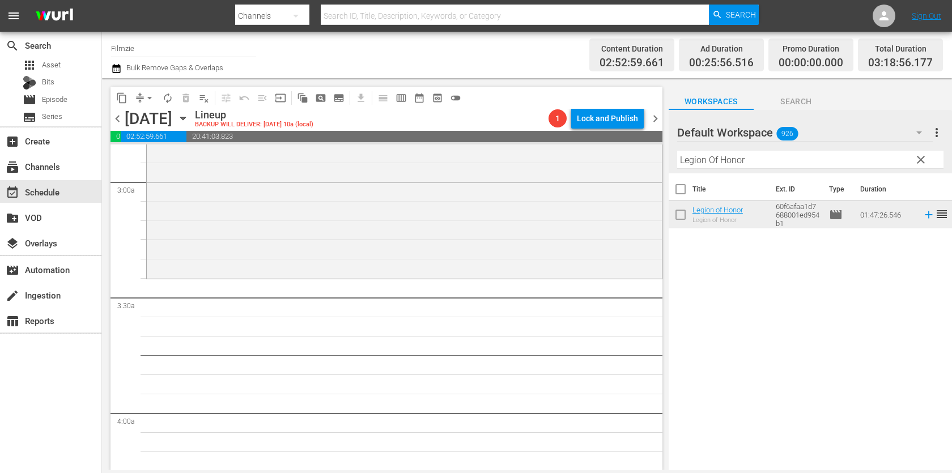
click at [820, 164] on input "Legion Of Honor" at bounding box center [810, 160] width 266 height 18
paste input "A Warrior’s Heart"
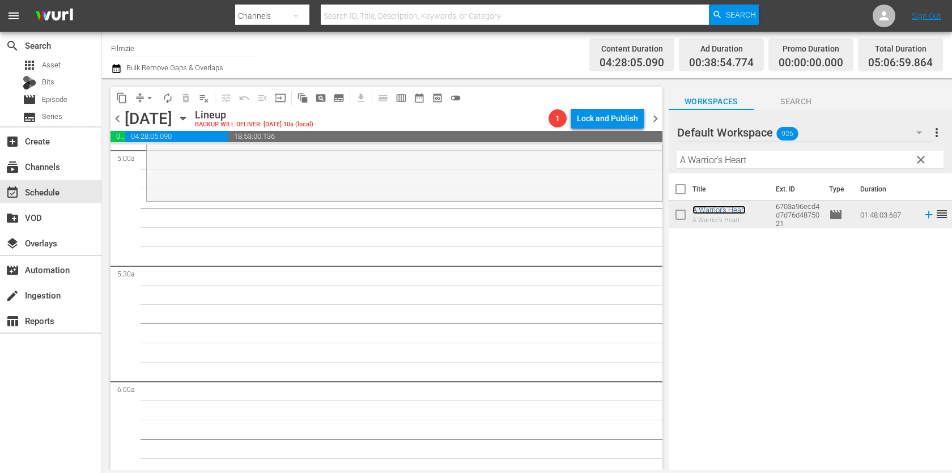
scroll to position [1151, 0]
drag, startPoint x: 646, startPoint y: 189, endPoint x: 597, endPoint y: 270, distance: 95.1
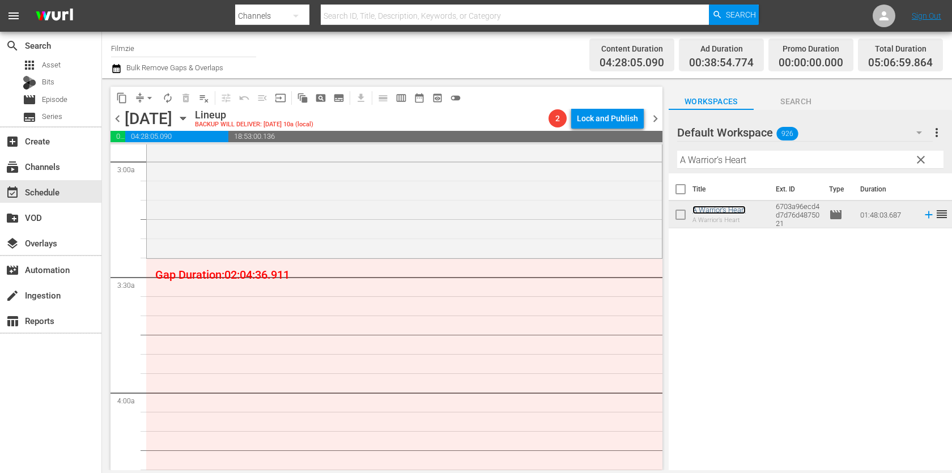
scroll to position [671, 0]
click at [729, 155] on input "A Warrior’s Heart" at bounding box center [810, 160] width 266 height 18
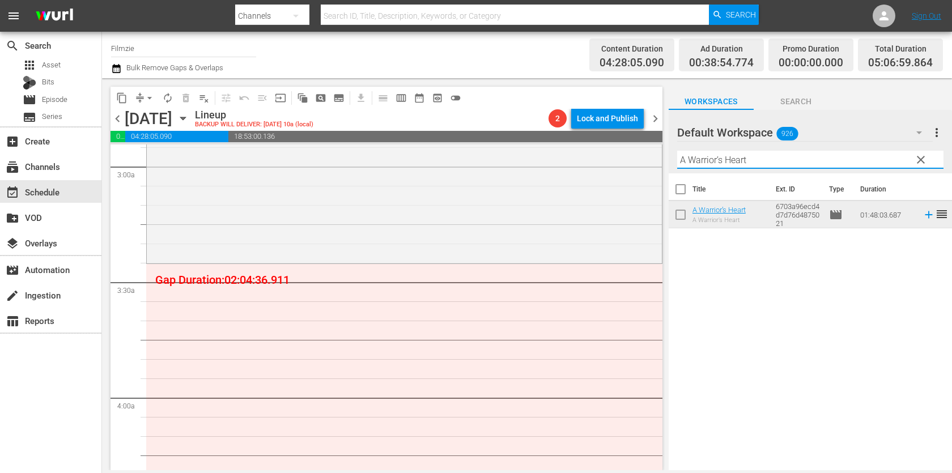
click at [729, 155] on input "A Warrior’s Heart" at bounding box center [810, 160] width 266 height 18
paste input "Getting Grace"
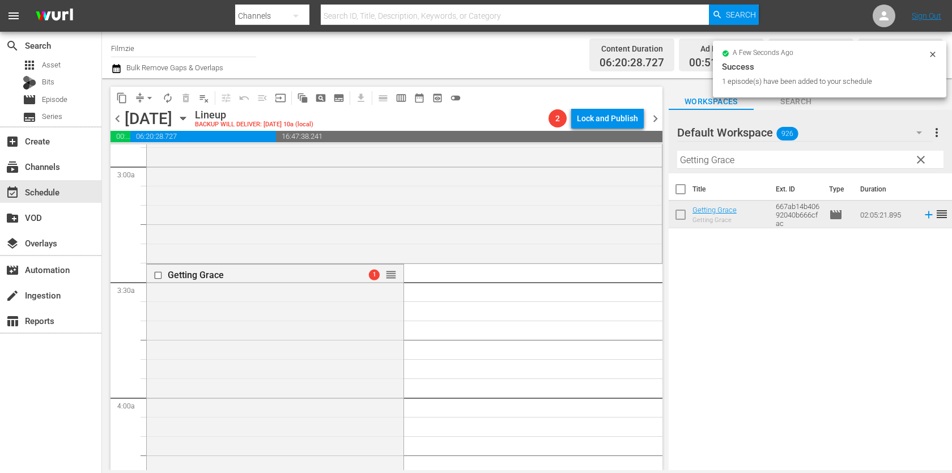
click at [768, 158] on input "Getting Grace" at bounding box center [810, 160] width 266 height 18
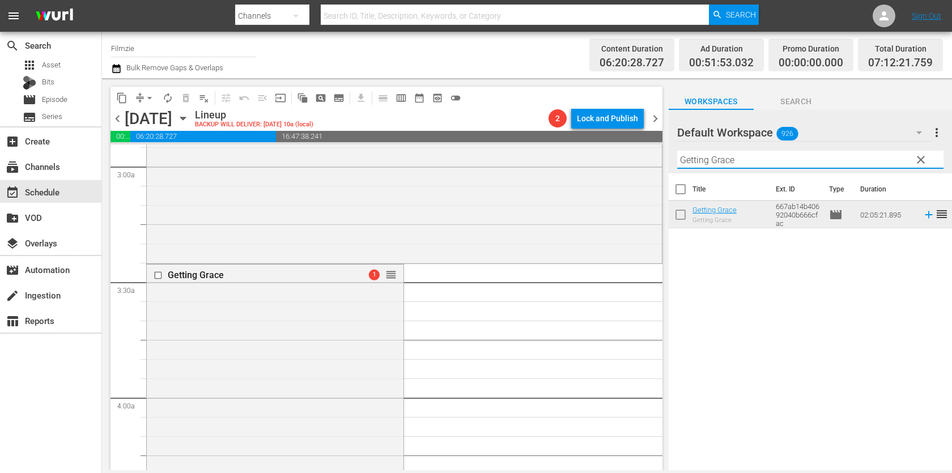
click at [768, 158] on input "Getting Grace" at bounding box center [810, 160] width 266 height 18
paste input "Cryptopia: Bitcoin, Blockchains and the Future of the Internet"
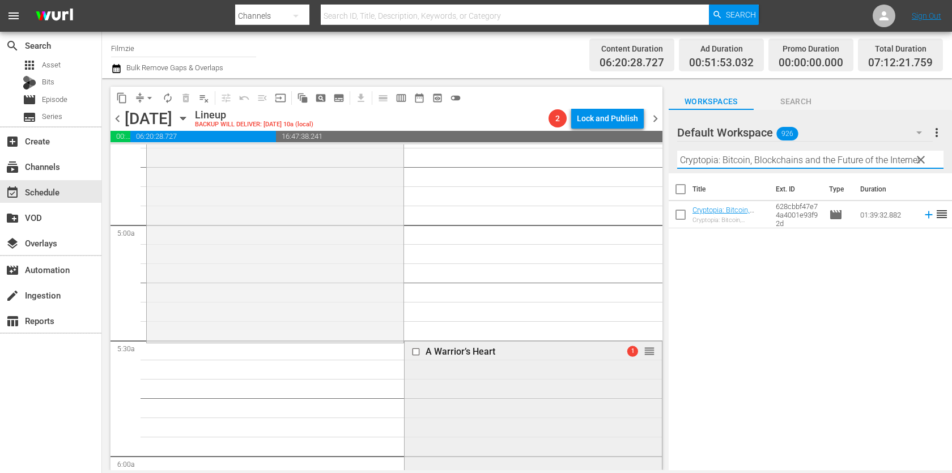
scroll to position [1090, 0]
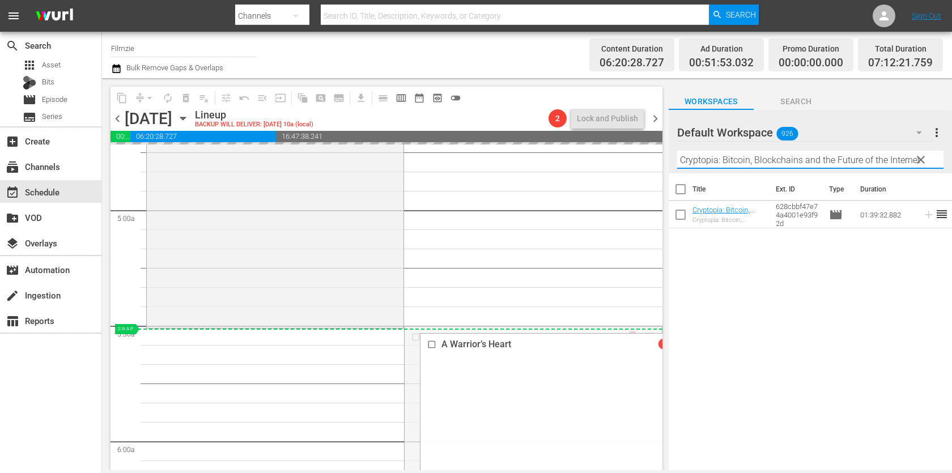
drag, startPoint x: 650, startPoint y: 333, endPoint x: 648, endPoint y: 338, distance: 6.3
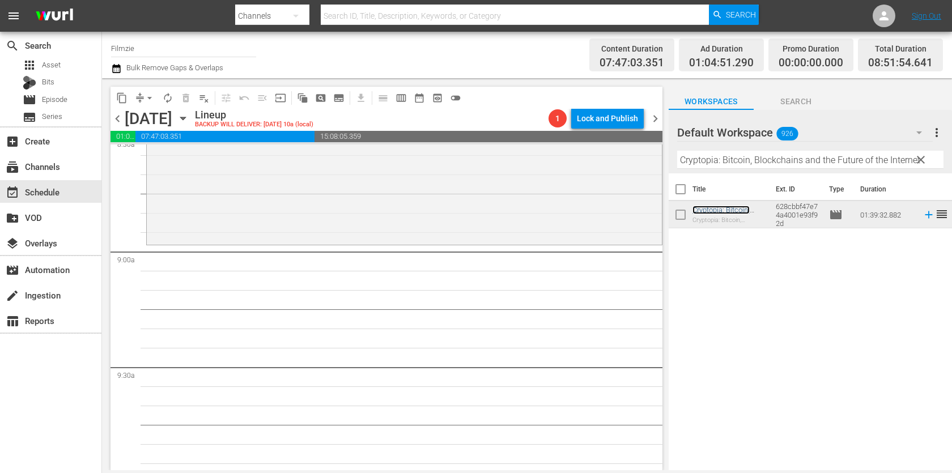
scroll to position [1978, 0]
drag, startPoint x: 721, startPoint y: 212, endPoint x: 662, endPoint y: 9, distance: 211.4
click at [748, 154] on input "Cryptopia: Bitcoin, Blockchains and the Future of the Internet" at bounding box center [810, 160] width 266 height 18
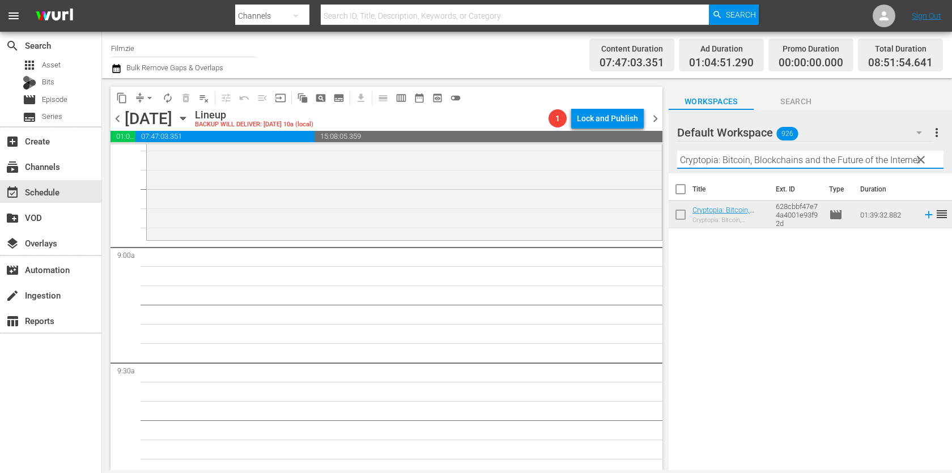
click at [748, 154] on input "Cryptopia: Bitcoin, Blockchains and the Future of the Internet" at bounding box center [810, 160] width 266 height 18
paste input "Hot Doug's the Movie"
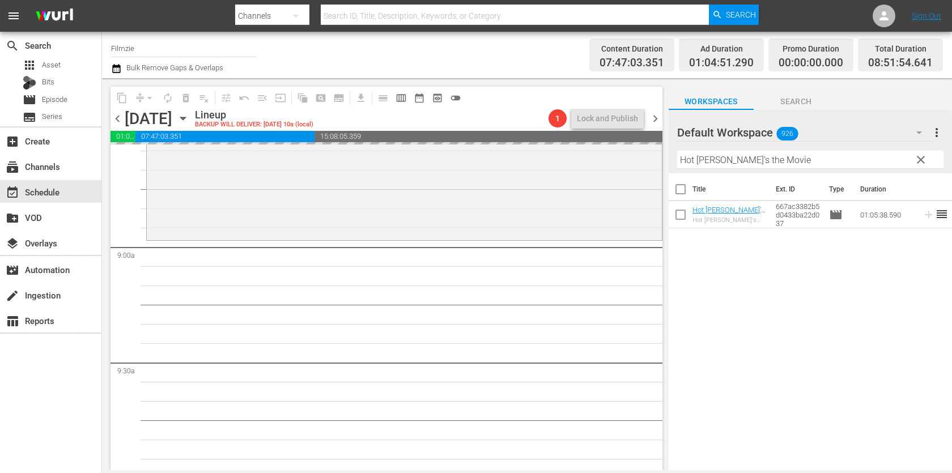
drag, startPoint x: 728, startPoint y: 205, endPoint x: 607, endPoint y: 7, distance: 232.1
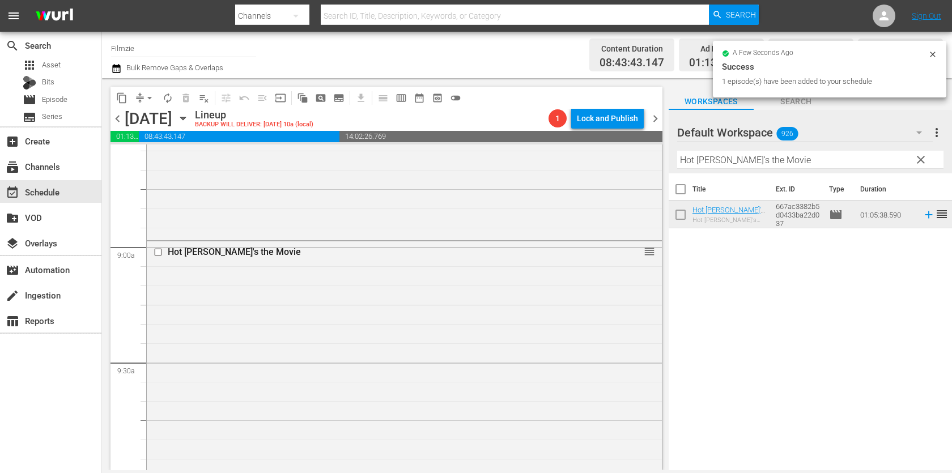
click at [776, 151] on input "Hot Doug's the Movie" at bounding box center [810, 160] width 266 height 18
paste input "Black Watch Snipers"
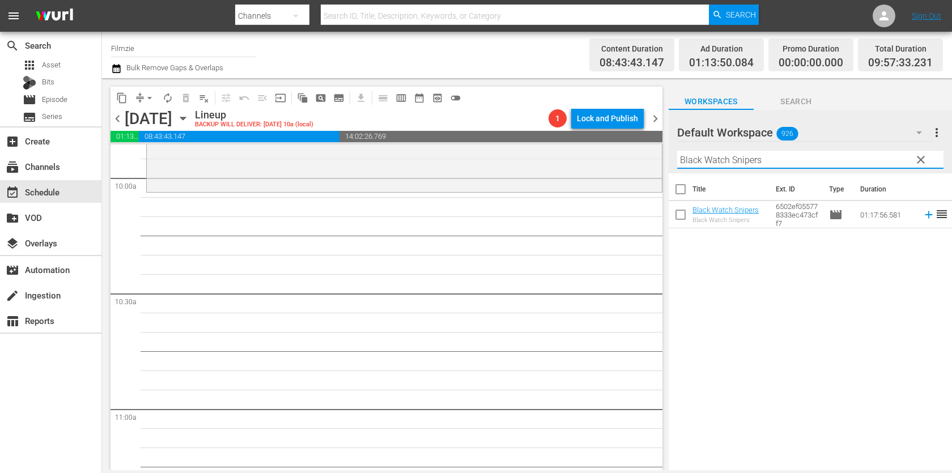
scroll to position [2275, 0]
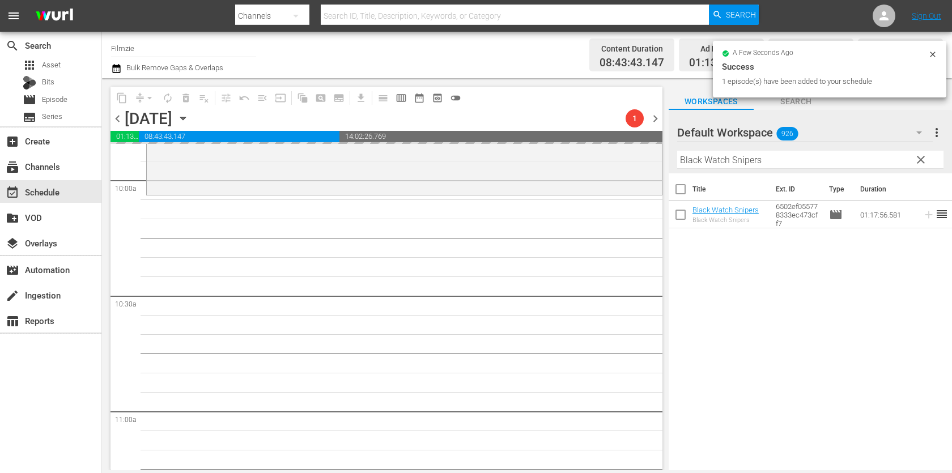
drag, startPoint x: 727, startPoint y: 207, endPoint x: 603, endPoint y: 25, distance: 221.0
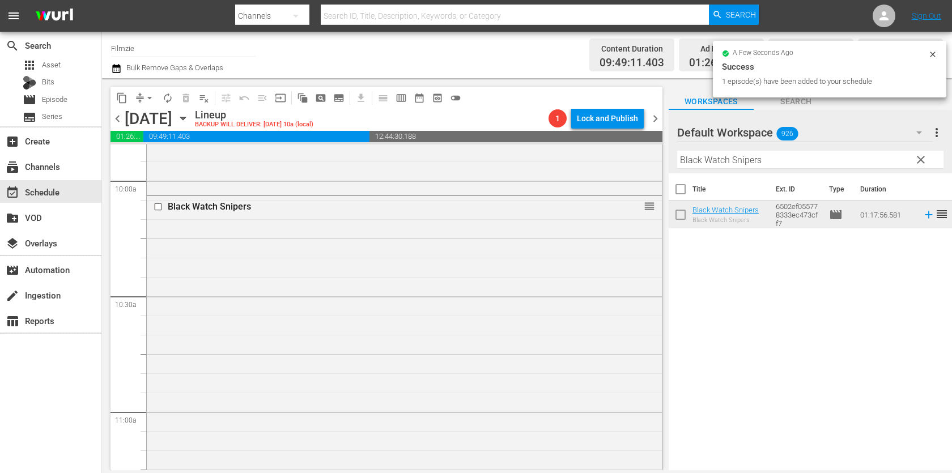
click at [760, 166] on input "Black Watch Snipers" at bounding box center [810, 160] width 266 height 18
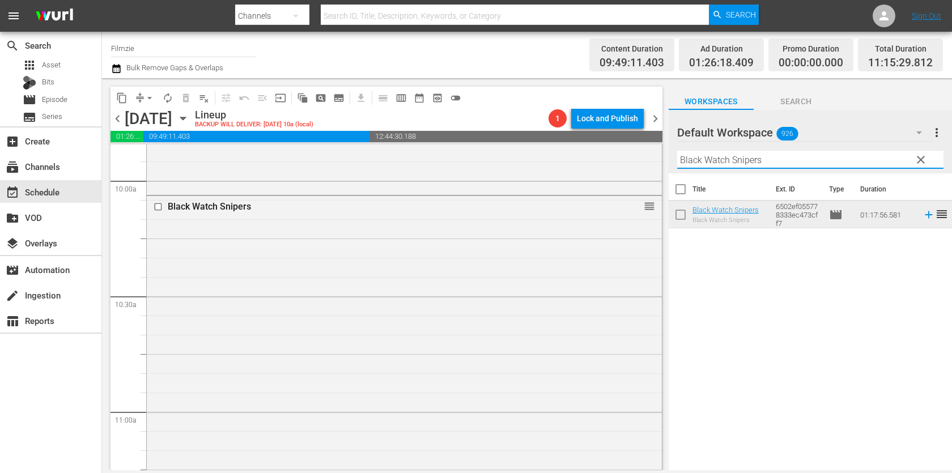
click at [760, 166] on input "Black Watch Snipers" at bounding box center [810, 160] width 266 height 18
paste input "Patrick"
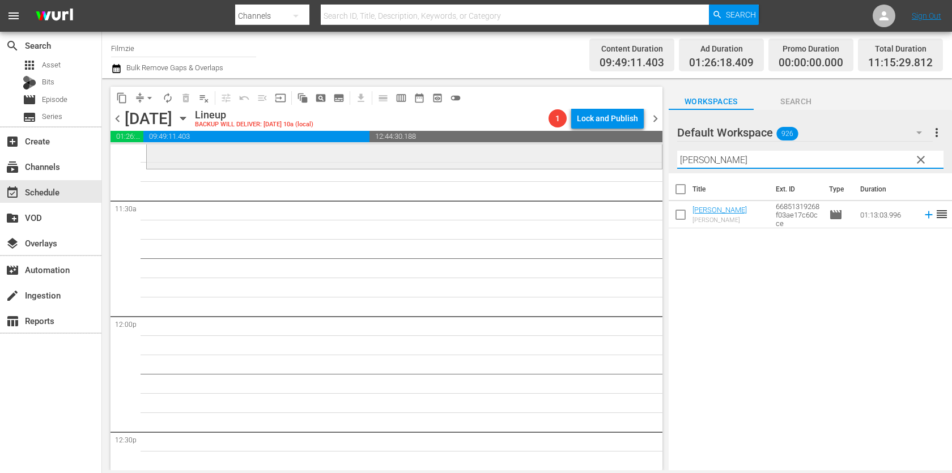
scroll to position [2607, 0]
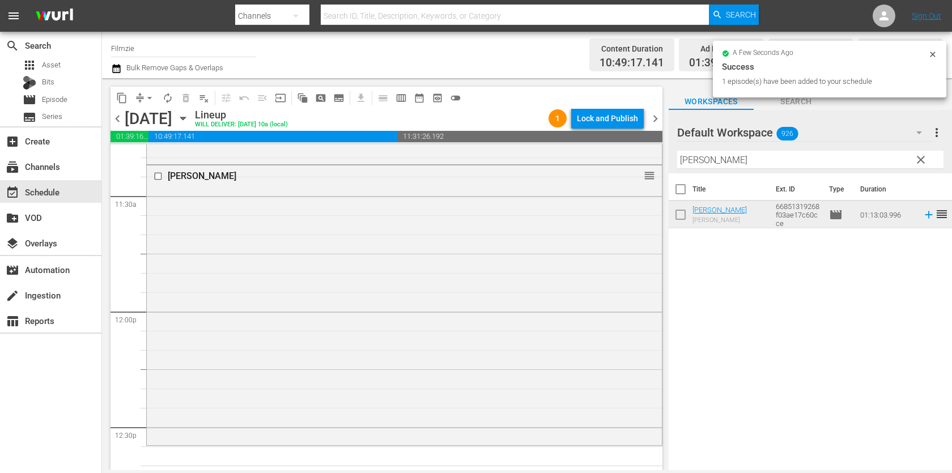
click at [751, 154] on input "Patrick" at bounding box center [810, 160] width 266 height 18
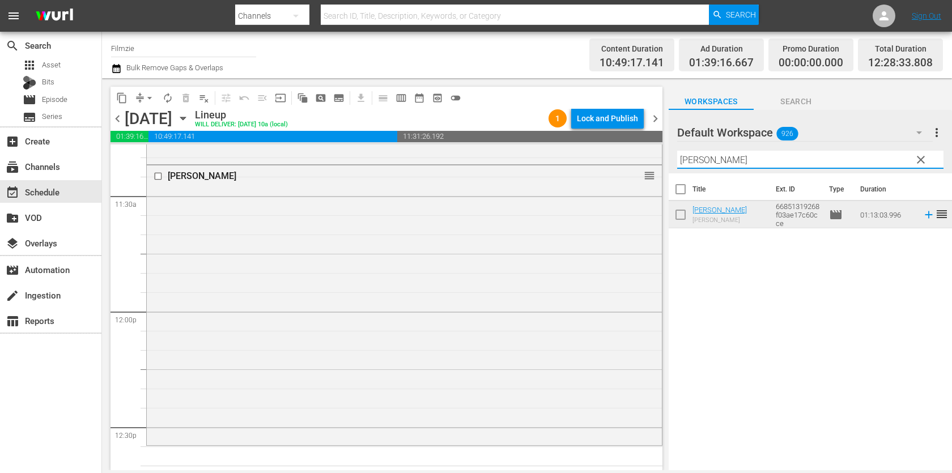
paste input "Back to Eden"
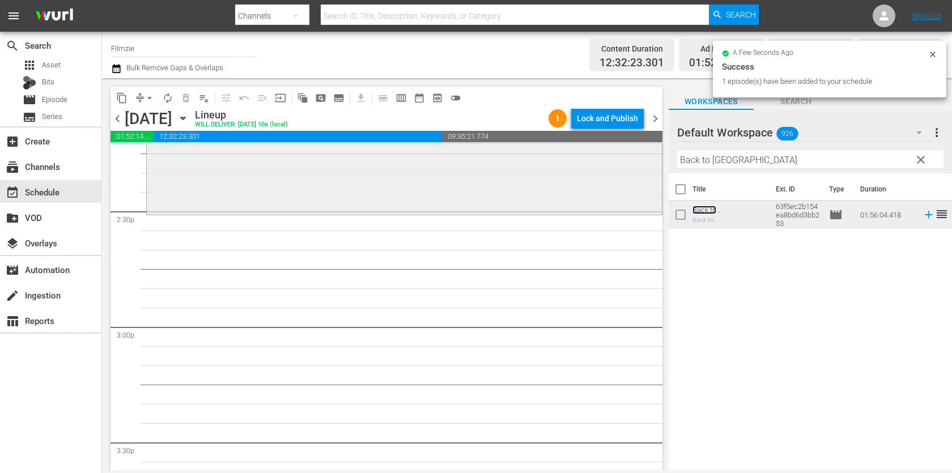
scroll to position [3199, 0]
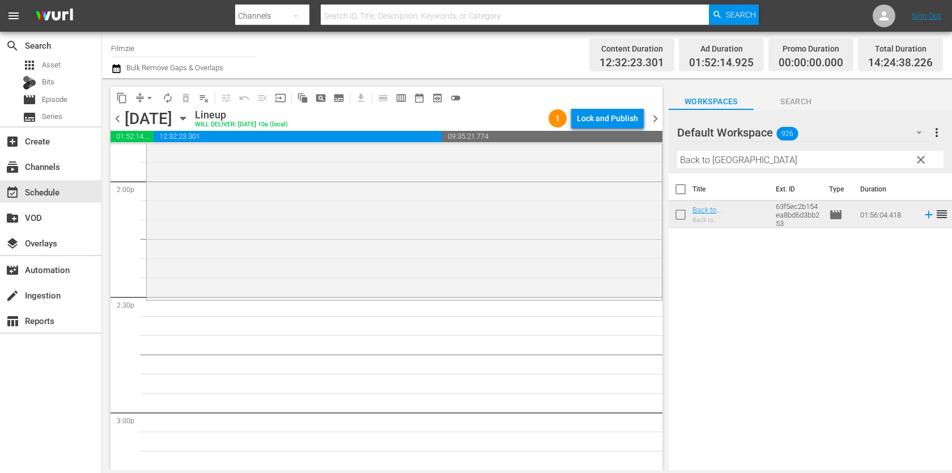
click at [793, 160] on input "Back to Eden" at bounding box center [810, 160] width 266 height 18
paste input "Lonestar: Stevie Ray Vaugha"
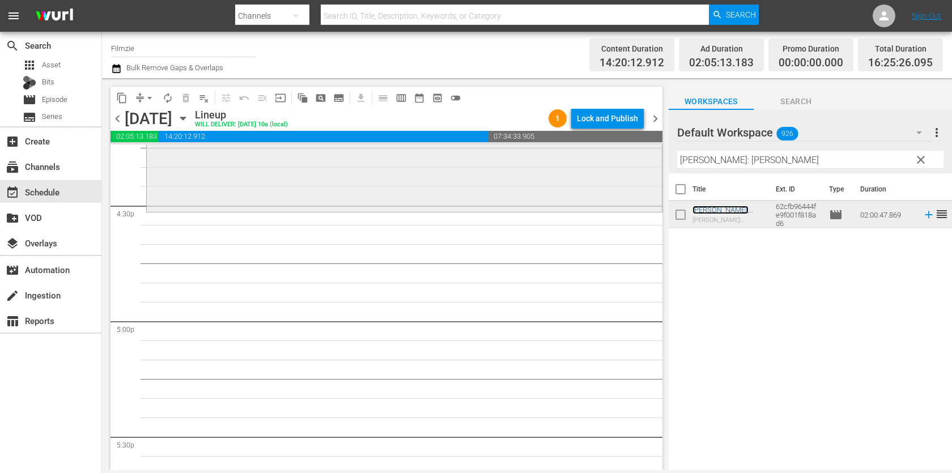
scroll to position [3754, 0]
click at [733, 160] on input "Lonestar: Stevie Ray Vaughan" at bounding box center [810, 160] width 266 height 18
paste input "Babe's and Ricky's In"
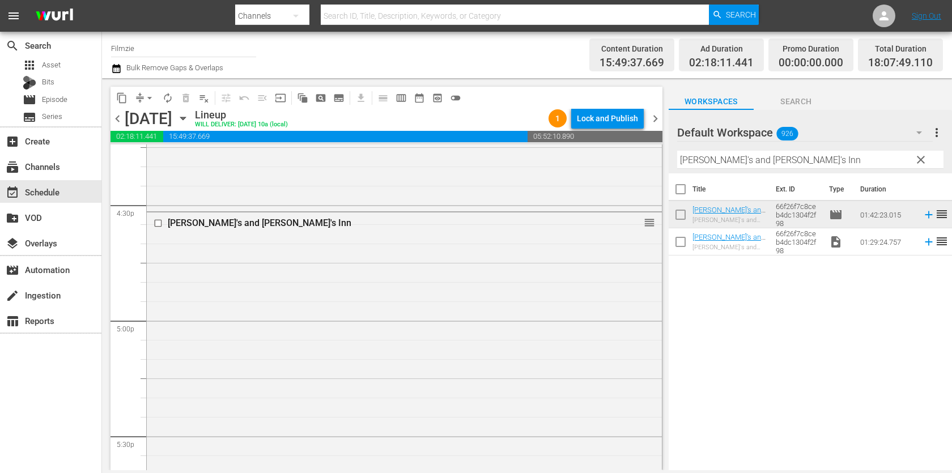
click at [784, 146] on div "Filter by Title Babe's and Ricky's Inn" at bounding box center [810, 159] width 266 height 27
click at [777, 161] on input "Babe's and Ricky's Inn" at bounding box center [810, 160] width 266 height 18
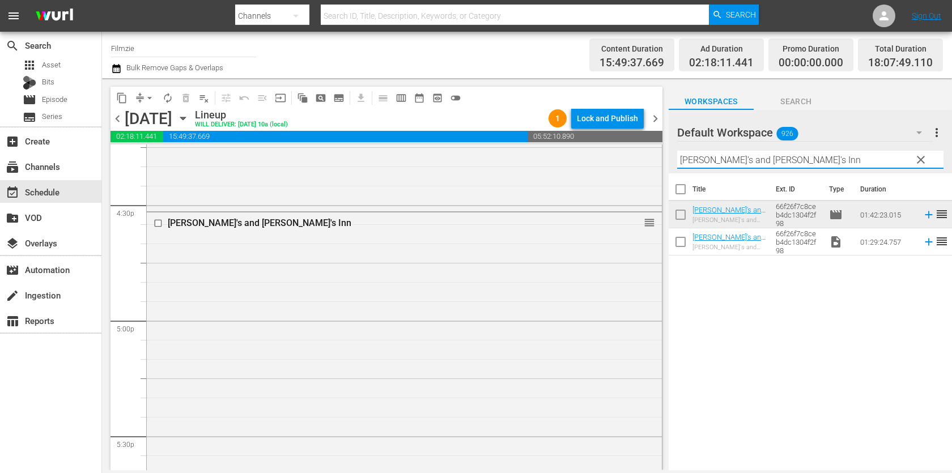
paste input "Nessie"
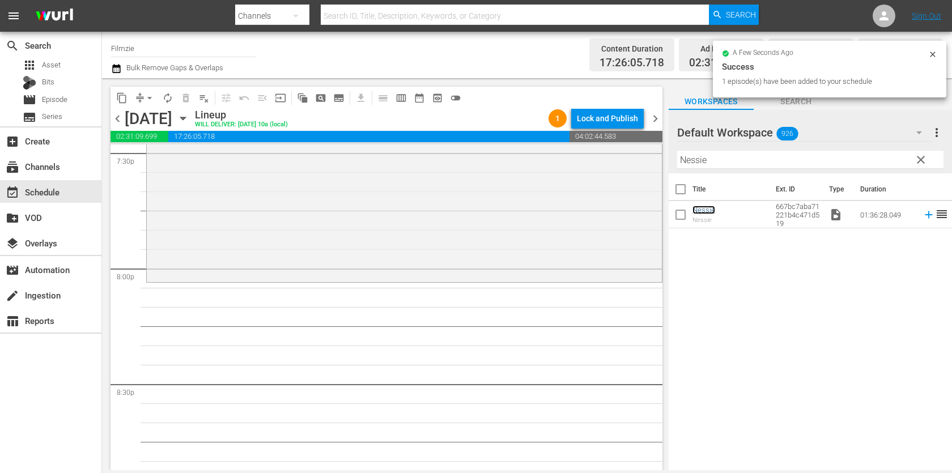
scroll to position [4508, 0]
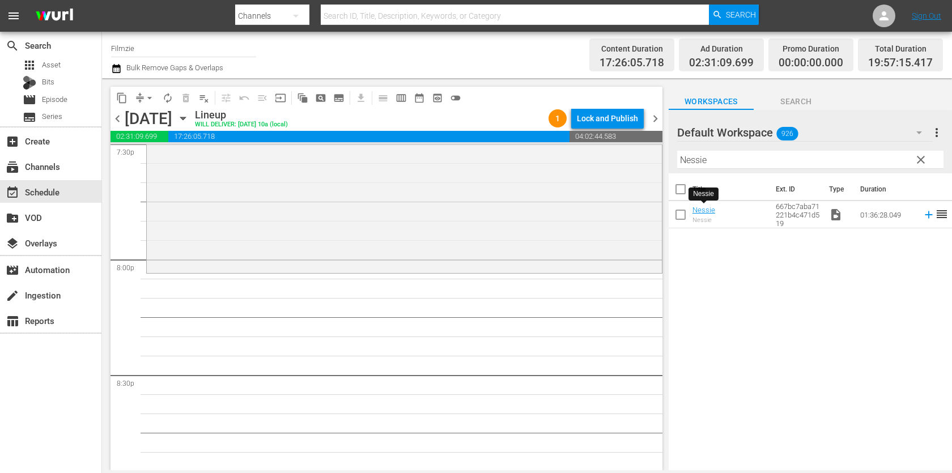
click at [741, 165] on input "Nessie" at bounding box center [810, 160] width 266 height 18
paste input "Tom Cruise: Lights, Camera, Action"
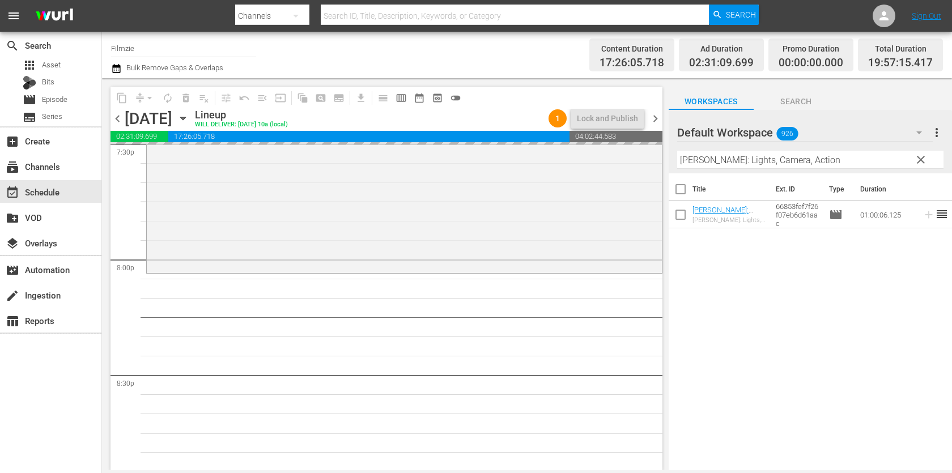
drag, startPoint x: 708, startPoint y: 207, endPoint x: 646, endPoint y: 28, distance: 189.9
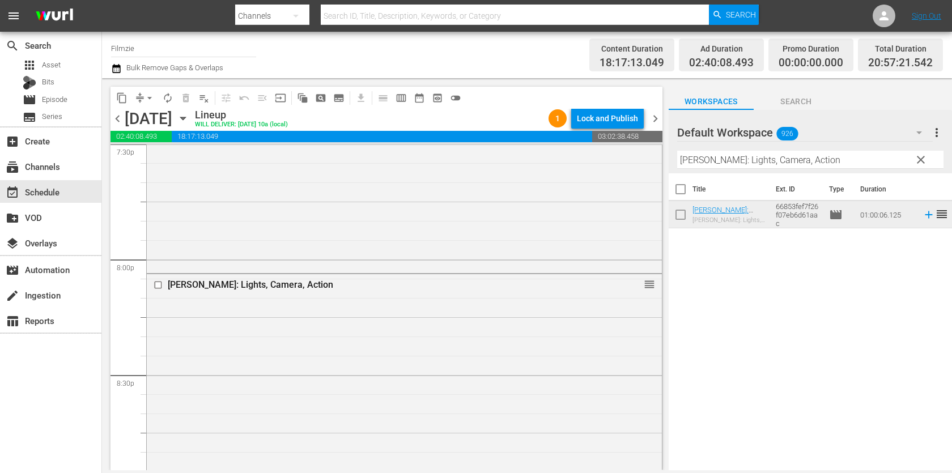
click at [796, 158] on input "Tom Cruise: Lights, Camera, Action" at bounding box center [810, 160] width 266 height 18
paste input "PARIS 1919"
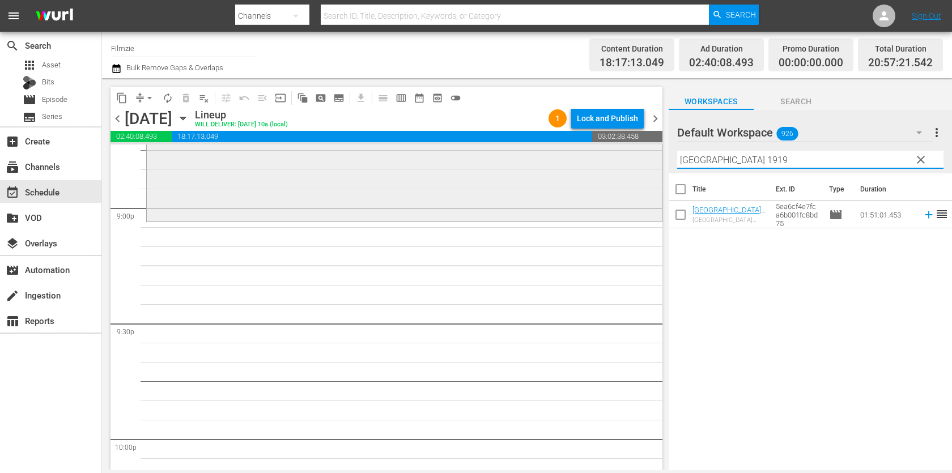
scroll to position [4802, 0]
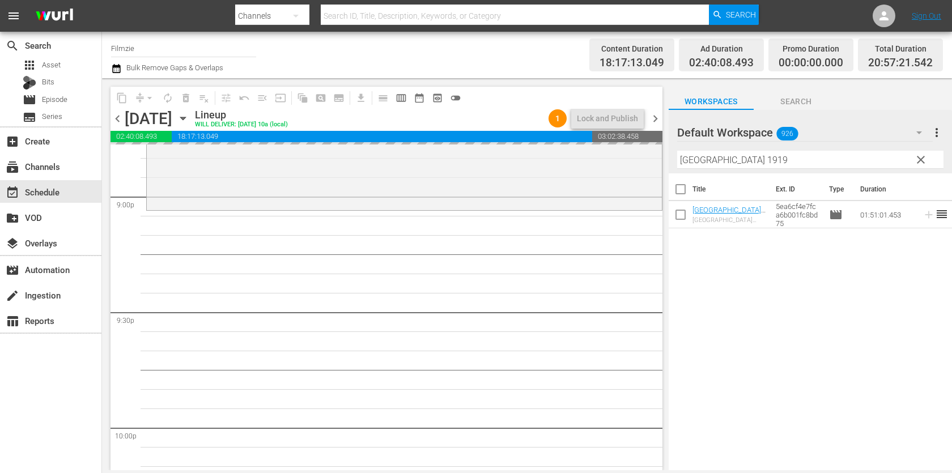
drag, startPoint x: 725, startPoint y: 214, endPoint x: 622, endPoint y: 1, distance: 236.9
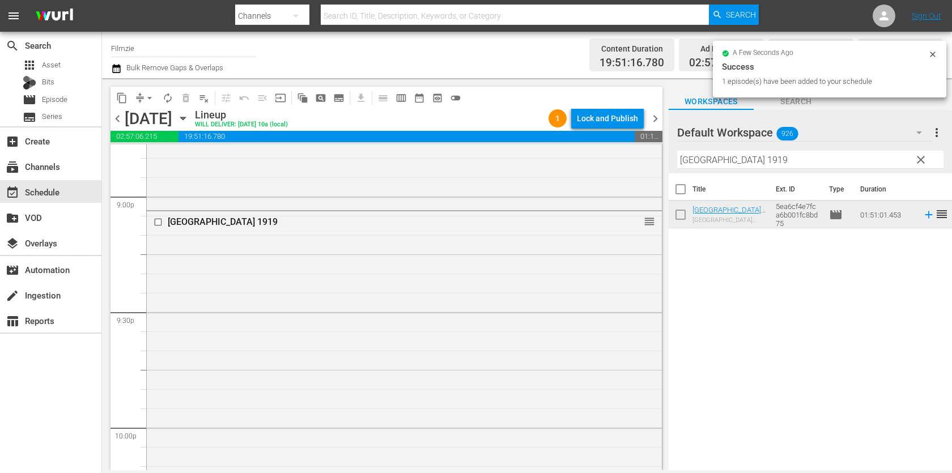
click at [752, 171] on div "Filter by Title PARIS 1919" at bounding box center [810, 159] width 266 height 27
click at [756, 163] on input "PARIS 1919" at bounding box center [810, 160] width 266 height 18
paste input "RARA"
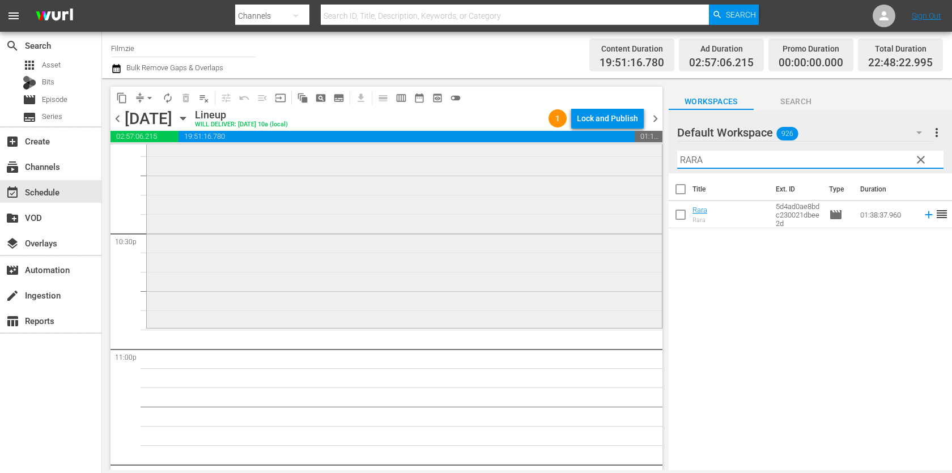
scroll to position [5126, 0]
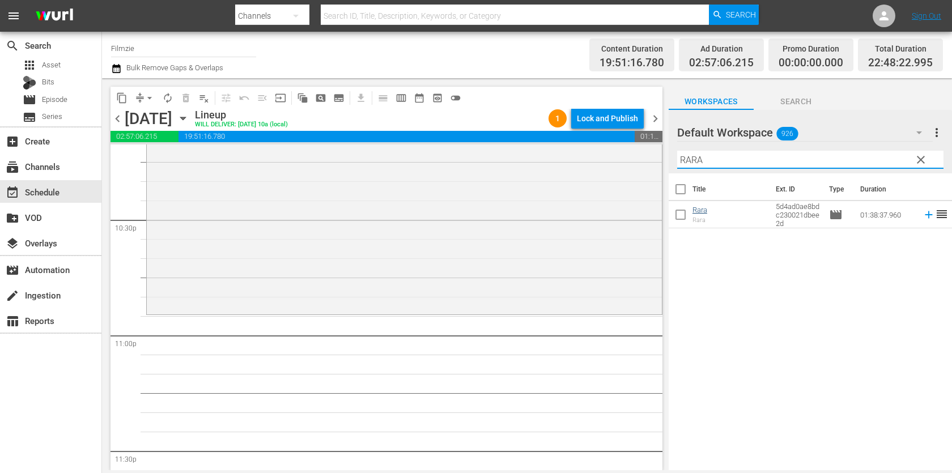
type input "RARA"
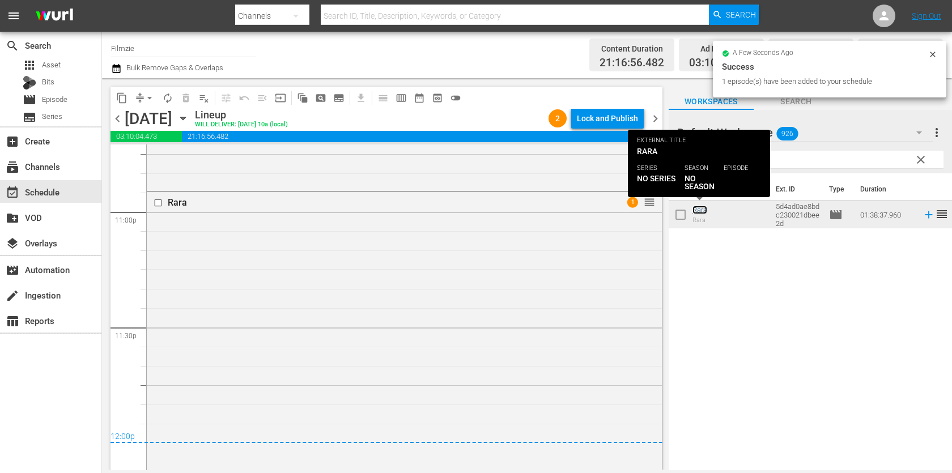
scroll to position [5350, 0]
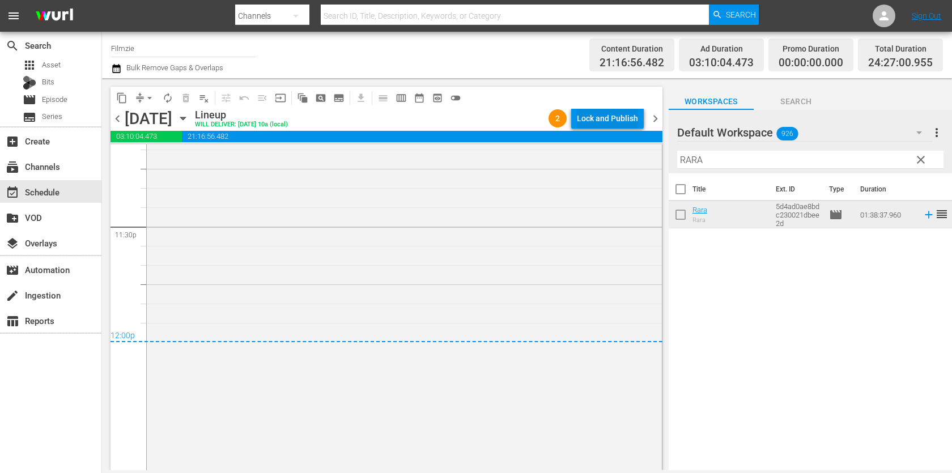
click at [614, 117] on div "Lock and Publish" at bounding box center [607, 118] width 61 height 20
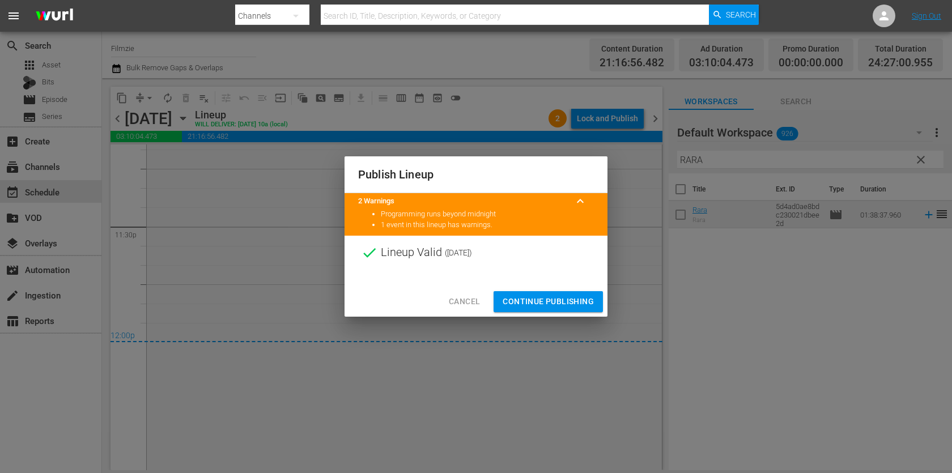
click at [537, 293] on button "Continue Publishing" at bounding box center [547, 301] width 109 height 21
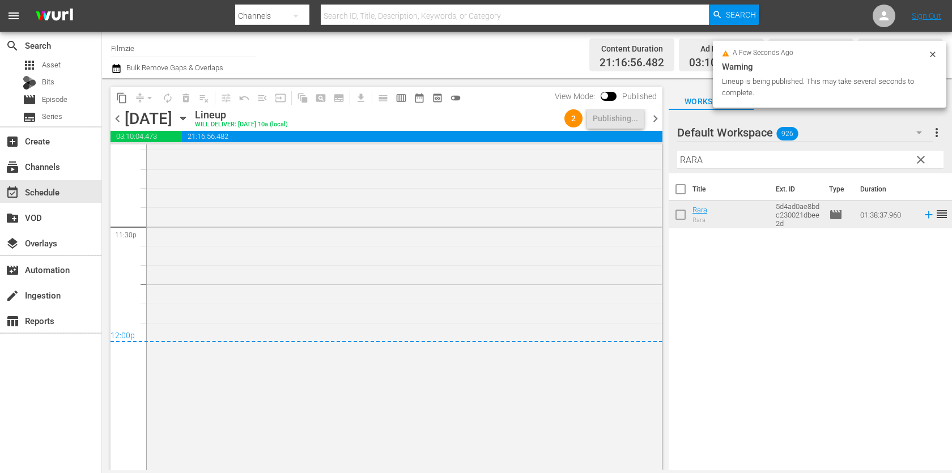
click at [648, 123] on span "chevron_right" at bounding box center [655, 119] width 14 height 14
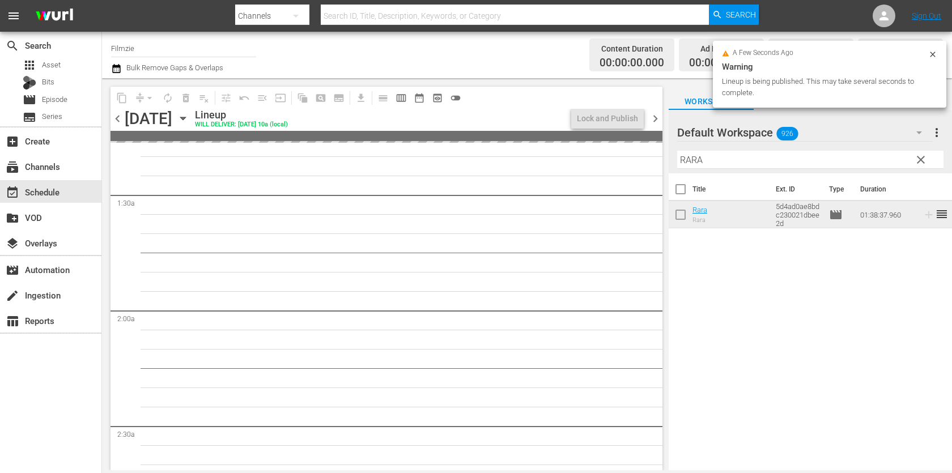
scroll to position [121, 0]
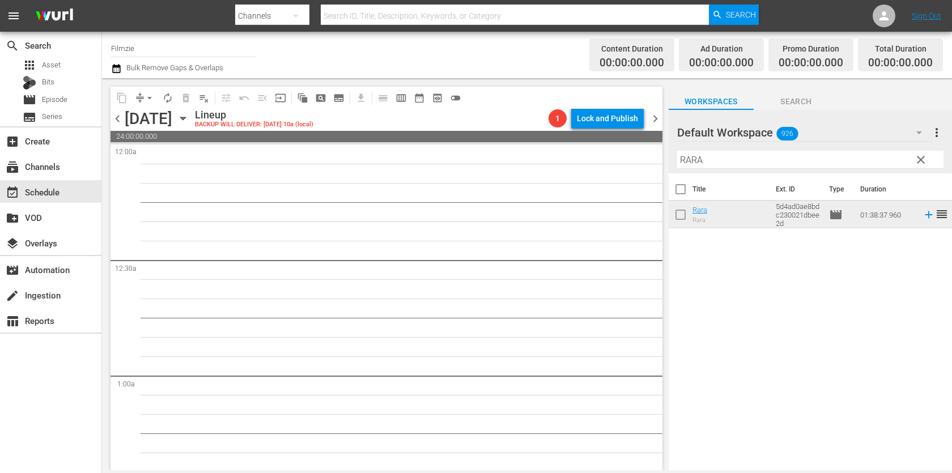
scroll to position [121, 0]
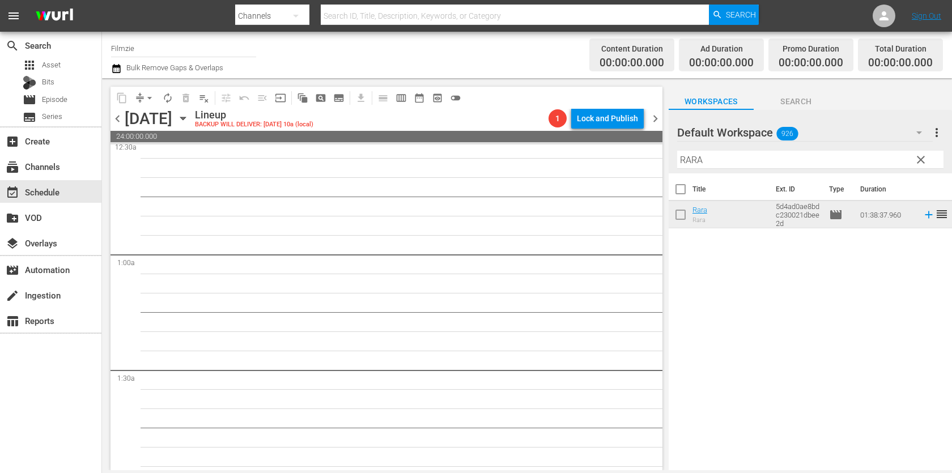
click at [786, 166] on input "RARA" at bounding box center [810, 160] width 266 height 18
paste input "Forced Move"
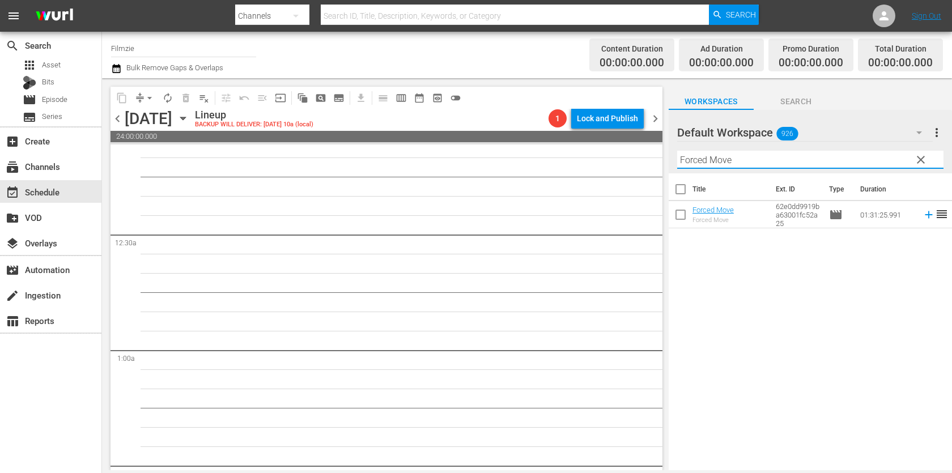
scroll to position [0, 0]
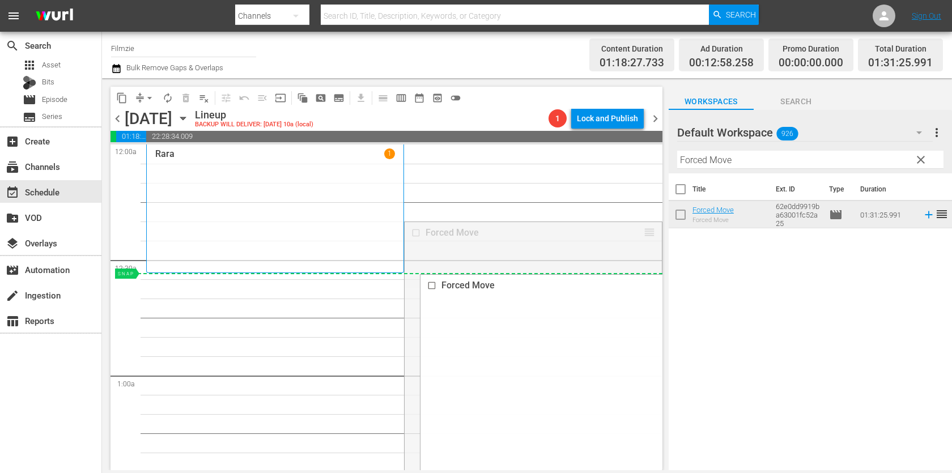
drag, startPoint x: 649, startPoint y: 232, endPoint x: 570, endPoint y: 276, distance: 90.5
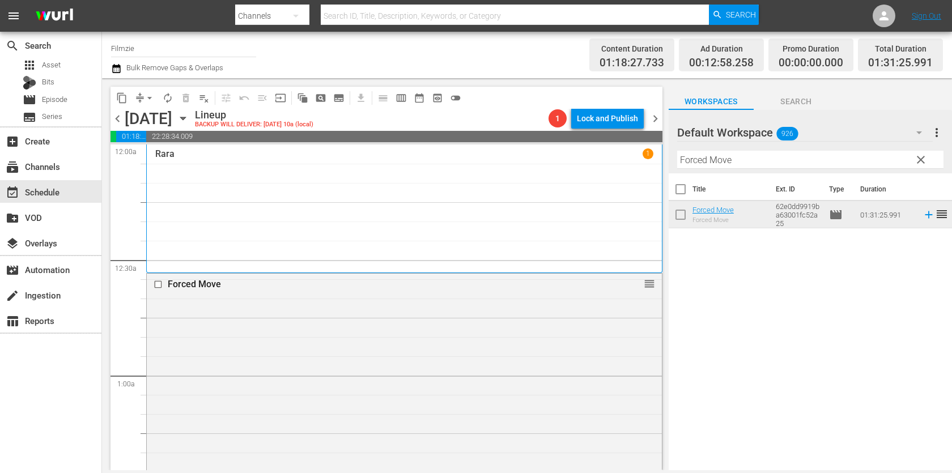
click at [777, 154] on input "Forced Move" at bounding box center [810, 160] width 266 height 18
paste input "Lost Child"
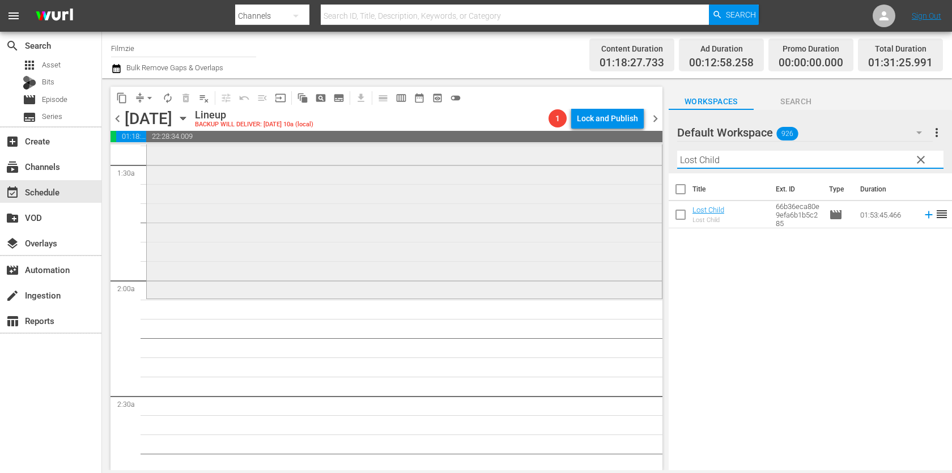
scroll to position [235, 0]
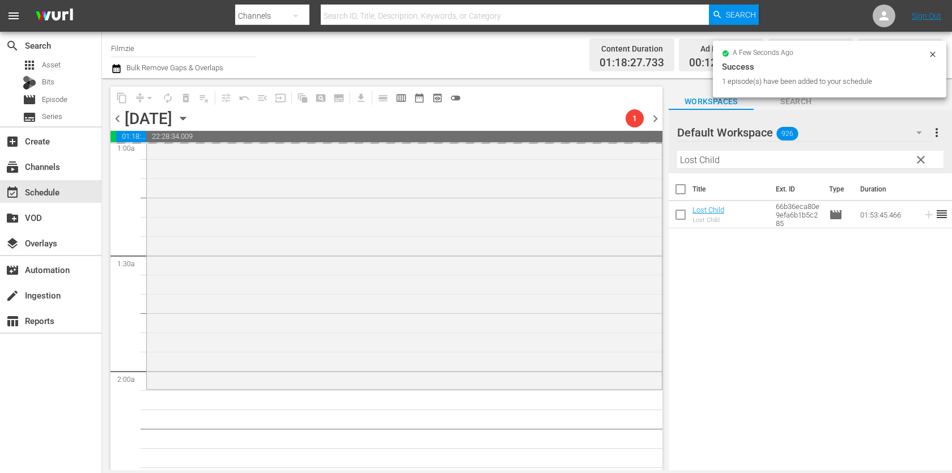
drag, startPoint x: 709, startPoint y: 212, endPoint x: 551, endPoint y: 1, distance: 264.3
click at [740, 157] on input "Lost Child" at bounding box center [810, 160] width 266 height 18
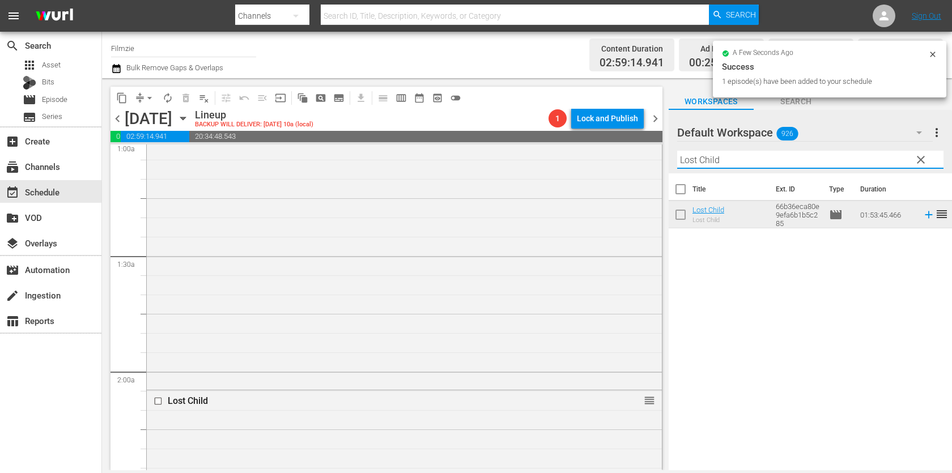
click at [740, 157] on input "Lost Child" at bounding box center [810, 160] width 266 height 18
paste input "Stand in the Gap"
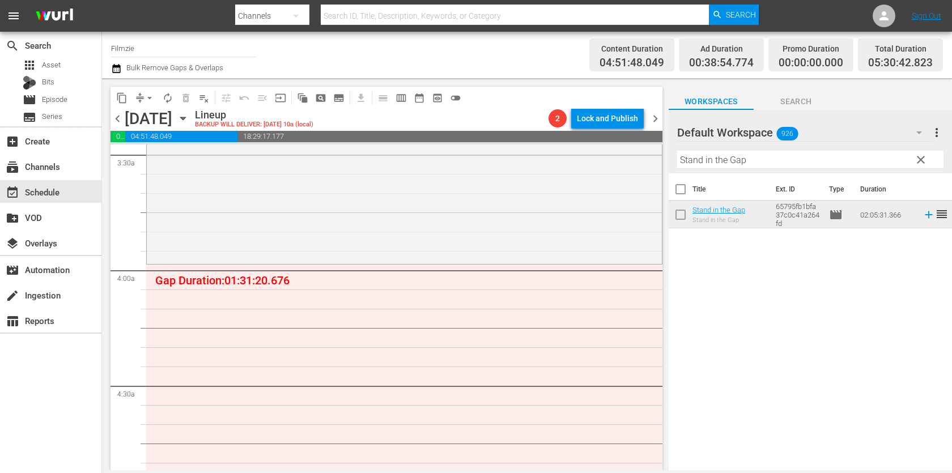
scroll to position [817, 0]
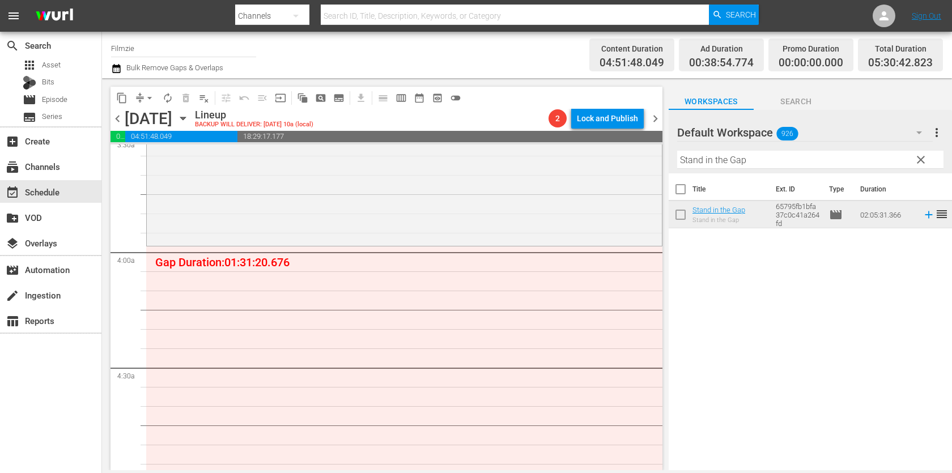
drag, startPoint x: 726, startPoint y: 205, endPoint x: 641, endPoint y: 13, distance: 209.3
click at [803, 161] on input "Stand in the Gap" at bounding box center [810, 160] width 266 height 18
paste input "I Am the White Tiger"
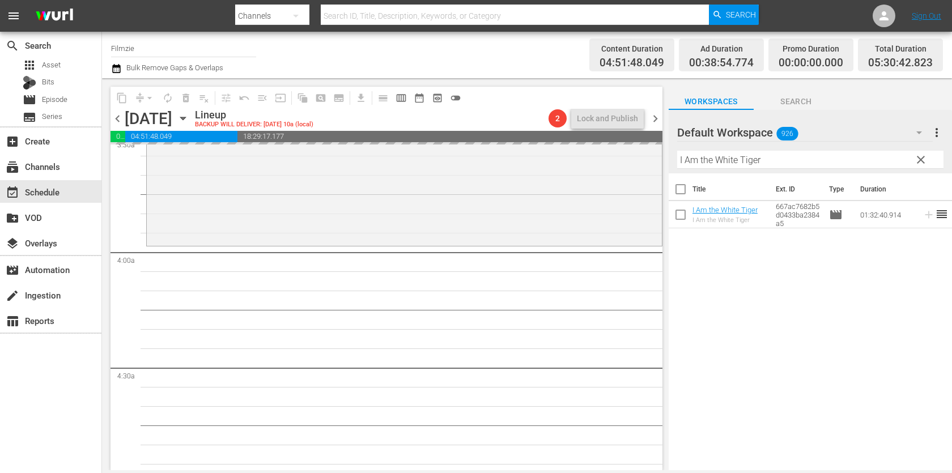
drag, startPoint x: 734, startPoint y: 209, endPoint x: 631, endPoint y: 15, distance: 220.0
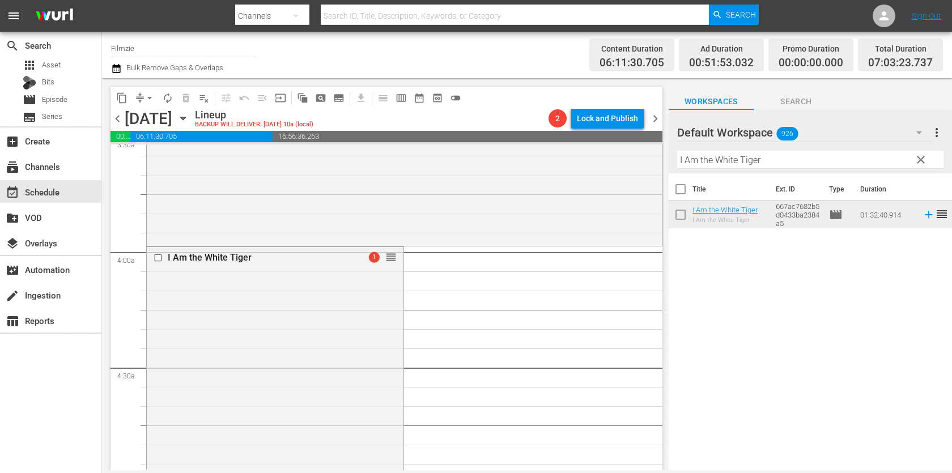
click at [777, 150] on div "Filter by Title I Am the White Tiger" at bounding box center [810, 159] width 266 height 27
click at [773, 164] on input "I Am the White Tiger" at bounding box center [810, 160] width 266 height 18
paste input "A Box of Faith"
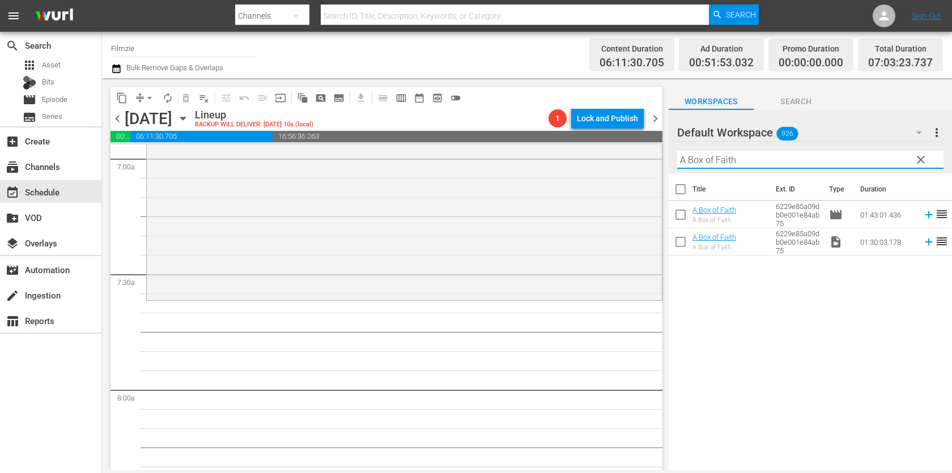
scroll to position [1613, 0]
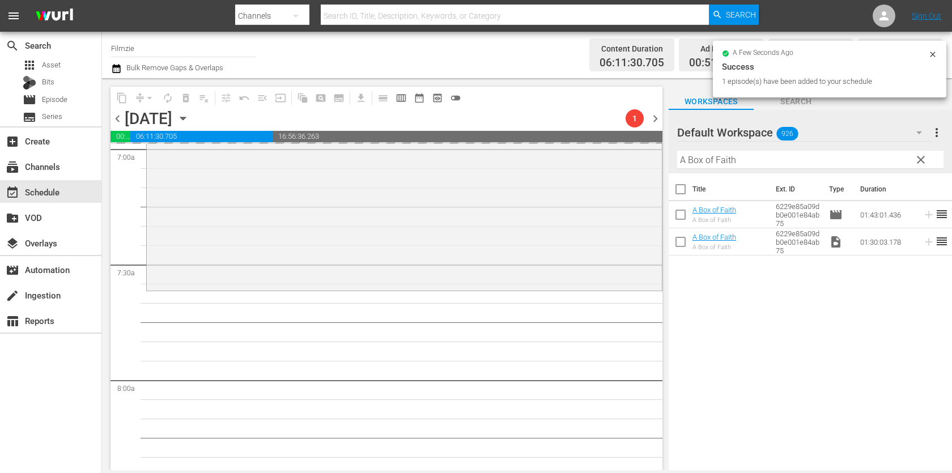
drag, startPoint x: 726, startPoint y: 211, endPoint x: 711, endPoint y: 2, distance: 209.6
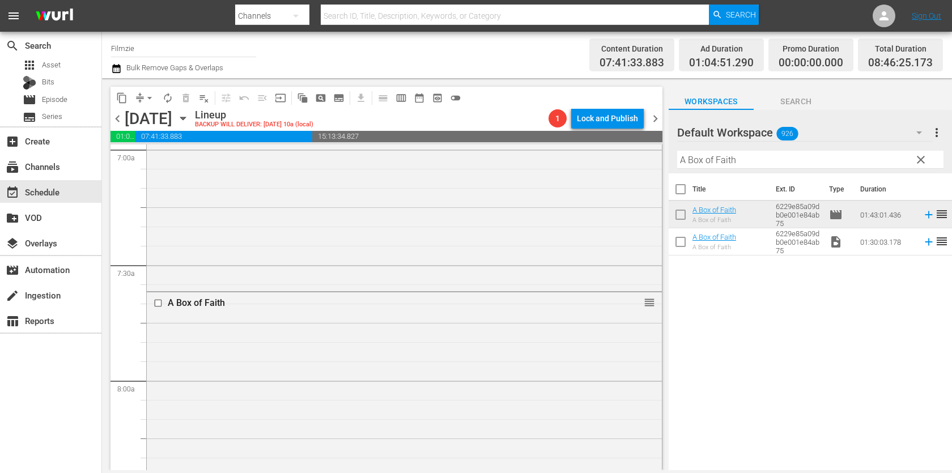
click at [818, 161] on input "A Box of Faith" at bounding box center [810, 160] width 266 height 18
paste input "Pretty Outrageous"
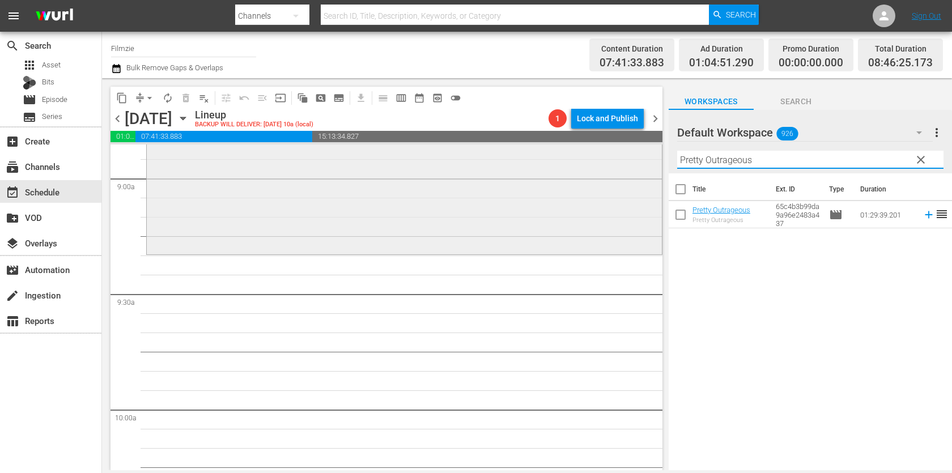
scroll to position [2050, 0]
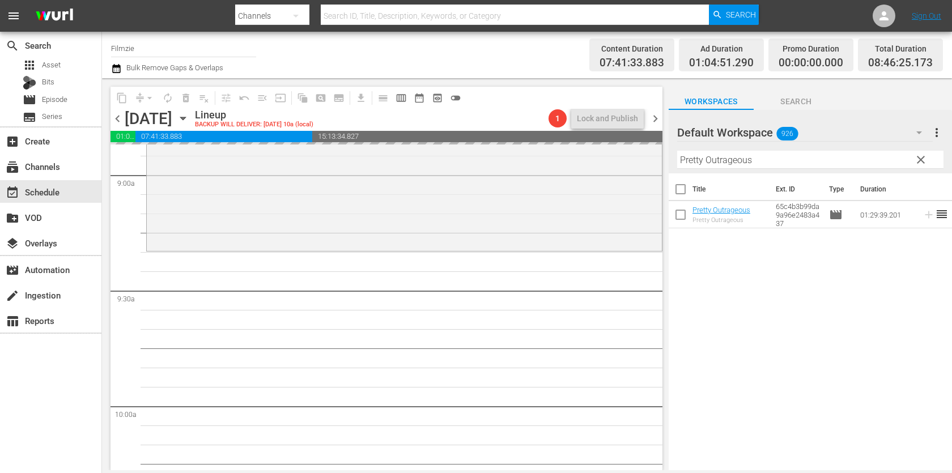
drag, startPoint x: 701, startPoint y: 210, endPoint x: 595, endPoint y: 11, distance: 225.3
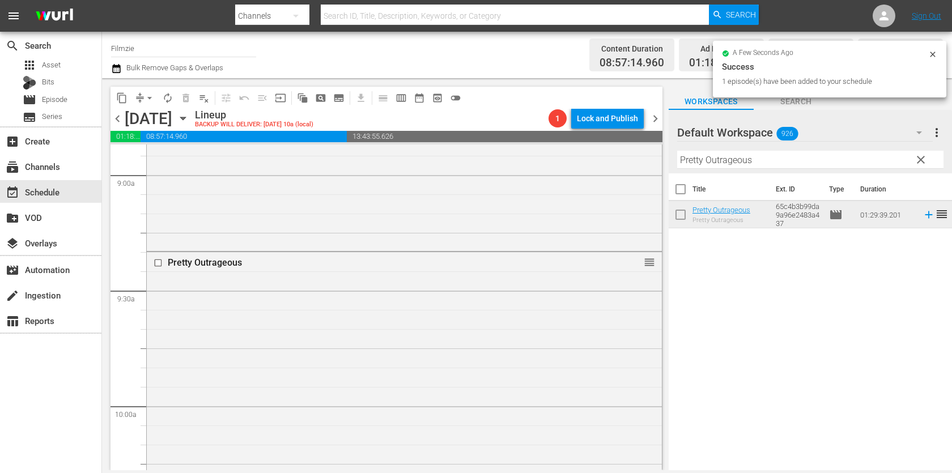
click at [758, 167] on input "Pretty Outrageous" at bounding box center [810, 160] width 266 height 18
paste input "When [PERSON_NAME] Met [PERSON_NAME]"
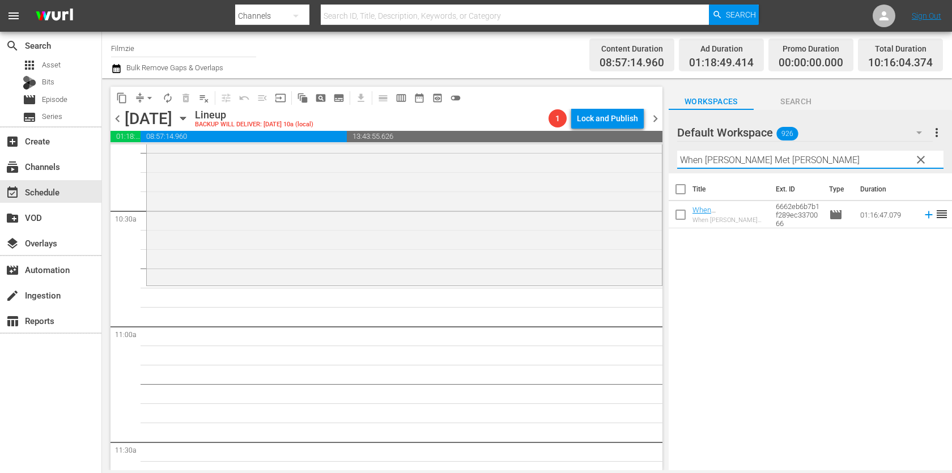
scroll to position [2384, 0]
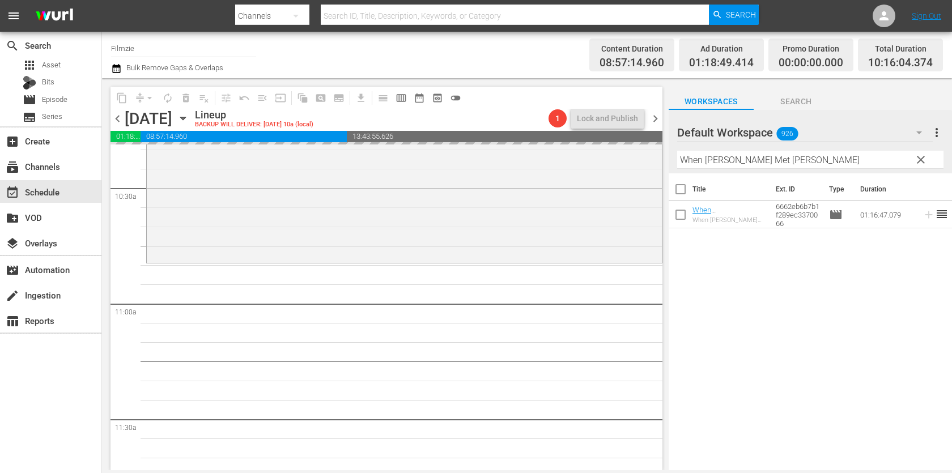
drag, startPoint x: 710, startPoint y: 213, endPoint x: 623, endPoint y: 6, distance: 225.2
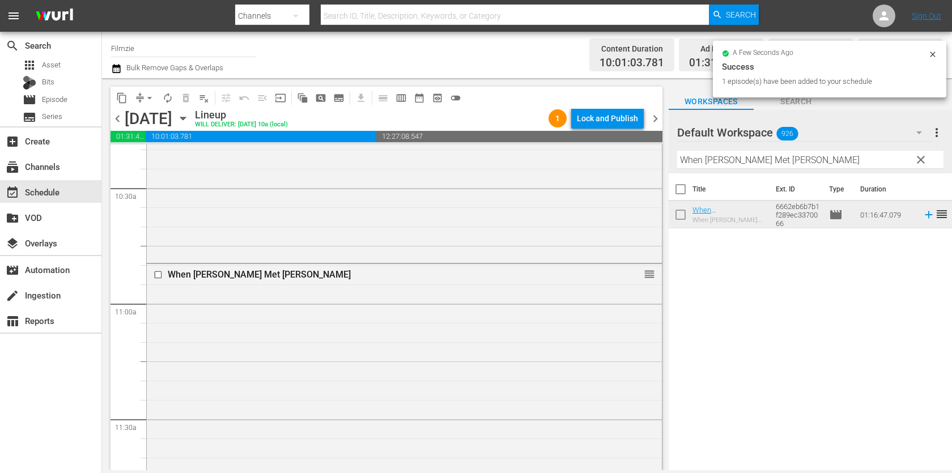
click at [763, 151] on input "When [PERSON_NAME] Met [PERSON_NAME]" at bounding box center [810, 160] width 266 height 18
paste input "Horse Heroes"
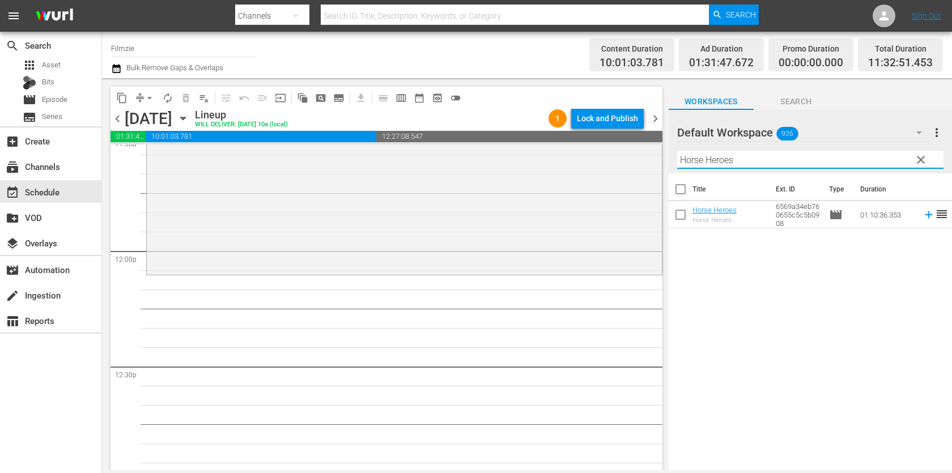
scroll to position [2665, 0]
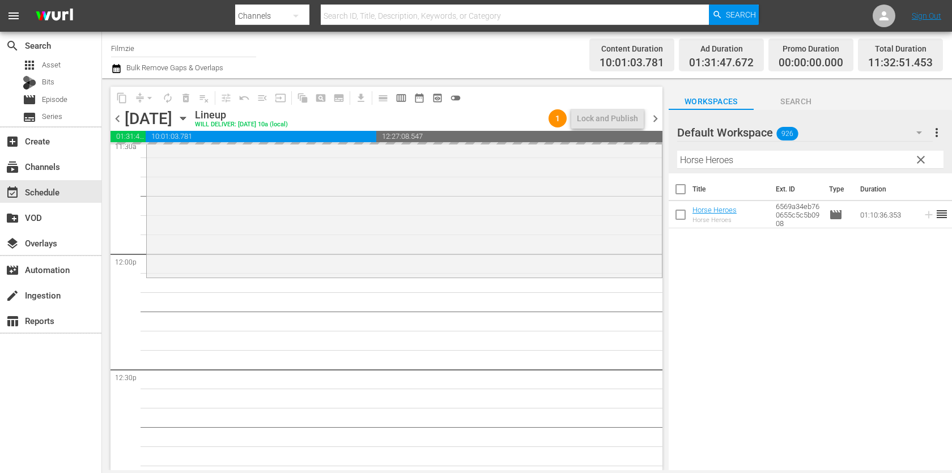
drag, startPoint x: 712, startPoint y: 215, endPoint x: 604, endPoint y: 15, distance: 227.4
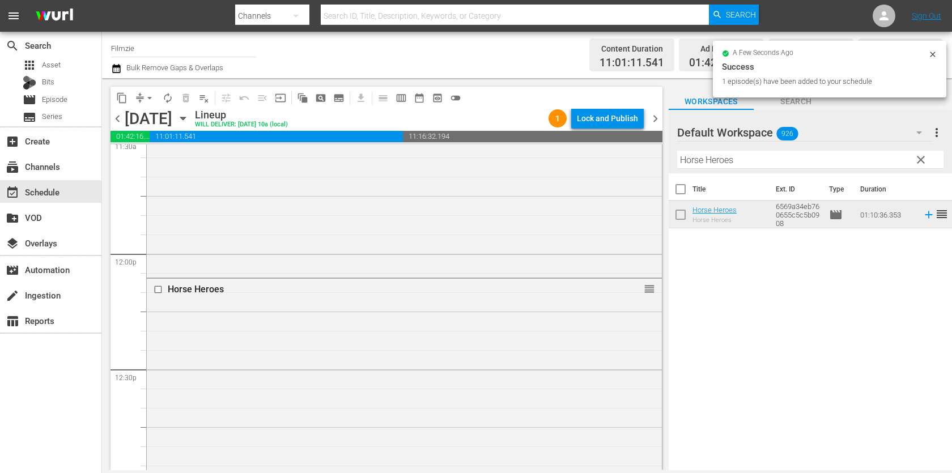
click at [752, 166] on input "Horse Heroes" at bounding box center [810, 160] width 266 height 18
paste input "A Long Way Off"
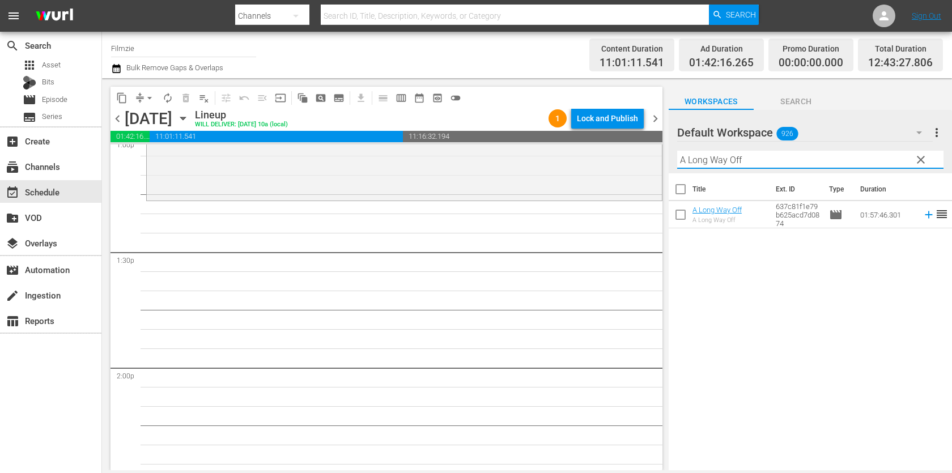
scroll to position [3014, 0]
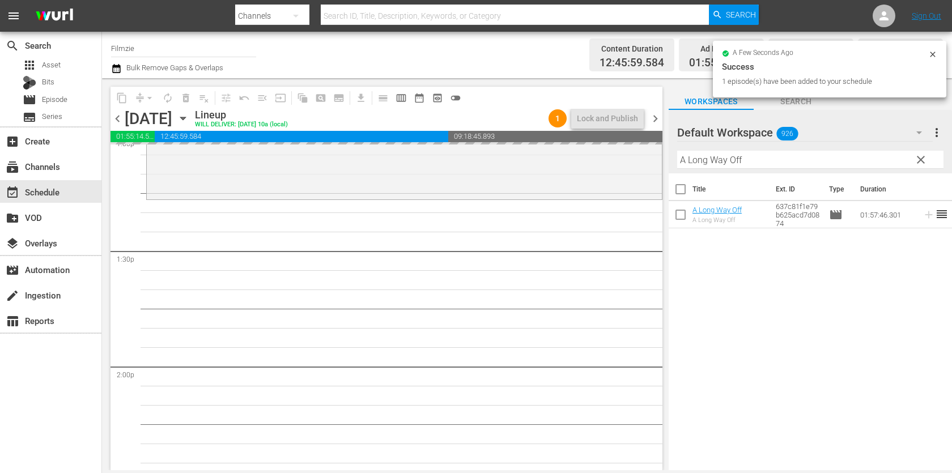
drag, startPoint x: 727, startPoint y: 206, endPoint x: 785, endPoint y: 1, distance: 213.6
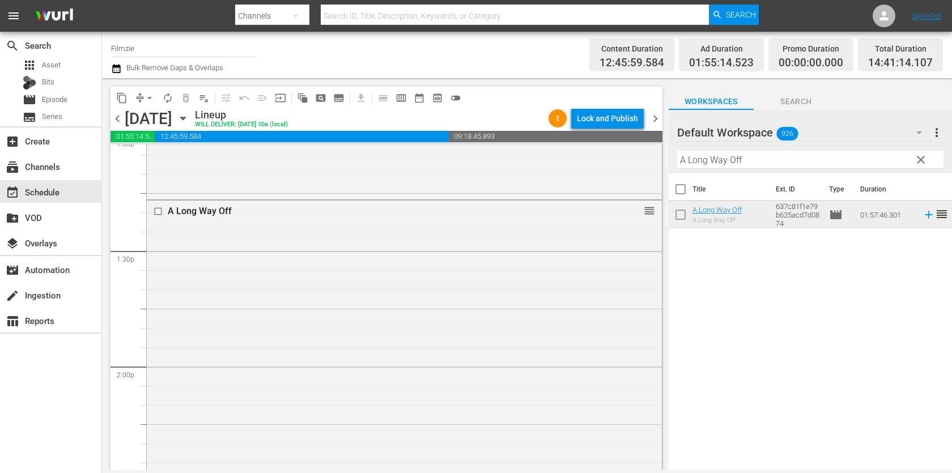
click at [786, 157] on input "A Long Way Off" at bounding box center [810, 160] width 266 height 18
paste input "Princes of the Yen"
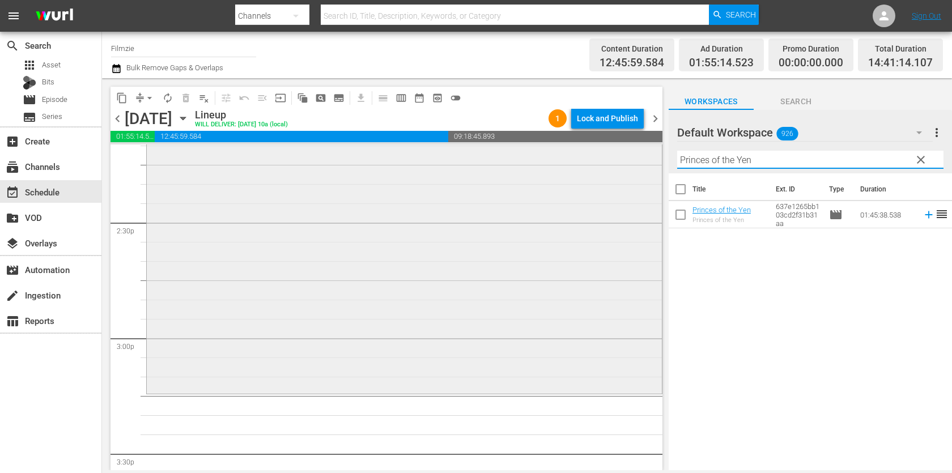
scroll to position [3288, 0]
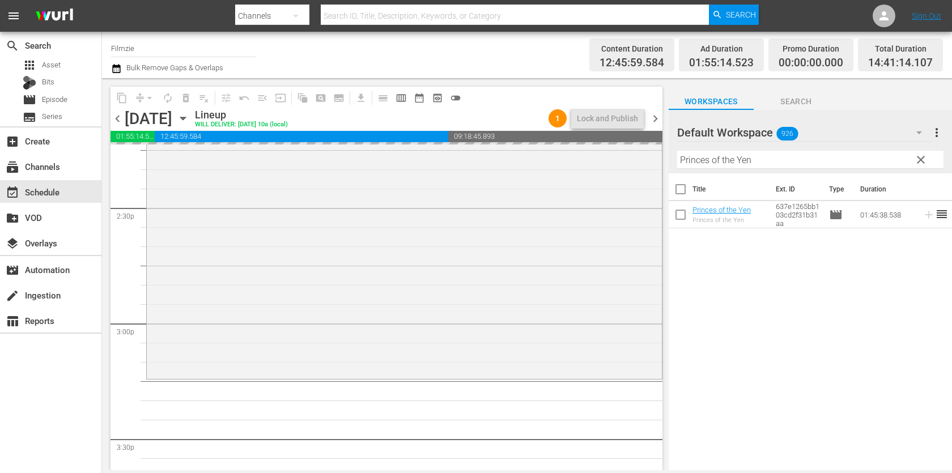
drag, startPoint x: 721, startPoint y: 213, endPoint x: 508, endPoint y: 31, distance: 280.1
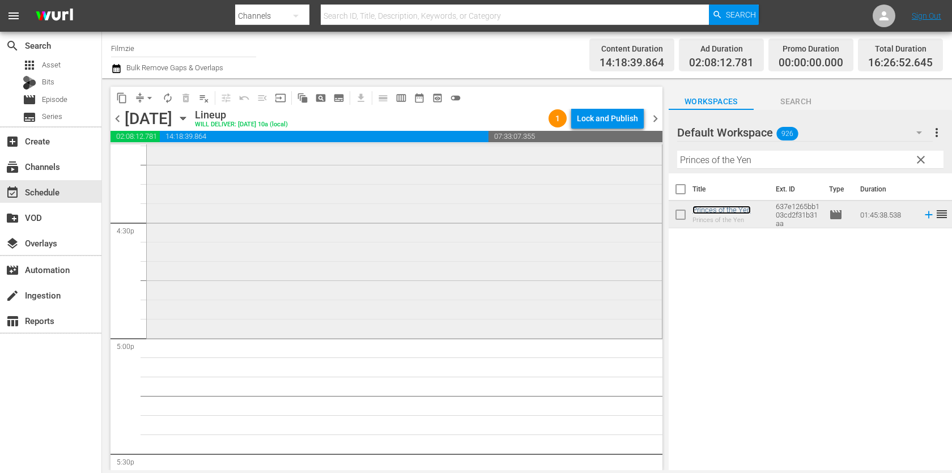
scroll to position [3756, 0]
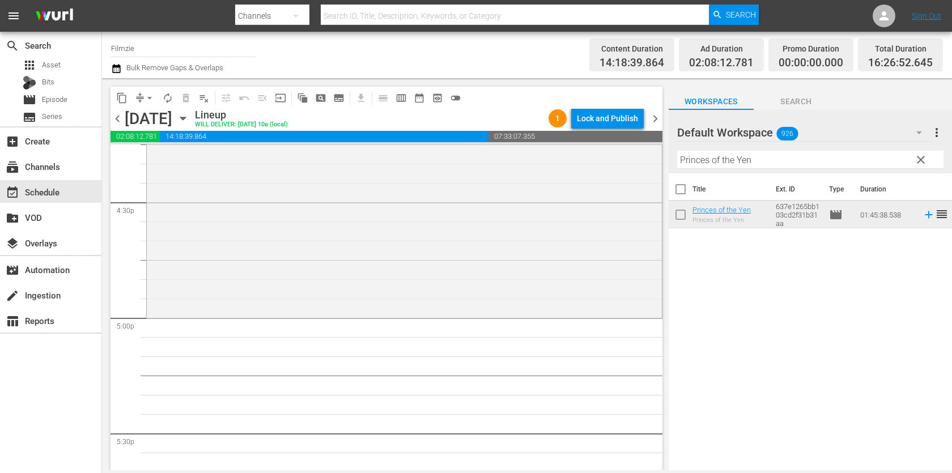
click at [785, 165] on input "Princes of the Yen" at bounding box center [810, 160] width 266 height 18
paste input "American Mirror: Intimations of Immortality"
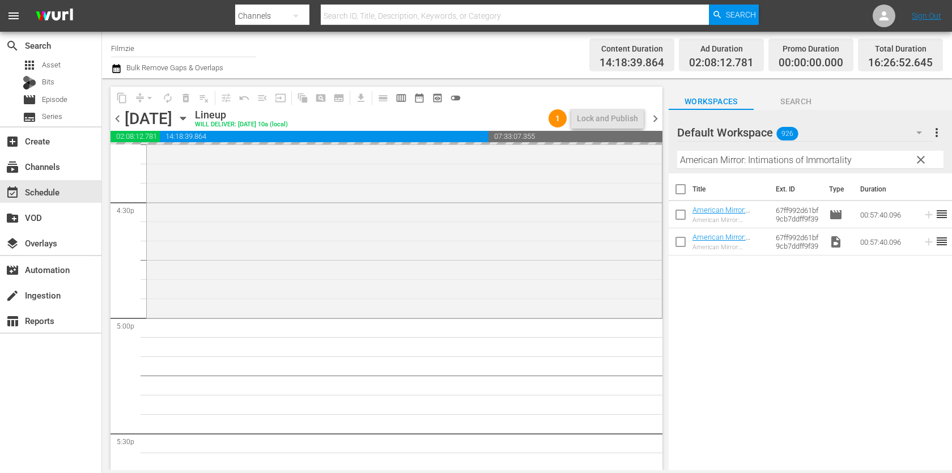
drag, startPoint x: 731, startPoint y: 211, endPoint x: 602, endPoint y: 3, distance: 245.0
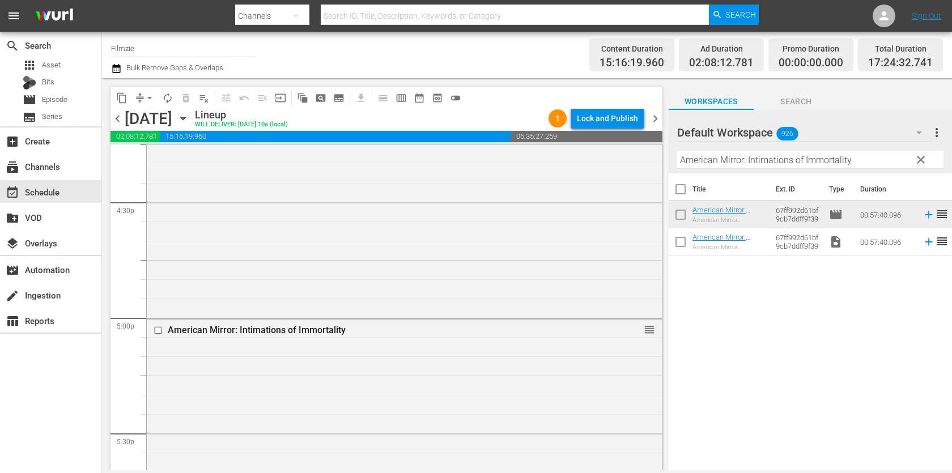
click at [745, 154] on input "American Mirror: Intimations of Immortality" at bounding box center [810, 160] width 266 height 18
paste input "Leda"
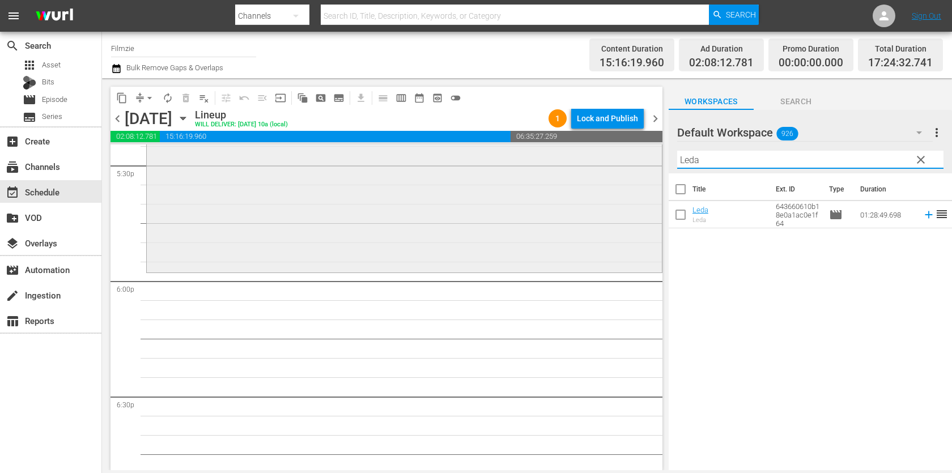
scroll to position [4036, 0]
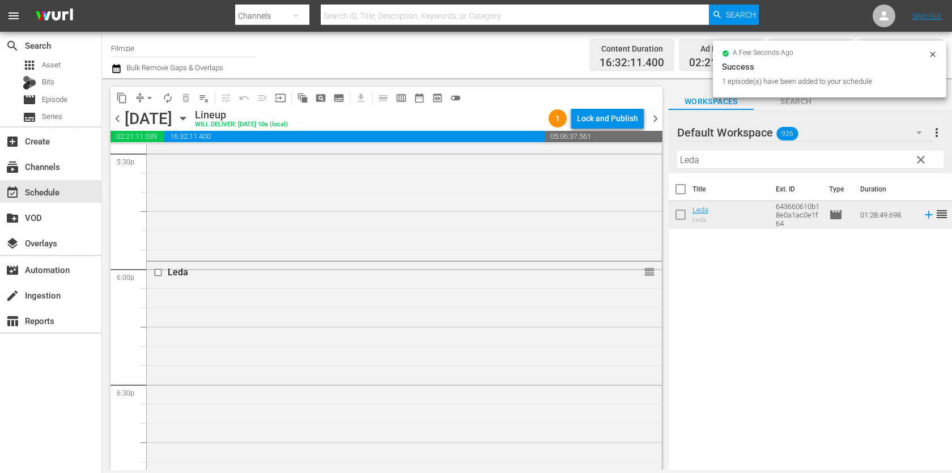
click at [794, 159] on input "Leda" at bounding box center [810, 160] width 266 height 18
paste input "A Film Called Blacks Can't Swim"
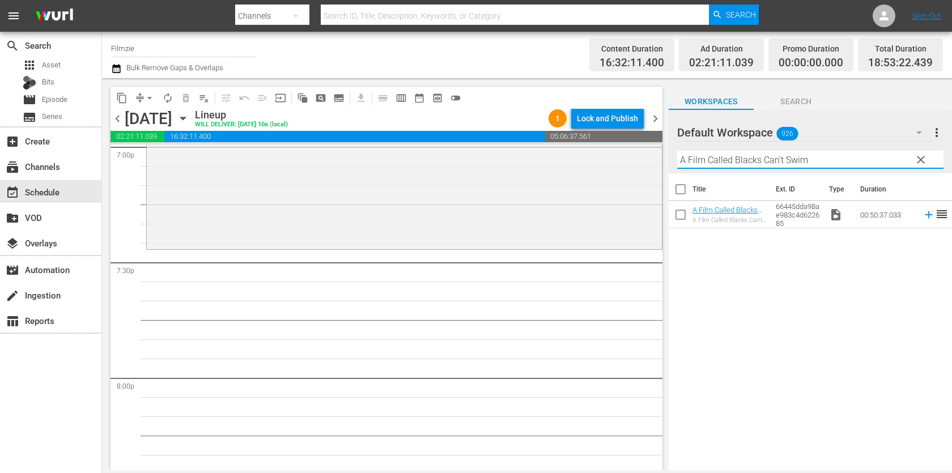
scroll to position [4393, 0]
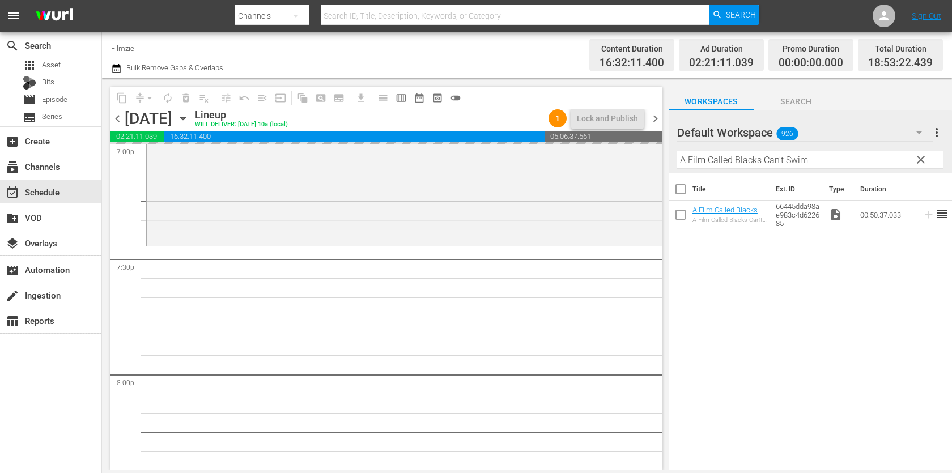
drag, startPoint x: 712, startPoint y: 212, endPoint x: 623, endPoint y: 3, distance: 227.9
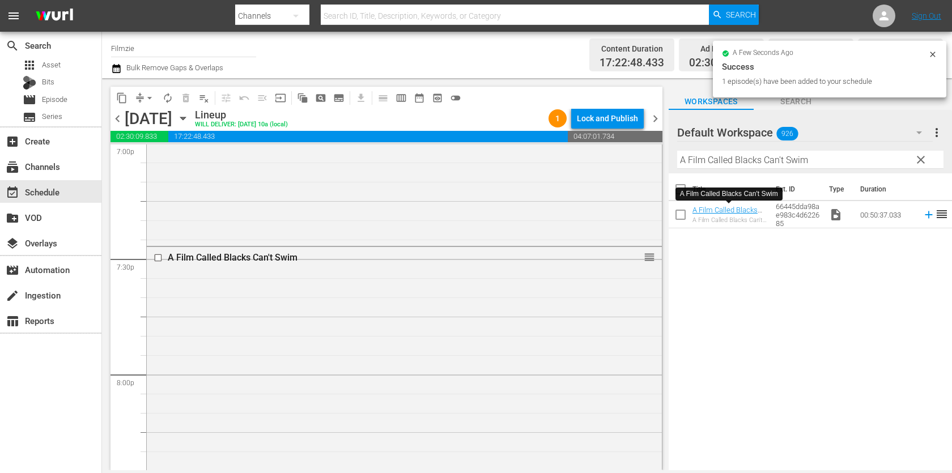
click at [766, 154] on input "A Film Called Blacks Can't Swim" at bounding box center [810, 160] width 266 height 18
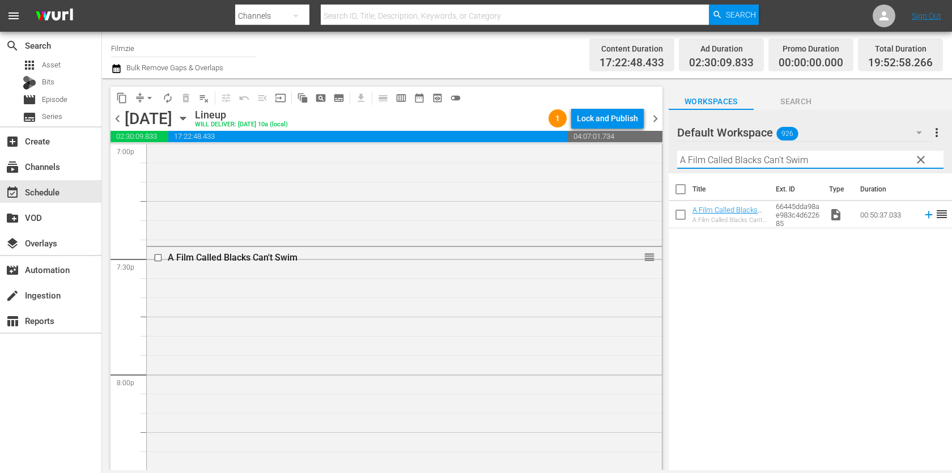
paste input "The Golden Apron"
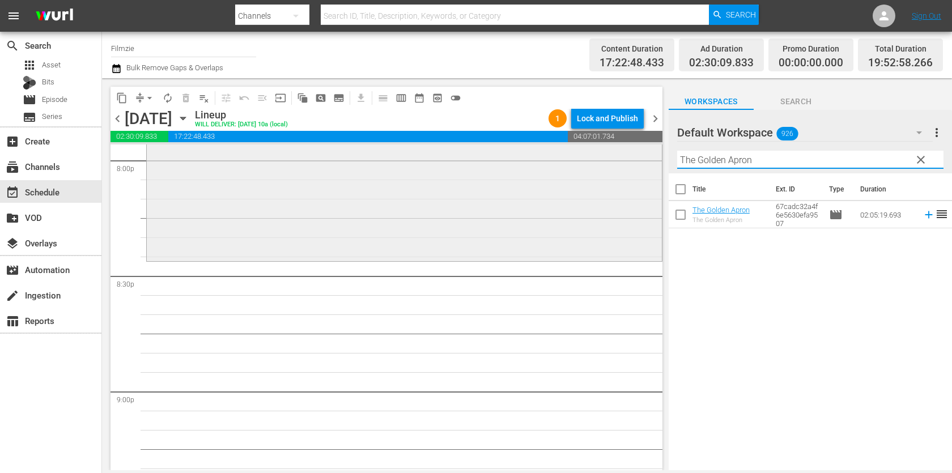
scroll to position [4591, 0]
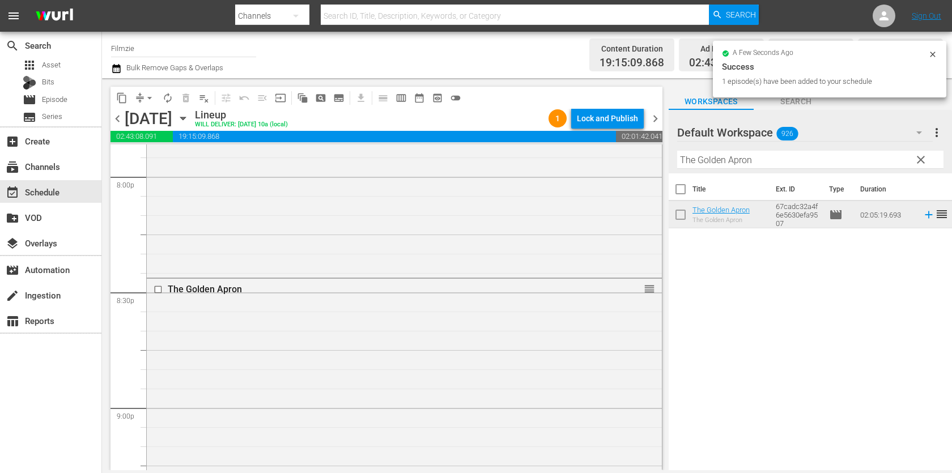
click at [768, 159] on input "The Golden Apron" at bounding box center [810, 160] width 266 height 18
paste input "Dream Round"
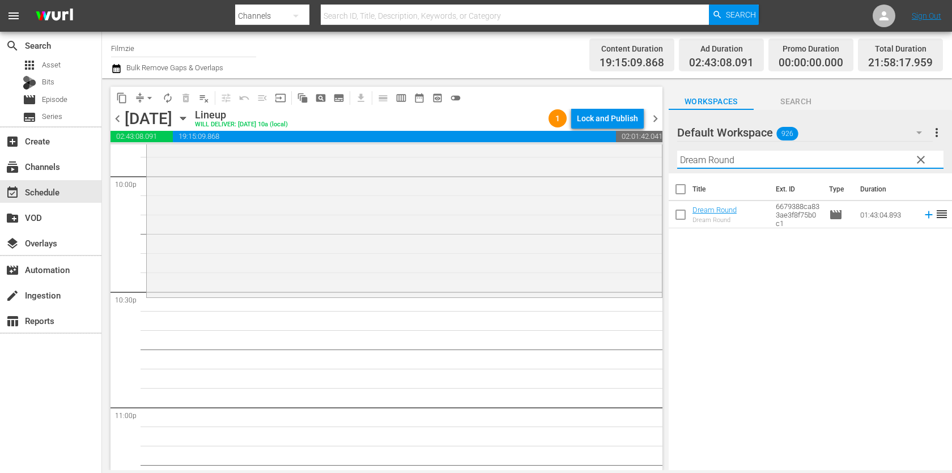
scroll to position [5067, 0]
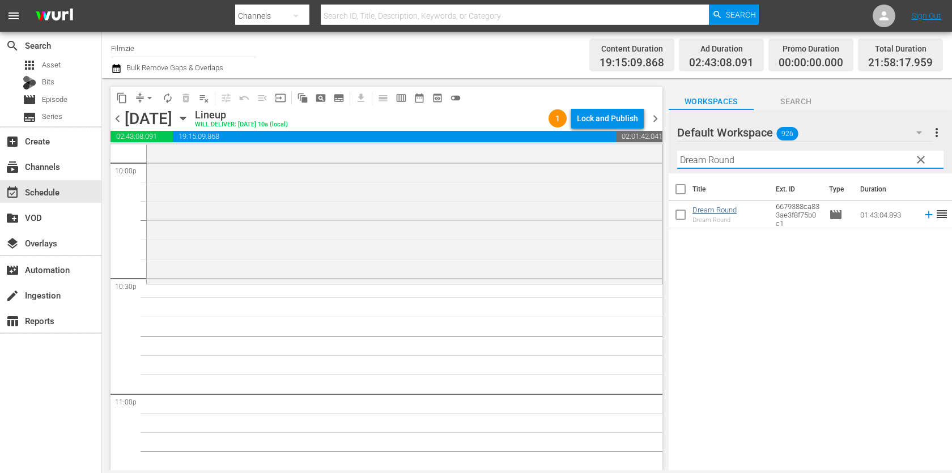
type input "Dream Round"
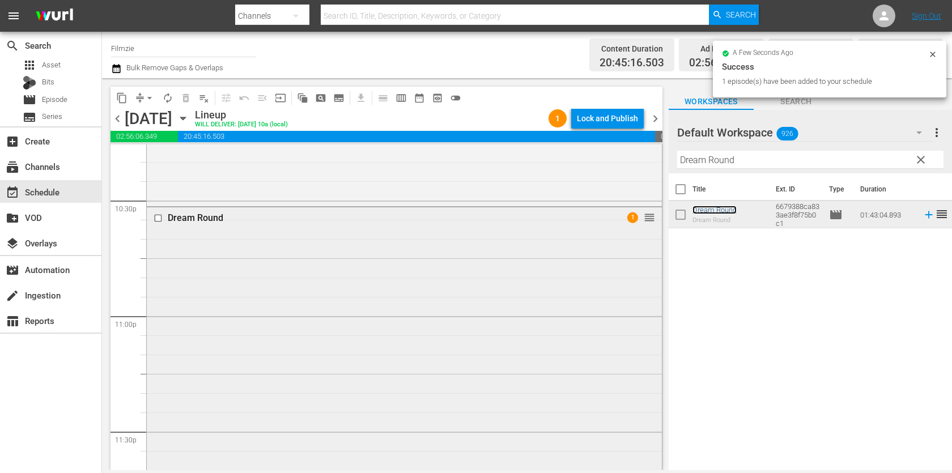
scroll to position [5278, 0]
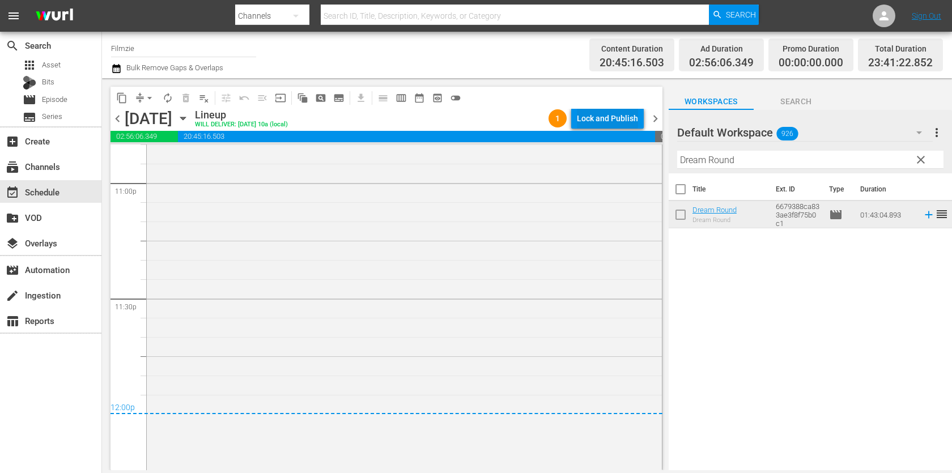
click at [627, 120] on div "Lock and Publish" at bounding box center [607, 118] width 61 height 20
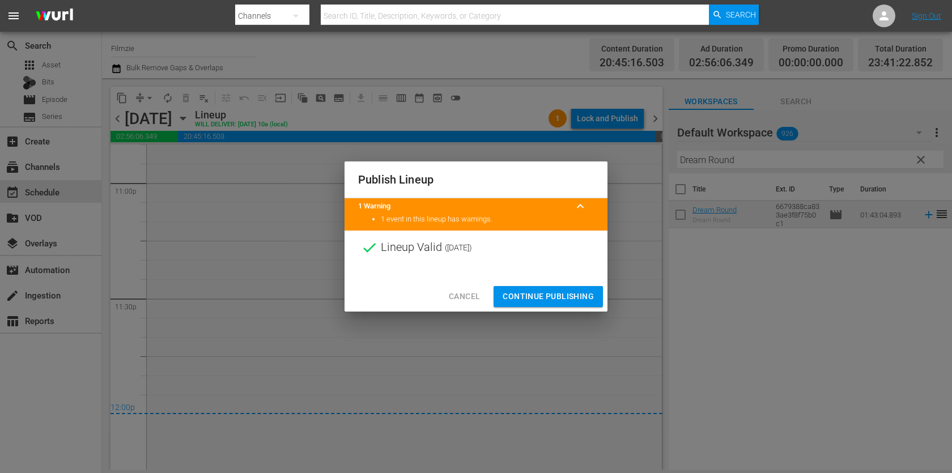
click at [572, 298] on span "Continue Publishing" at bounding box center [548, 297] width 91 height 14
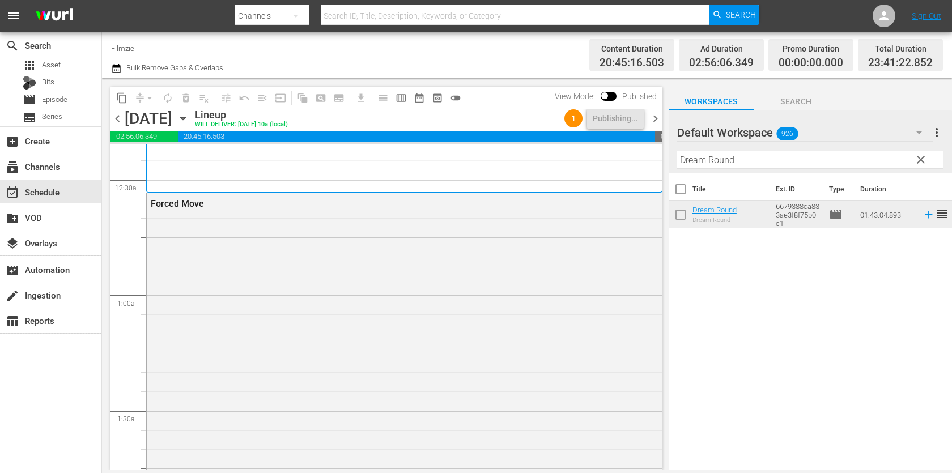
scroll to position [0, 0]
